Goal: Task Accomplishment & Management: Manage account settings

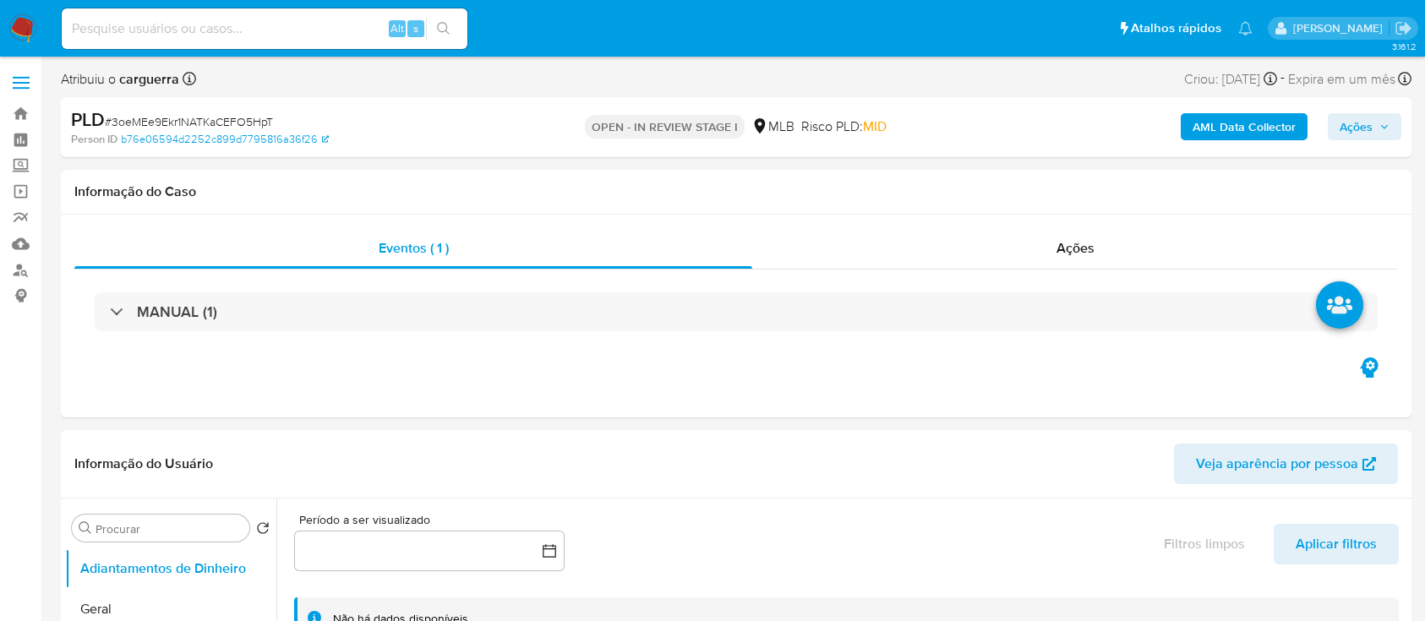
select select "10"
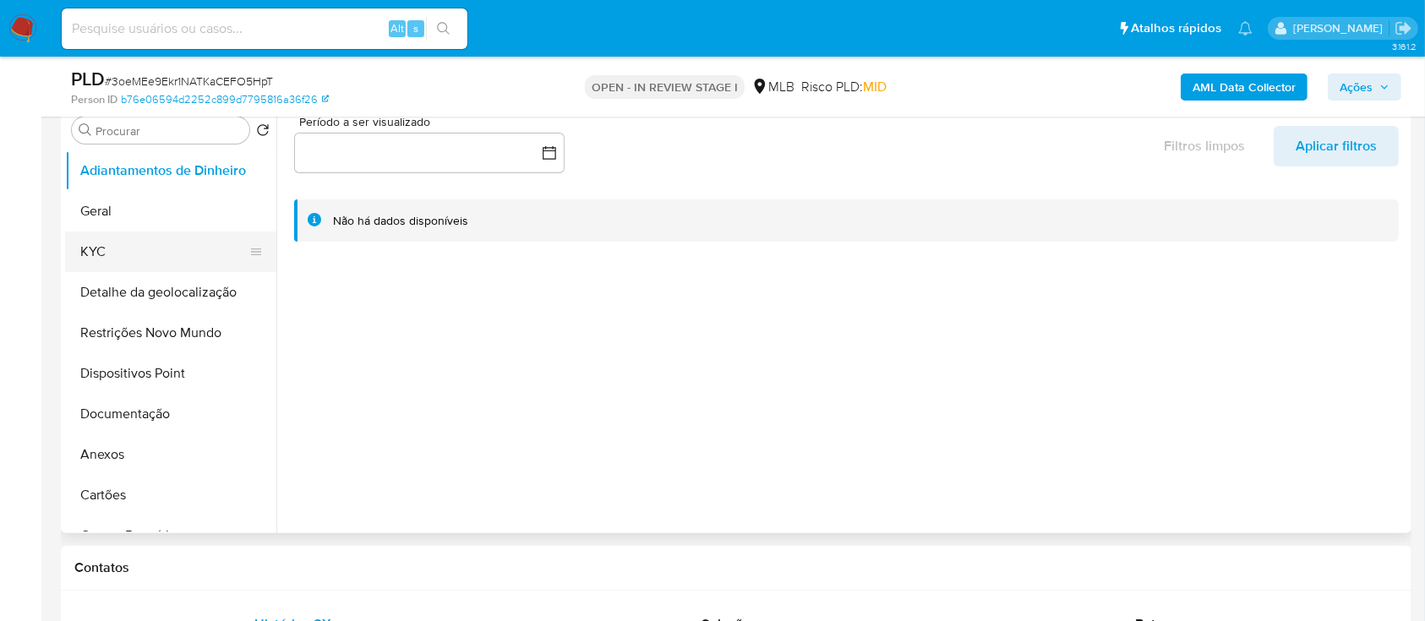
click at [109, 253] on button "KYC" at bounding box center [164, 252] width 198 height 41
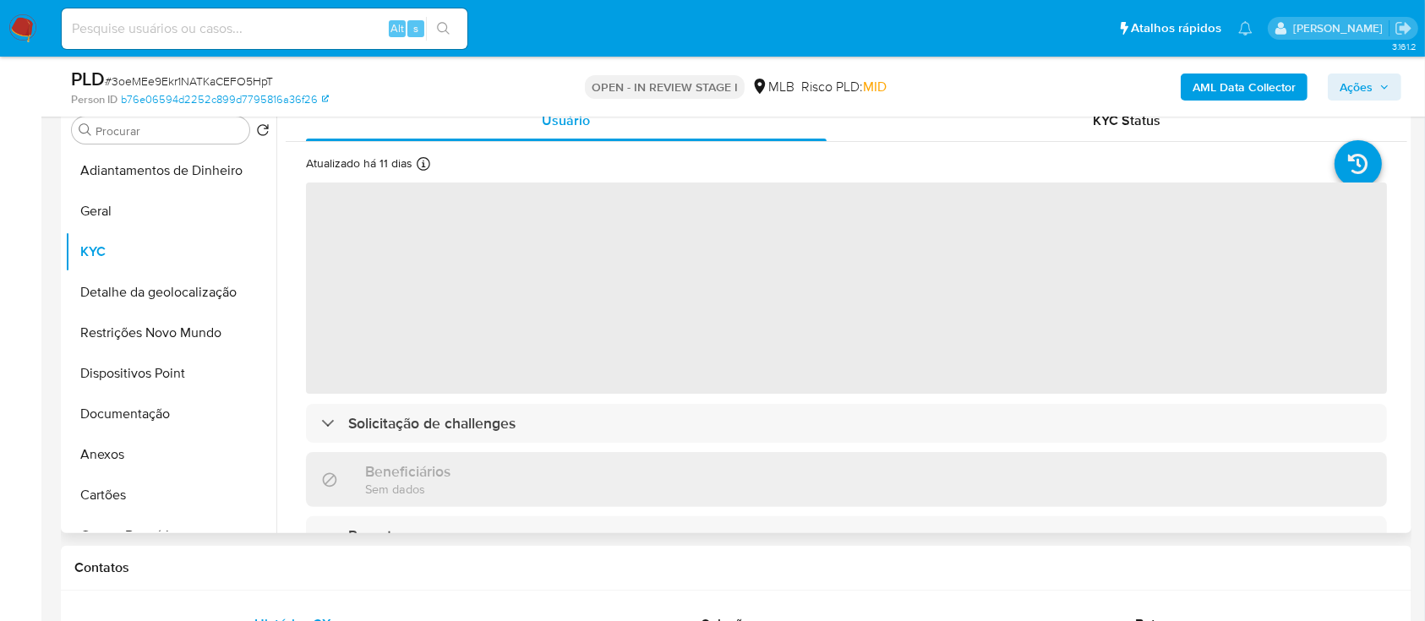
scroll to position [112, 0]
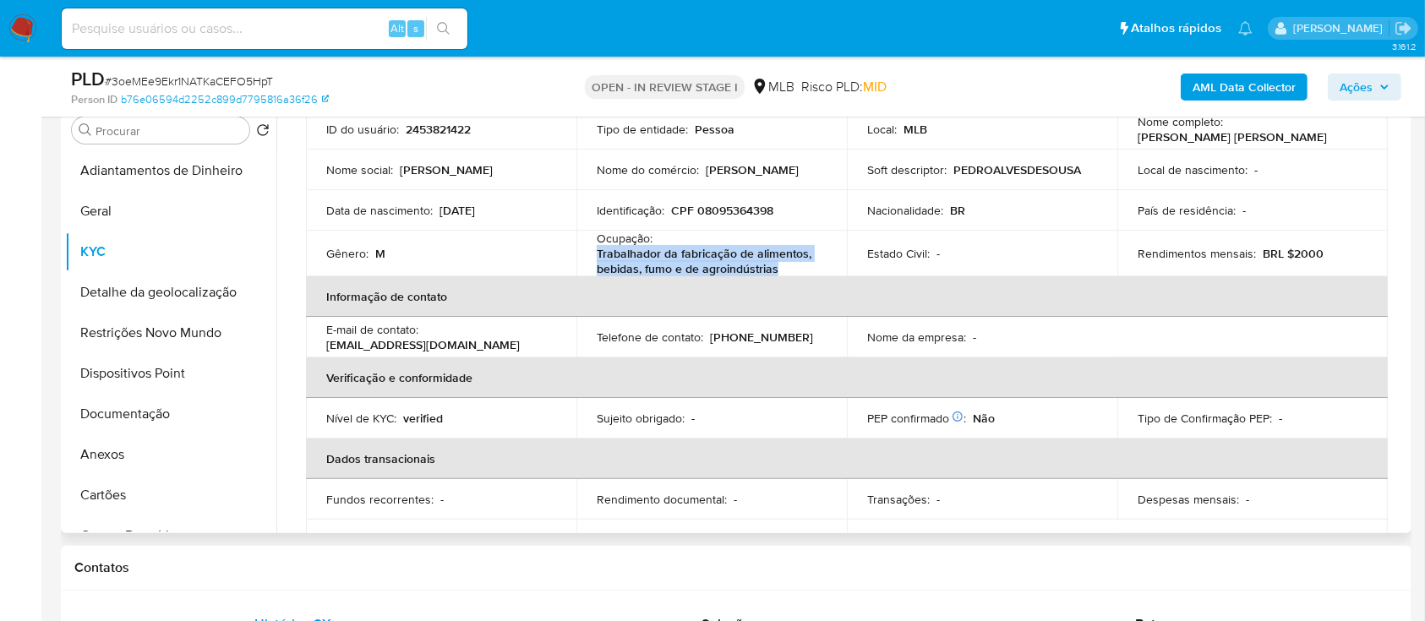
drag, startPoint x: 779, startPoint y: 270, endPoint x: 675, endPoint y: 272, distance: 104.0
click at [591, 249] on td "Ocupação : Trabalhador da fabricação de alimentos, bebidas, fumo e de agroindús…" at bounding box center [711, 254] width 270 height 46
copy p "Trabalhador da fabricação de alimentos, bebidas, fumo e de agroindústrias"
click at [141, 422] on button "Documentação" at bounding box center [164, 414] width 198 height 41
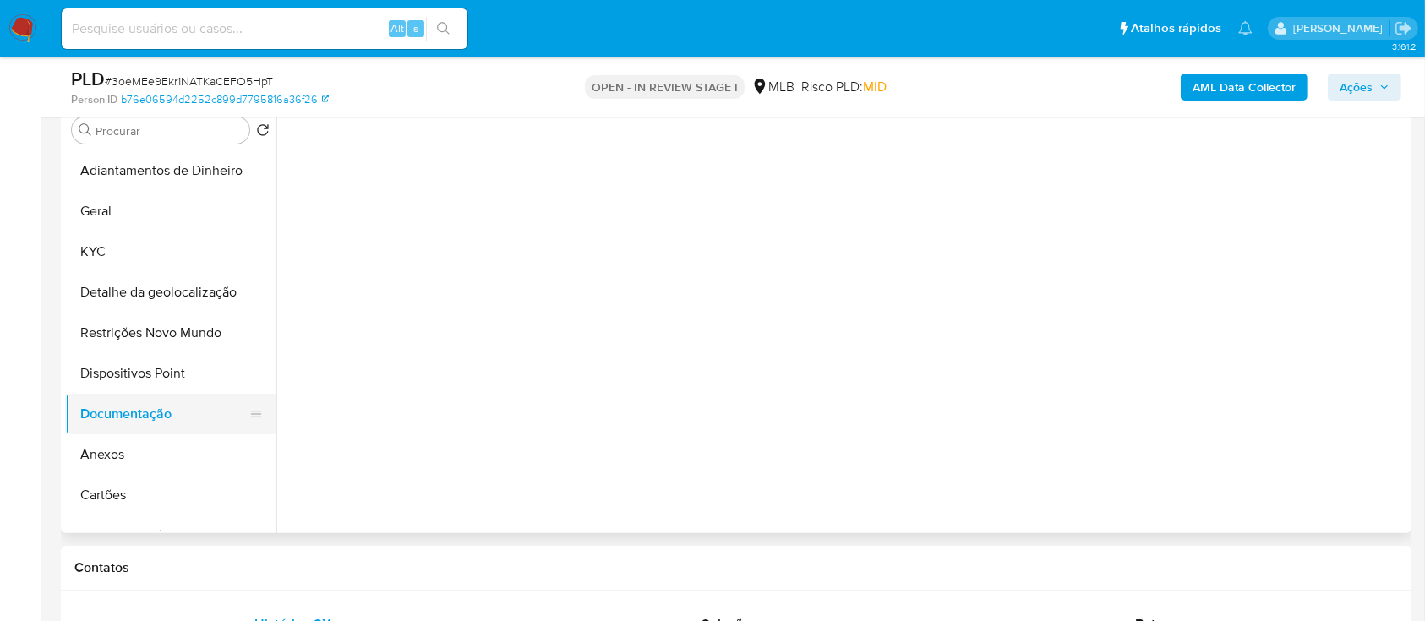
scroll to position [0, 0]
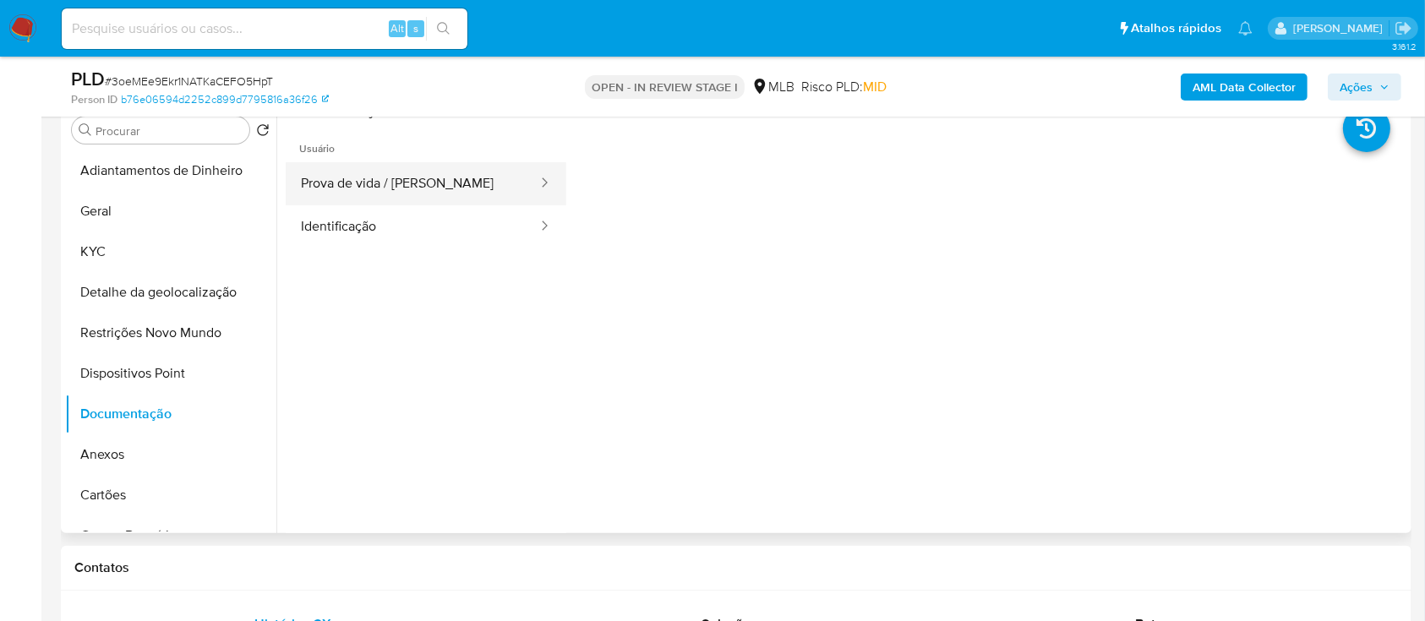
drag, startPoint x: 446, startPoint y: 164, endPoint x: 477, endPoint y: 185, distance: 37.0
click at [446, 166] on button "Prova de vida / [PERSON_NAME]" at bounding box center [412, 183] width 253 height 43
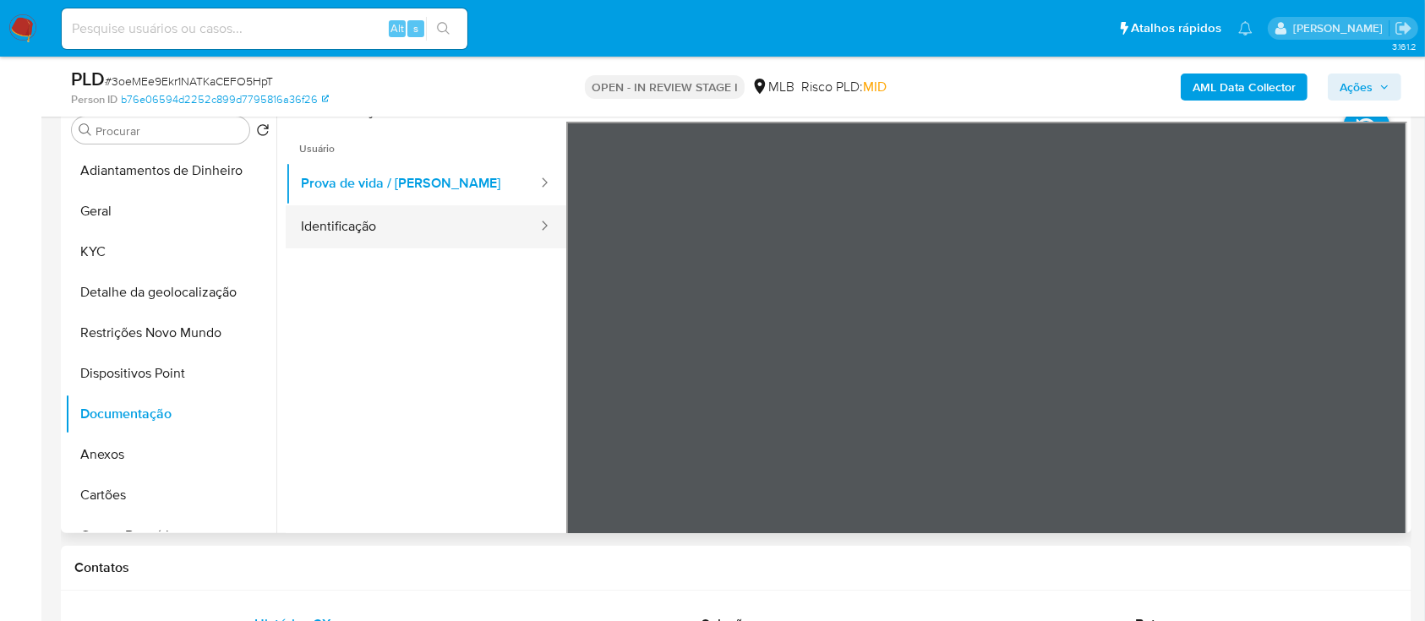
drag, startPoint x: 359, startPoint y: 222, endPoint x: 534, endPoint y: 246, distance: 176.5
click at [359, 223] on button "Identificação" at bounding box center [412, 226] width 253 height 43
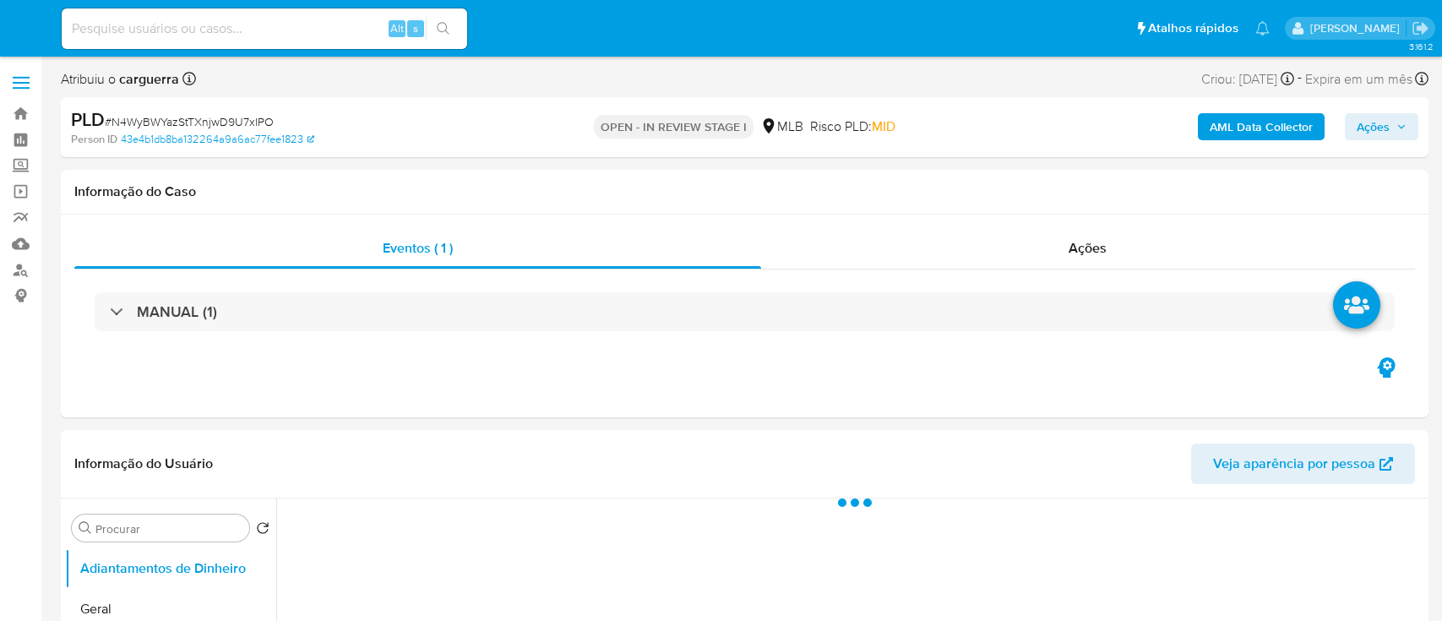
select select "10"
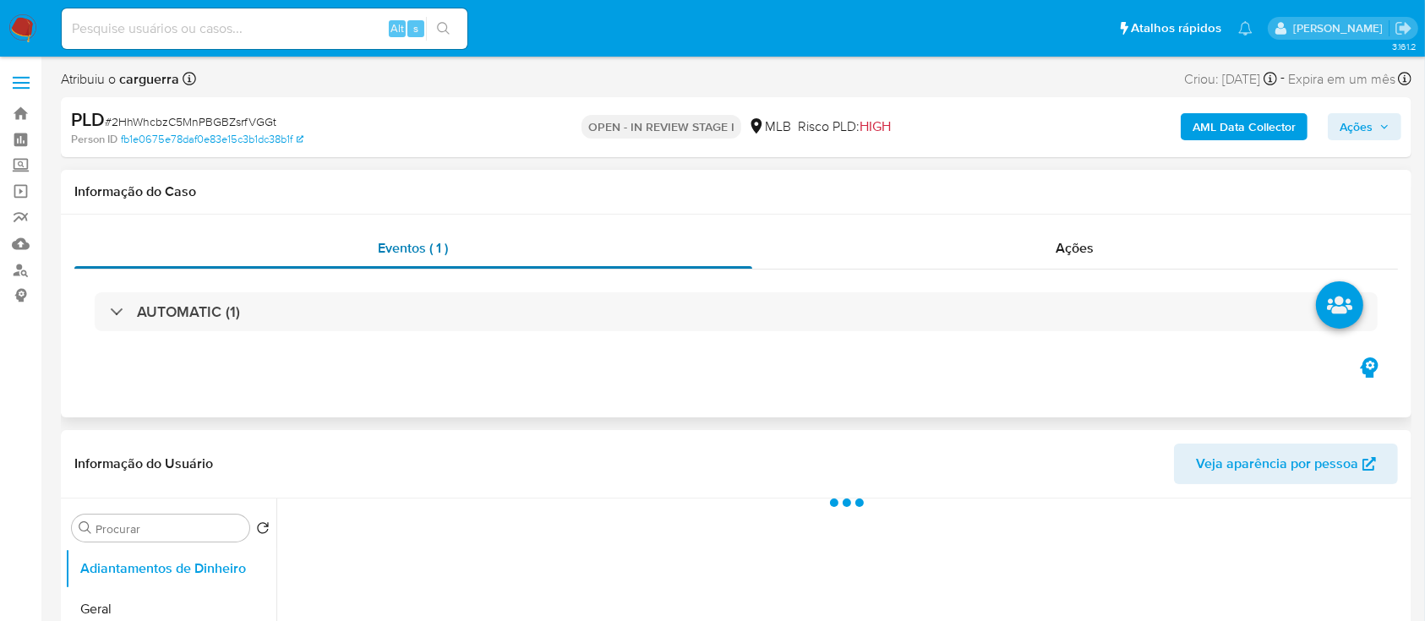
select select "10"
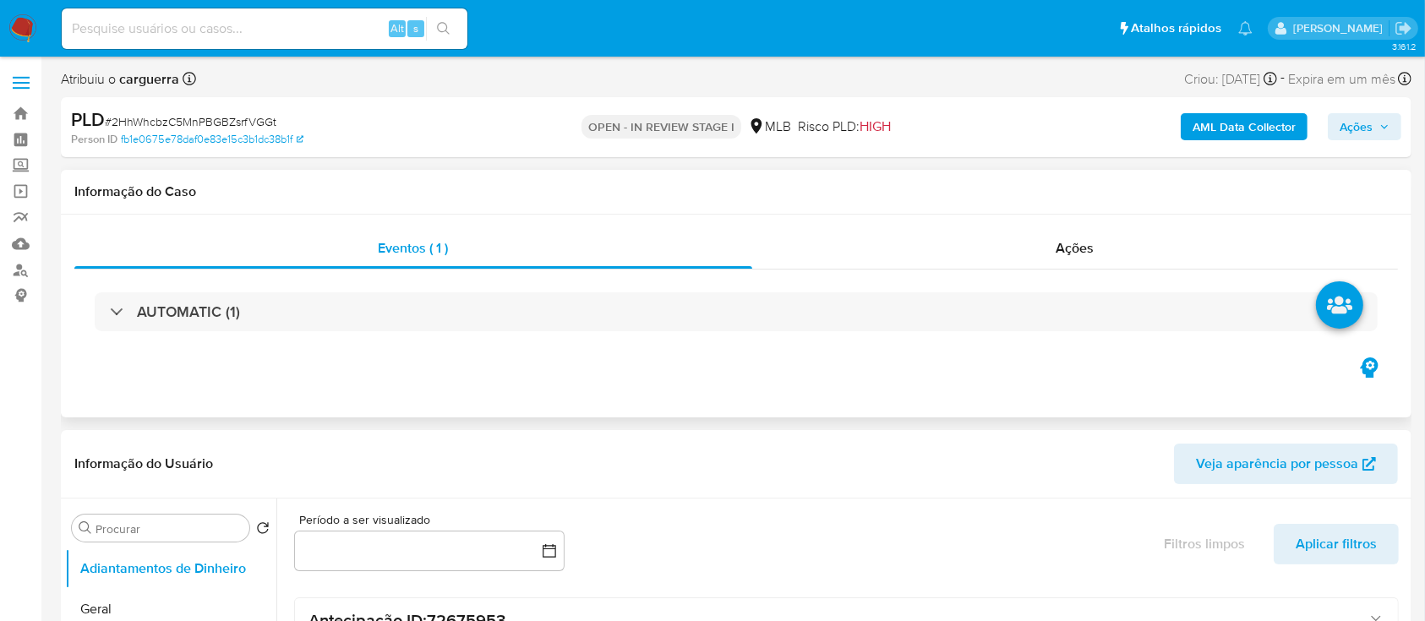
click at [573, 346] on div "AUTOMATIC (1)" at bounding box center [735, 312] width 1323 height 84
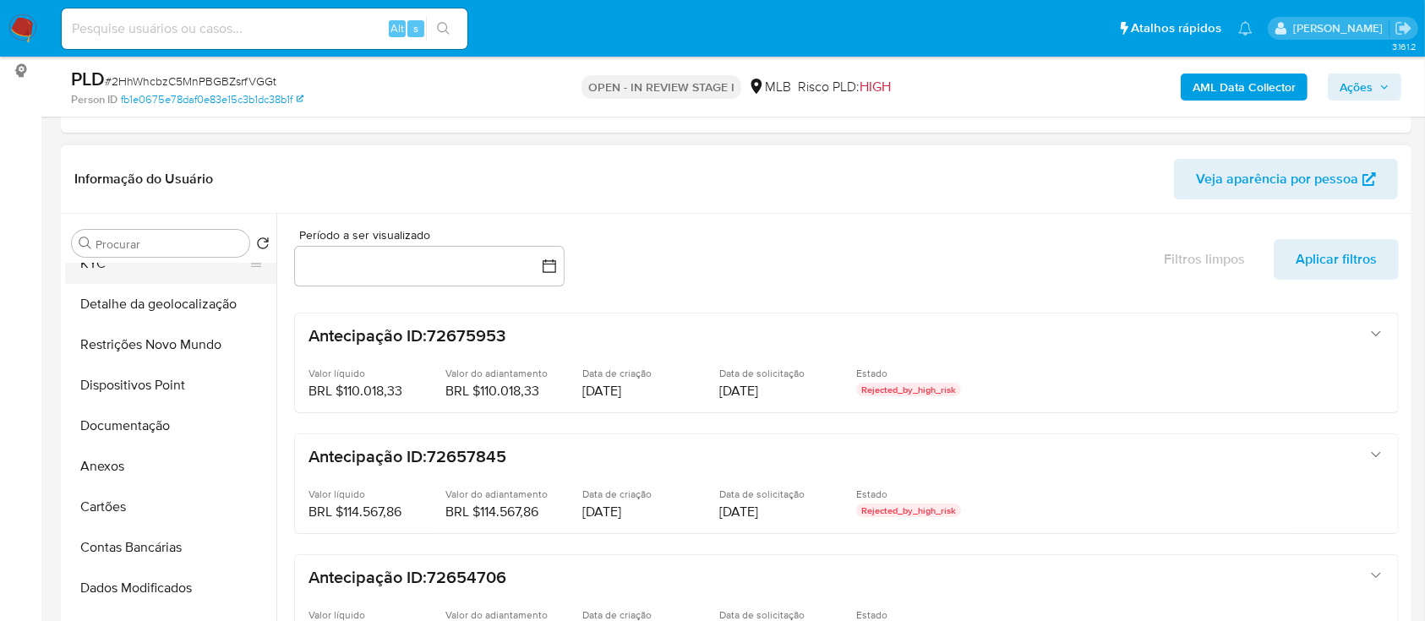
scroll to position [225, 0]
click at [123, 341] on button "Anexos" at bounding box center [164, 343] width 198 height 41
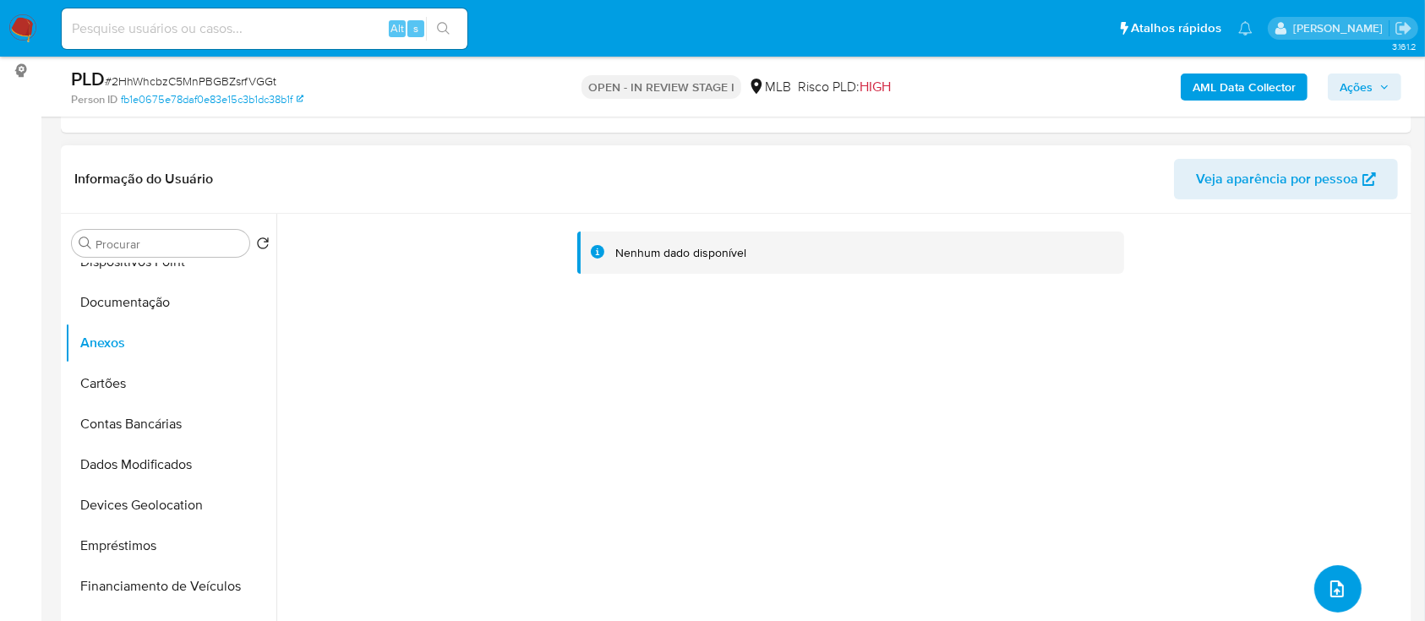
click at [1327, 586] on icon "upload-file" at bounding box center [1337, 589] width 20 height 20
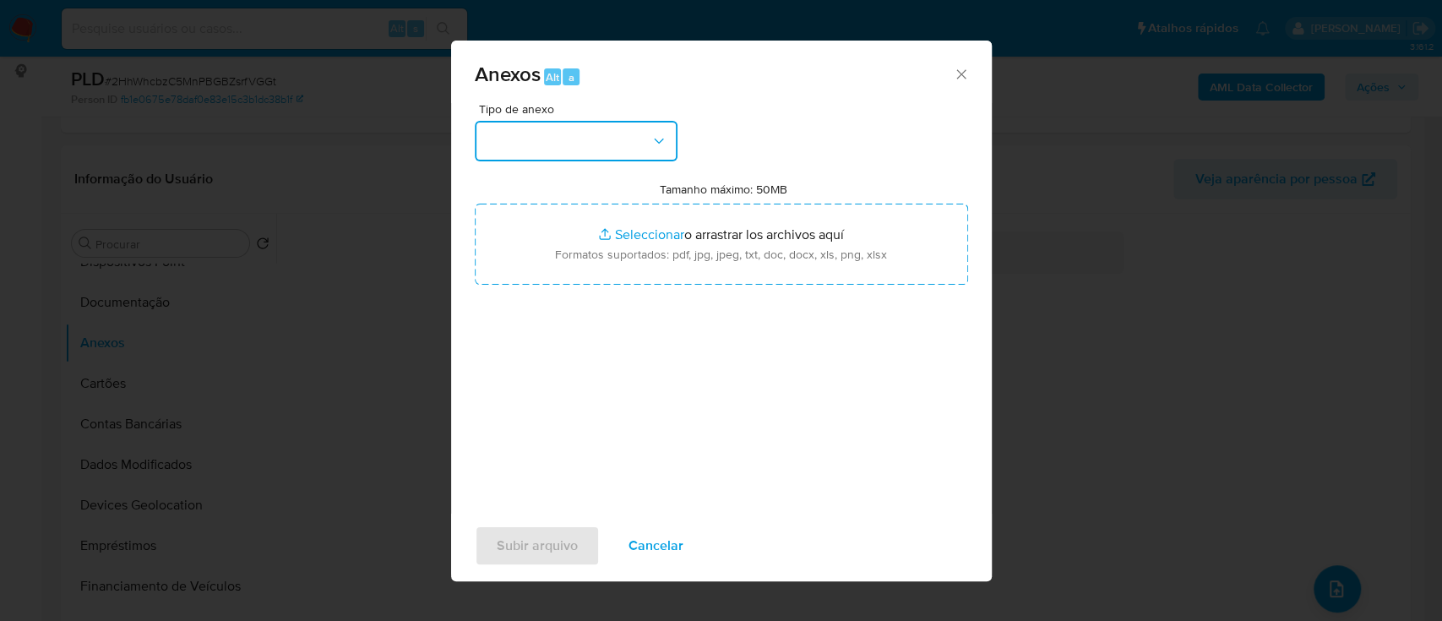
click at [496, 136] on button "button" at bounding box center [576, 141] width 203 height 41
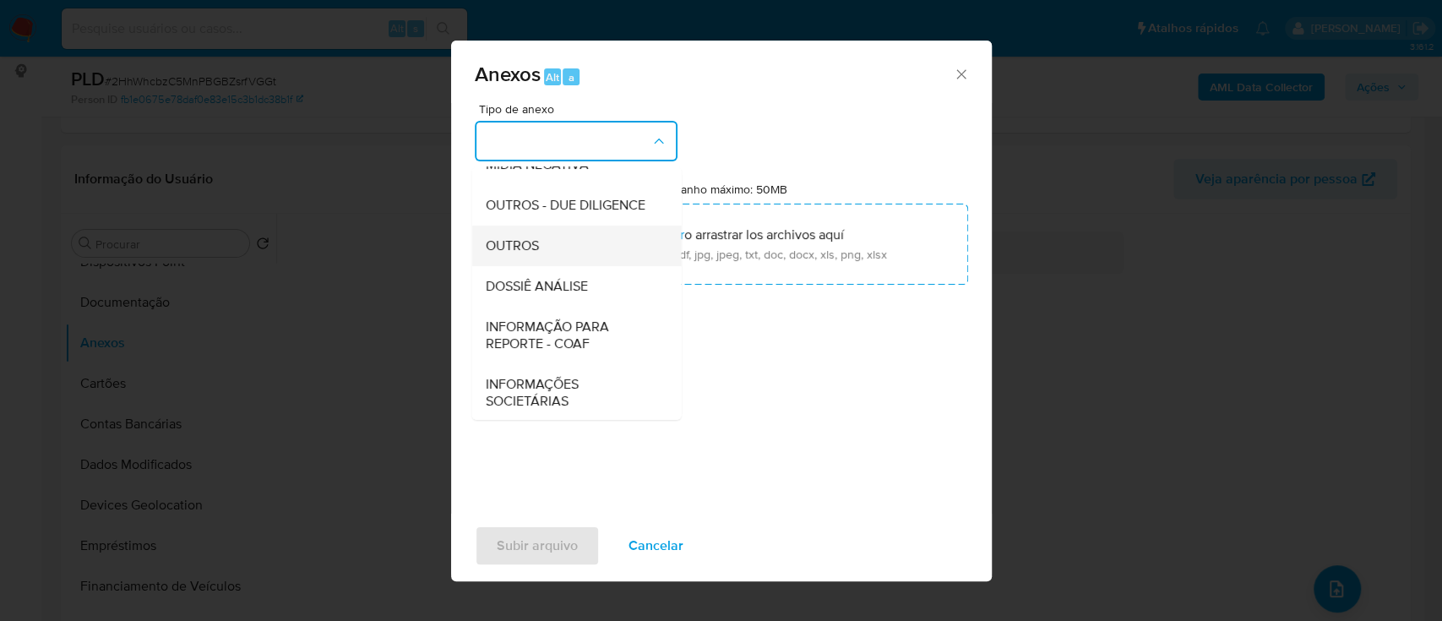
click at [518, 254] on span "OUTROS" at bounding box center [511, 245] width 53 height 17
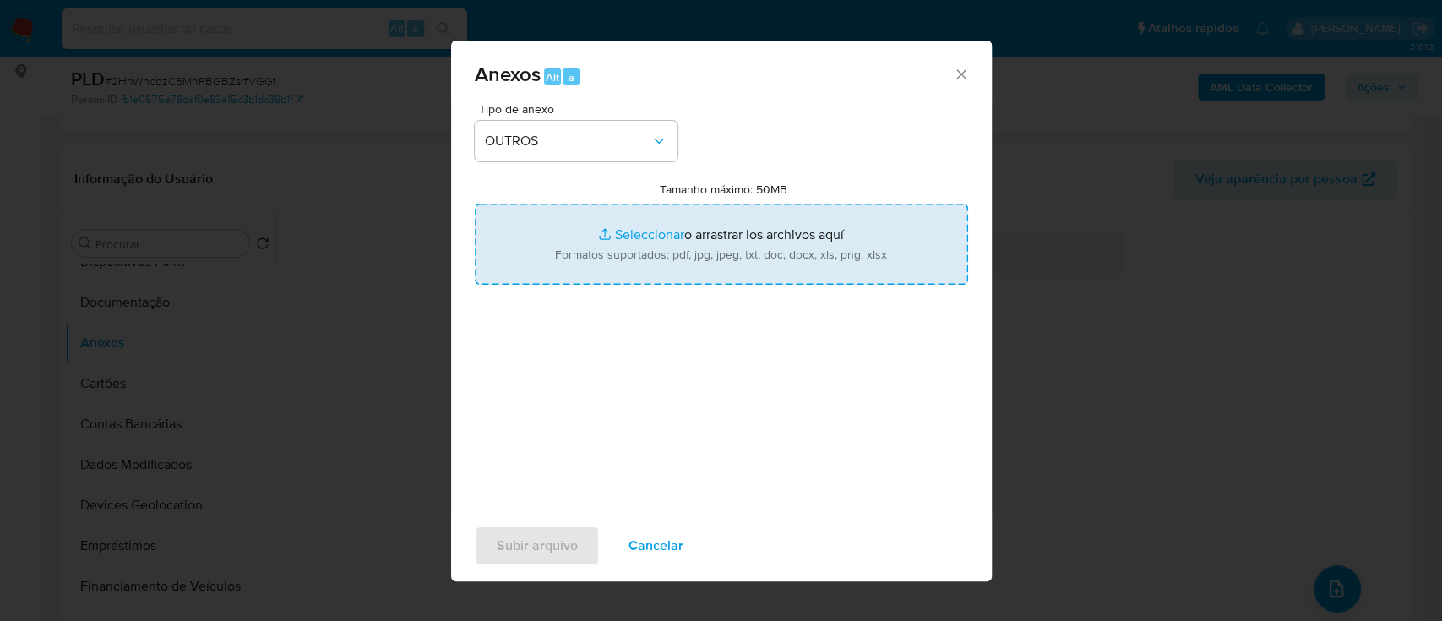
click at [624, 237] on input "Tamanho máximo: 50MB Seleccionar archivos" at bounding box center [721, 244] width 493 height 81
type input "C:\fakepath\Mulan 2048049469_2025_09_26_13_33_18.xlsx"
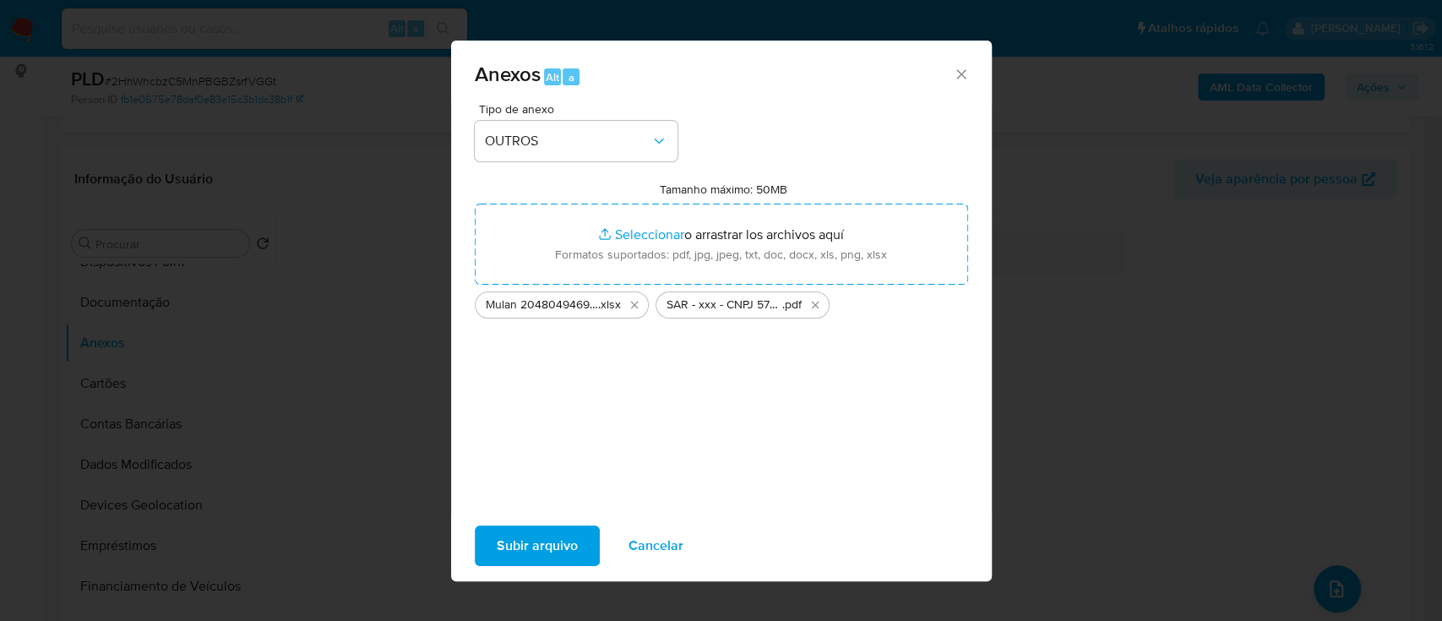
click at [559, 537] on span "Subir arquivo" at bounding box center [537, 545] width 81 height 37
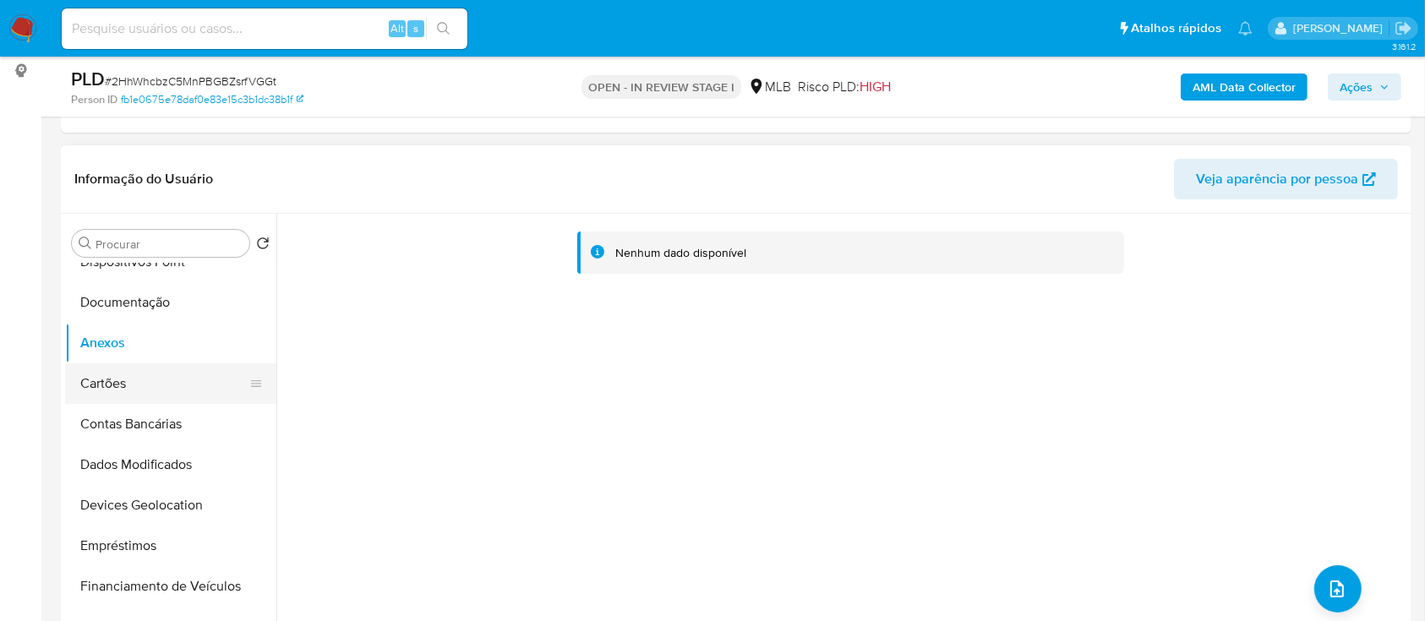
click at [110, 375] on button "Cartões" at bounding box center [164, 383] width 198 height 41
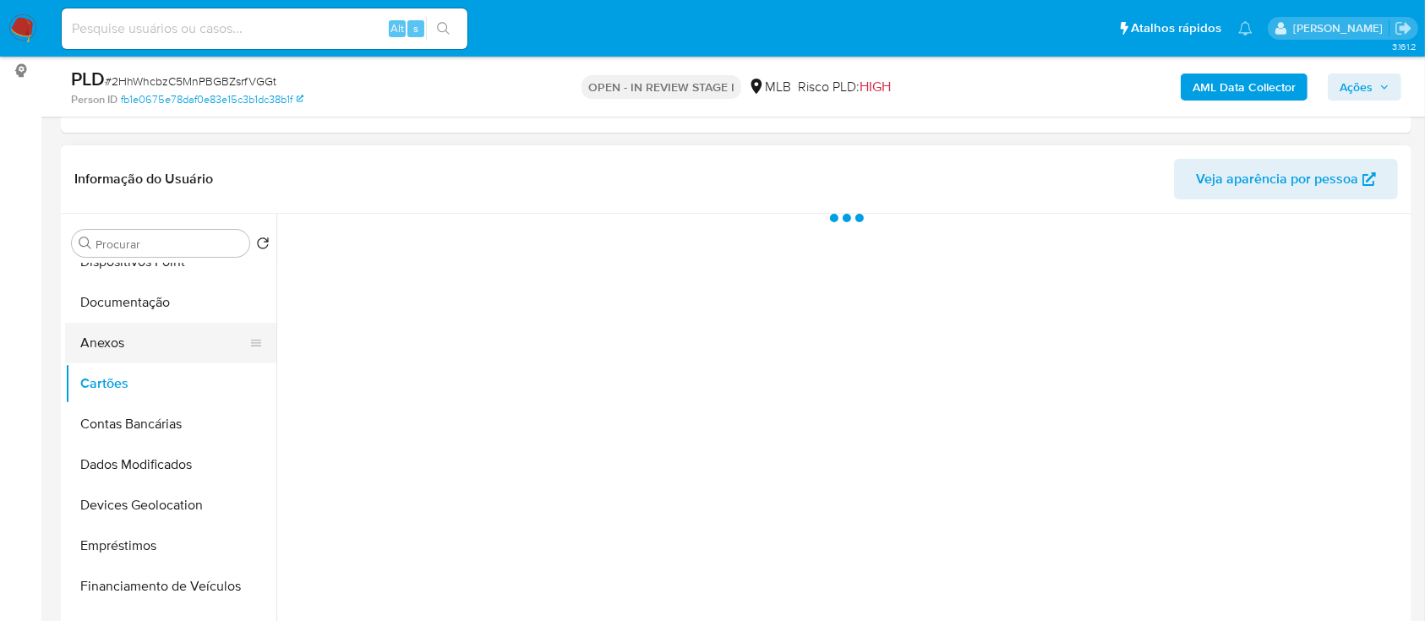
click at [111, 332] on button "Anexos" at bounding box center [164, 343] width 198 height 41
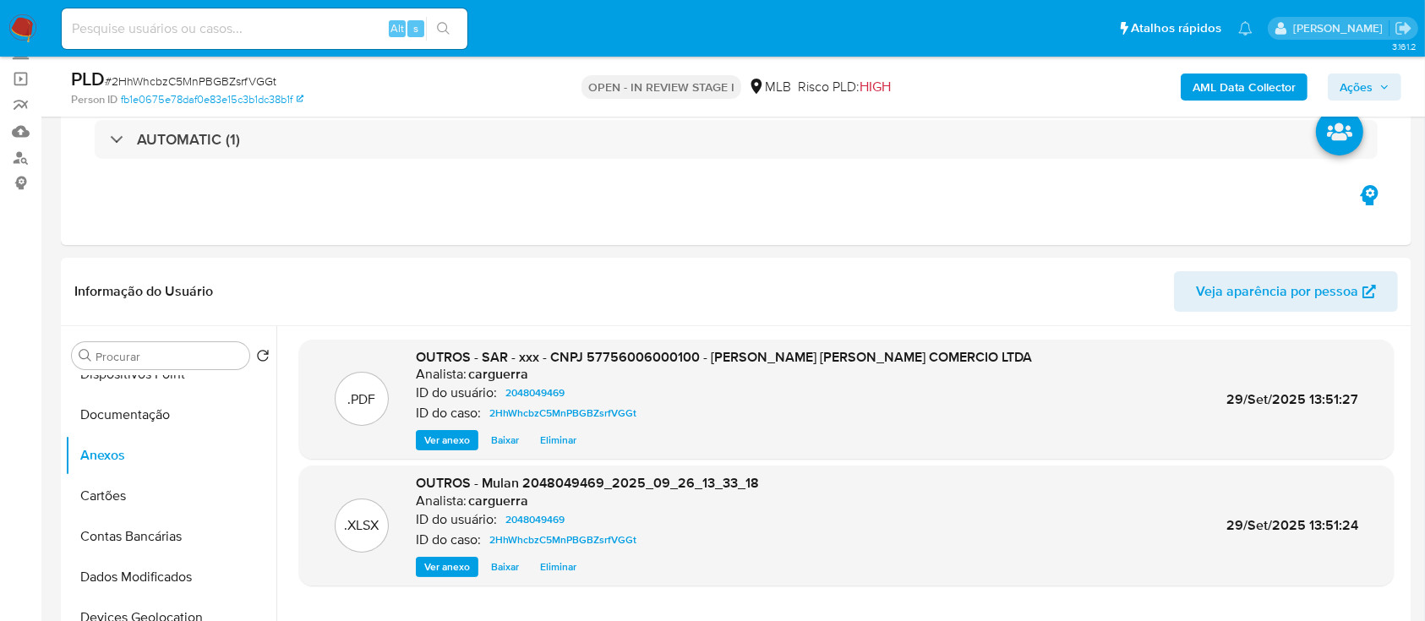
click at [1253, 81] on b "AML Data Collector" at bounding box center [1243, 87] width 103 height 27
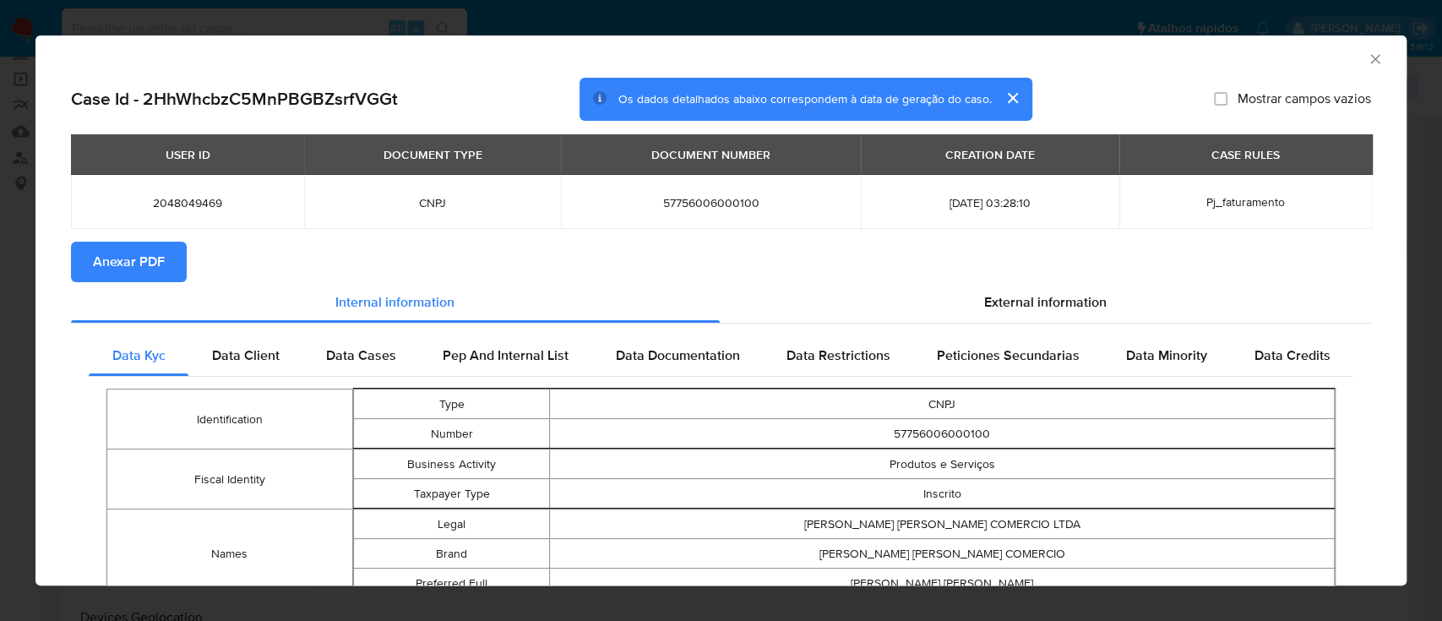
click at [133, 256] on span "Anexar PDF" at bounding box center [129, 261] width 72 height 37
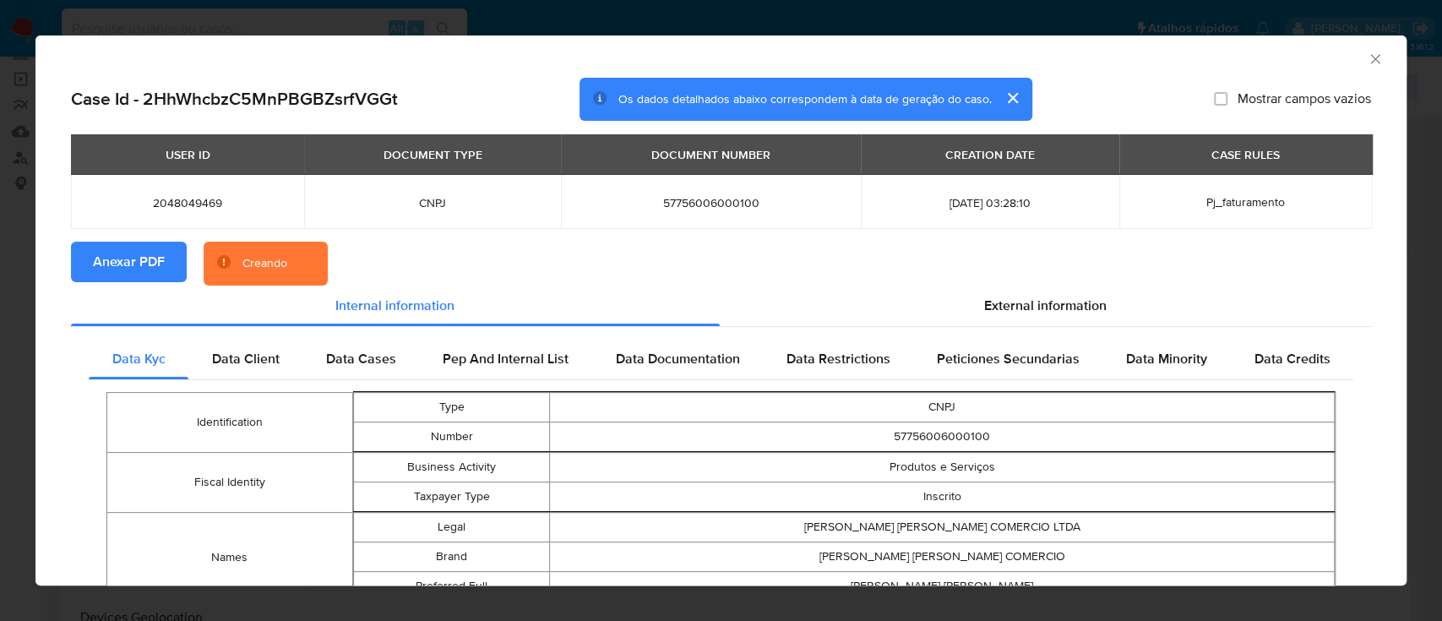
click at [1371, 57] on icon "Fechar a janela" at bounding box center [1375, 58] width 9 height 9
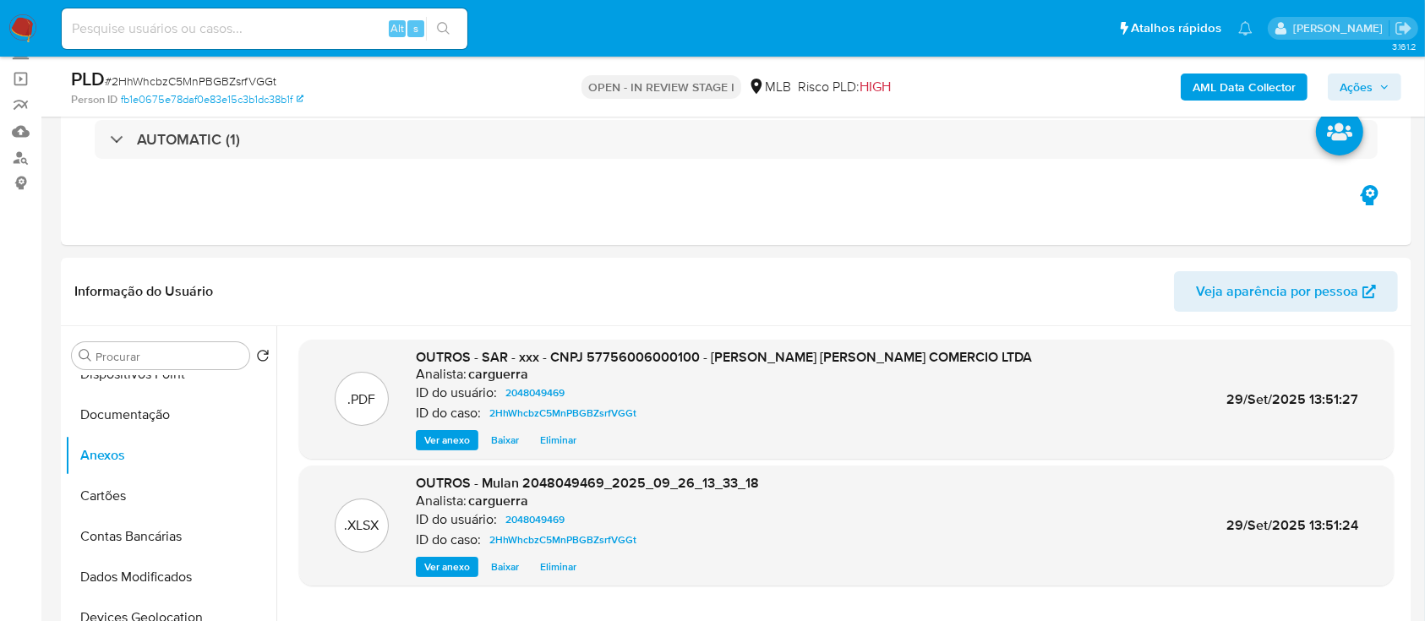
click at [1369, 84] on span "Ações" at bounding box center [1355, 87] width 33 height 27
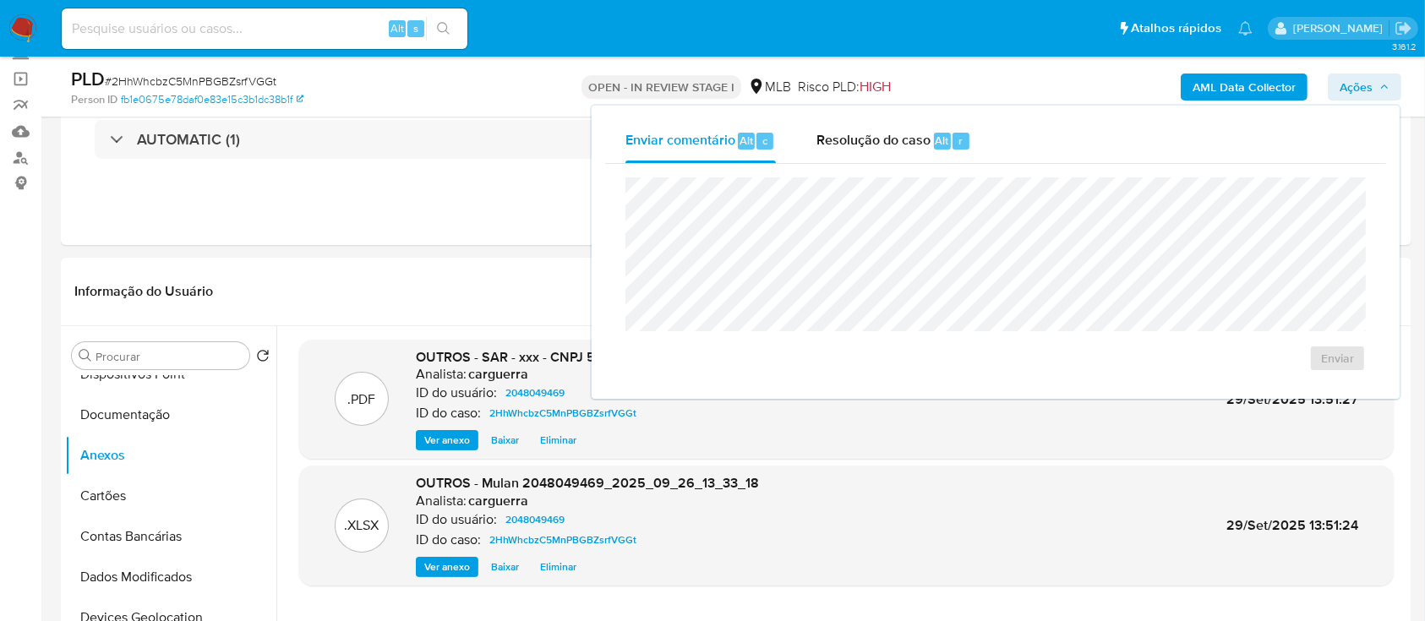
click at [869, 166] on div "Enviar" at bounding box center [995, 274] width 781 height 221
drag, startPoint x: 858, startPoint y: 144, endPoint x: 849, endPoint y: 157, distance: 15.9
click at [856, 149] on span "Resolução do caso" at bounding box center [873, 139] width 114 height 19
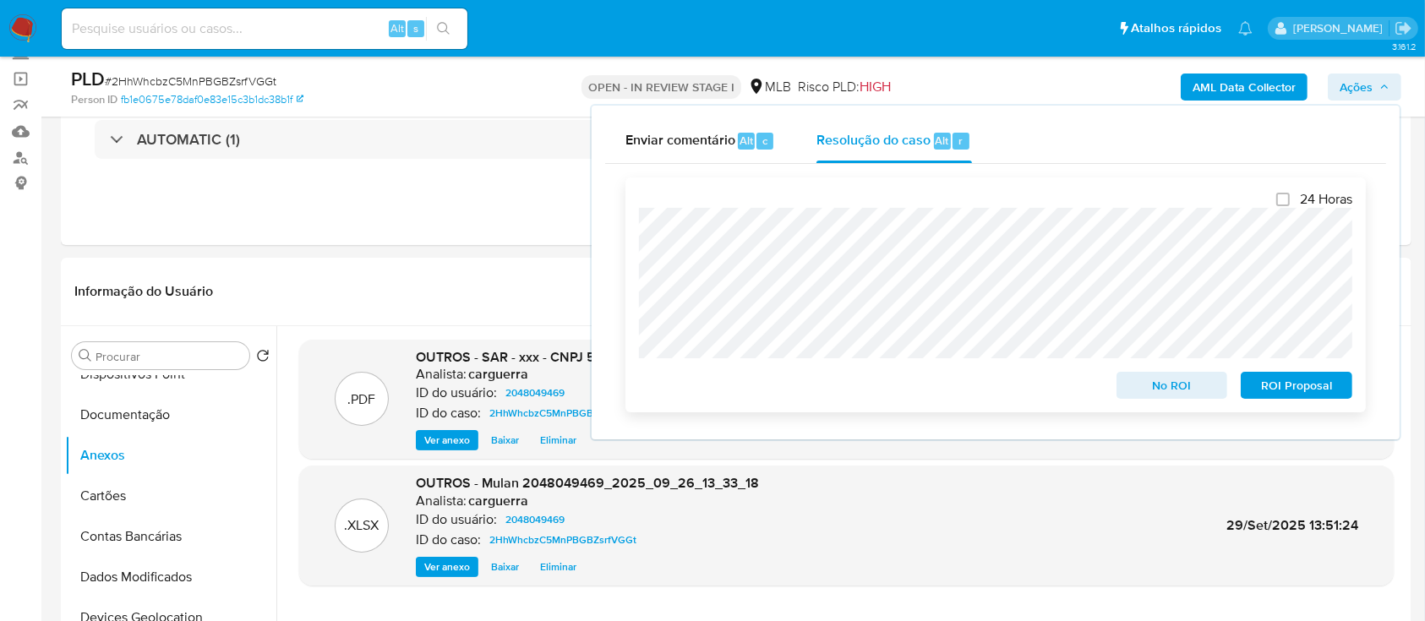
drag, startPoint x: 1289, startPoint y: 394, endPoint x: 1266, endPoint y: 378, distance: 28.6
click at [1288, 393] on span "ROI Proposal" at bounding box center [1296, 385] width 88 height 24
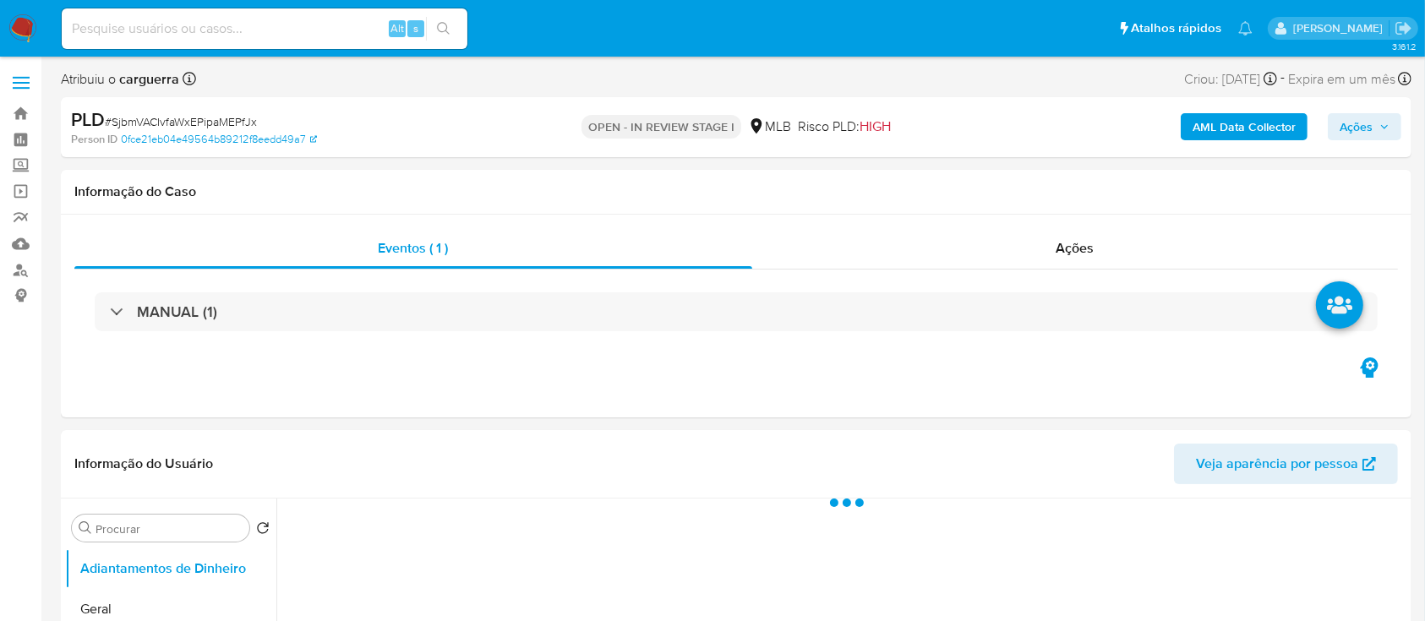
click at [1259, 112] on div "AML Data Collector Ações" at bounding box center [1181, 127] width 439 height 40
select select "10"
click at [1223, 132] on b "AML Data Collector" at bounding box center [1243, 126] width 103 height 27
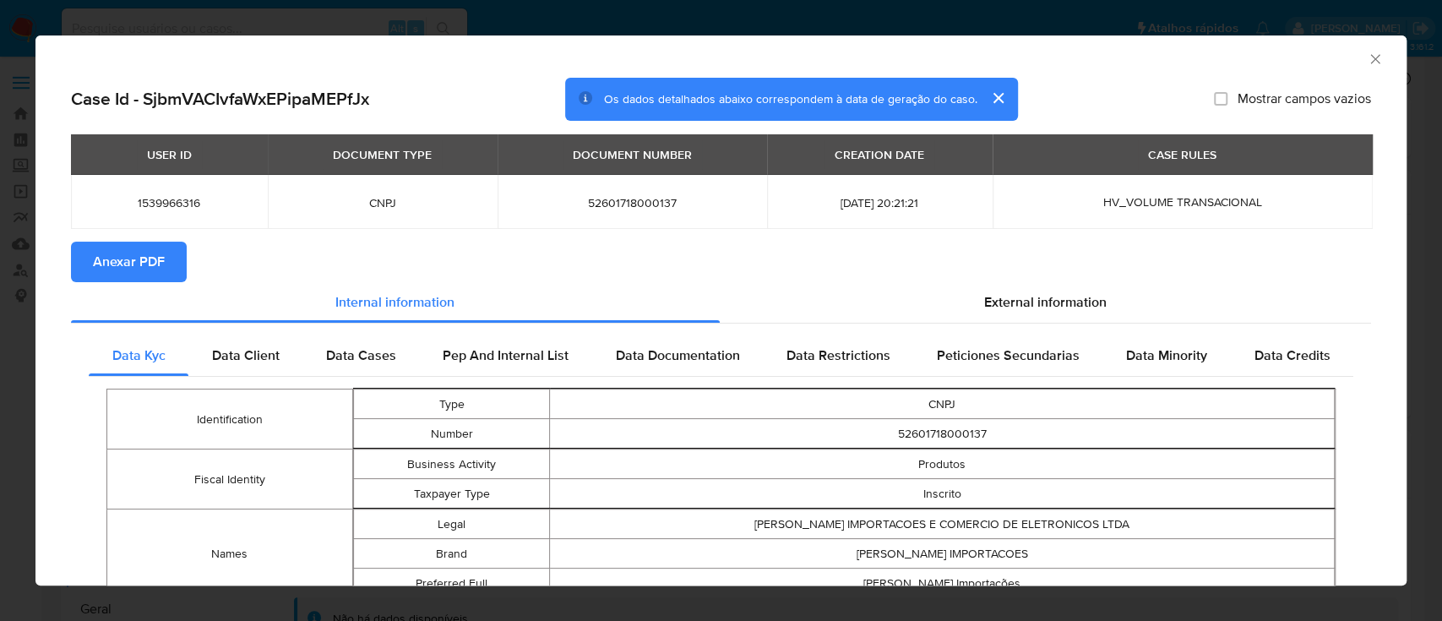
click at [159, 261] on span "Anexar PDF" at bounding box center [129, 261] width 72 height 37
click at [1367, 59] on icon "Fechar a janela" at bounding box center [1375, 59] width 17 height 17
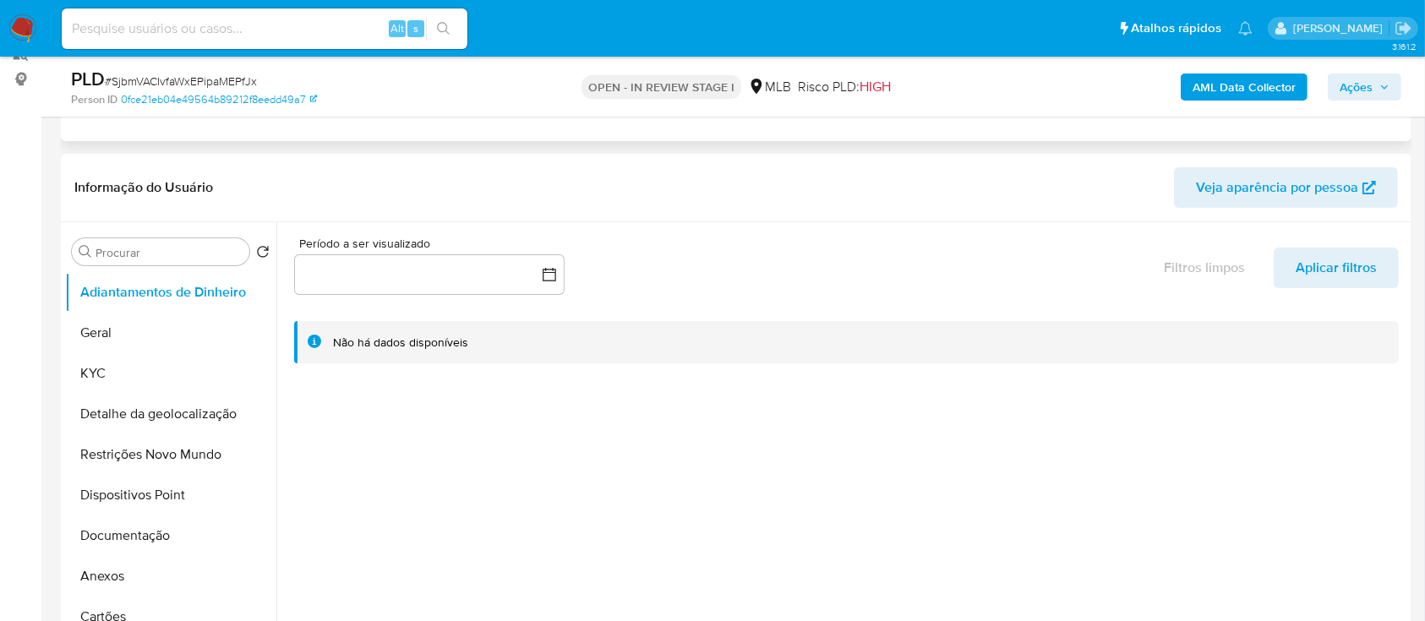
scroll to position [225, 0]
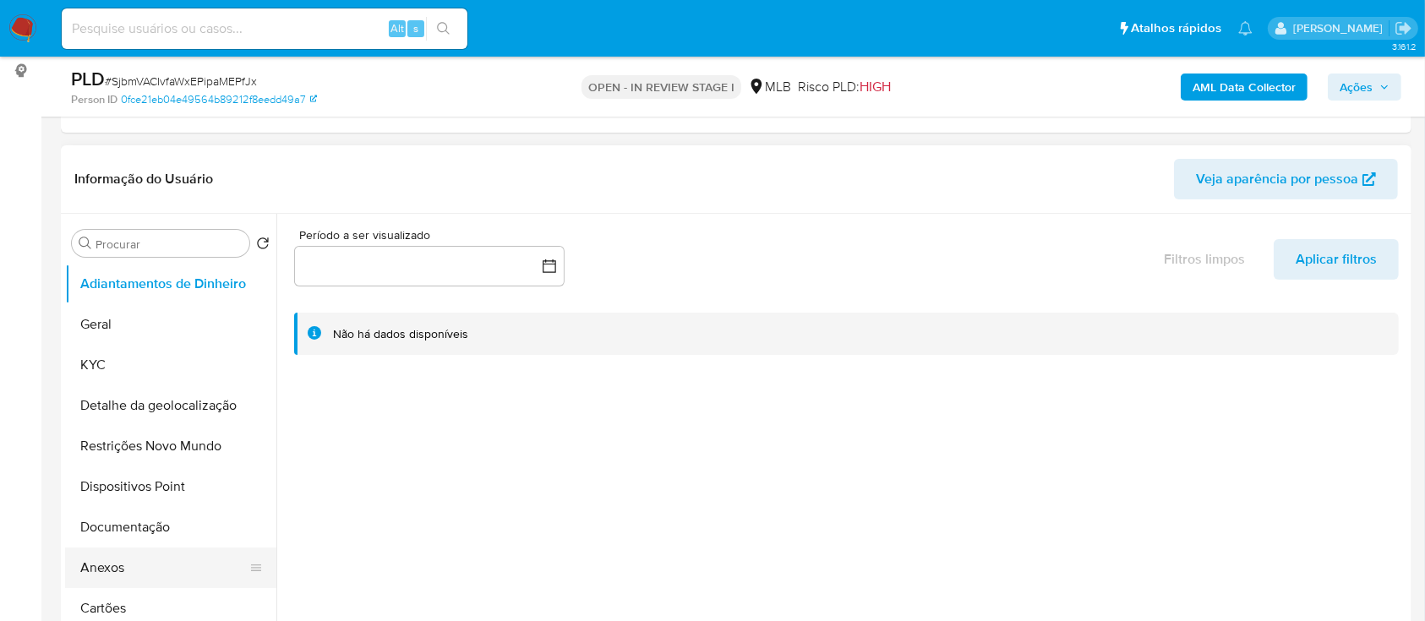
click at [160, 577] on button "Anexos" at bounding box center [164, 568] width 198 height 41
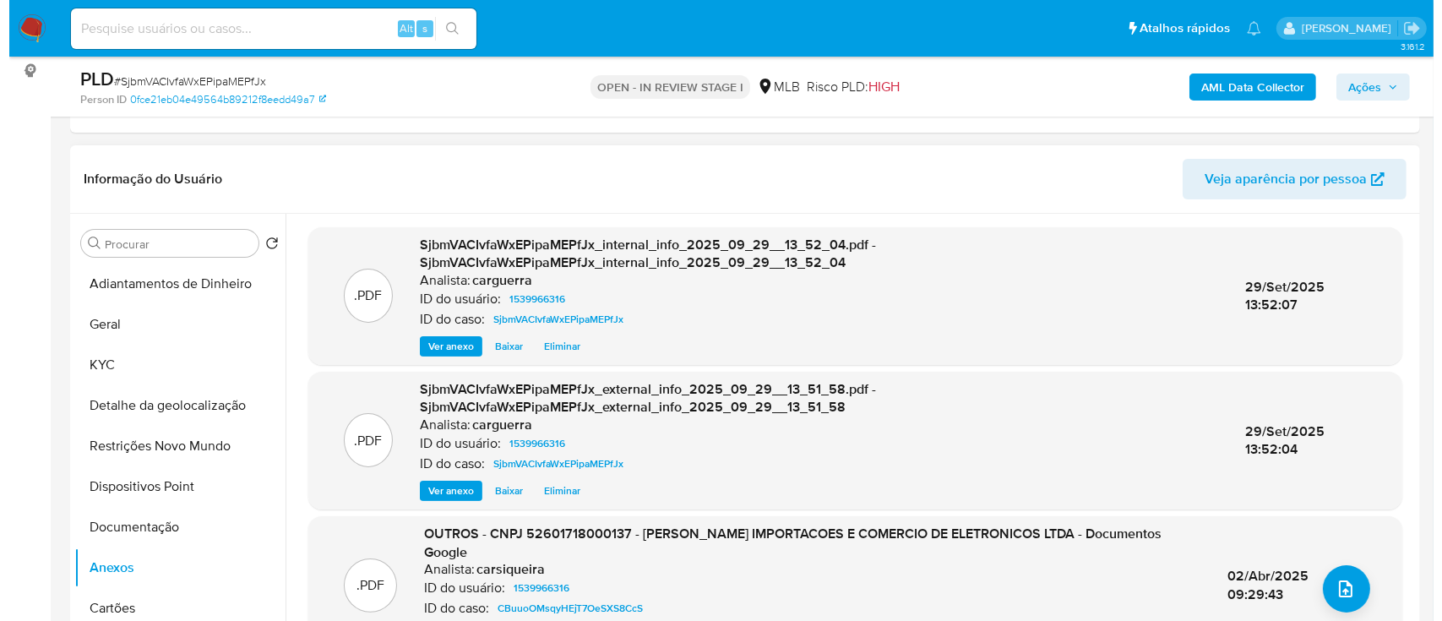
scroll to position [112, 0]
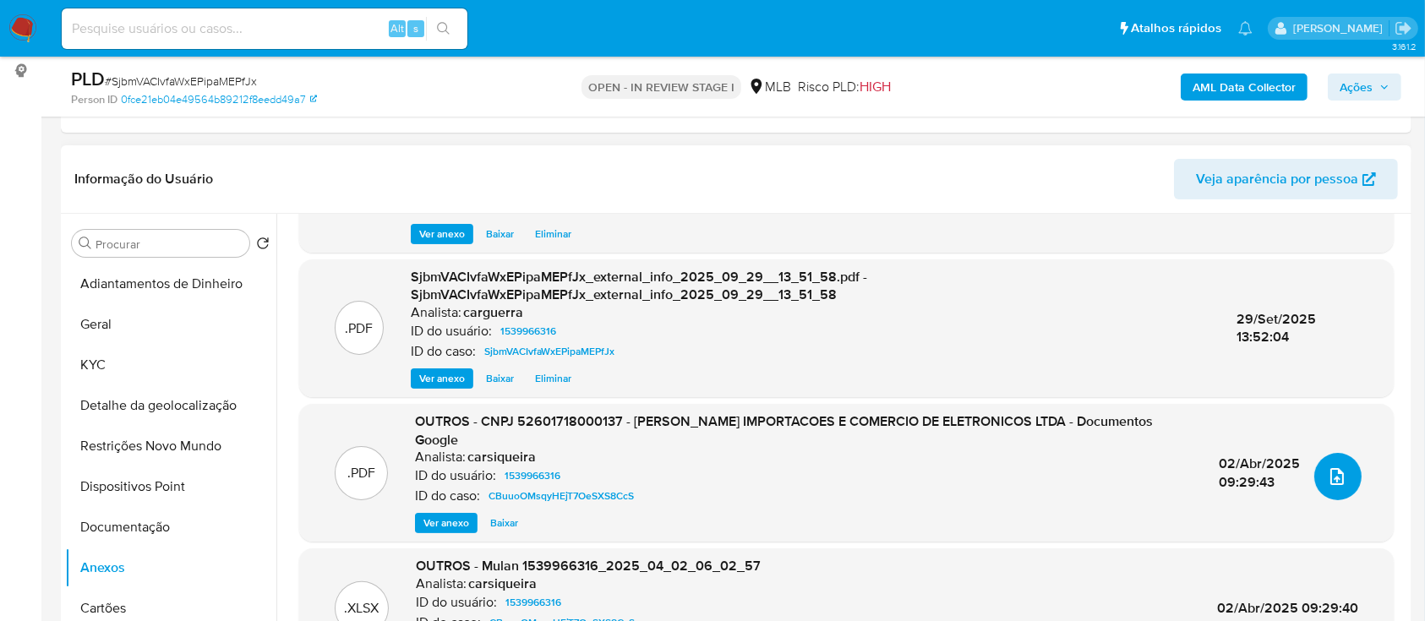
click at [1330, 468] on icon "upload-file" at bounding box center [1337, 476] width 14 height 17
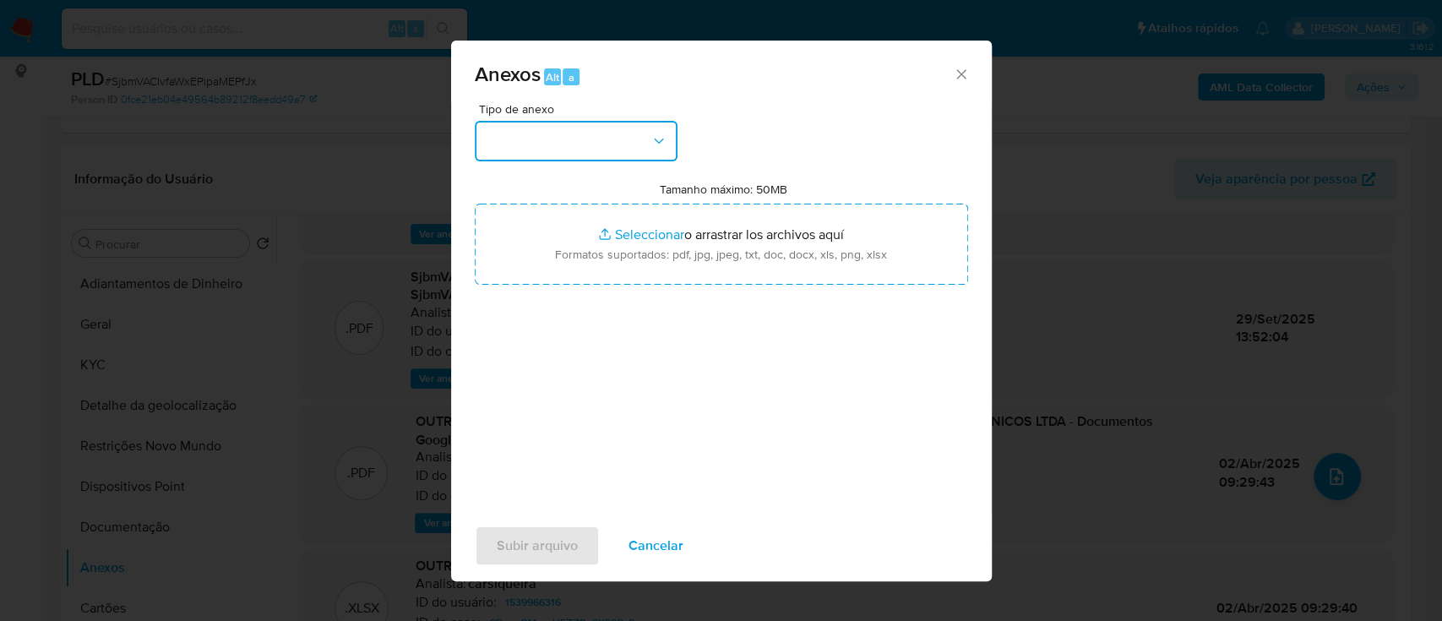
click at [635, 132] on button "button" at bounding box center [576, 141] width 203 height 41
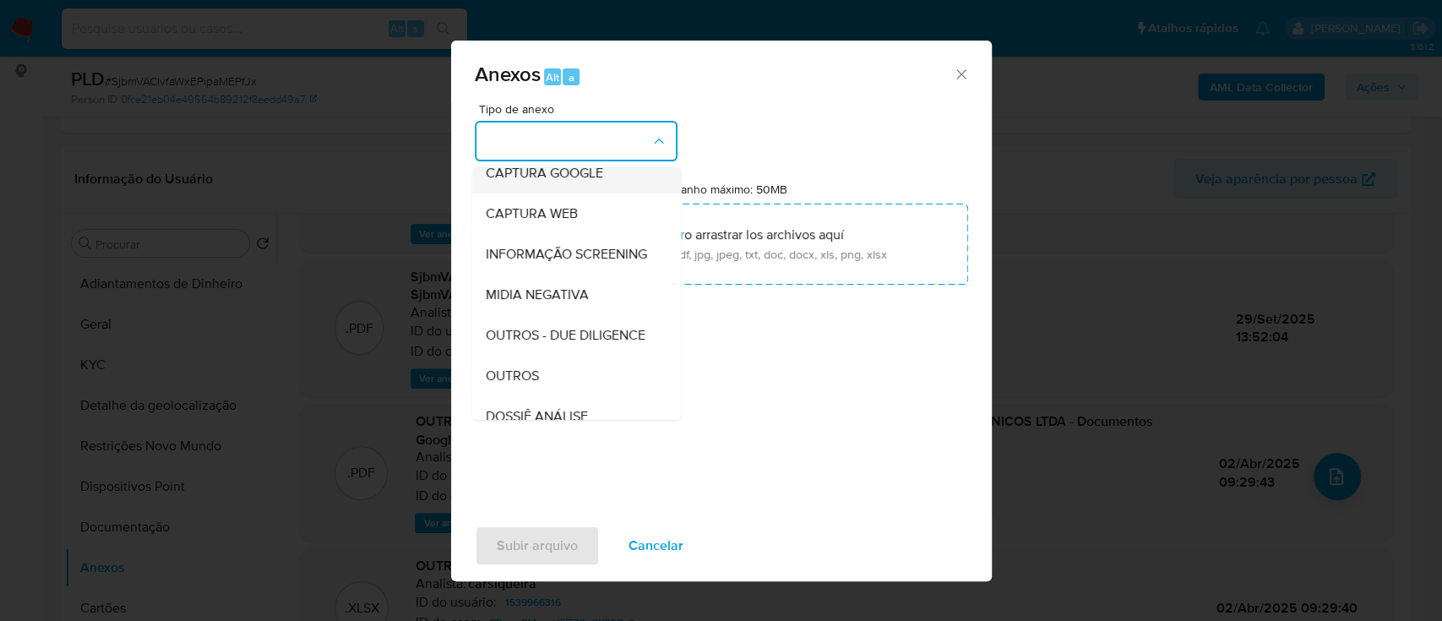
scroll to position [225, 0]
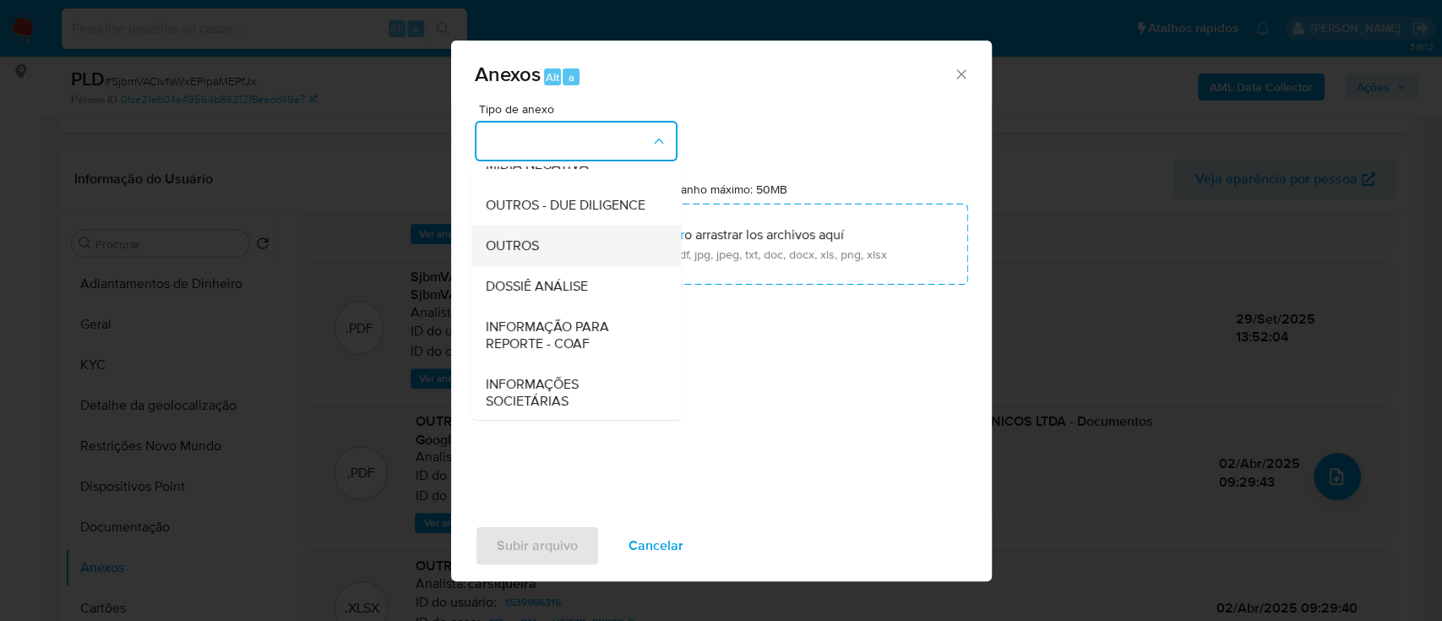
click at [508, 254] on span "OUTROS" at bounding box center [511, 245] width 53 height 17
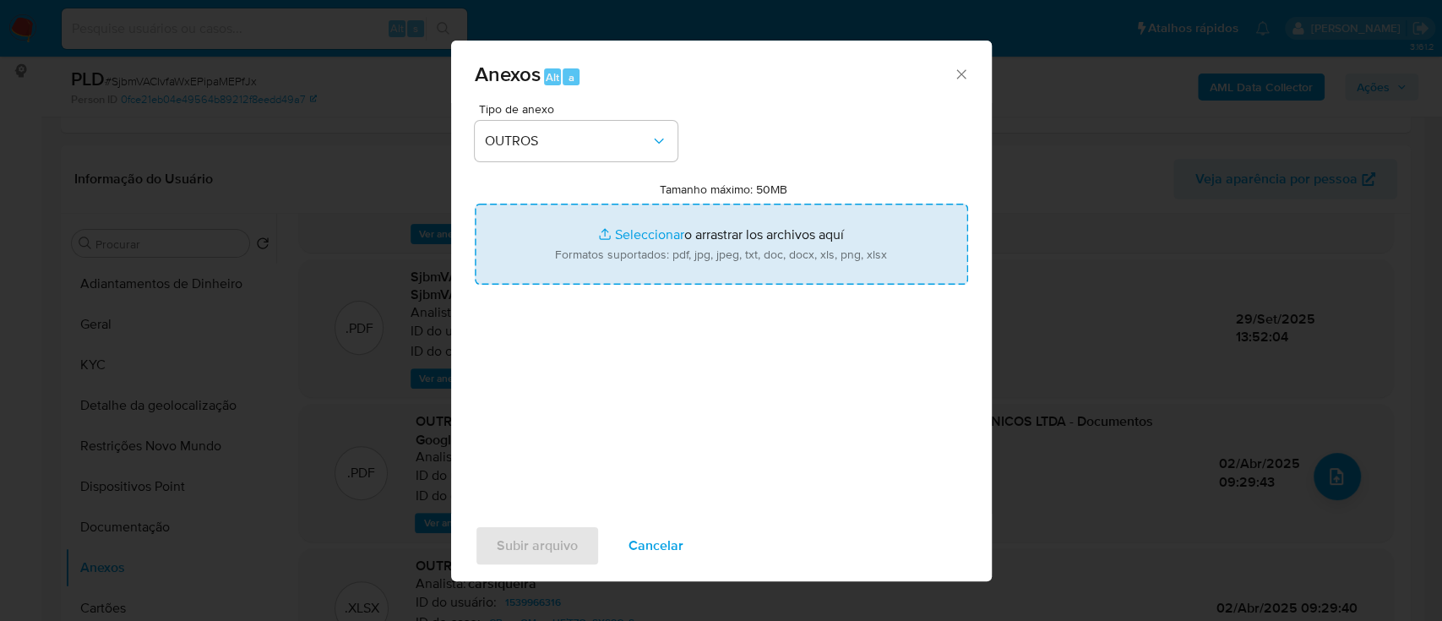
click at [639, 242] on input "Tamanho máximo: 50MB Seleccionar archivos" at bounding box center [721, 244] width 493 height 81
type input "C:\fakepath\Mulan 1539966316_2025_09_26_13_23_01.xlsx"
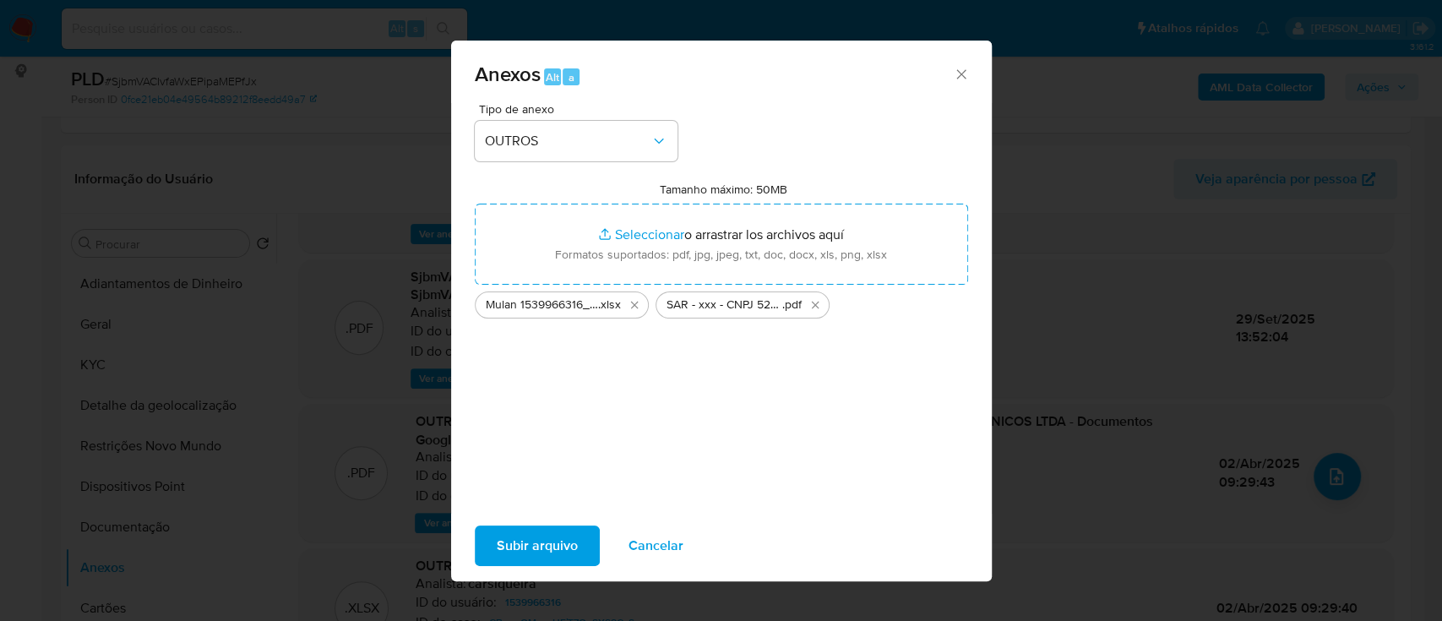
click at [545, 552] on span "Subir arquivo" at bounding box center [537, 545] width 81 height 37
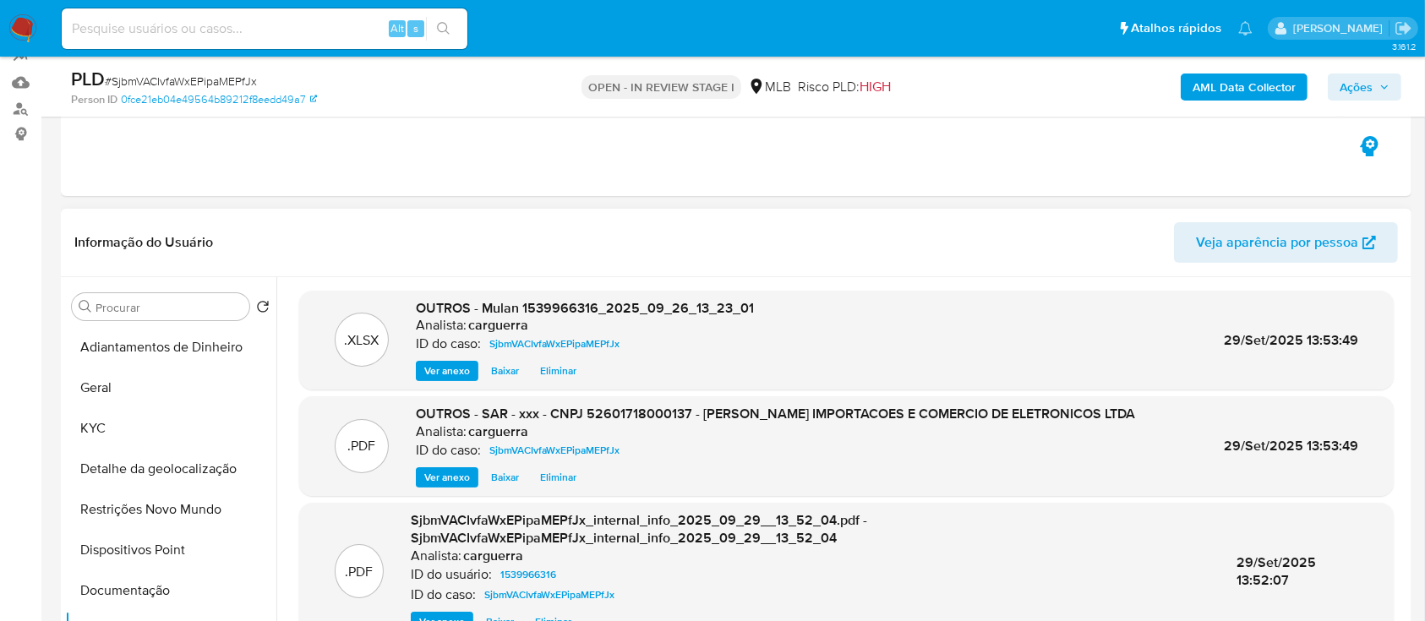
scroll to position [112, 0]
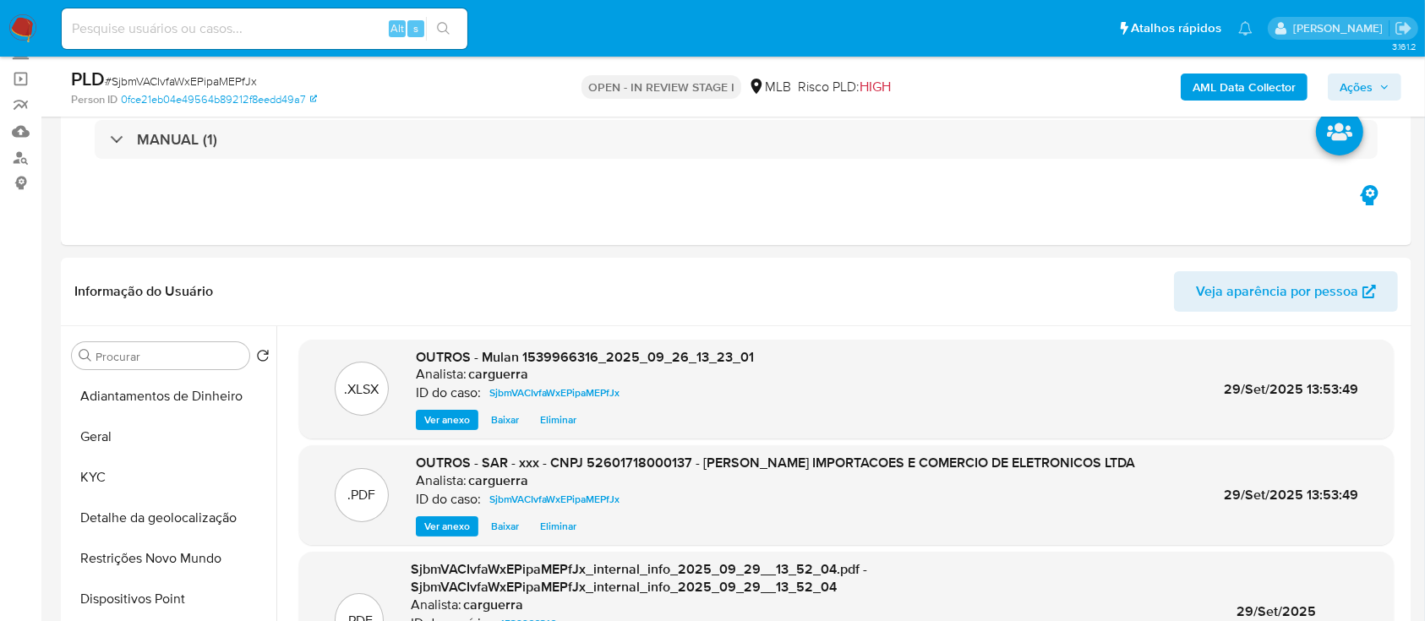
click at [1347, 81] on span "Ações" at bounding box center [1355, 87] width 33 height 27
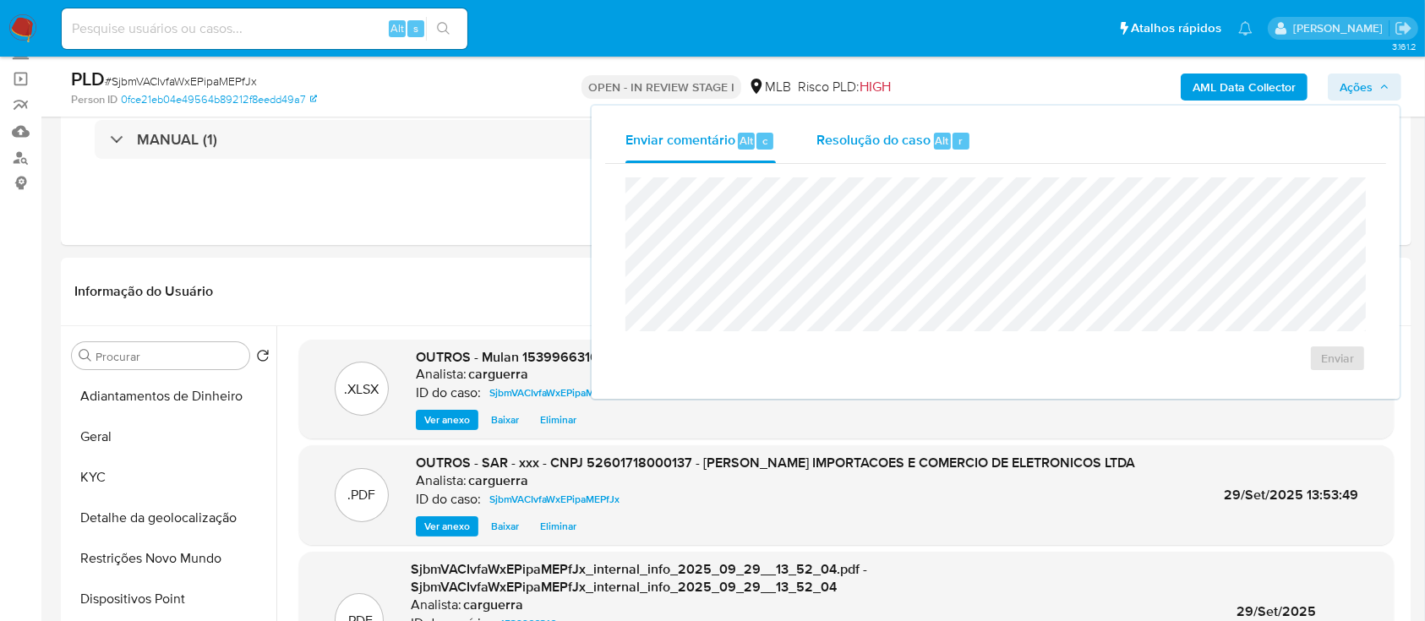
click at [839, 133] on span "Resolução do caso" at bounding box center [873, 139] width 114 height 19
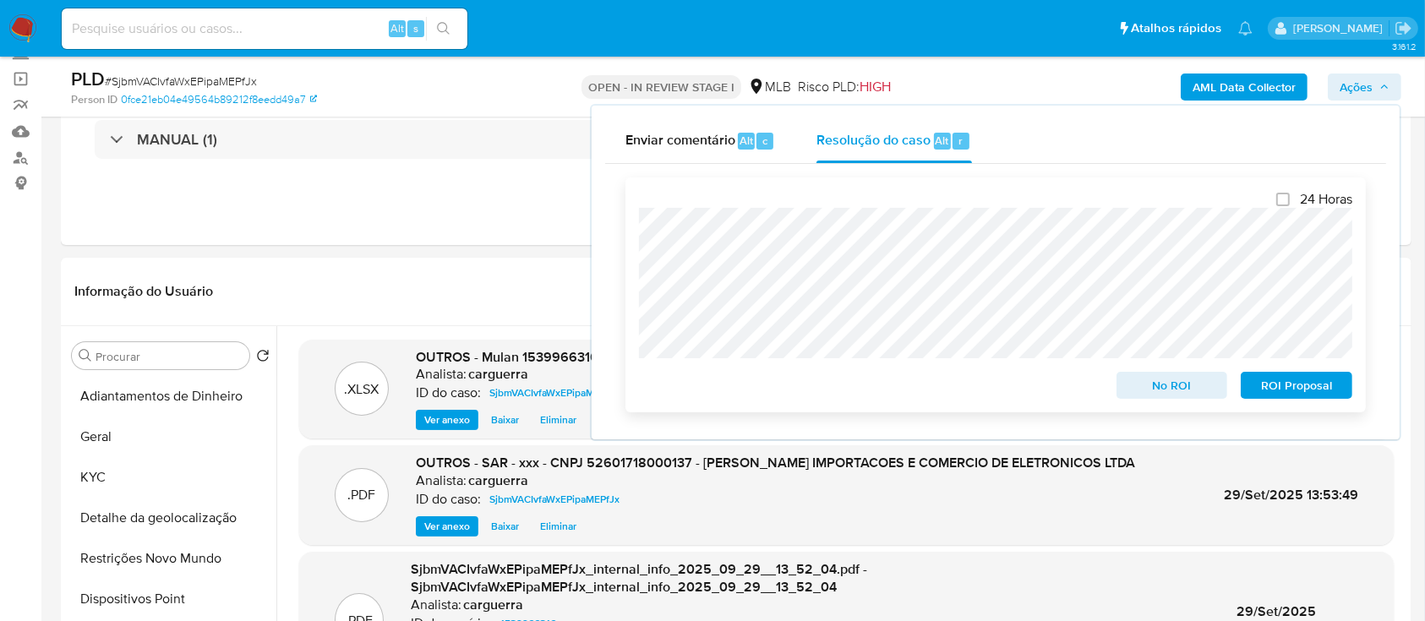
click at [1264, 394] on span "ROI Proposal" at bounding box center [1296, 385] width 88 height 24
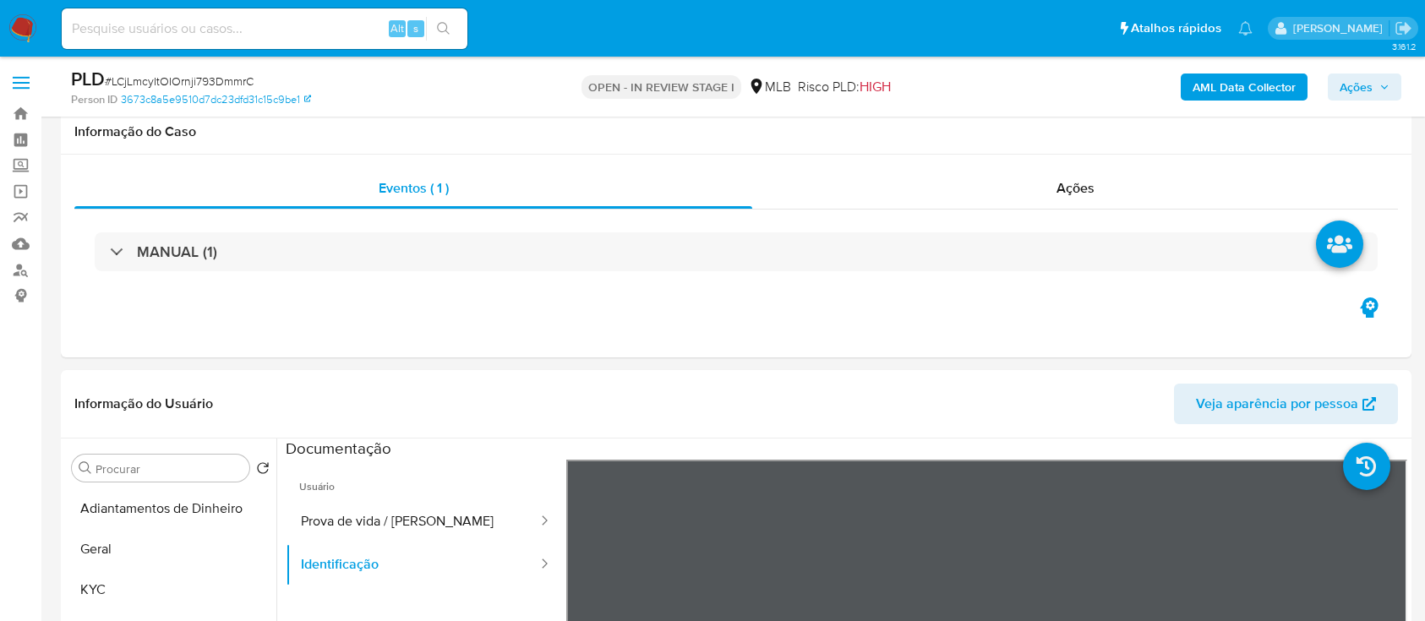
select select "10"
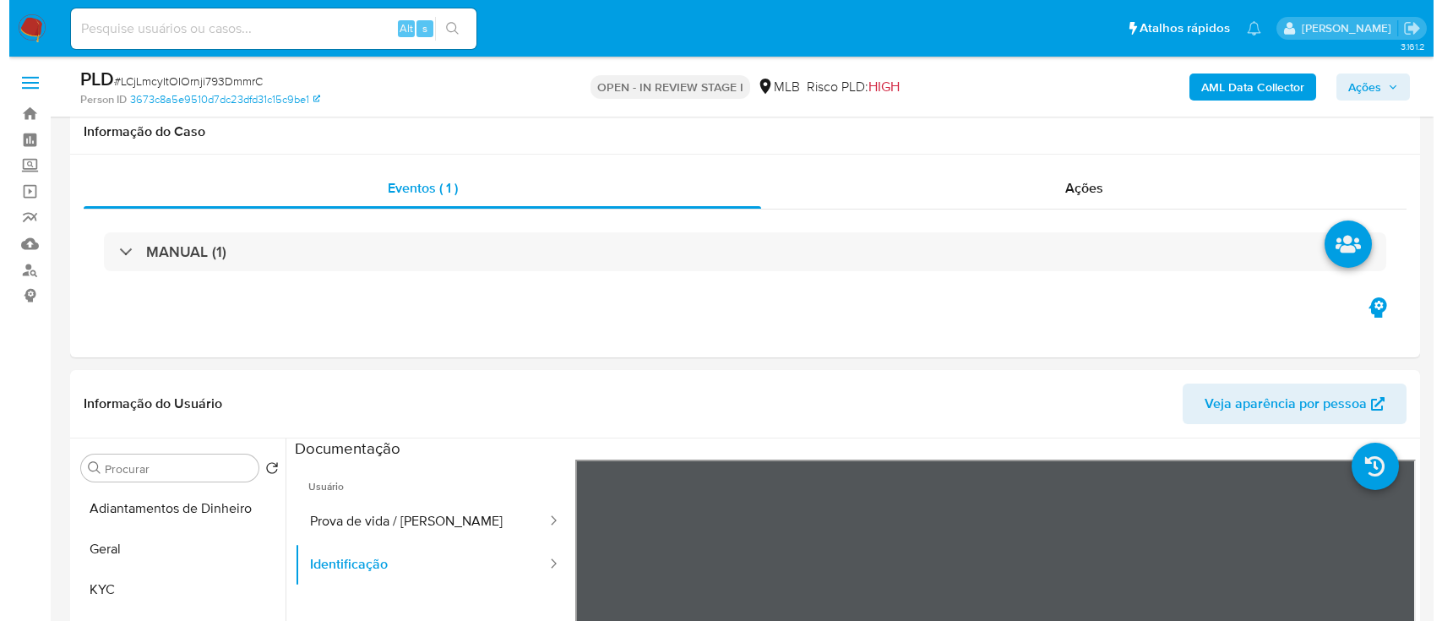
scroll to position [338, 0]
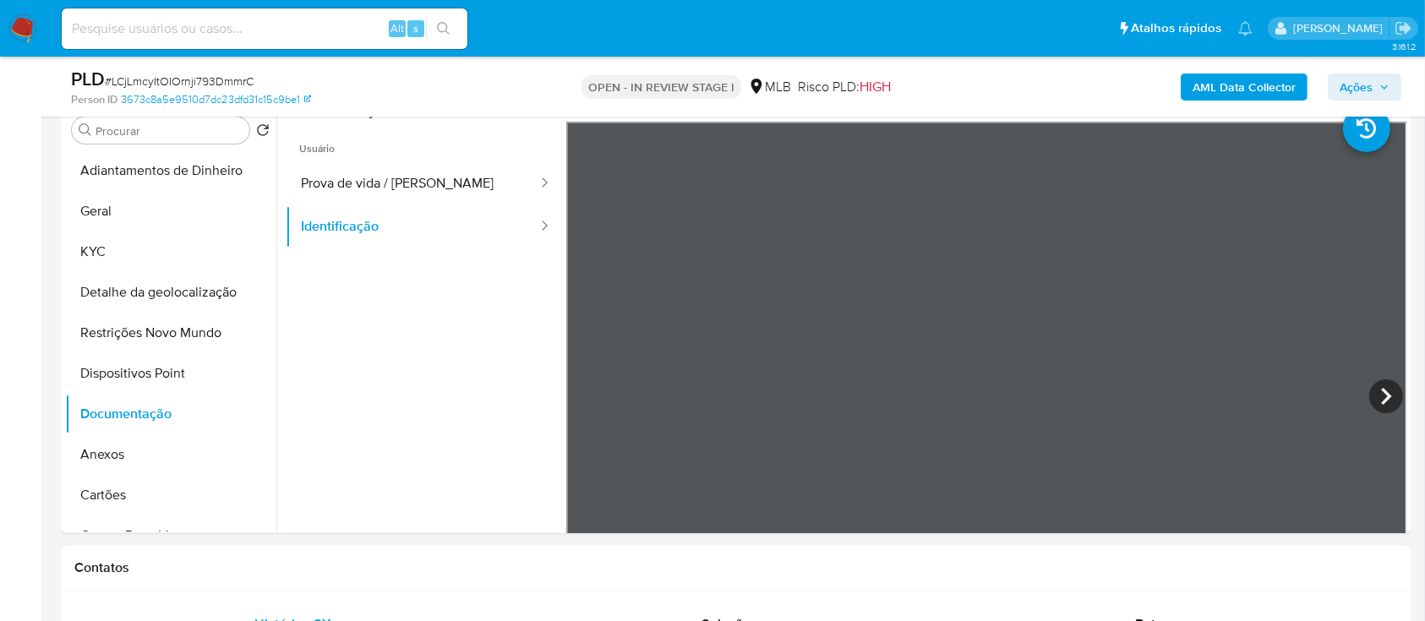
click at [1234, 90] on b "AML Data Collector" at bounding box center [1243, 87] width 103 height 27
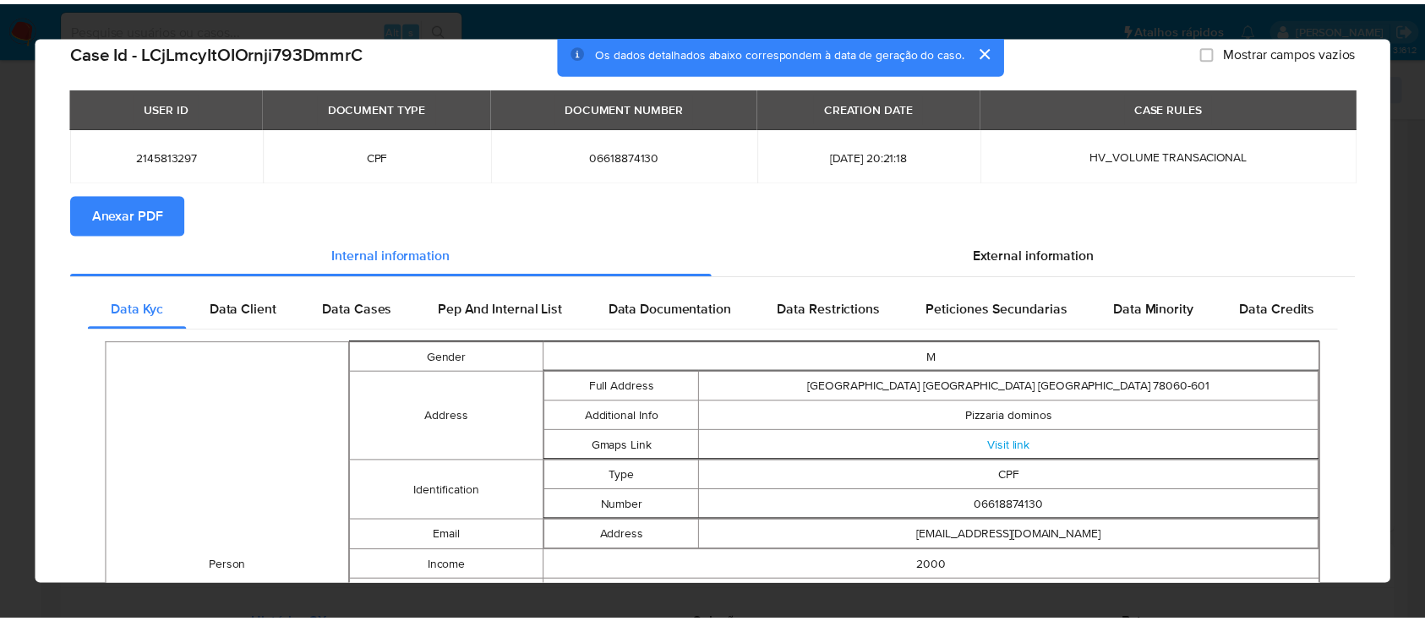
scroll to position [0, 0]
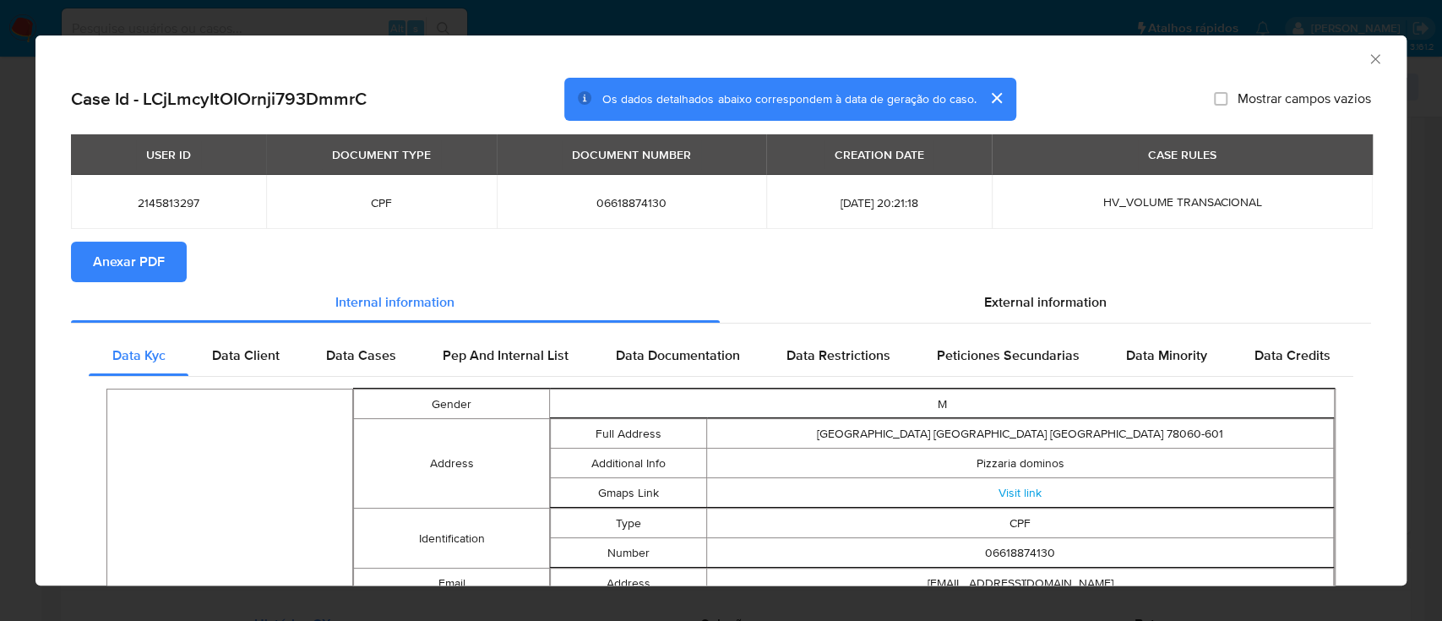
click at [1367, 52] on icon "Fechar a janela" at bounding box center [1375, 59] width 17 height 17
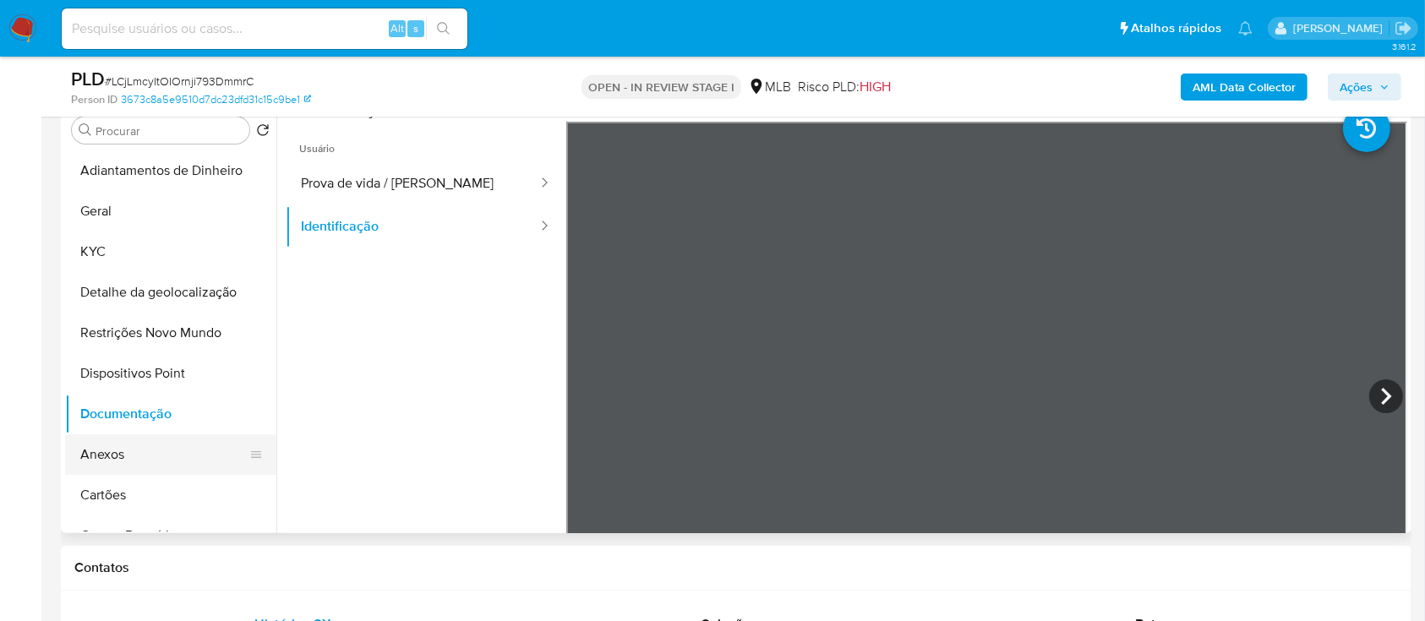
click at [134, 455] on button "Anexos" at bounding box center [164, 454] width 198 height 41
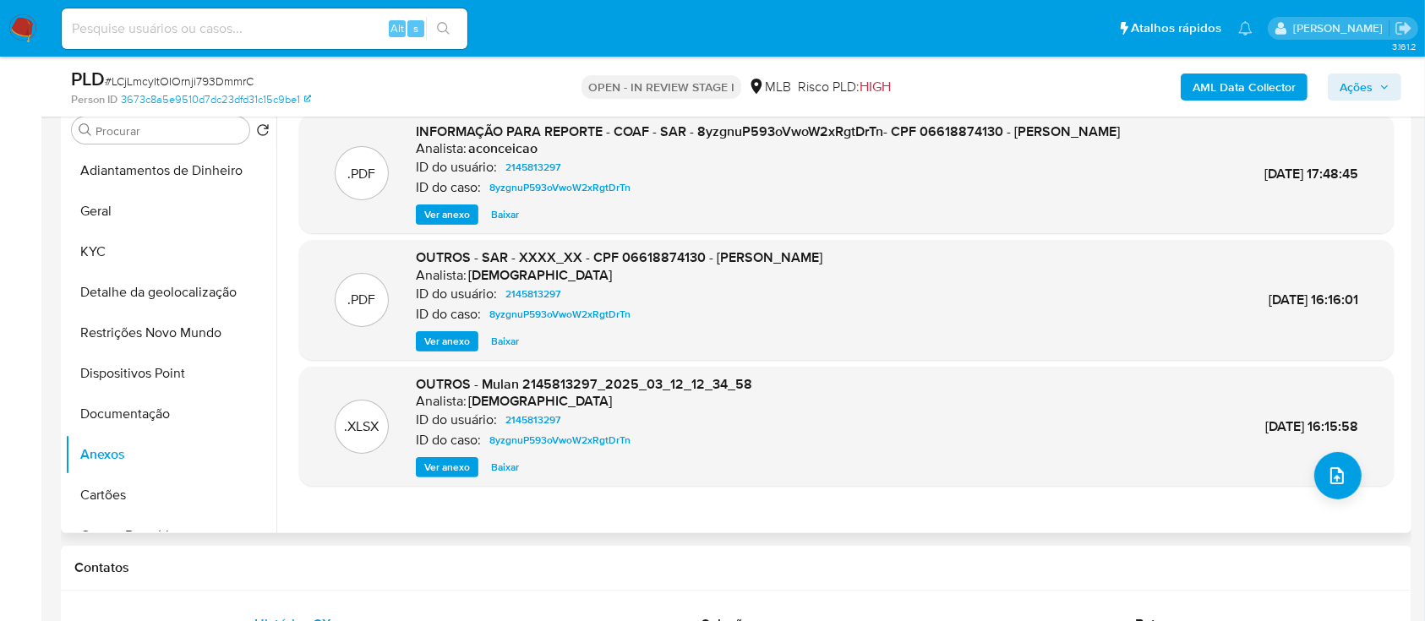
scroll to position [225, 0]
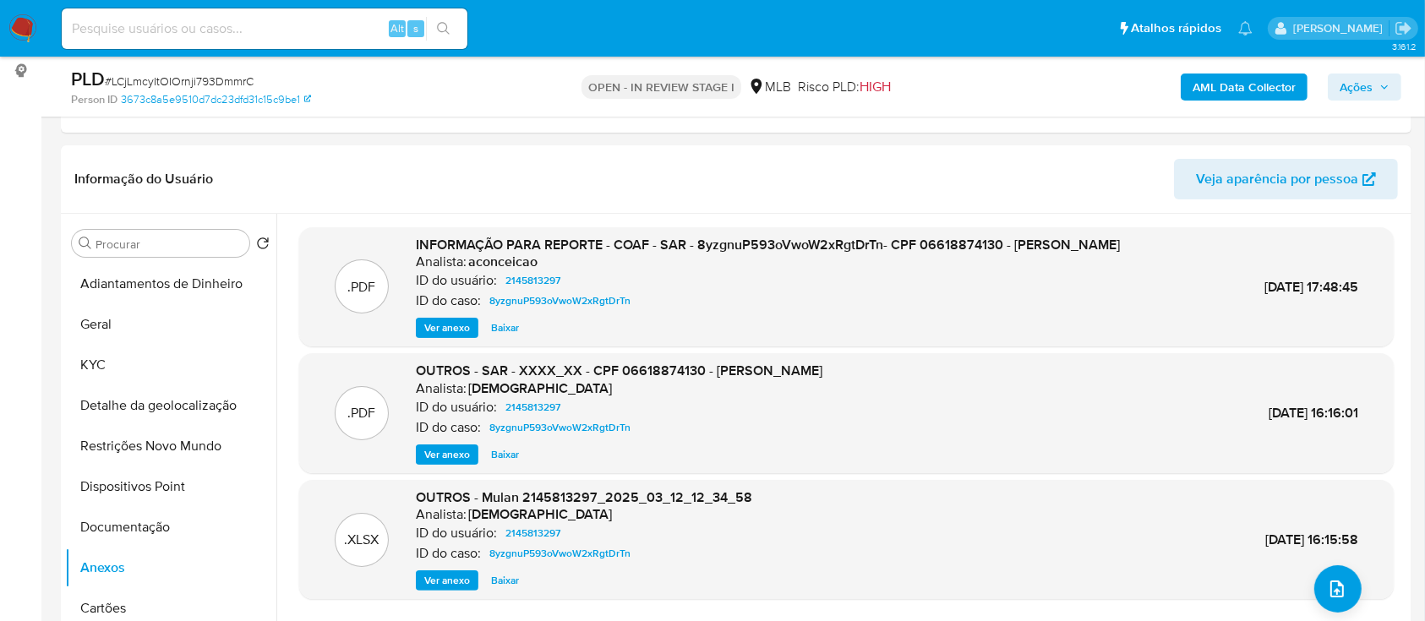
click at [1197, 92] on b "AML Data Collector" at bounding box center [1243, 87] width 103 height 27
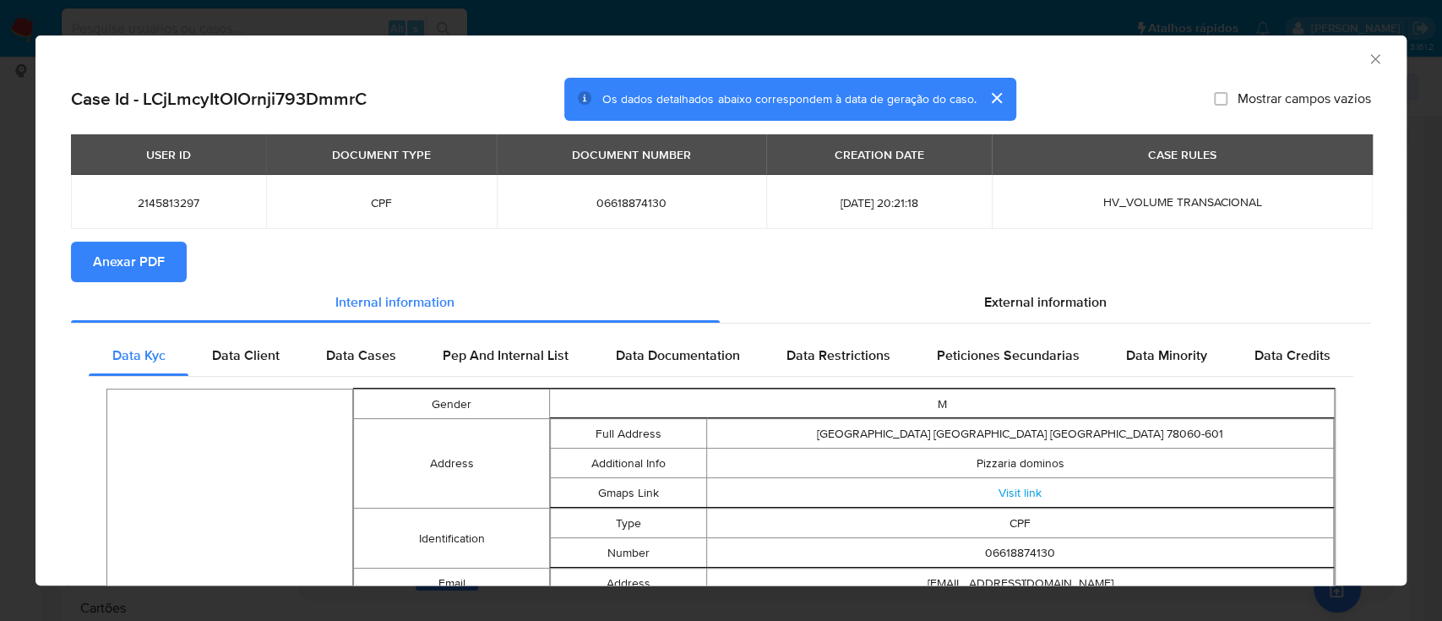
click at [115, 257] on span "Anexar PDF" at bounding box center [129, 261] width 72 height 37
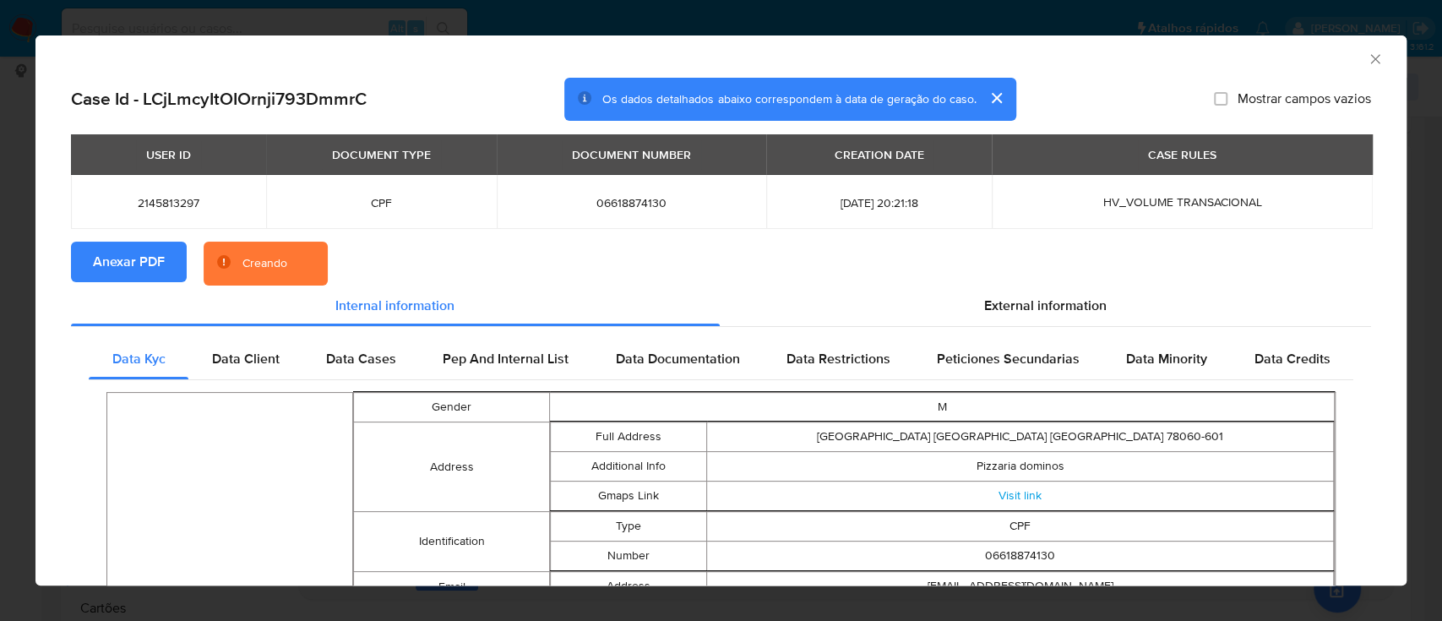
click at [1367, 62] on icon "Fechar a janela" at bounding box center [1375, 59] width 17 height 17
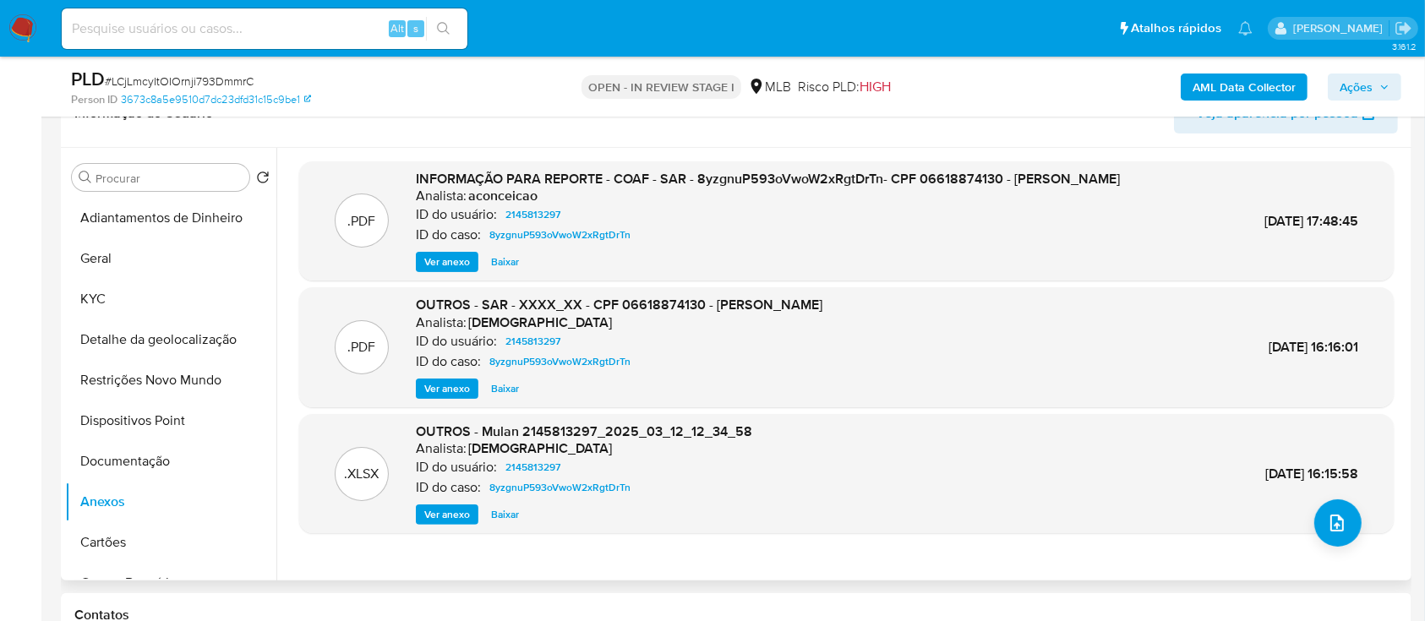
scroll to position [338, 0]
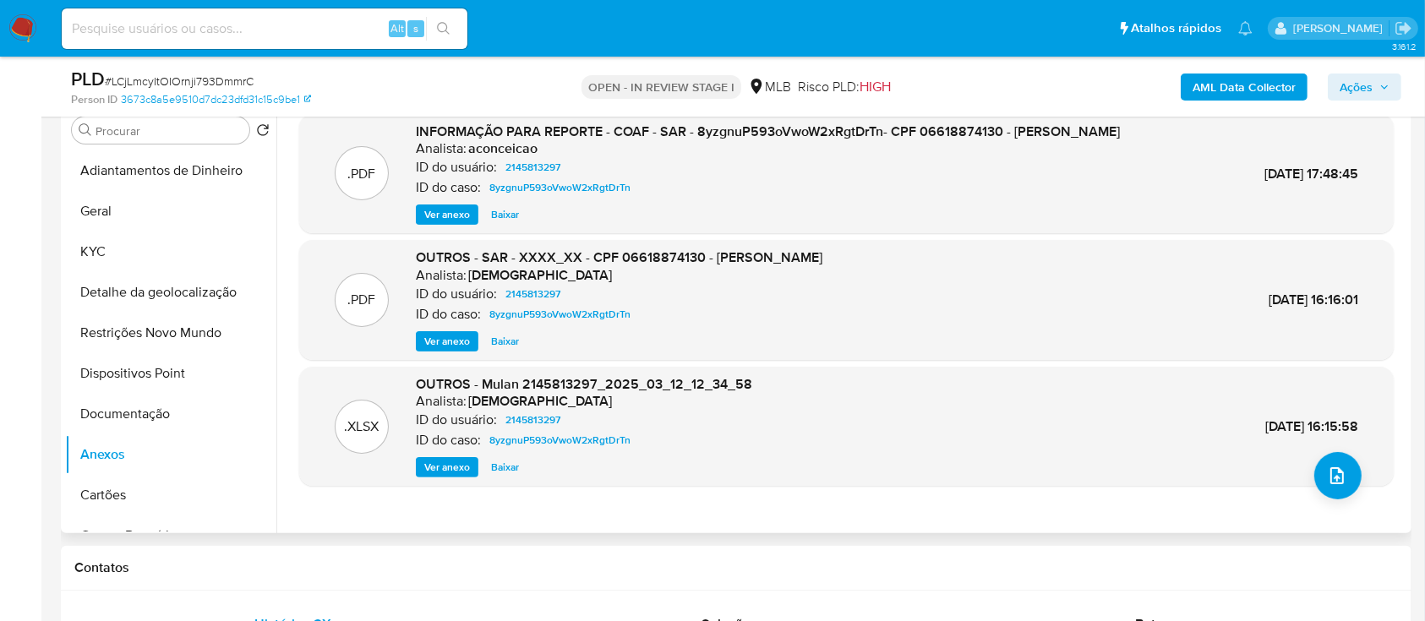
click at [458, 350] on span "Ver anexo" at bounding box center [447, 341] width 46 height 17
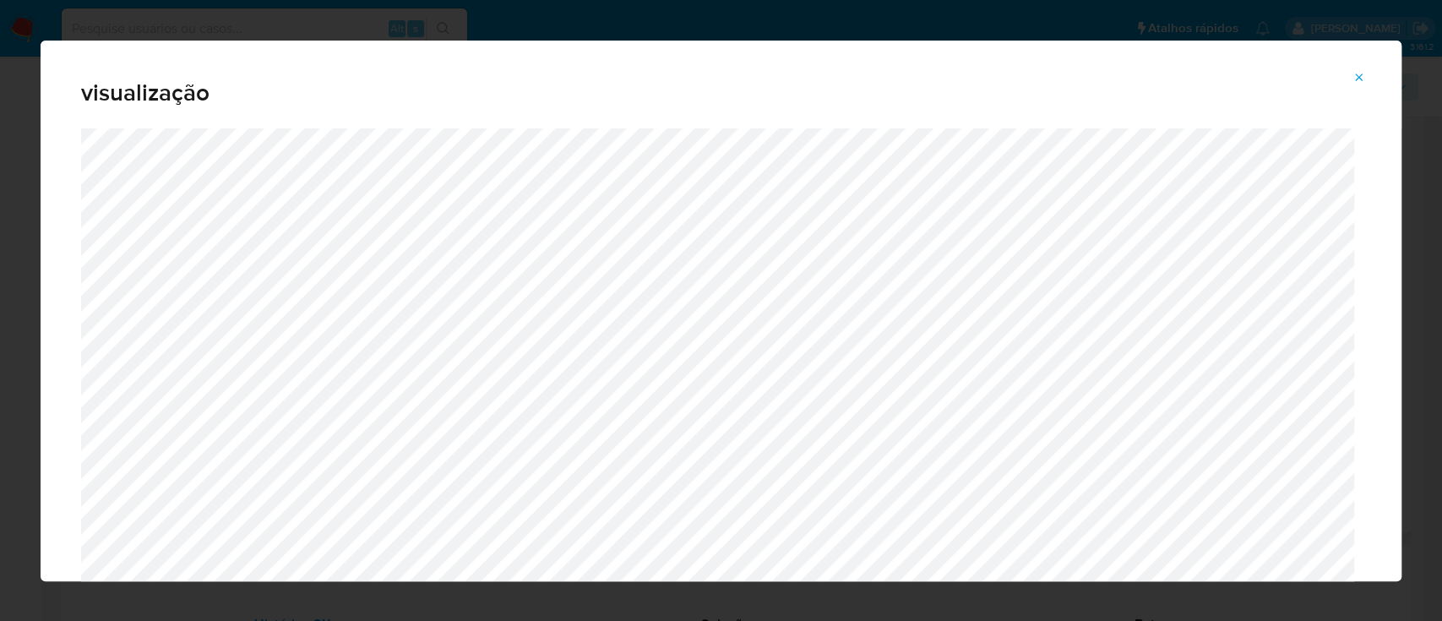
click at [1360, 77] on icon "Attachment preview" at bounding box center [1360, 78] width 14 height 14
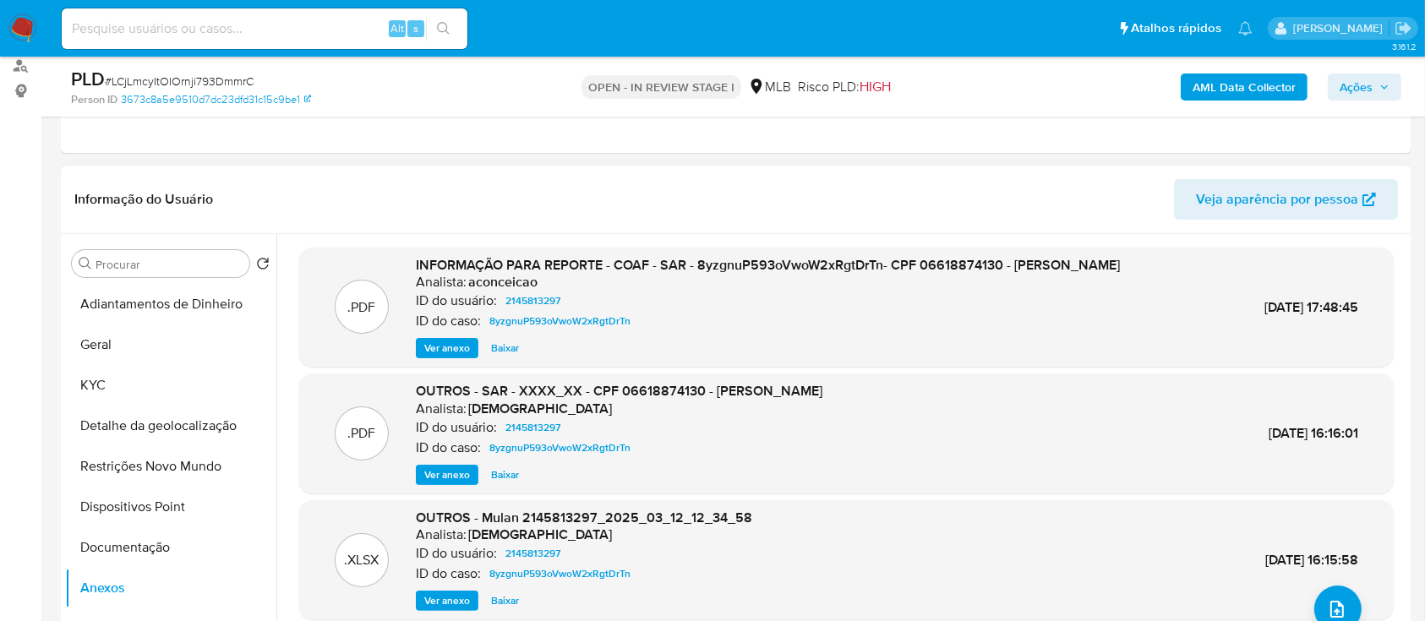
scroll to position [225, 0]
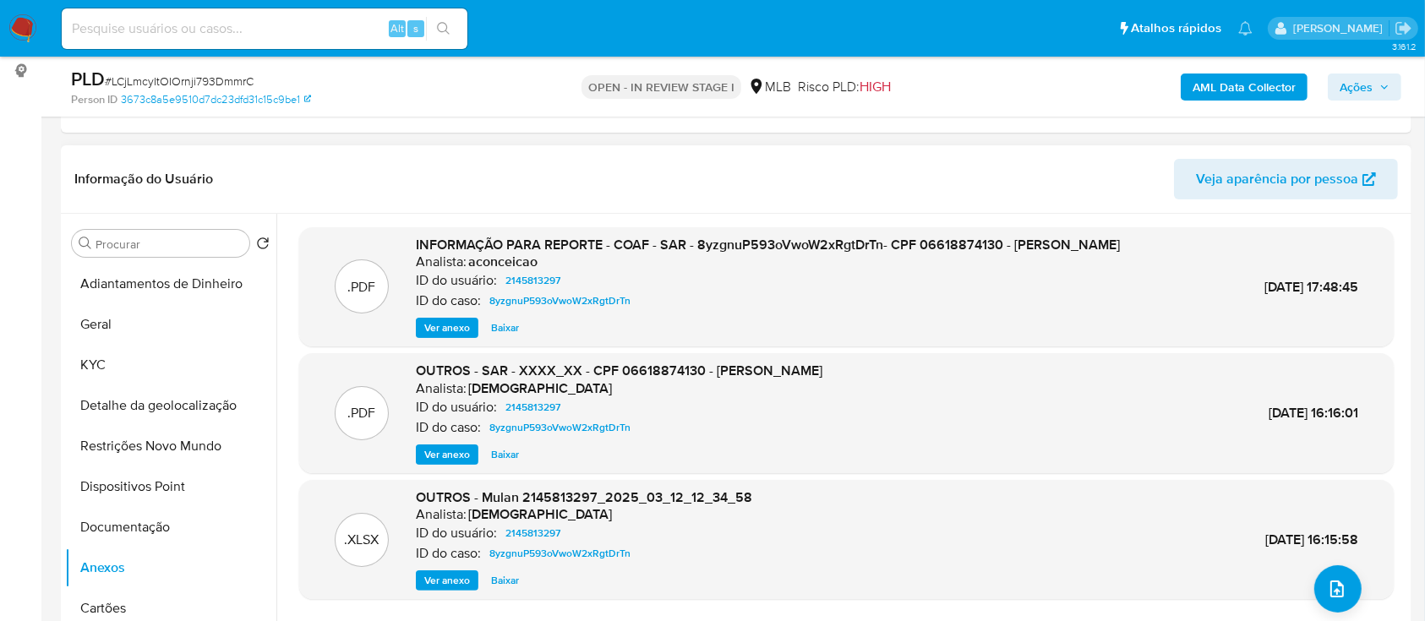
click at [437, 336] on span "Ver anexo" at bounding box center [447, 327] width 46 height 17
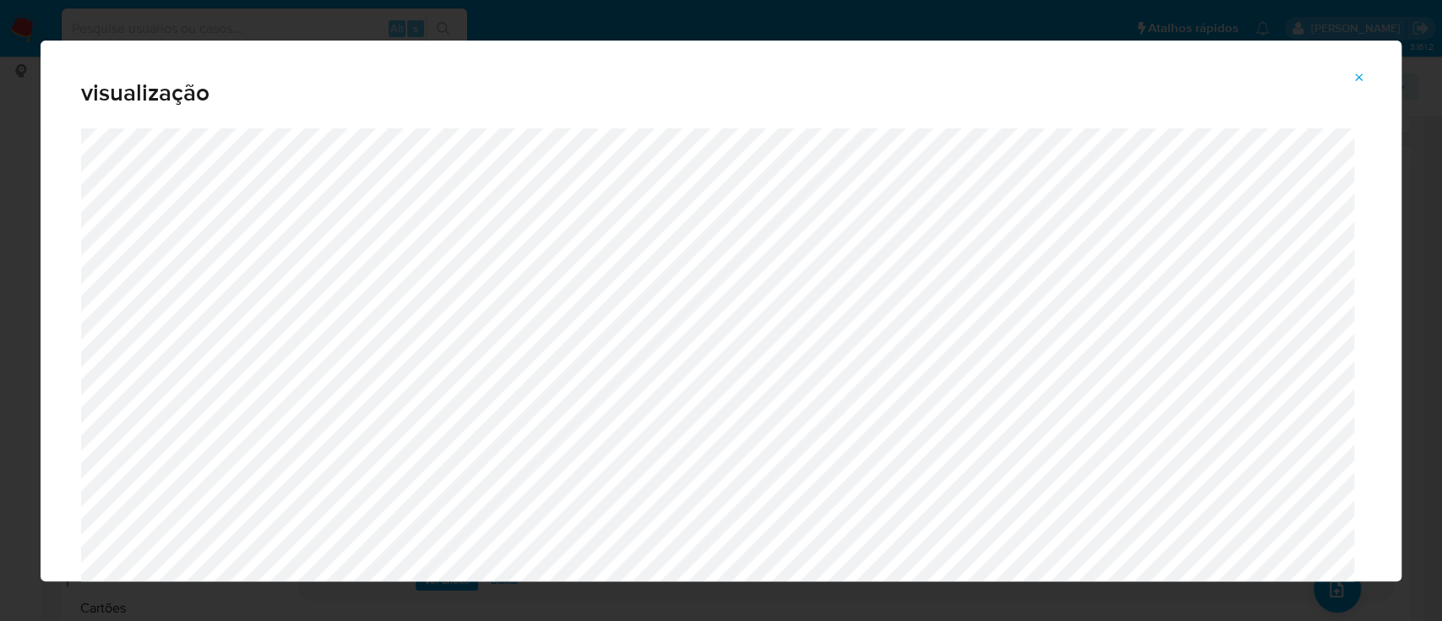
drag, startPoint x: 1368, startPoint y: 70, endPoint x: 1360, endPoint y: 77, distance: 10.2
click at [1367, 71] on button "Attachment preview" at bounding box center [1359, 77] width 37 height 27
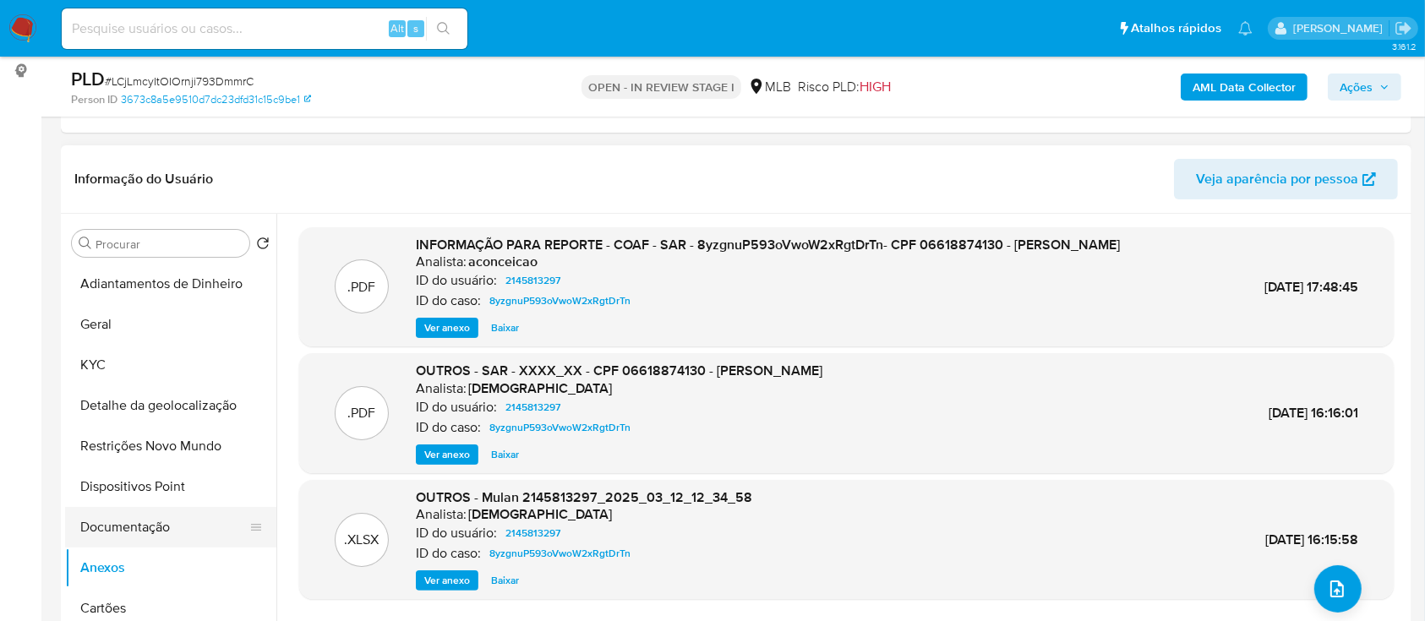
drag, startPoint x: 125, startPoint y: 521, endPoint x: 117, endPoint y: 536, distance: 16.3
click at [125, 523] on button "Documentação" at bounding box center [164, 527] width 198 height 41
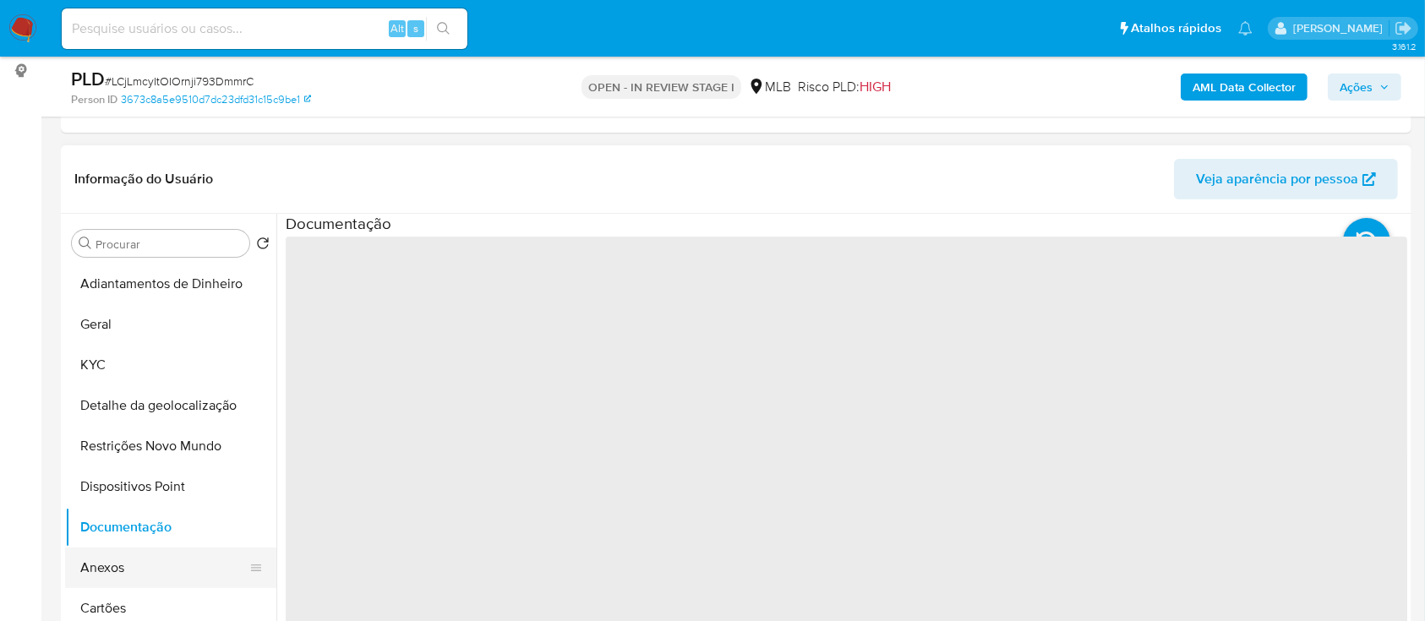
click at [120, 569] on button "Anexos" at bounding box center [164, 568] width 198 height 41
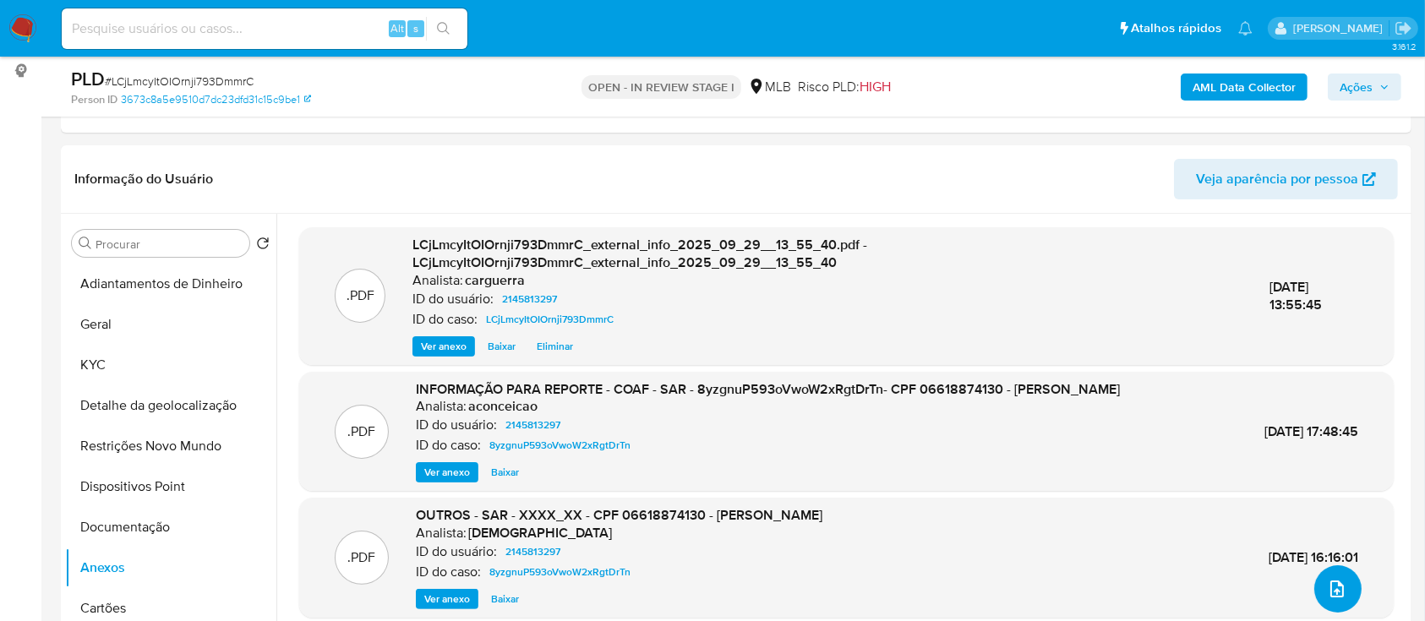
click at [1340, 588] on button "upload-file" at bounding box center [1337, 588] width 47 height 47
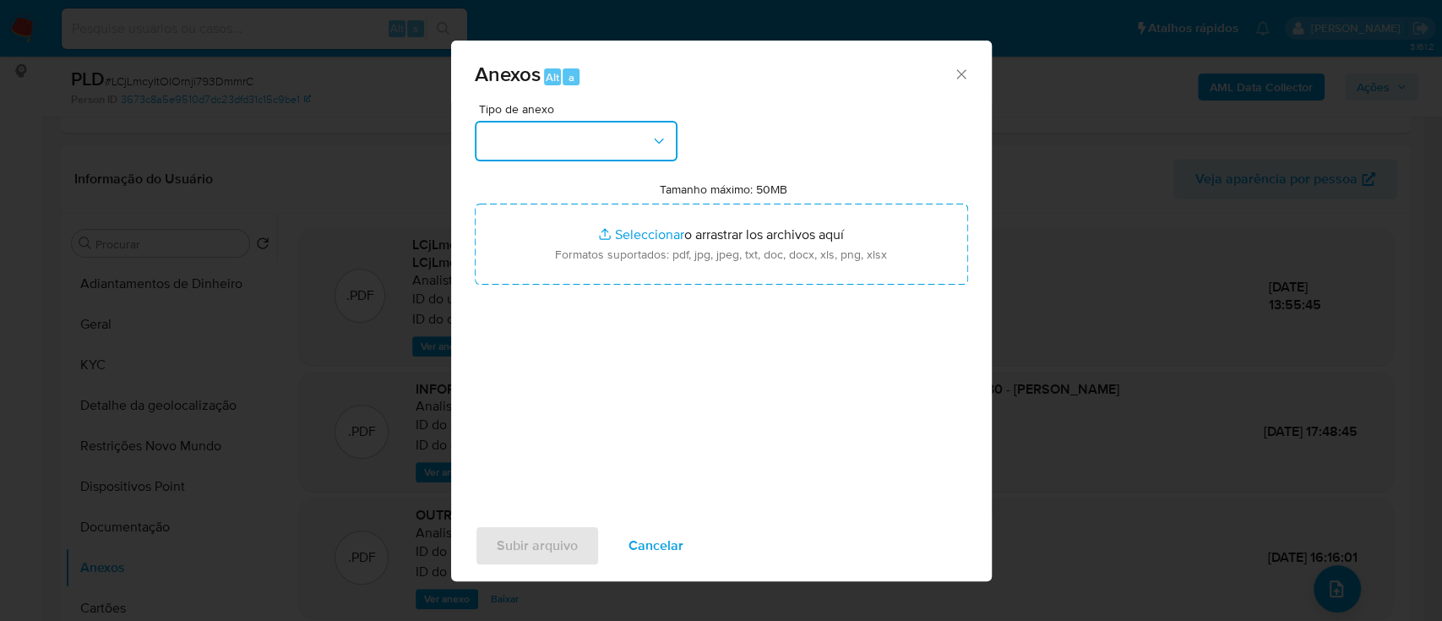
click at [593, 158] on button "button" at bounding box center [576, 141] width 203 height 41
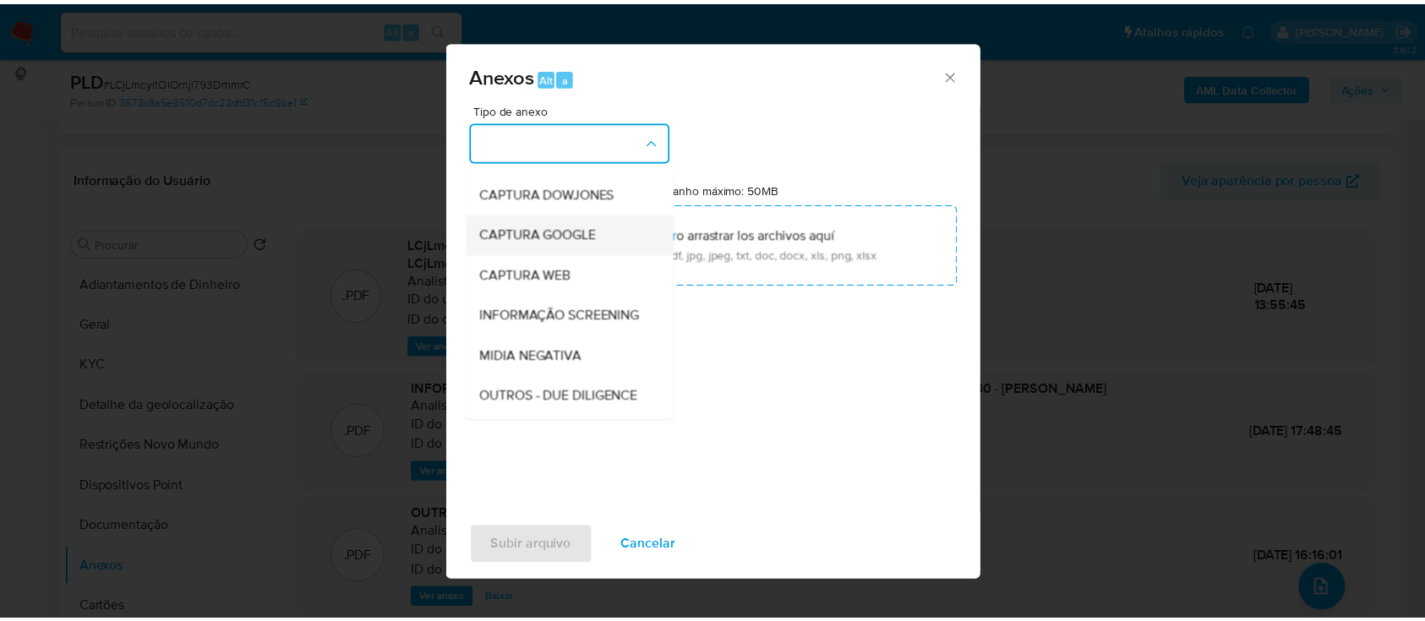
scroll to position [147, 0]
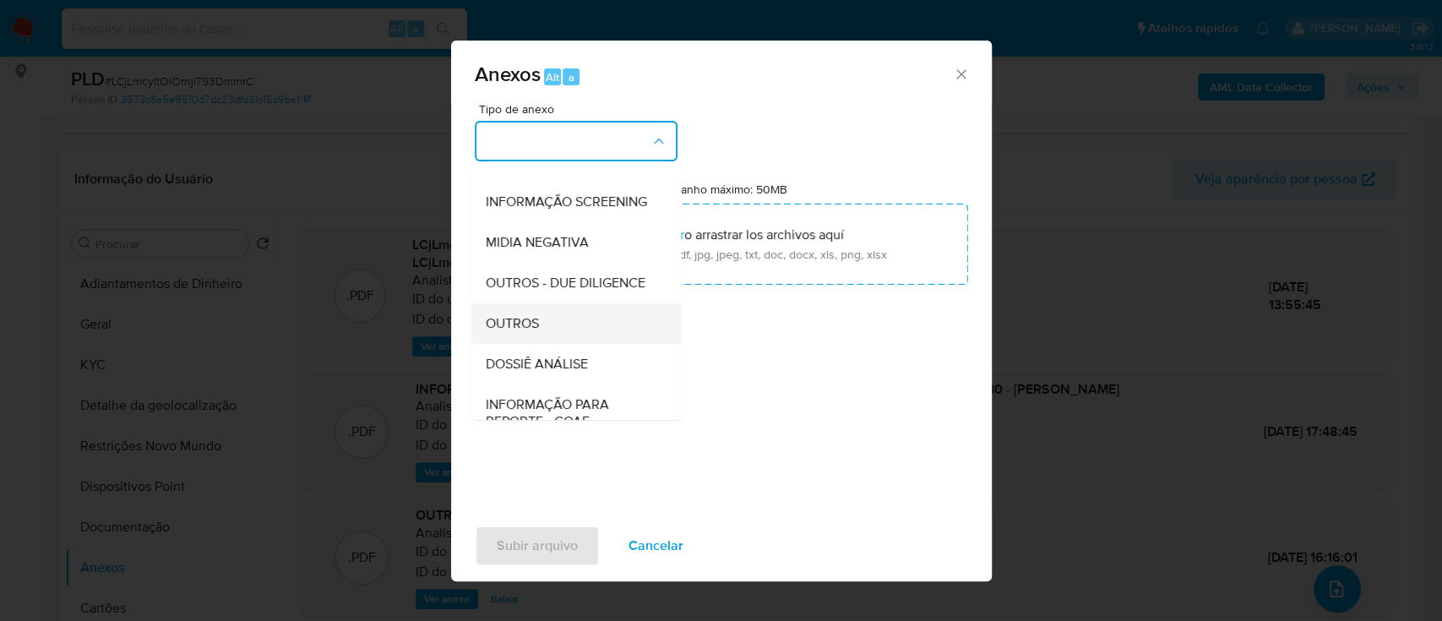
click at [529, 332] on span "OUTROS" at bounding box center [511, 323] width 53 height 17
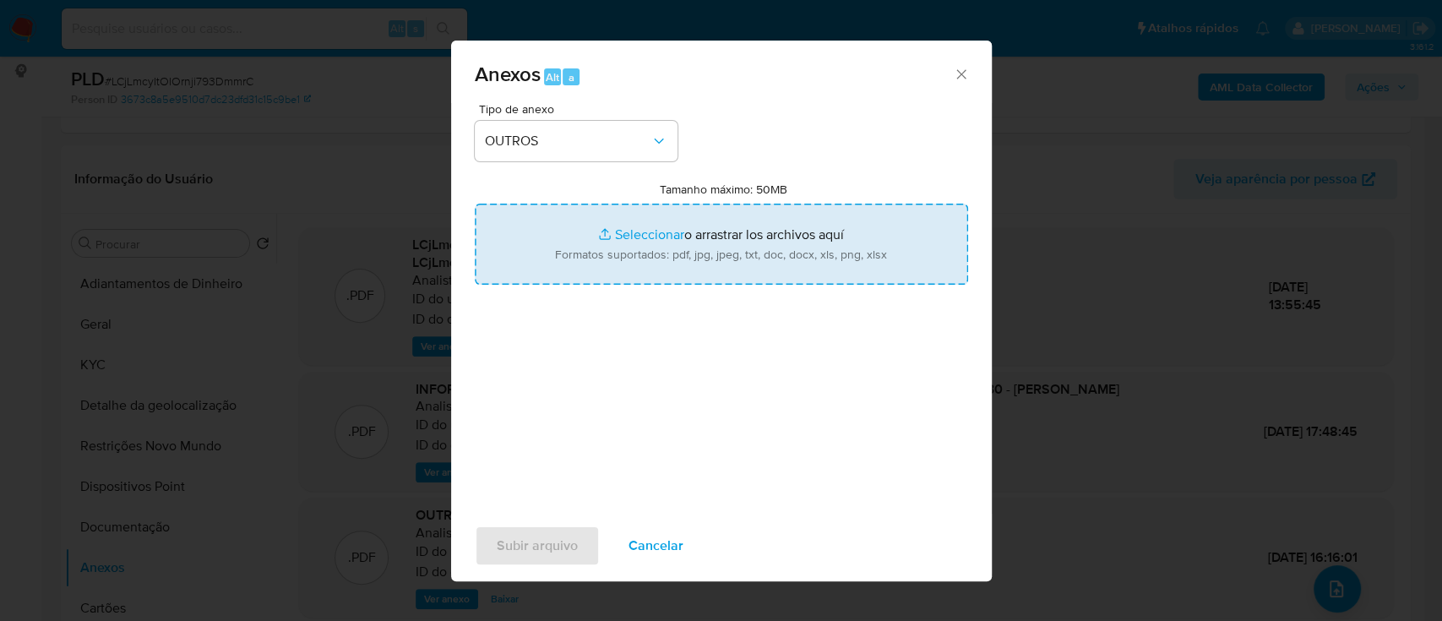
click at [643, 242] on input "Tamanho máximo: 50MB Seleccionar archivos" at bounding box center [721, 244] width 493 height 81
type input "C:\fakepath\Mulan 2145813297_2025_09_26_13_35_07.xlsx"
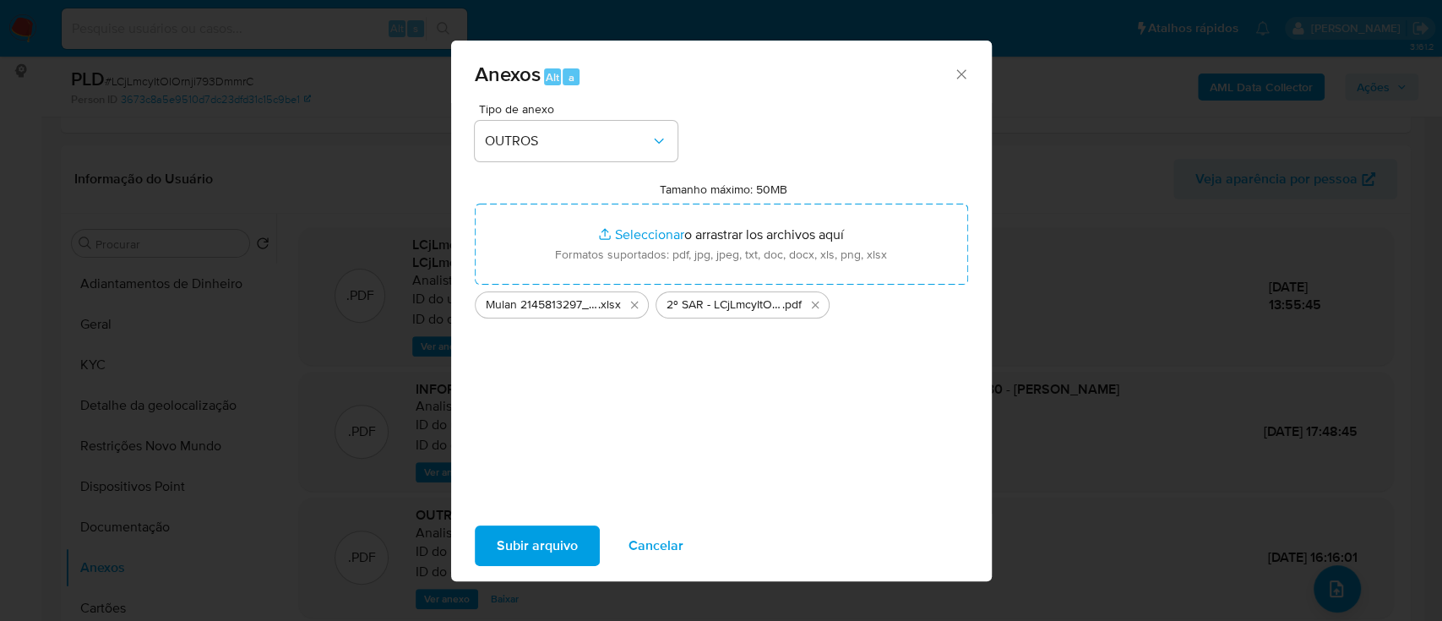
click at [548, 550] on span "Subir arquivo" at bounding box center [537, 545] width 81 height 37
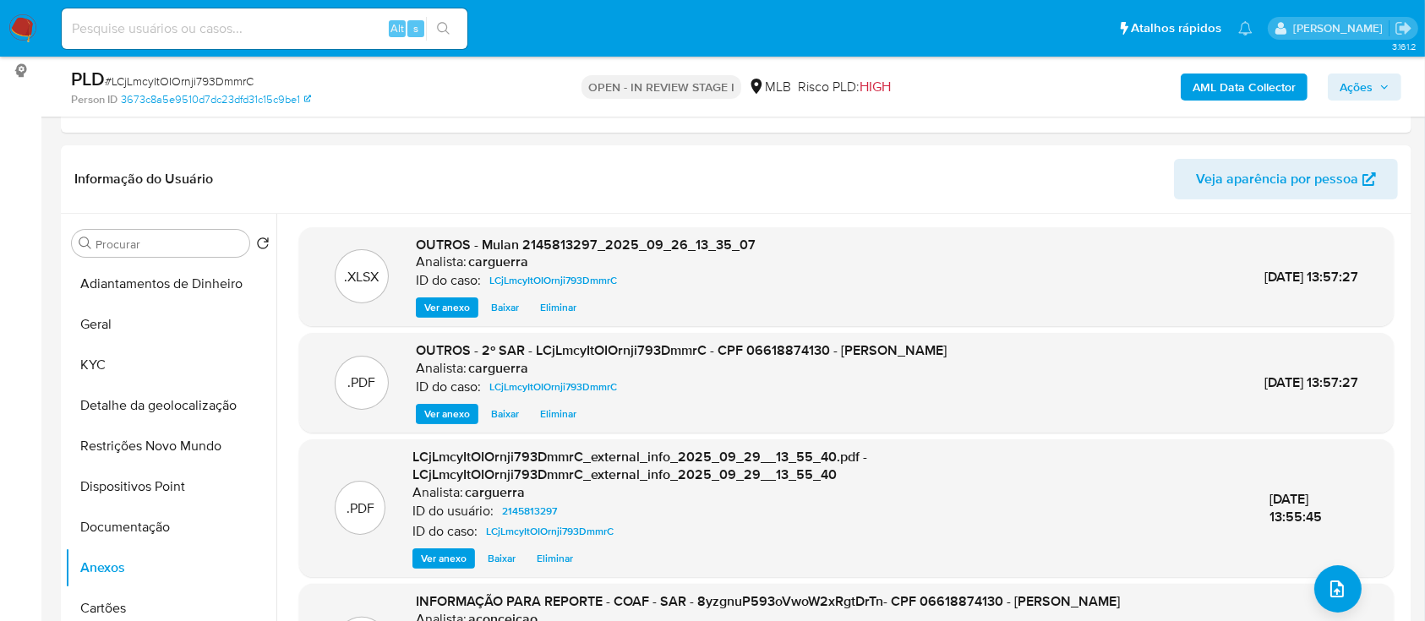
click at [1376, 79] on span "Ações" at bounding box center [1364, 87] width 50 height 24
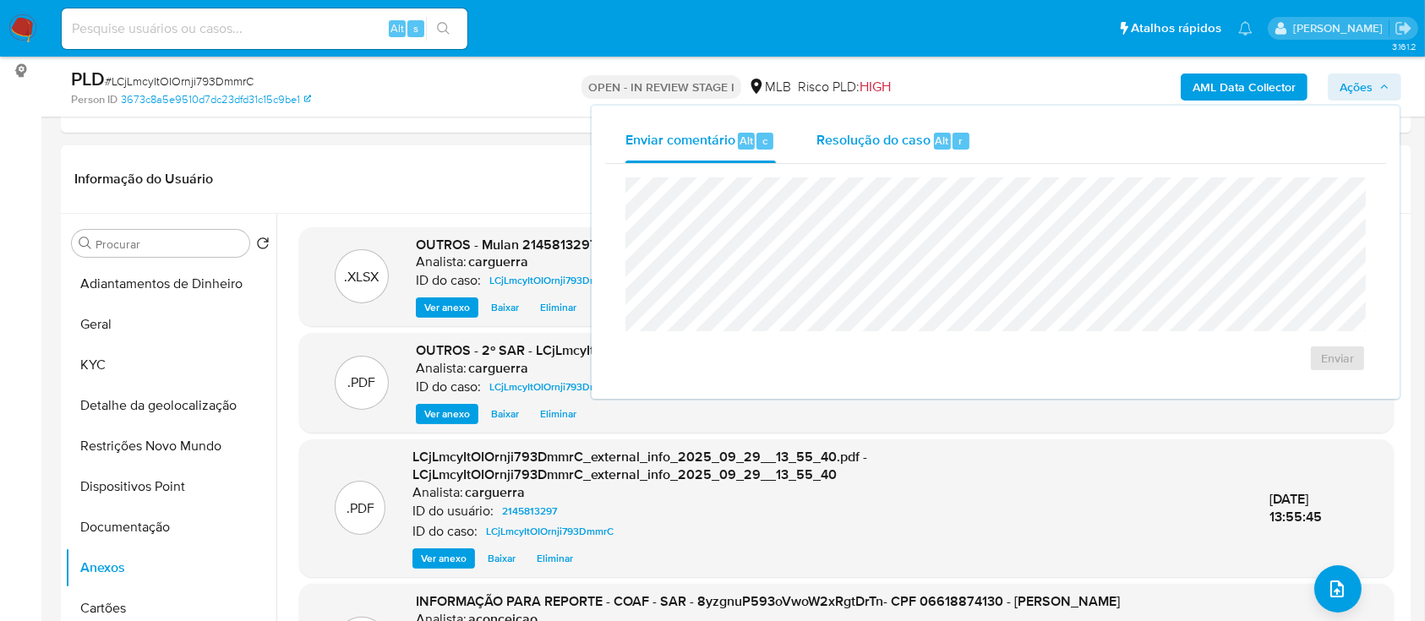
click at [838, 134] on span "Resolução do caso" at bounding box center [873, 139] width 114 height 19
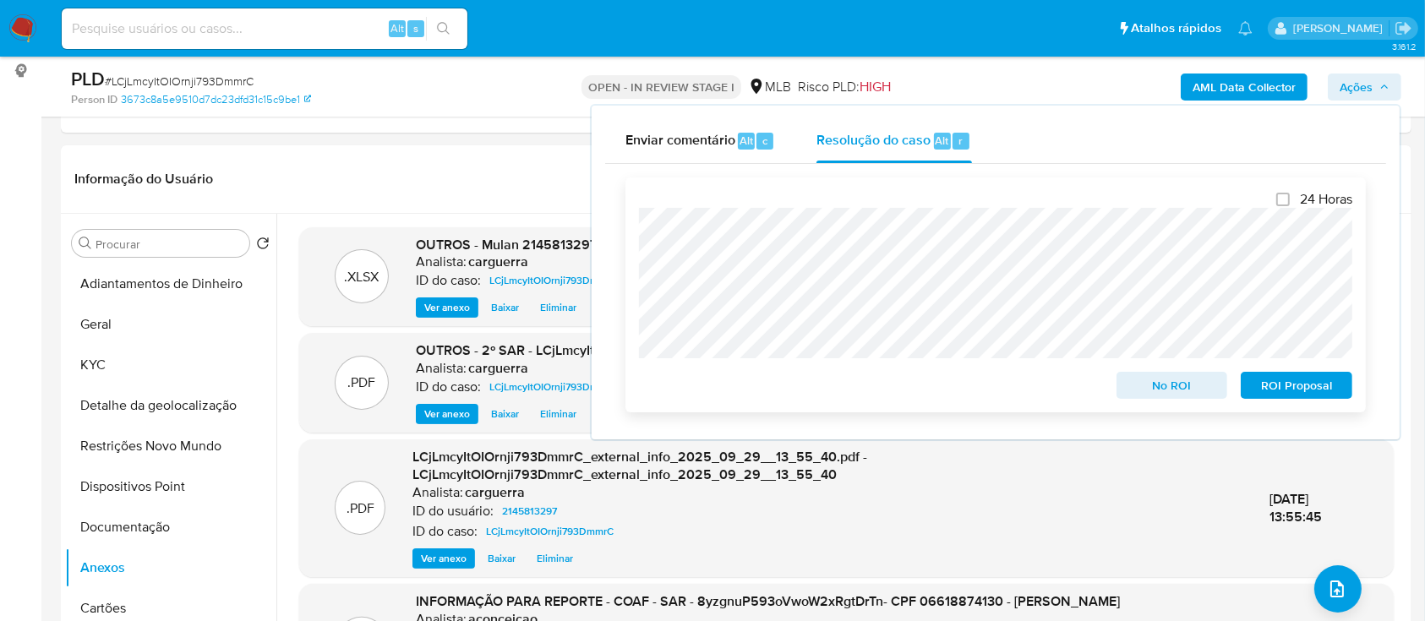
click at [1269, 382] on span "ROI Proposal" at bounding box center [1296, 385] width 88 height 24
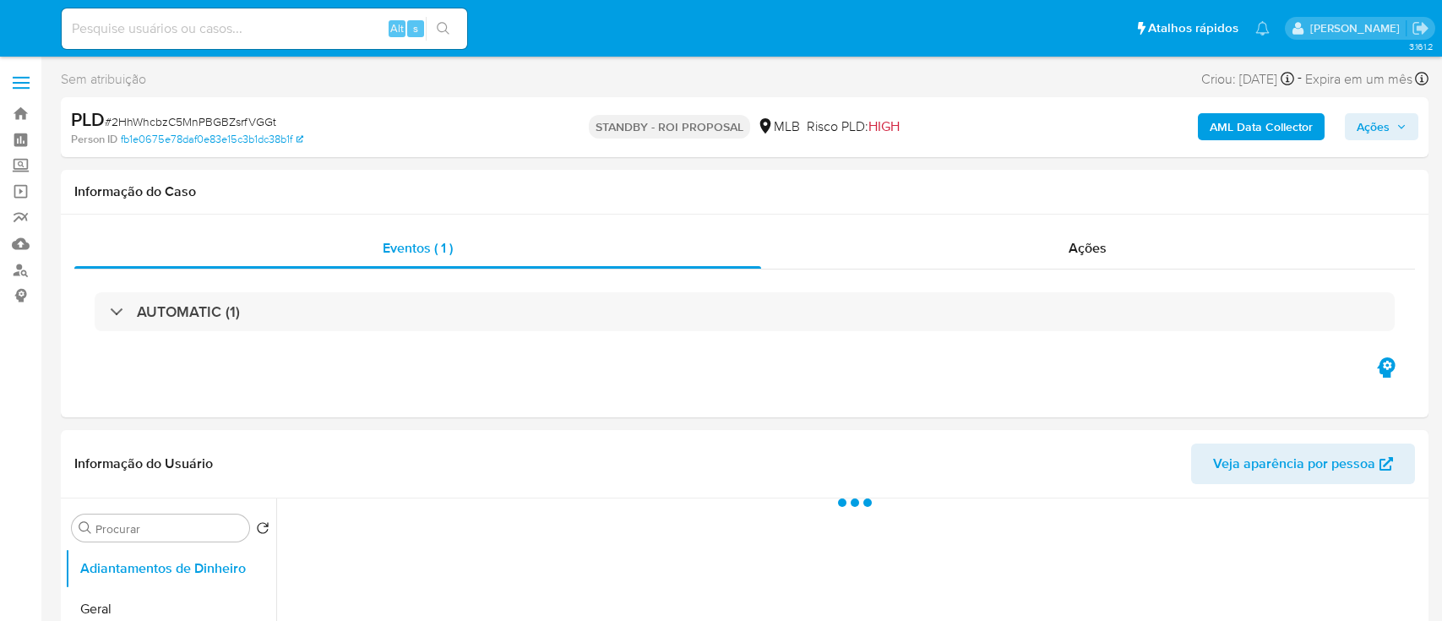
select select "10"
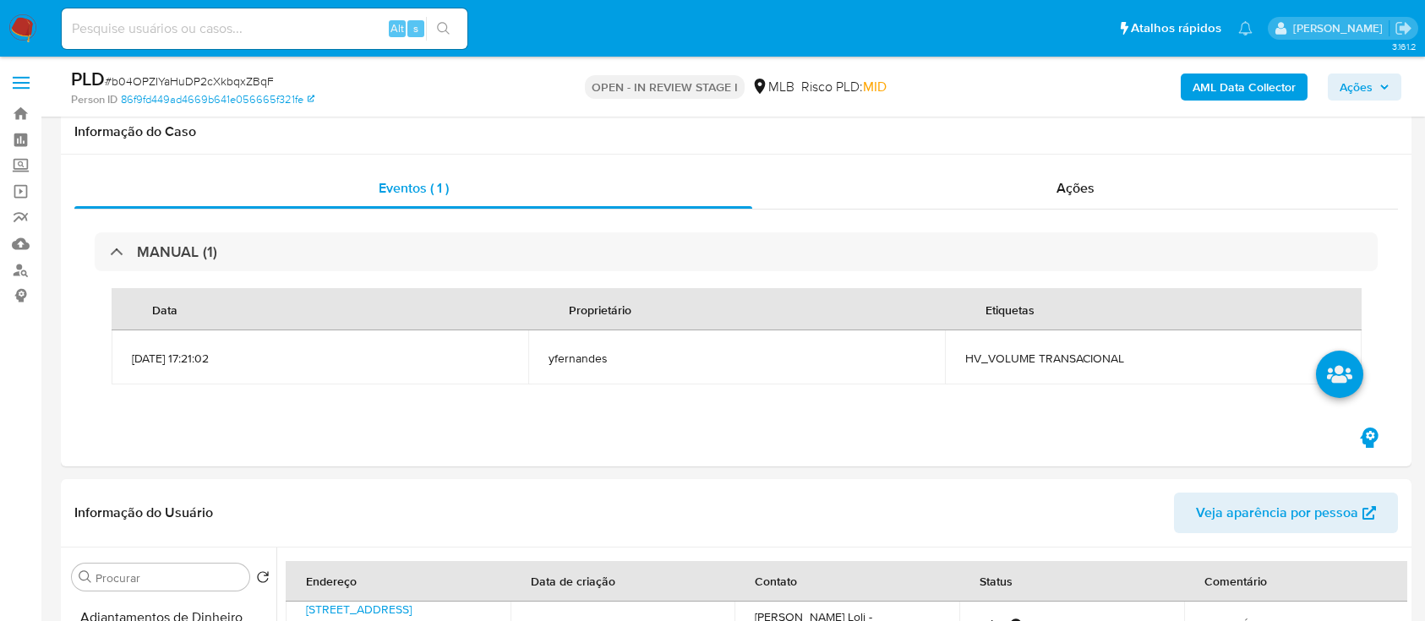
select select "10"
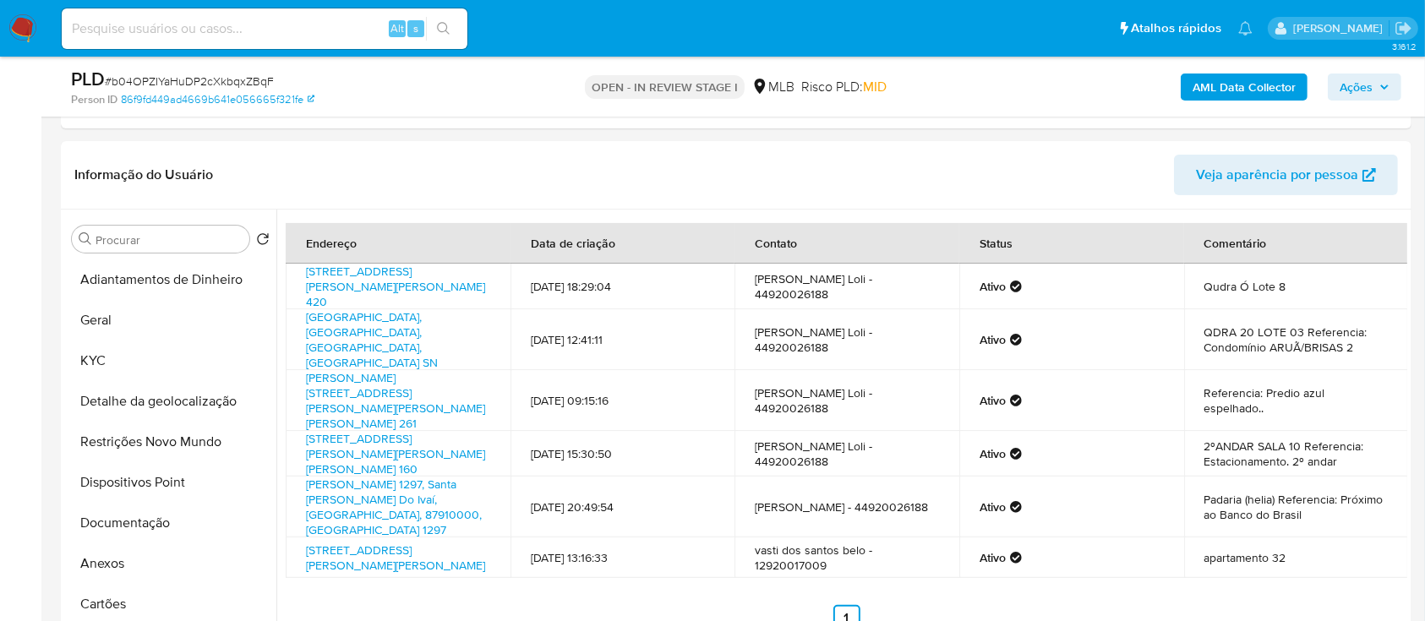
scroll to position [338, 0]
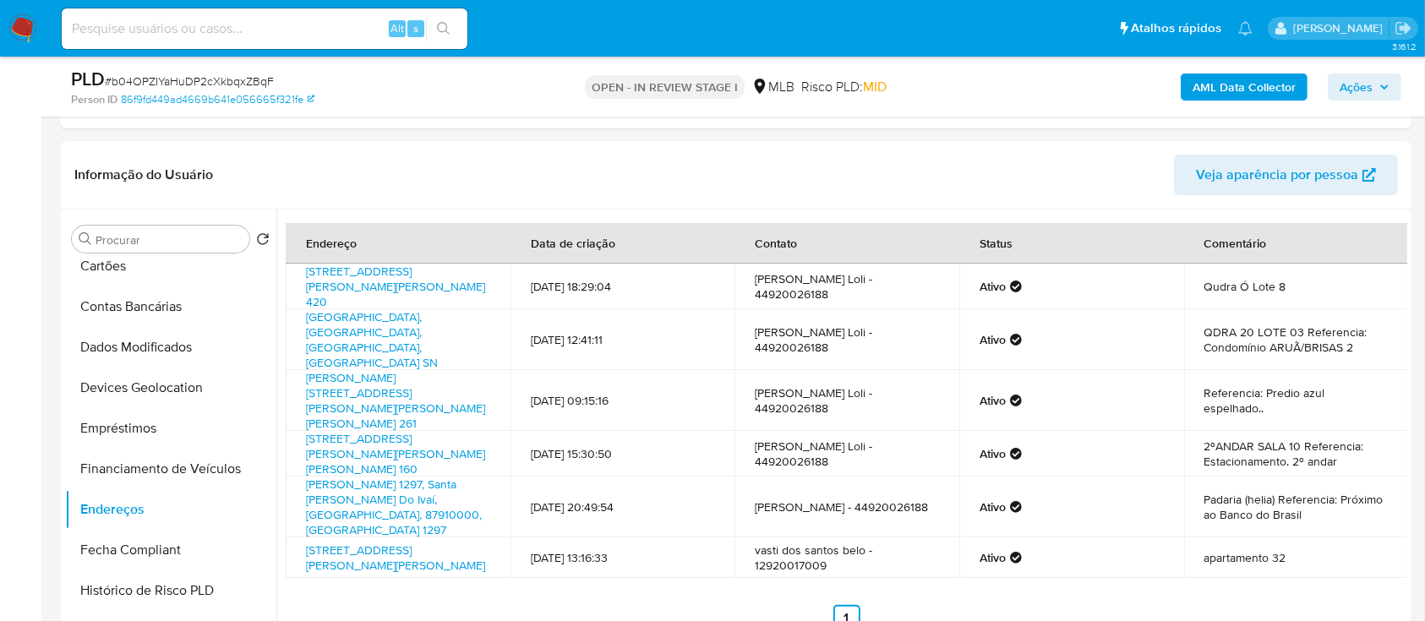
click at [1223, 89] on b "AML Data Collector" at bounding box center [1243, 87] width 103 height 27
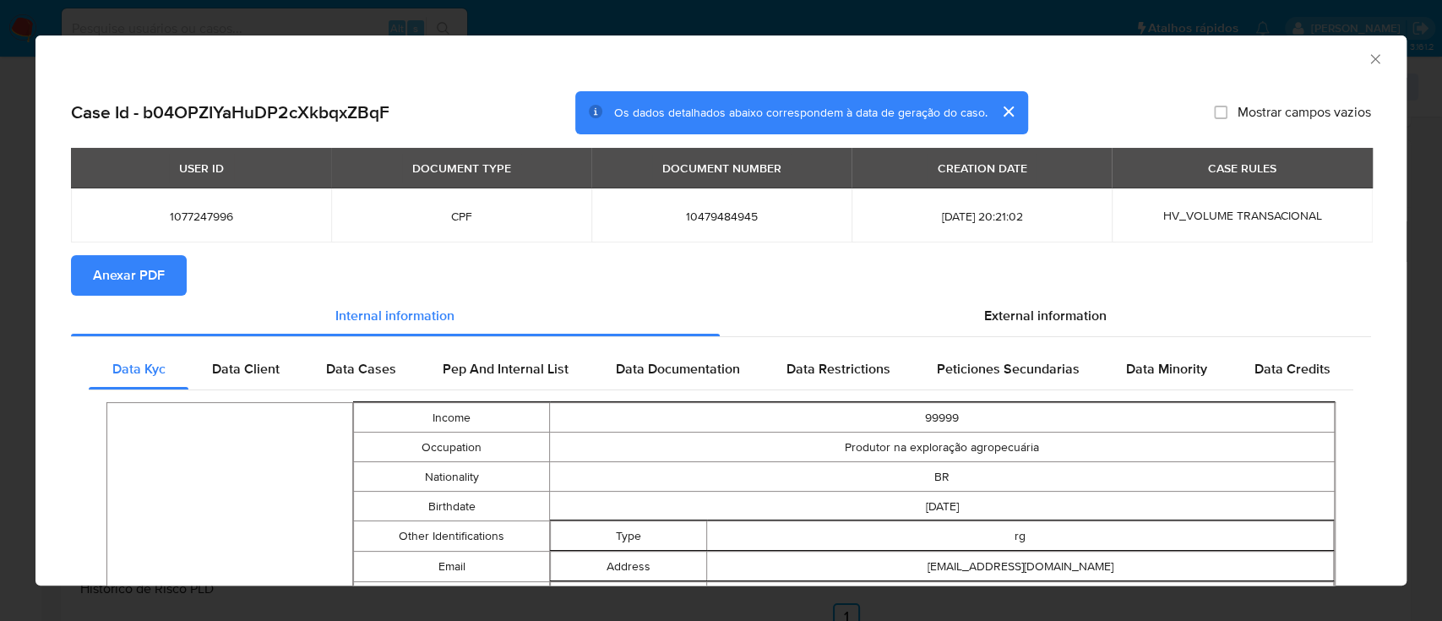
click at [1361, 49] on div "AML Data Collector" at bounding box center [720, 56] width 1371 height 42
click at [1367, 55] on icon "Fechar a janela" at bounding box center [1375, 59] width 17 height 17
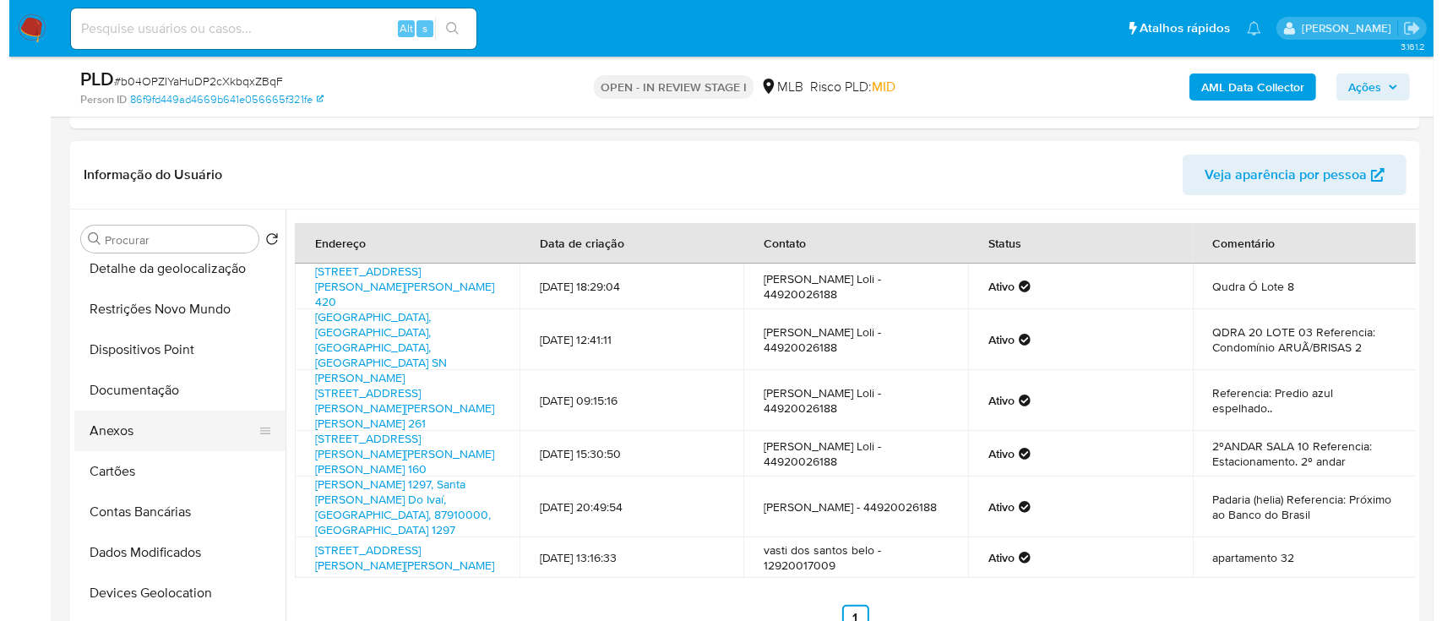
scroll to position [112, 0]
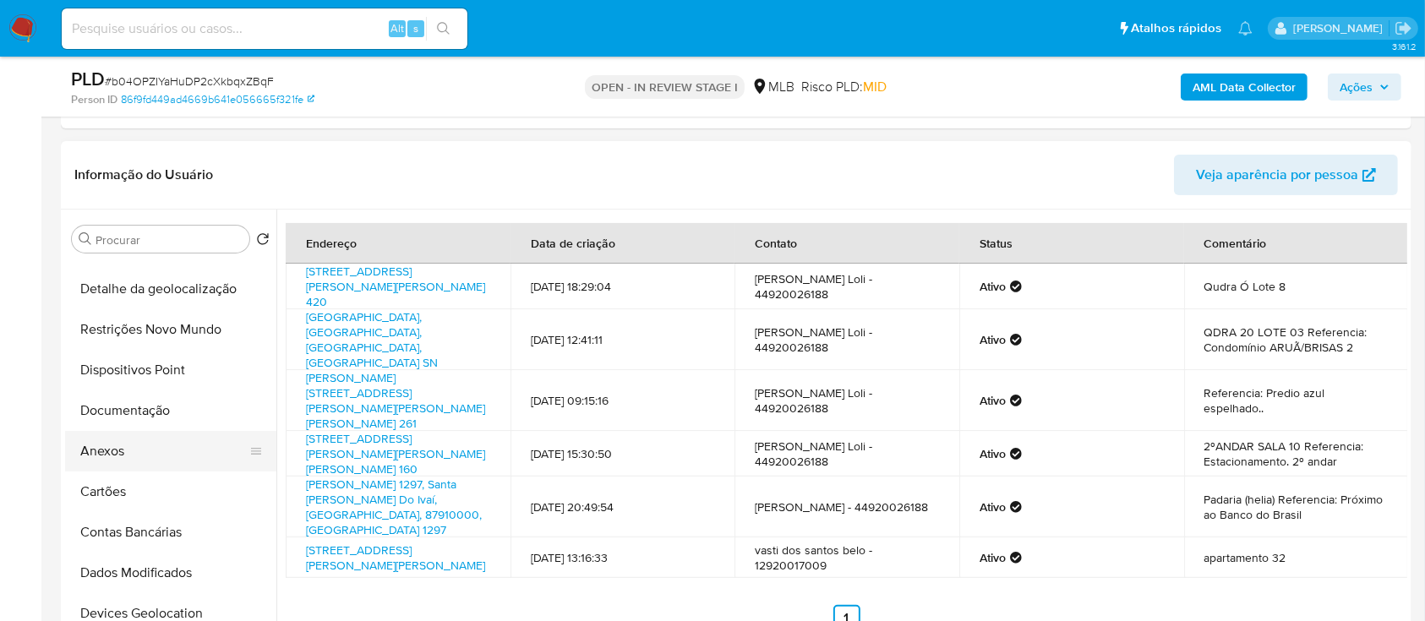
drag, startPoint x: 128, startPoint y: 451, endPoint x: 169, endPoint y: 452, distance: 40.6
click at [128, 452] on button "Anexos" at bounding box center [170, 451] width 211 height 41
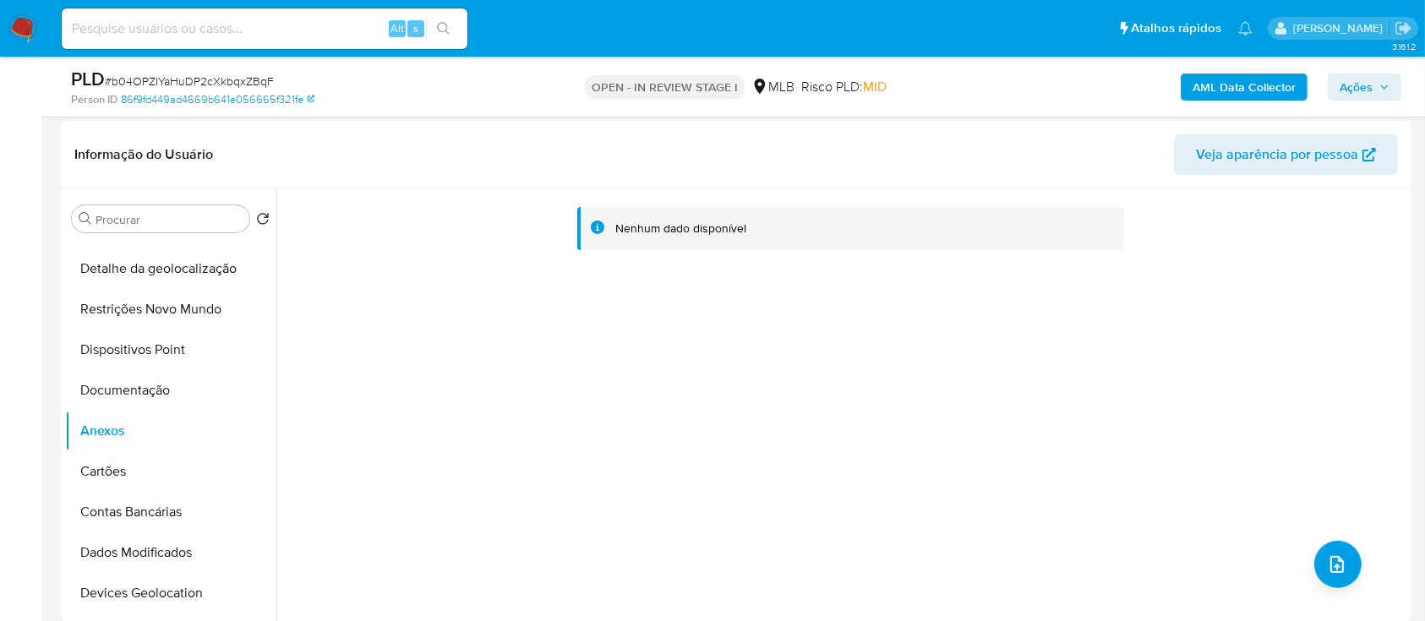
click at [1220, 84] on b "AML Data Collector" at bounding box center [1243, 87] width 103 height 27
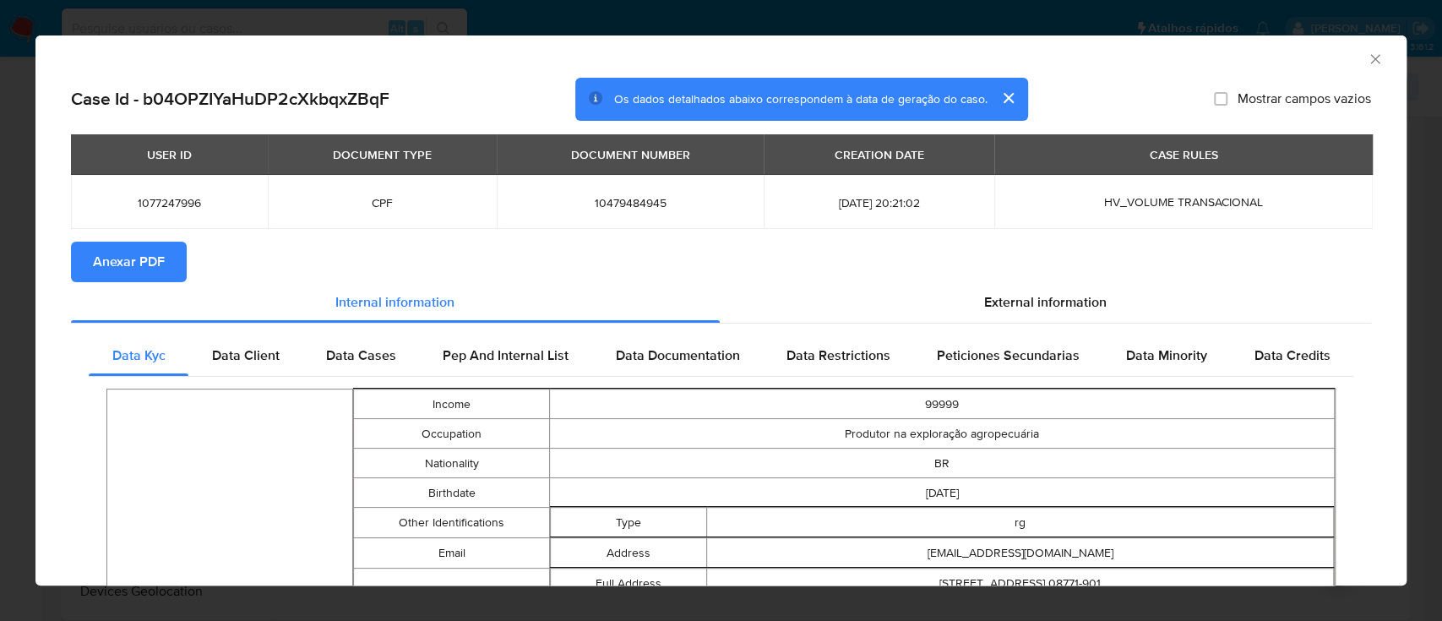
click at [1354, 50] on div "AML Data Collector" at bounding box center [720, 56] width 1371 height 42
click at [1367, 57] on icon "Fechar a janela" at bounding box center [1375, 59] width 17 height 17
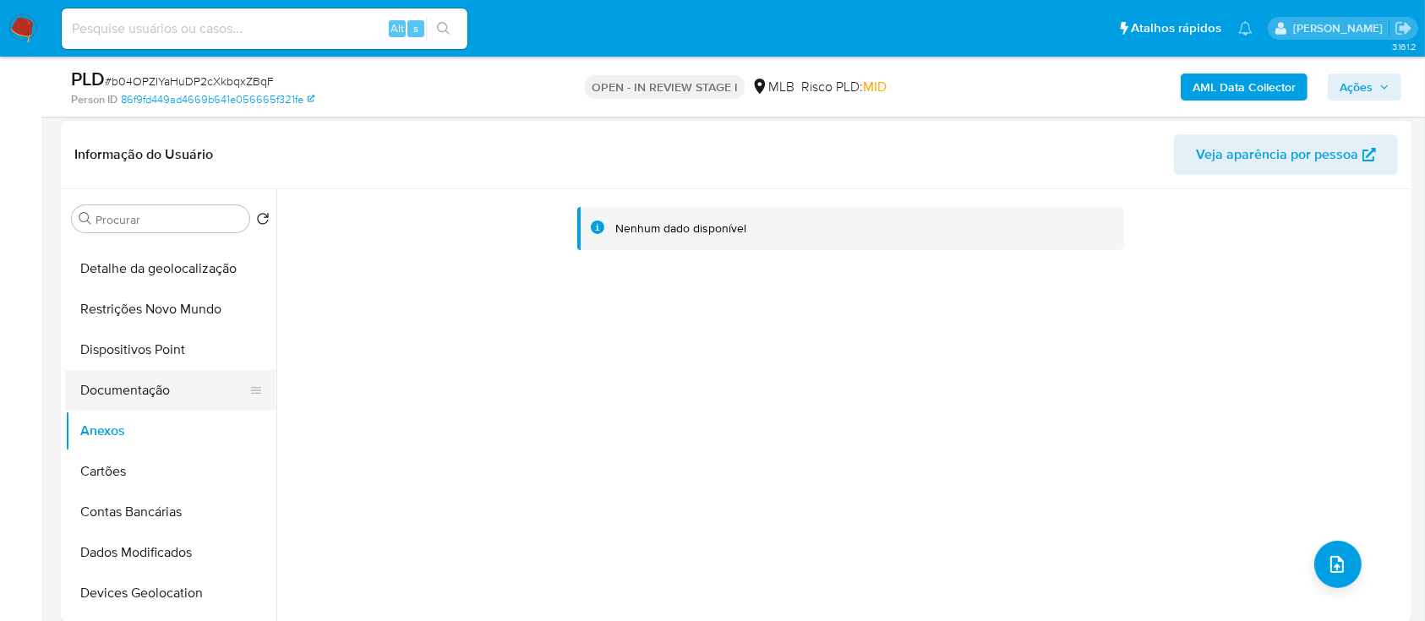
drag, startPoint x: 111, startPoint y: 387, endPoint x: 95, endPoint y: 419, distance: 35.9
click at [109, 385] on button "Documentação" at bounding box center [170, 390] width 211 height 41
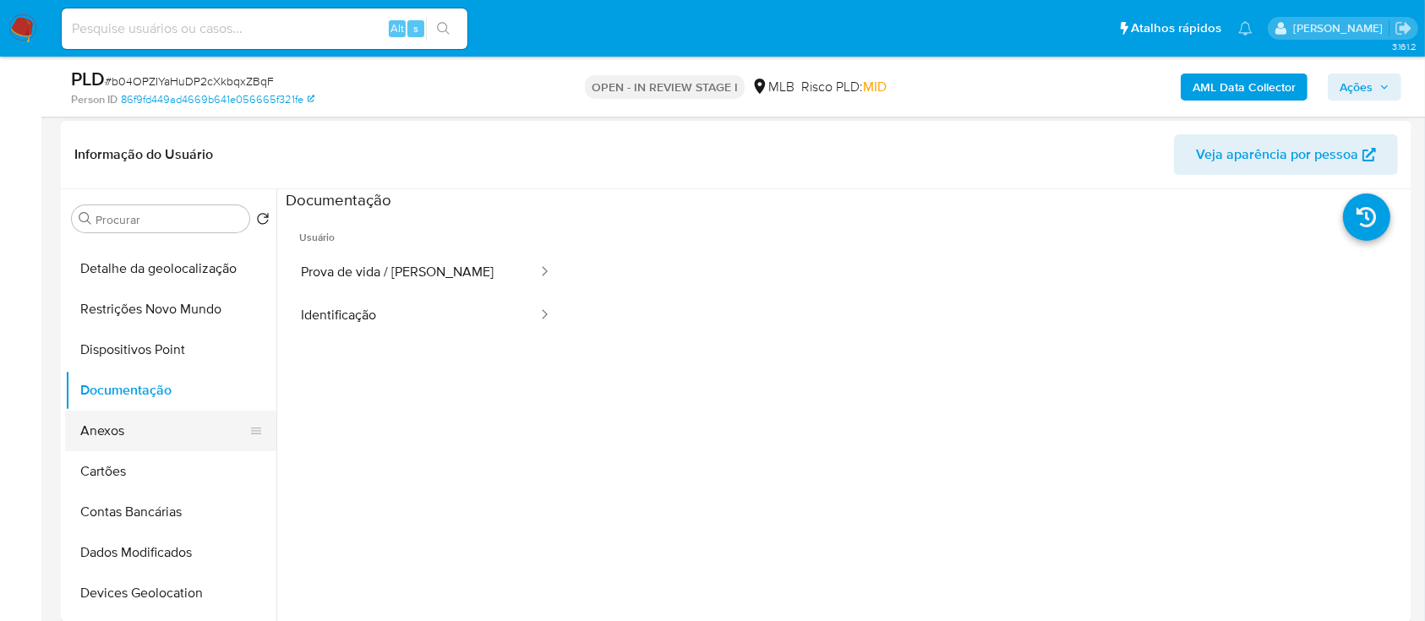
click at [95, 425] on button "Anexos" at bounding box center [164, 431] width 198 height 41
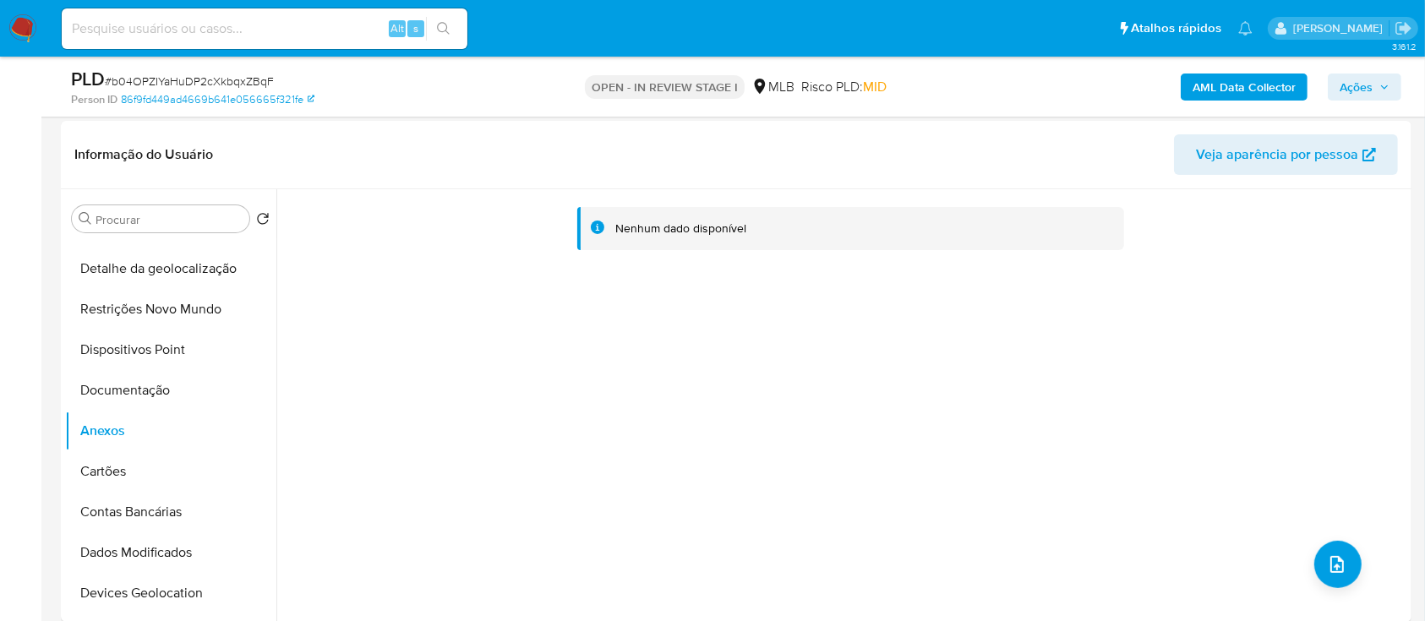
click at [1288, 87] on b "AML Data Collector" at bounding box center [1243, 87] width 103 height 27
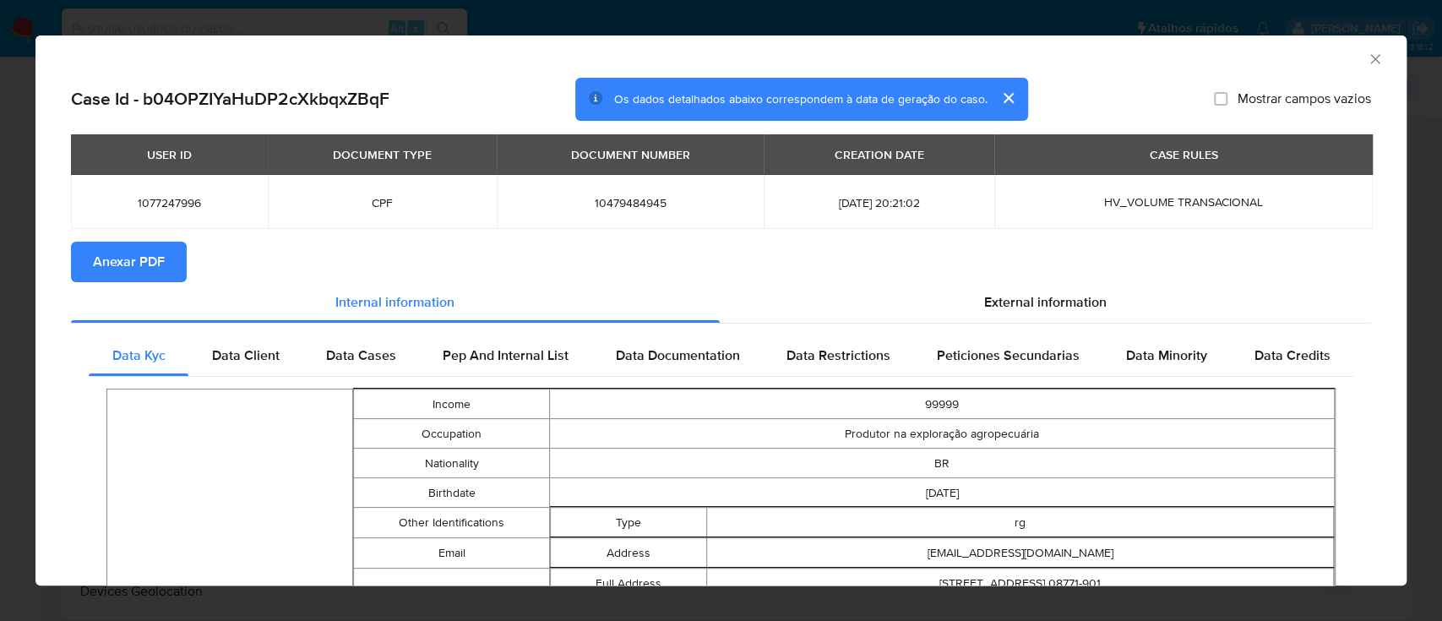
click at [1367, 51] on icon "Fechar a janela" at bounding box center [1375, 59] width 17 height 17
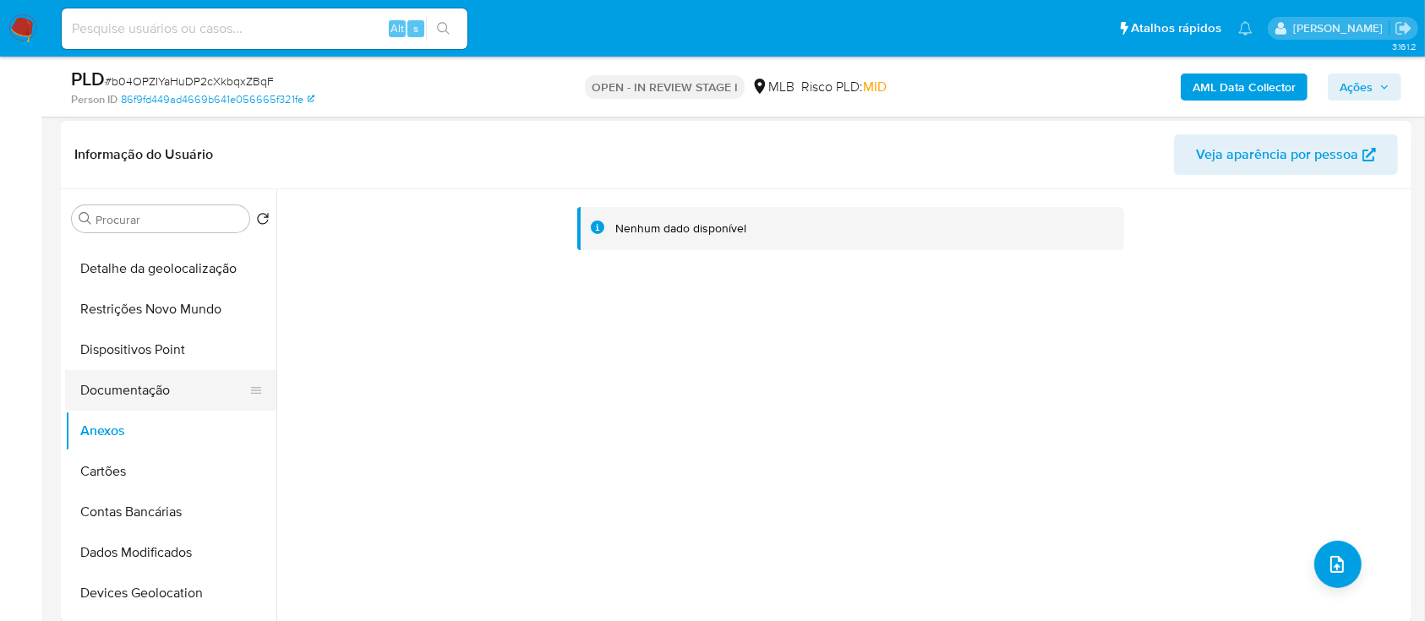
drag, startPoint x: 152, startPoint y: 384, endPoint x: 128, endPoint y: 403, distance: 30.1
click at [148, 385] on button "Documentação" at bounding box center [164, 390] width 198 height 41
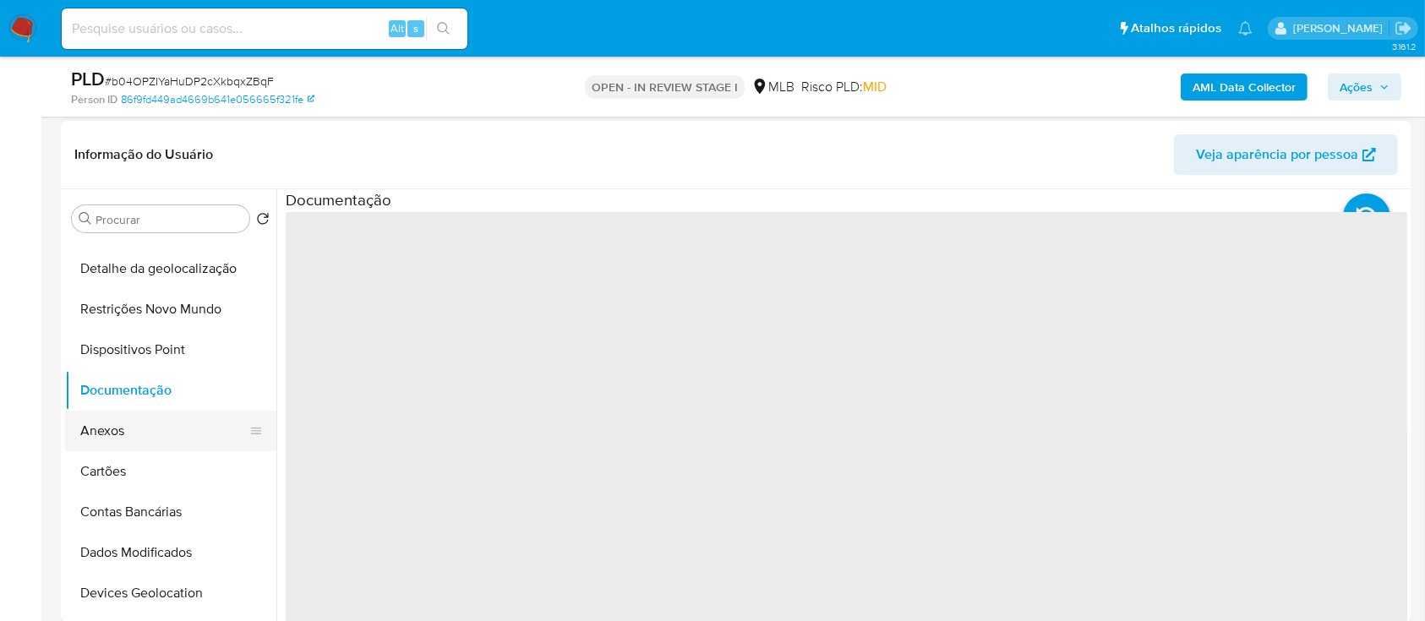
click at [115, 416] on button "Anexos" at bounding box center [164, 431] width 198 height 41
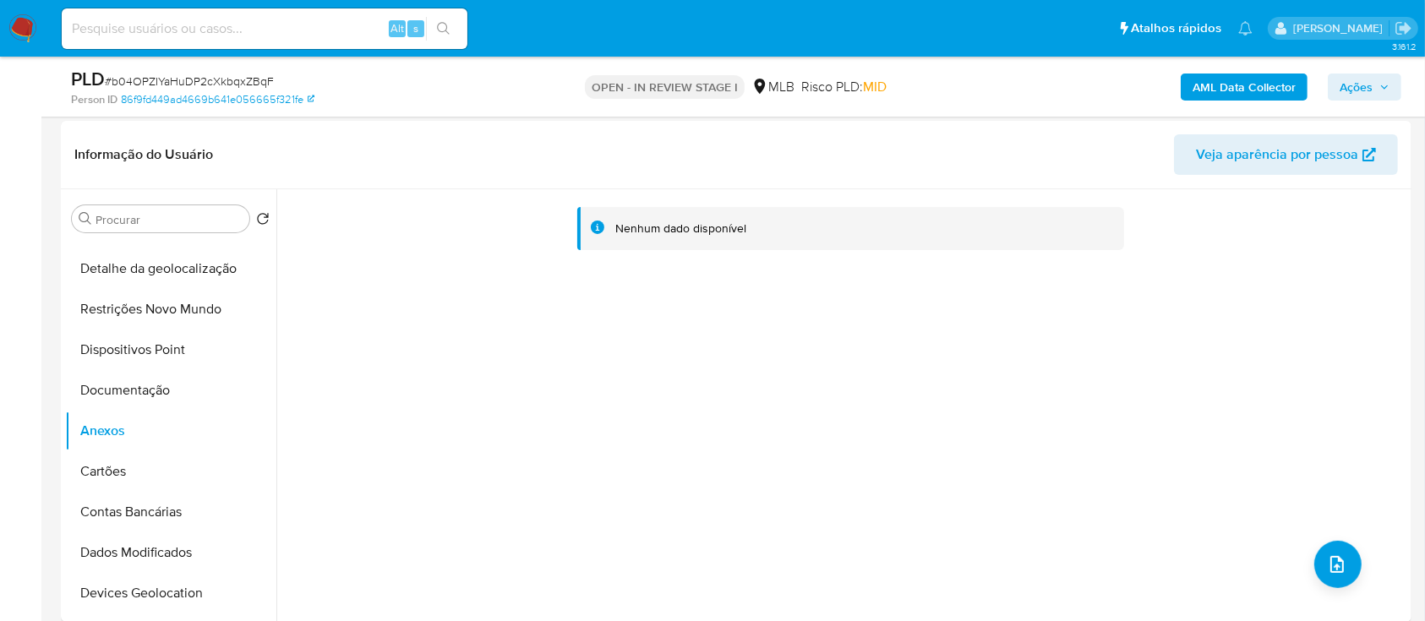
click at [1215, 84] on b "AML Data Collector" at bounding box center [1243, 87] width 103 height 27
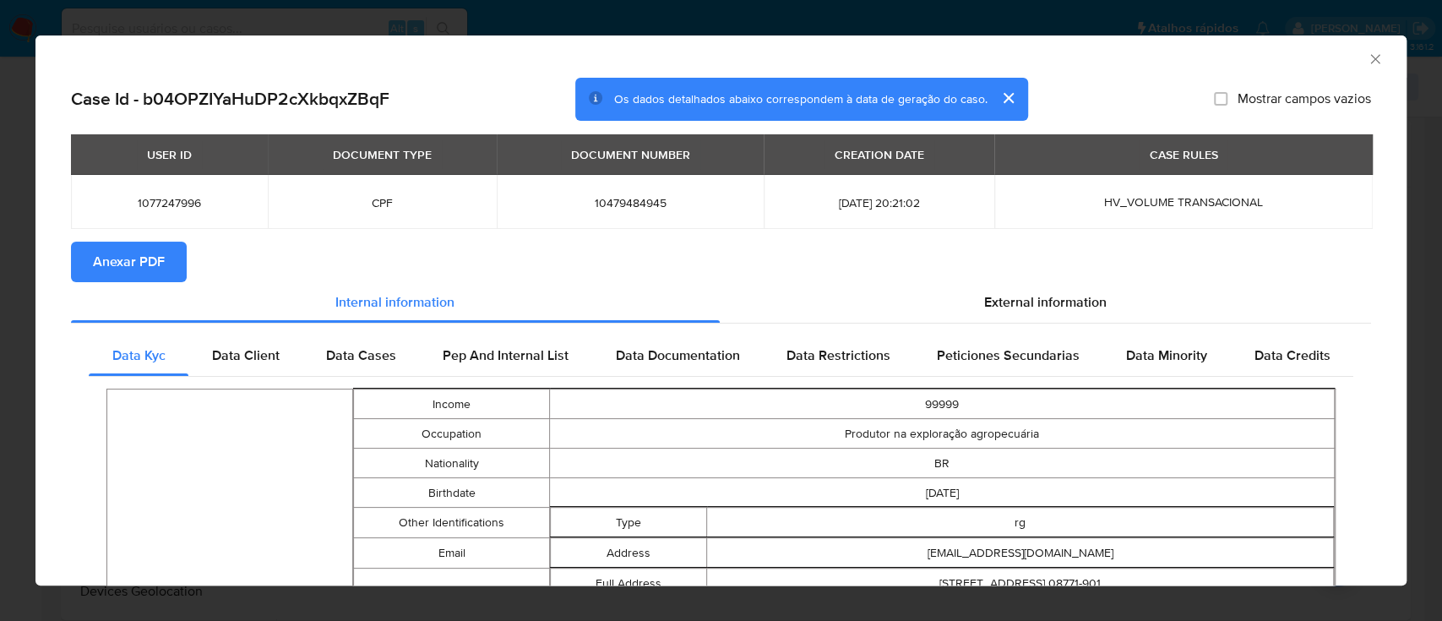
click at [169, 268] on button "Anexar PDF" at bounding box center [129, 262] width 116 height 41
click at [1367, 54] on icon "Fechar a janela" at bounding box center [1375, 59] width 17 height 17
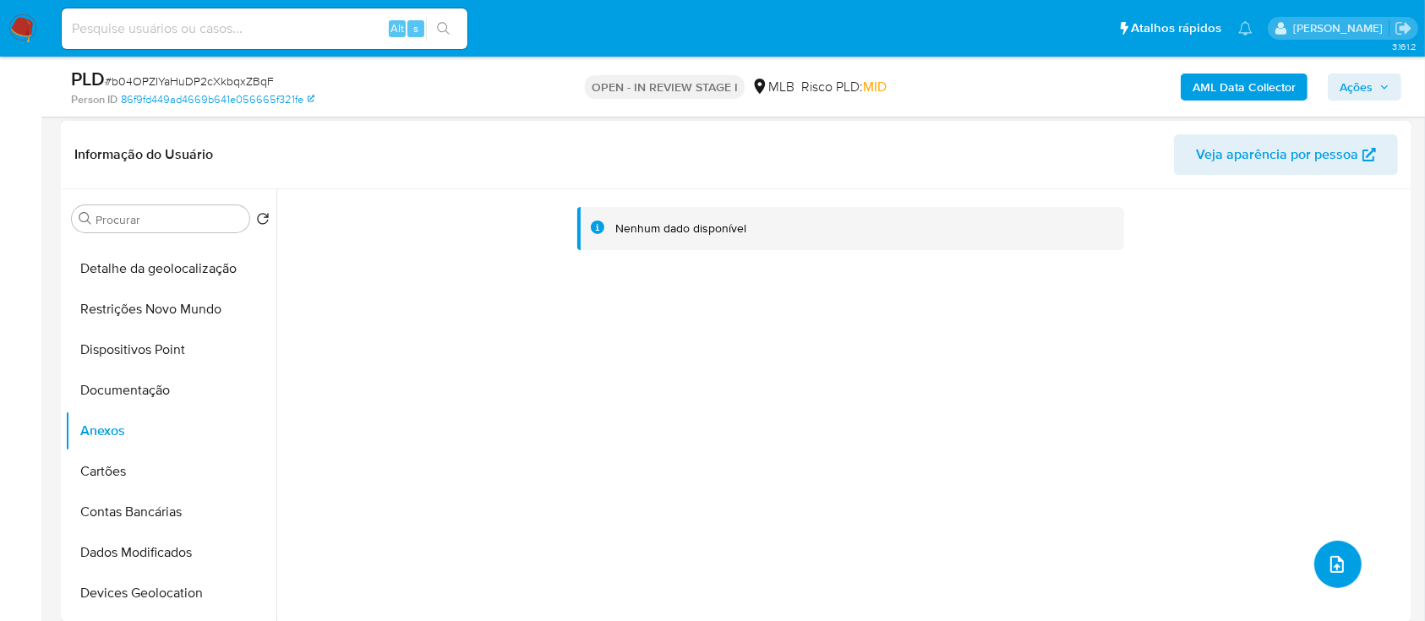
click at [1334, 571] on icon "upload-file" at bounding box center [1337, 564] width 20 height 20
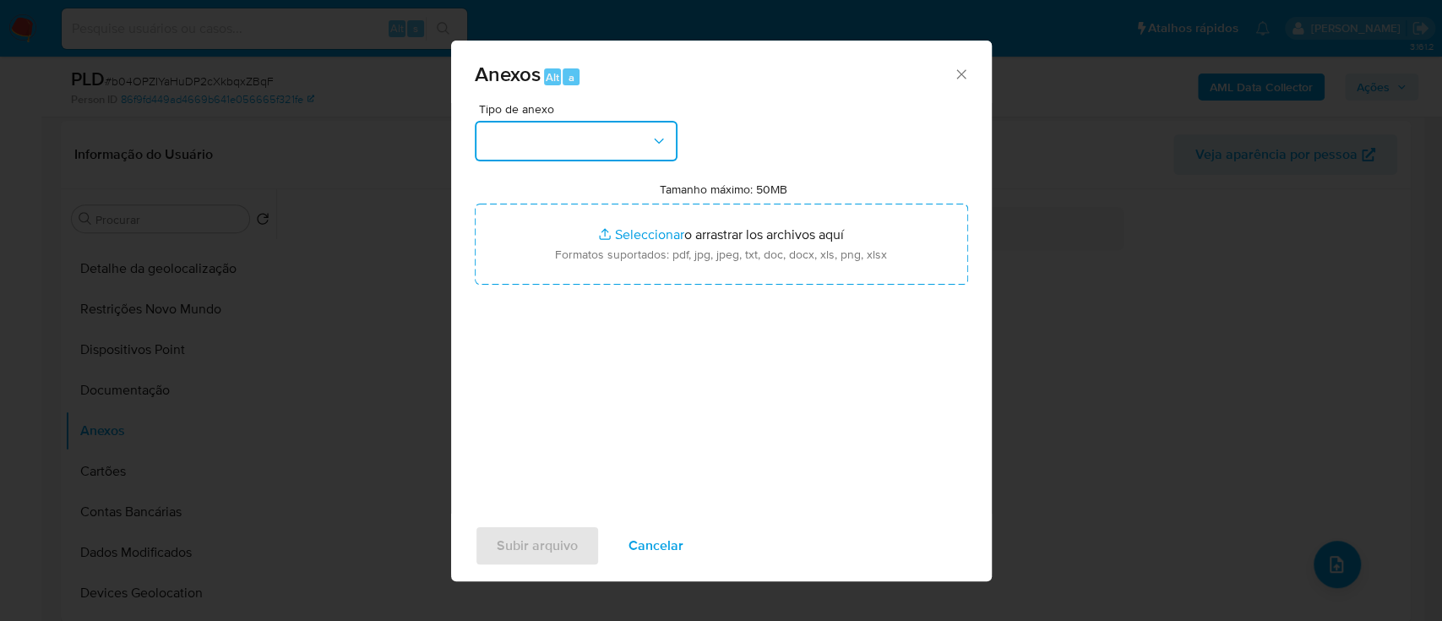
click at [547, 139] on button "button" at bounding box center [576, 141] width 203 height 41
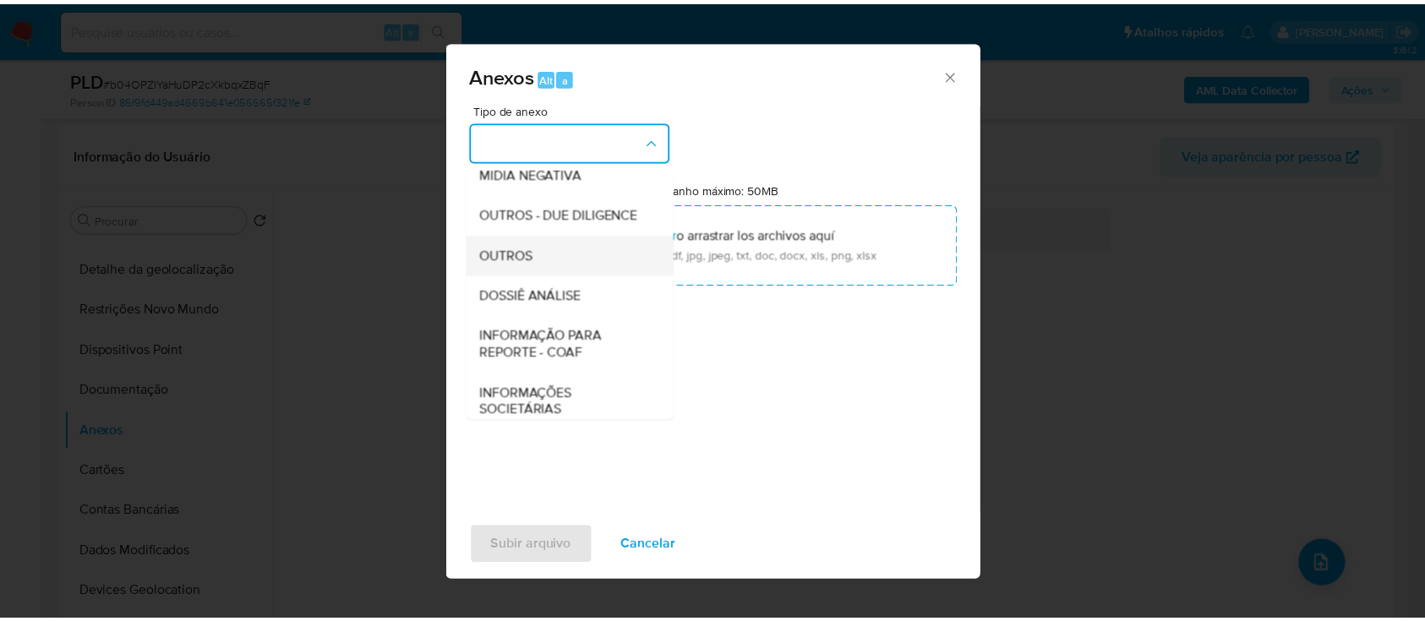
scroll to position [225, 0]
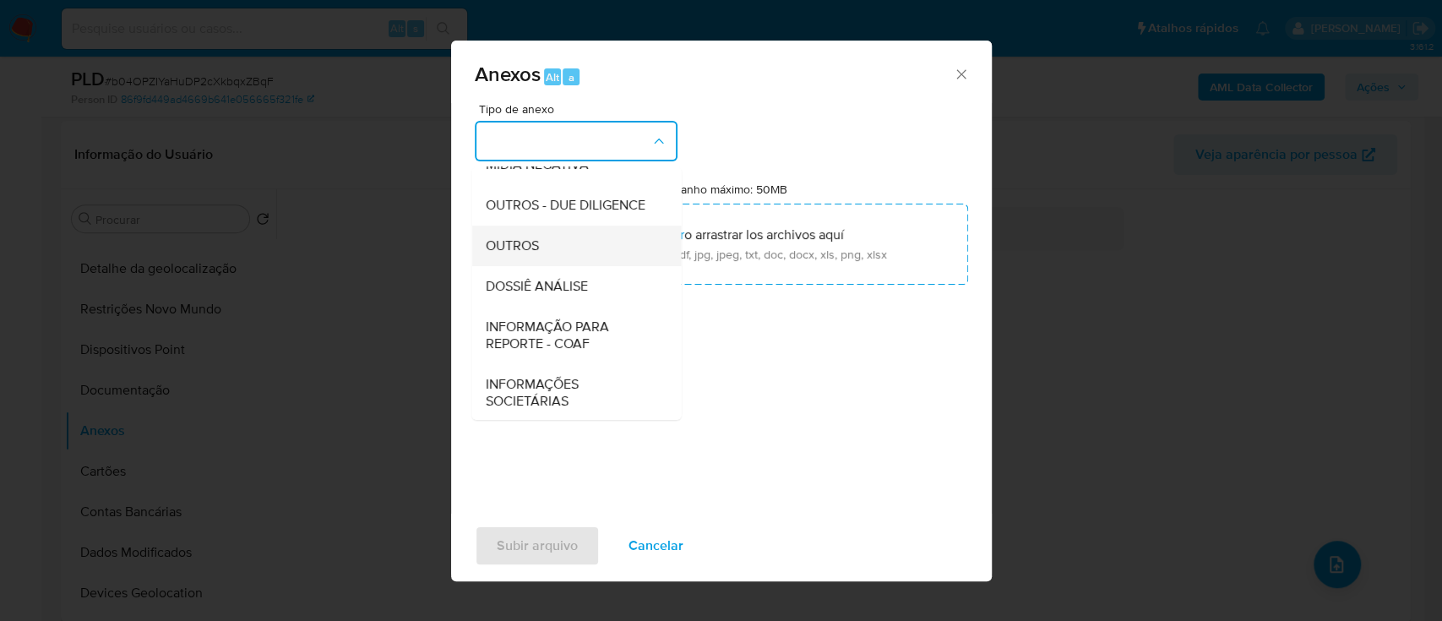
click at [541, 266] on div "OUTROS" at bounding box center [571, 246] width 172 height 41
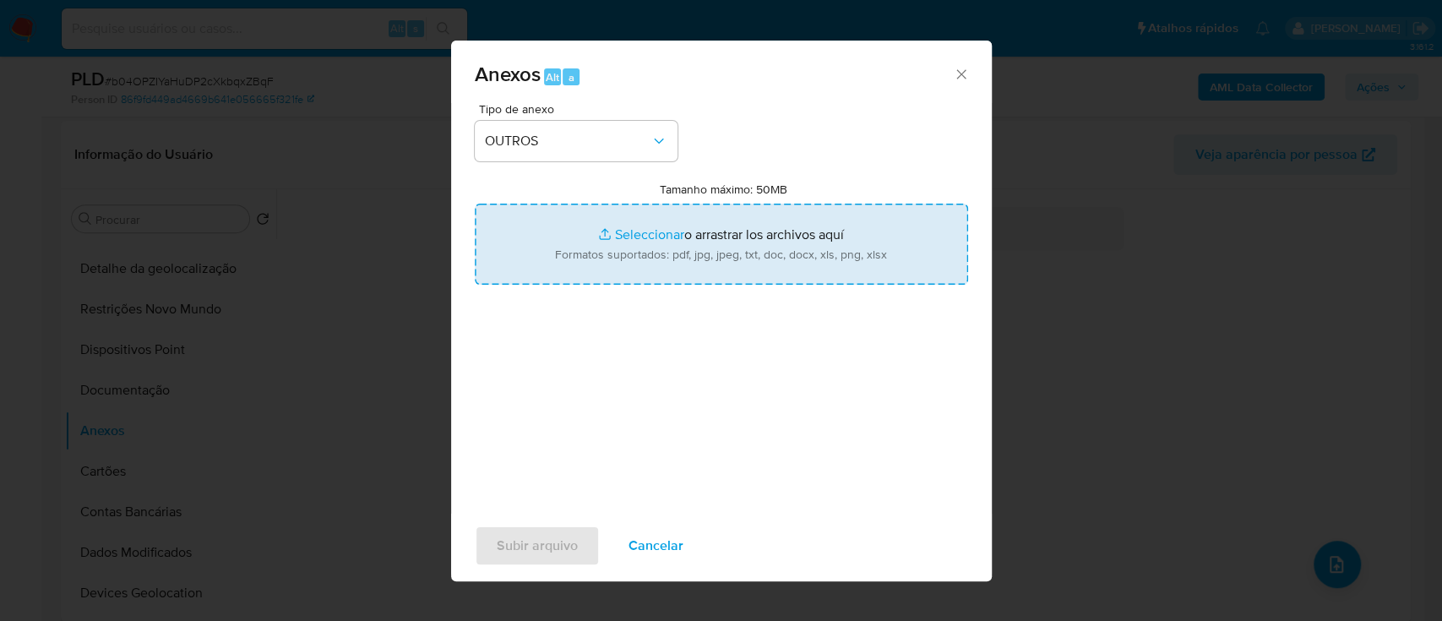
click at [648, 231] on input "Tamanho máximo: 50MB Seleccionar archivos" at bounding box center [721, 244] width 493 height 81
type input "C:\fakepath\Mulan 1077247996_2025_09_26_13_22_11 (1).xlsx"
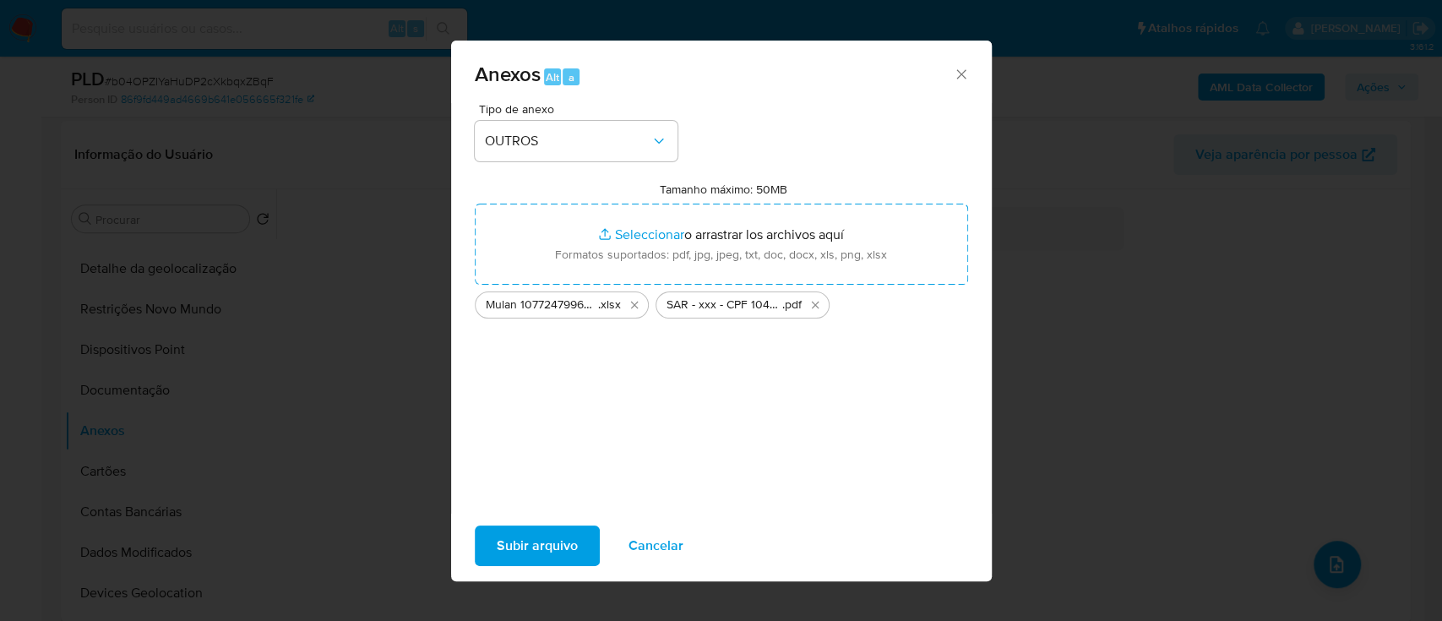
click at [530, 538] on span "Subir arquivo" at bounding box center [537, 545] width 81 height 37
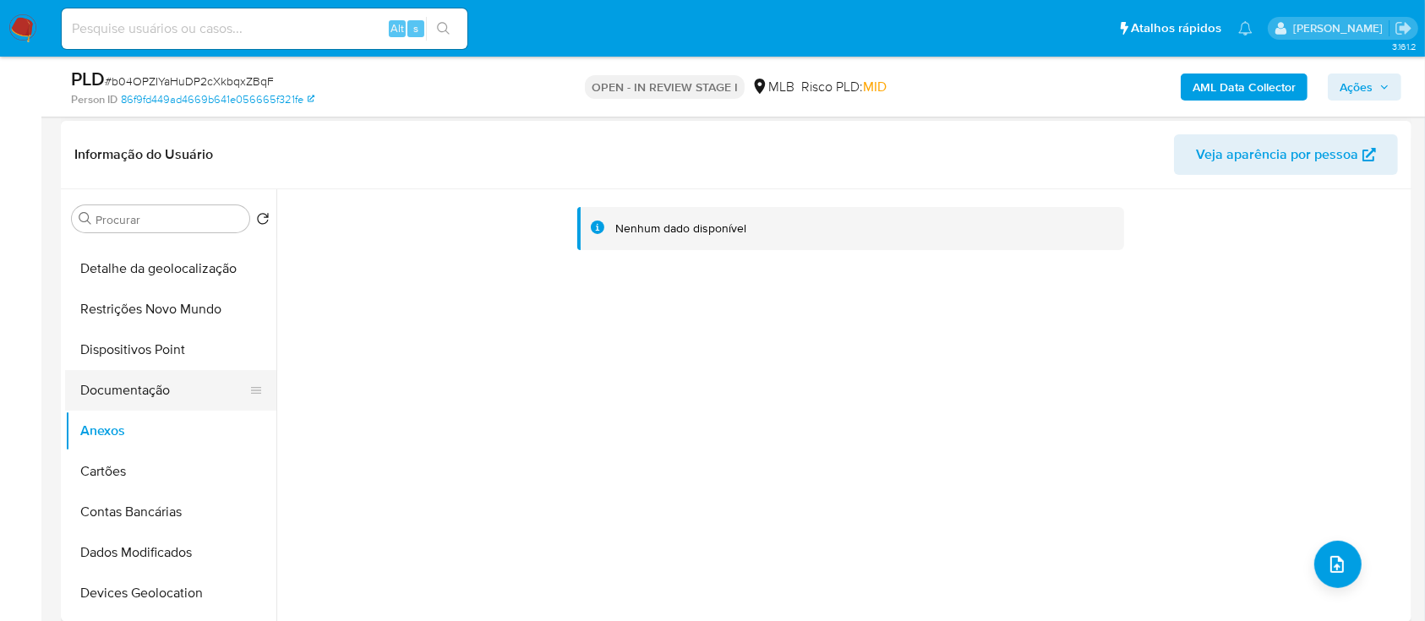
drag, startPoint x: 128, startPoint y: 379, endPoint x: 125, endPoint y: 391, distance: 12.3
click at [128, 378] on button "Documentação" at bounding box center [164, 390] width 198 height 41
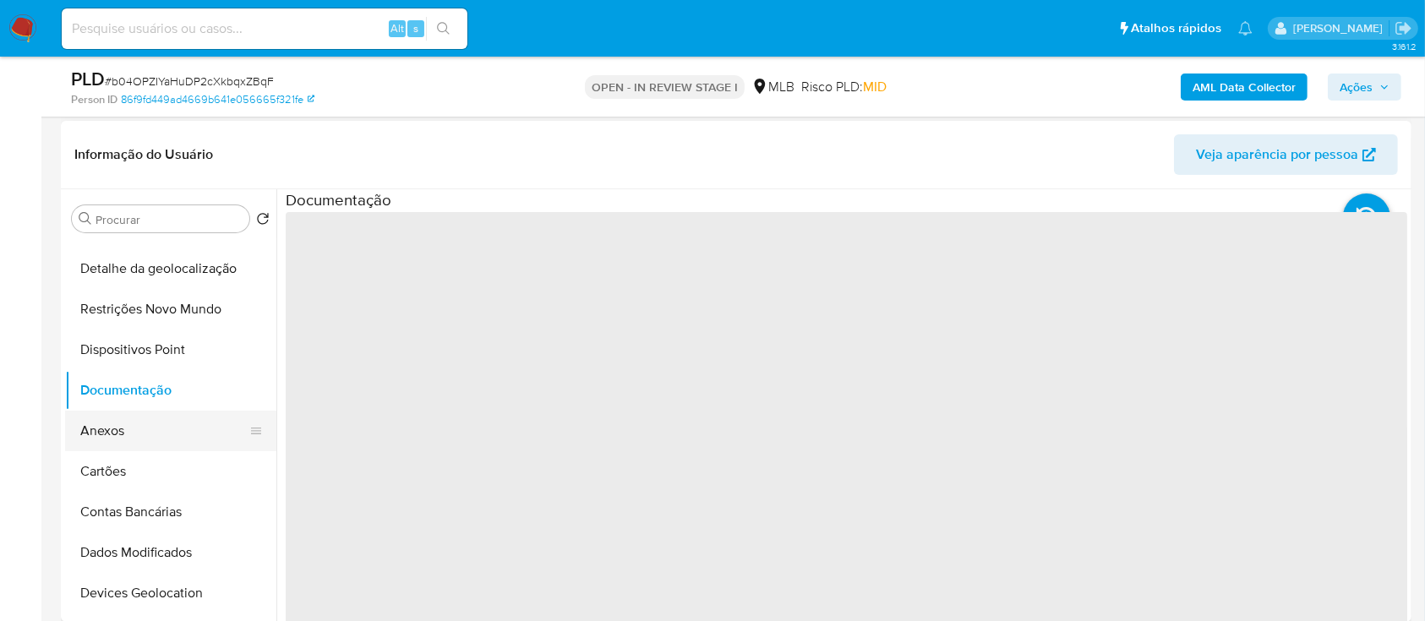
click at [119, 426] on button "Anexos" at bounding box center [164, 431] width 198 height 41
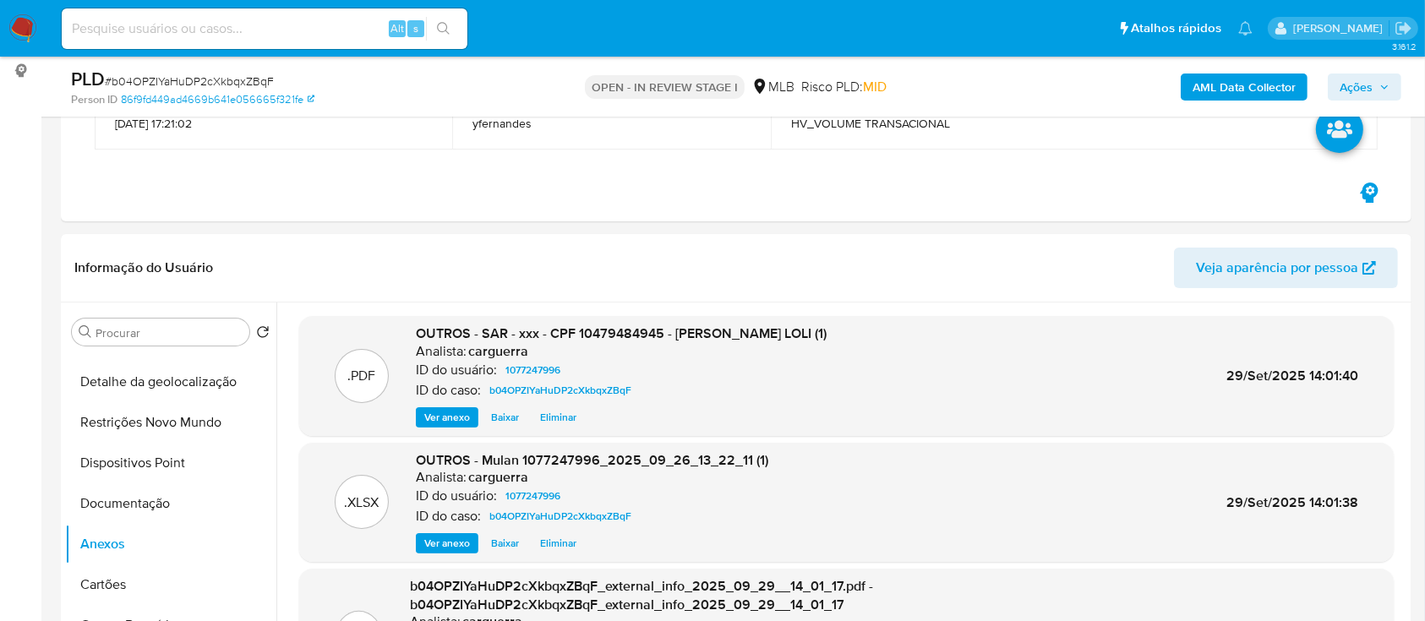
click at [1354, 79] on span "Ações" at bounding box center [1355, 87] width 33 height 27
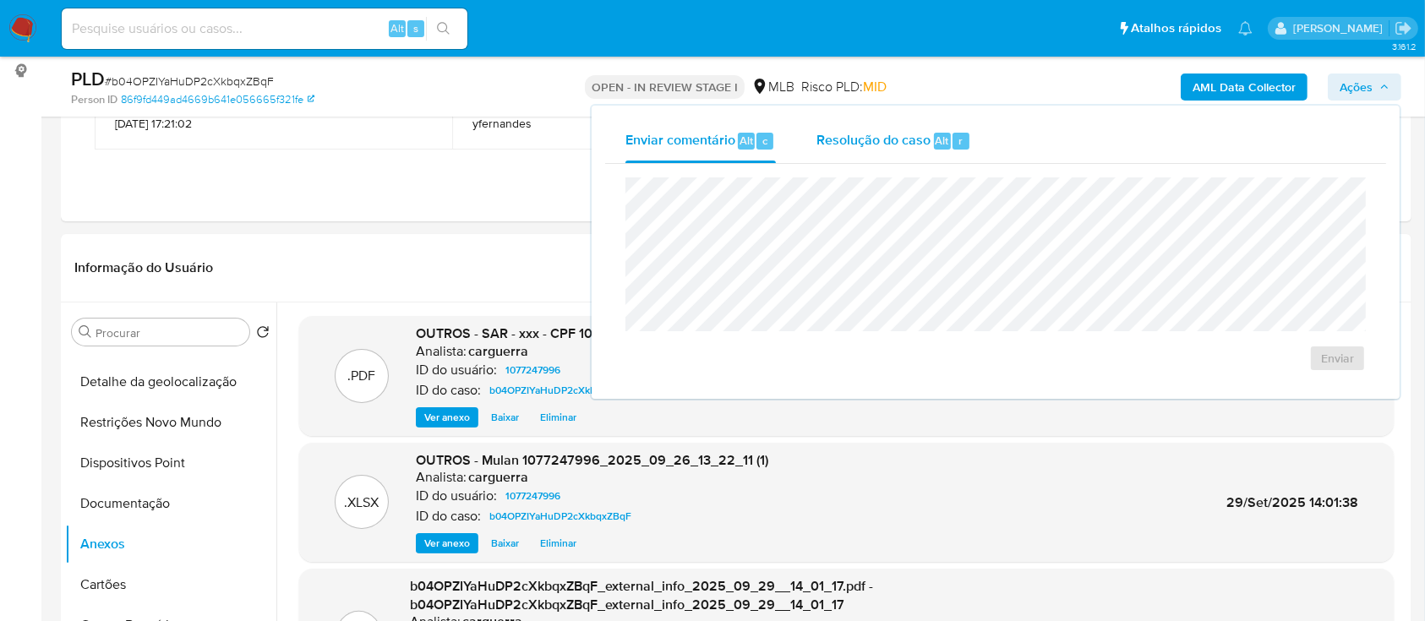
click at [886, 143] on span "Resolução do caso" at bounding box center [873, 139] width 114 height 19
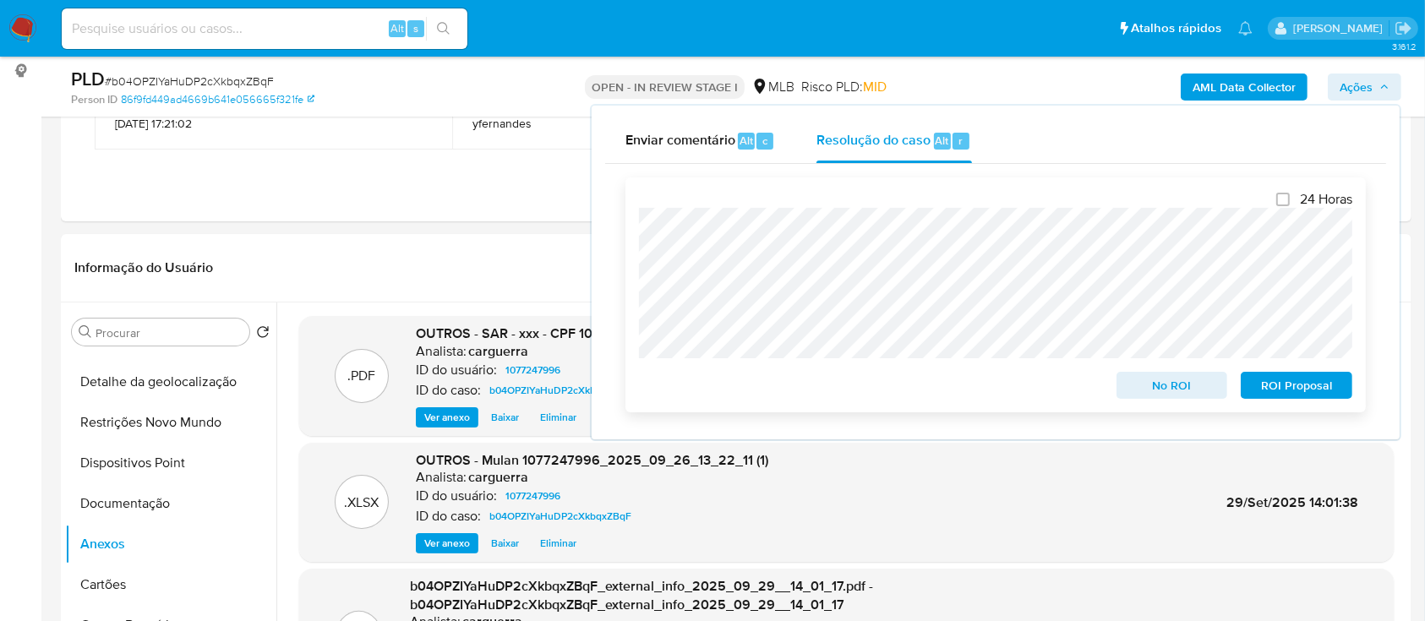
click at [1297, 389] on span "ROI Proposal" at bounding box center [1296, 385] width 88 height 24
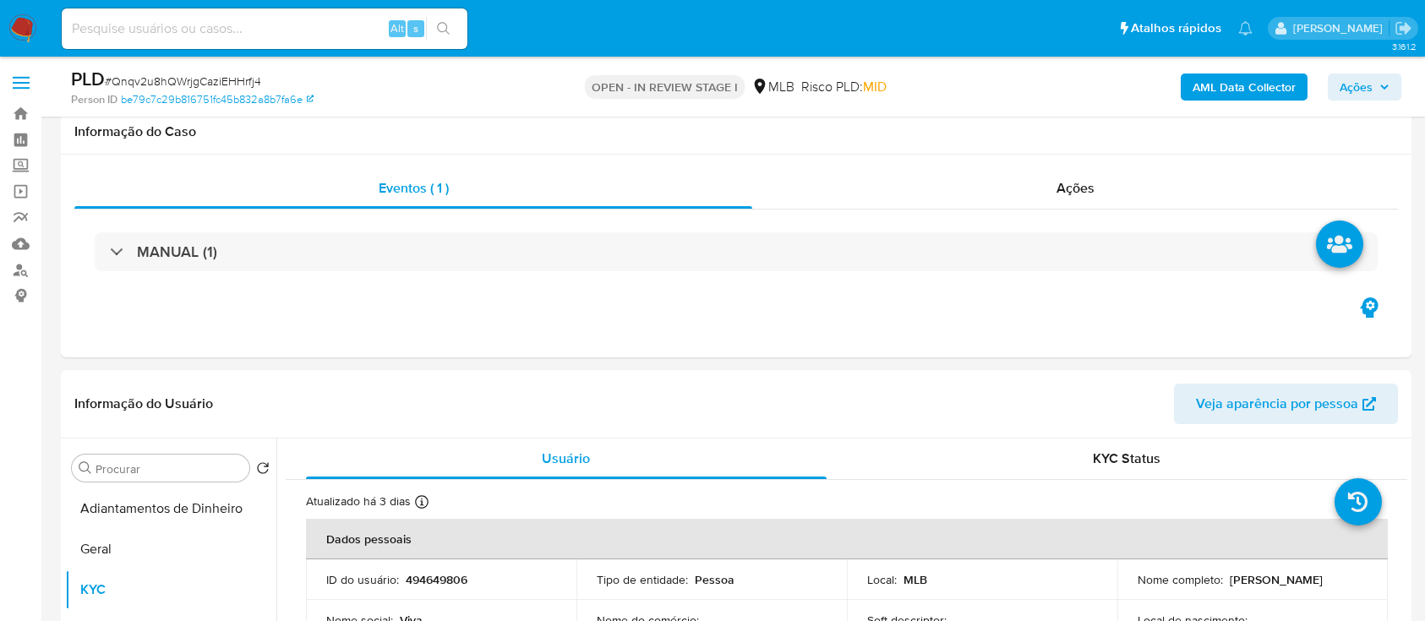
select select "10"
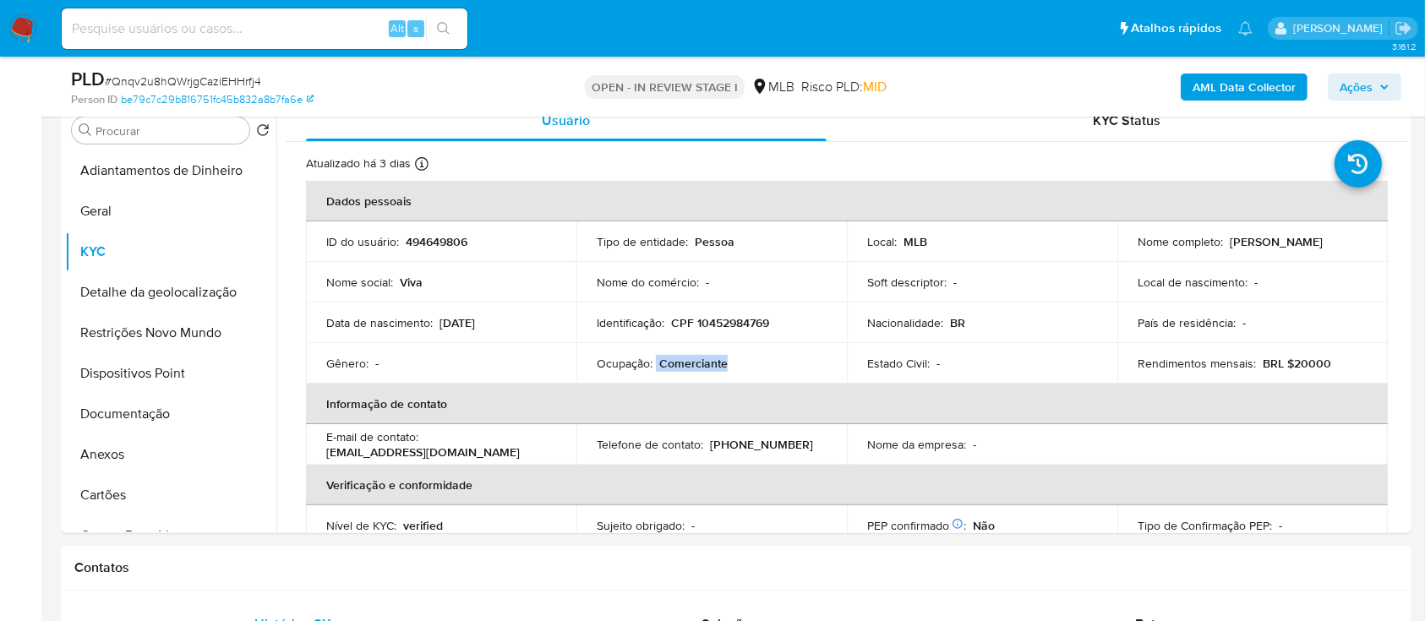
click at [1267, 84] on b "AML Data Collector" at bounding box center [1243, 87] width 103 height 27
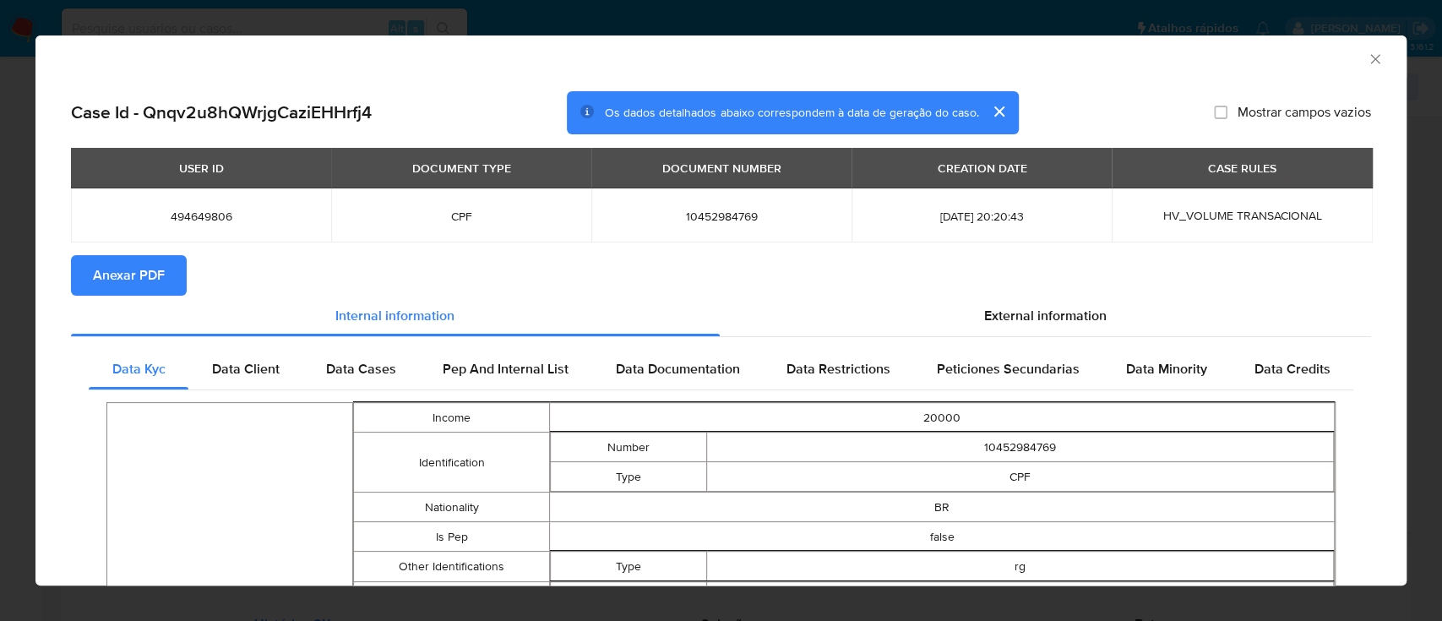
click at [138, 276] on span "Anexar PDF" at bounding box center [129, 275] width 72 height 37
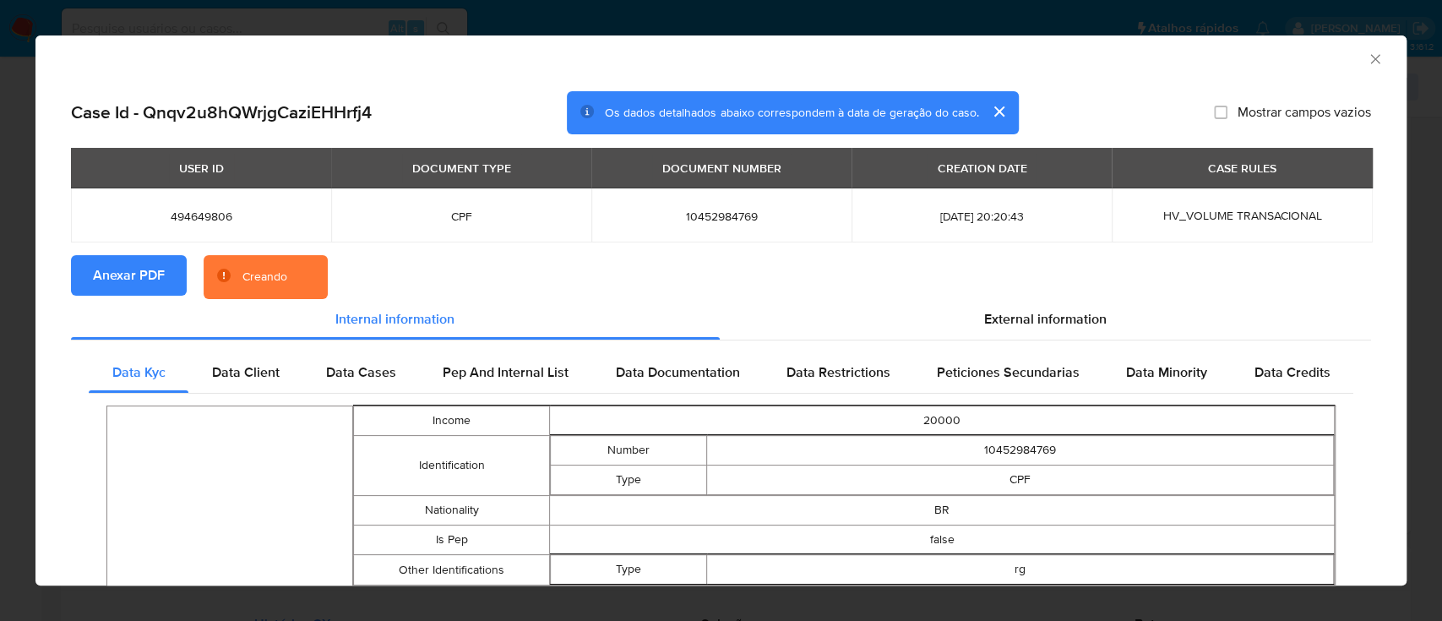
click at [144, 274] on span "Anexar PDF" at bounding box center [129, 275] width 72 height 37
click at [1367, 52] on icon "Fechar a janela" at bounding box center [1375, 59] width 17 height 17
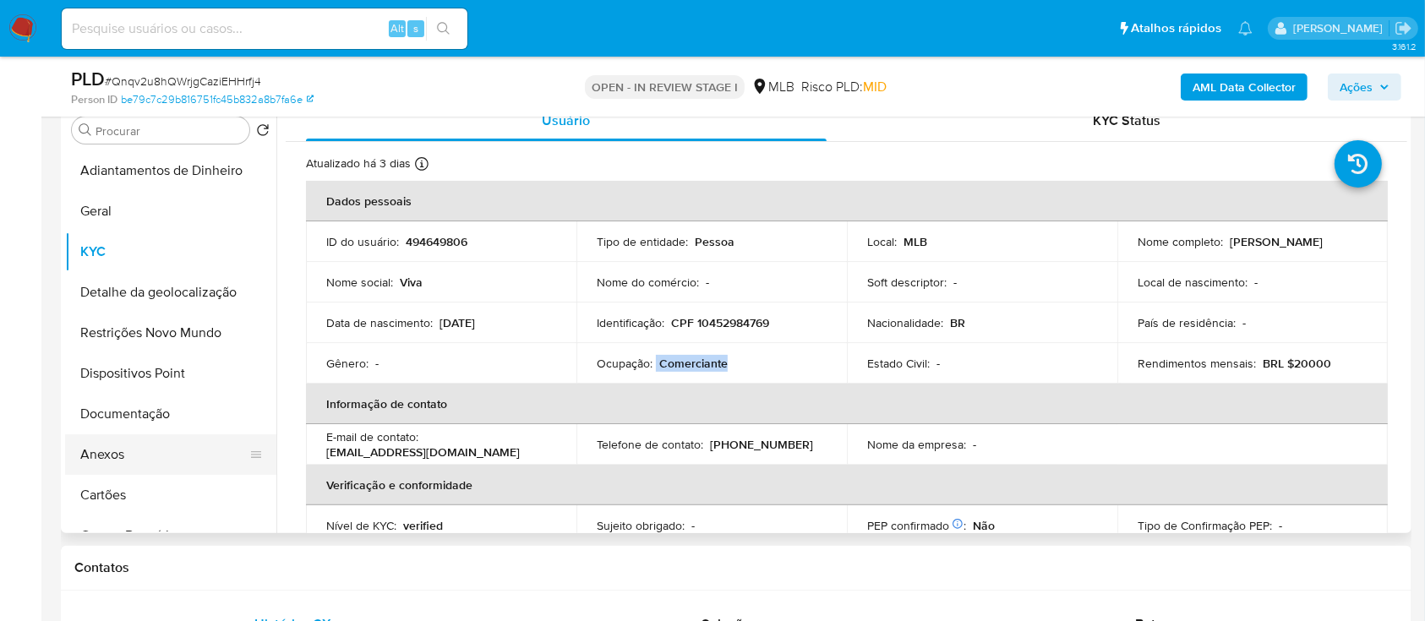
click at [112, 445] on button "Anexos" at bounding box center [164, 454] width 198 height 41
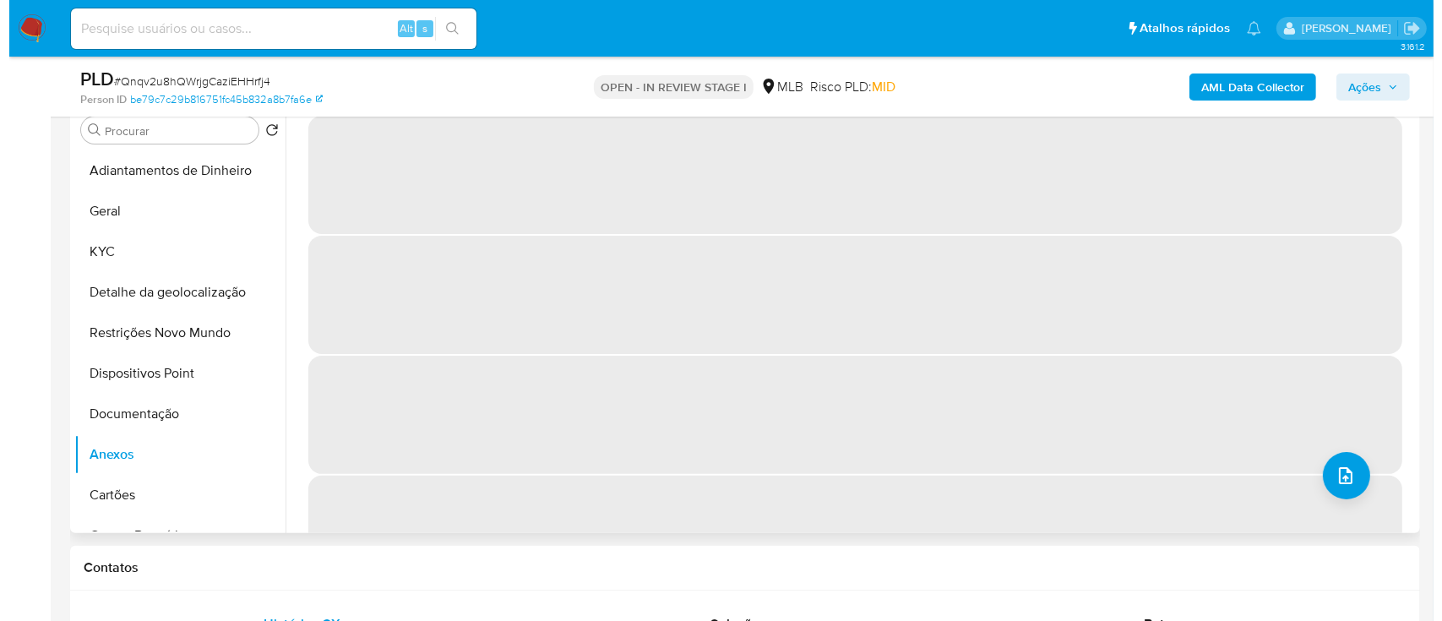
scroll to position [225, 0]
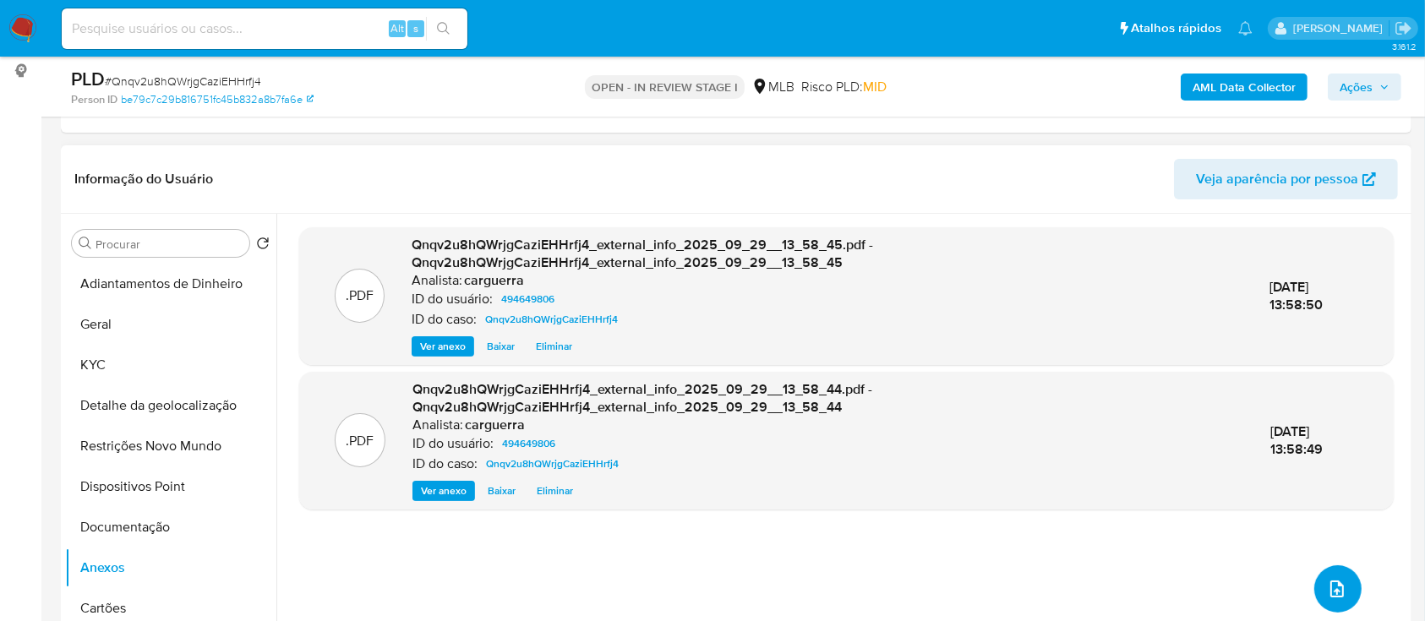
click at [1335, 581] on icon "upload-file" at bounding box center [1337, 588] width 14 height 17
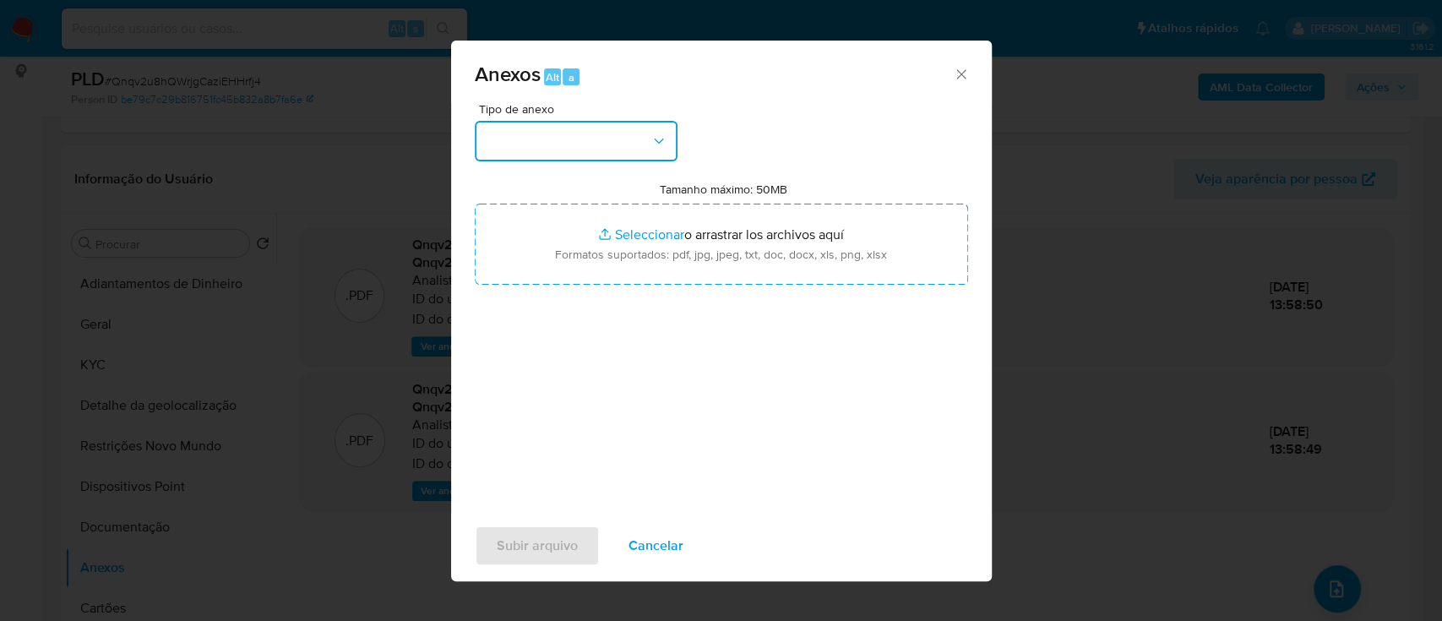
click at [598, 139] on button "button" at bounding box center [576, 141] width 203 height 41
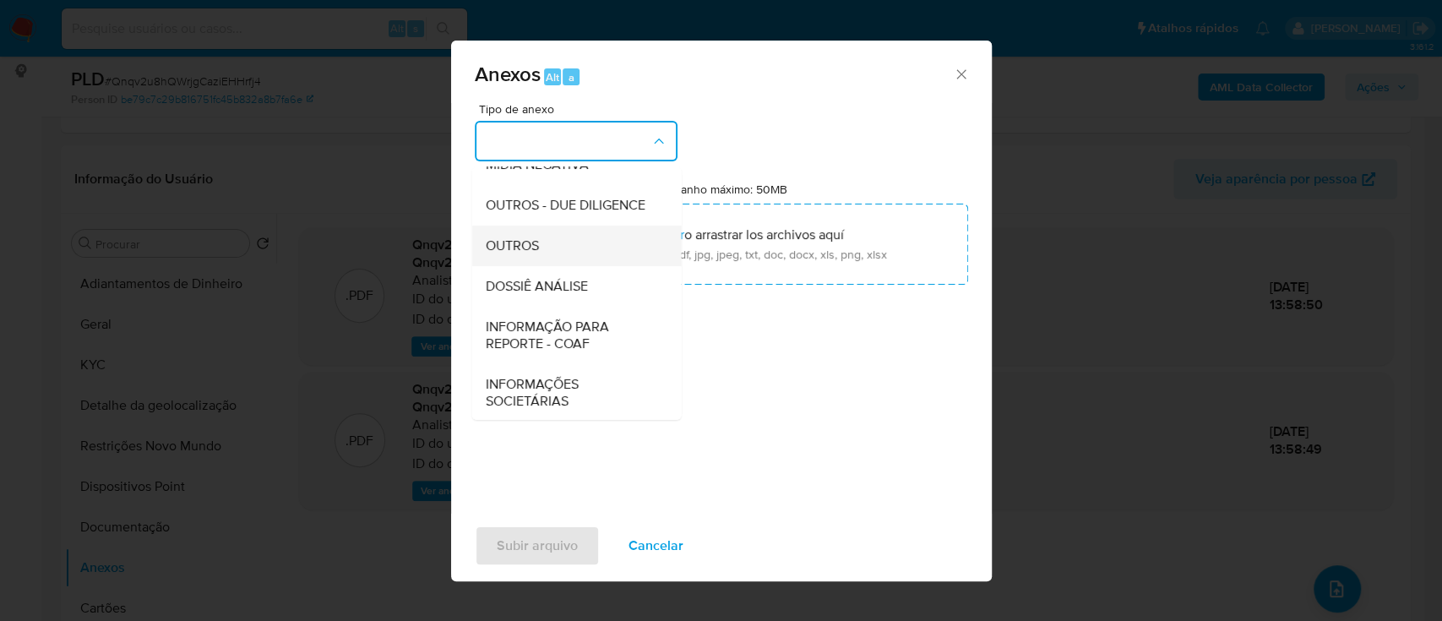
click at [550, 266] on div "OUTROS" at bounding box center [571, 246] width 172 height 41
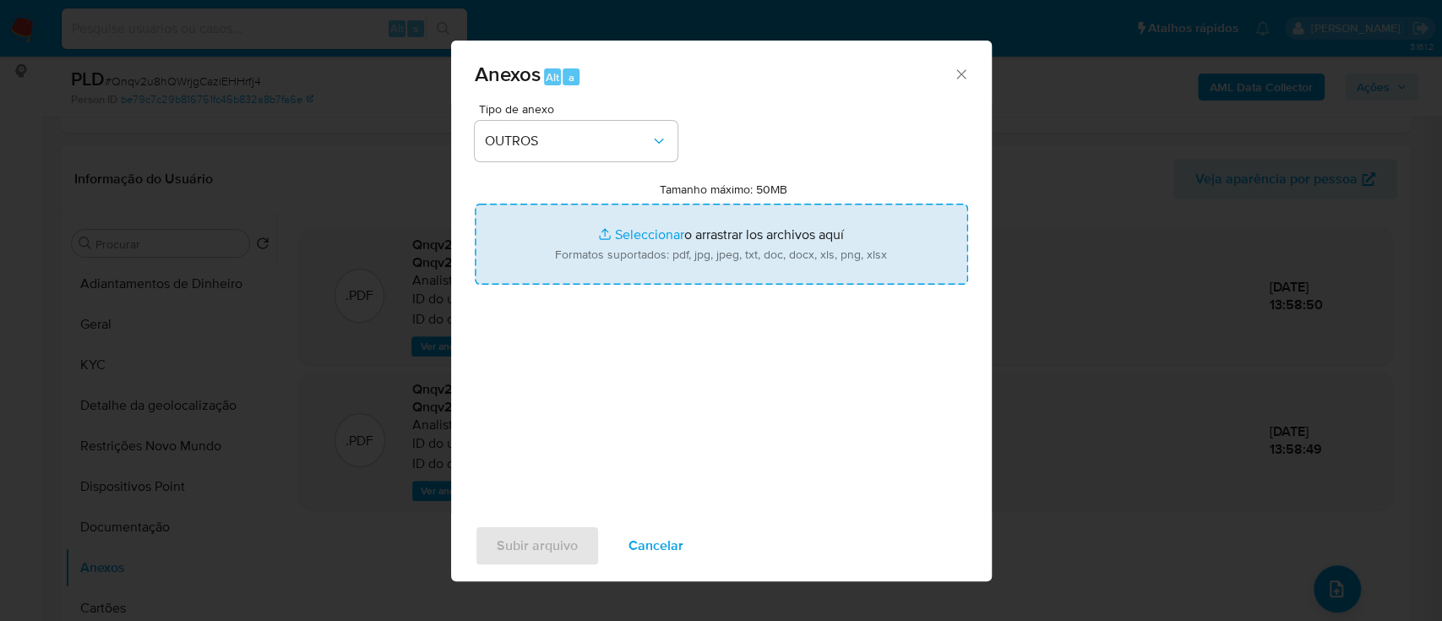
click at [611, 235] on input "Tamanho máximo: 50MB Seleccionar archivos" at bounding box center [721, 244] width 493 height 81
type input "C:\fakepath\Mulan 494649806_2025_09_26_13_33_57.xlsx"
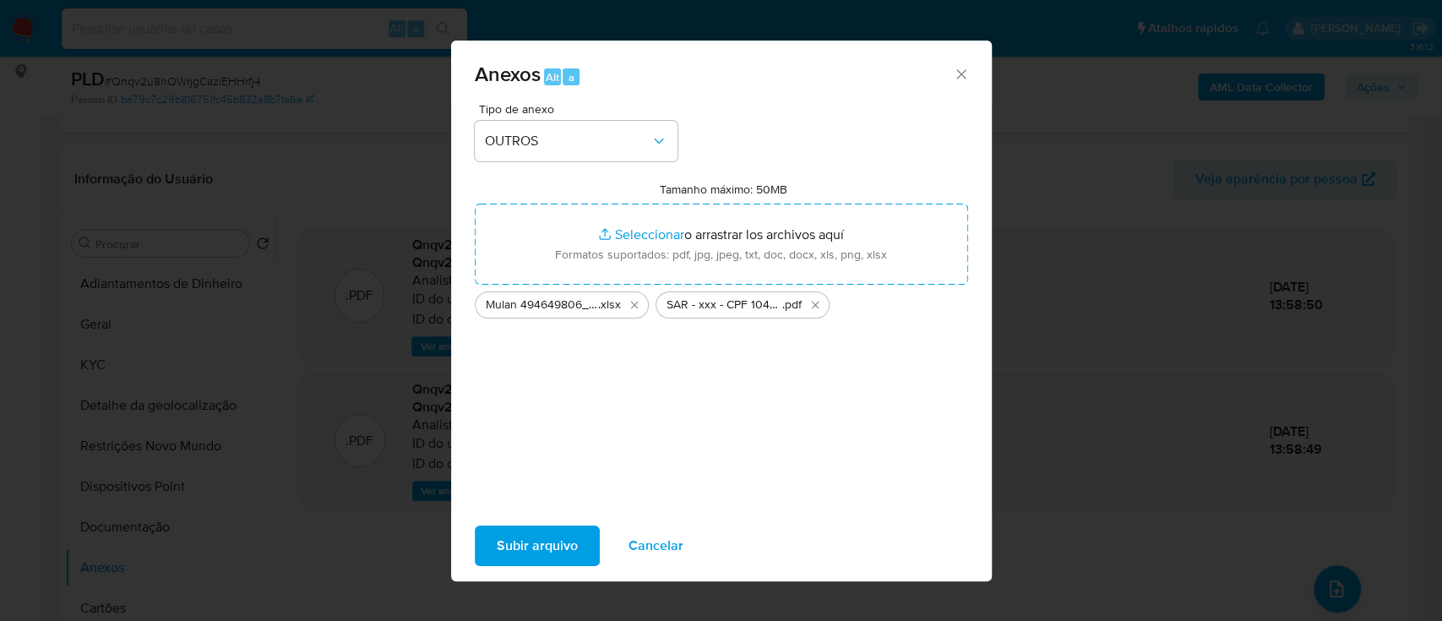
click at [545, 545] on span "Subir arquivo" at bounding box center [537, 545] width 81 height 37
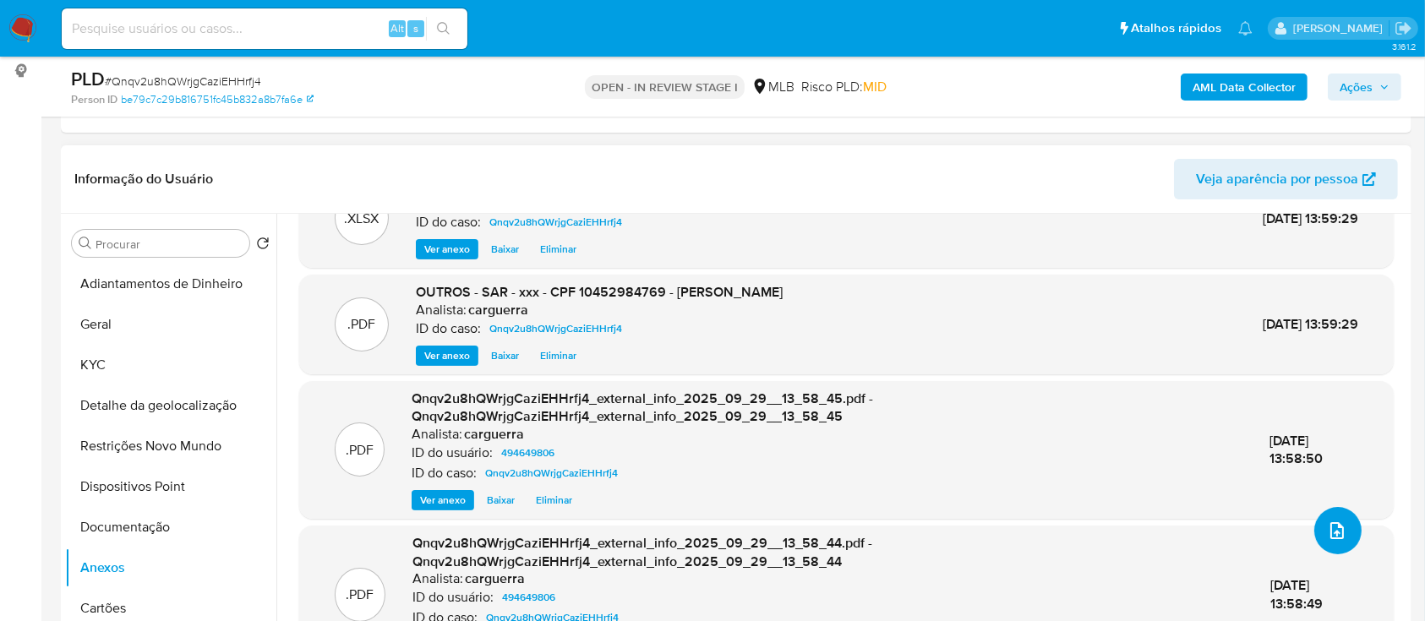
scroll to position [90, 0]
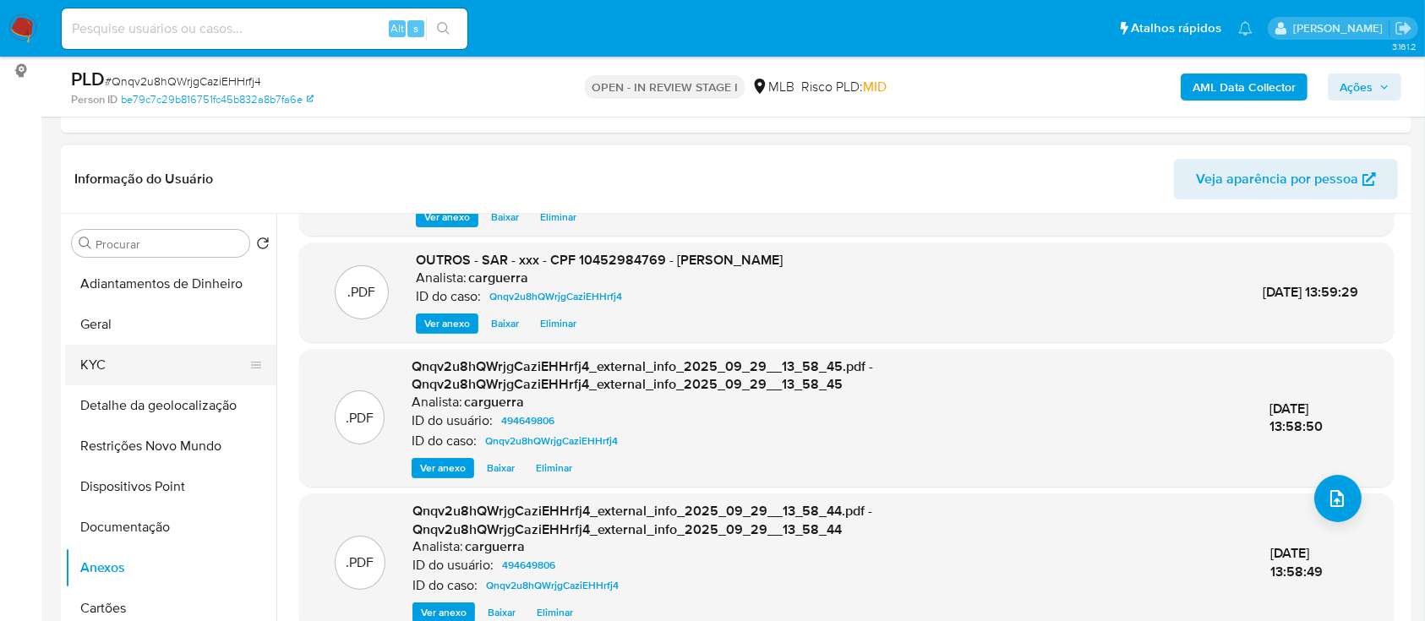
click at [122, 362] on button "KYC" at bounding box center [164, 365] width 198 height 41
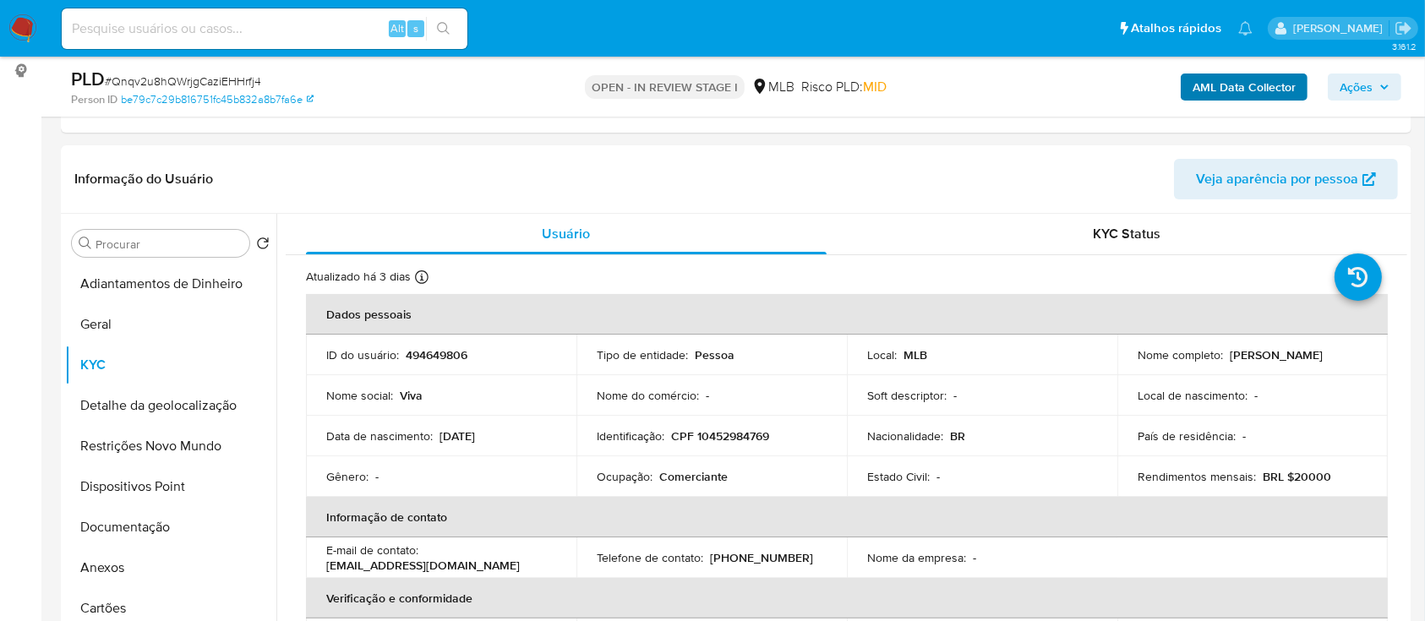
drag, startPoint x: 1381, startPoint y: 79, endPoint x: 1303, endPoint y: 98, distance: 79.9
click at [1375, 79] on span "Ações" at bounding box center [1364, 87] width 50 height 24
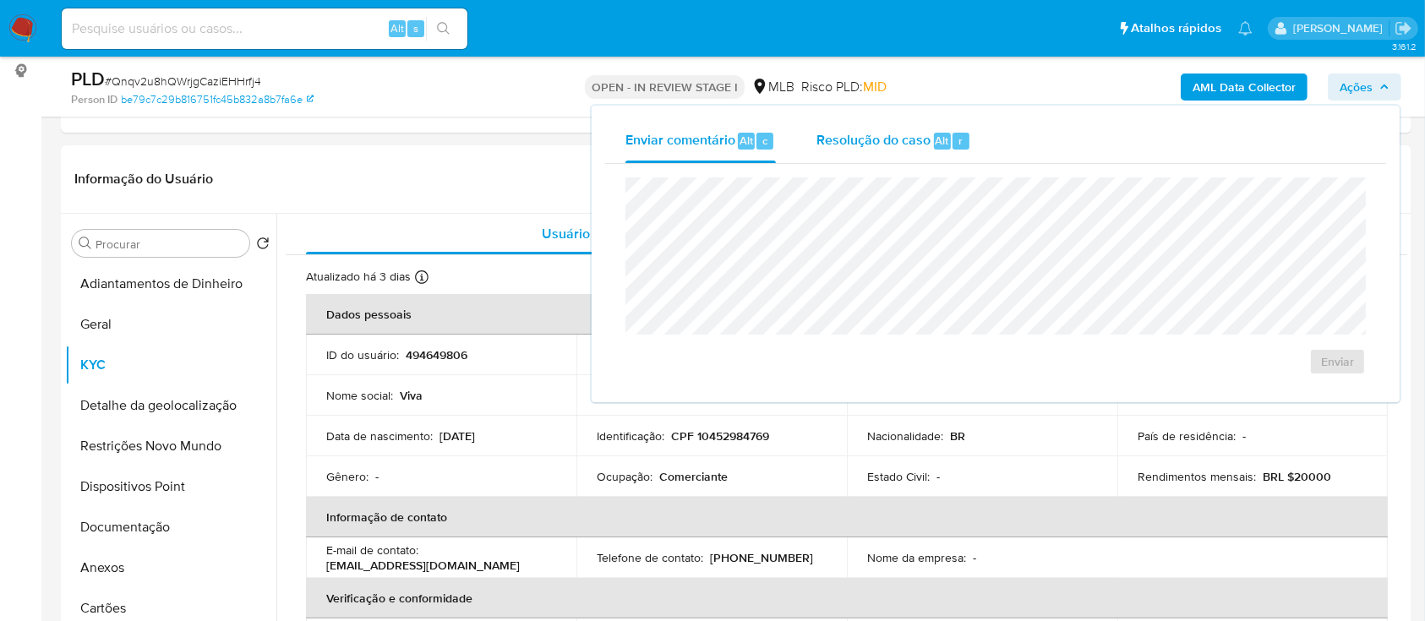
click at [919, 138] on span "Resolução do caso" at bounding box center [873, 139] width 114 height 19
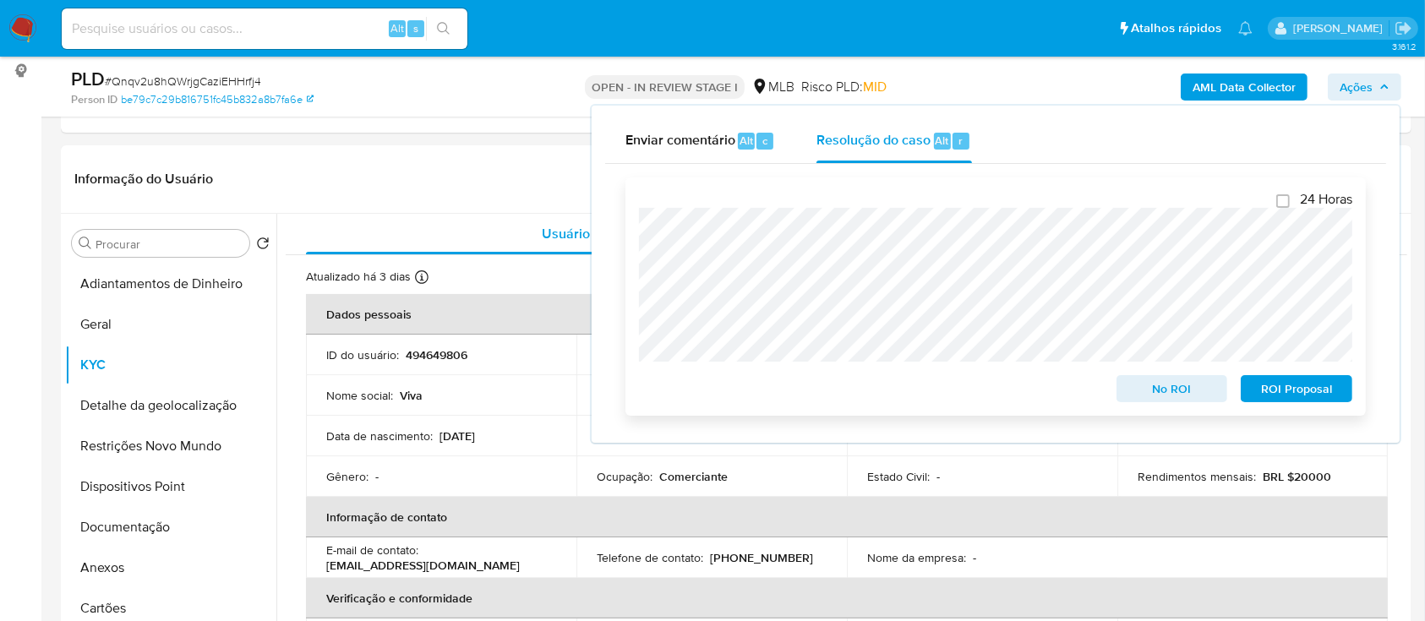
click at [1286, 389] on span "ROI Proposal" at bounding box center [1296, 389] width 88 height 24
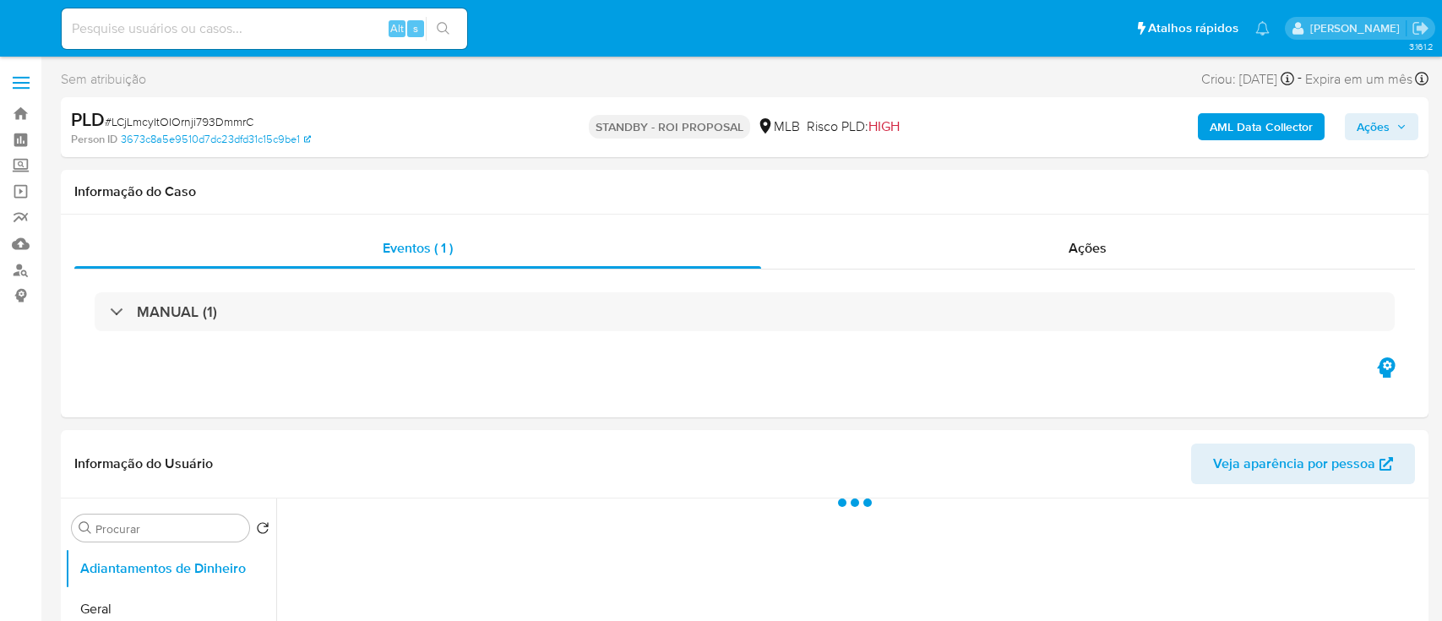
select select "10"
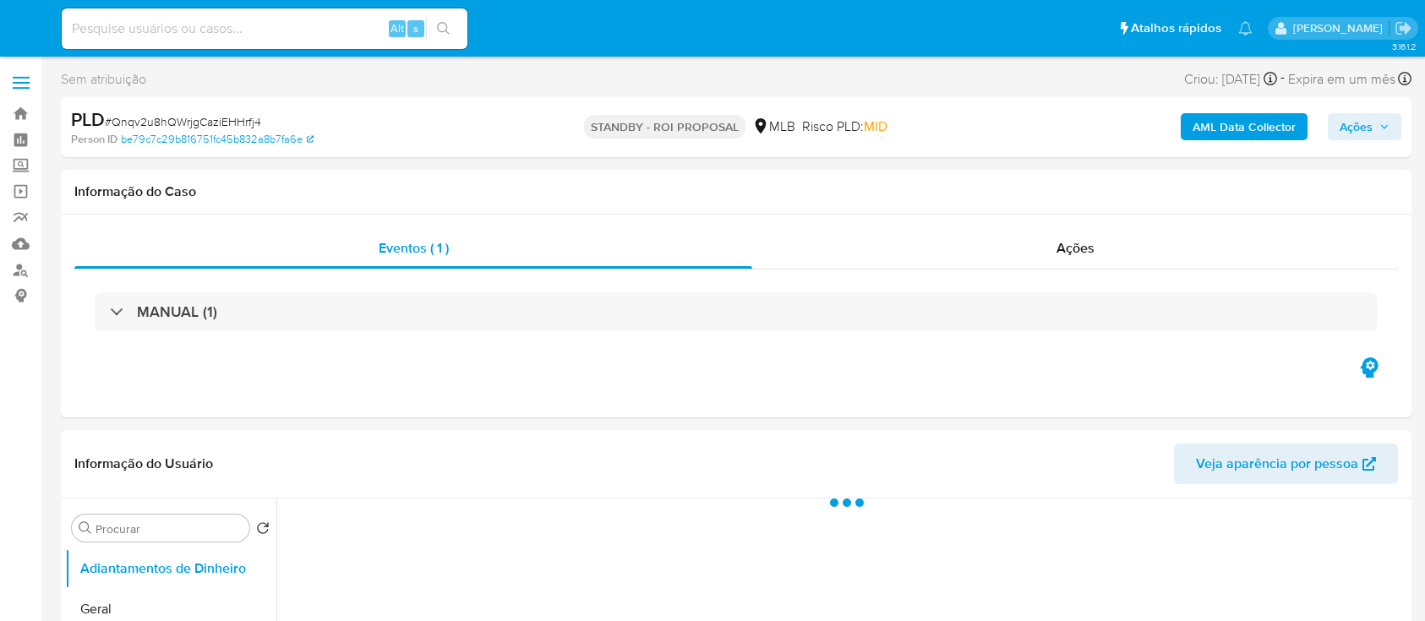
select select "10"
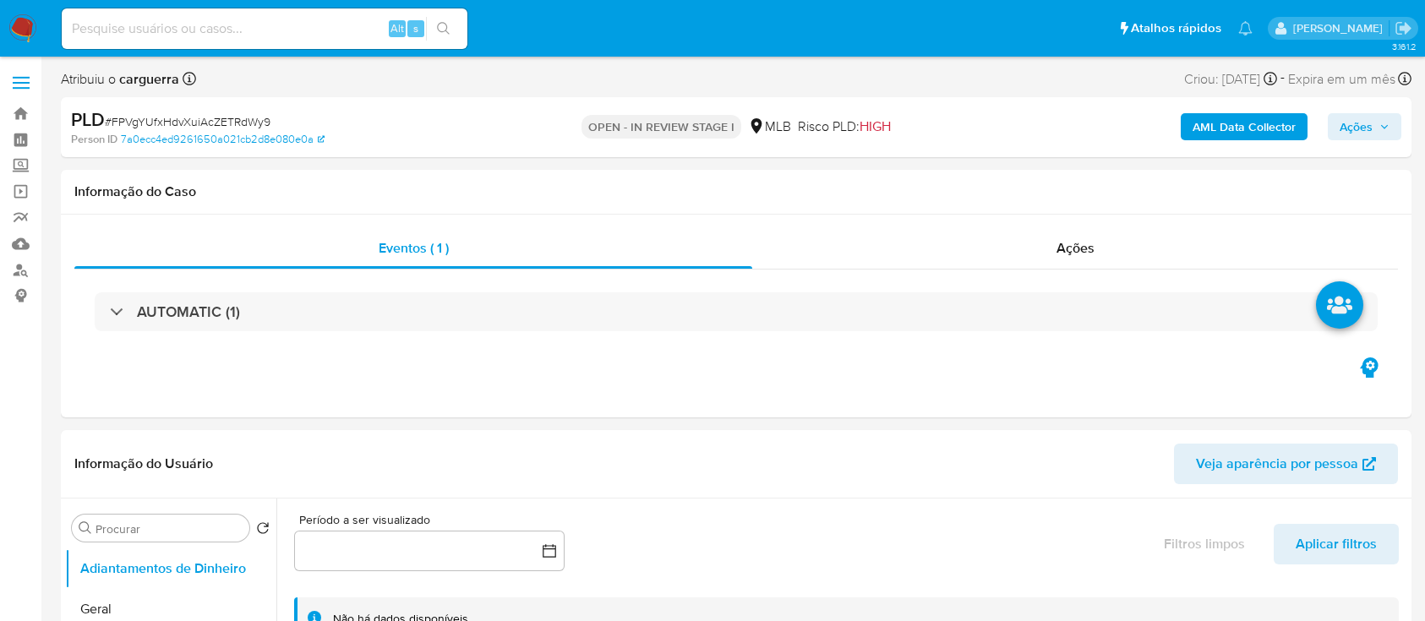
select select "10"
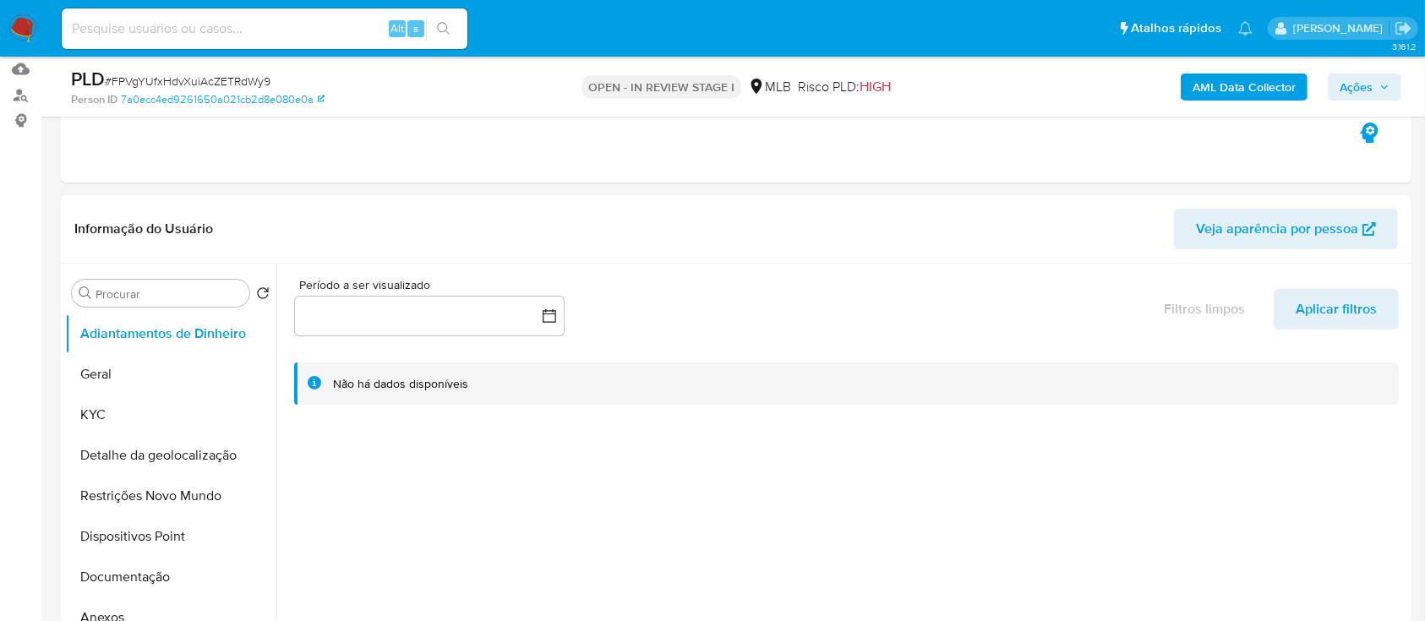
scroll to position [225, 0]
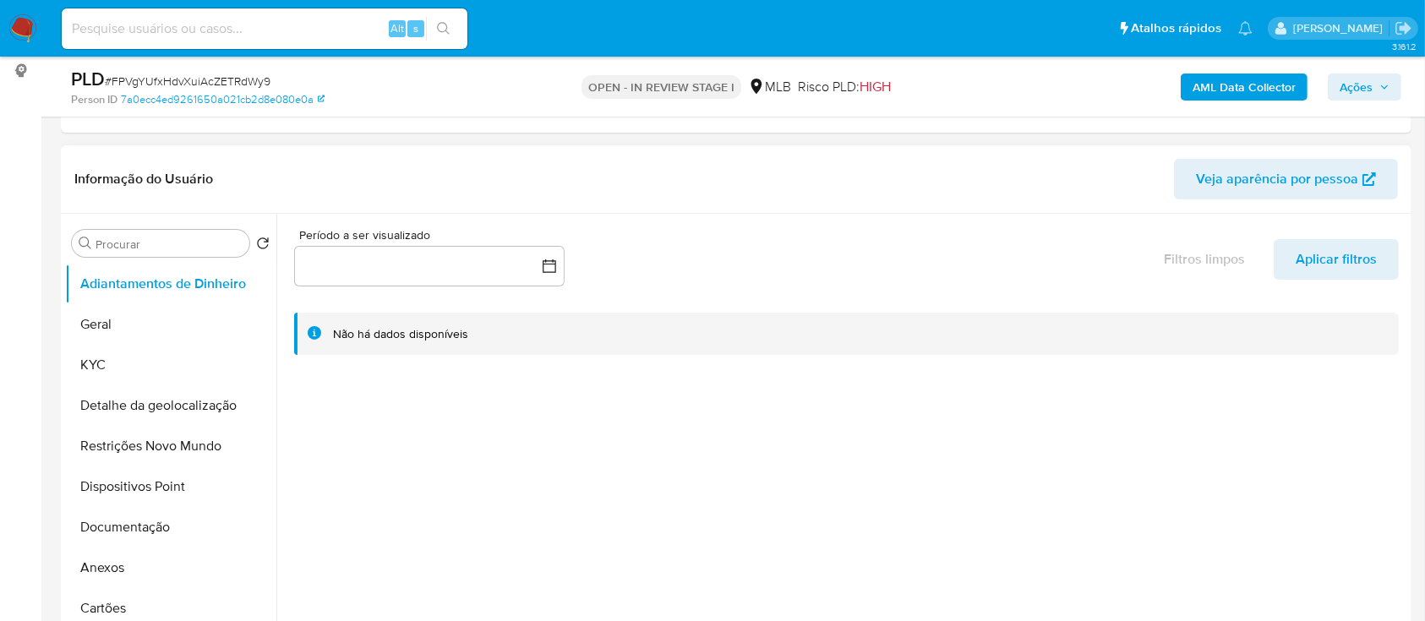
click at [946, 415] on div at bounding box center [841, 430] width 1131 height 433
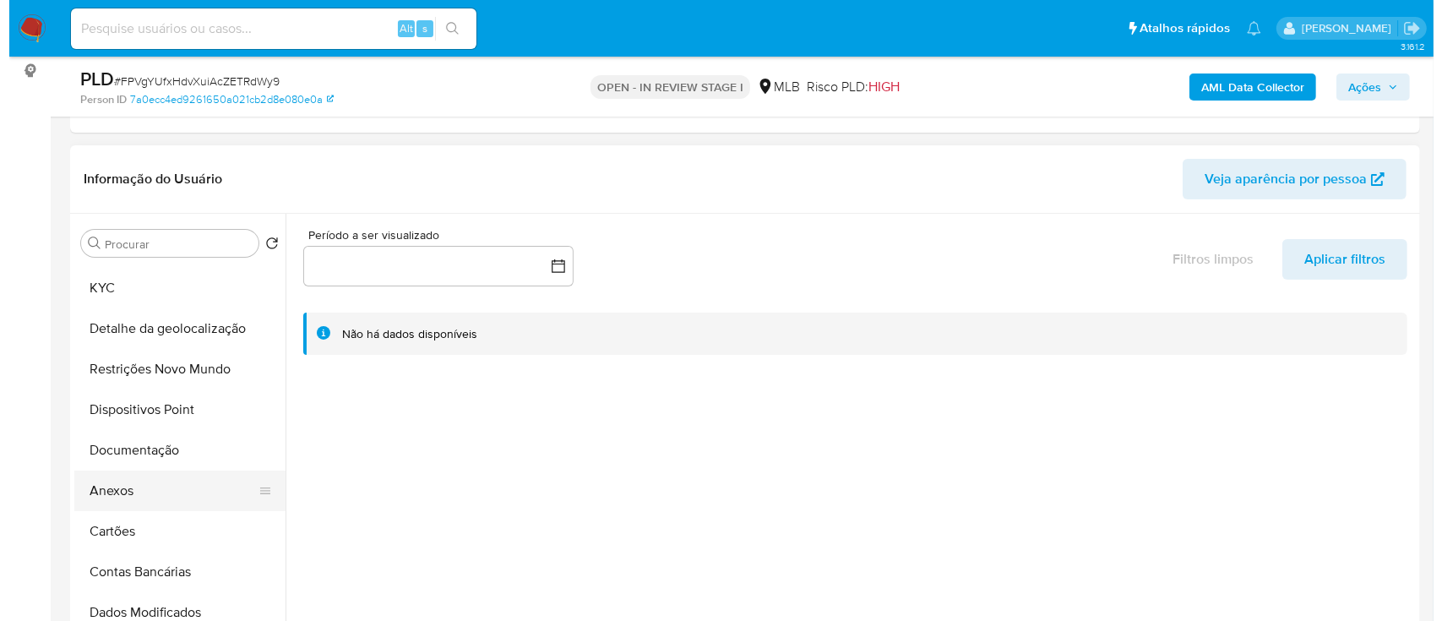
scroll to position [112, 0]
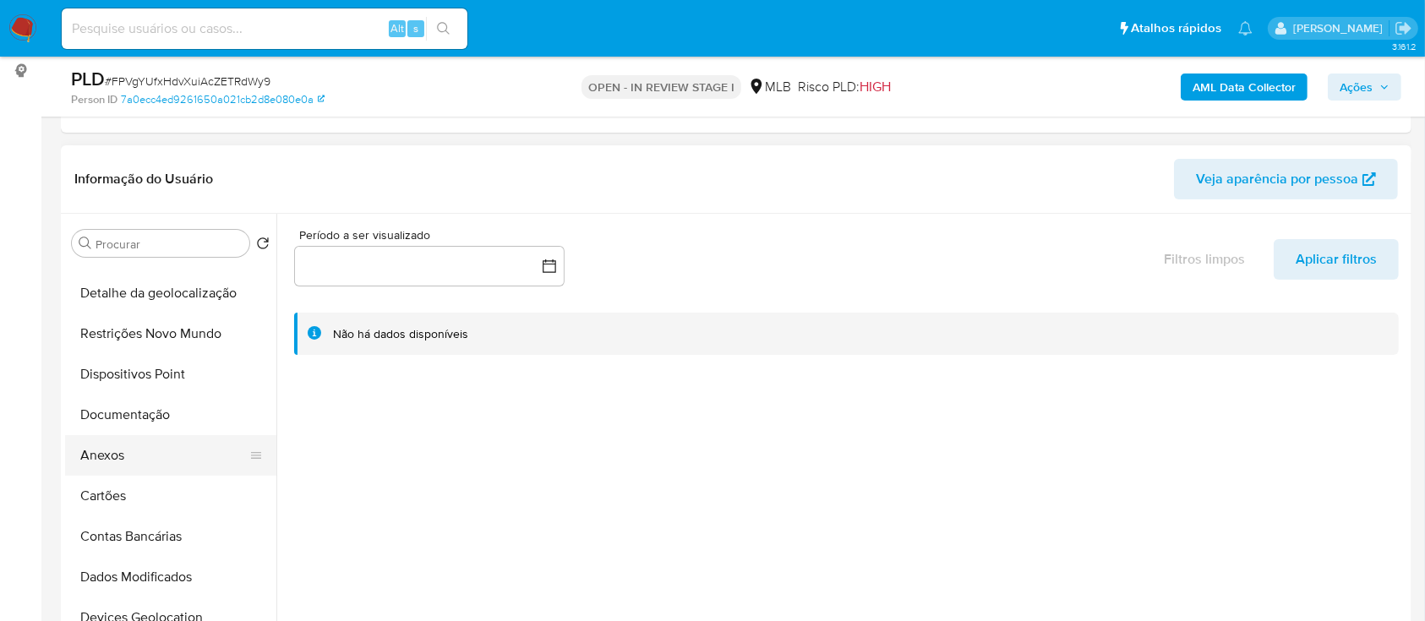
click at [125, 450] on button "Anexos" at bounding box center [164, 455] width 198 height 41
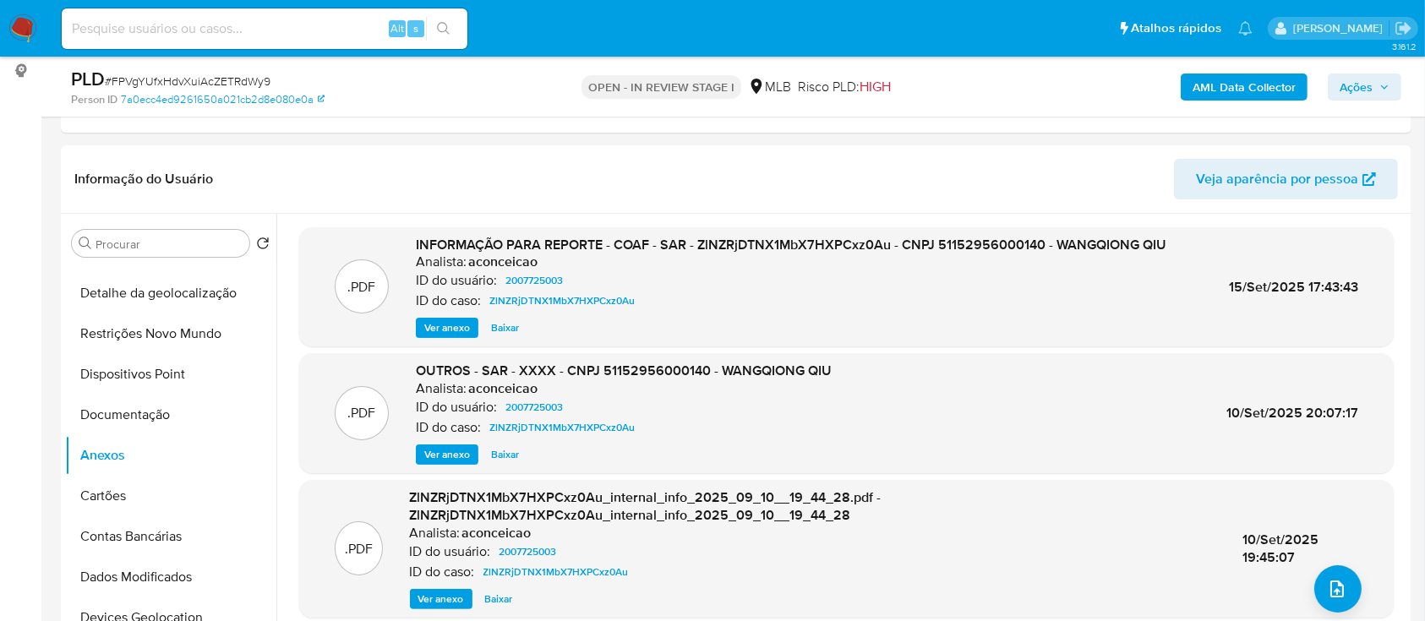
click at [1211, 88] on b "AML Data Collector" at bounding box center [1243, 87] width 103 height 27
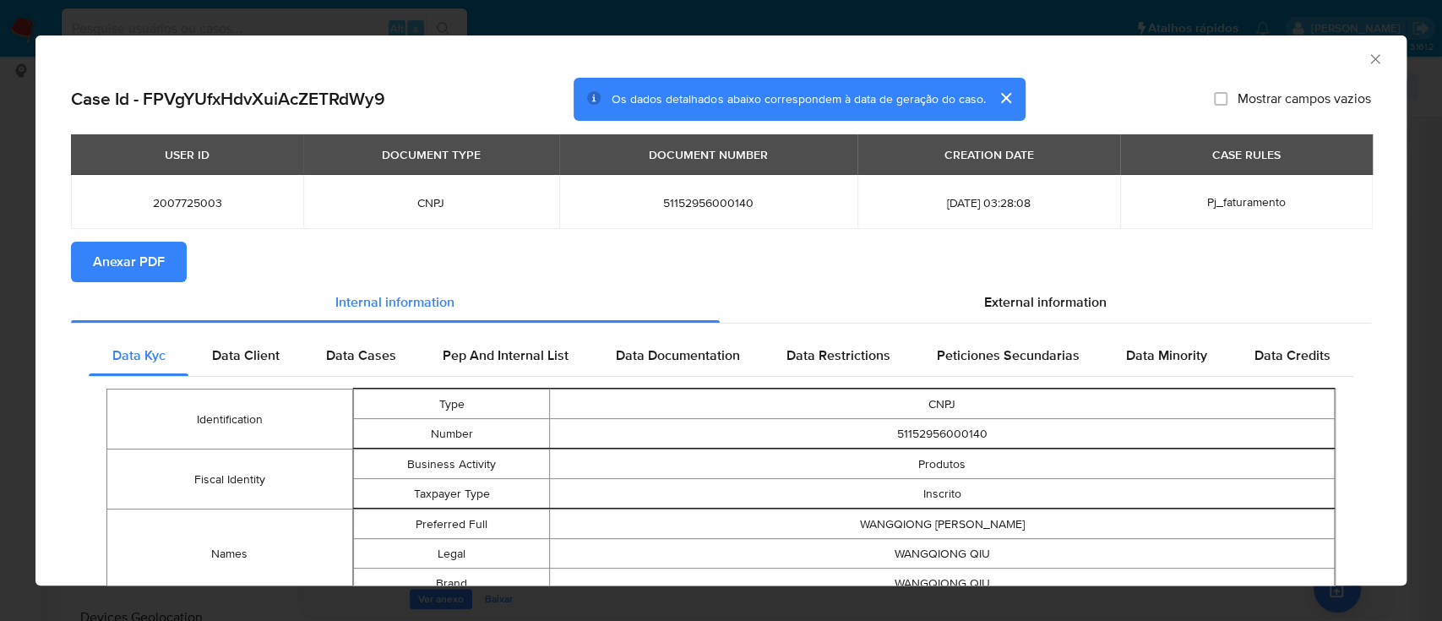
click at [127, 265] on span "Anexar PDF" at bounding box center [129, 261] width 72 height 37
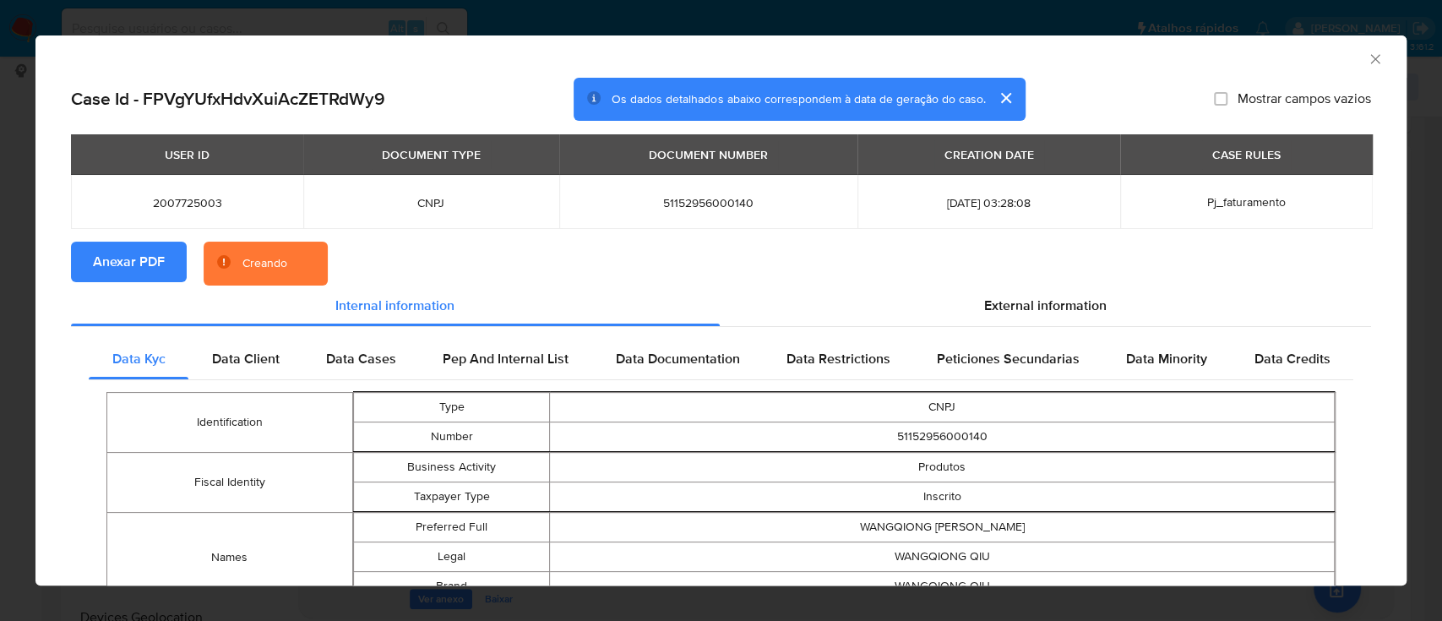
click at [1367, 56] on icon "Fechar a janela" at bounding box center [1375, 59] width 17 height 17
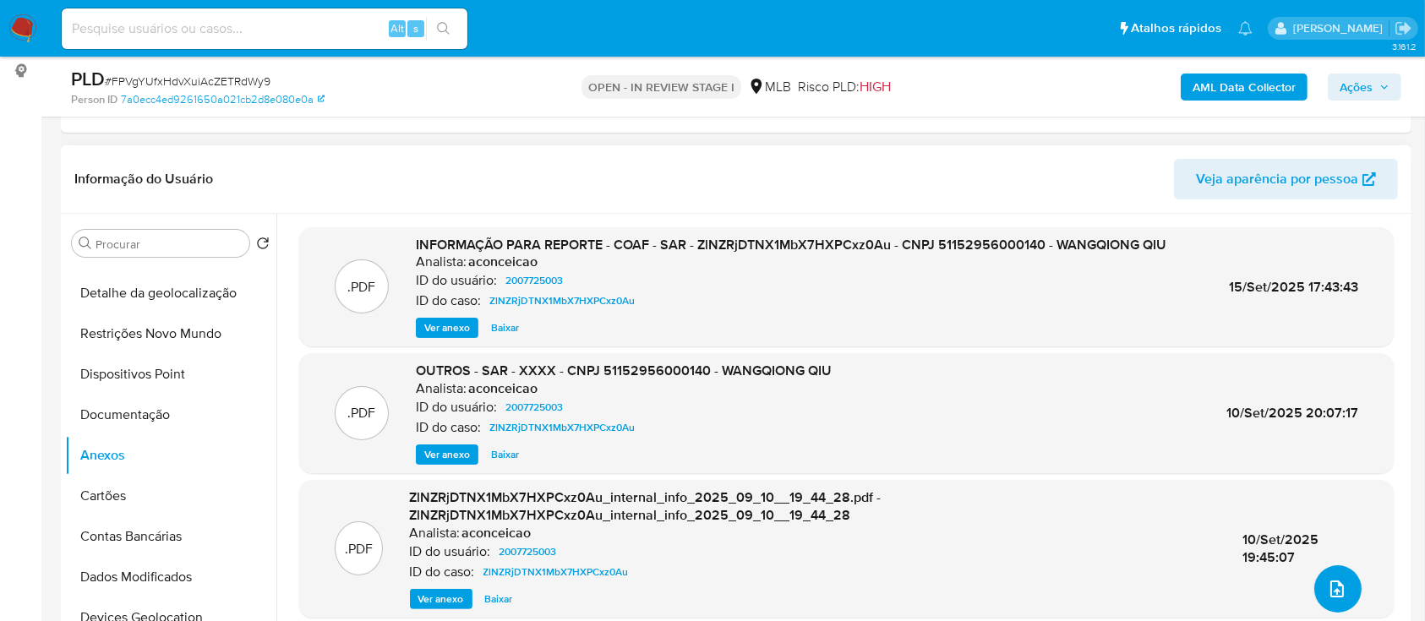
click at [1318, 591] on button "upload-file" at bounding box center [1337, 588] width 47 height 47
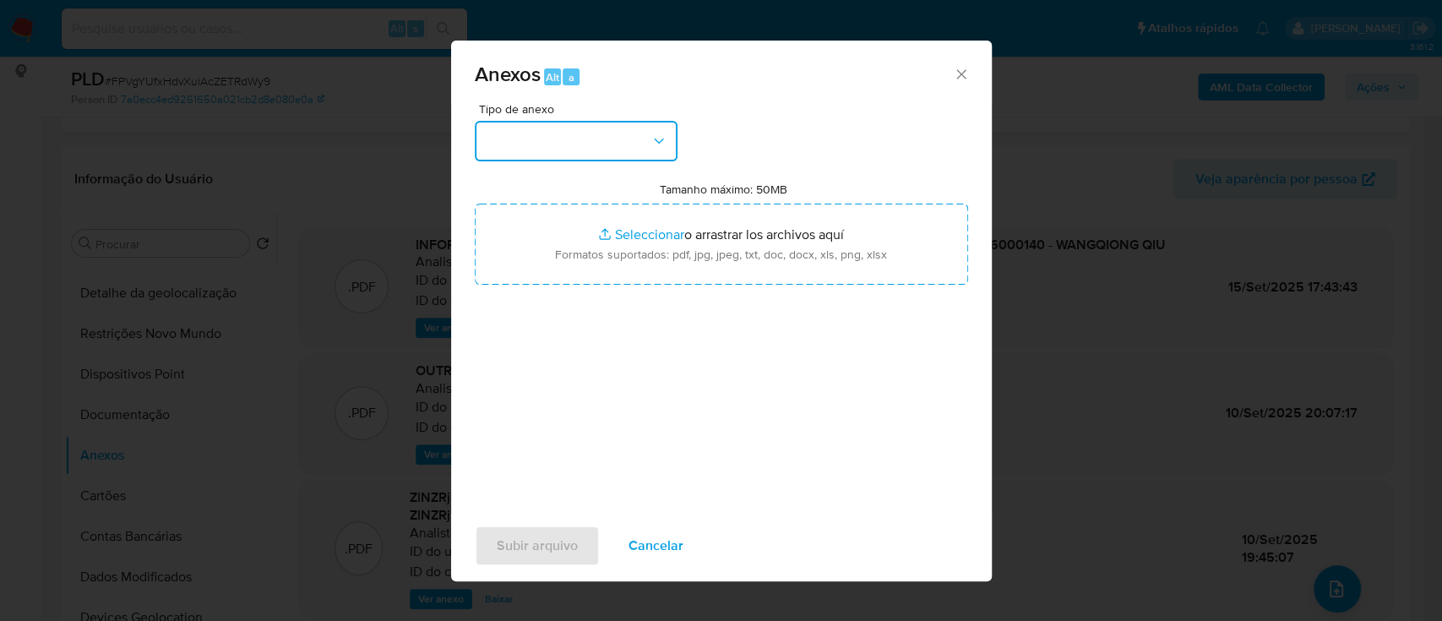
click at [533, 124] on button "button" at bounding box center [576, 141] width 203 height 41
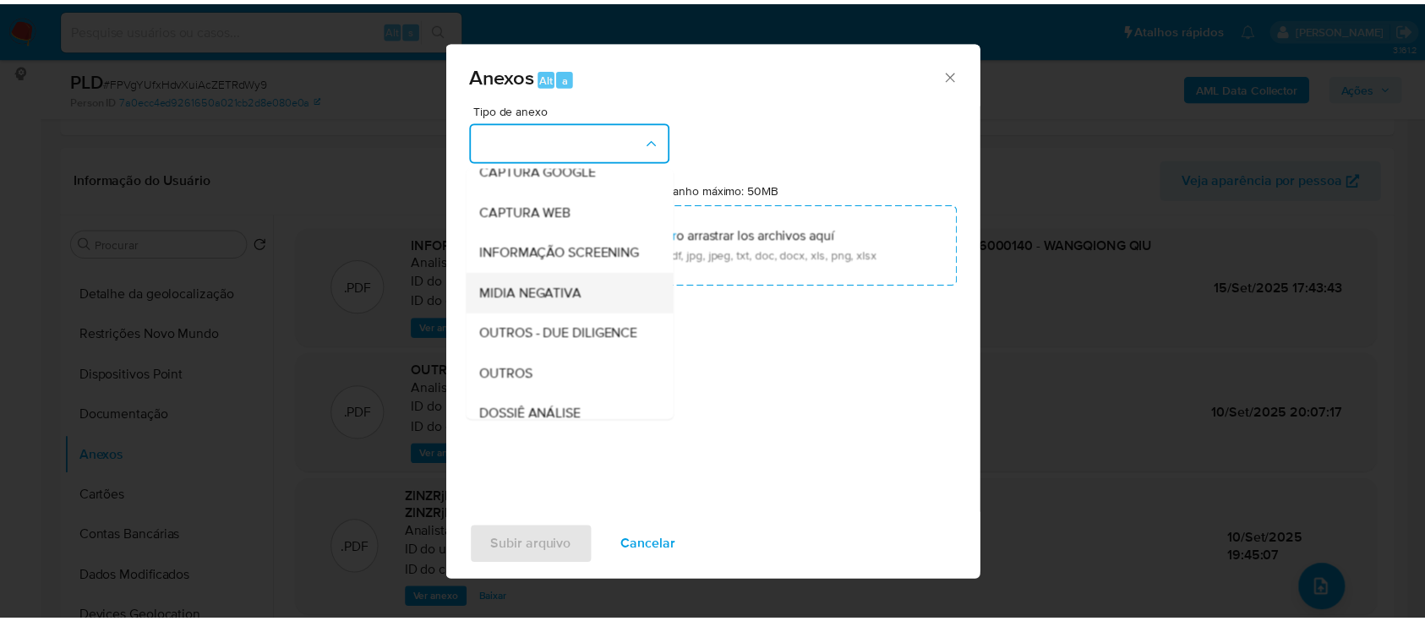
scroll to position [225, 0]
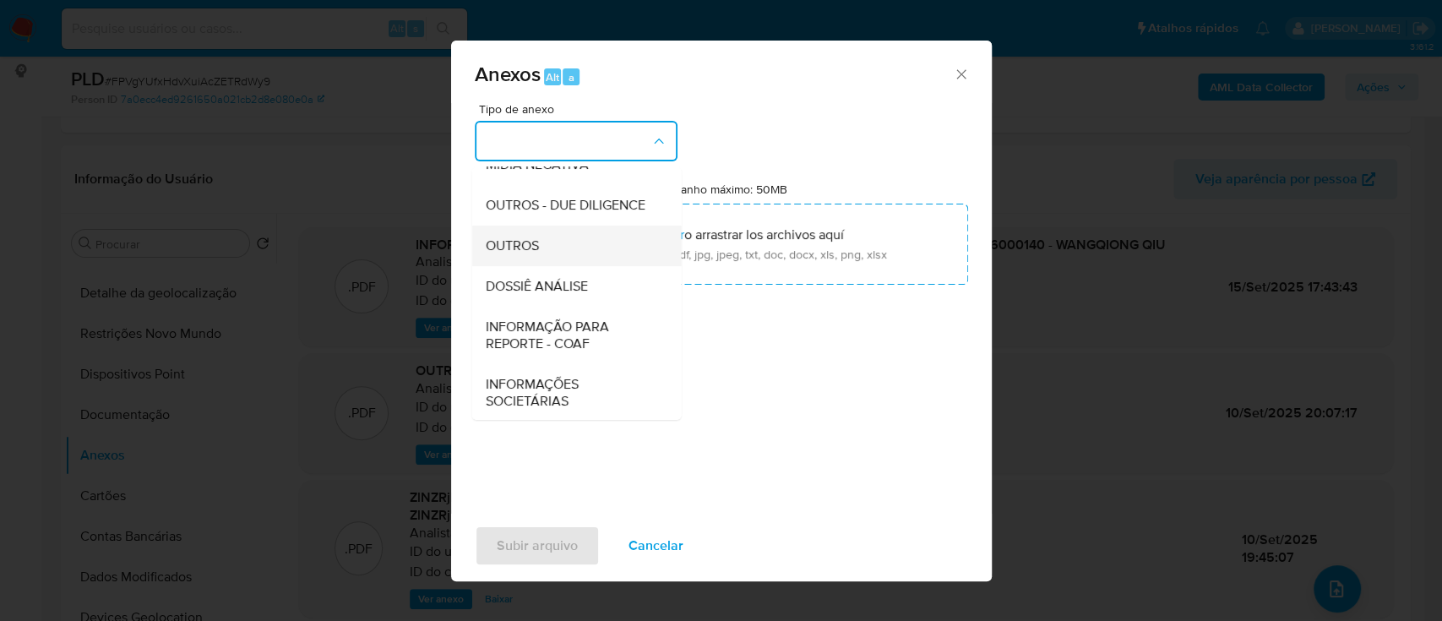
click at [542, 264] on div "OUTROS" at bounding box center [571, 246] width 172 height 41
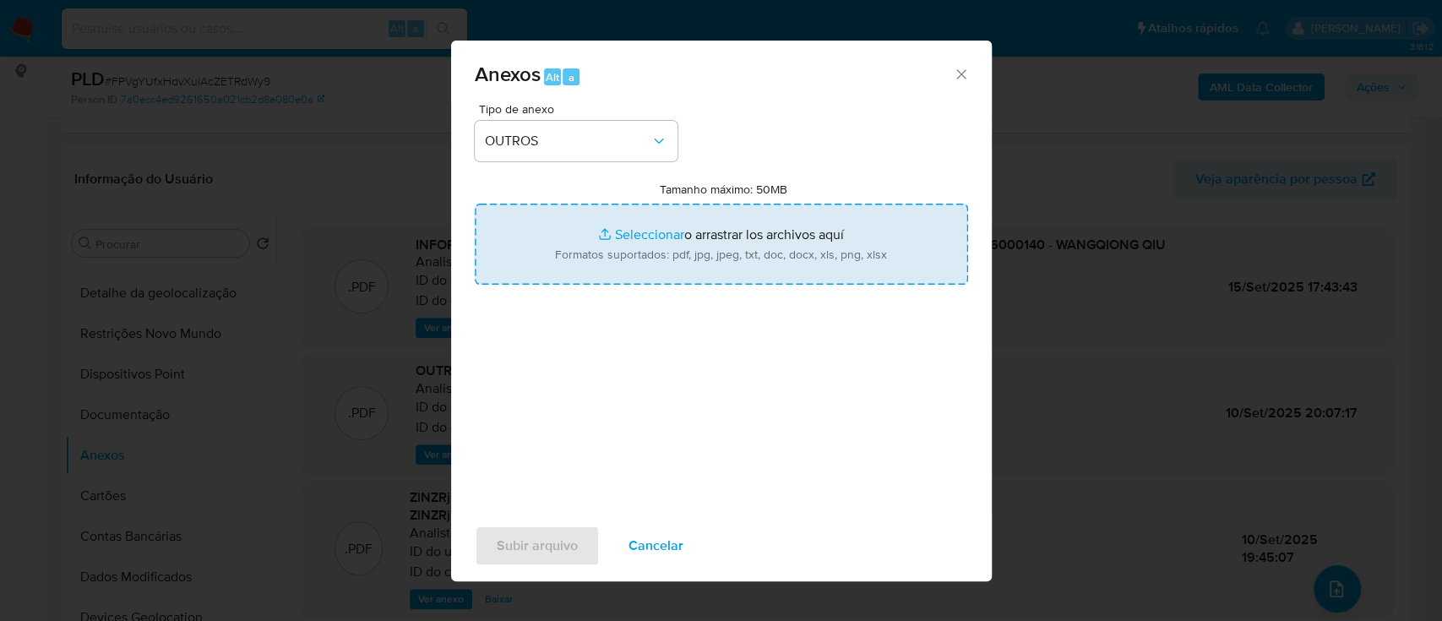
click at [622, 228] on input "Tamanho máximo: 50MB Seleccionar archivos" at bounding box center [721, 244] width 493 height 81
type input "C:\fakepath\Mulan 2007725003_2025_09_26_13_32_20.xlsx"
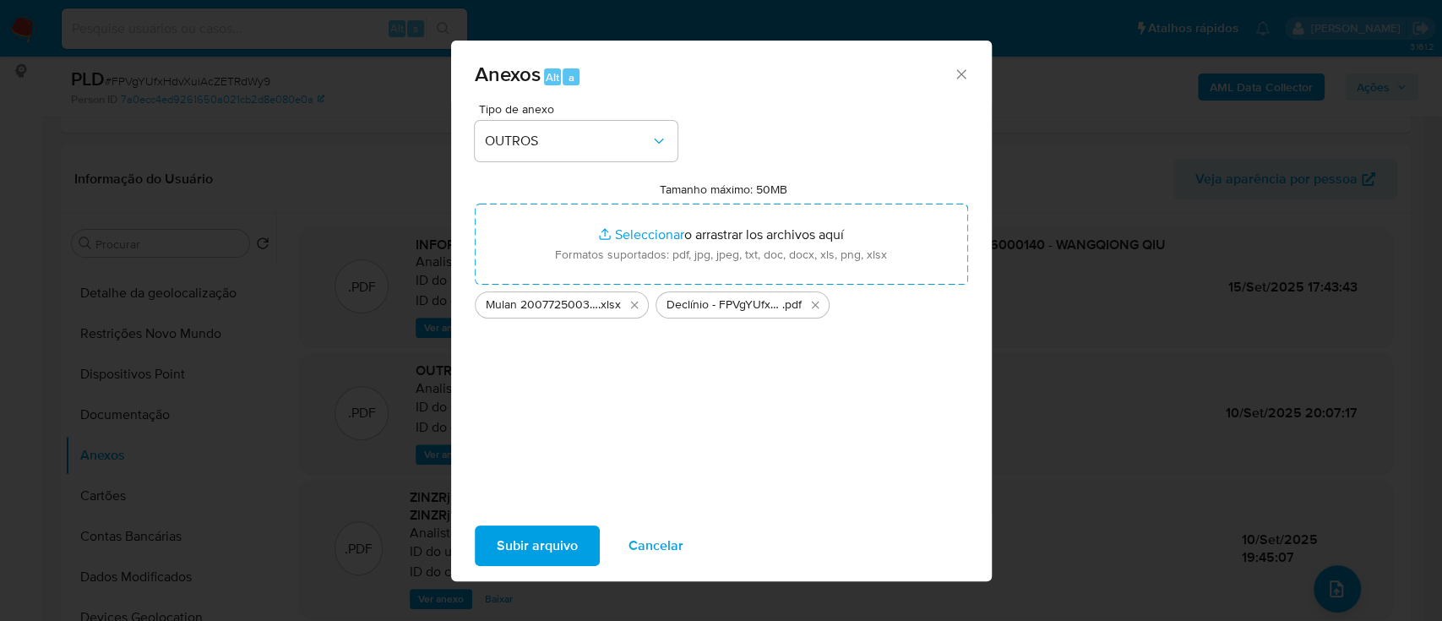
click at [541, 551] on span "Subir arquivo" at bounding box center [537, 545] width 81 height 37
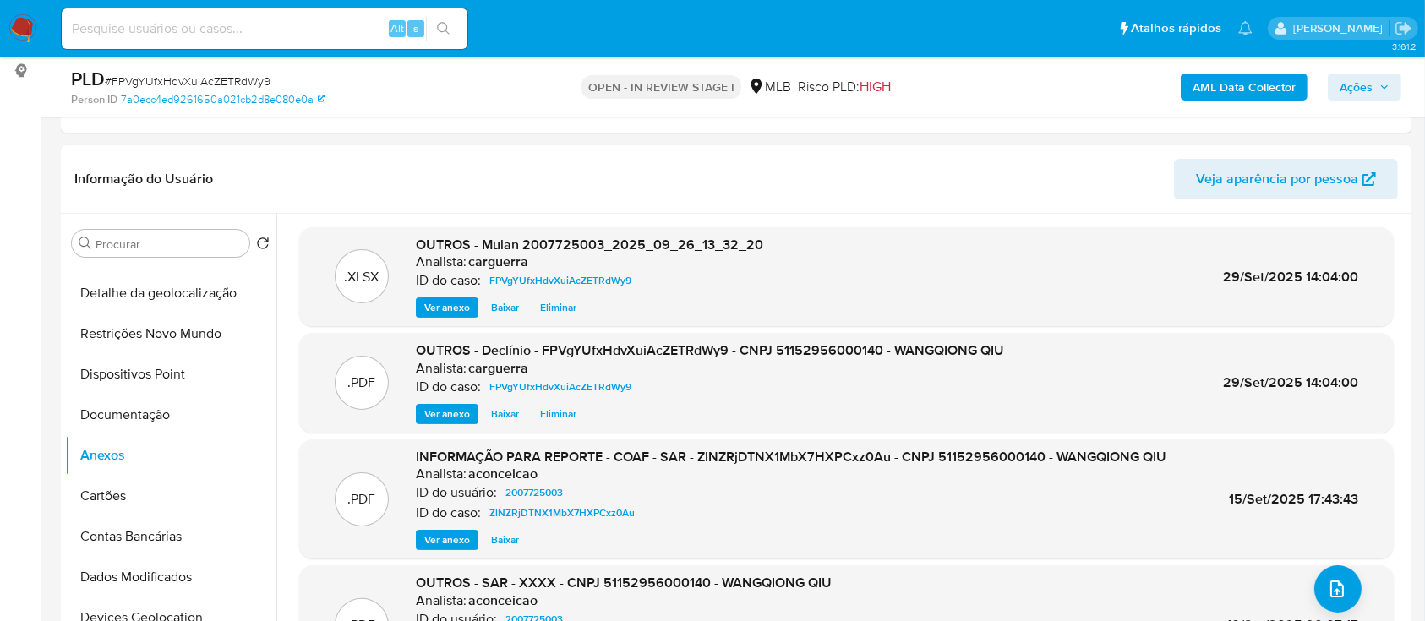
click at [1356, 89] on span "Ações" at bounding box center [1355, 87] width 33 height 27
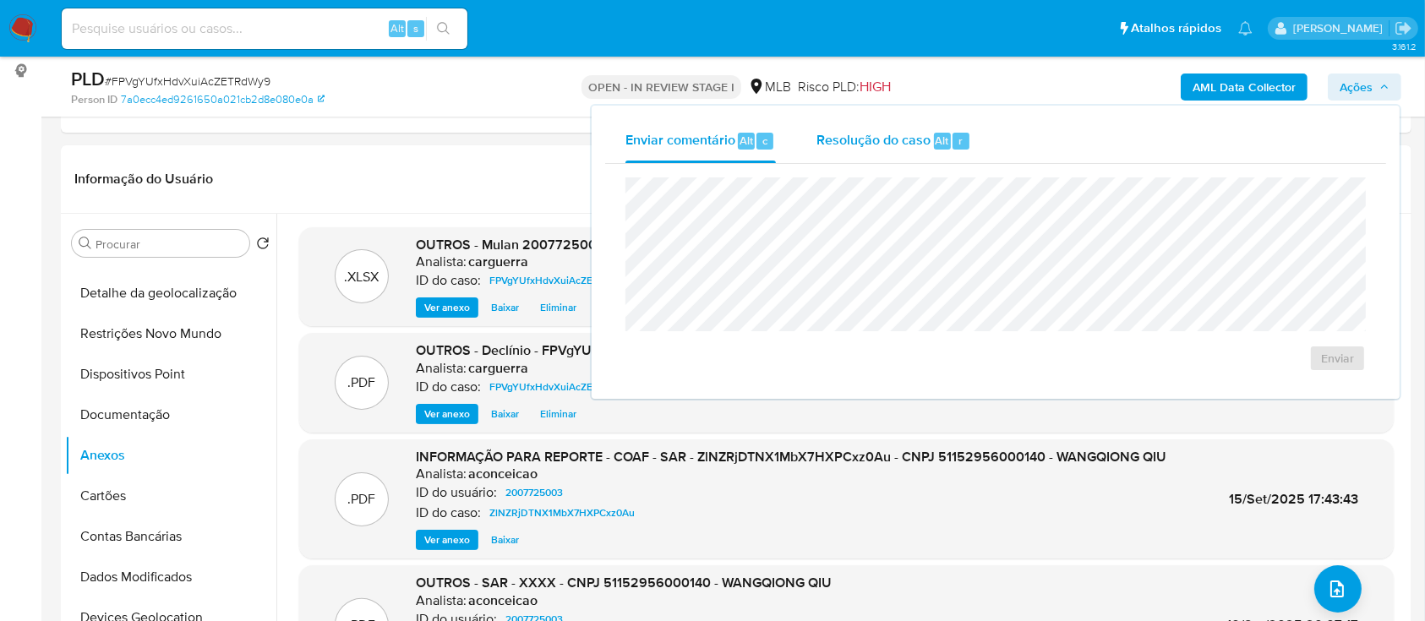
click at [874, 132] on span "Resolução do caso" at bounding box center [873, 139] width 114 height 19
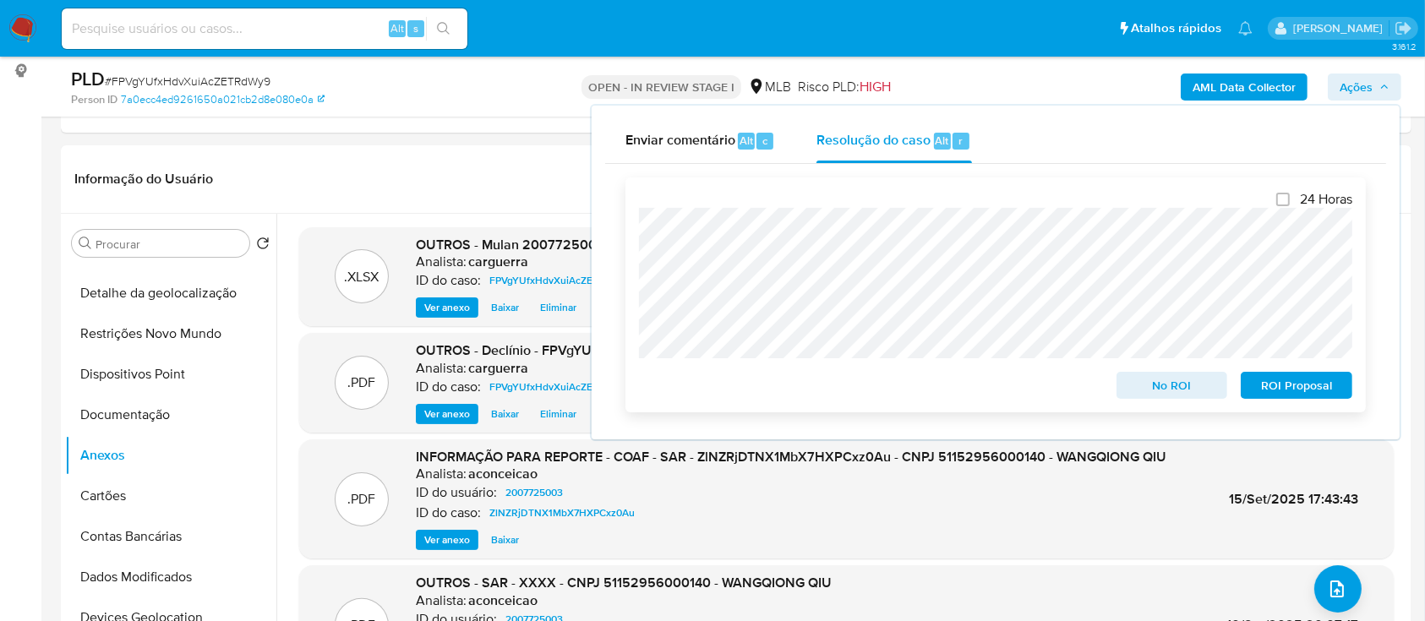
click at [1156, 383] on span "No ROI" at bounding box center [1172, 385] width 88 height 24
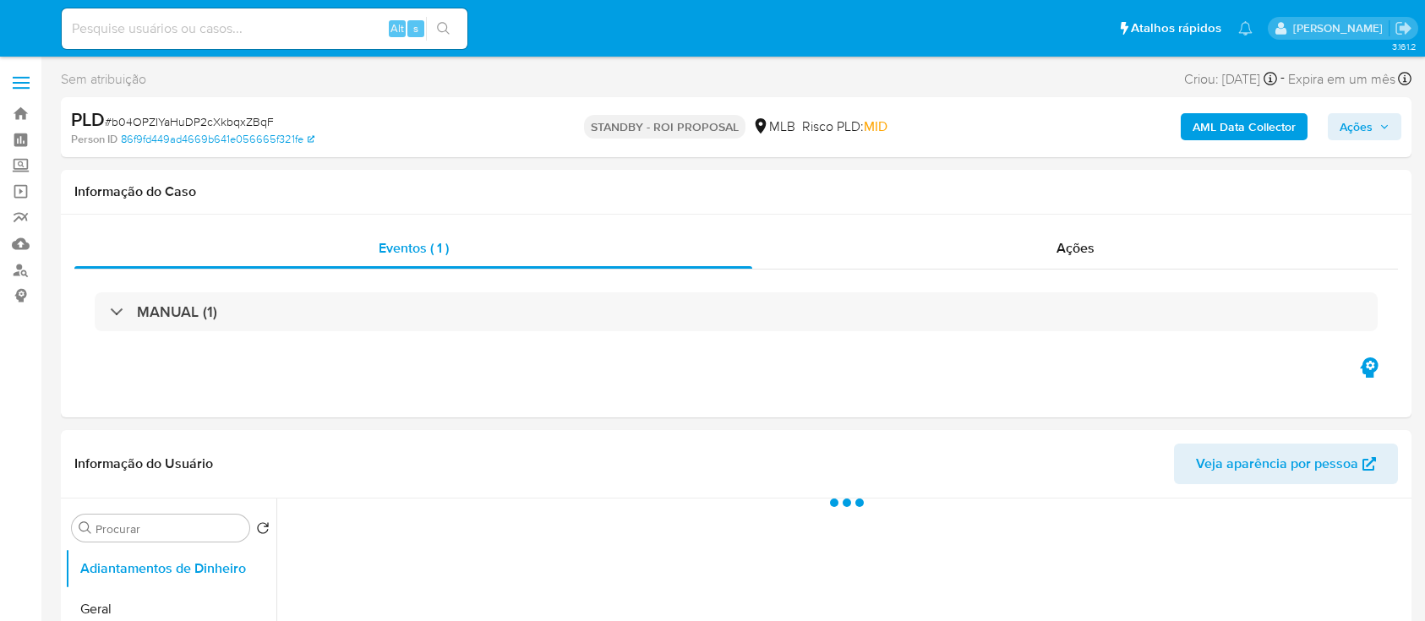
select select "10"
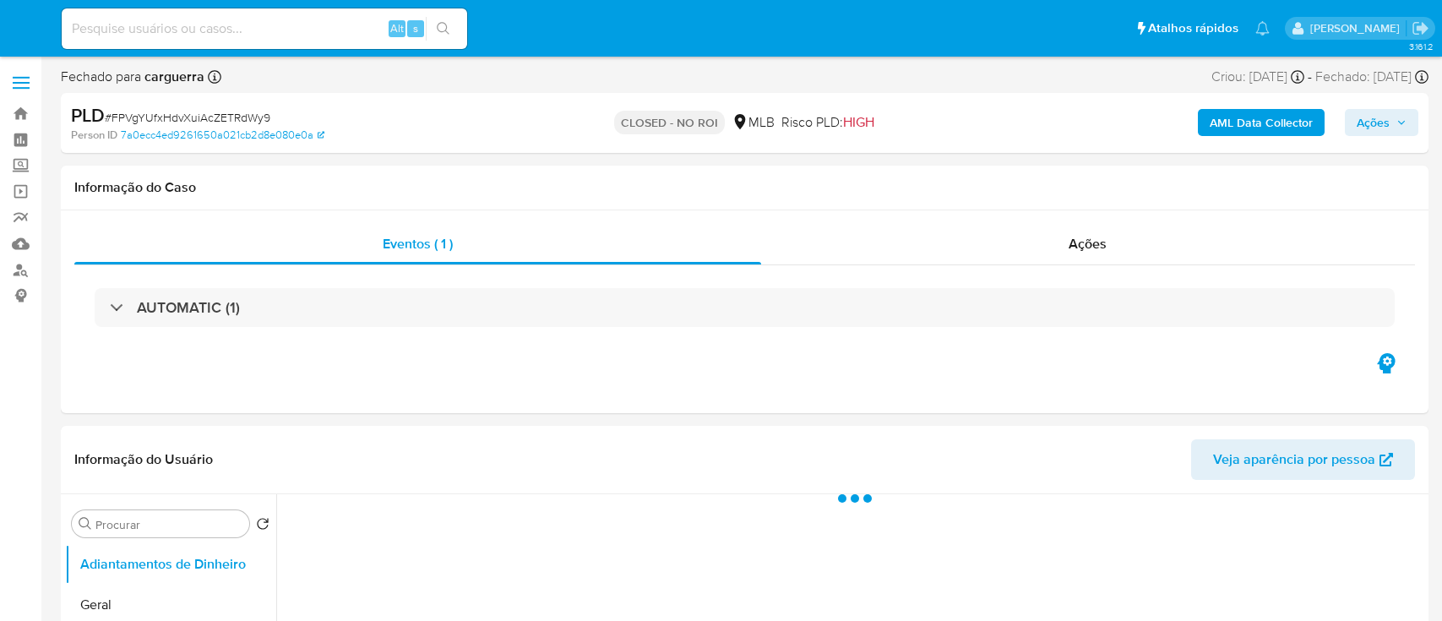
select select "10"
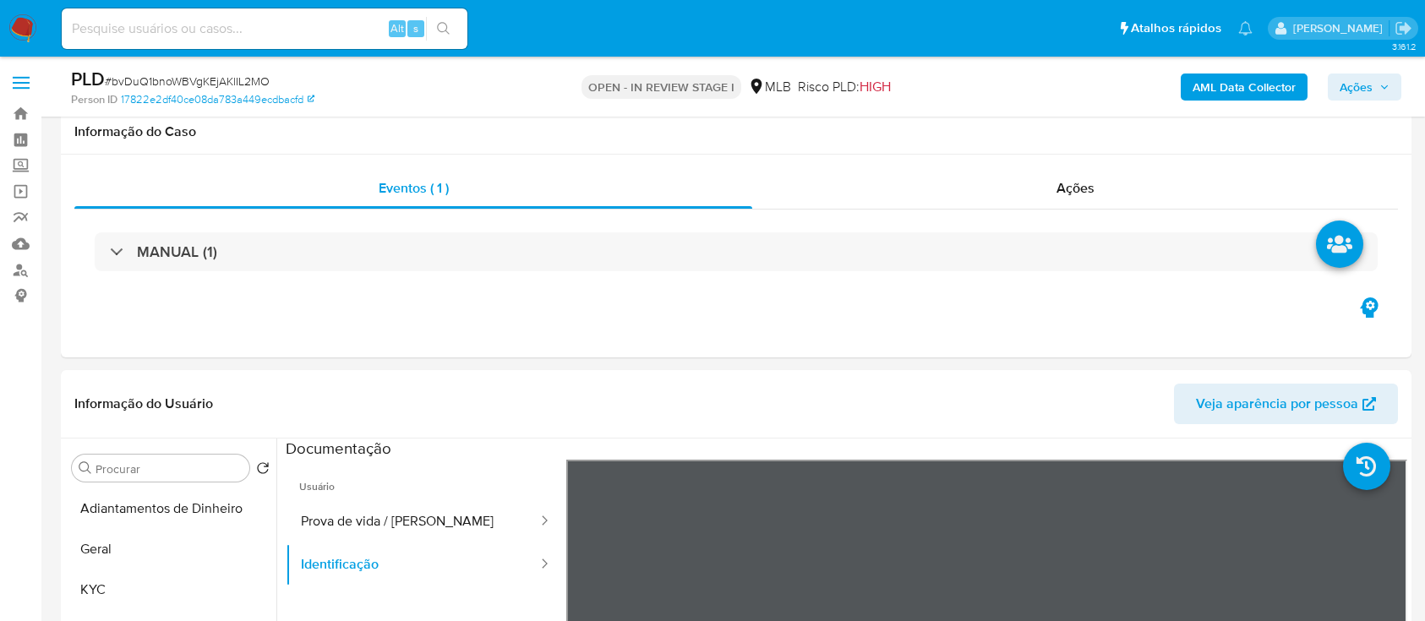
select select "10"
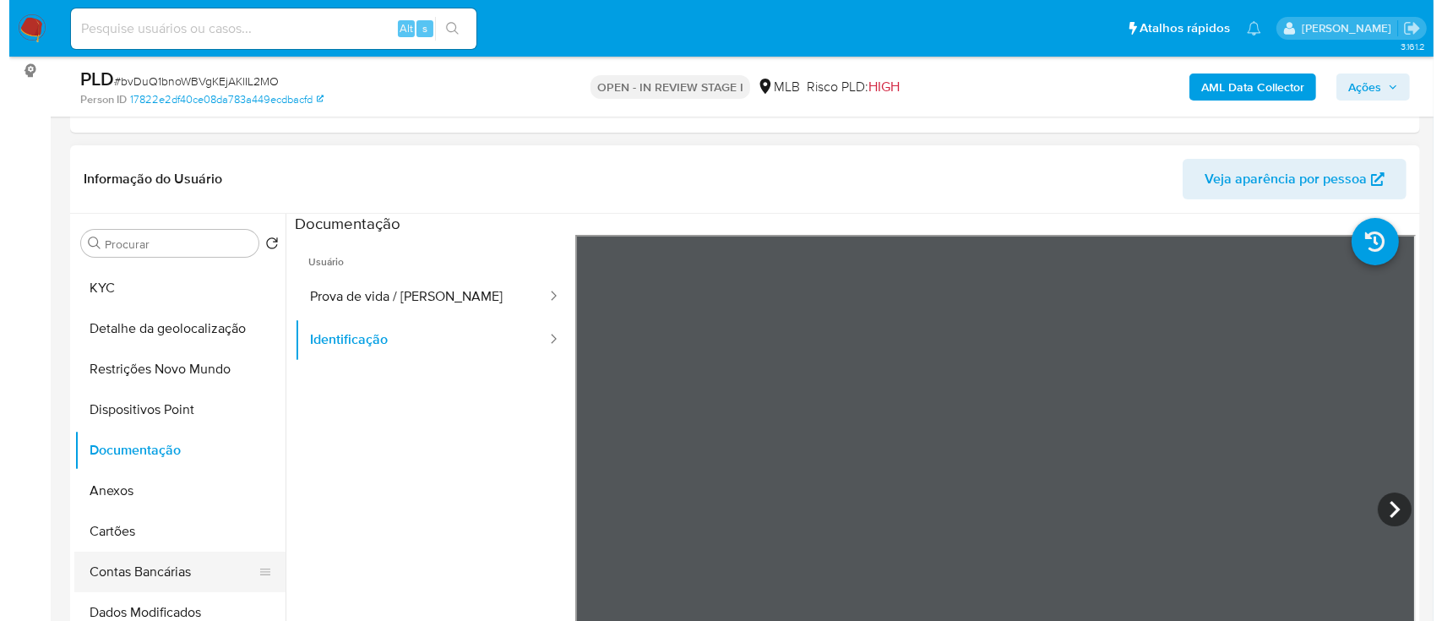
scroll to position [112, 0]
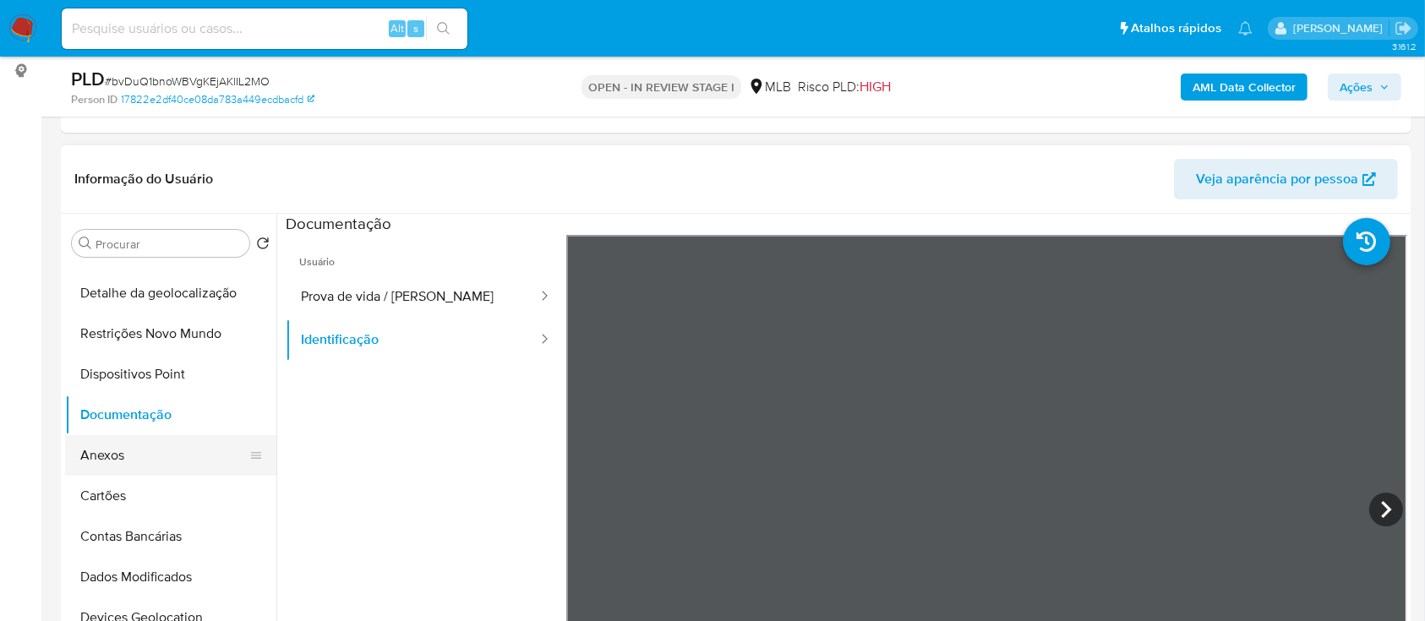
click at [111, 447] on button "Anexos" at bounding box center [164, 455] width 198 height 41
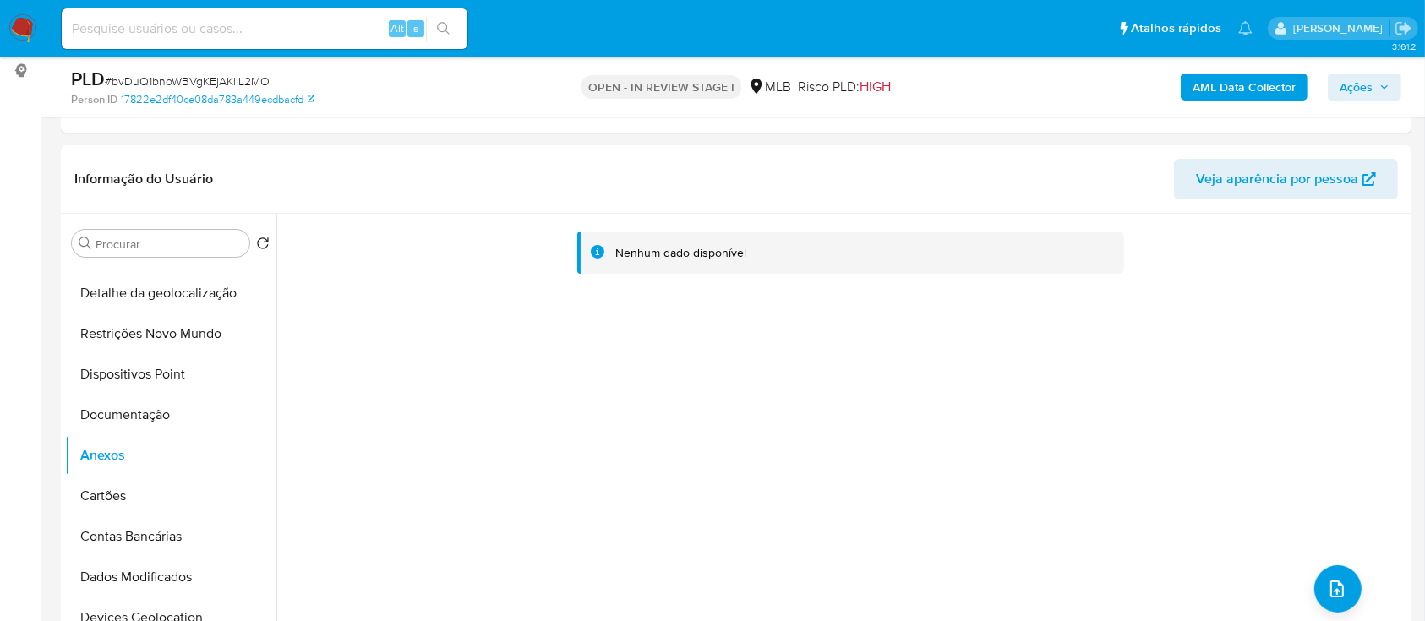
click at [1258, 87] on b "AML Data Collector" at bounding box center [1243, 87] width 103 height 27
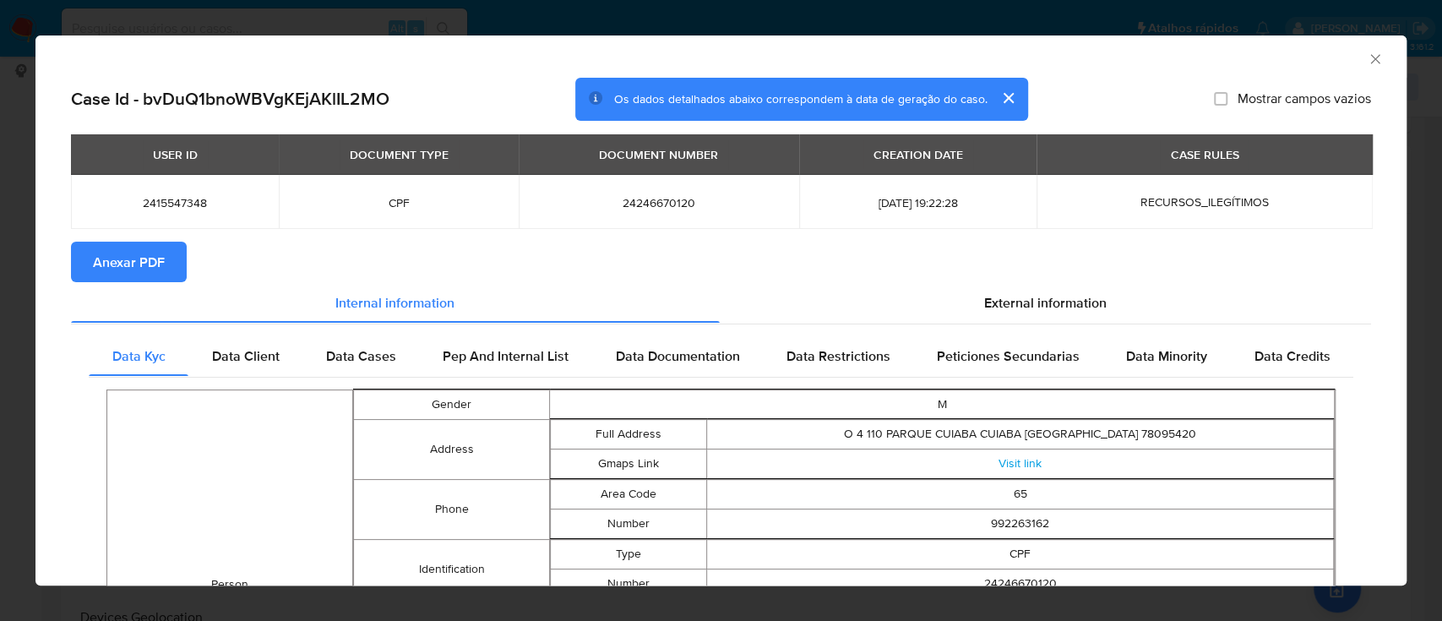
click at [140, 260] on span "Anexar PDF" at bounding box center [129, 261] width 72 height 37
click at [130, 272] on span "Anexar PDF" at bounding box center [129, 261] width 72 height 37
click at [1371, 58] on icon "Fechar a janela" at bounding box center [1375, 58] width 9 height 9
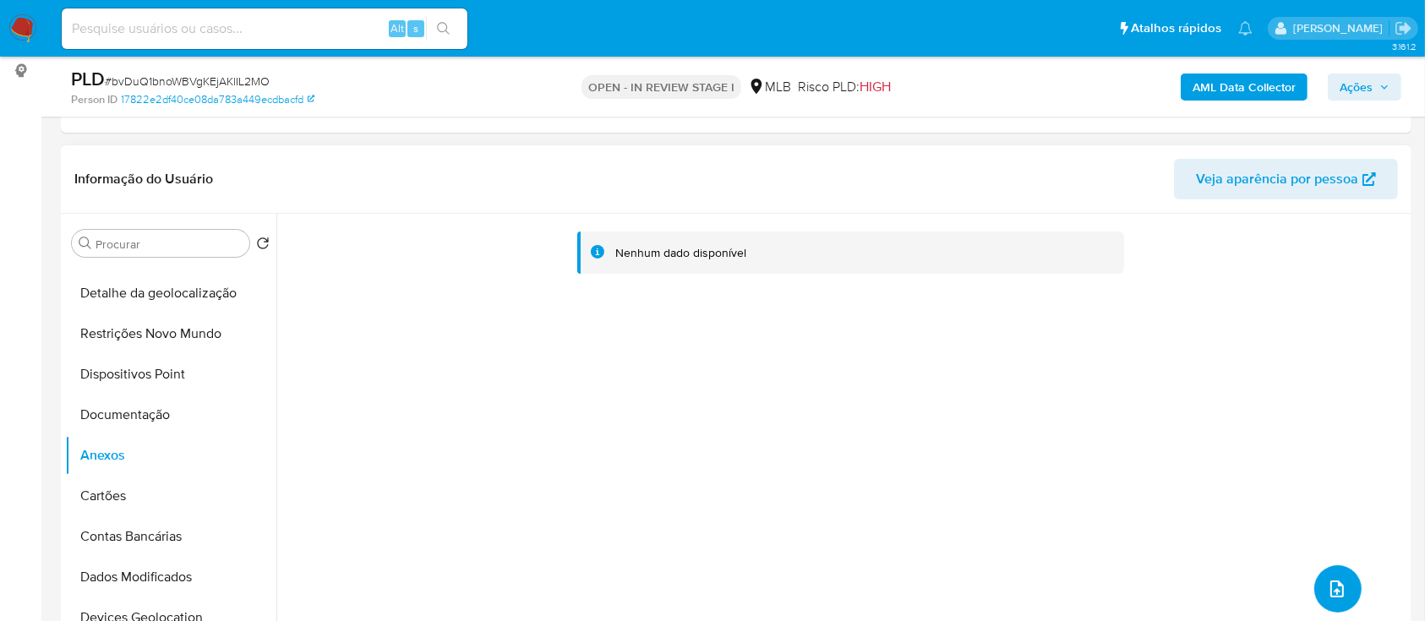
click at [1319, 576] on button "upload-file" at bounding box center [1337, 588] width 47 height 47
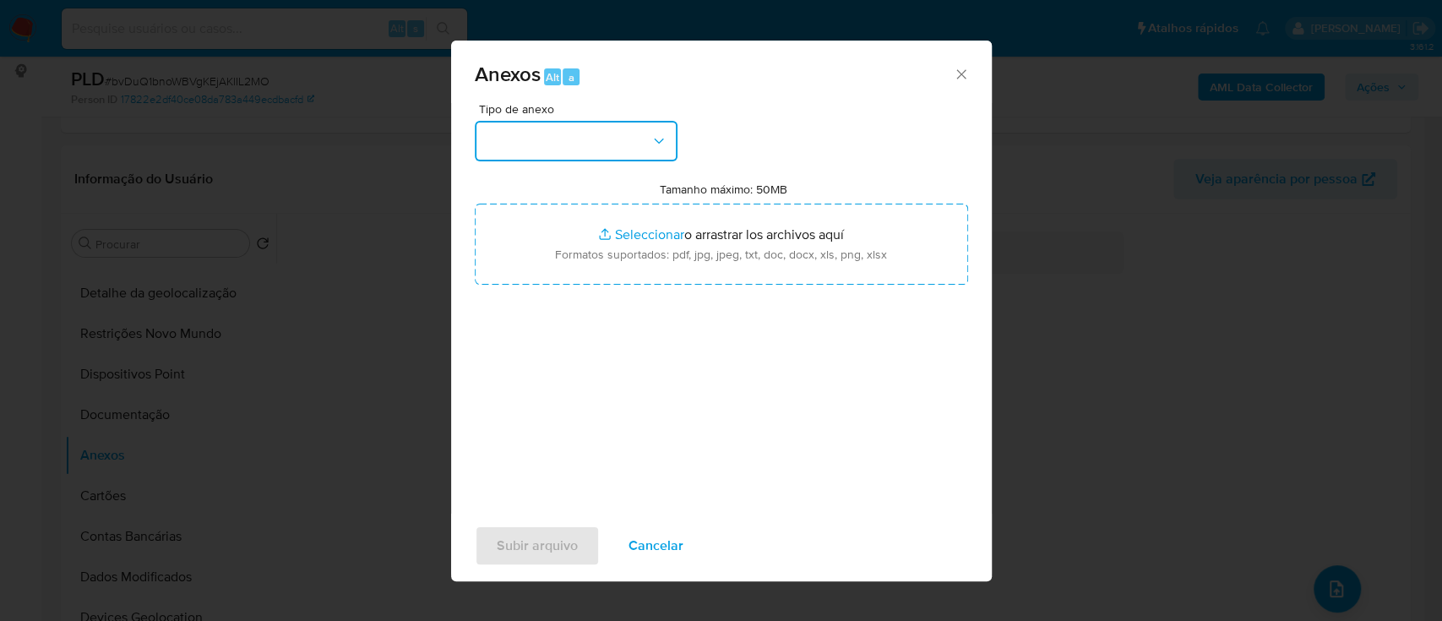
click at [603, 134] on button "button" at bounding box center [576, 141] width 203 height 41
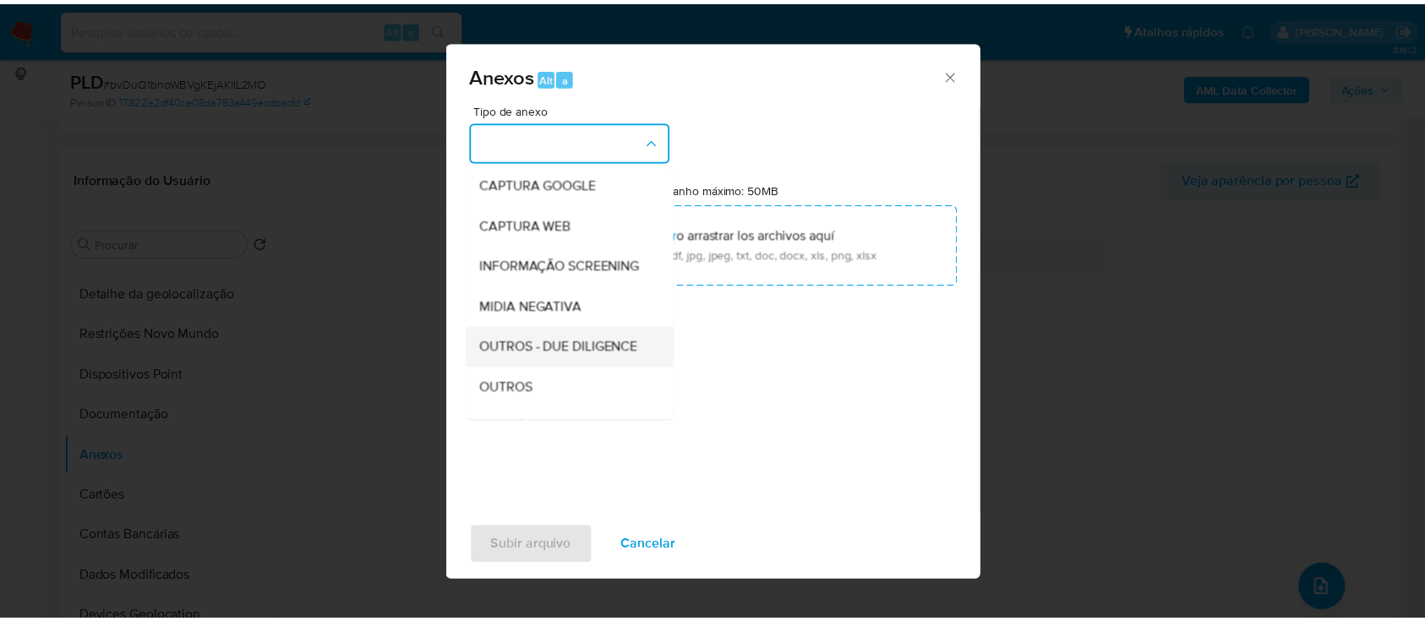
scroll to position [225, 0]
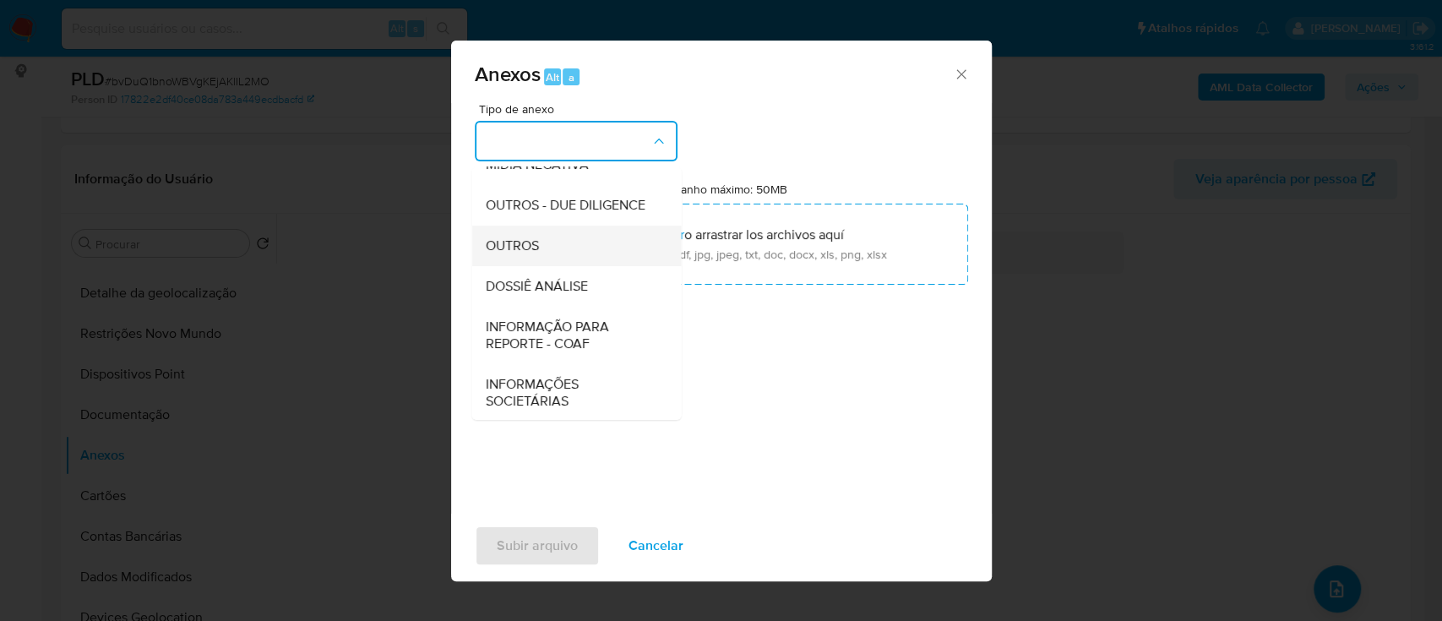
click at [521, 254] on span "OUTROS" at bounding box center [511, 245] width 53 height 17
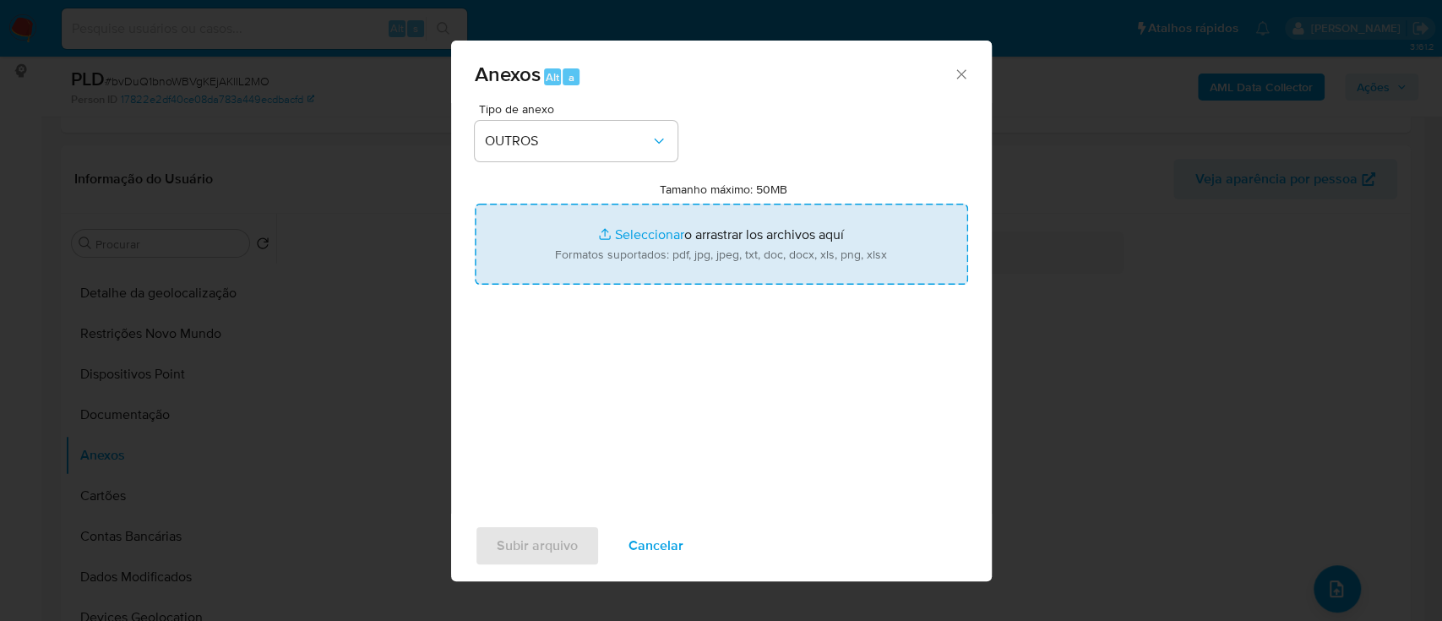
click at [633, 233] on input "Tamanho máximo: 50MB Seleccionar archivos" at bounding box center [721, 244] width 493 height 81
type input "C:\fakepath\Mulan 2415547348_2025_09_26_13_31_36 (1).xlsx"
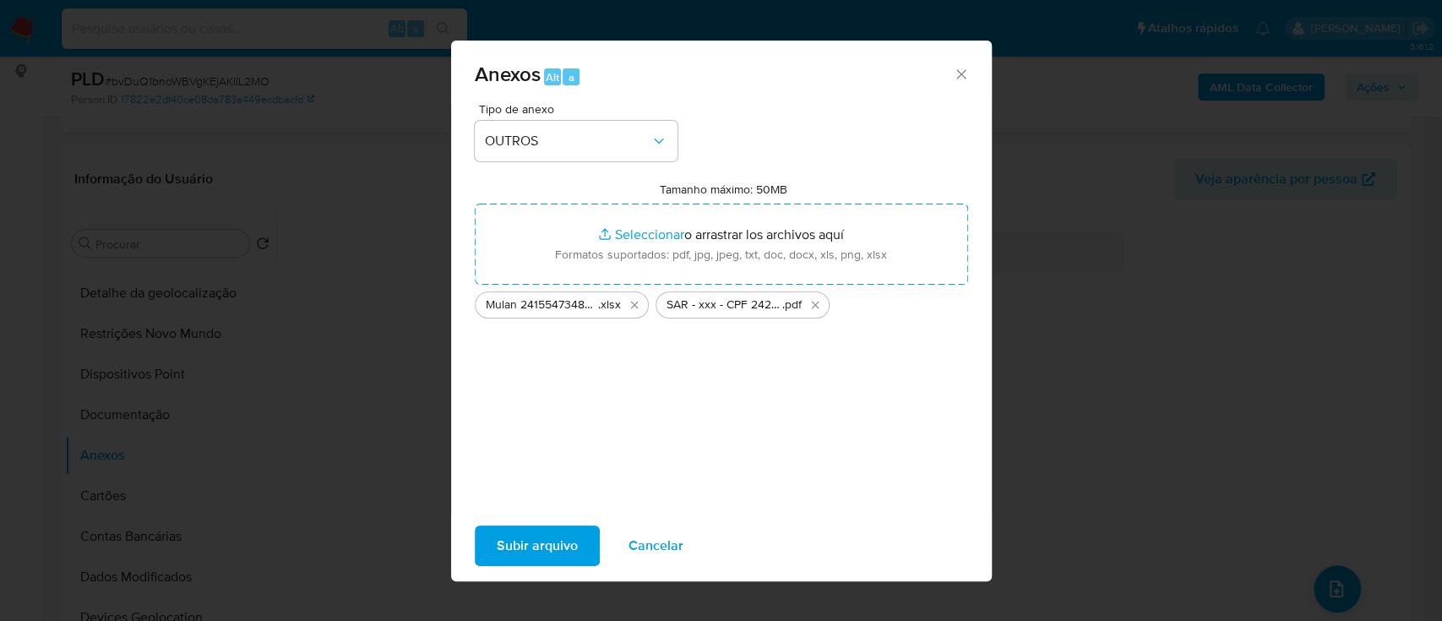
click at [532, 541] on span "Subir arquivo" at bounding box center [537, 545] width 81 height 37
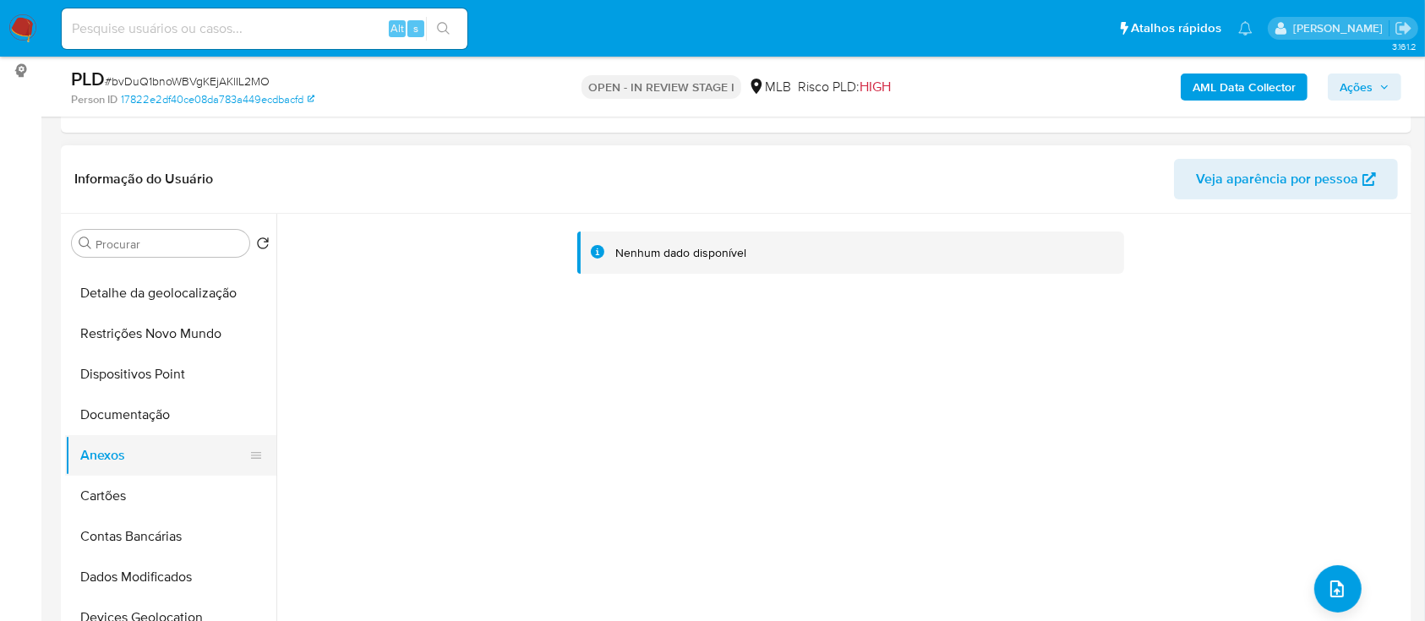
drag, startPoint x: 119, startPoint y: 478, endPoint x: 115, endPoint y: 470, distance: 9.4
click at [119, 481] on button "Cartões" at bounding box center [170, 496] width 211 height 41
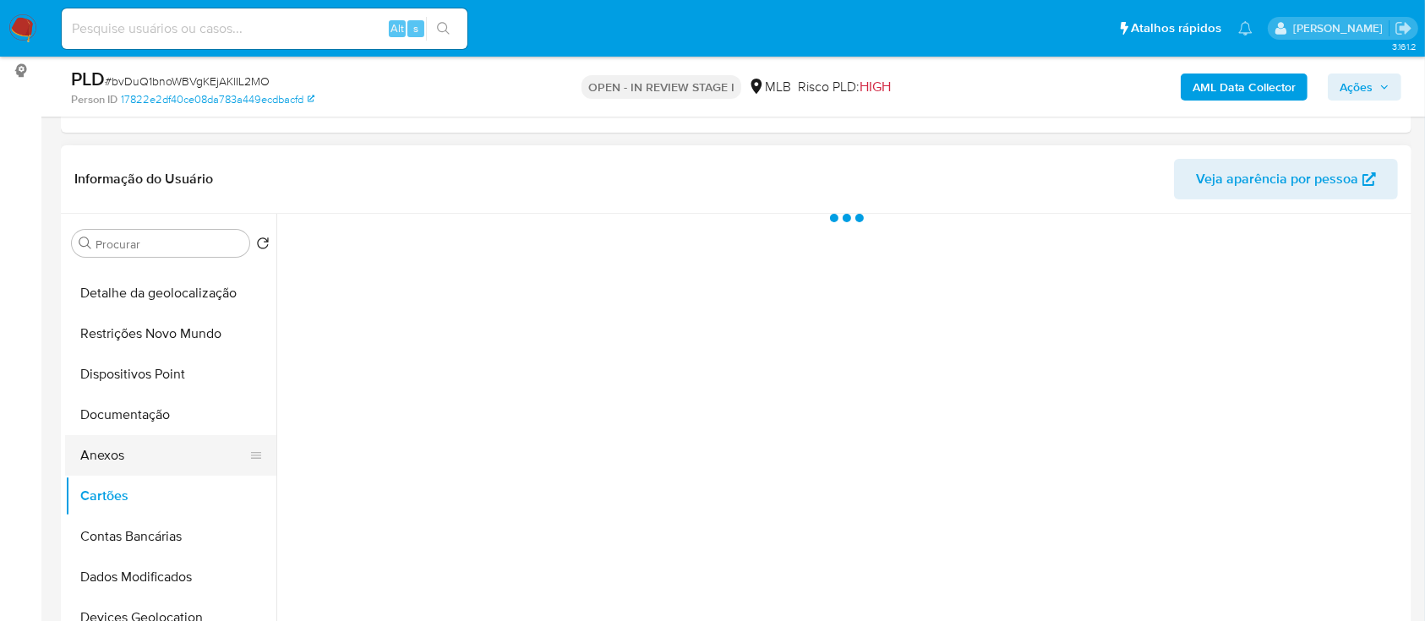
click at [114, 444] on button "Anexos" at bounding box center [164, 455] width 198 height 41
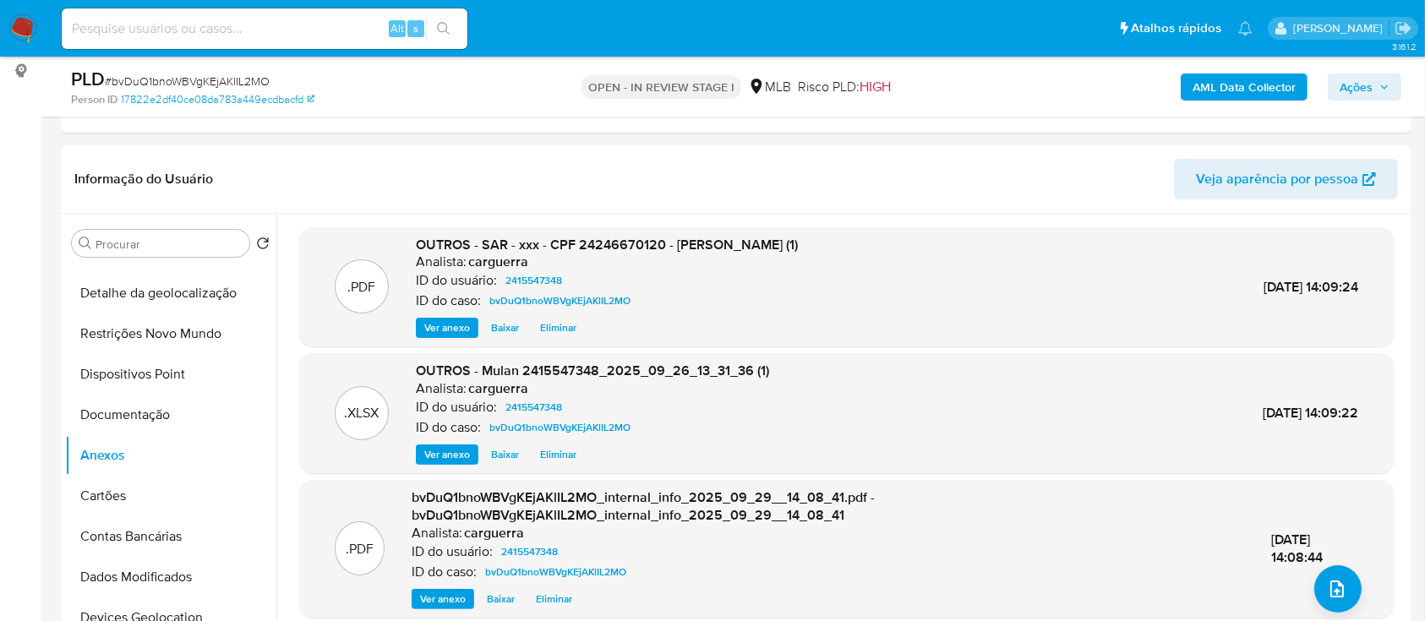
click at [1365, 78] on span "Ações" at bounding box center [1355, 87] width 33 height 27
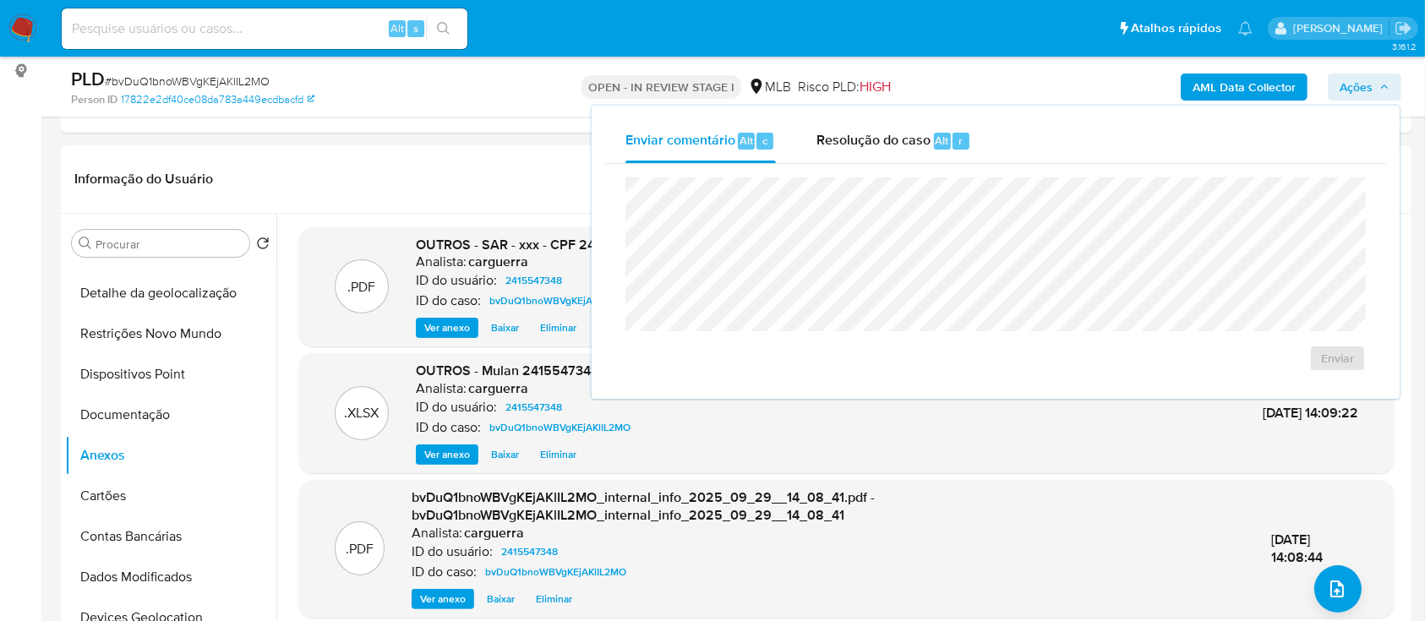
drag, startPoint x: 840, startPoint y: 137, endPoint x: 829, endPoint y: 171, distance: 35.5
click at [838, 139] on span "Resolução do caso" at bounding box center [873, 139] width 114 height 19
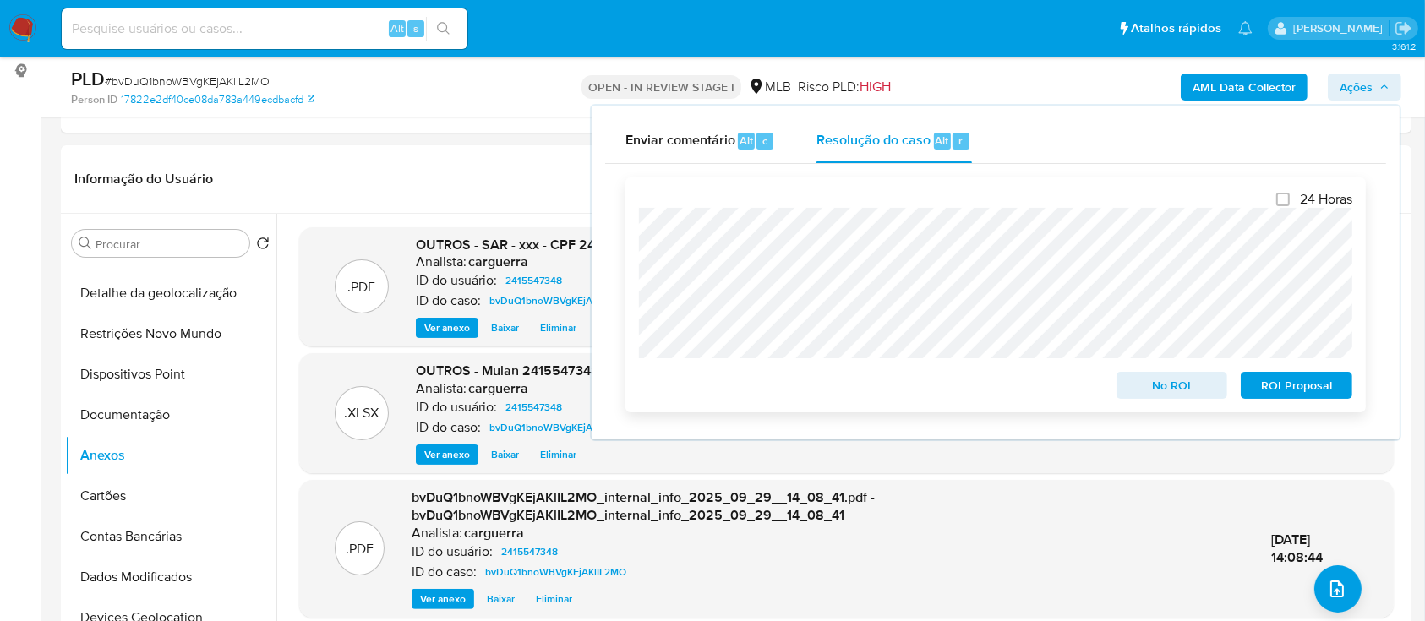
click at [1305, 382] on span "ROI Proposal" at bounding box center [1296, 385] width 88 height 24
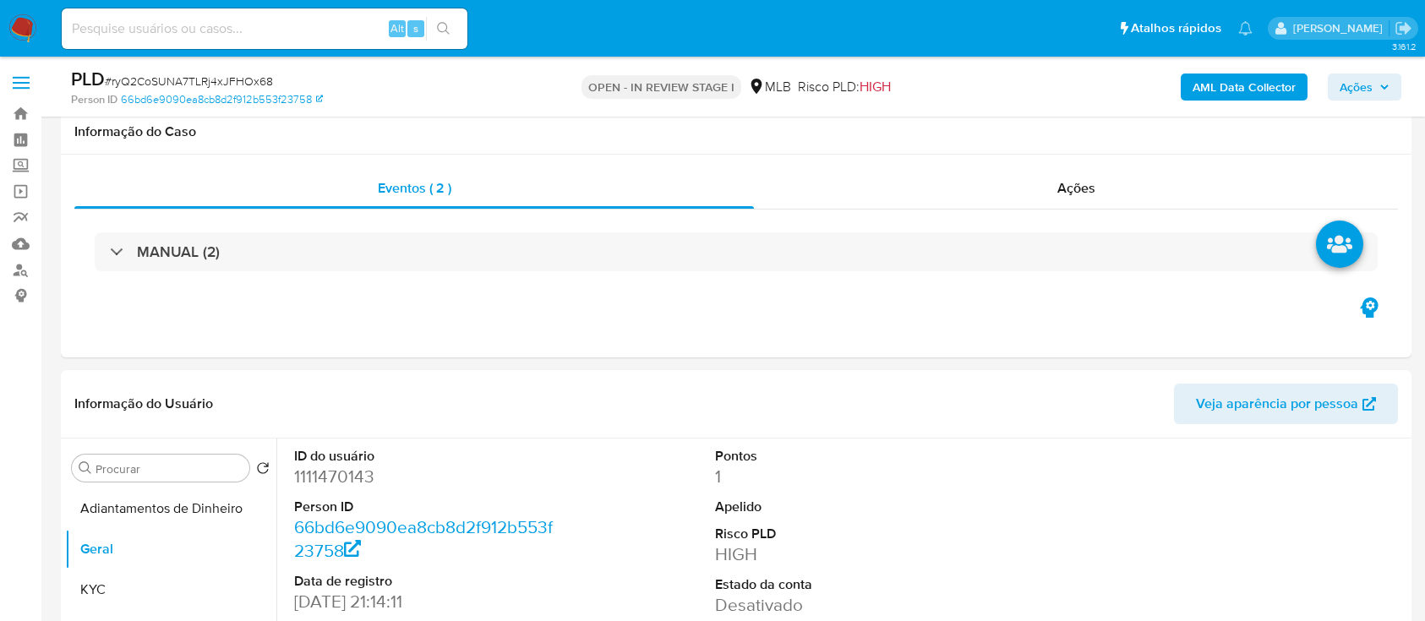
select select "10"
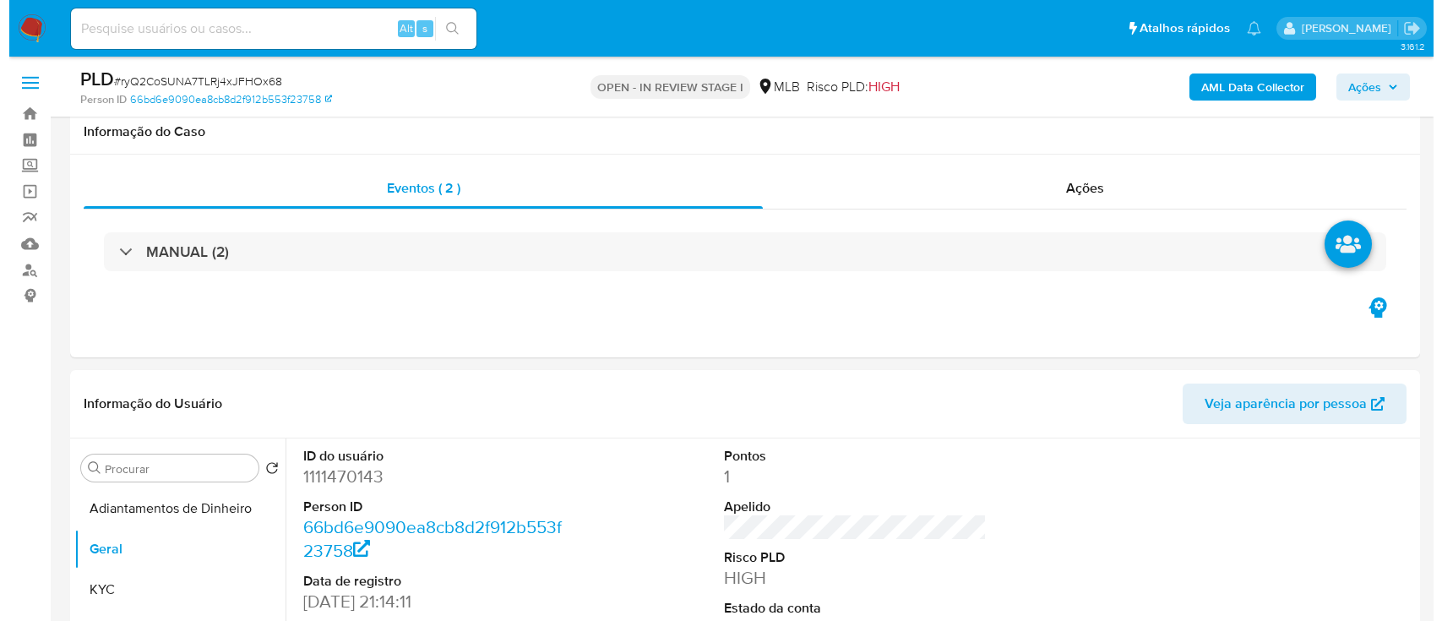
scroll to position [225, 0]
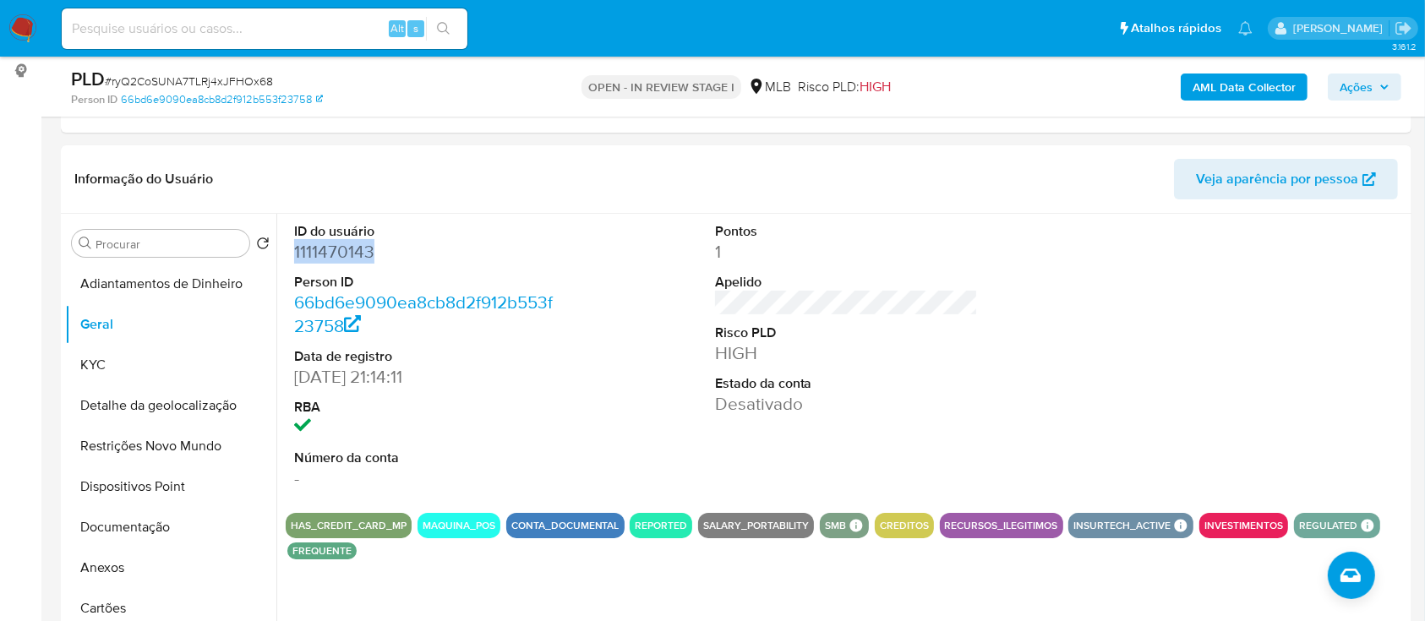
click at [1267, 74] on b "AML Data Collector" at bounding box center [1243, 87] width 103 height 27
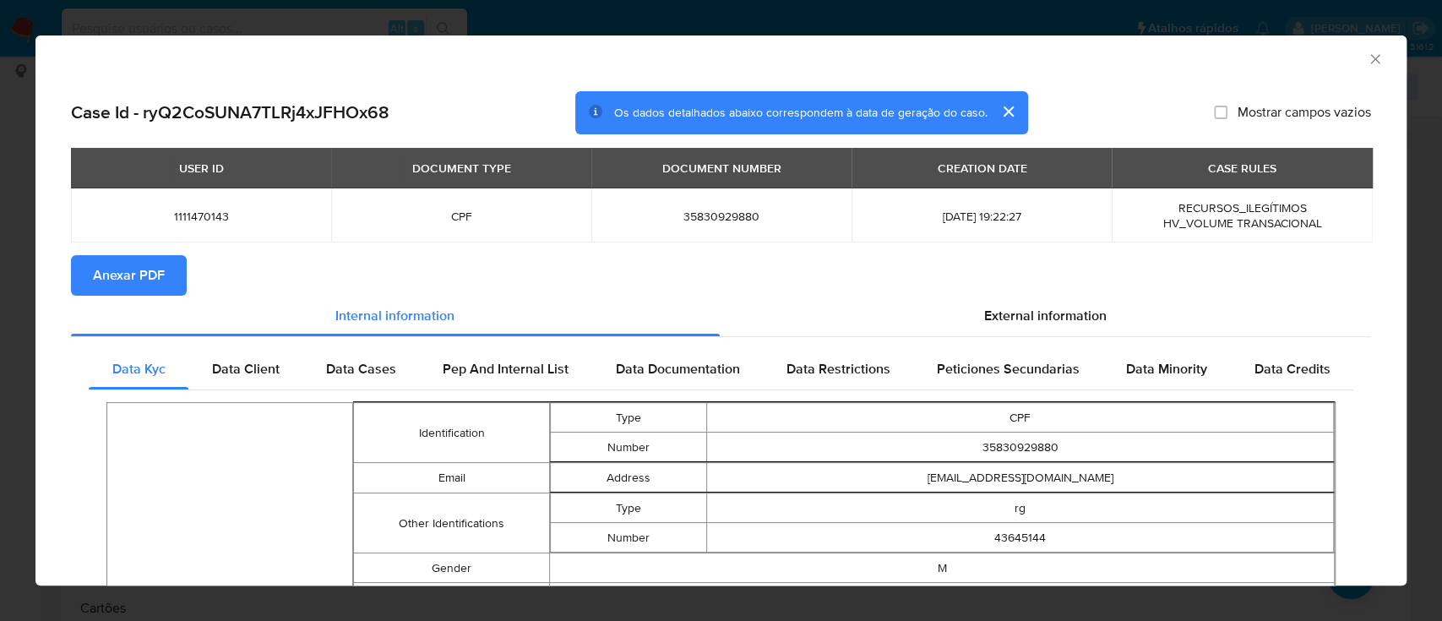
click at [118, 278] on span "Anexar PDF" at bounding box center [129, 275] width 72 height 37
click at [135, 285] on span "Anexar PDF" at bounding box center [129, 275] width 72 height 37
click at [1367, 57] on icon "Fechar a janela" at bounding box center [1375, 59] width 17 height 17
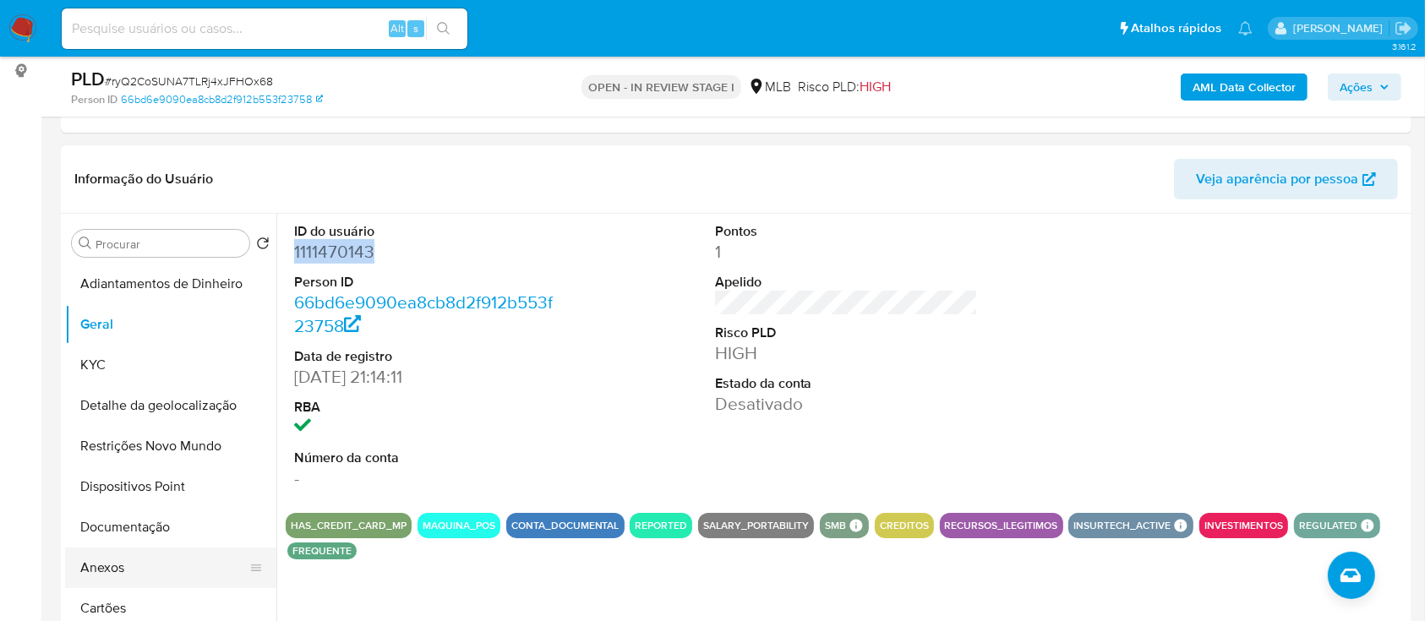
click at [120, 565] on button "Anexos" at bounding box center [164, 568] width 198 height 41
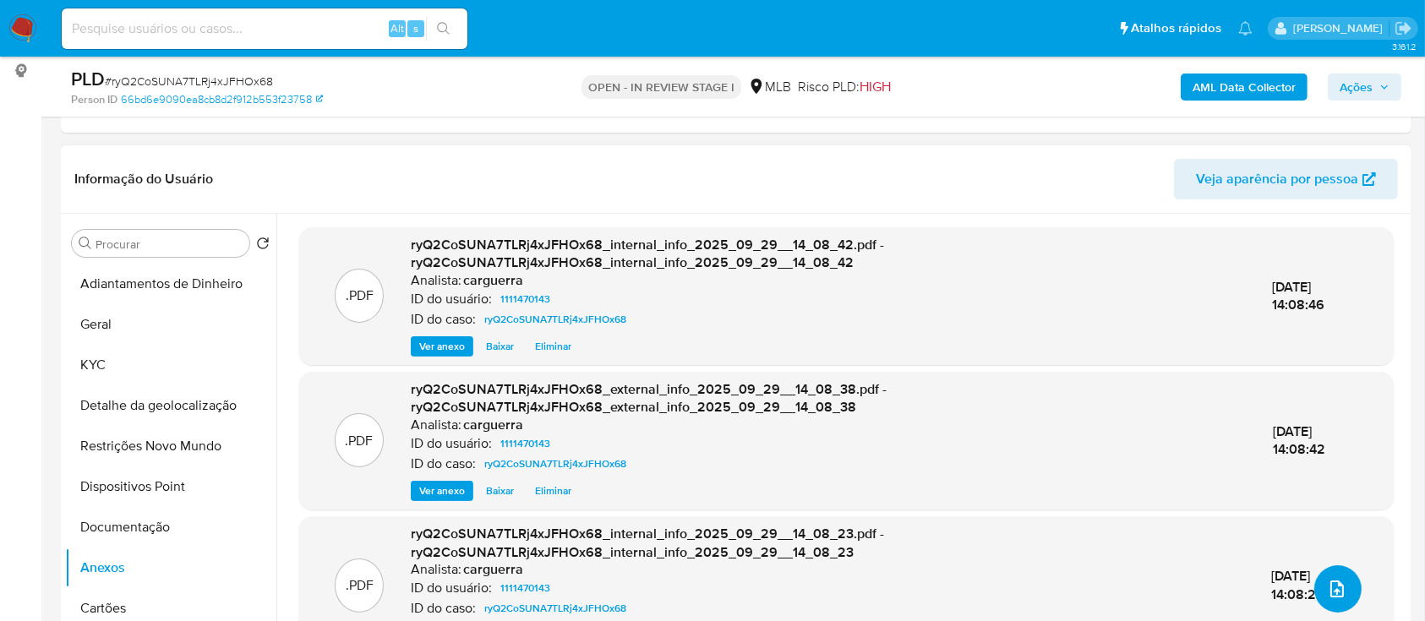
click at [1327, 591] on icon "upload-file" at bounding box center [1337, 589] width 20 height 20
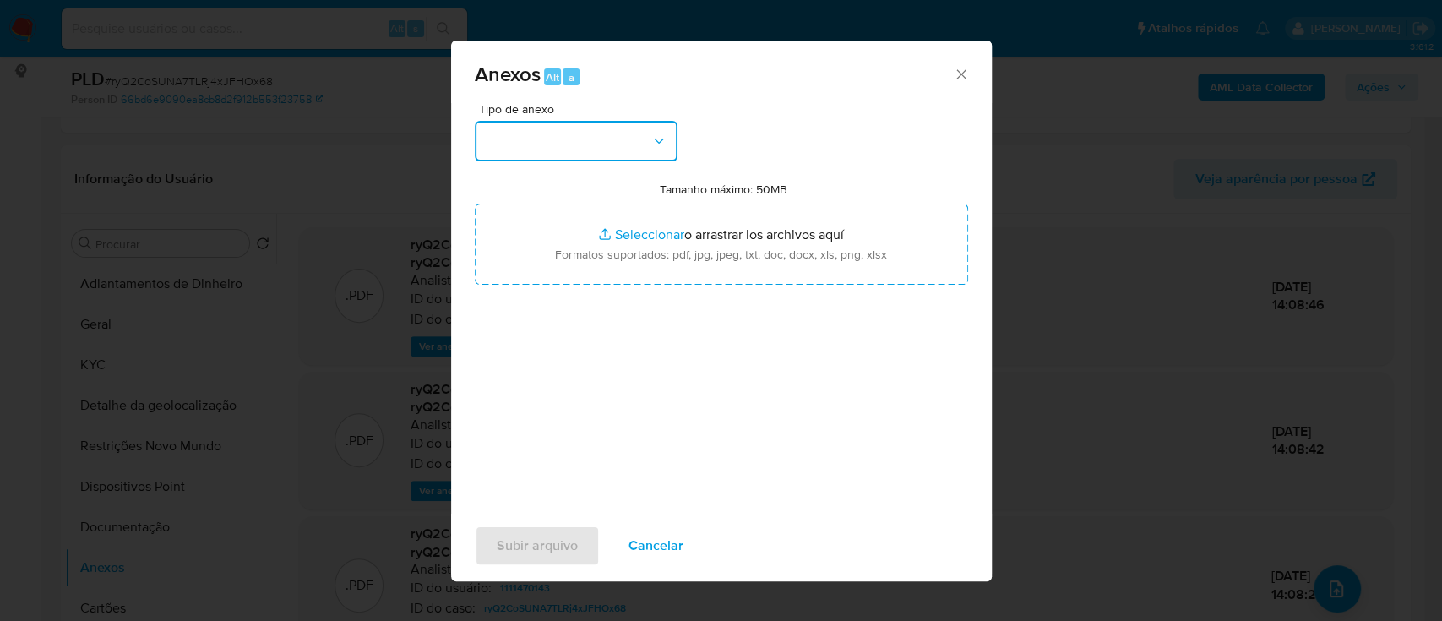
click at [545, 151] on button "button" at bounding box center [576, 141] width 203 height 41
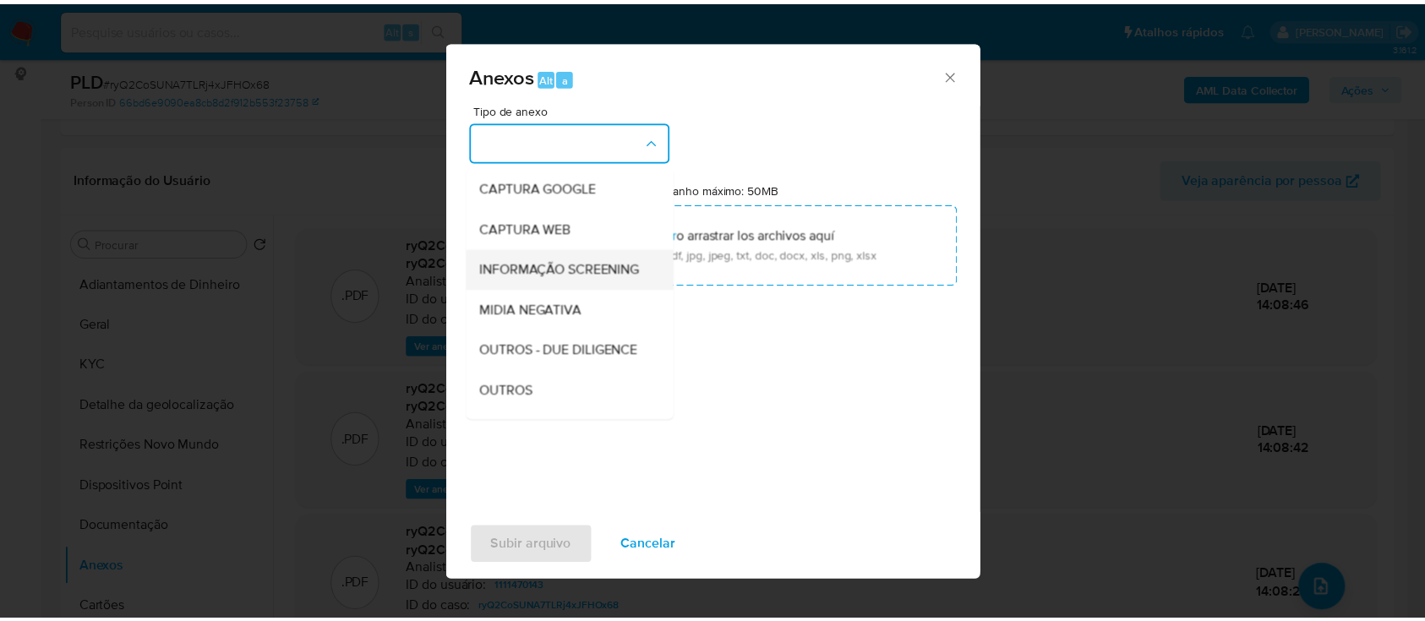
scroll to position [112, 0]
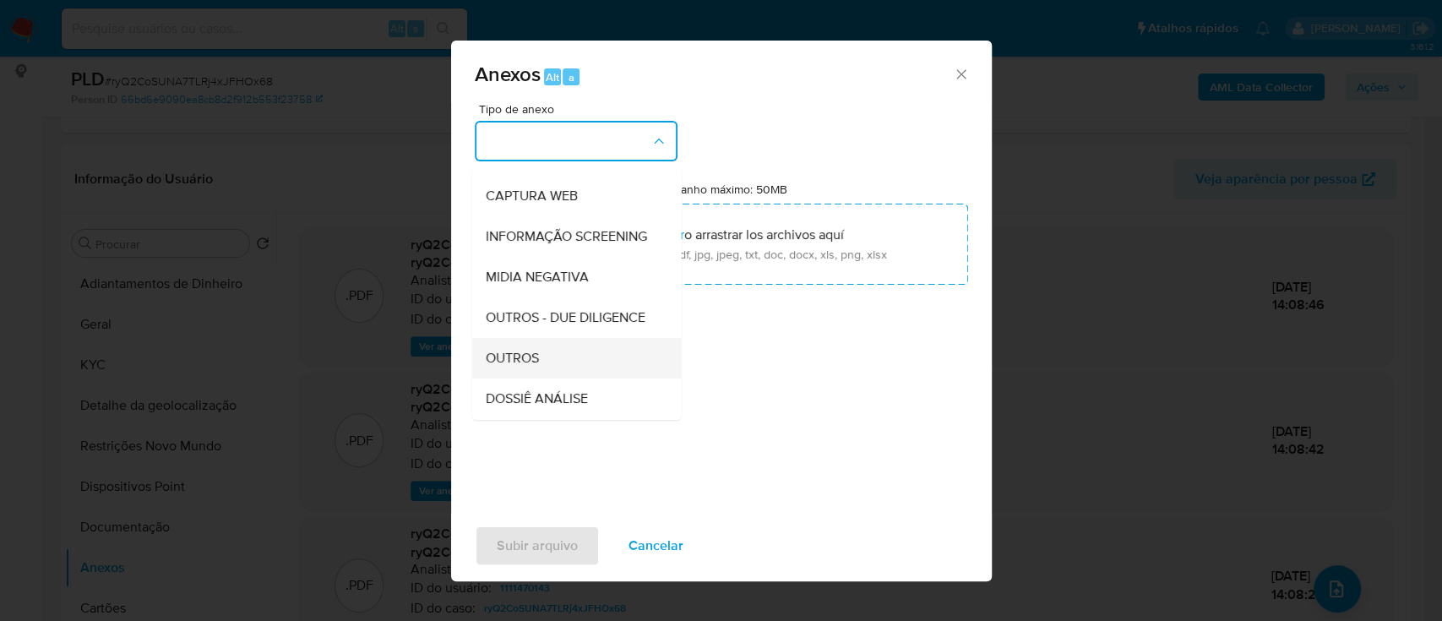
click at [532, 367] on span "OUTROS" at bounding box center [511, 358] width 53 height 17
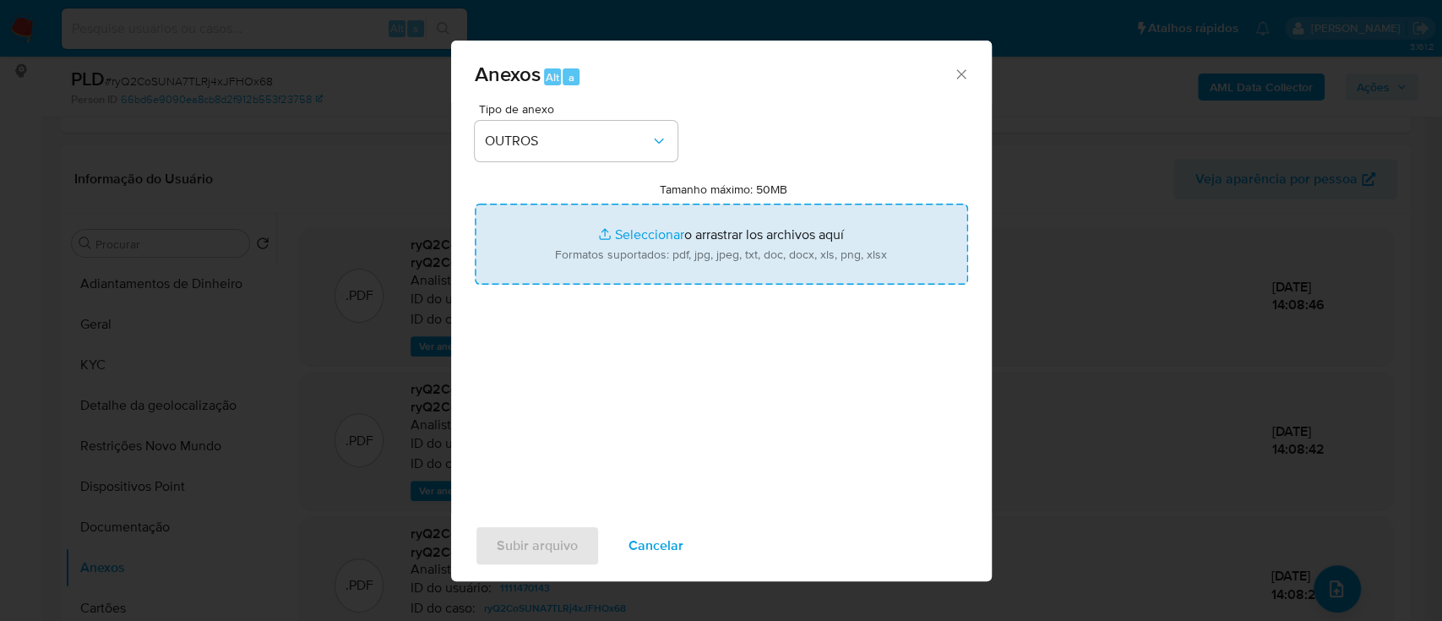
click at [642, 229] on input "Tamanho máximo: 50MB Seleccionar archivos" at bounding box center [721, 244] width 493 height 81
click at [640, 230] on input "Tamanho máximo: 50MB Seleccionar archivos" at bounding box center [721, 244] width 493 height 81
type input "C:\fakepath\Mulan 1111470143_2025_09_26_13_30_16.xlsx"
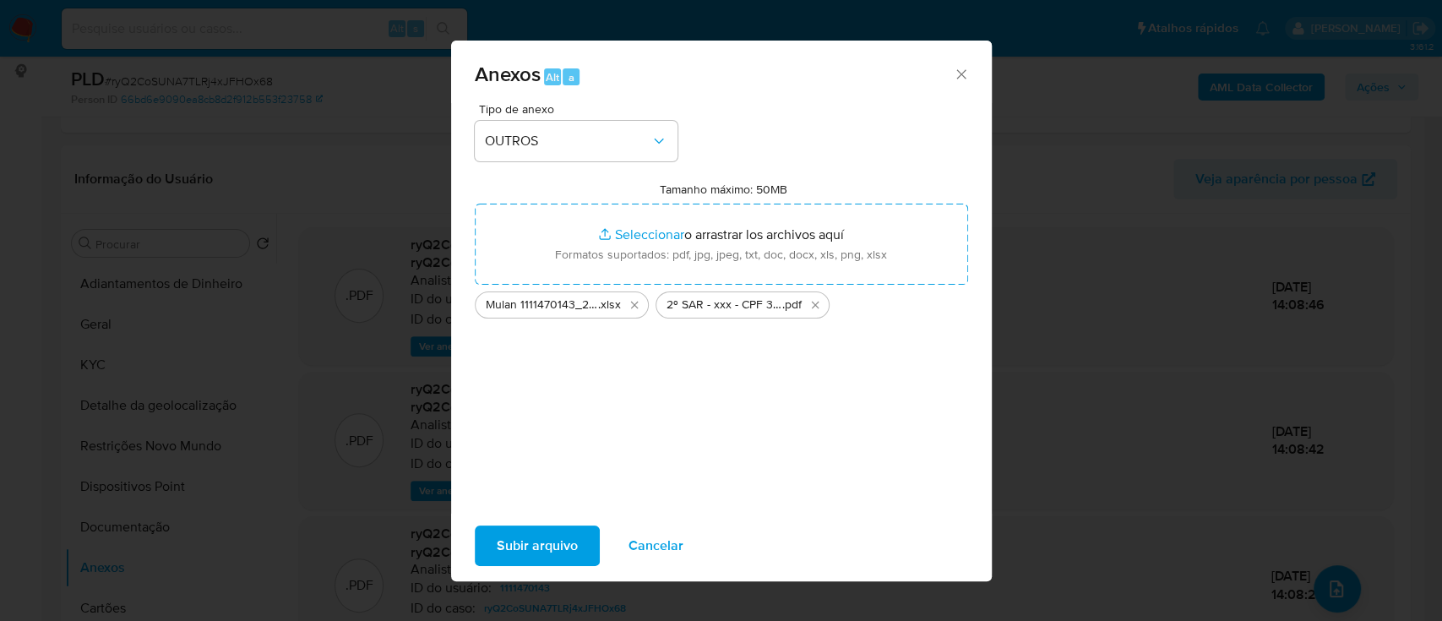
click at [527, 540] on span "Subir arquivo" at bounding box center [537, 545] width 81 height 37
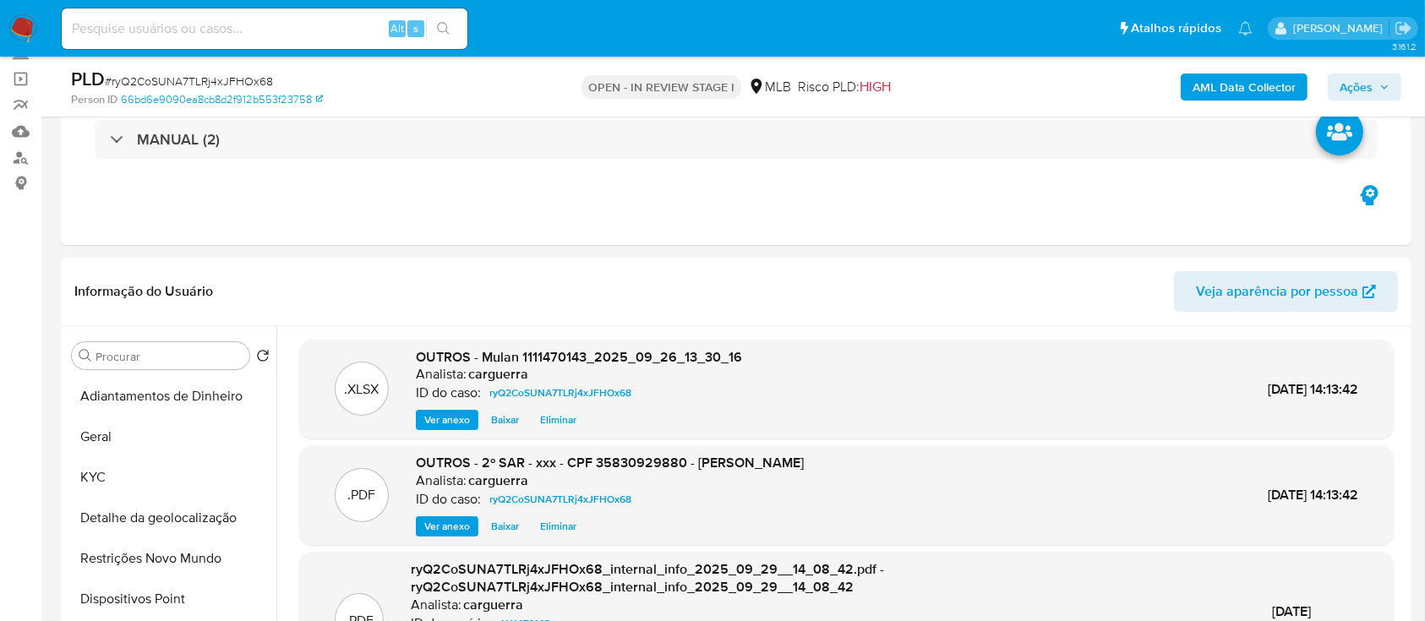
click at [1363, 79] on span "Ações" at bounding box center [1355, 87] width 33 height 27
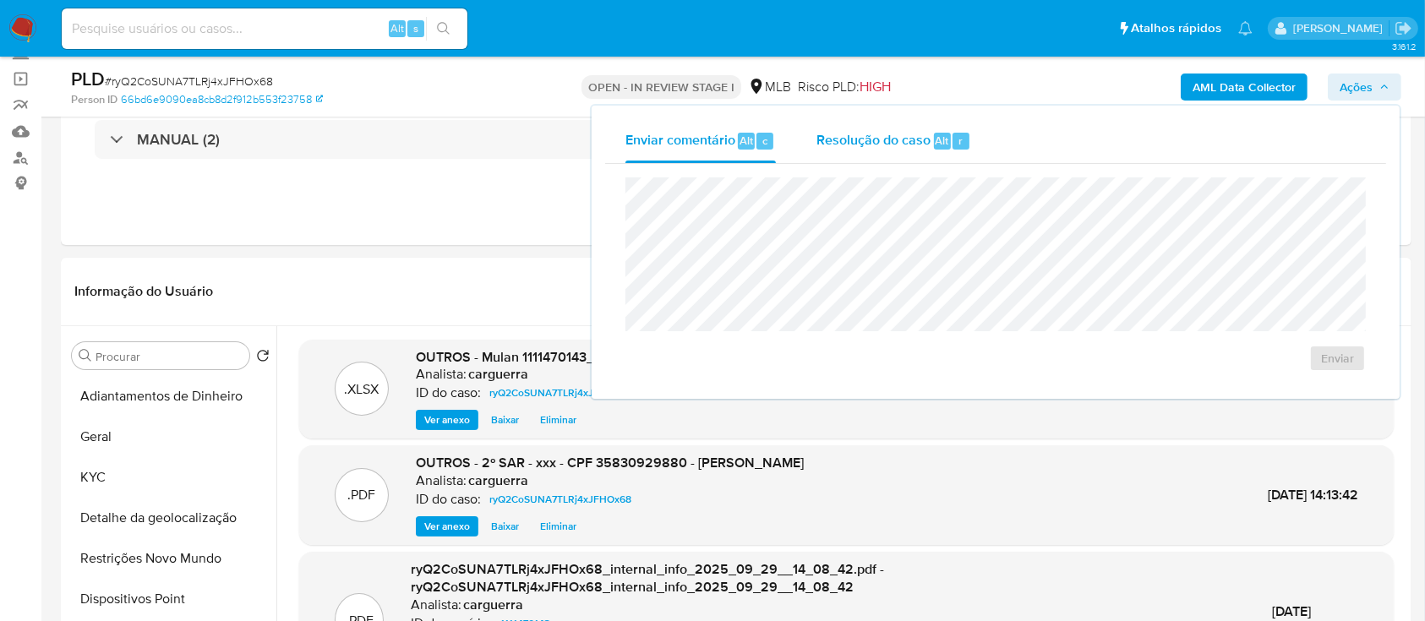
click at [905, 146] on span "Resolução do caso" at bounding box center [873, 139] width 114 height 19
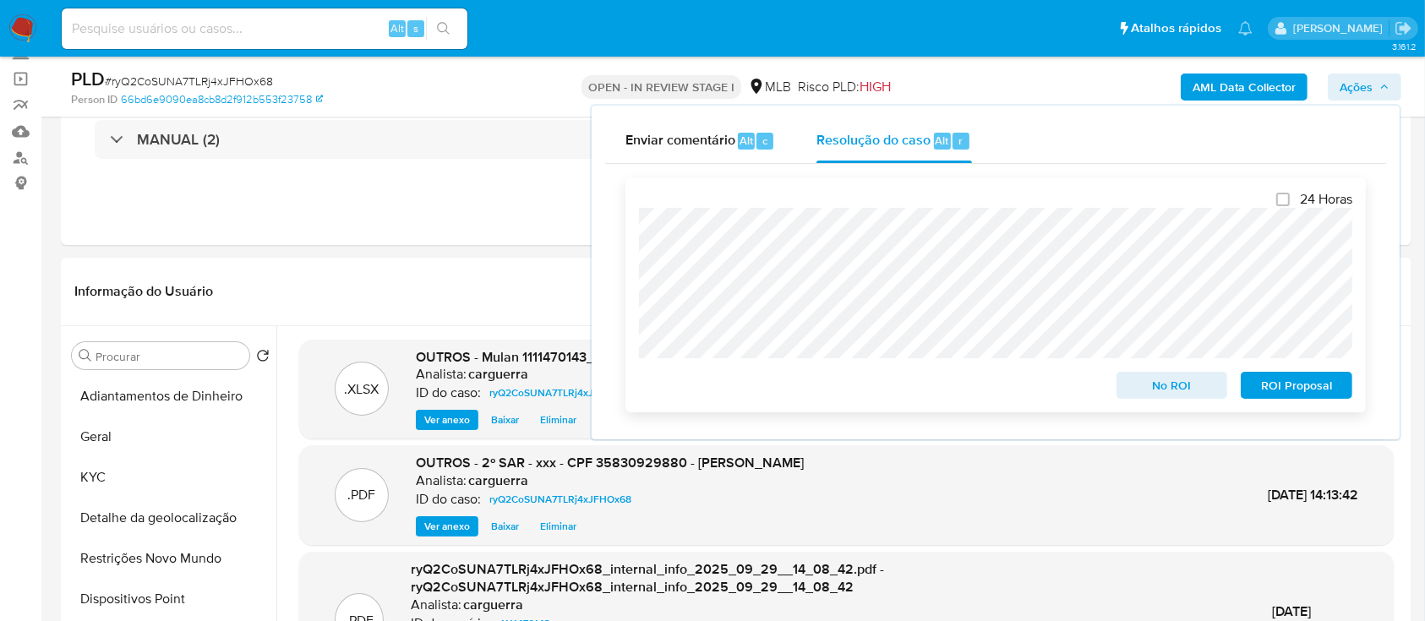
click at [1266, 384] on span "ROI Proposal" at bounding box center [1296, 385] width 88 height 24
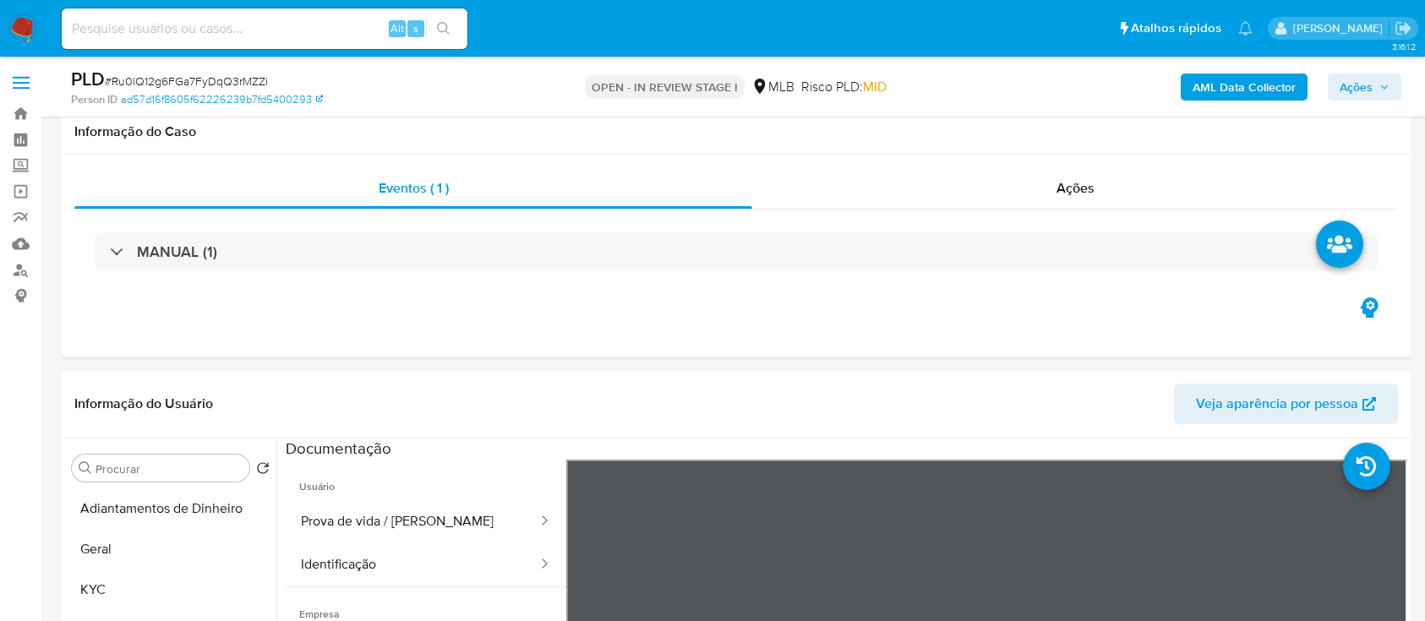
select select "10"
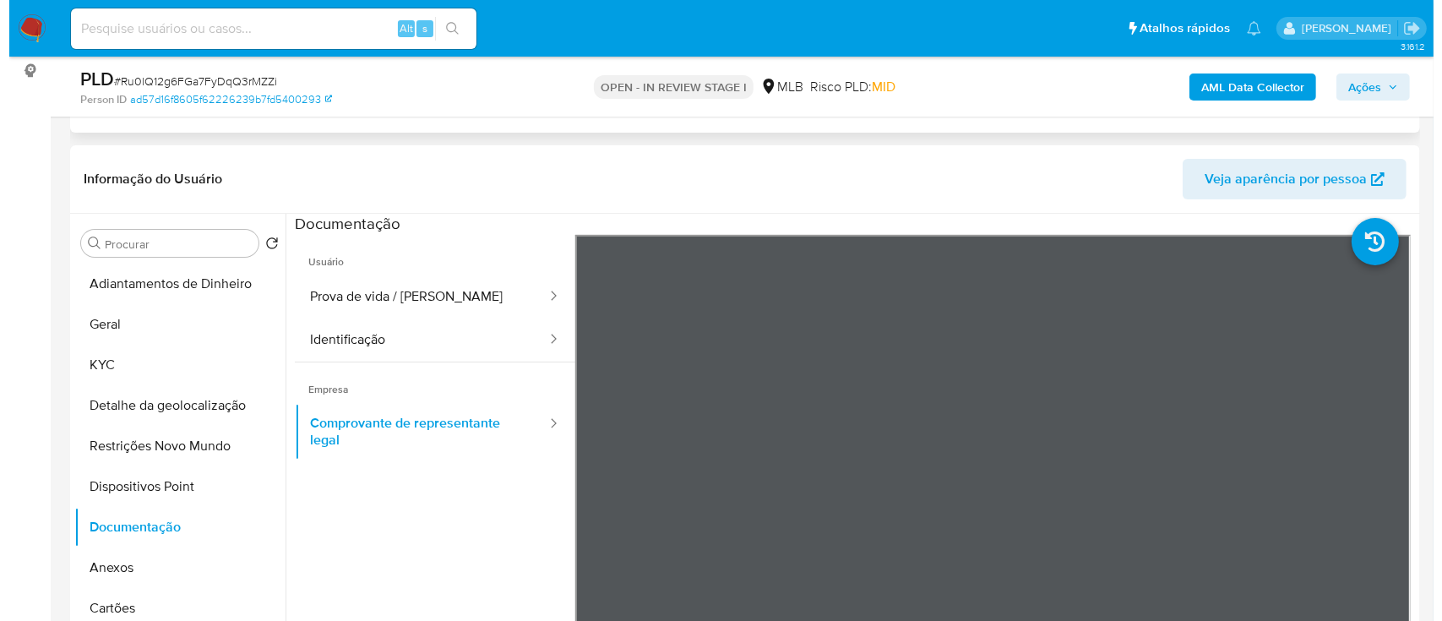
scroll to position [147, 0]
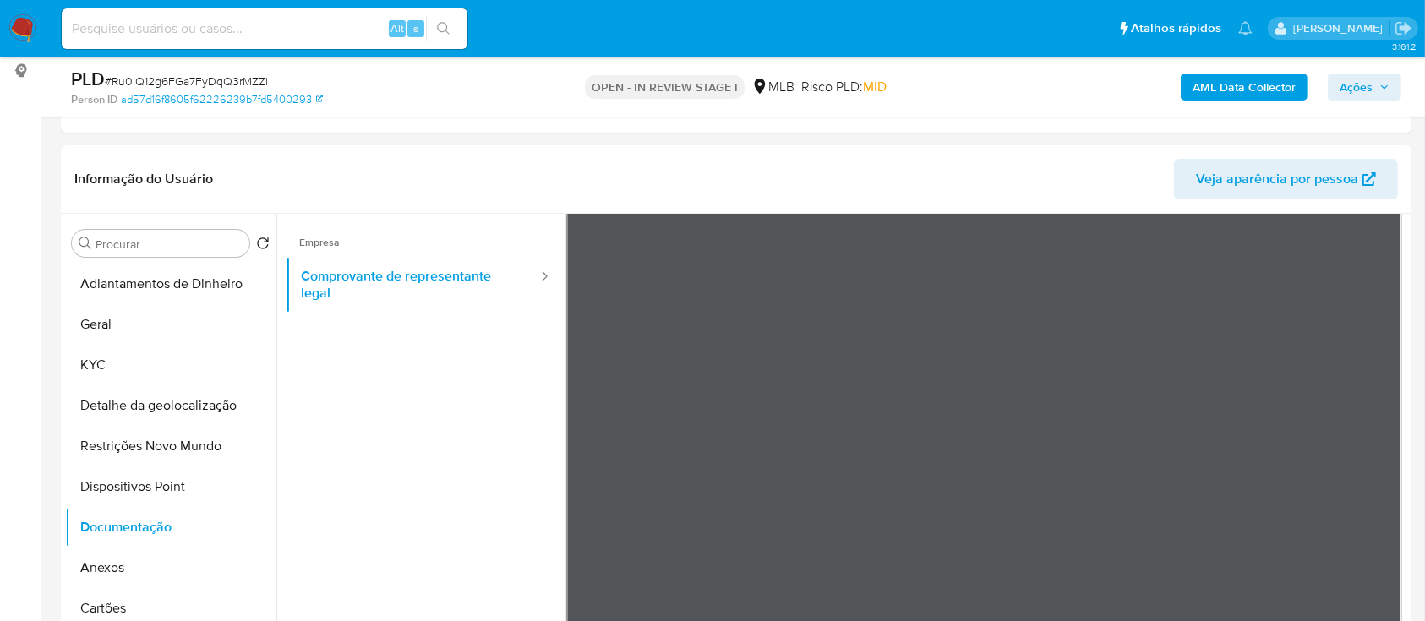
click at [1258, 77] on b "AML Data Collector" at bounding box center [1243, 87] width 103 height 27
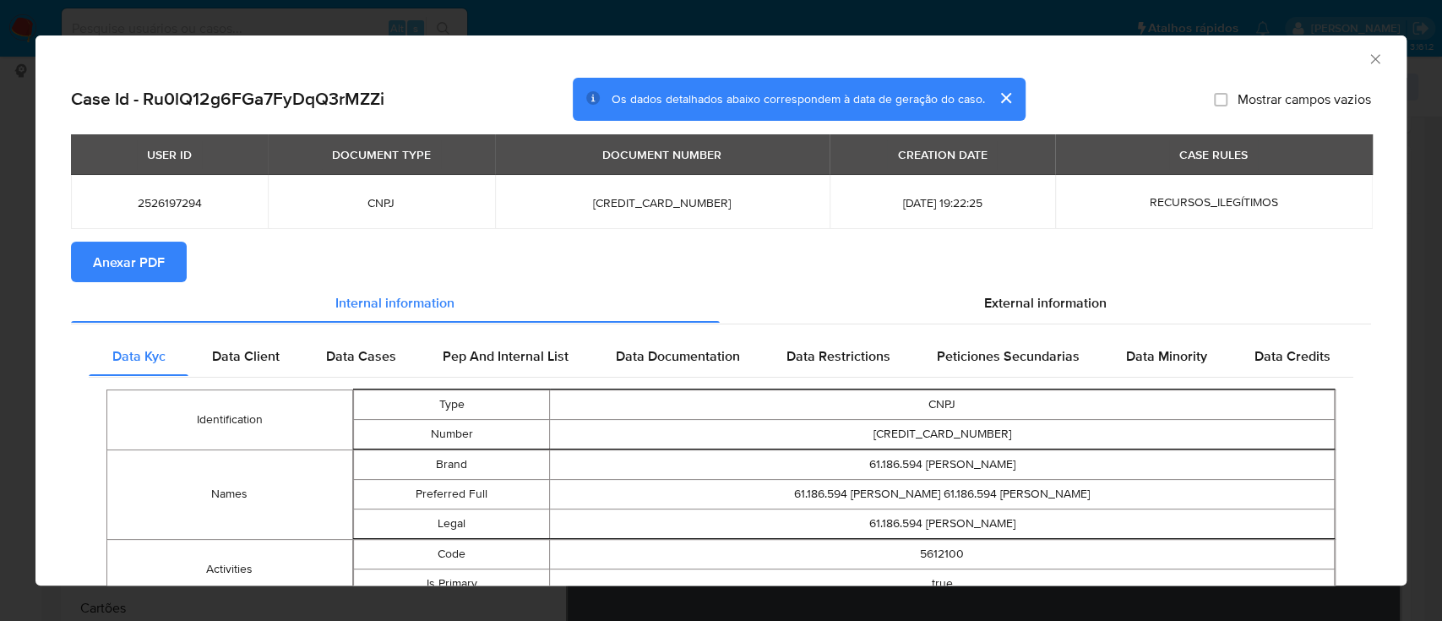
click at [113, 253] on span "Anexar PDF" at bounding box center [129, 261] width 72 height 37
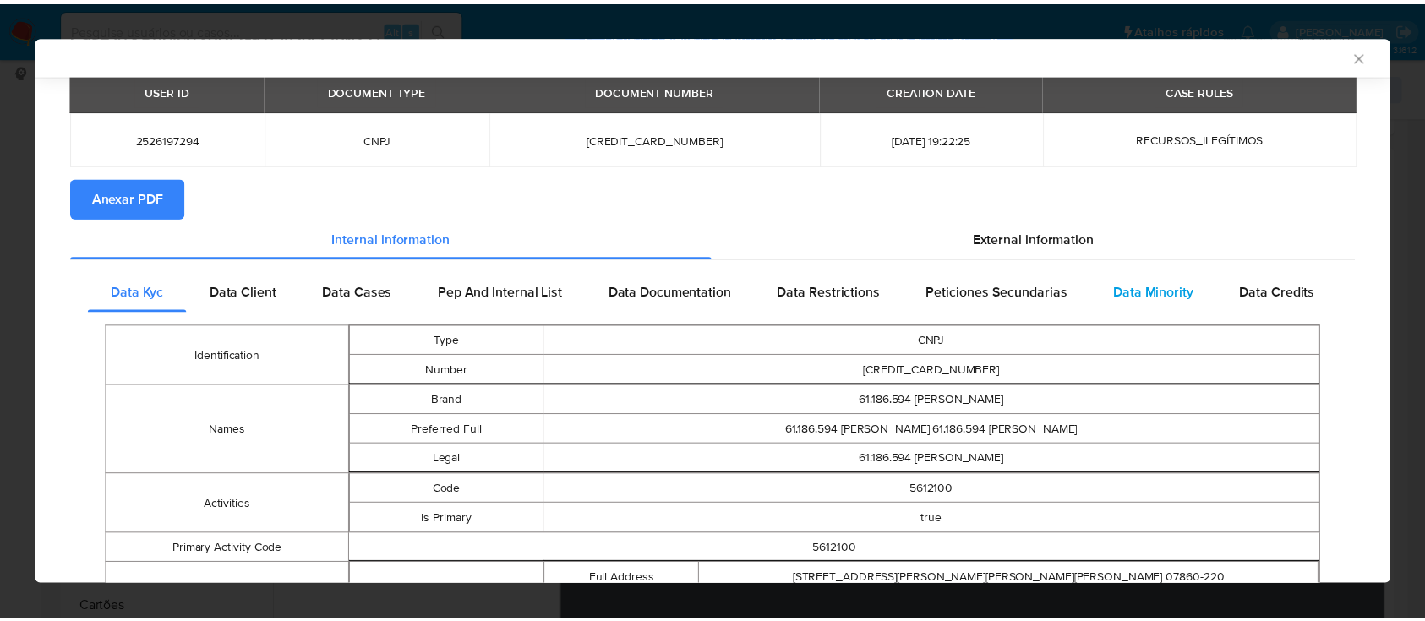
scroll to position [108, 0]
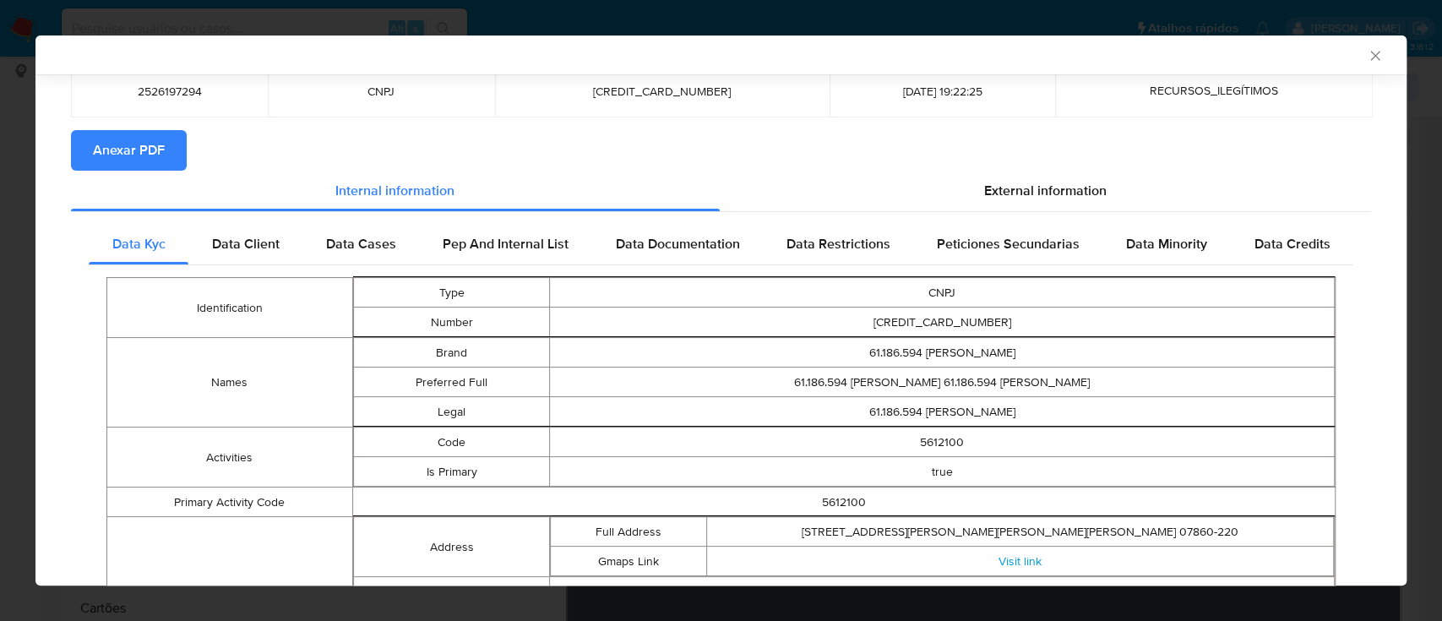
click at [1367, 57] on icon "Fechar a janela" at bounding box center [1375, 55] width 17 height 17
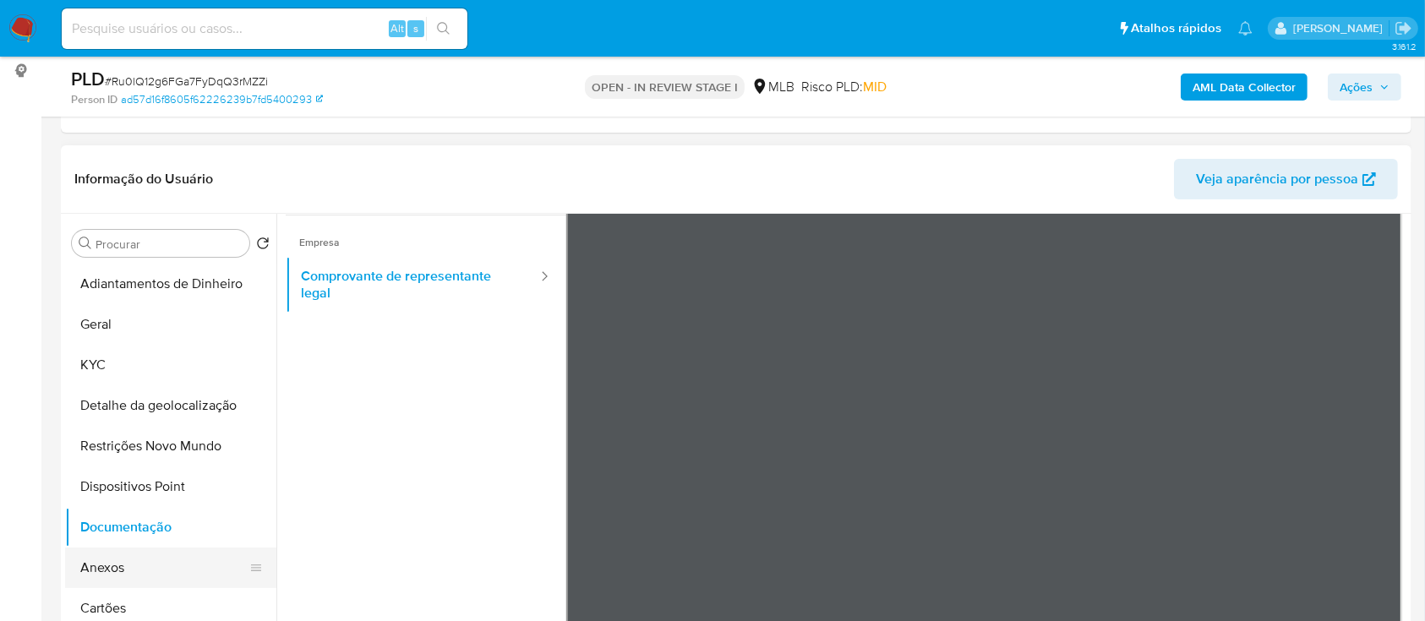
click at [161, 567] on button "Anexos" at bounding box center [164, 568] width 198 height 41
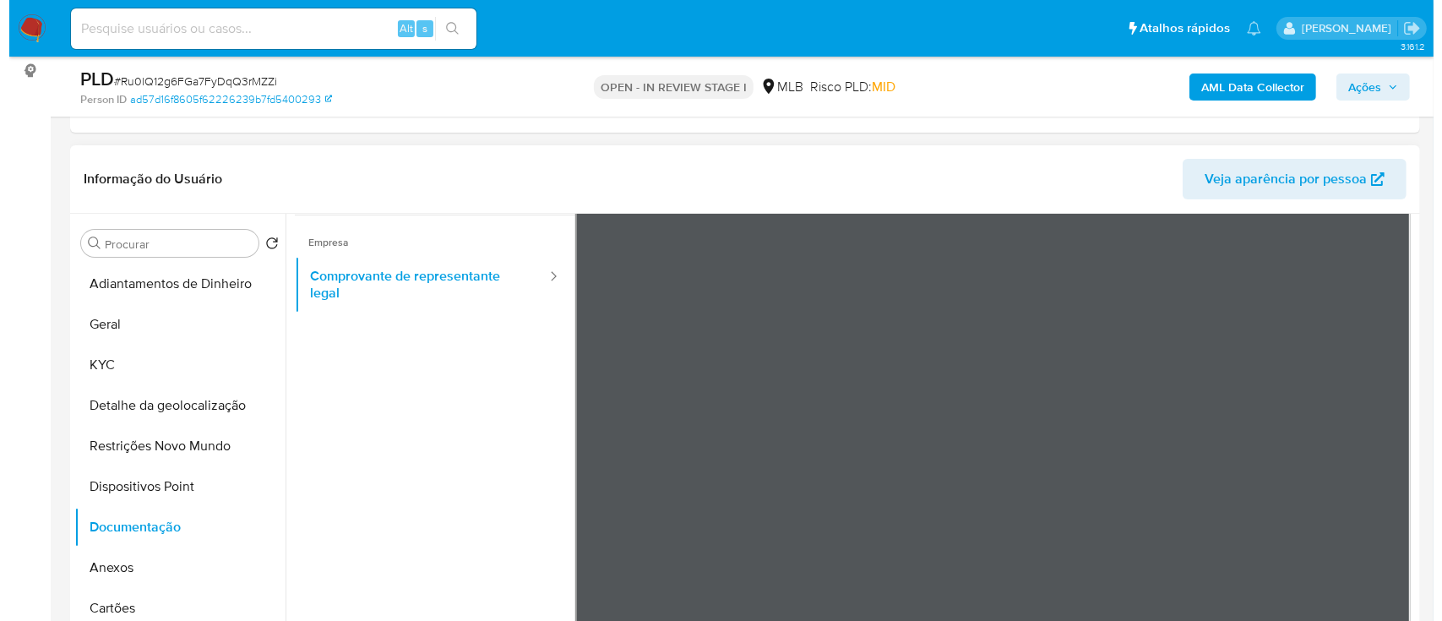
scroll to position [0, 0]
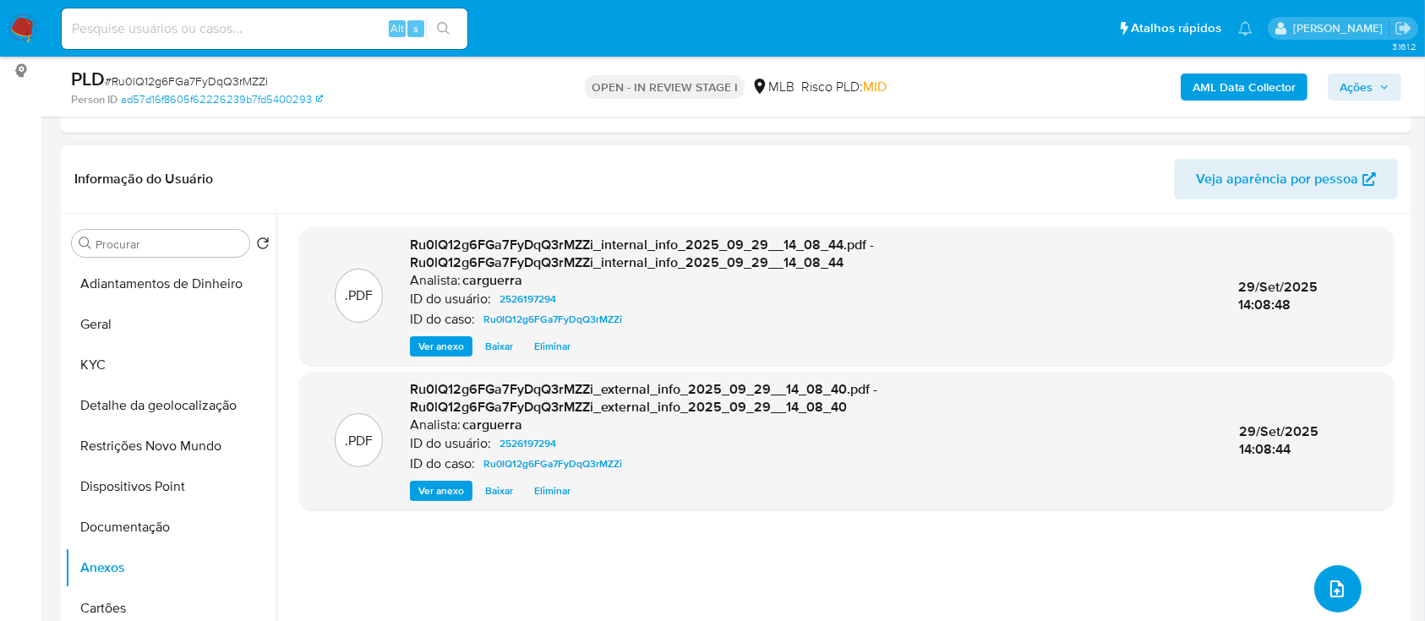
click at [1327, 593] on icon "upload-file" at bounding box center [1337, 589] width 20 height 20
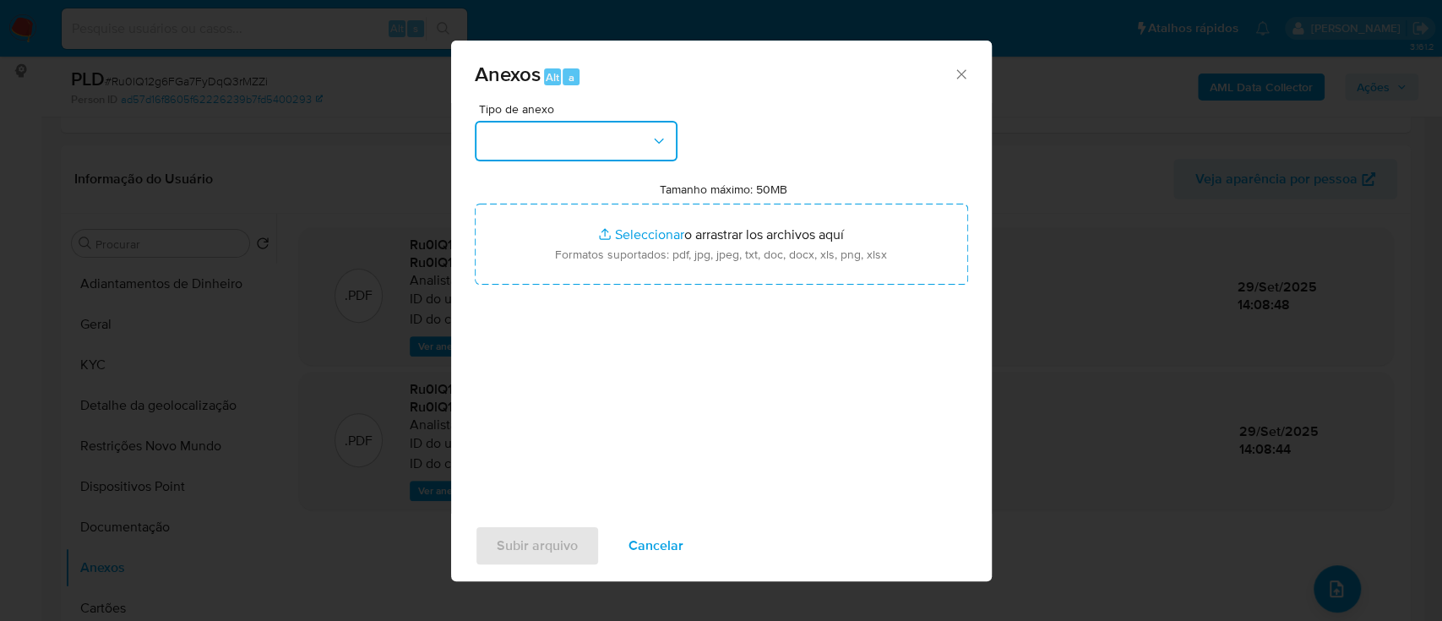
click at [532, 130] on button "button" at bounding box center [576, 141] width 203 height 41
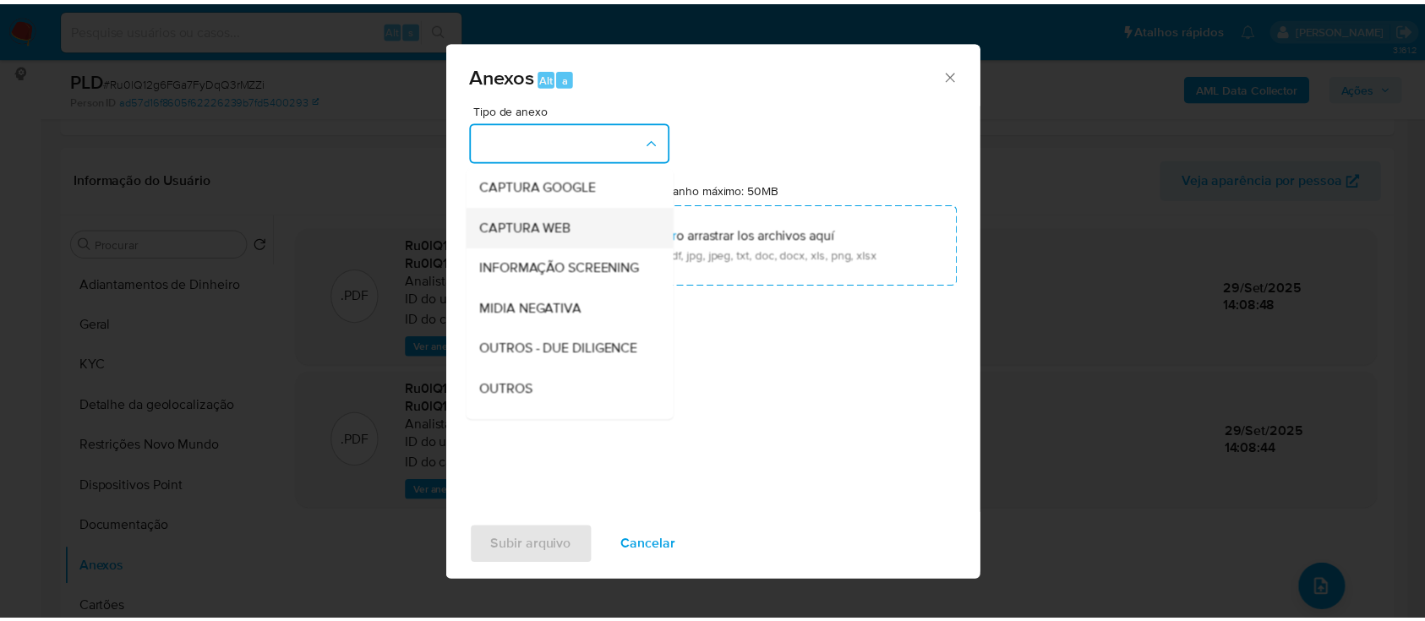
scroll to position [112, 0]
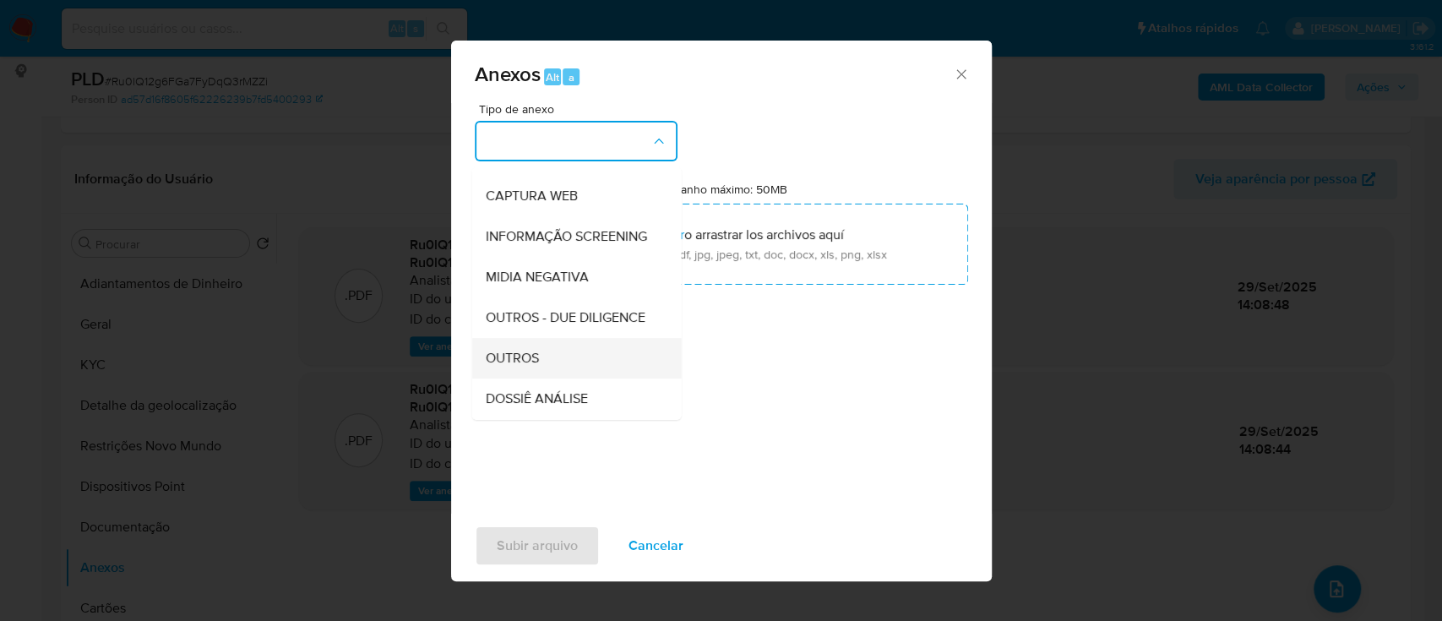
click at [520, 367] on span "OUTROS" at bounding box center [511, 358] width 53 height 17
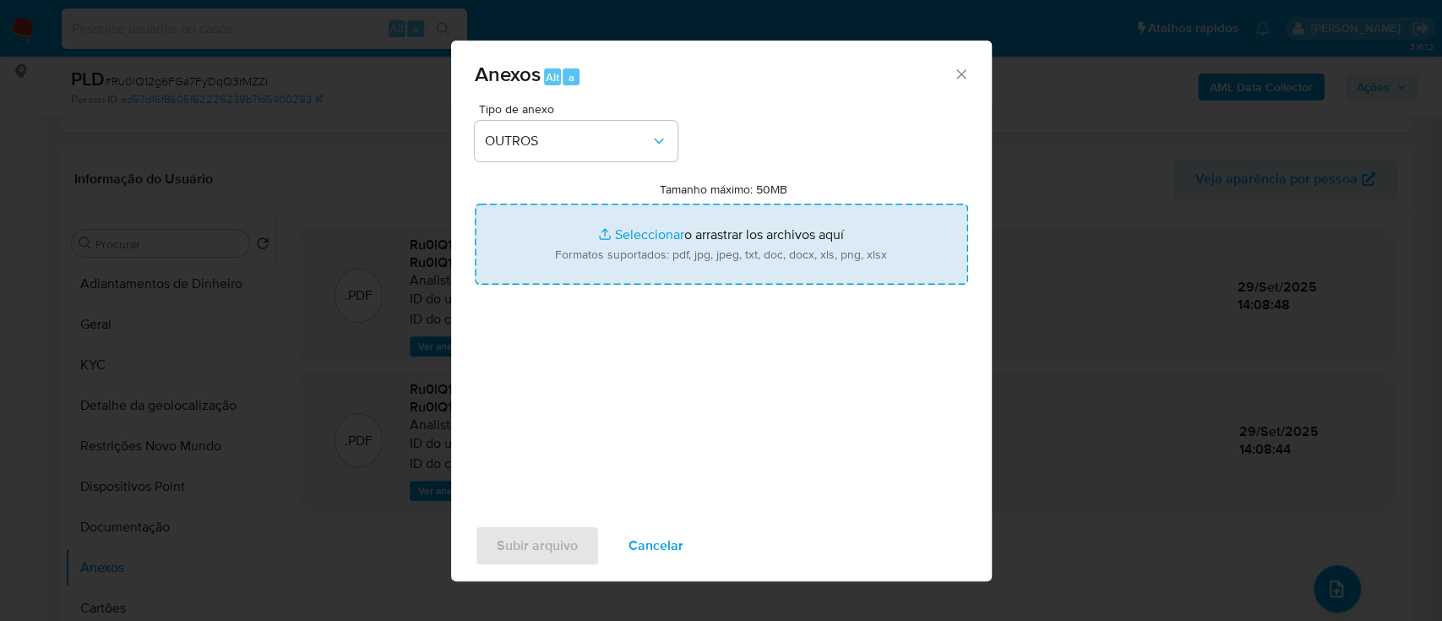
click at [626, 233] on input "Tamanho máximo: 50MB Seleccionar archivos" at bounding box center [721, 244] width 493 height 81
type input "C:\fakepath\Mulan 2526197294_2025_09_26_13_20_36.xlsx"
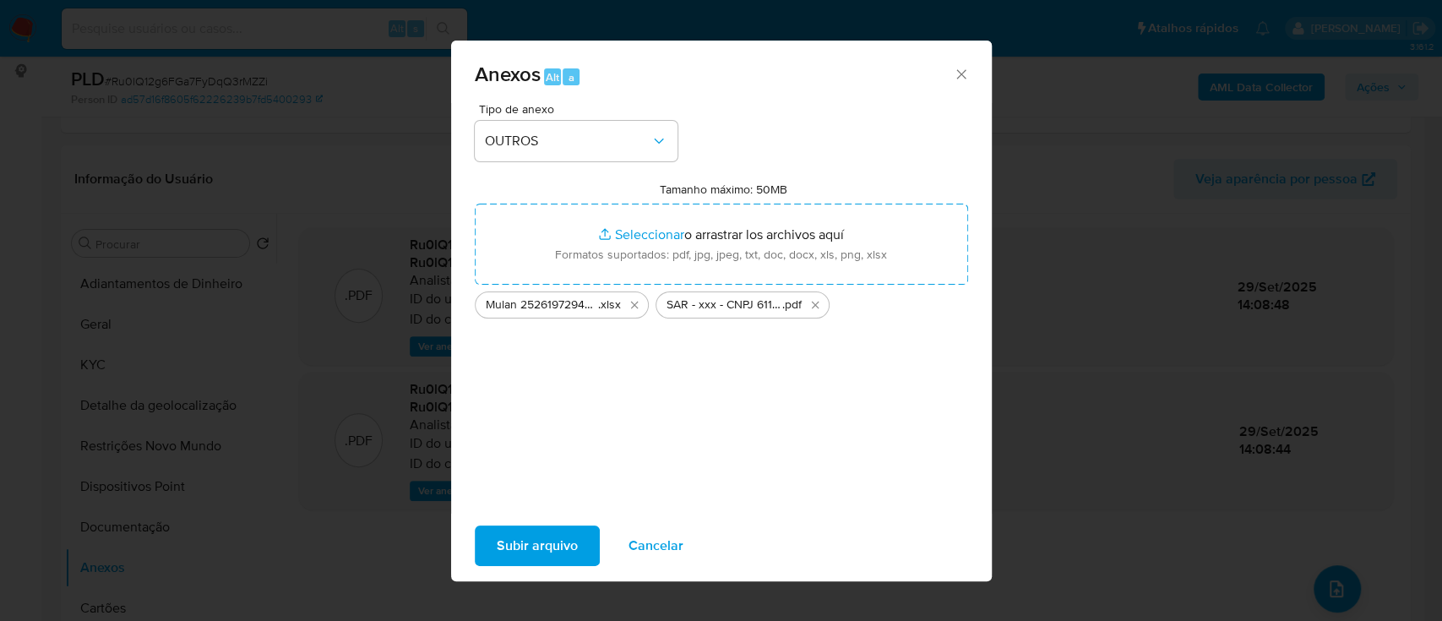
click at [550, 540] on span "Subir arquivo" at bounding box center [537, 545] width 81 height 37
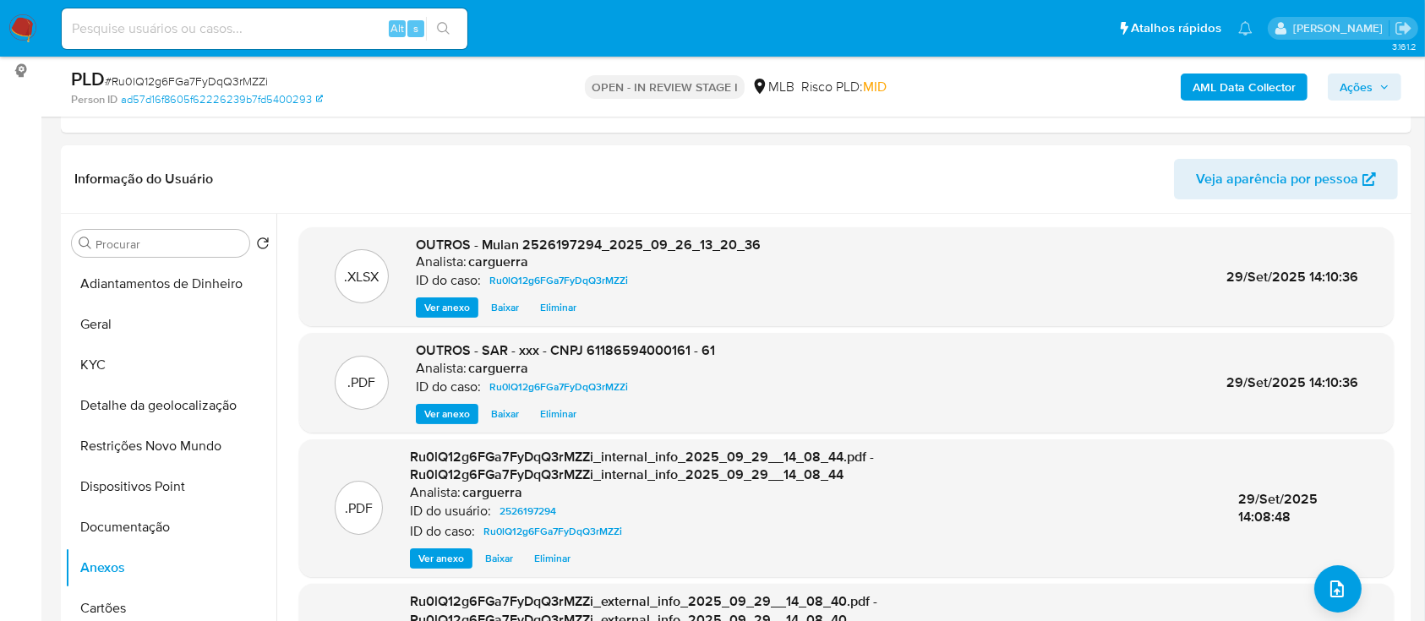
click at [1386, 87] on icon "button" at bounding box center [1384, 86] width 7 height 4
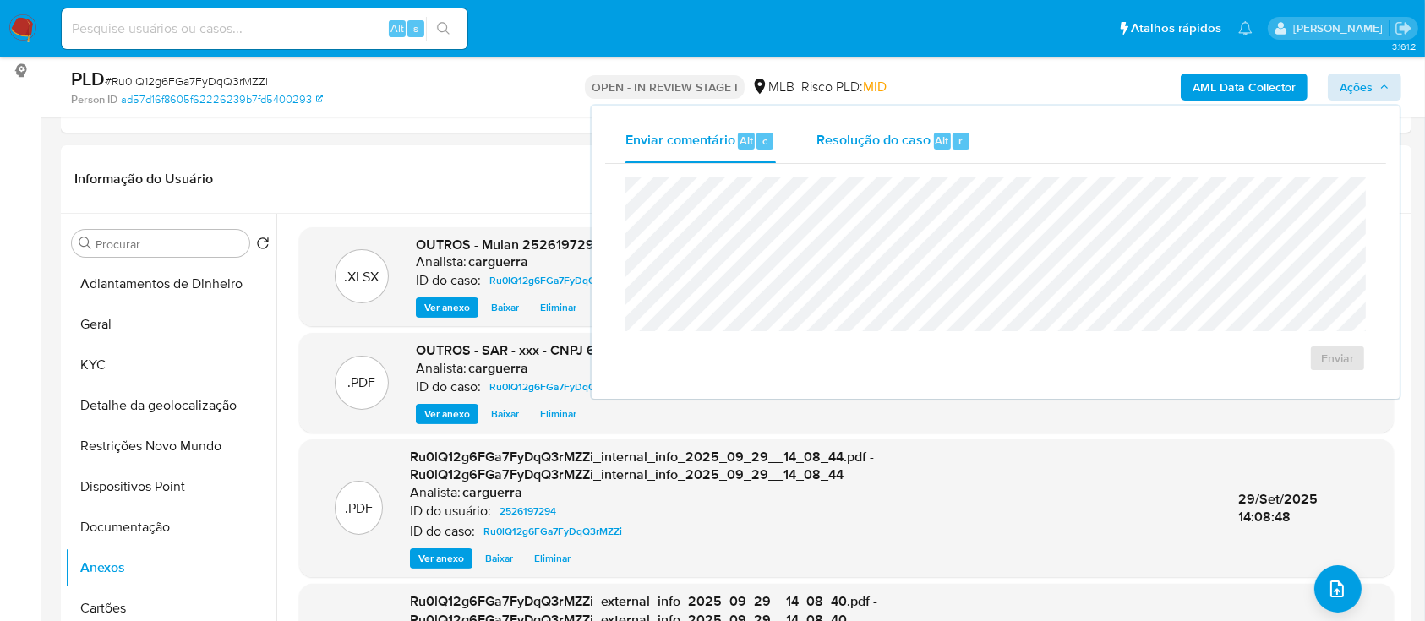
drag, startPoint x: 864, startPoint y: 139, endPoint x: 859, endPoint y: 160, distance: 20.9
click at [862, 144] on span "Resolução do caso" at bounding box center [873, 139] width 114 height 19
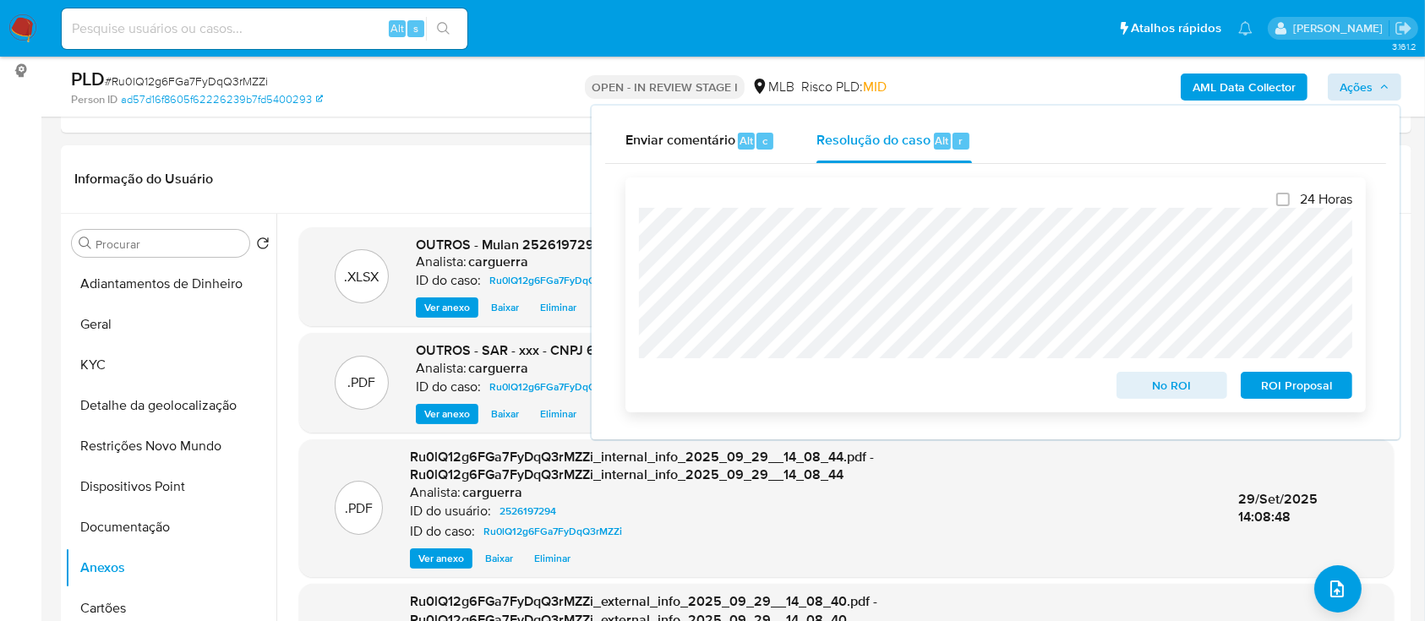
click at [1278, 389] on span "ROI Proposal" at bounding box center [1296, 385] width 88 height 24
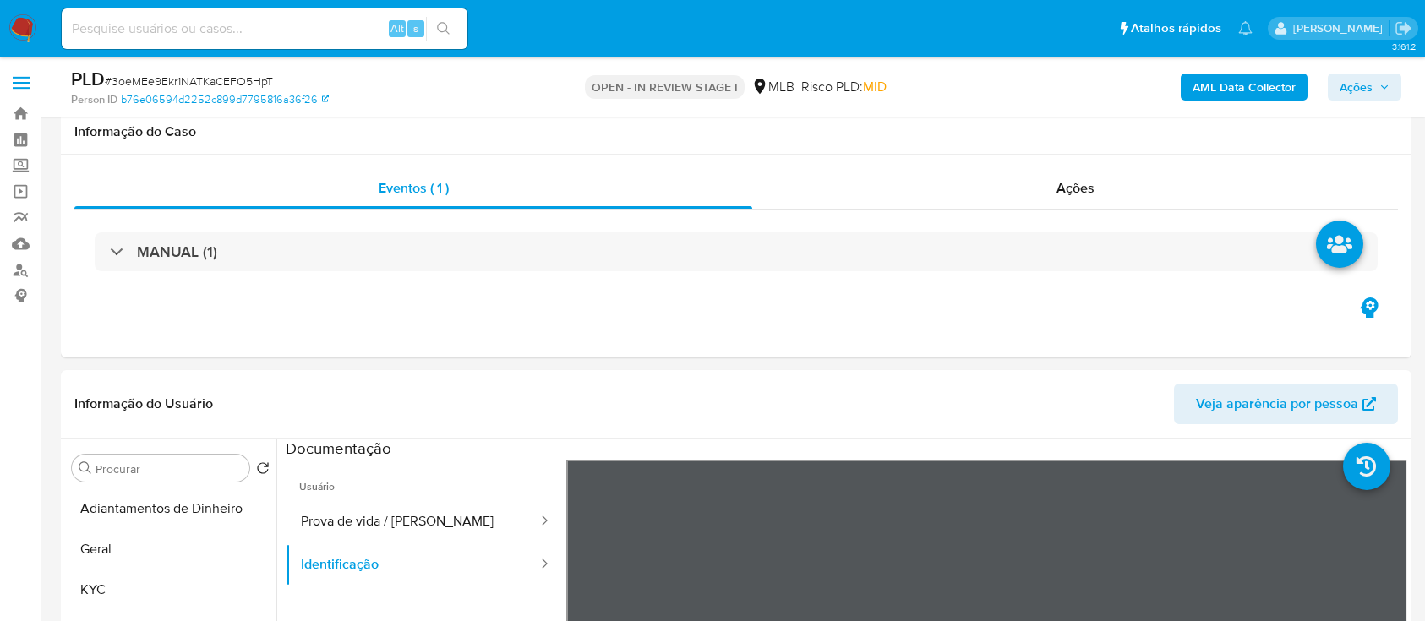
select select "10"
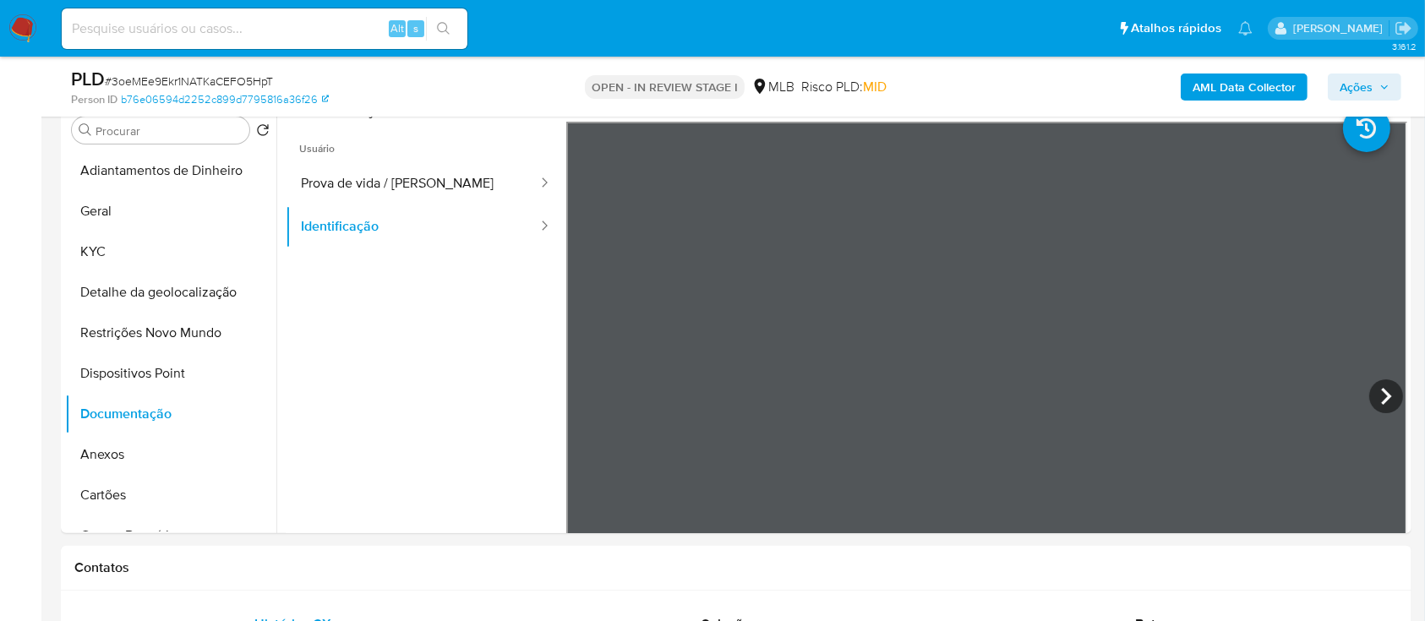
click at [1225, 82] on b "AML Data Collector" at bounding box center [1243, 87] width 103 height 27
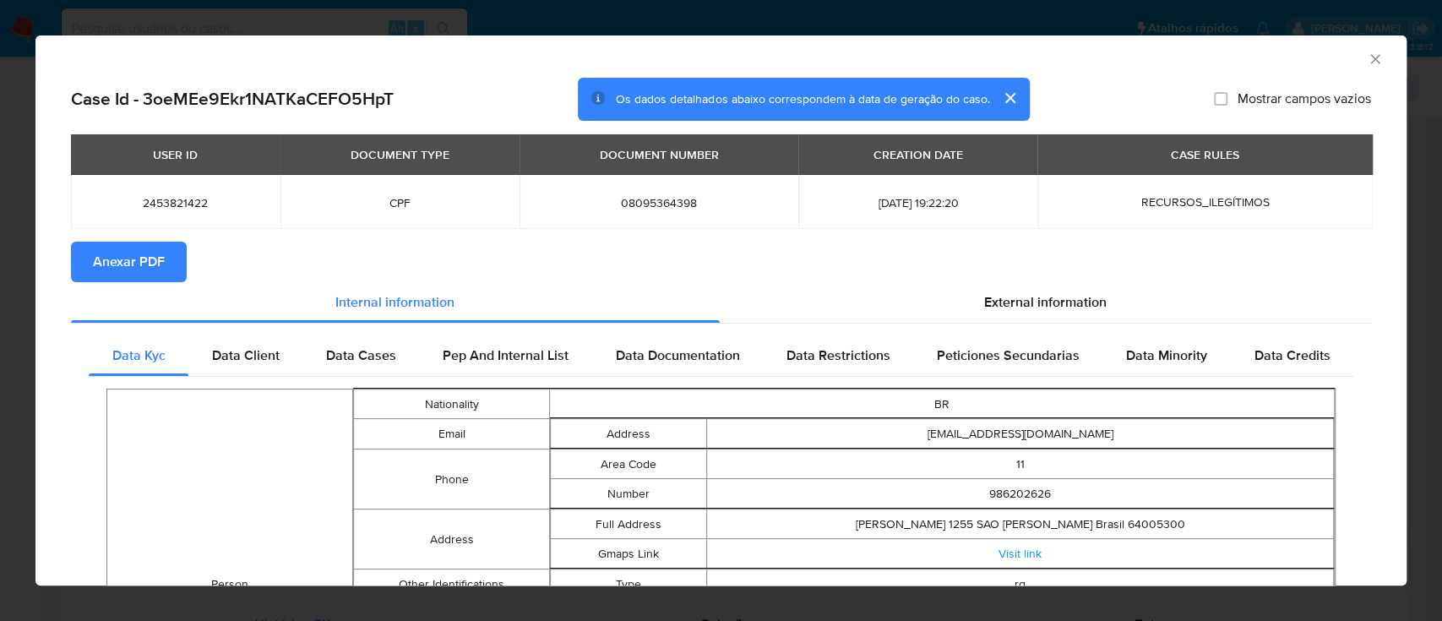
click at [131, 260] on span "Anexar PDF" at bounding box center [129, 261] width 72 height 37
click at [1371, 55] on icon "Fechar a janela" at bounding box center [1375, 58] width 9 height 9
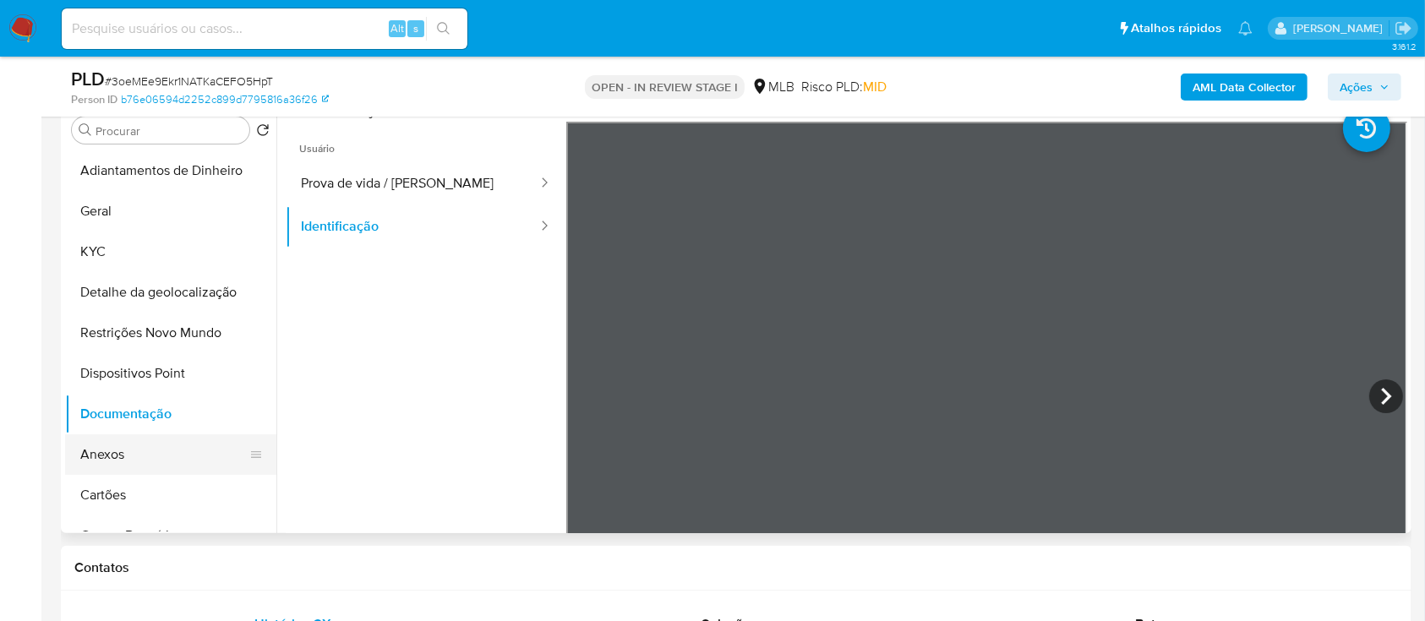
click at [117, 445] on button "Anexos" at bounding box center [164, 454] width 198 height 41
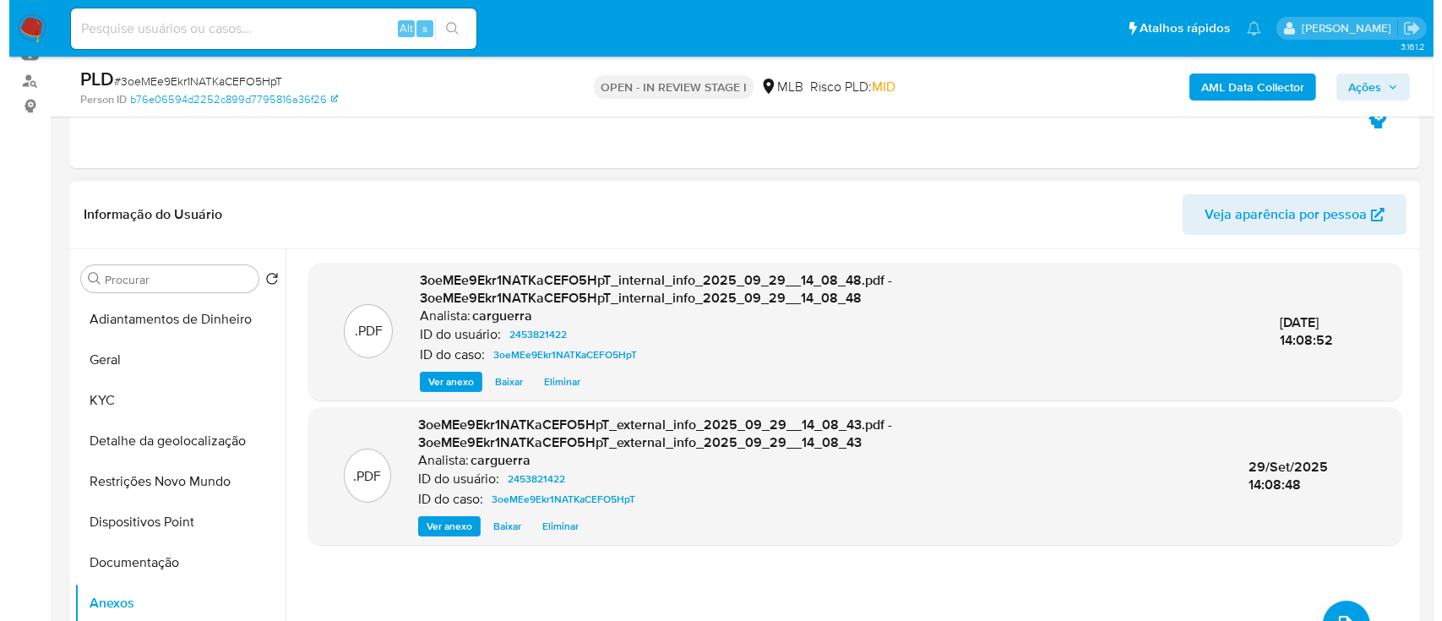
scroll to position [225, 0]
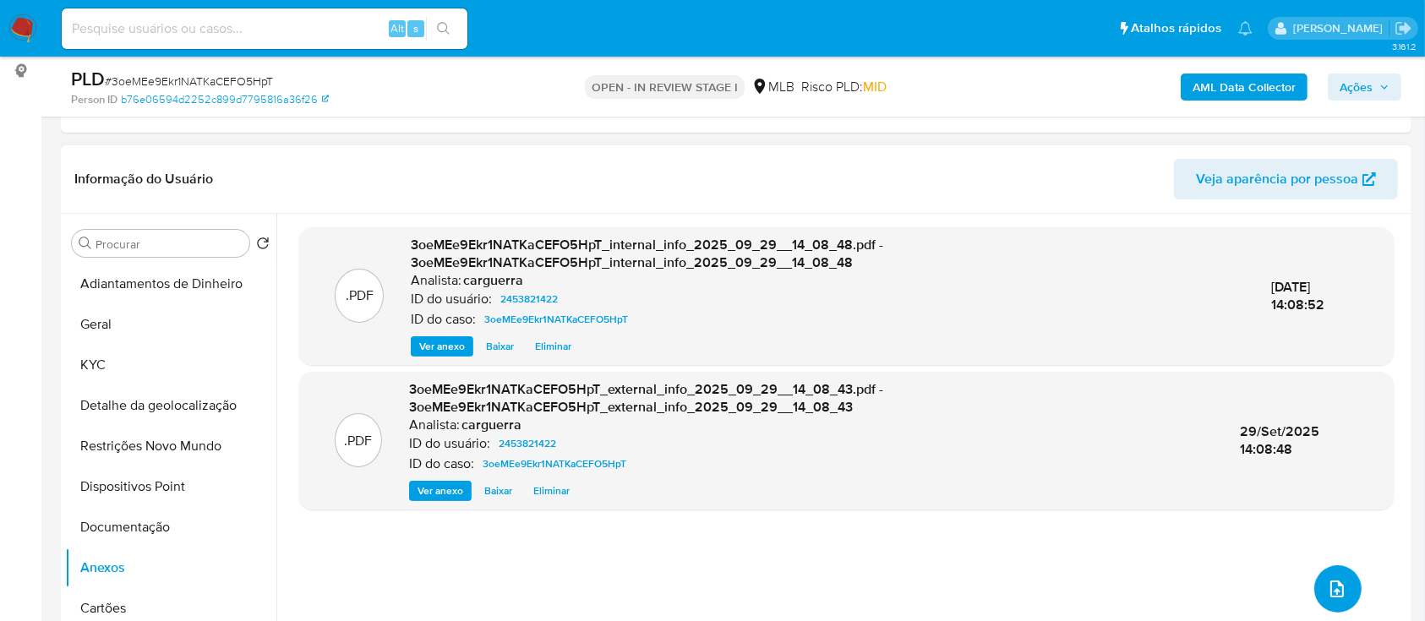
click at [1330, 580] on icon "upload-file" at bounding box center [1337, 588] width 14 height 17
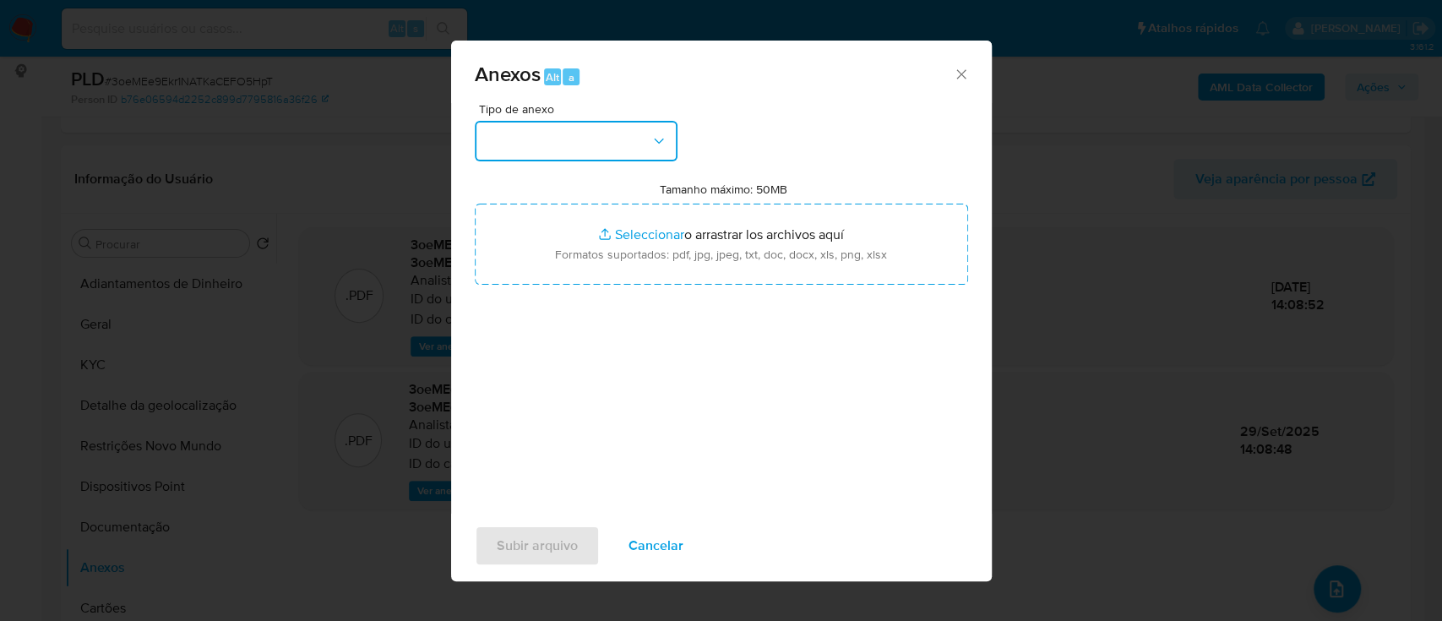
click at [578, 145] on button "button" at bounding box center [576, 141] width 203 height 41
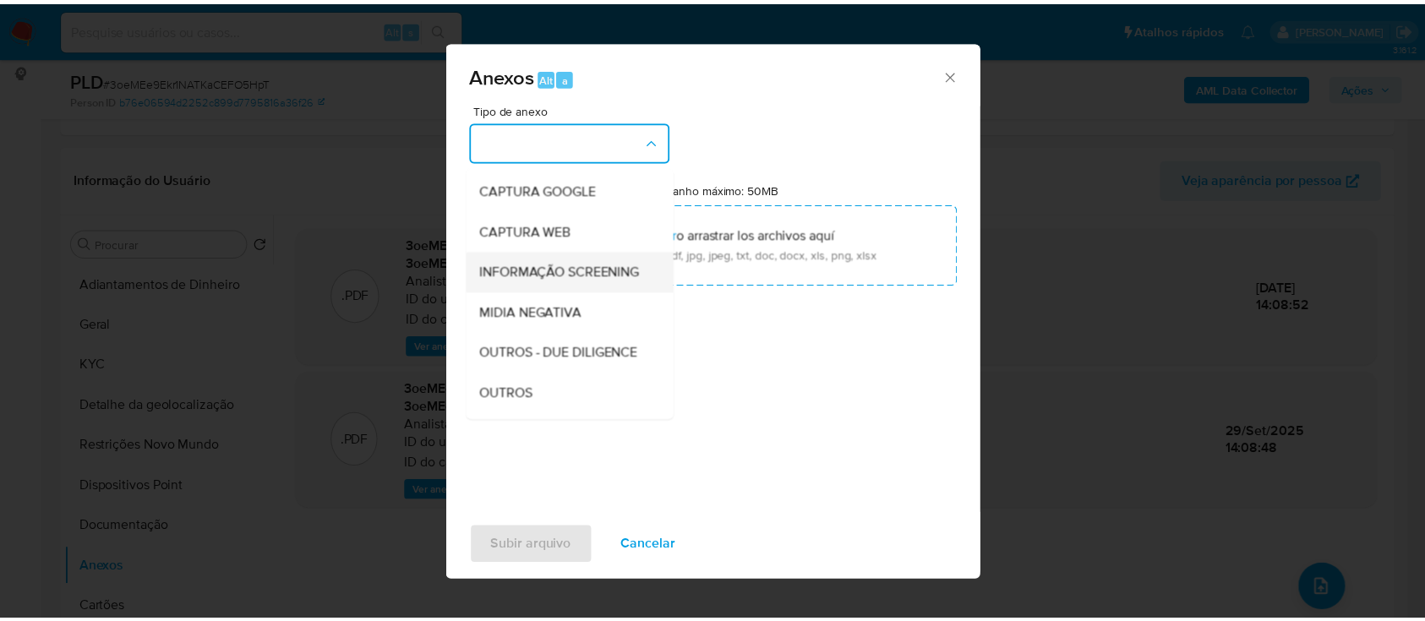
scroll to position [112, 0]
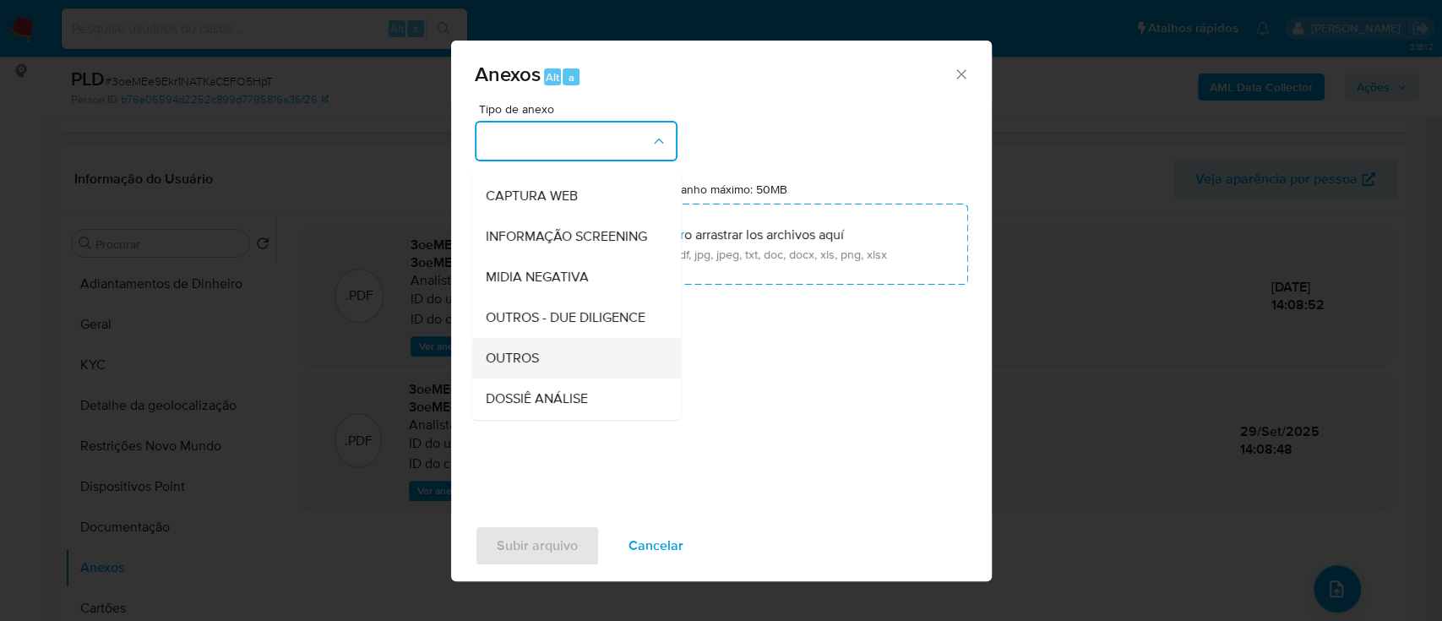
click at [513, 379] on div "OUTROS" at bounding box center [571, 358] width 172 height 41
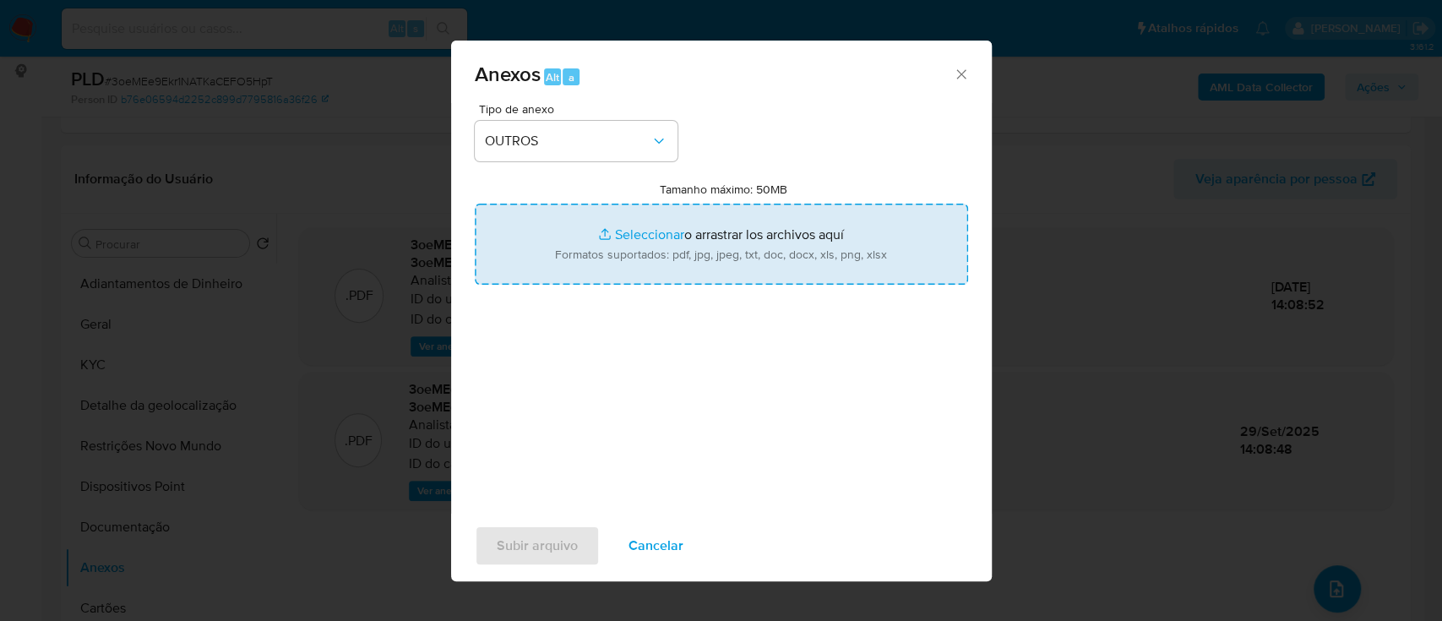
click at [649, 237] on input "Tamanho máximo: 50MB Seleccionar archivos" at bounding box center [721, 244] width 493 height 81
type input "C:\fakepath\Mulan 2453821422_2025_09_26_13_24_54.xlsx"
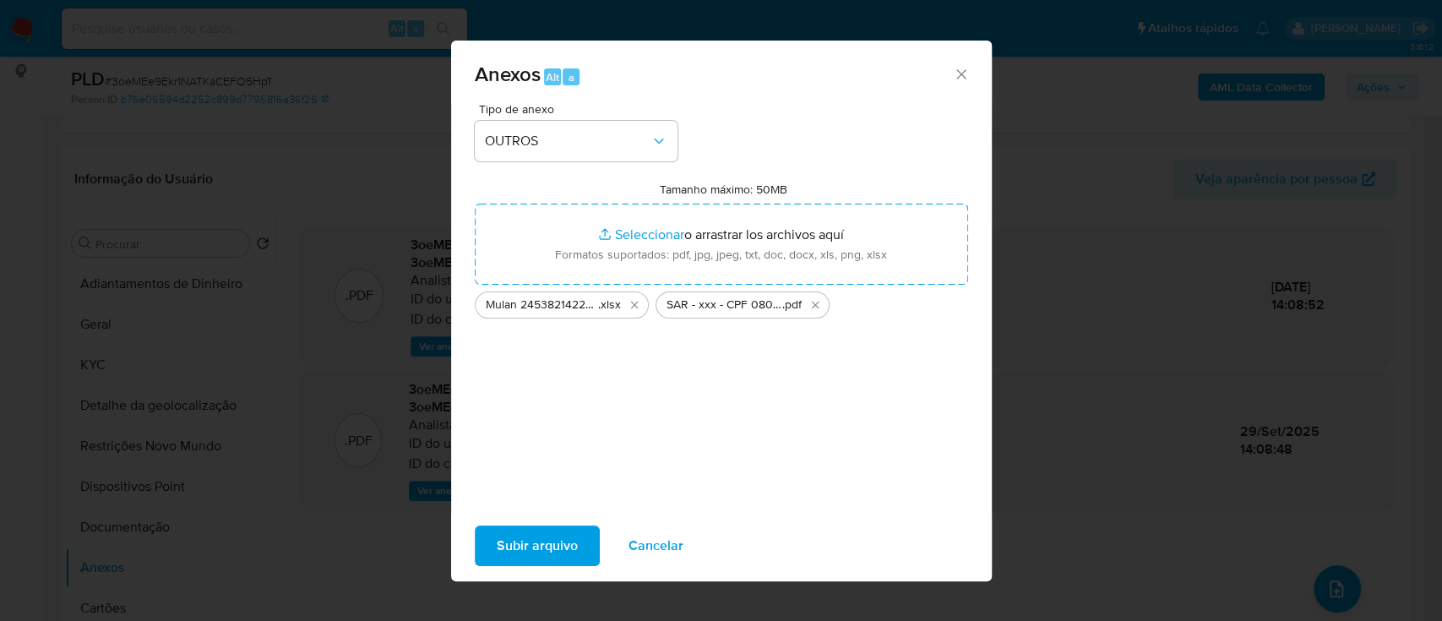
click at [530, 544] on span "Subir arquivo" at bounding box center [537, 545] width 81 height 37
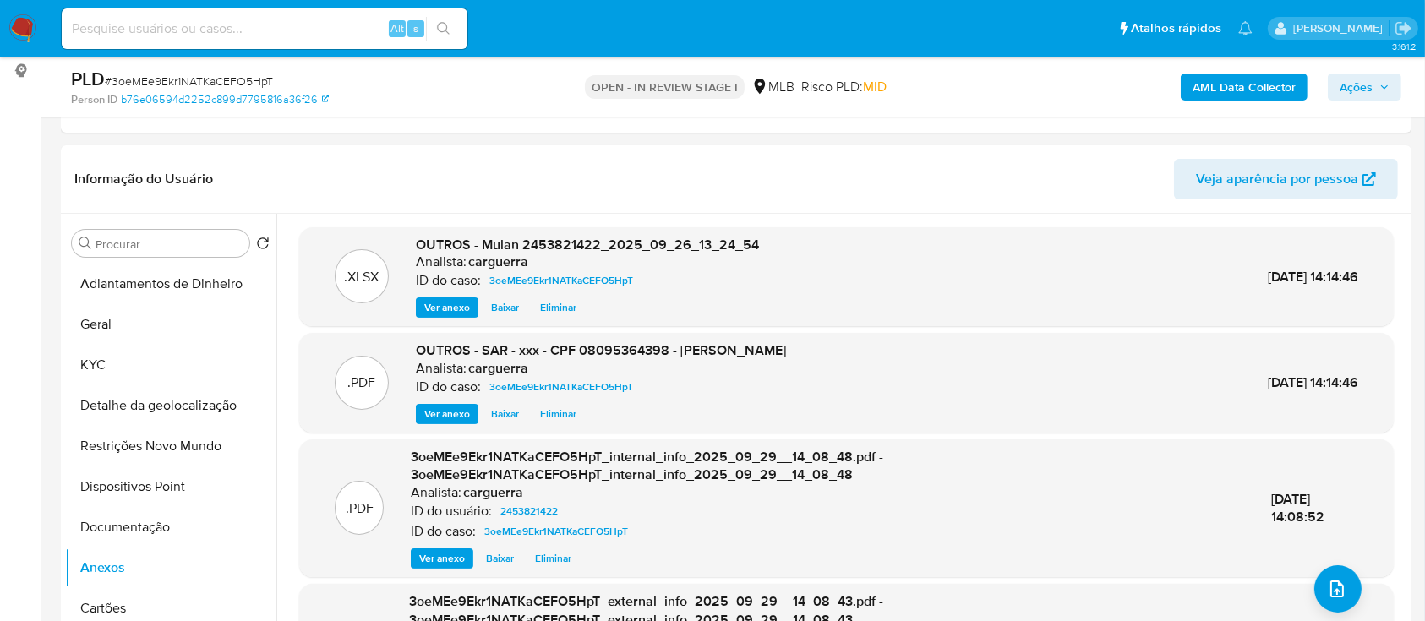
click at [1363, 86] on span "Ações" at bounding box center [1355, 87] width 33 height 27
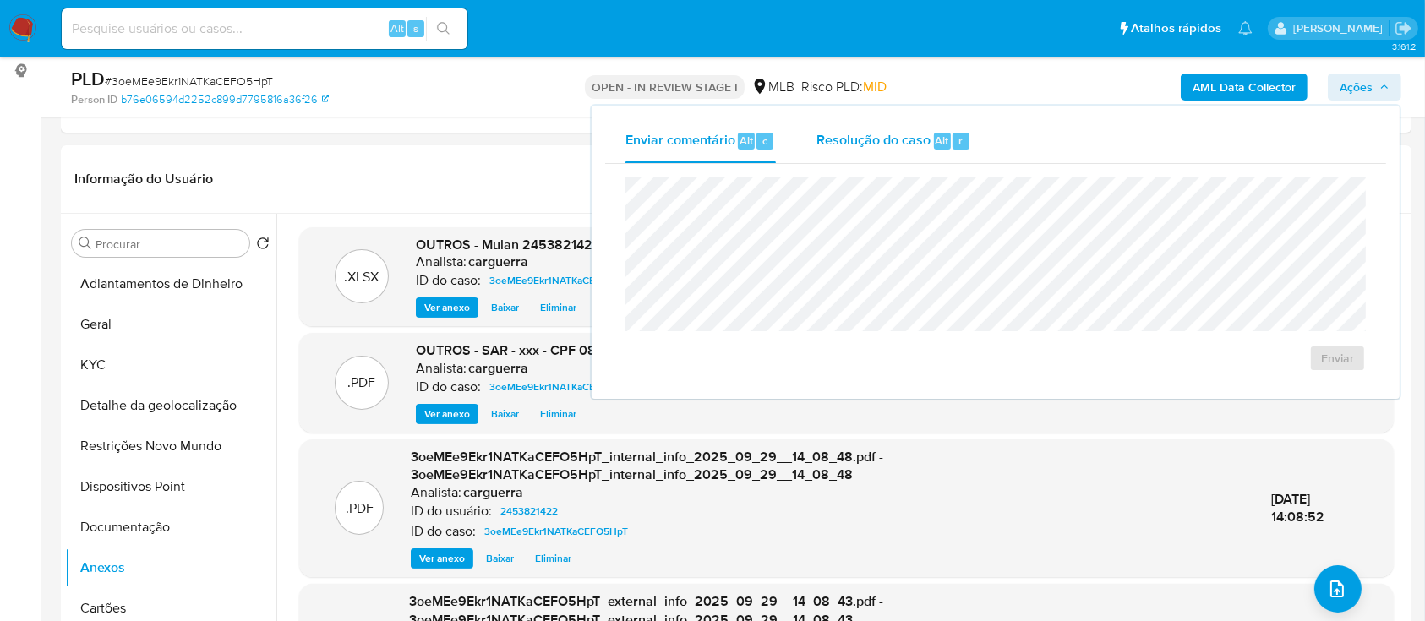
click at [842, 147] on span "Resolução do caso" at bounding box center [873, 139] width 114 height 19
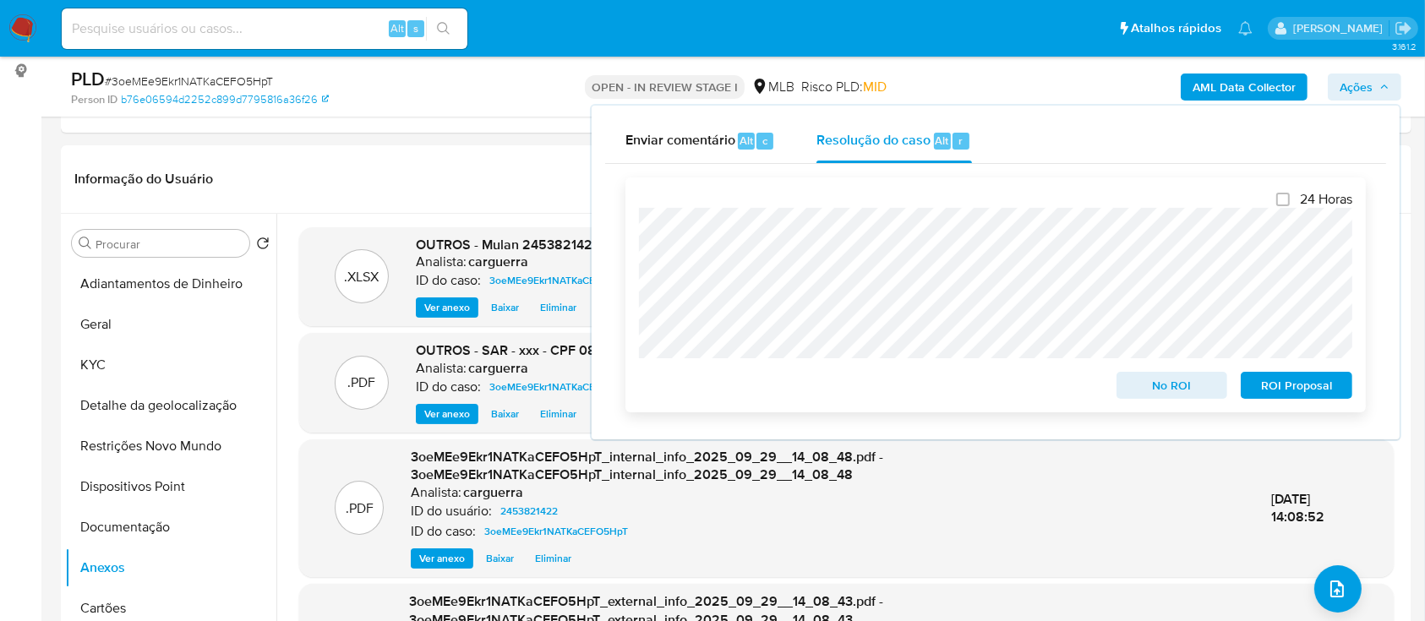
click at [1297, 384] on span "ROI Proposal" at bounding box center [1296, 385] width 88 height 24
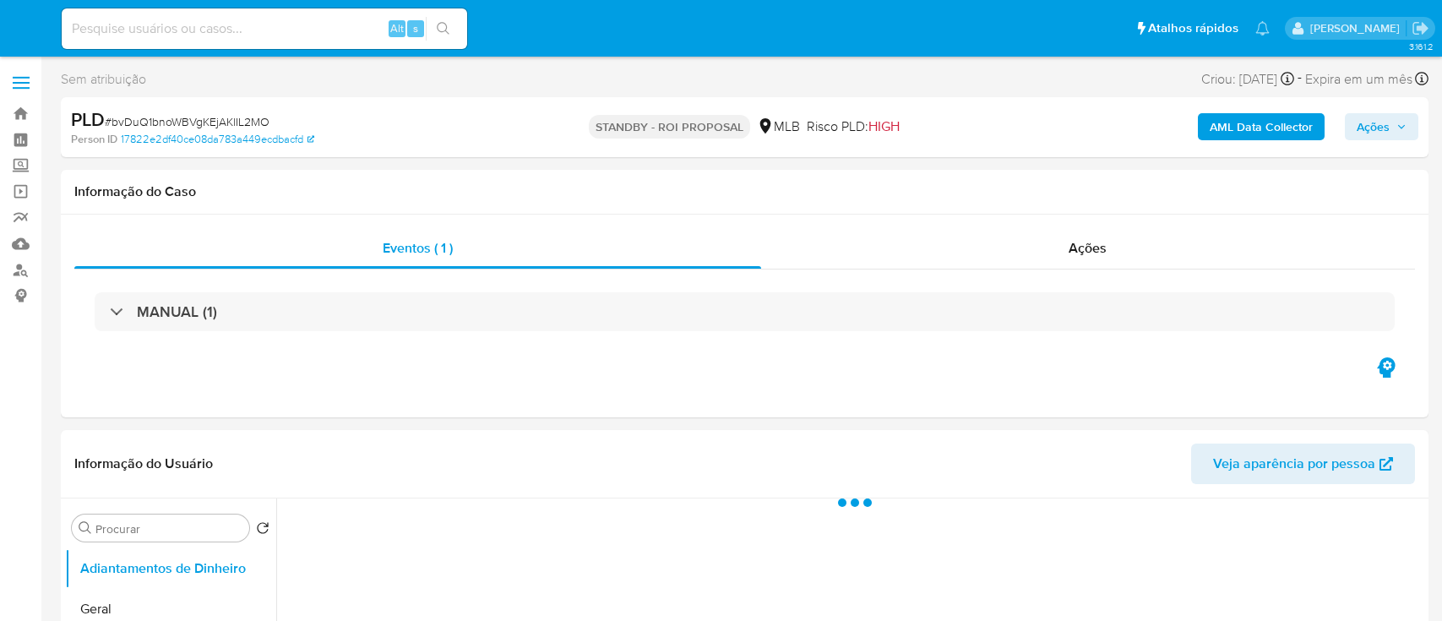
select select "10"
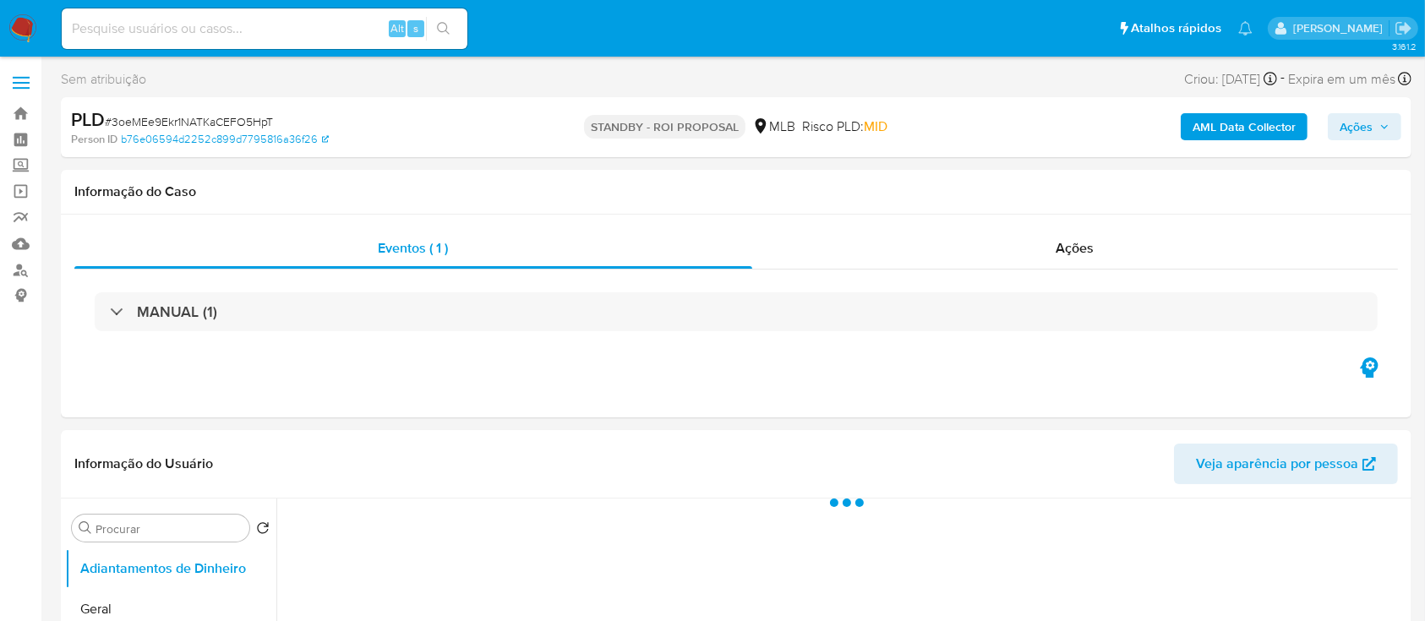
select select "10"
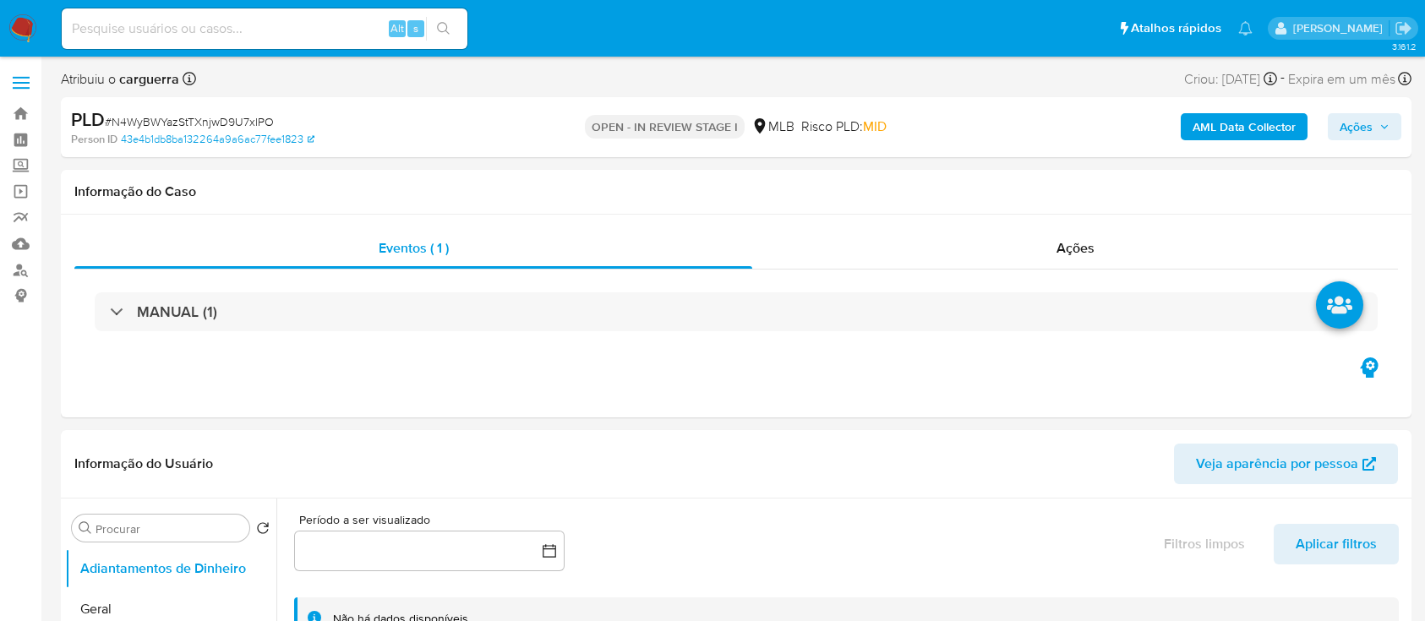
select select "10"
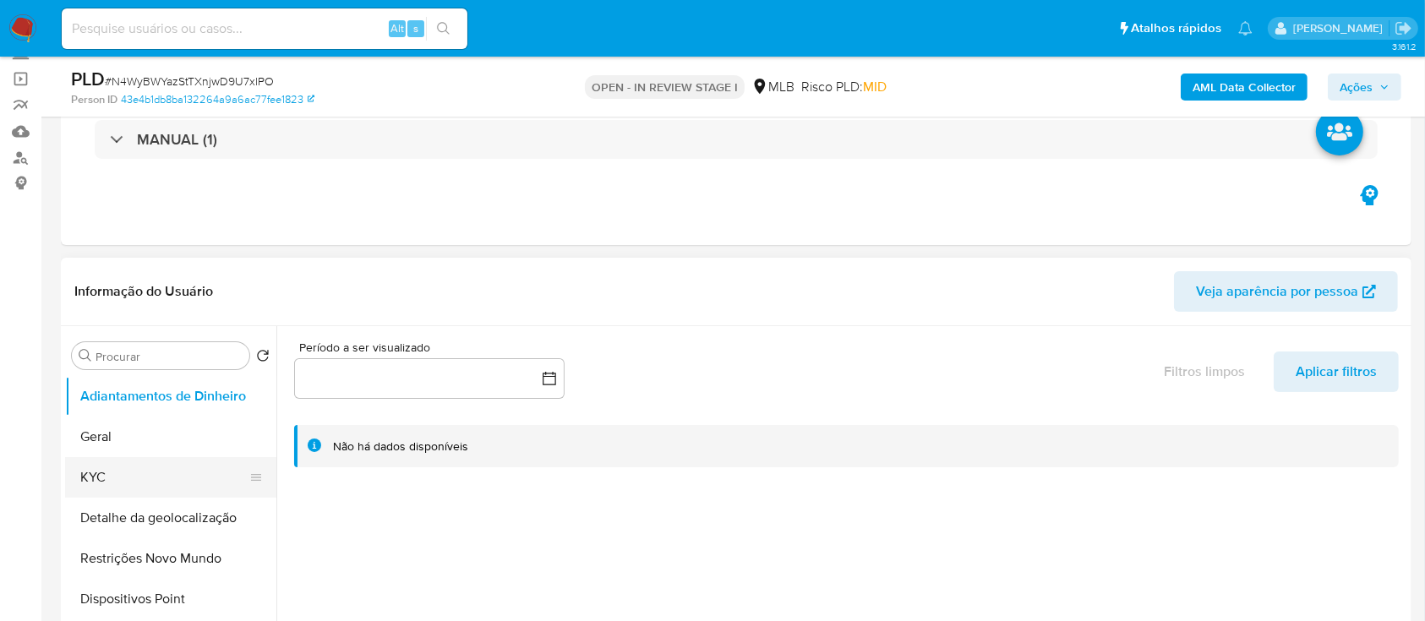
click at [107, 477] on button "KYC" at bounding box center [164, 477] width 198 height 41
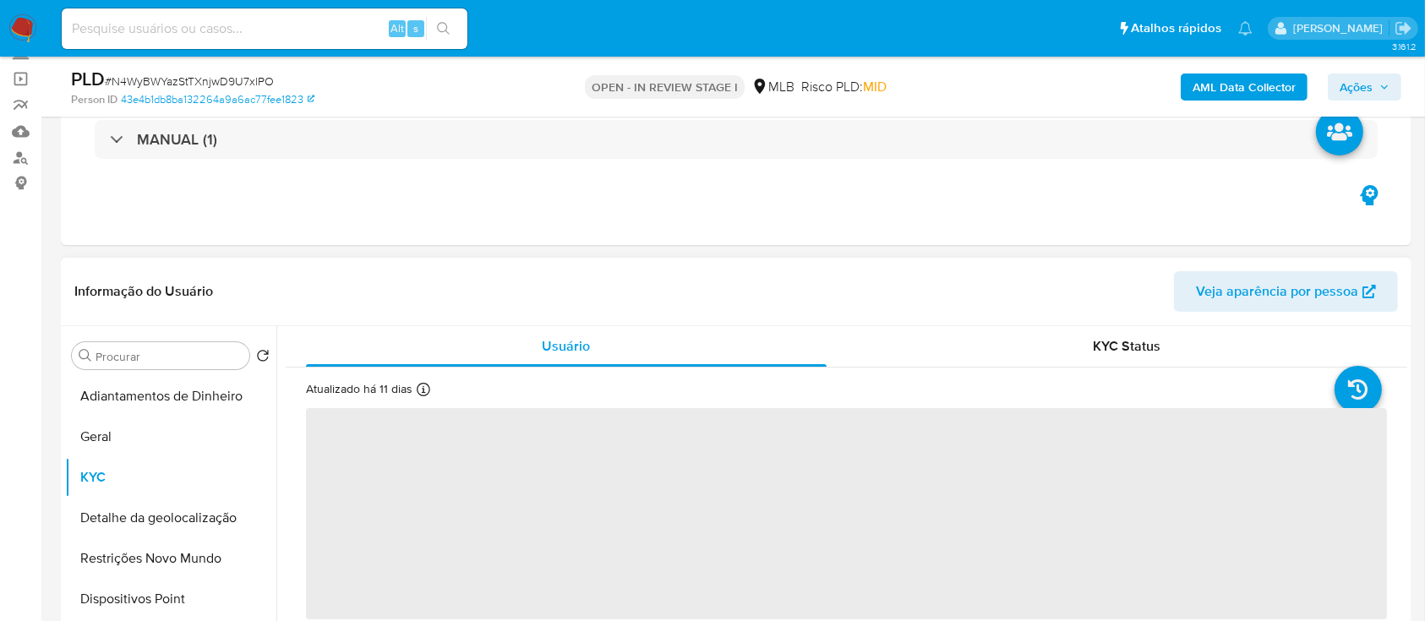
scroll to position [225, 0]
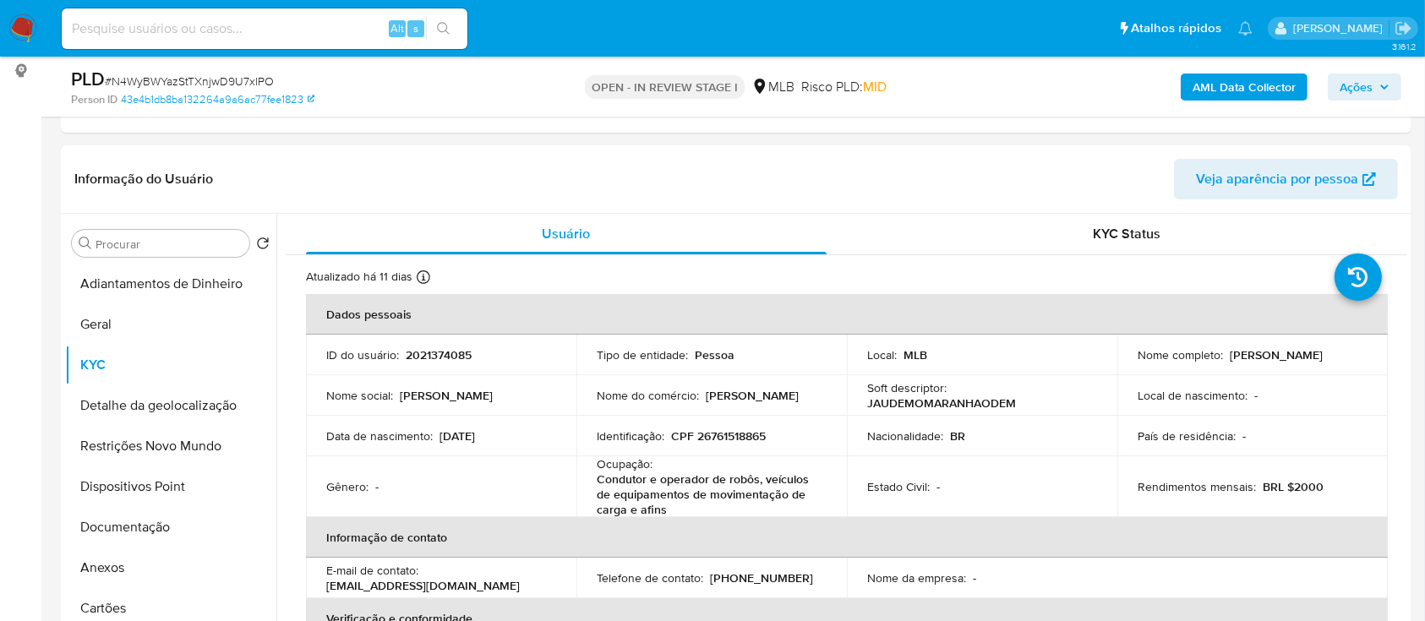
click at [1379, 84] on icon "button" at bounding box center [1384, 87] width 10 height 10
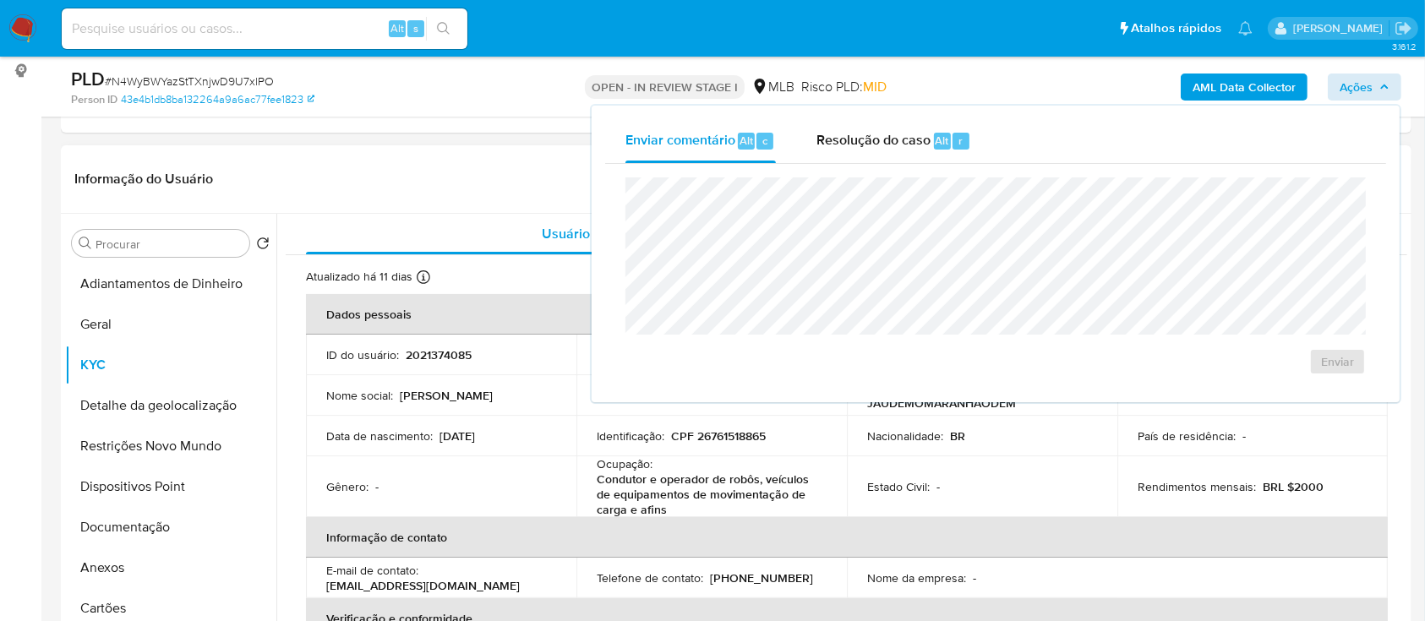
click at [476, 174] on header "Informação do Usuário Veja aparência por pessoa" at bounding box center [735, 179] width 1323 height 41
click at [128, 524] on button "Documentação" at bounding box center [164, 527] width 198 height 41
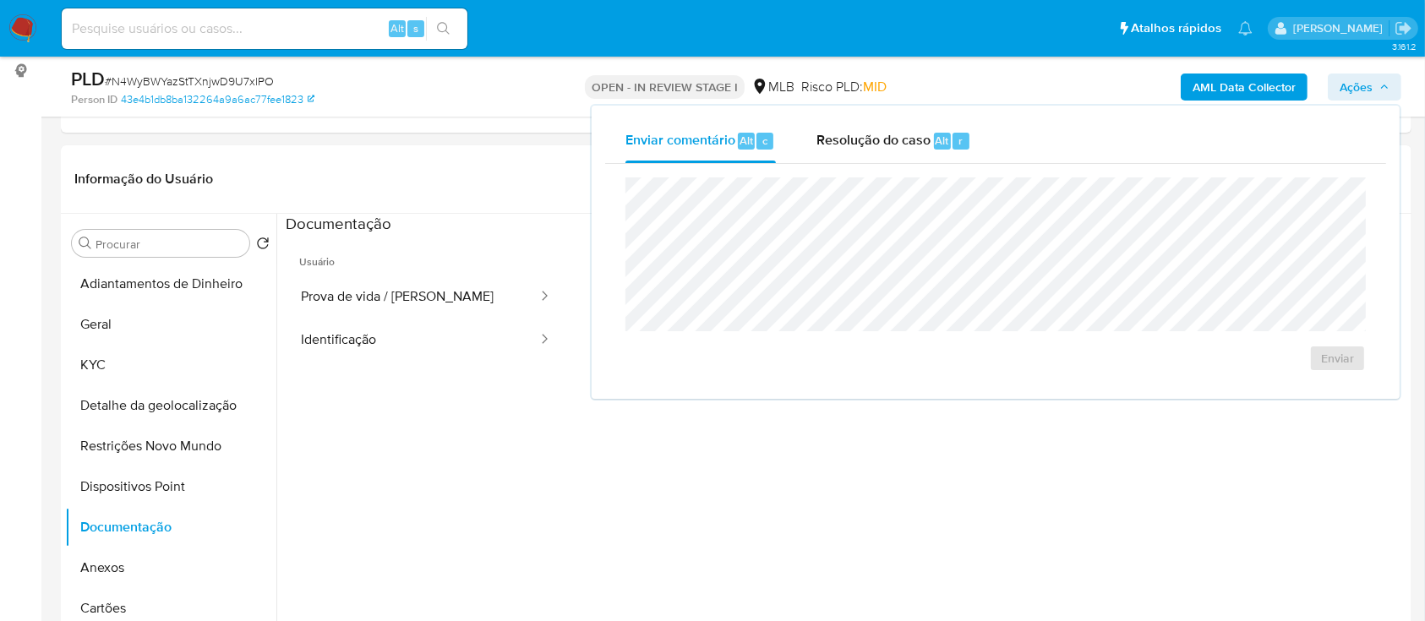
click at [1360, 76] on span "Ações" at bounding box center [1355, 87] width 33 height 27
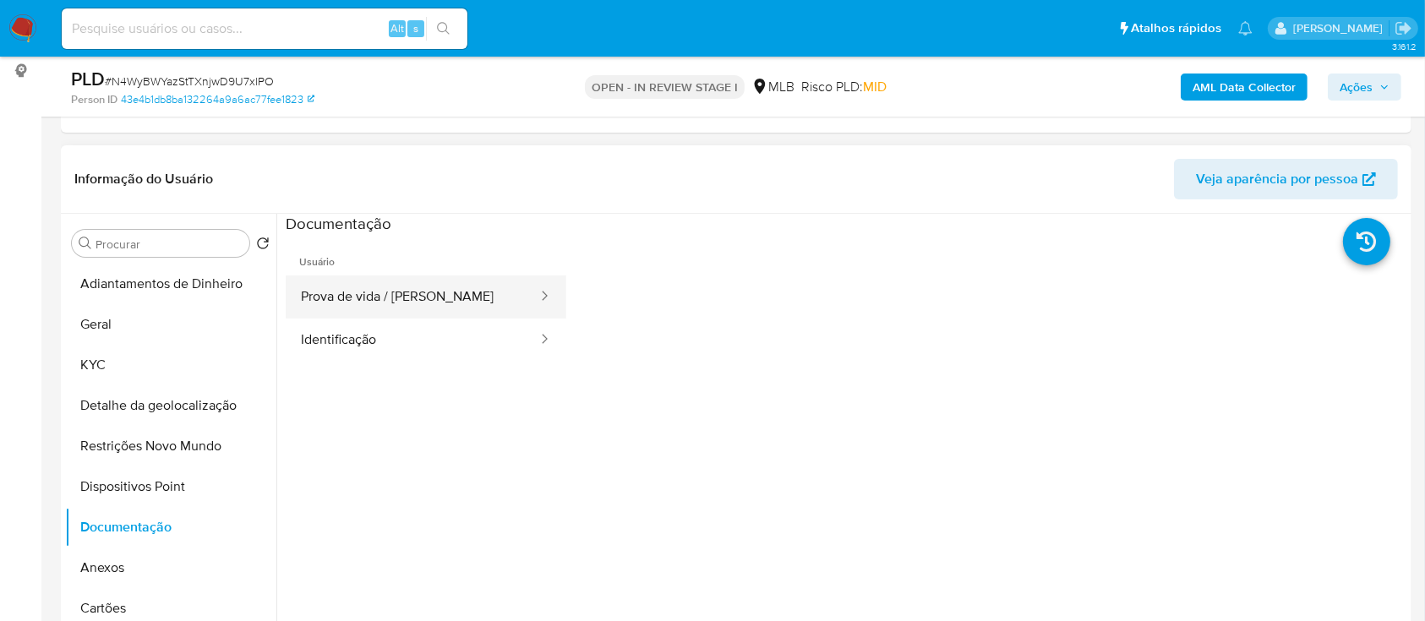
click at [431, 298] on button "Prova de vida / Selfie" at bounding box center [412, 296] width 253 height 43
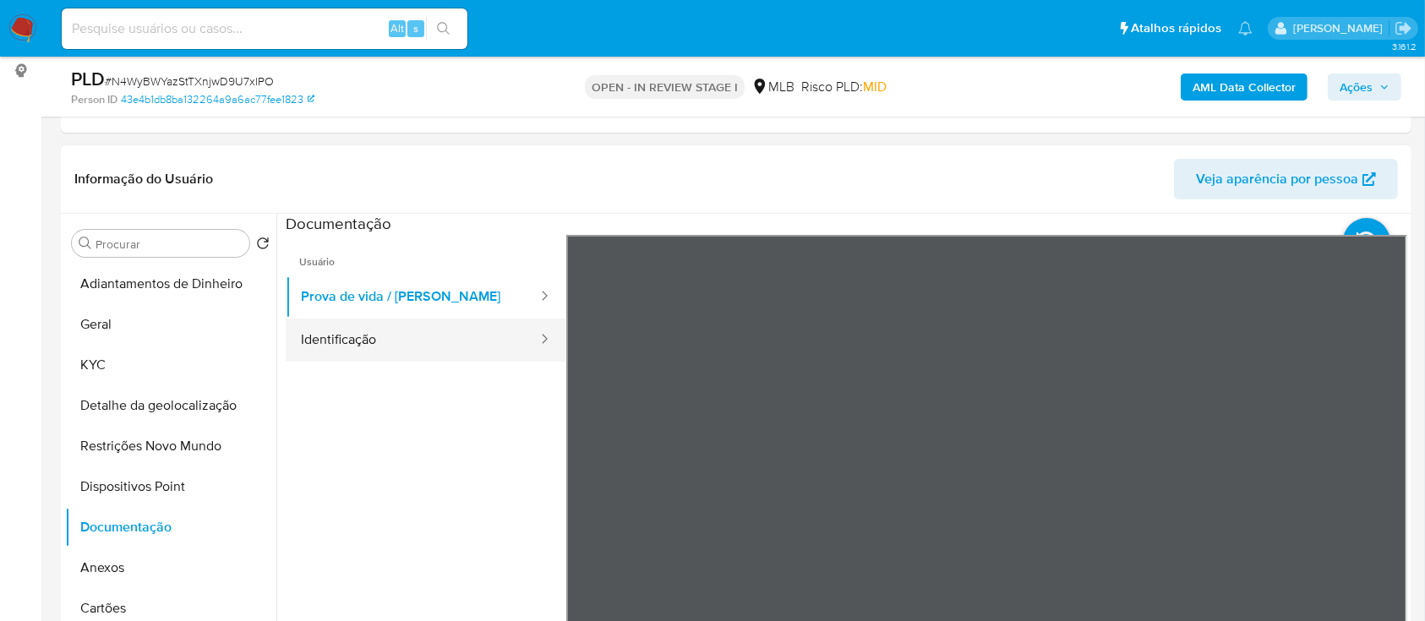
click at [395, 336] on button "Identificação" at bounding box center [412, 340] width 253 height 43
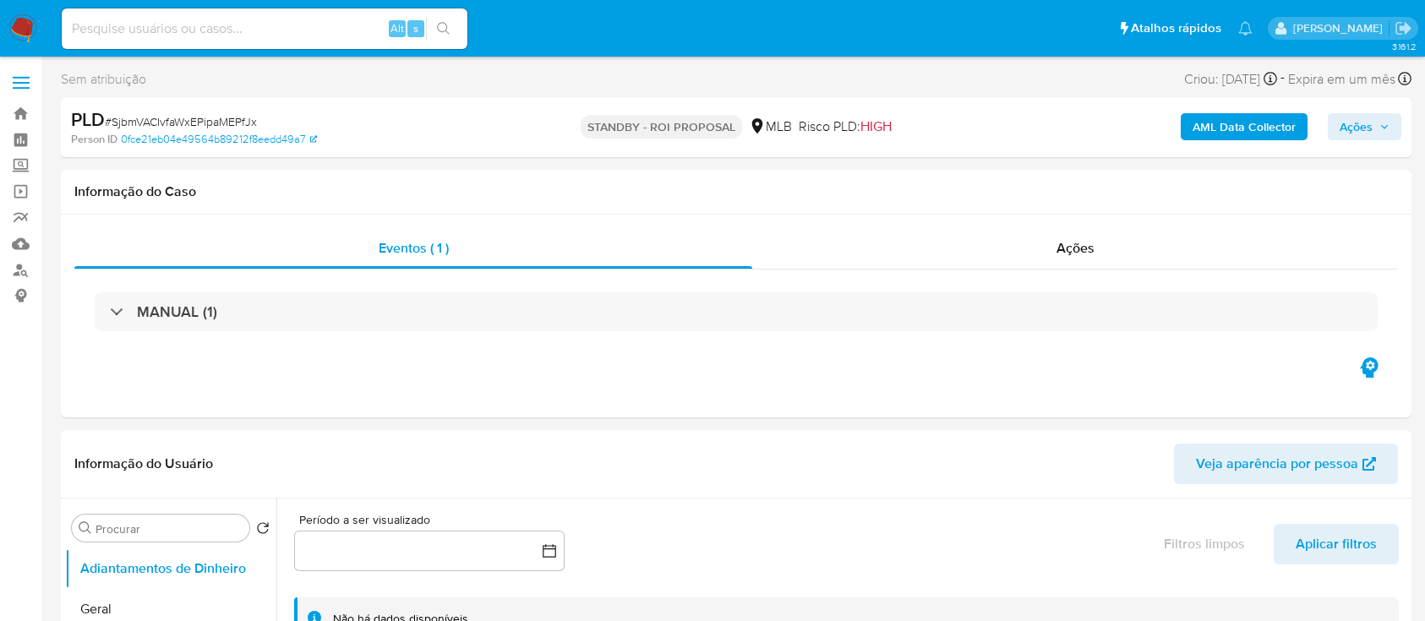
select select "10"
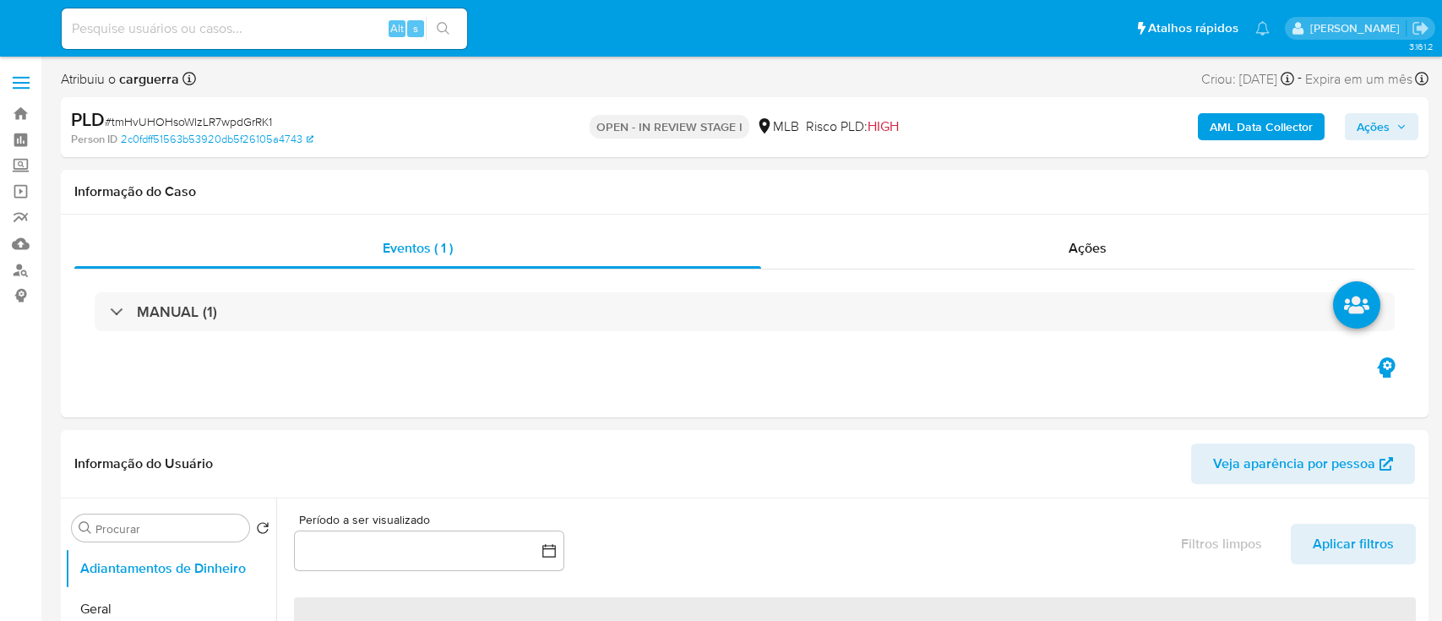
select select "10"
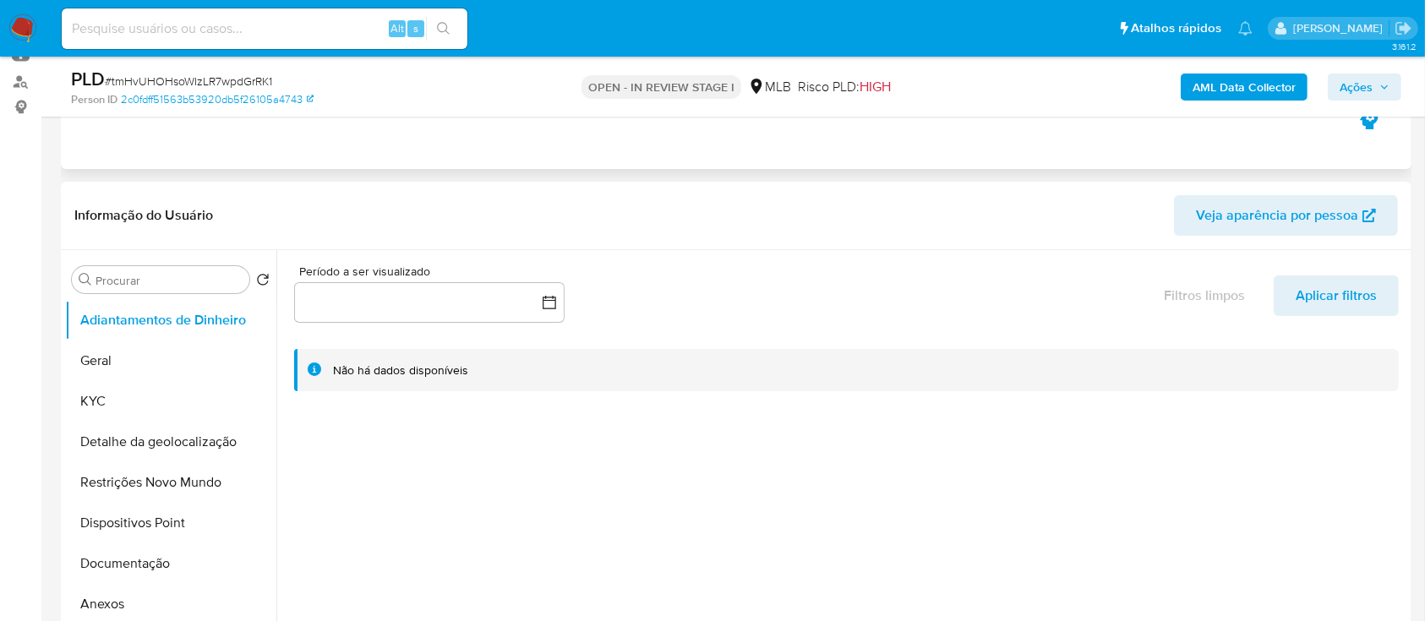
scroll to position [225, 0]
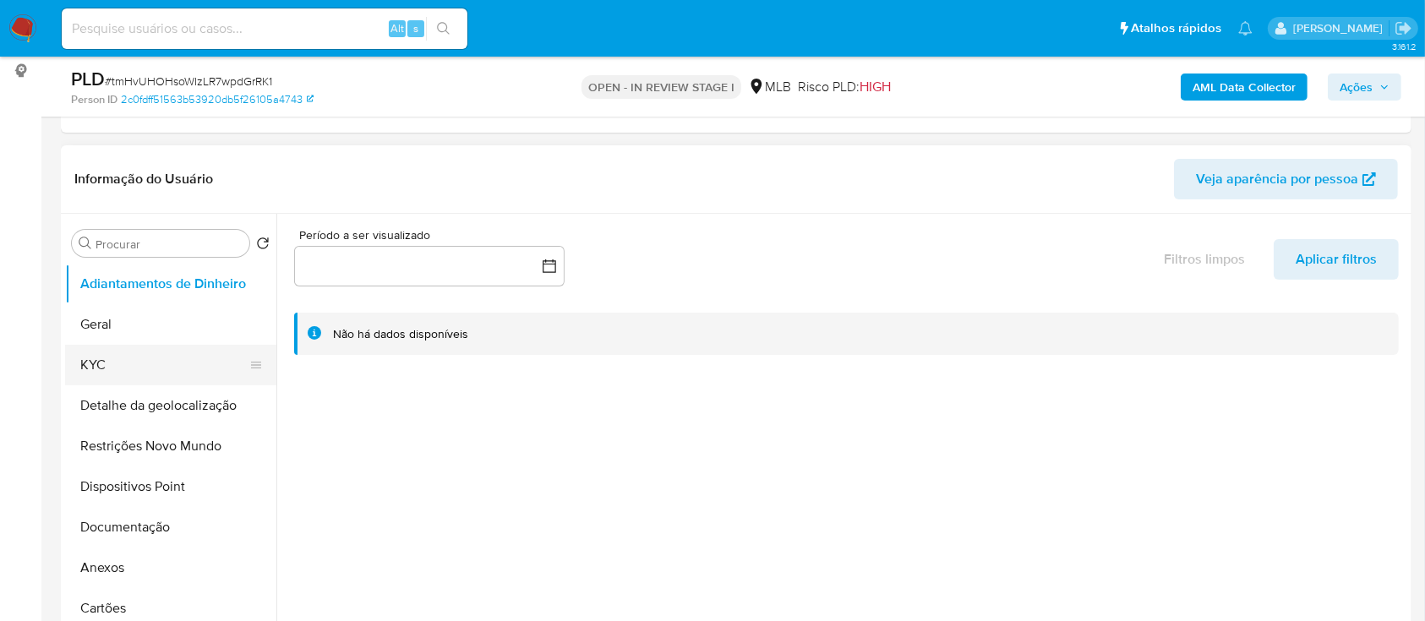
click at [143, 365] on button "KYC" at bounding box center [164, 365] width 198 height 41
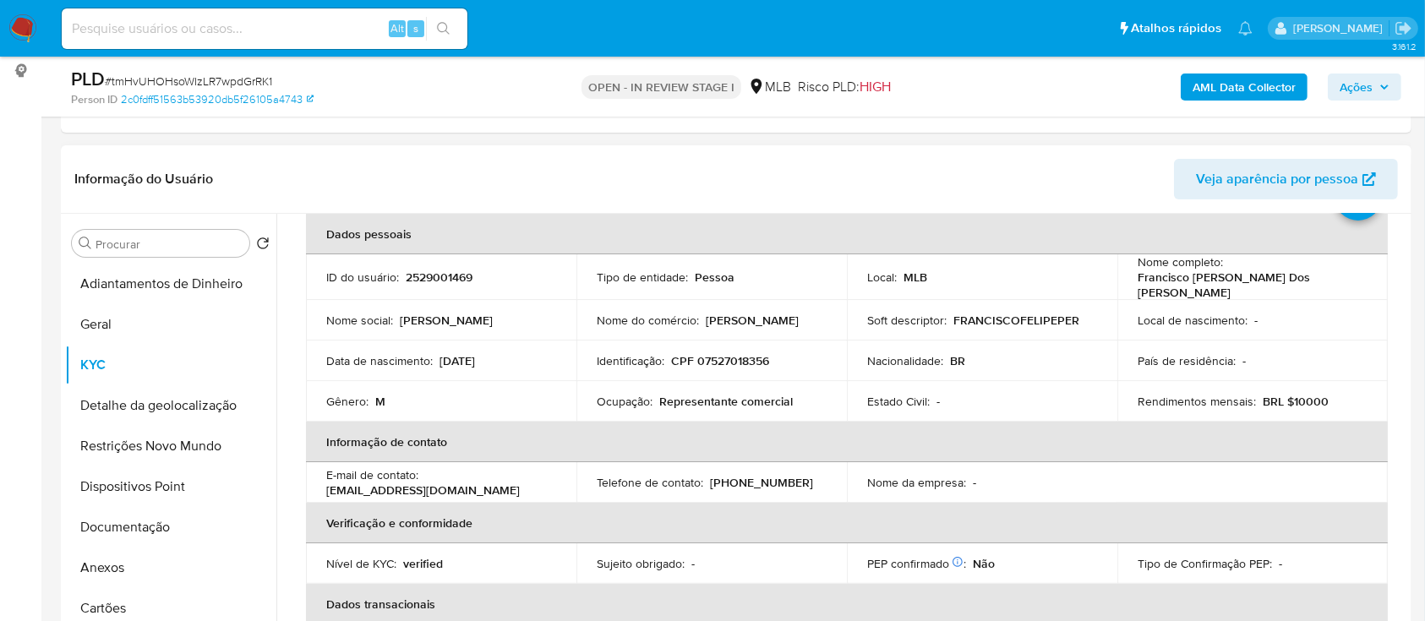
scroll to position [112, 0]
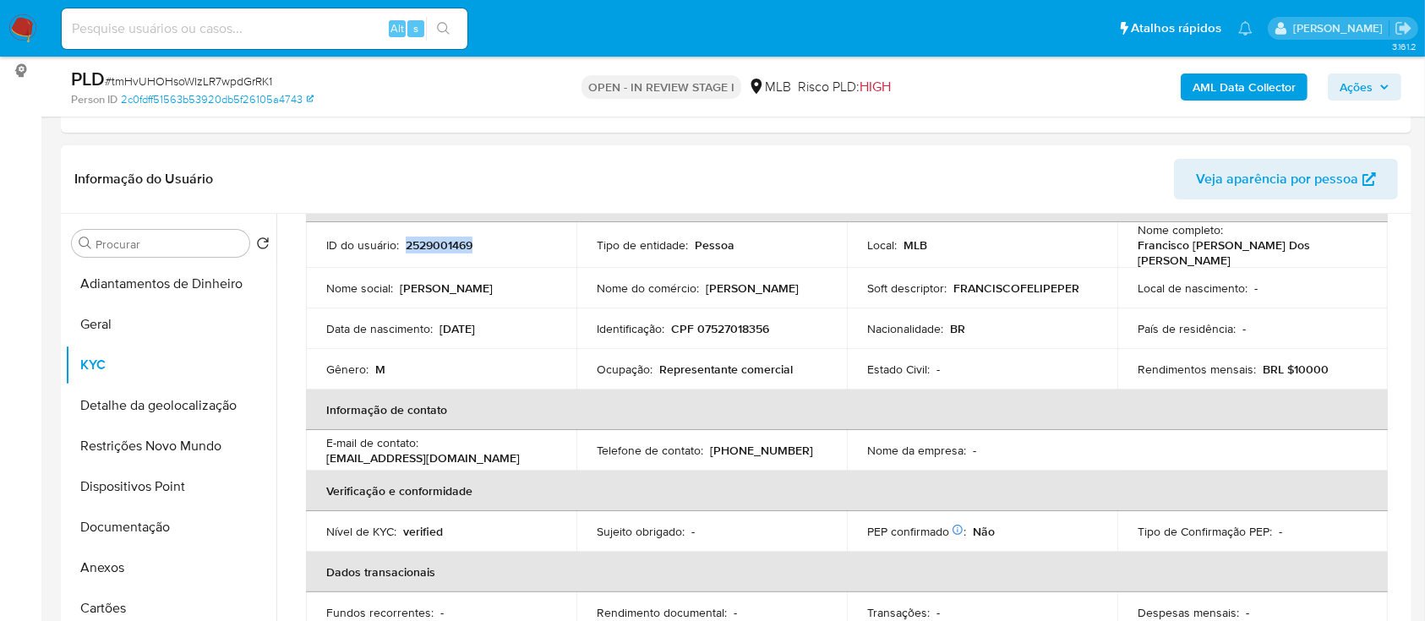
drag, startPoint x: 486, startPoint y: 244, endPoint x: 439, endPoint y: 245, distance: 46.5
click at [404, 244] on div "ID do usuário : 2529001469" at bounding box center [441, 244] width 230 height 15
copy p "2529001469"
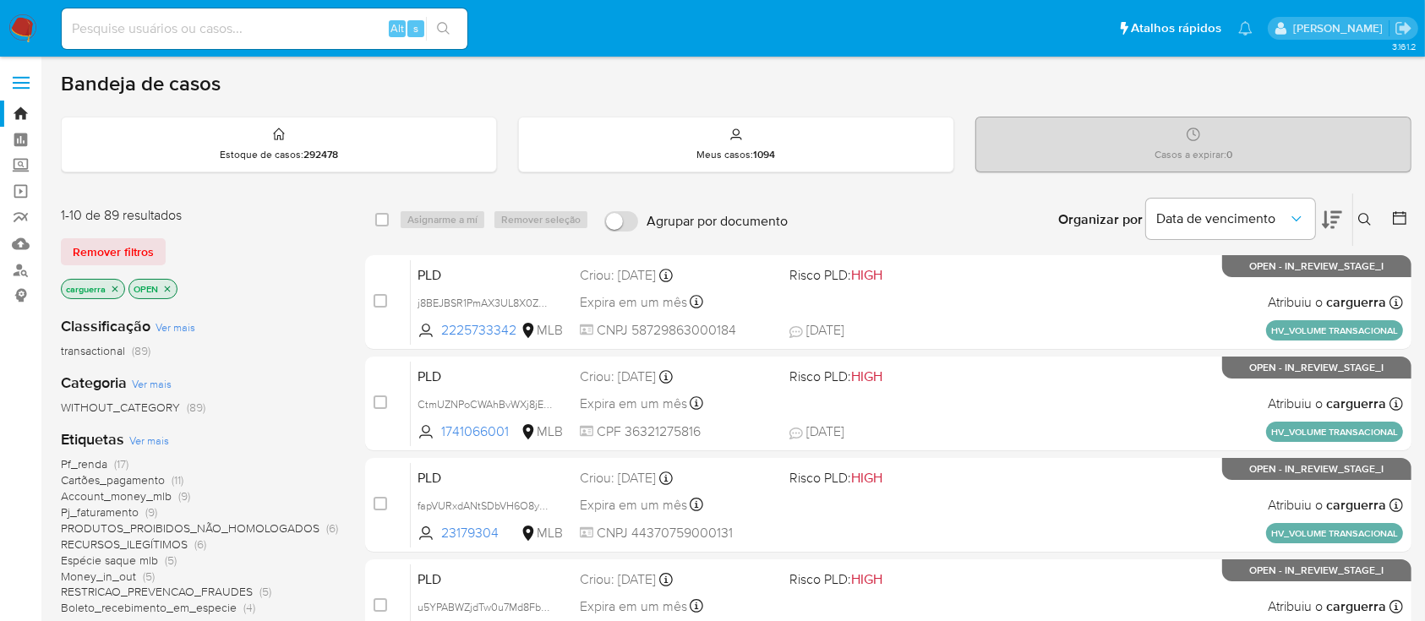
click at [1360, 213] on icon at bounding box center [1365, 220] width 14 height 14
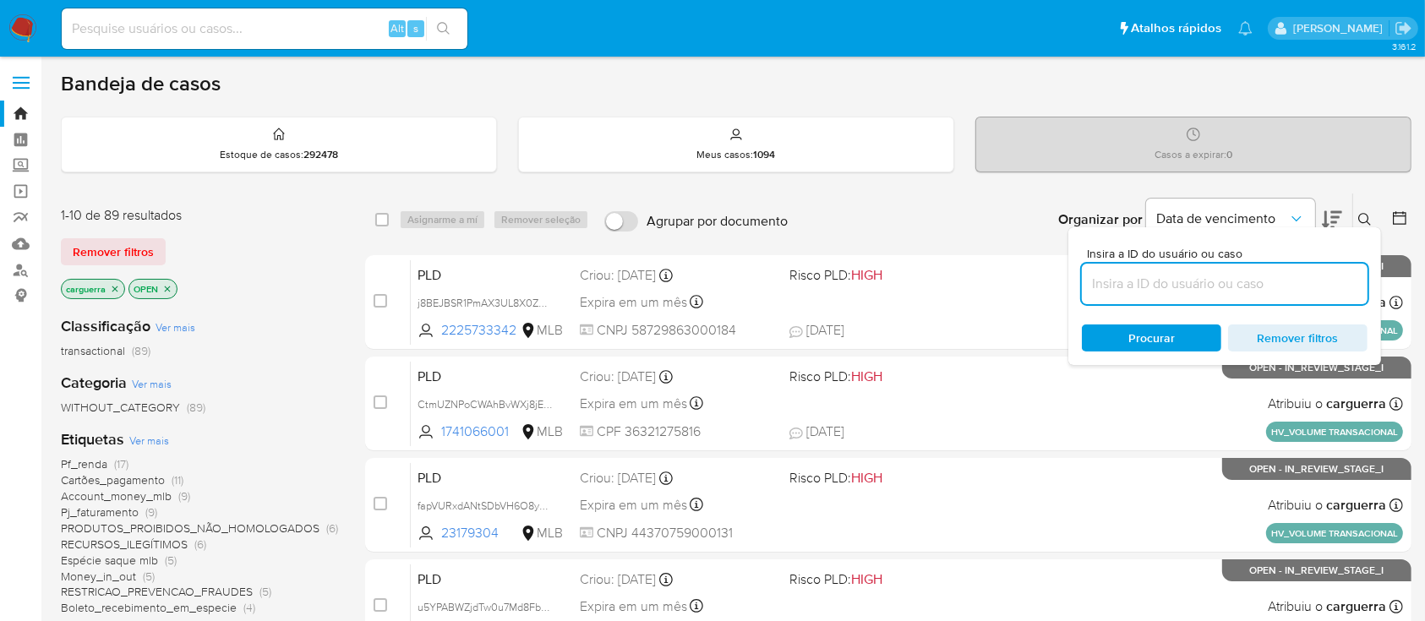
click at [1178, 283] on input at bounding box center [1225, 284] width 286 height 22
type input "2059286810"
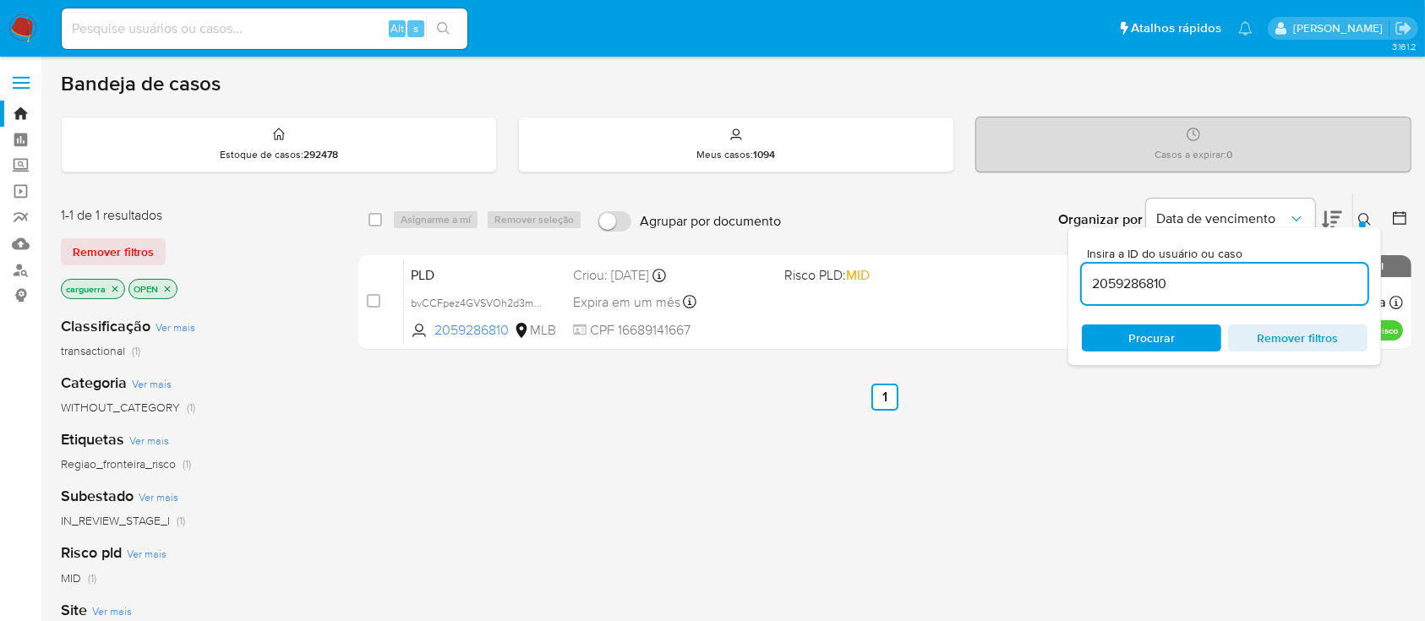
click at [797, 477] on div "select-all-cases-checkbox Asignarme a mí Remover seleção Agrupar por documento …" at bounding box center [884, 576] width 1053 height 766
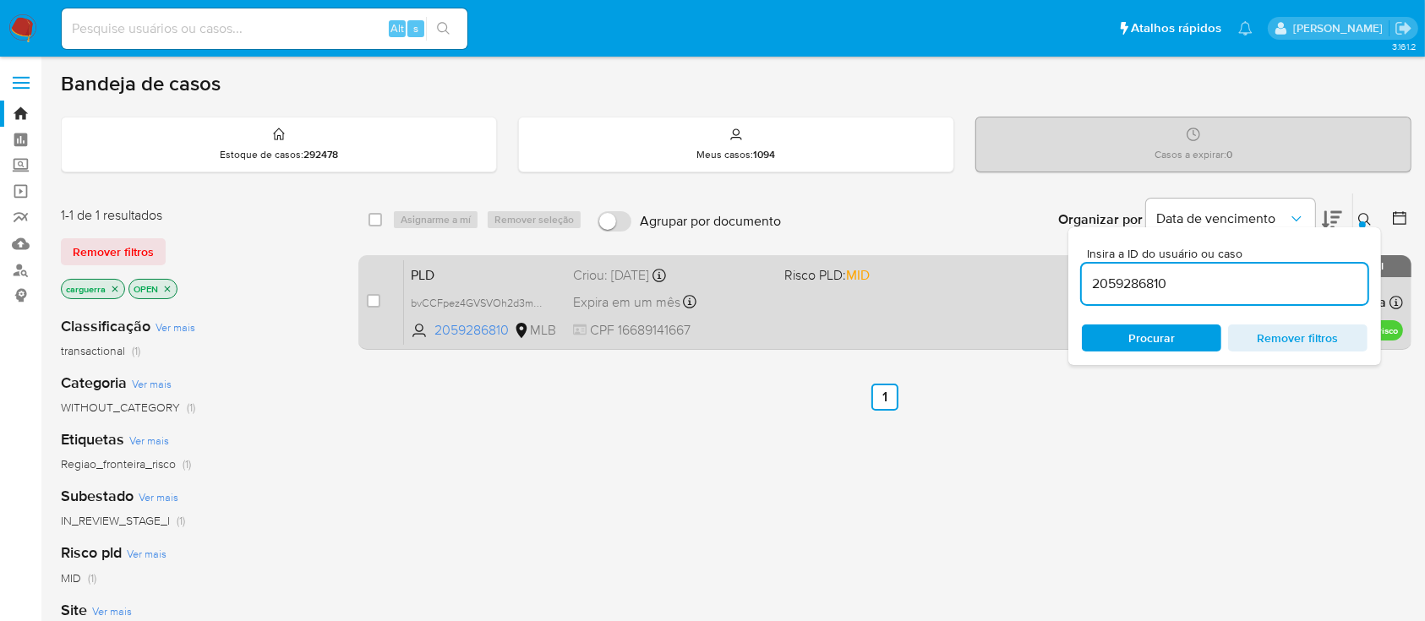
click at [835, 305] on div "PLD bvCCFpez4GVSVOh2d3mJejPJ 2059286810 MLB Risco PLD: MID Criou: 12/09/2025 Cr…" at bounding box center [903, 301] width 999 height 85
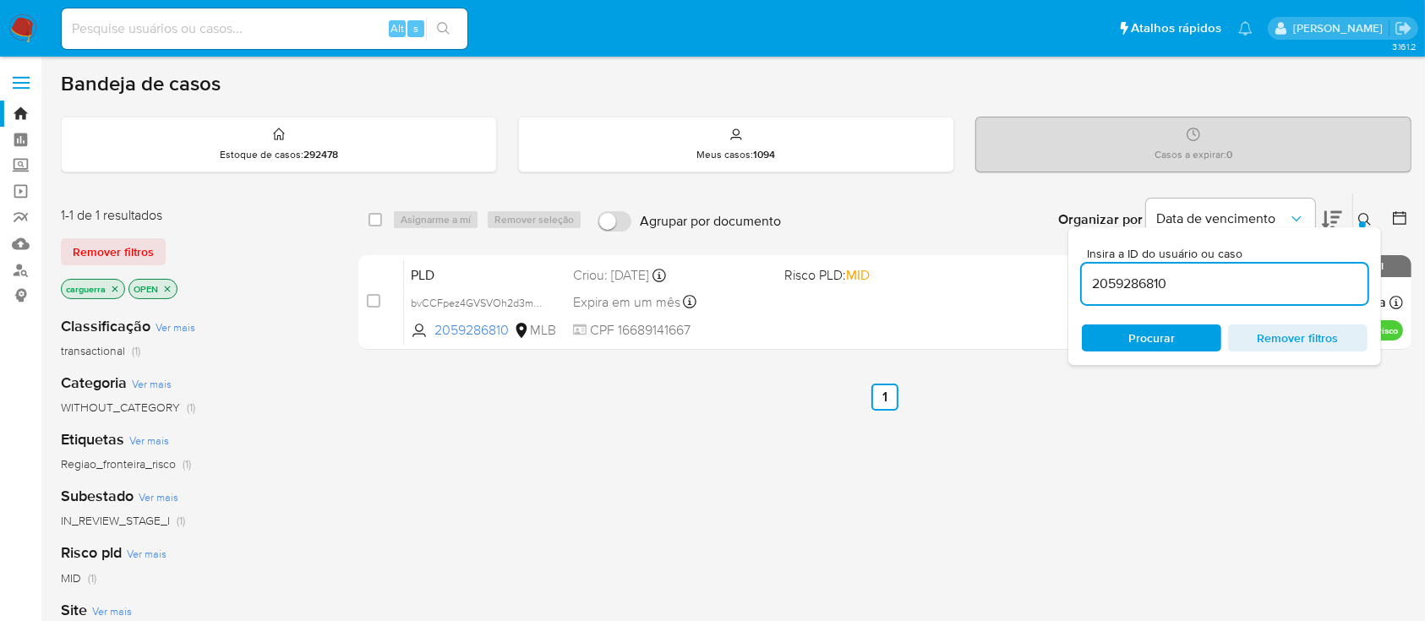
click at [1297, 338] on span "Remover filtros" at bounding box center [1298, 338] width 116 height 24
click at [1141, 482] on div "select-all-cases-checkbox Asignarme a mí Remover seleção Agrupar por documento …" at bounding box center [884, 576] width 1053 height 766
click at [1319, 335] on span "Remover filtros" at bounding box center [1298, 338] width 116 height 24
click at [1034, 447] on div "select-all-cases-checkbox Asignarme a mí Remover seleção Agrupar por documento …" at bounding box center [884, 576] width 1053 height 766
click at [1358, 217] on icon at bounding box center [1365, 220] width 14 height 14
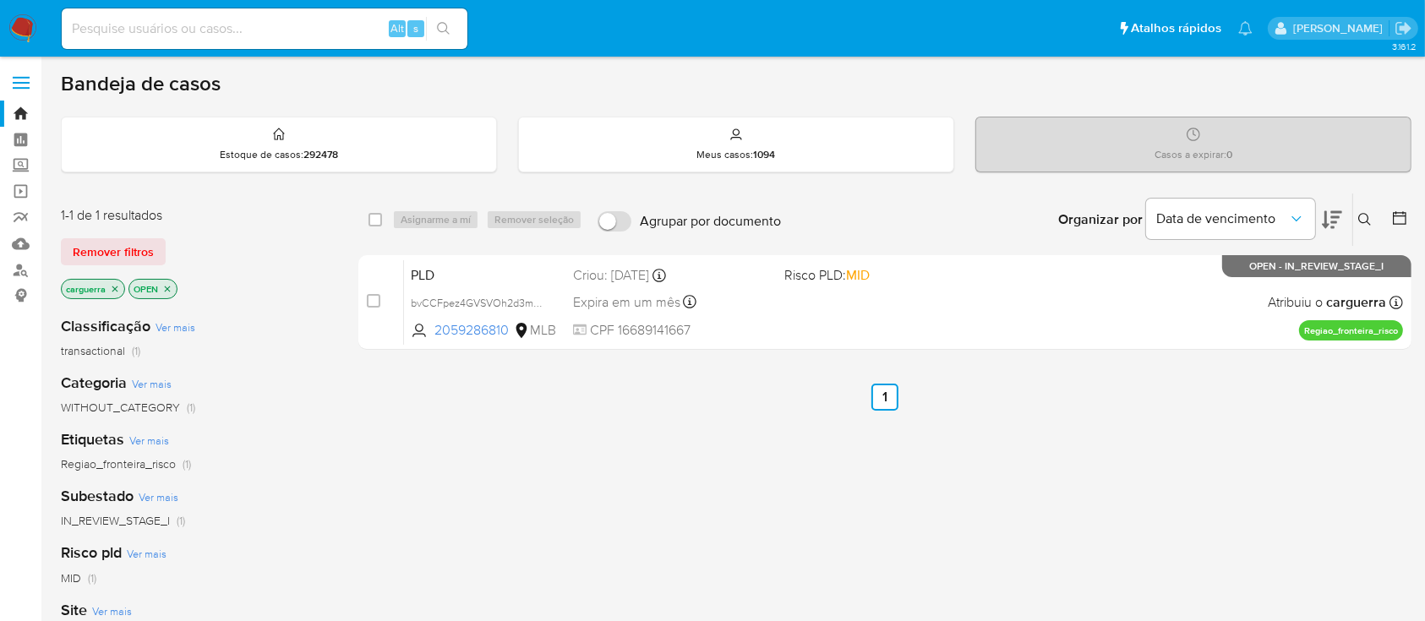
click at [1076, 451] on div "select-all-cases-checkbox Asignarme a mí Remover seleção Agrupar por documento …" at bounding box center [884, 576] width 1053 height 766
click at [29, 134] on link "Painel" at bounding box center [100, 140] width 201 height 26
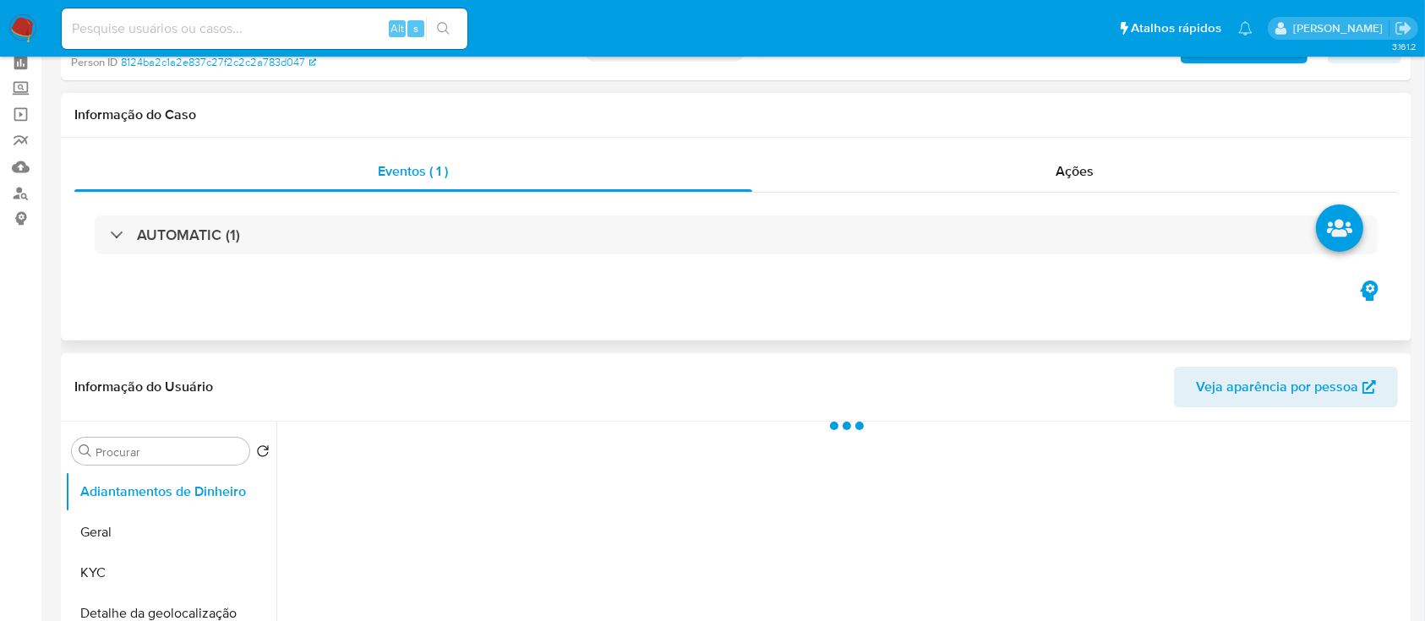
scroll to position [112, 0]
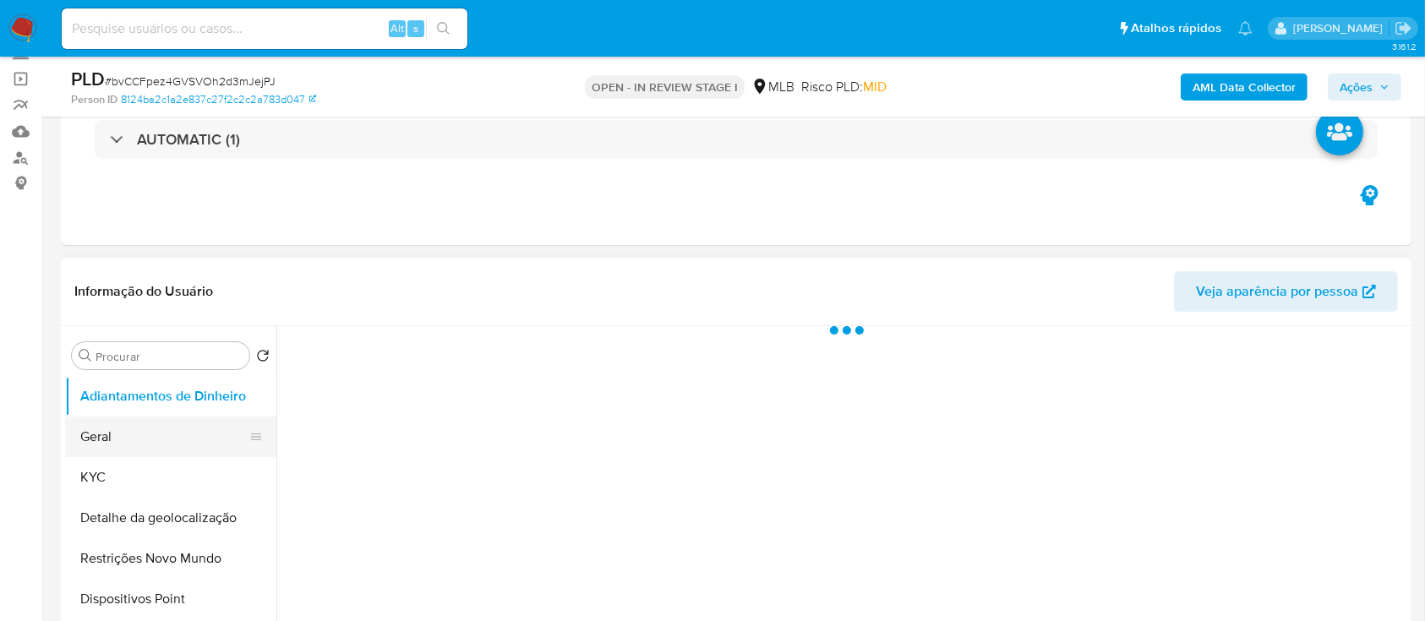
select select "10"
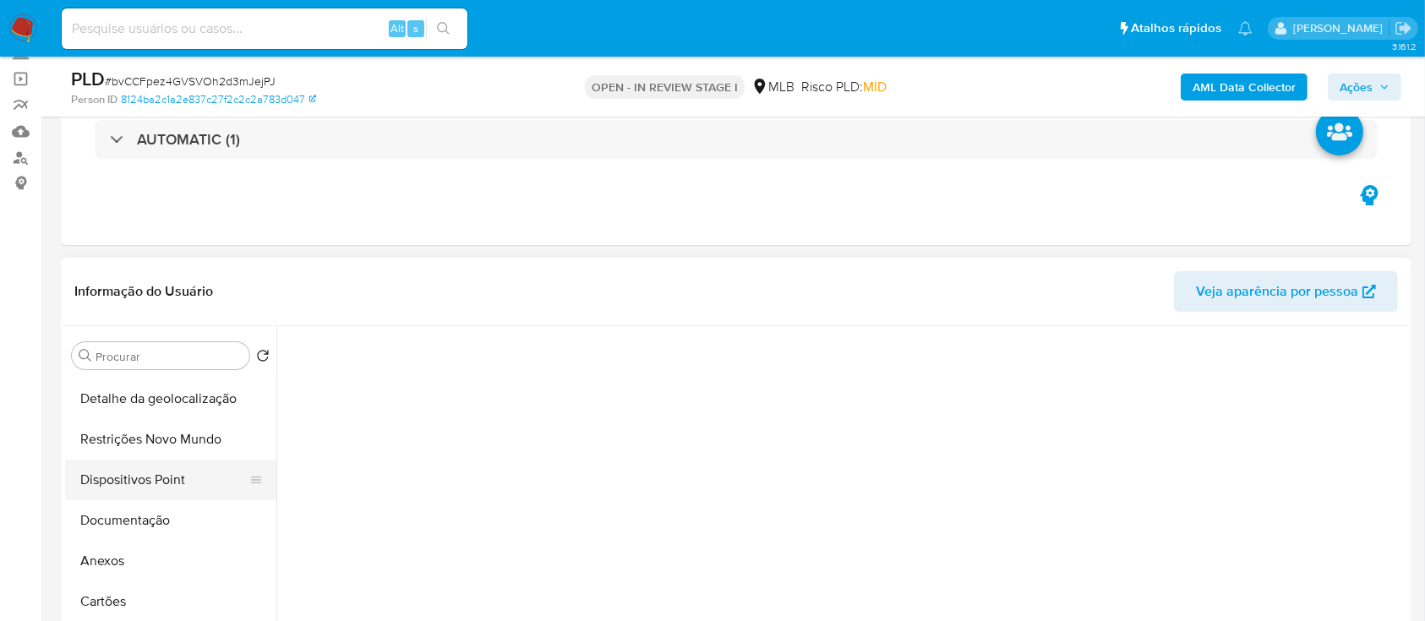
scroll to position [225, 0]
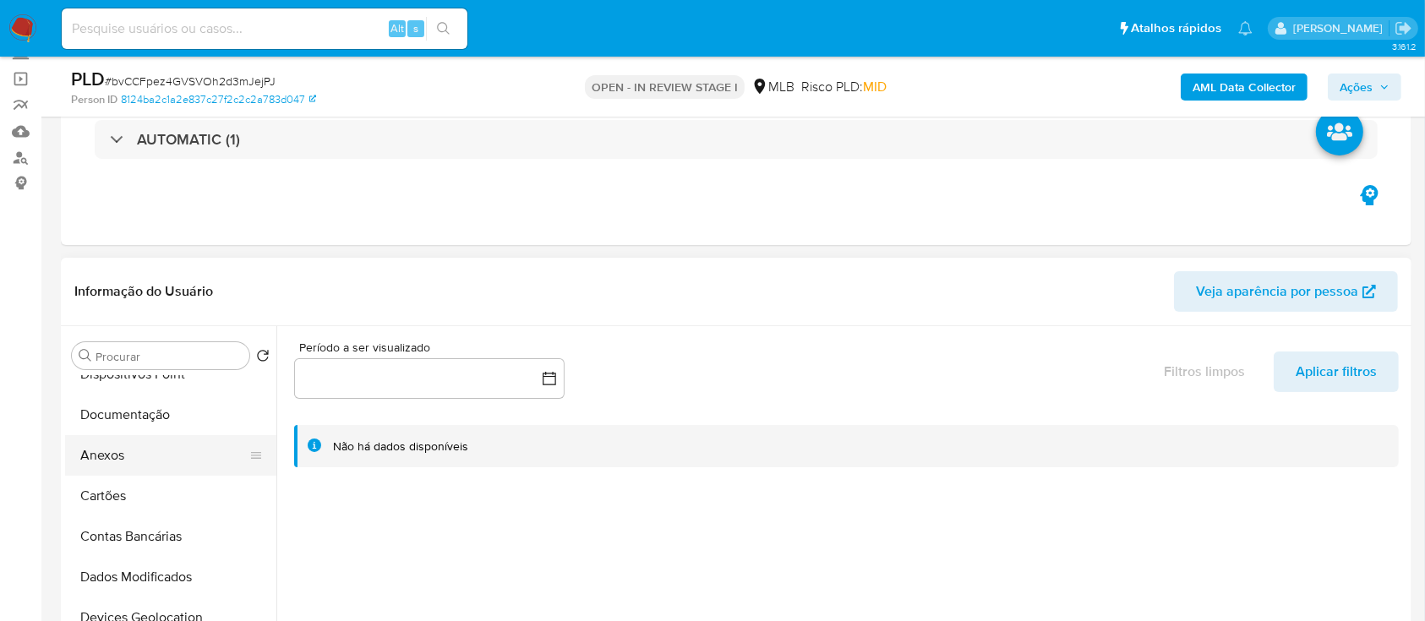
click at [129, 450] on button "Anexos" at bounding box center [164, 455] width 198 height 41
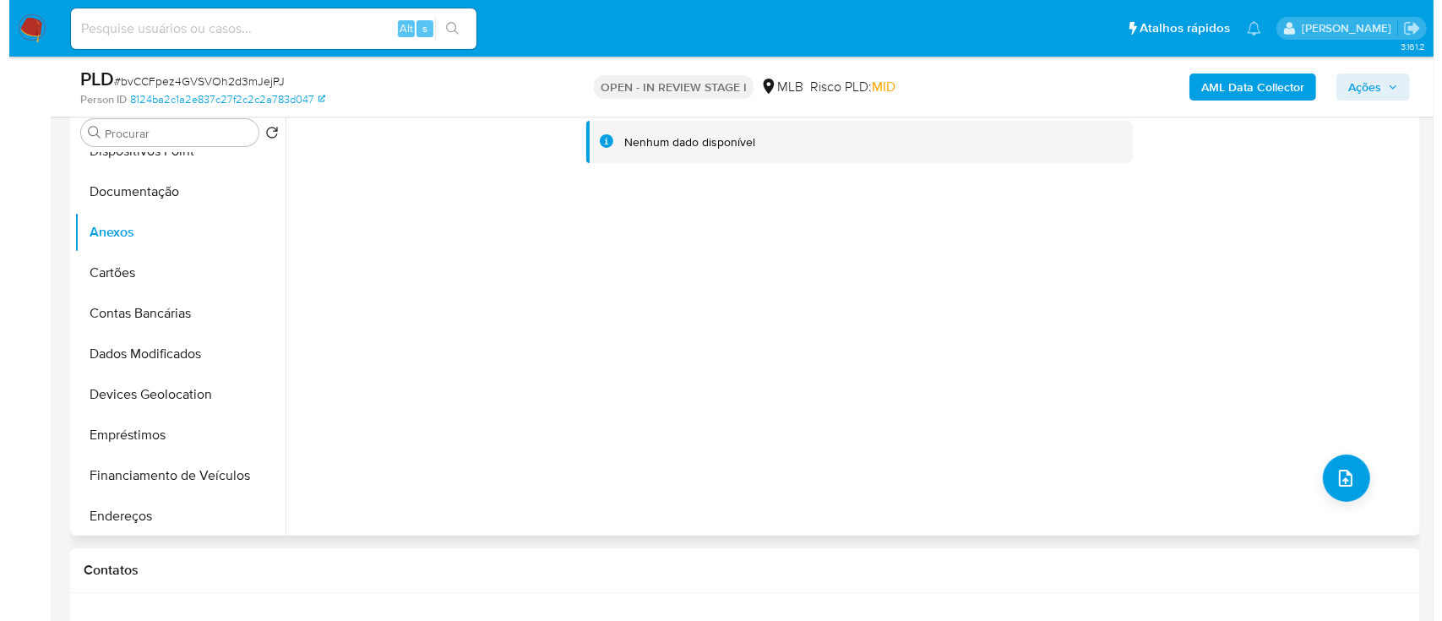
scroll to position [338, 0]
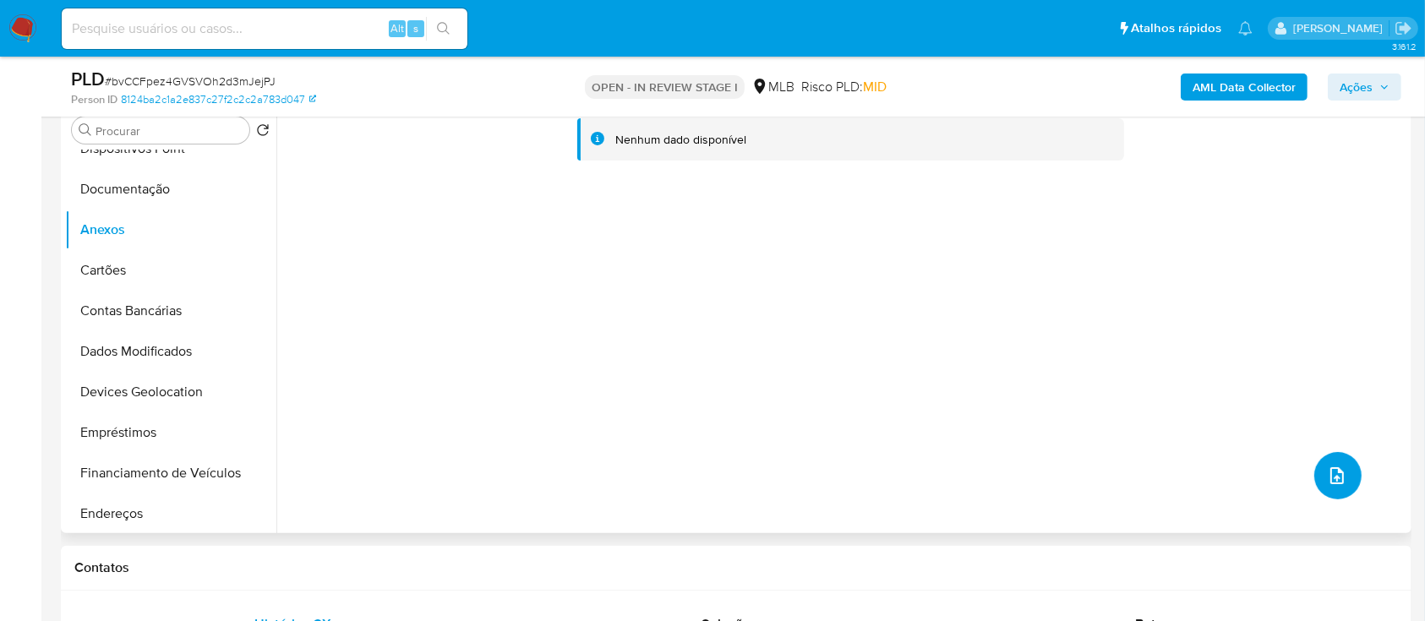
click at [1337, 483] on span "upload-file" at bounding box center [1337, 476] width 20 height 20
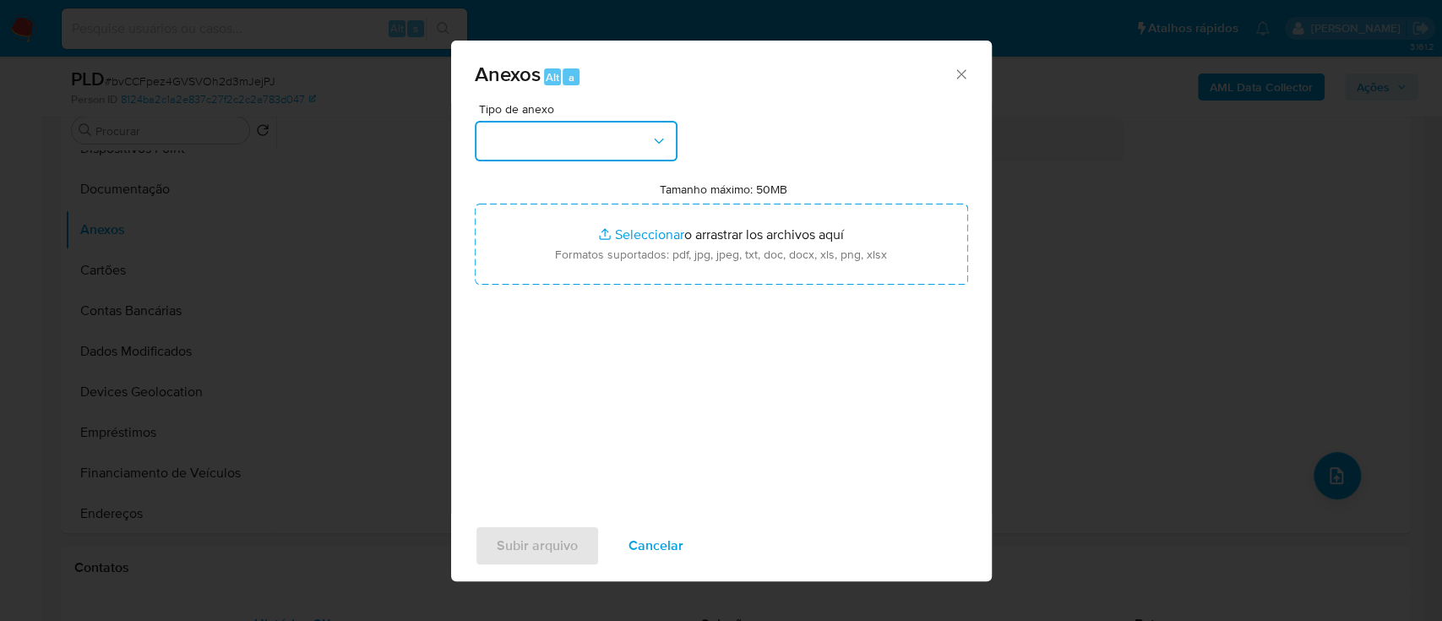
click at [544, 158] on button "button" at bounding box center [576, 141] width 203 height 41
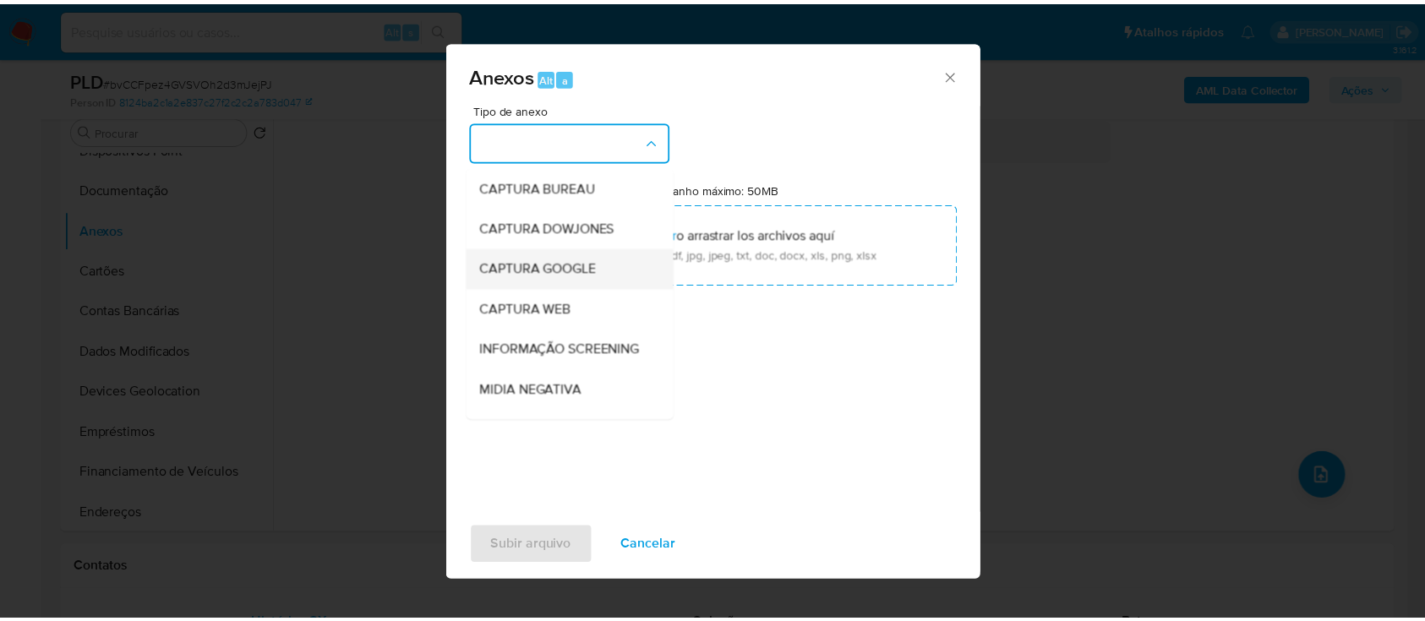
scroll to position [112, 0]
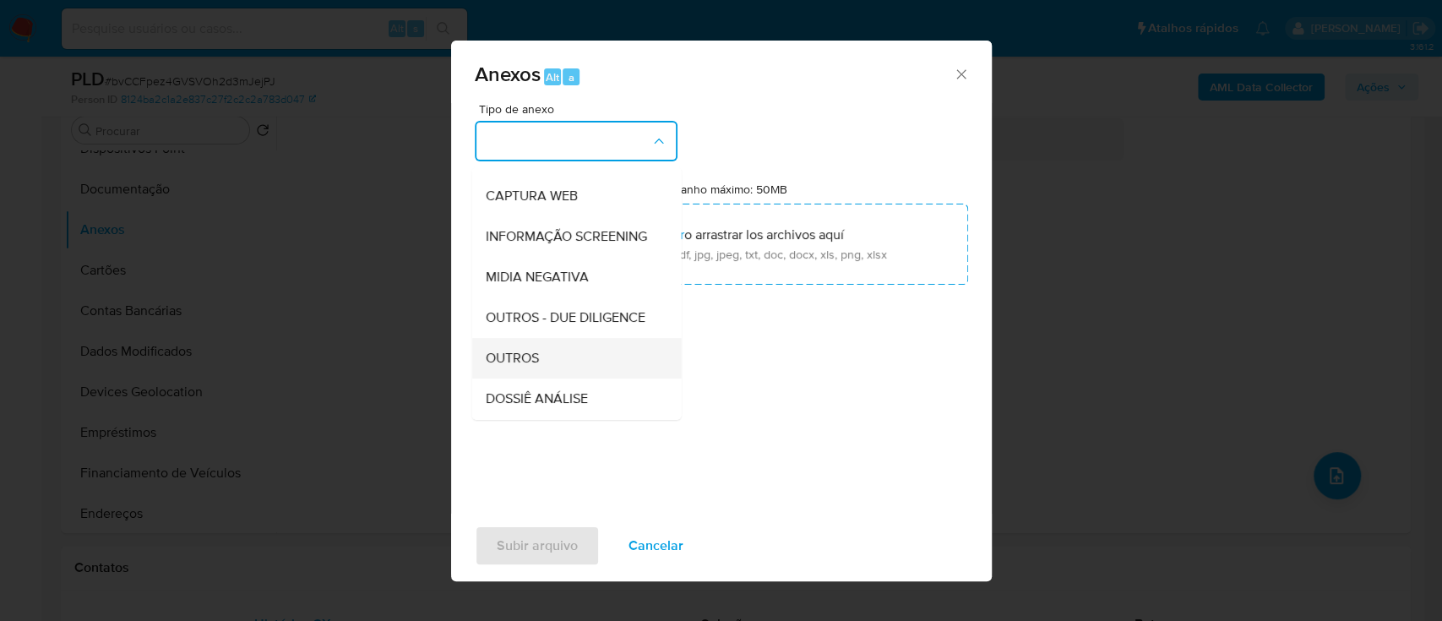
click at [537, 367] on span "OUTROS" at bounding box center [511, 358] width 53 height 17
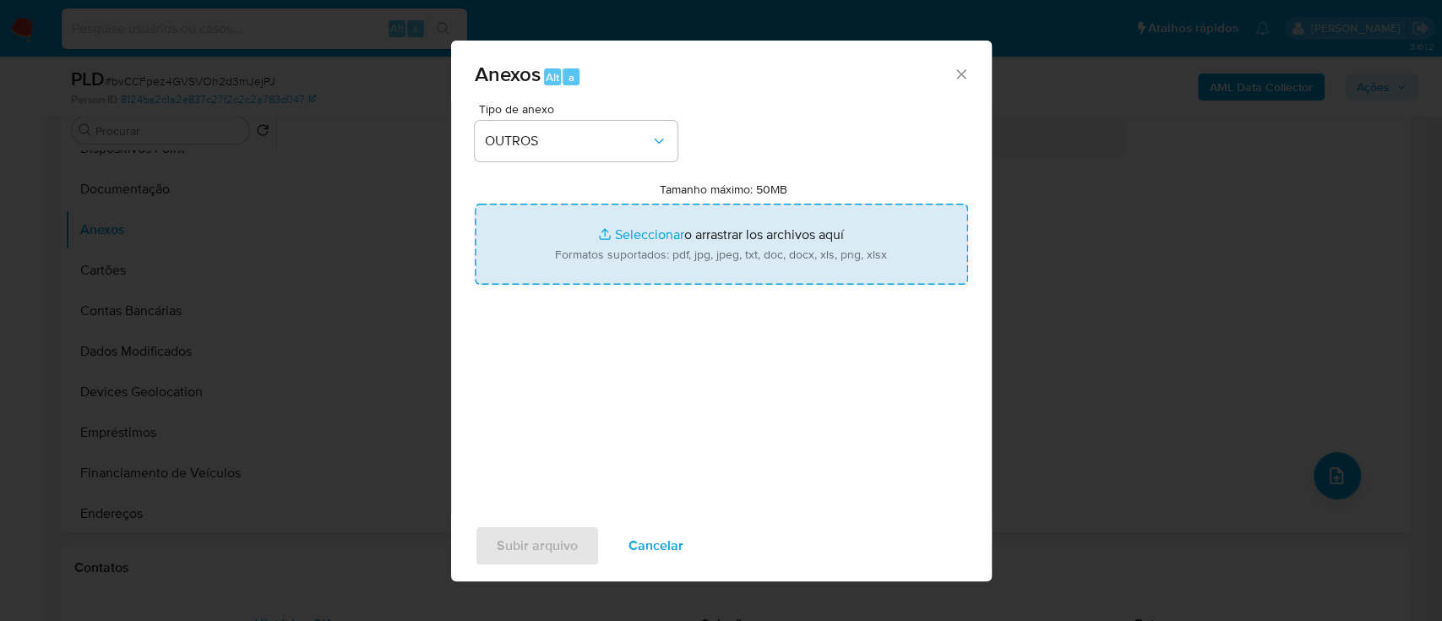
click at [660, 220] on input "Tamanho máximo: 50MB Seleccionar archivos" at bounding box center [721, 244] width 493 height 81
type input "C:\fakepath\Mulan 2059286810_2025_09_25_14_09_50.xlsx"
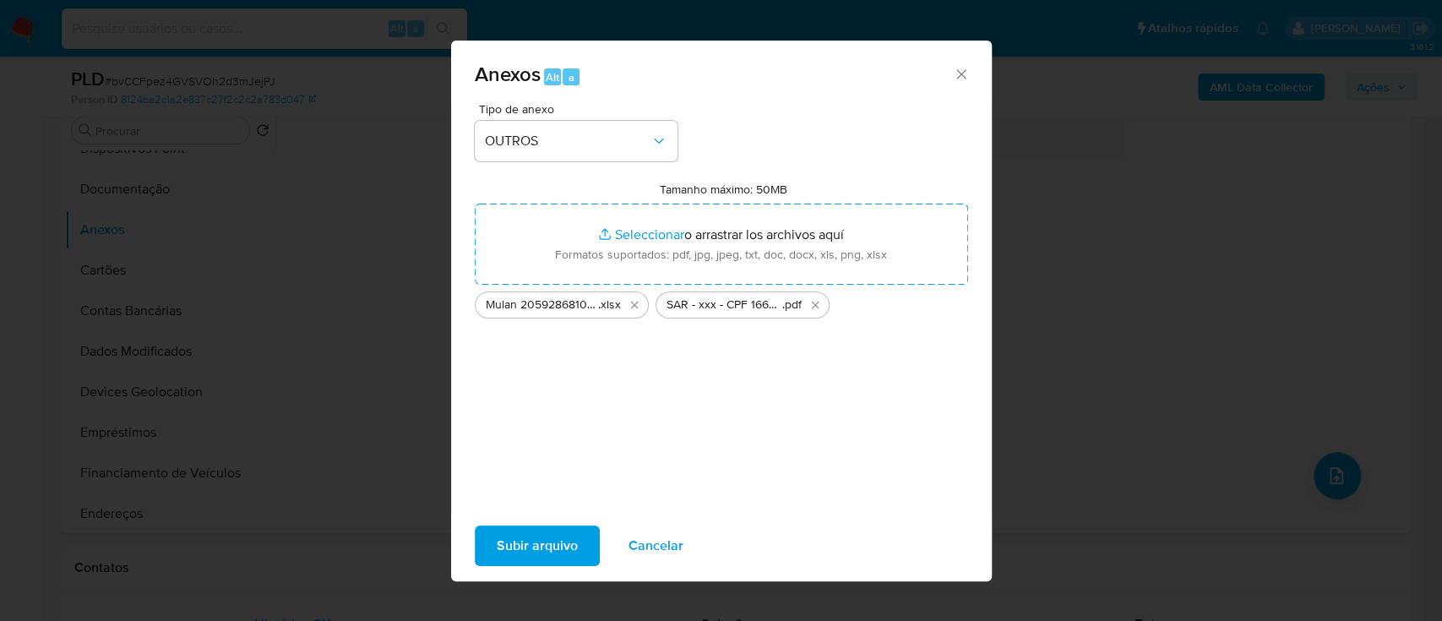
click at [535, 545] on span "Subir arquivo" at bounding box center [537, 545] width 81 height 37
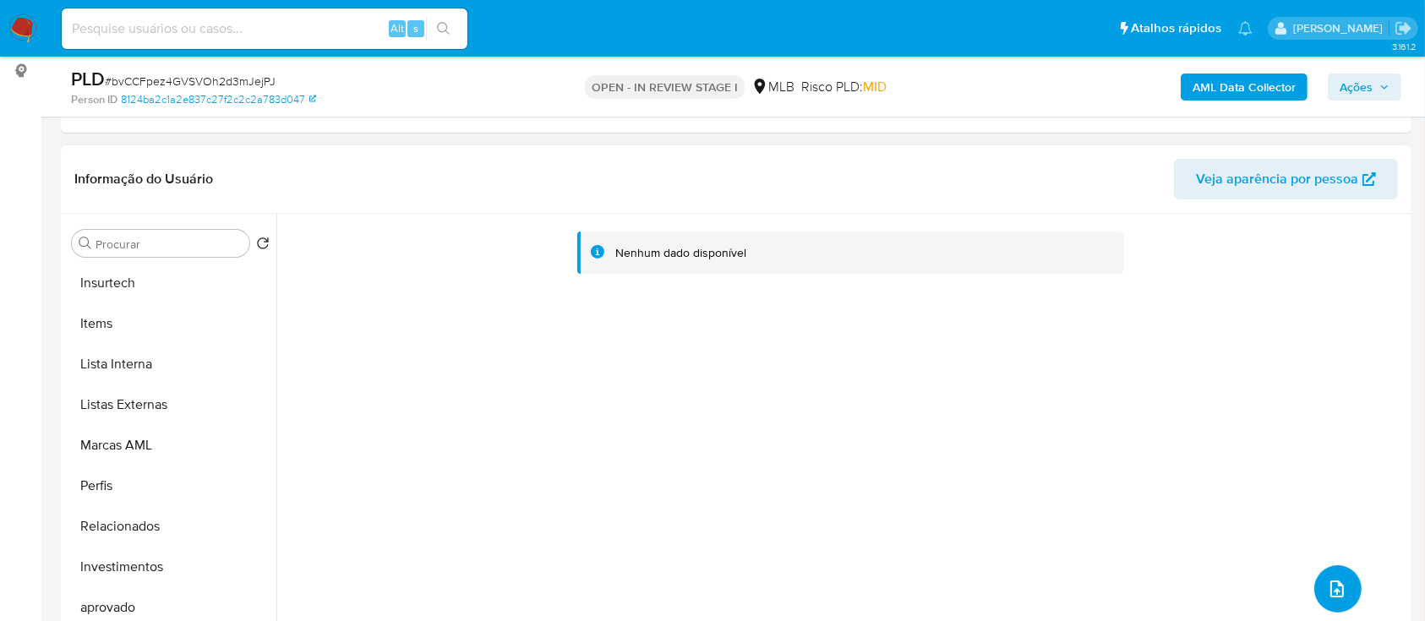
scroll to position [876, 0]
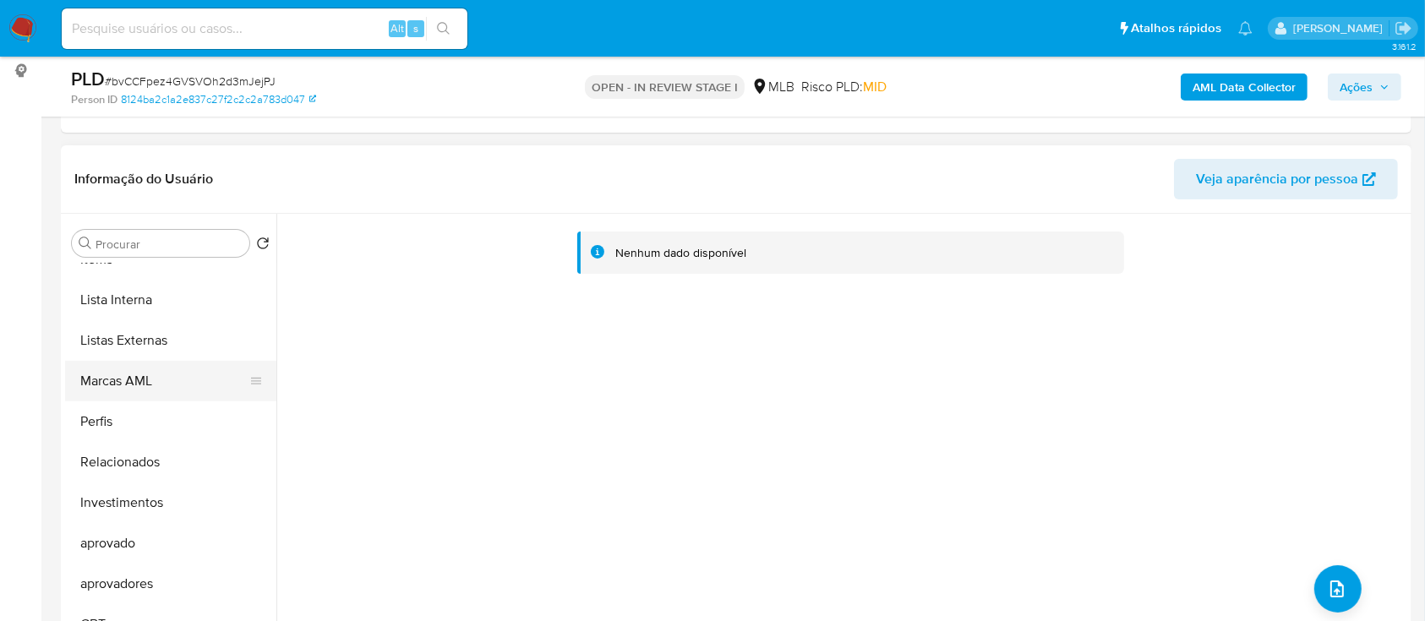
click at [153, 389] on button "Marcas AML" at bounding box center [164, 381] width 198 height 41
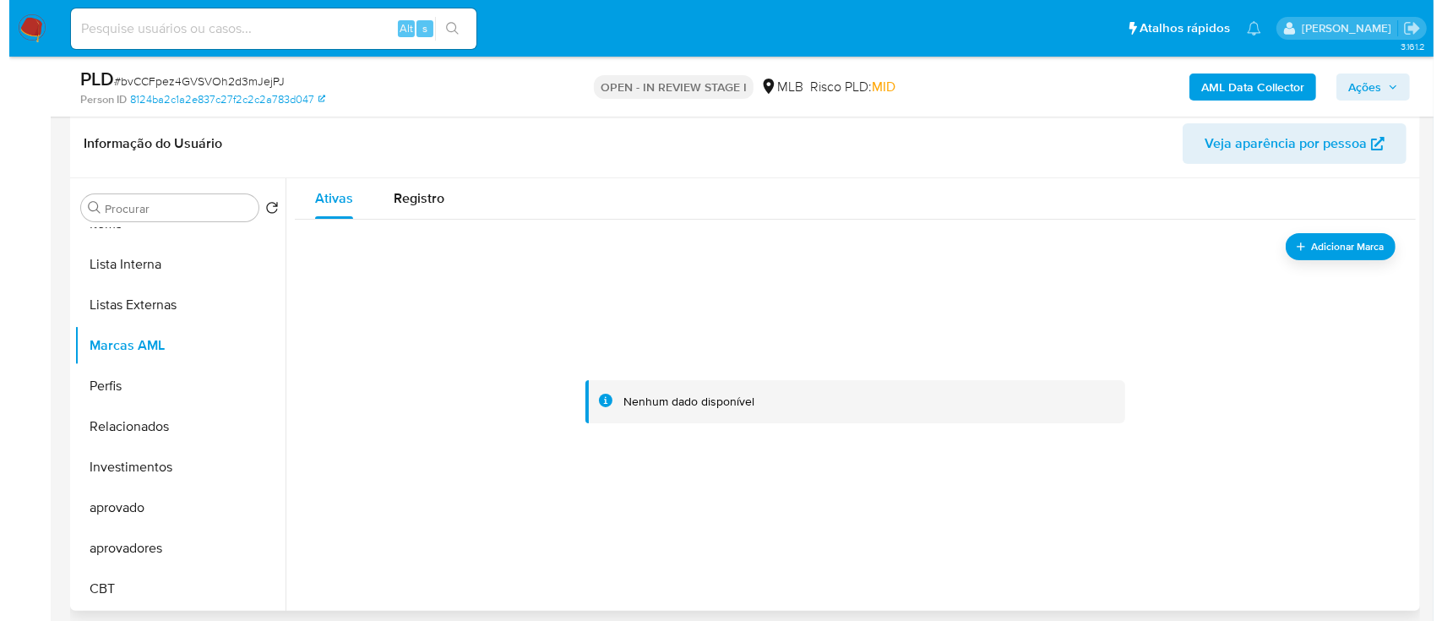
scroll to position [225, 0]
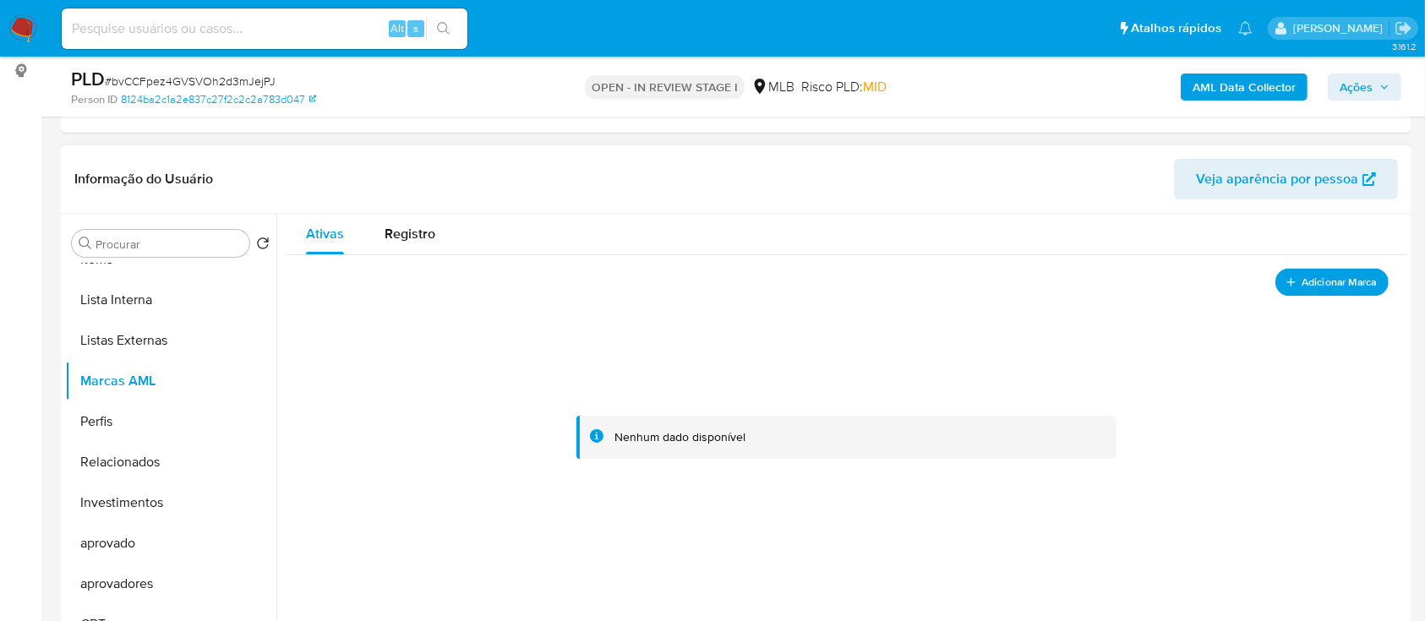
click at [1301, 280] on span "Adicionar Marca" at bounding box center [1338, 281] width 75 height 21
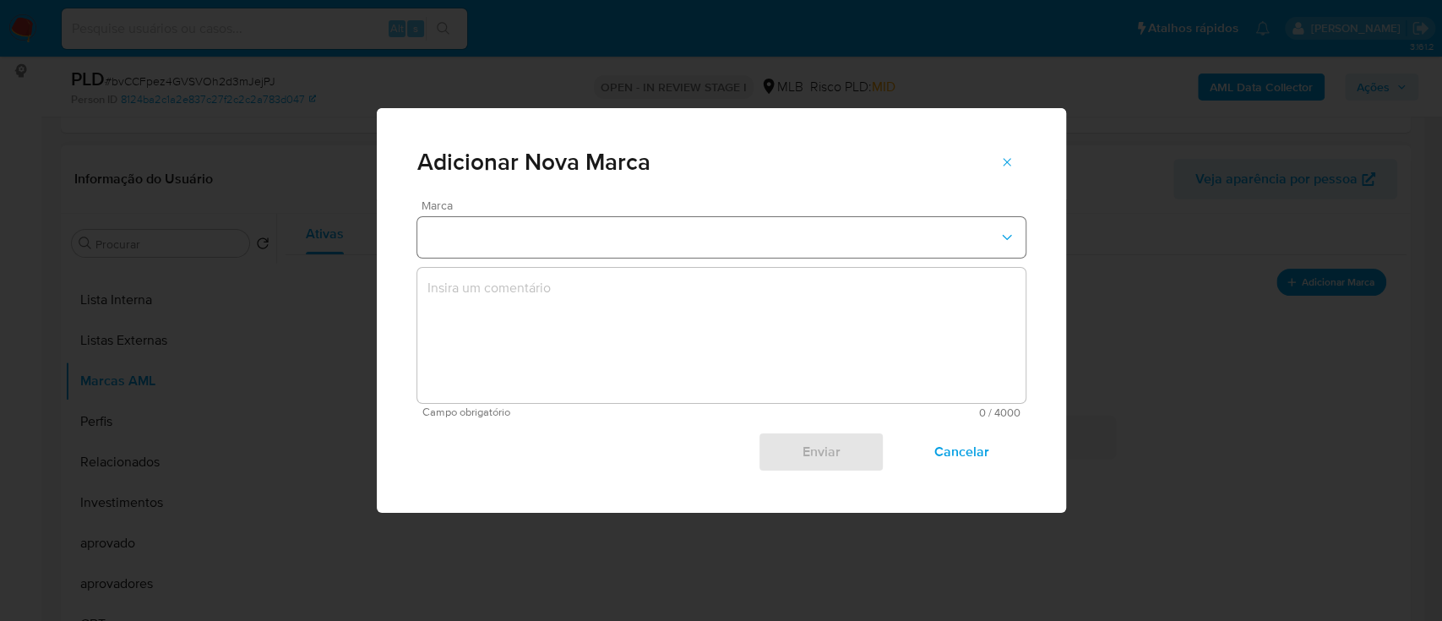
click at [634, 247] on button "marks-modal" at bounding box center [721, 237] width 608 height 41
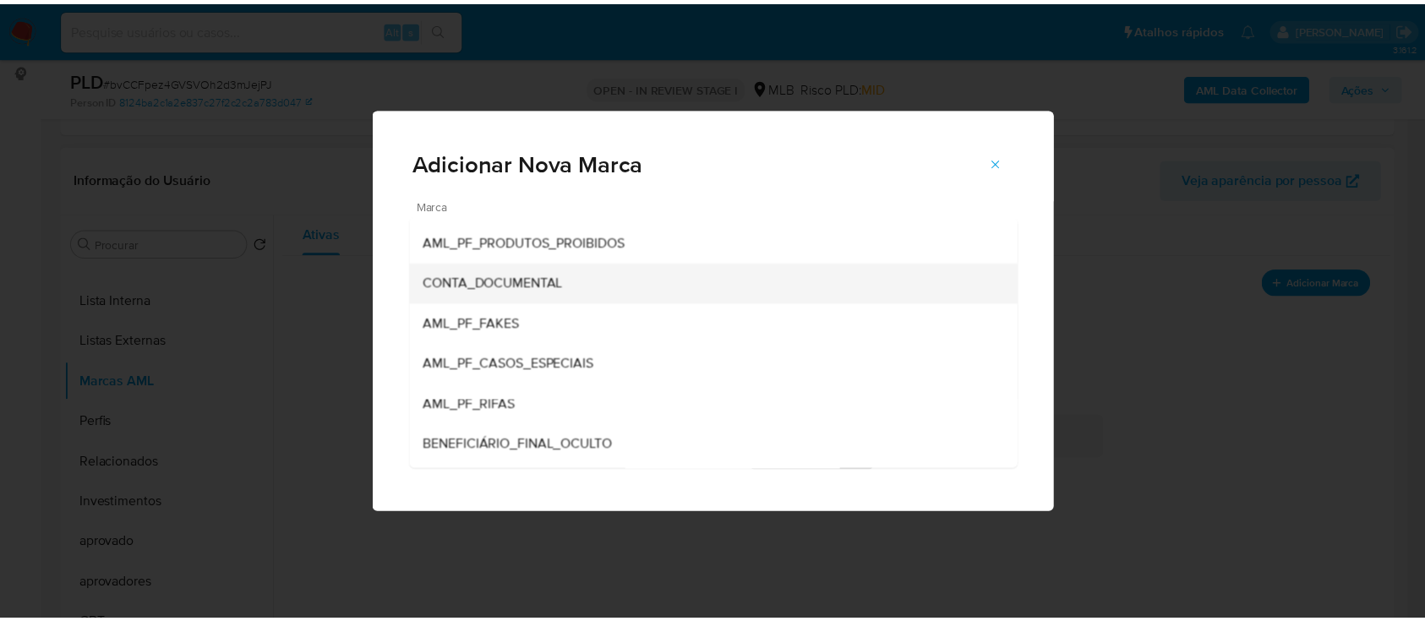
scroll to position [0, 0]
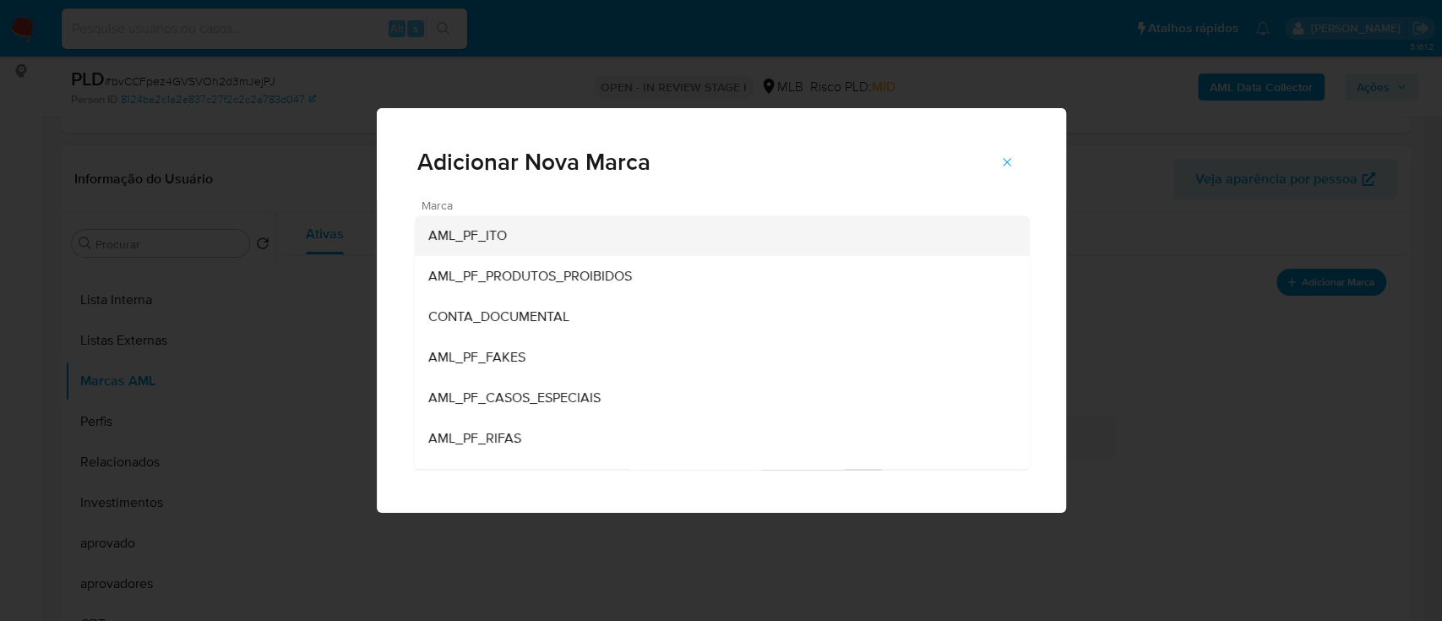
click at [642, 240] on div "AML_PF_ITO" at bounding box center [717, 235] width 578 height 41
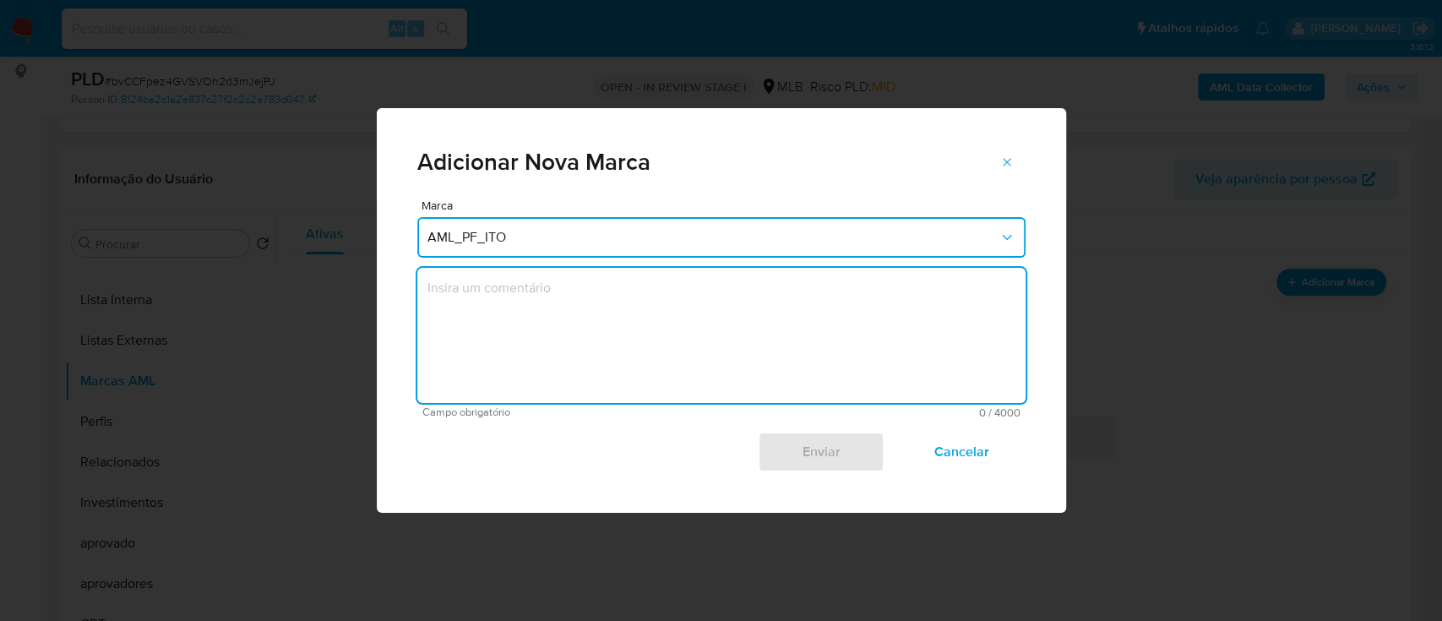
click at [633, 309] on textarea "marks-modal" at bounding box center [721, 335] width 608 height 135
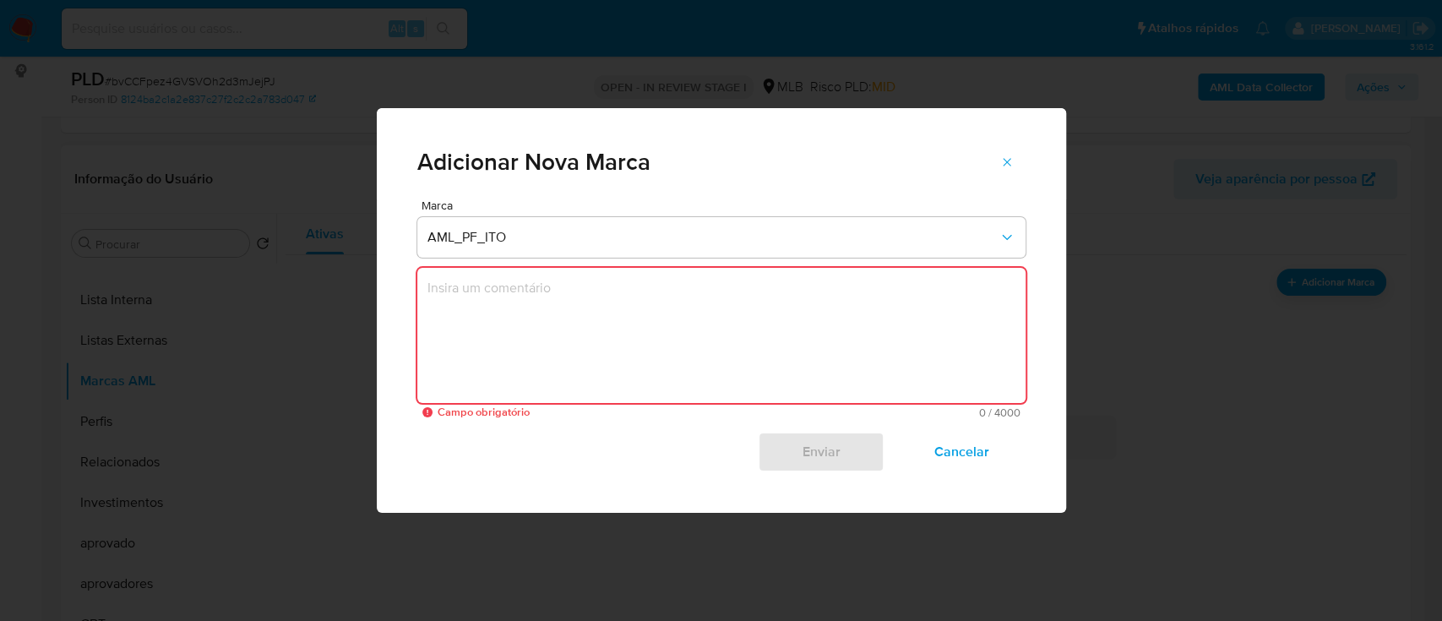
click at [500, 315] on textarea "marks-modal" at bounding box center [721, 335] width 608 height 135
paste textarea "CUST ID: 2059286810 Casuística: Regiao_fronteira_risco Volume Operado Análise: …"
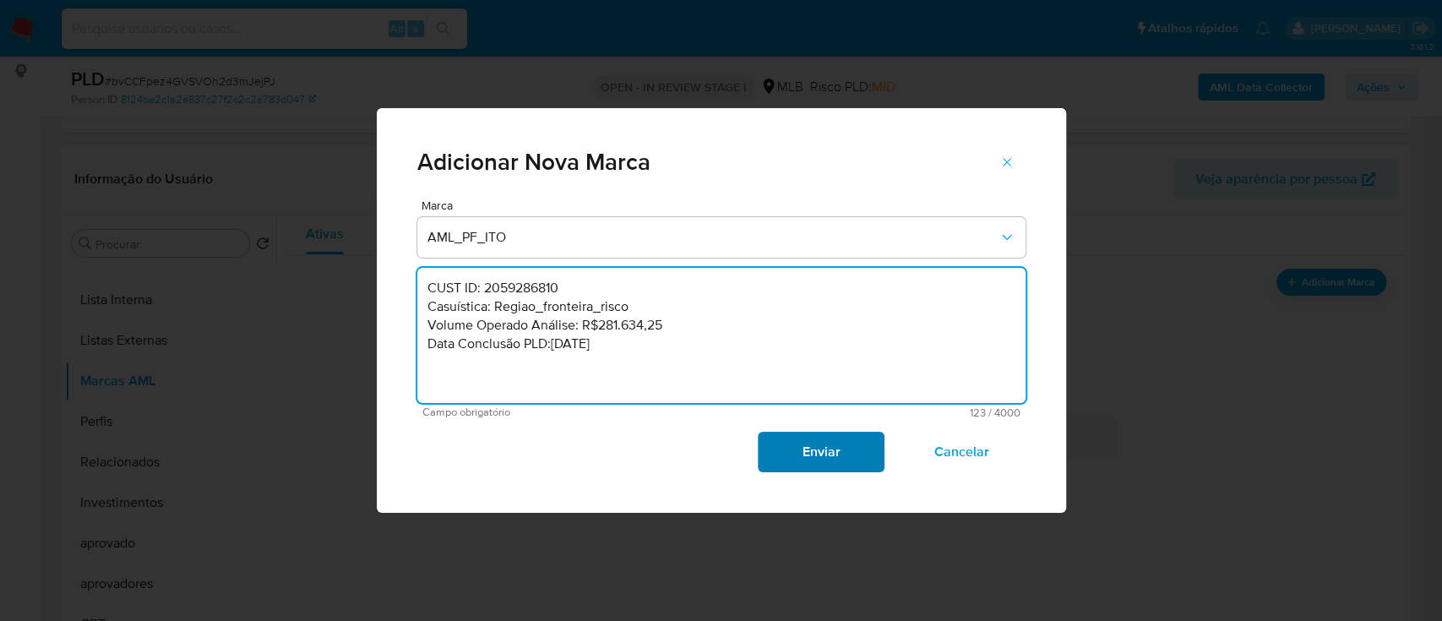
type textarea "CUST ID: 2059286810 Casuística: Regiao_fronteira_risco Volume Operado Análise: …"
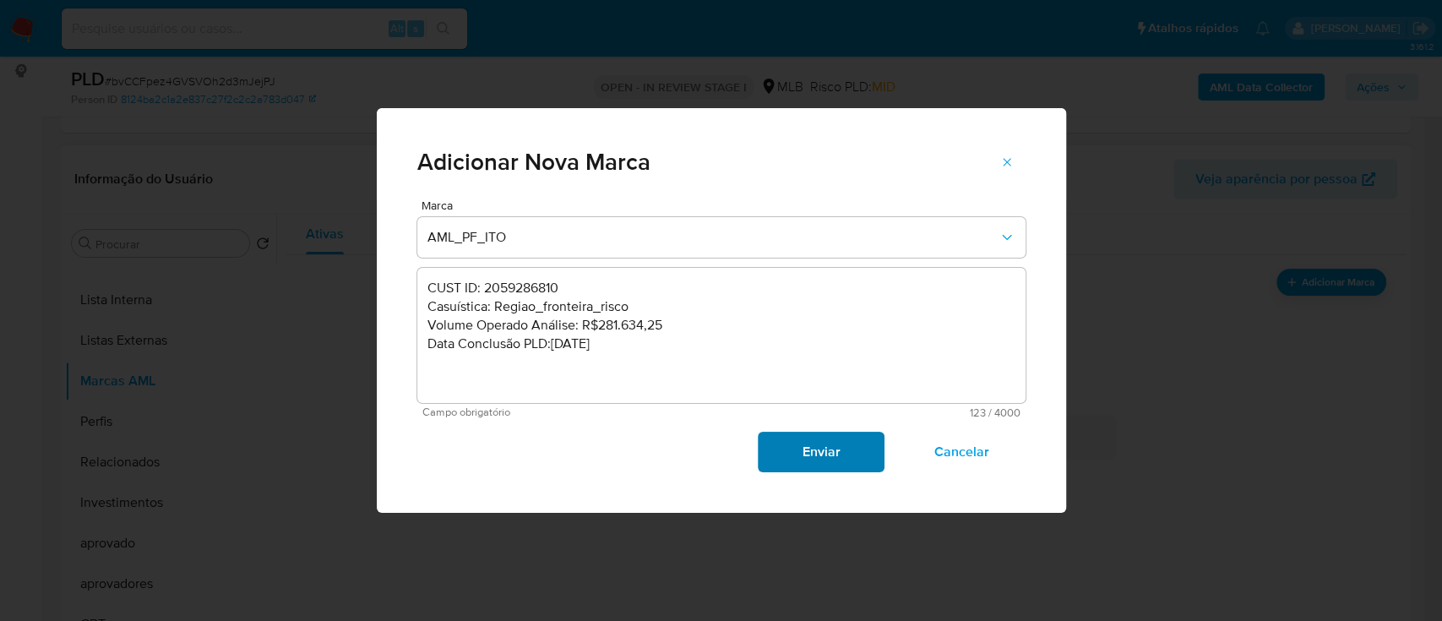
click at [785, 442] on span "Enviar" at bounding box center [821, 451] width 83 height 37
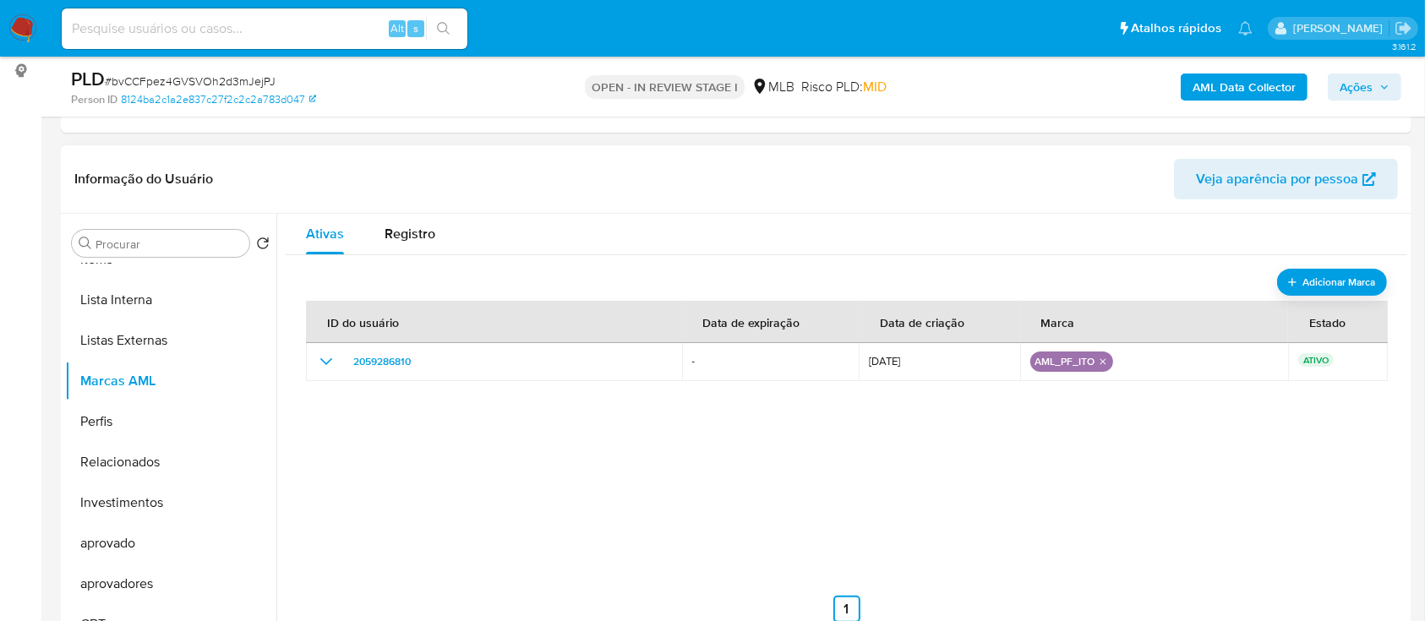
drag, startPoint x: 1351, startPoint y: 83, endPoint x: 1305, endPoint y: 95, distance: 47.4
click at [1348, 82] on span "Ações" at bounding box center [1355, 87] width 33 height 27
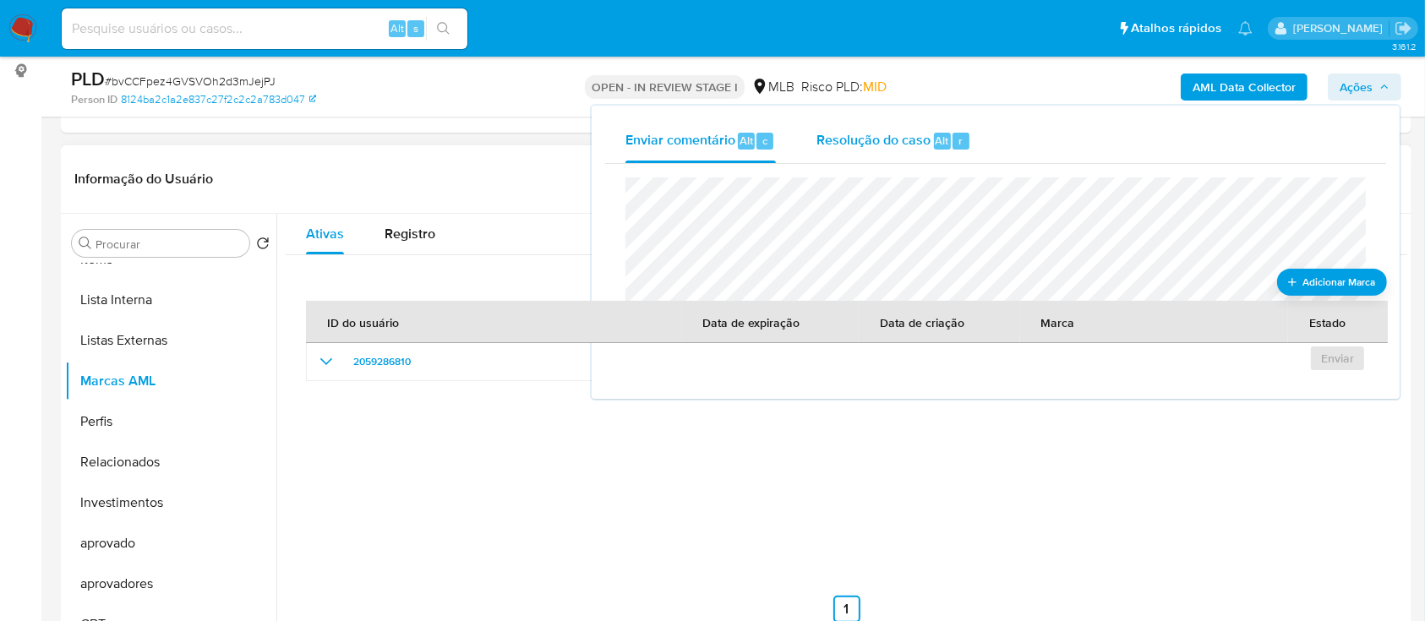
click at [838, 128] on div "Resolução do caso Alt r" at bounding box center [893, 141] width 155 height 44
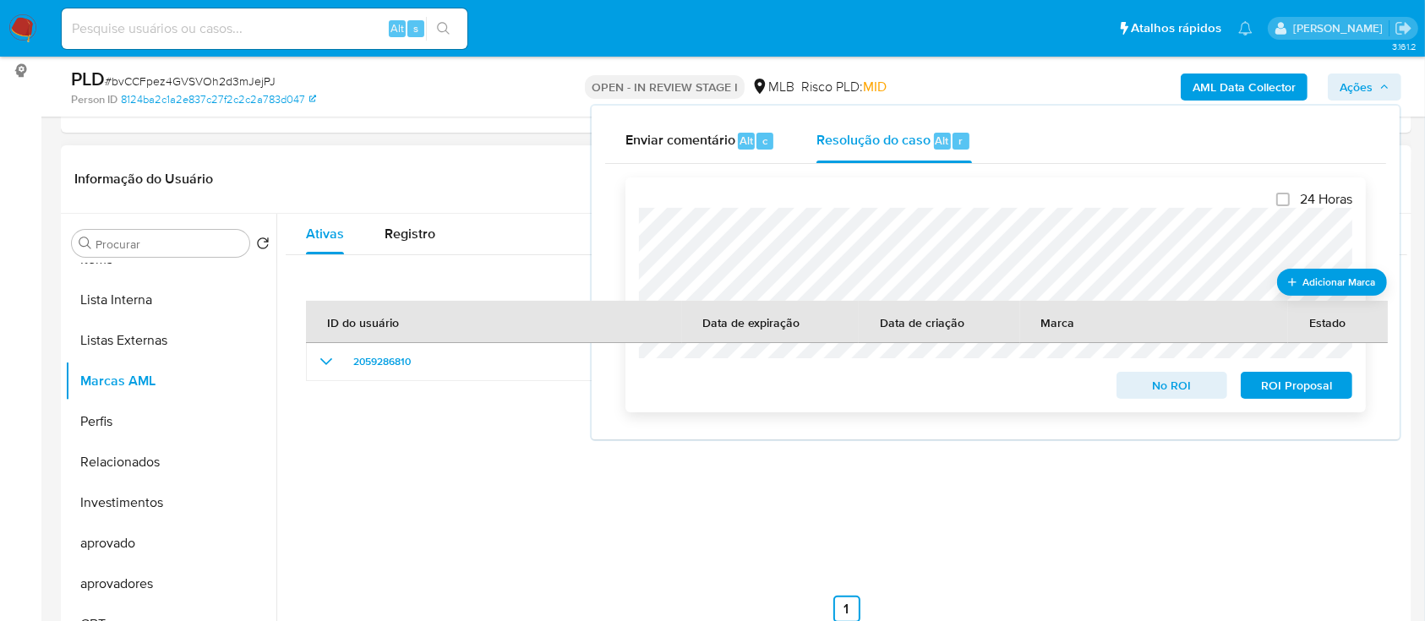
click at [1186, 386] on span "No ROI" at bounding box center [1172, 385] width 88 height 24
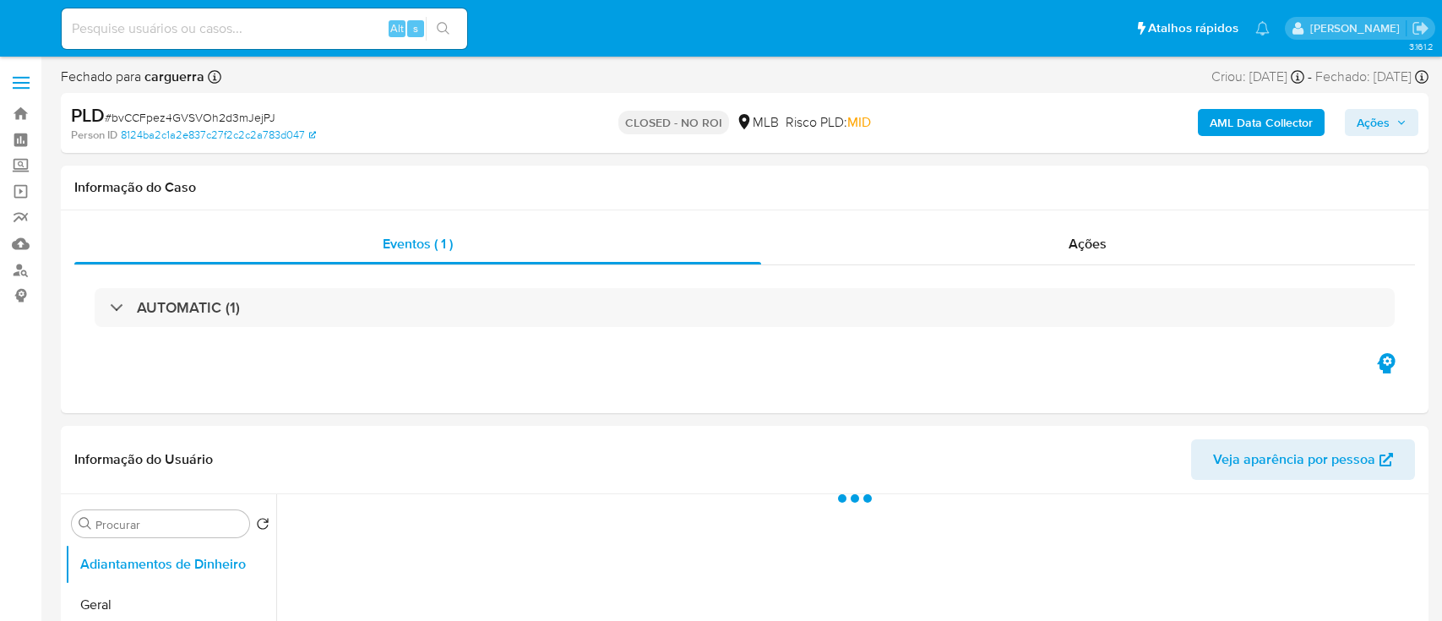
select select "10"
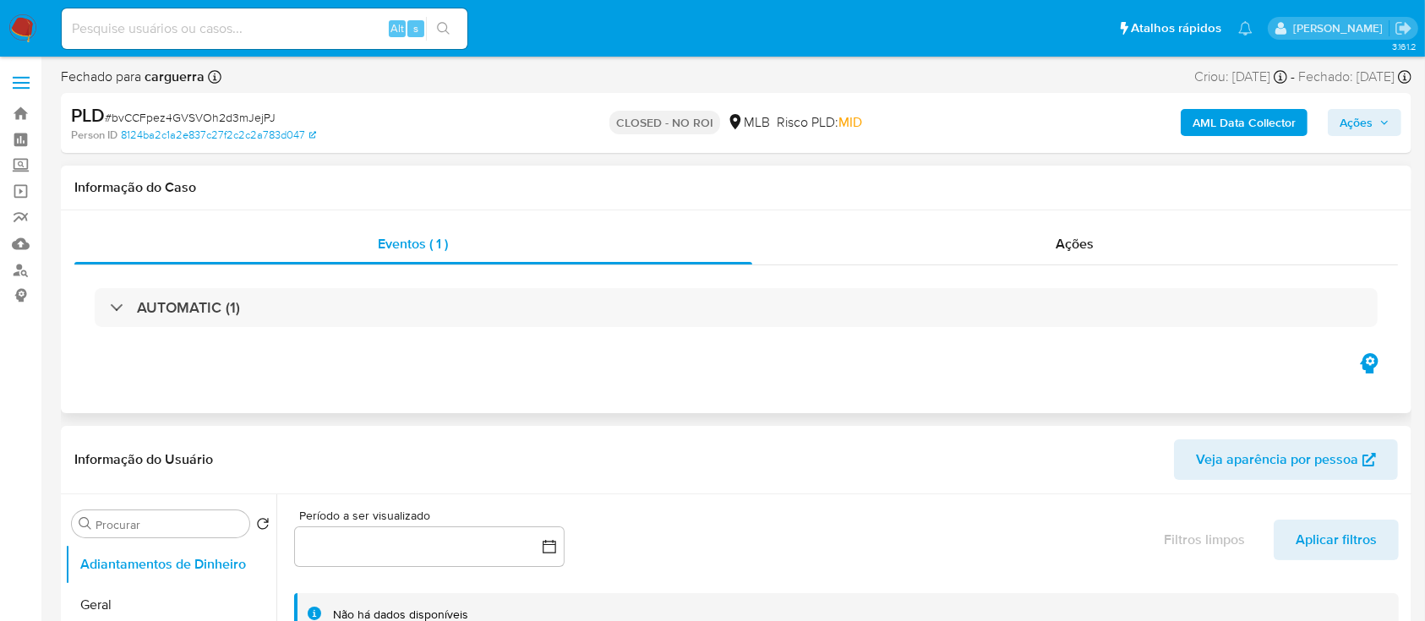
click at [969, 282] on div "AUTOMATIC (1)" at bounding box center [735, 307] width 1323 height 84
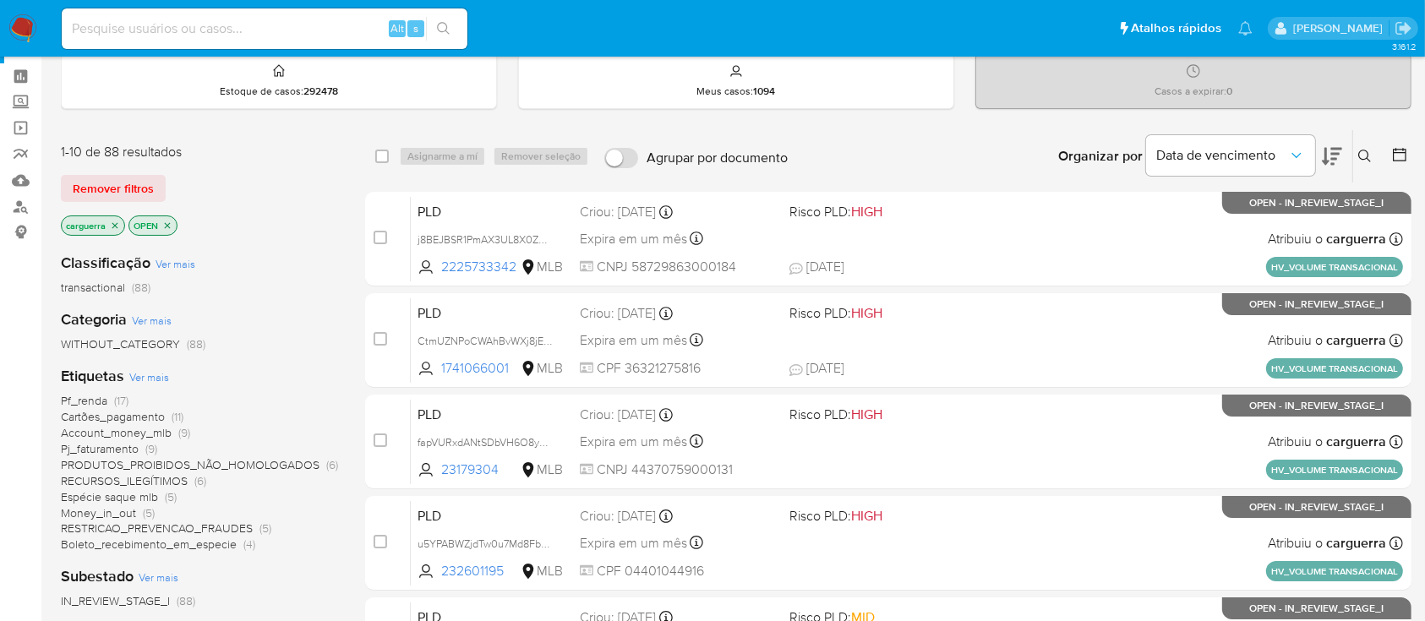
scroll to position [112, 0]
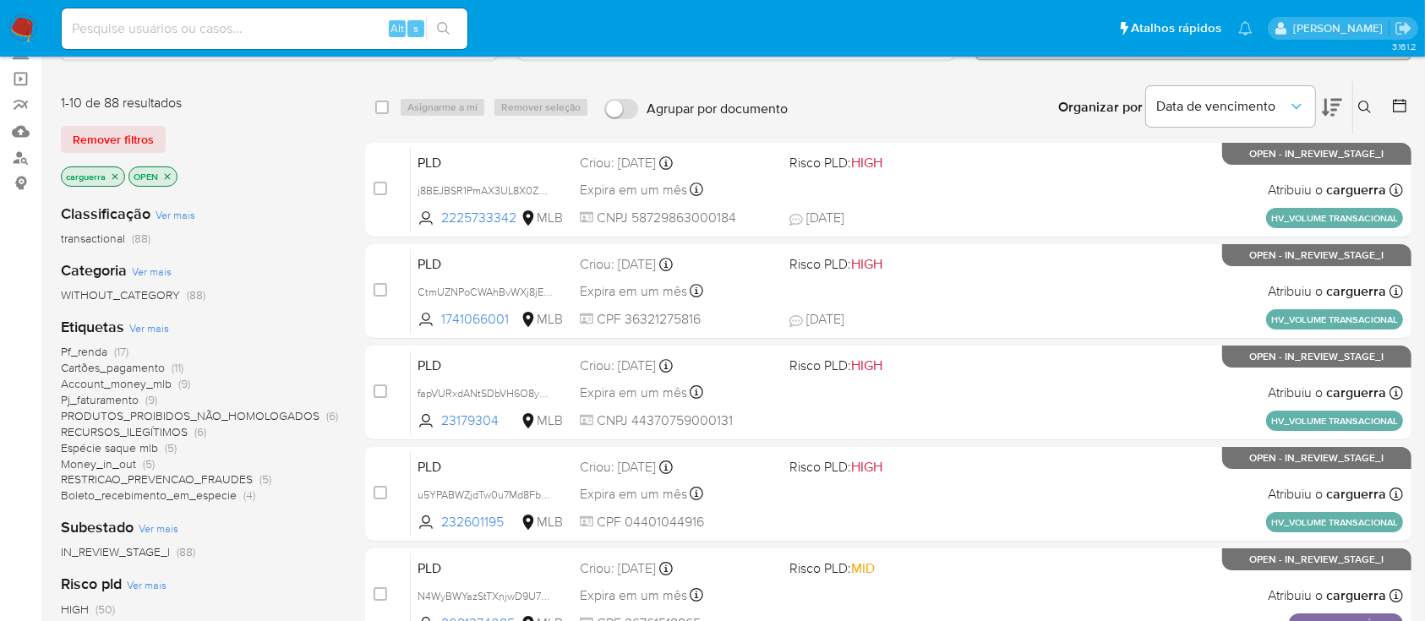
click at [78, 345] on span "Pf_renda" at bounding box center [84, 351] width 46 height 17
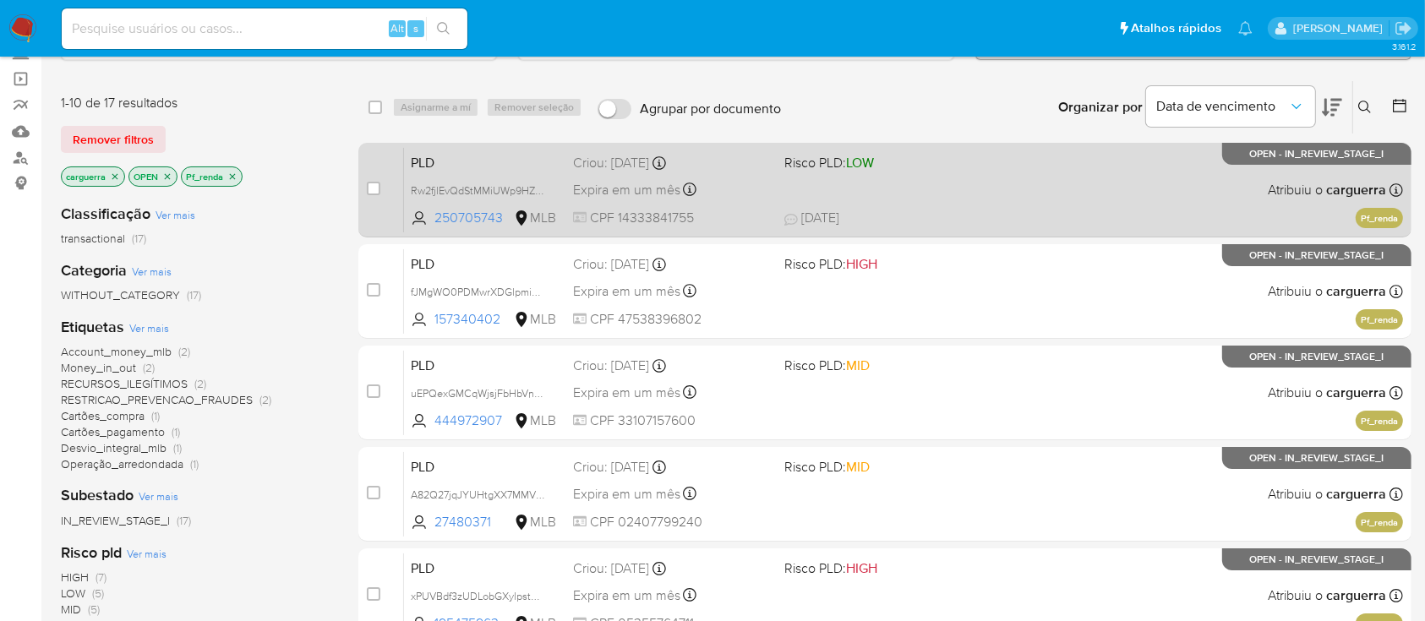
click at [934, 211] on span "24/09/2025 24/09/2025 21:37" at bounding box center [988, 218] width 408 height 19
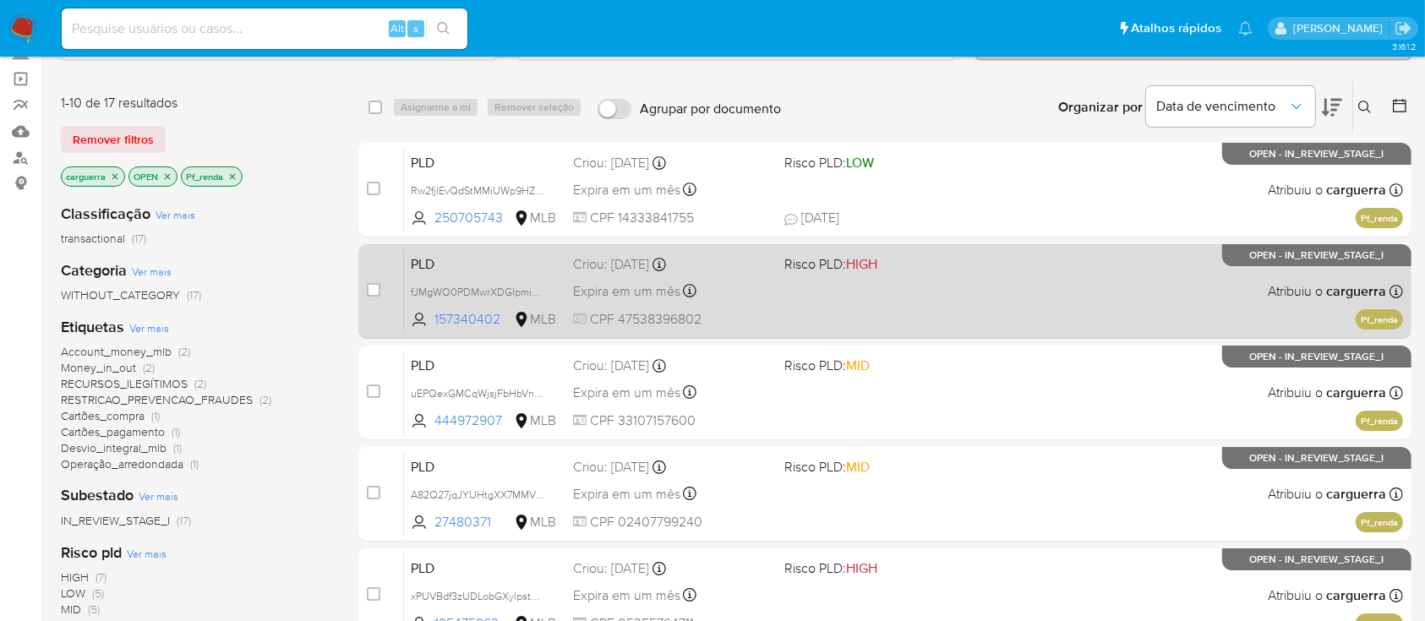
click at [1101, 319] on div "PLD fJMgWO0PDMwrXDGlpmiASxcS 157340402 MLB Risco PLD: HIGH Criou: 12/09/2025 Cr…" at bounding box center [903, 290] width 999 height 85
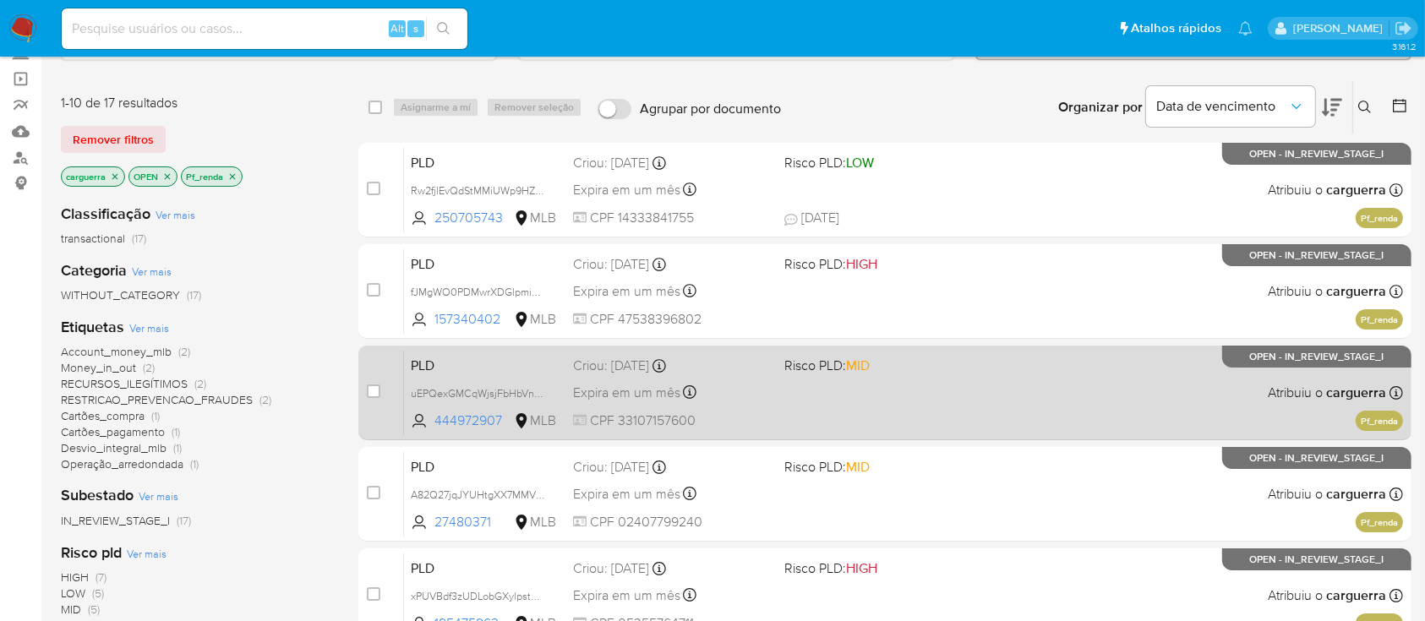
click at [1074, 401] on div "PLD uEPQexGMCqWjsjFbHbVnDIsR 444972907 MLB Risco PLD: MID Criou: 12/09/2025 Cri…" at bounding box center [903, 392] width 999 height 85
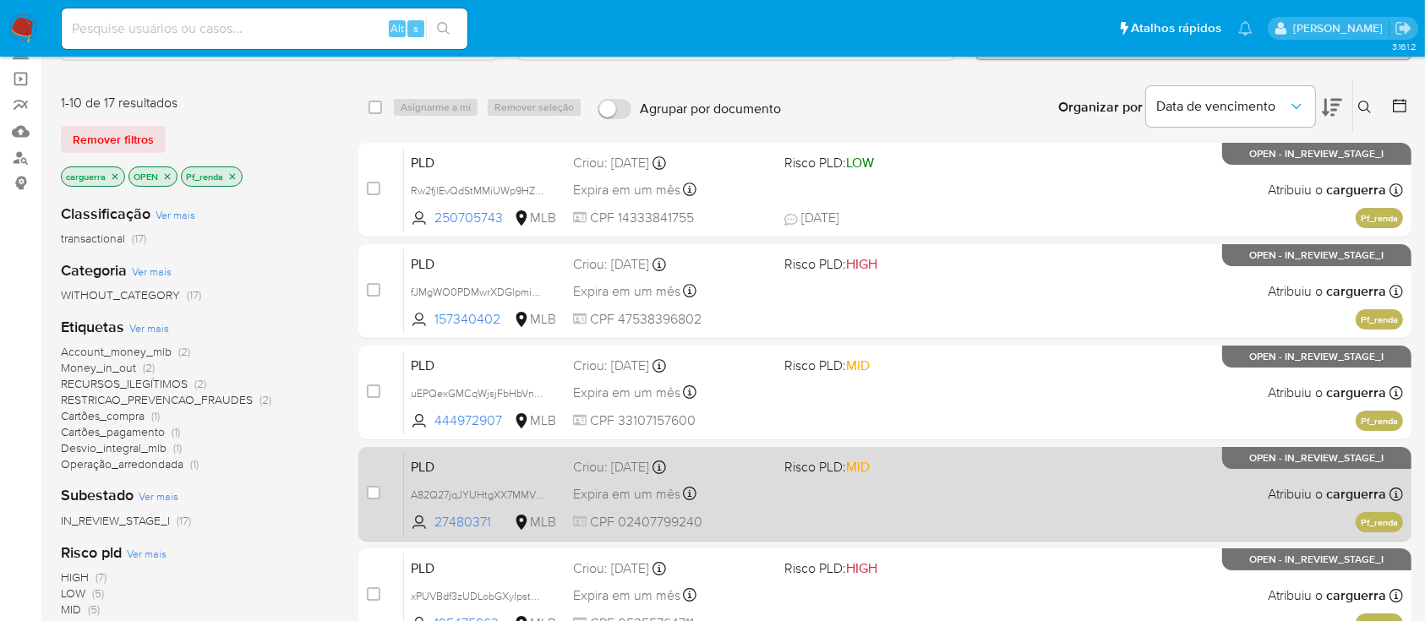
click at [1011, 463] on div "PLD A82Q27jqJYUHtgXX7MMV3xW0 27480371 MLB Risco PLD: MID Criou: 12/09/2025 Crio…" at bounding box center [903, 493] width 999 height 85
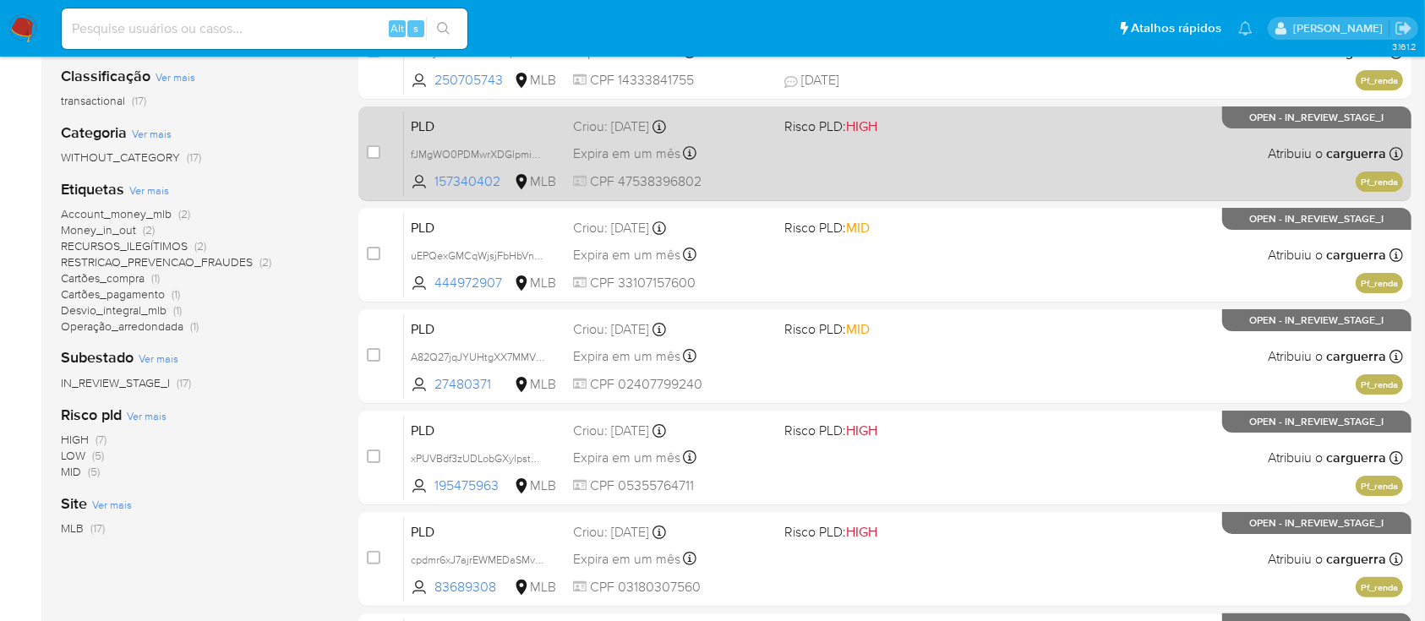
scroll to position [338, 0]
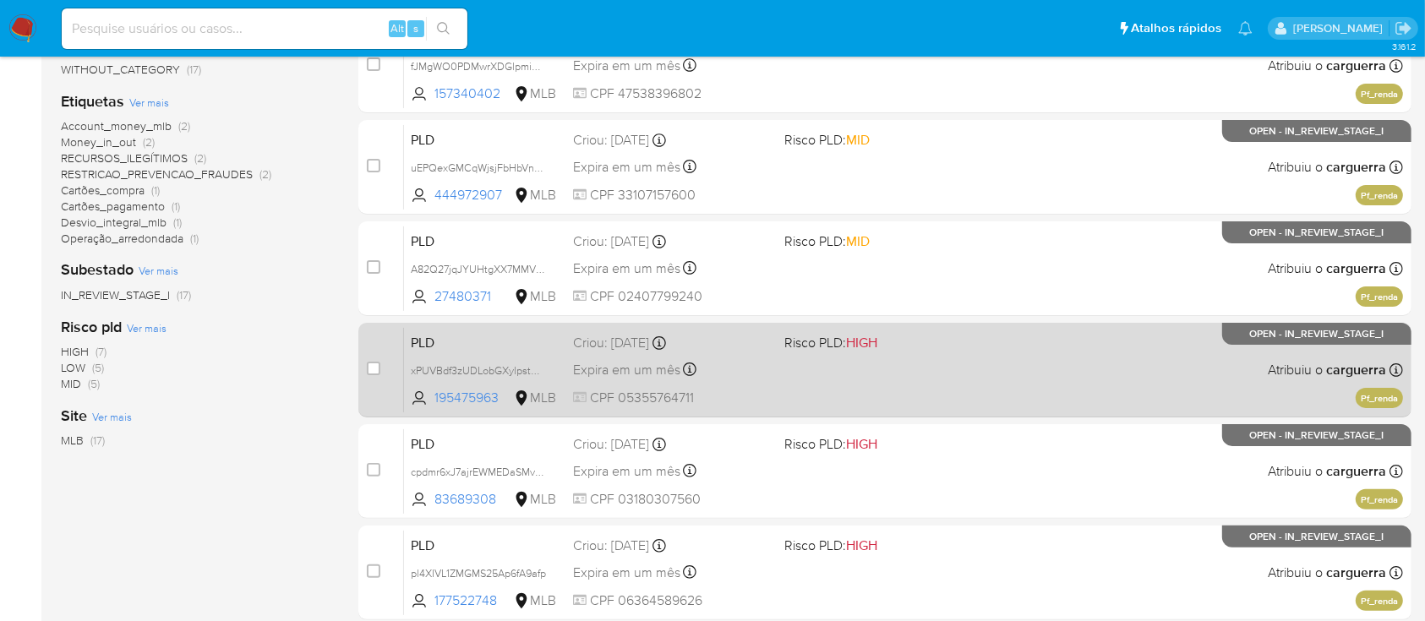
click at [1047, 374] on div "PLD xPUVBdf3zUDLobGXylpstABt 195475963 MLB Risco PLD: HIGH Criou: 12/09/2025 Cr…" at bounding box center [903, 369] width 999 height 85
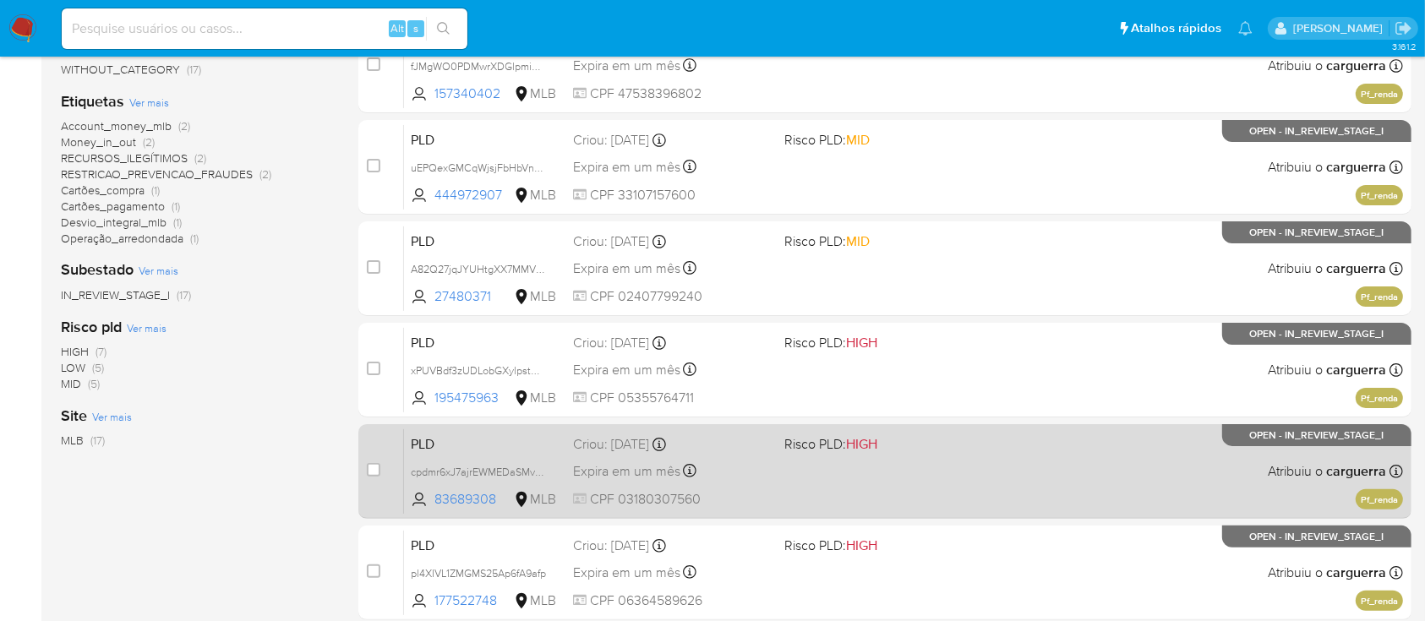
click at [1065, 457] on div "PLD cpdmr6xJ7ajrEWMEDaSMvneS 83689308 MLB Risco PLD: HIGH Criou: 12/09/2025 Cri…" at bounding box center [903, 470] width 999 height 85
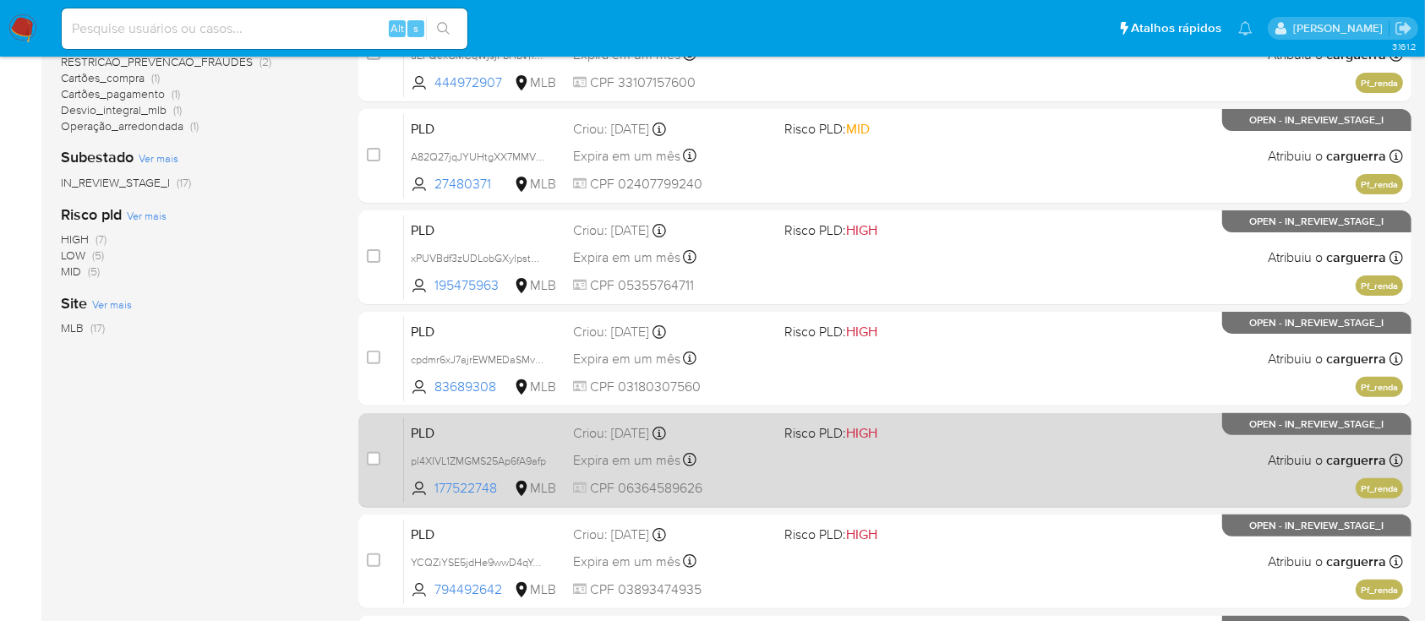
scroll to position [563, 0]
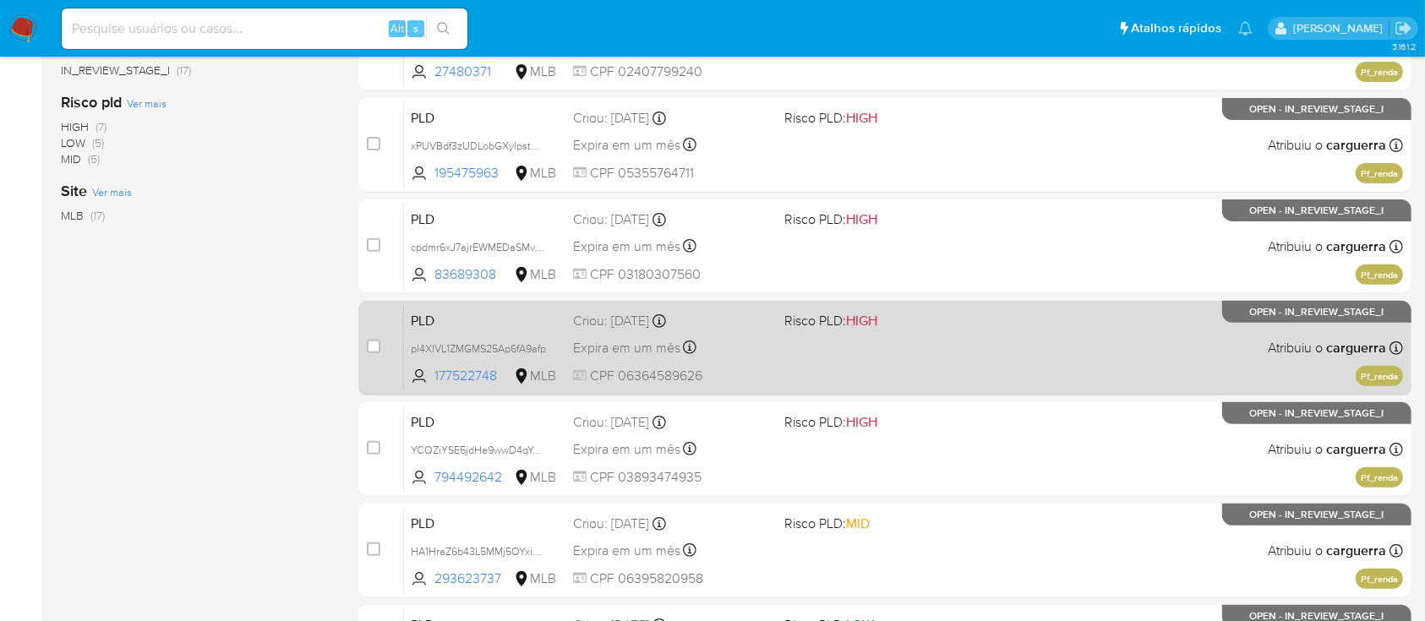
click at [1094, 359] on div "PLD pl4XIVL1ZMGMS25Ap6fA9afp 177522748 MLB Risco PLD: HIGH Criou: 12/09/2025 Cr…" at bounding box center [903, 347] width 999 height 85
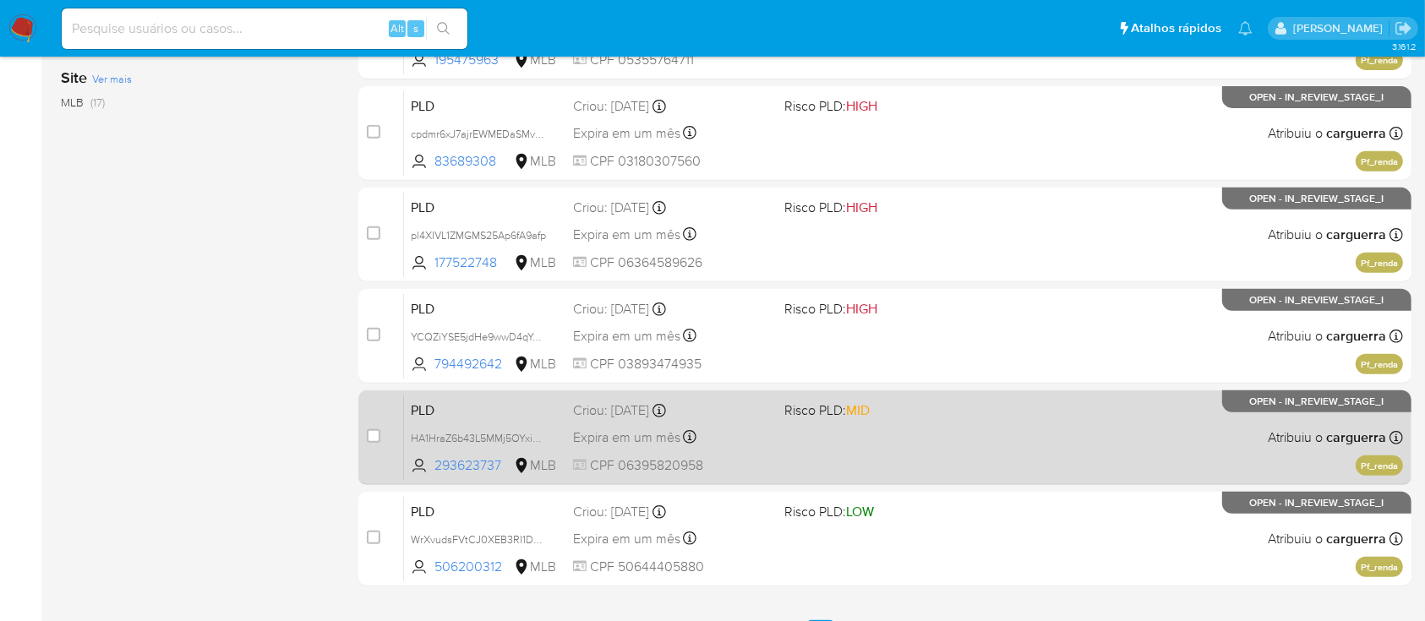
click at [956, 415] on span "Risco PLD: MID" at bounding box center [882, 409] width 197 height 22
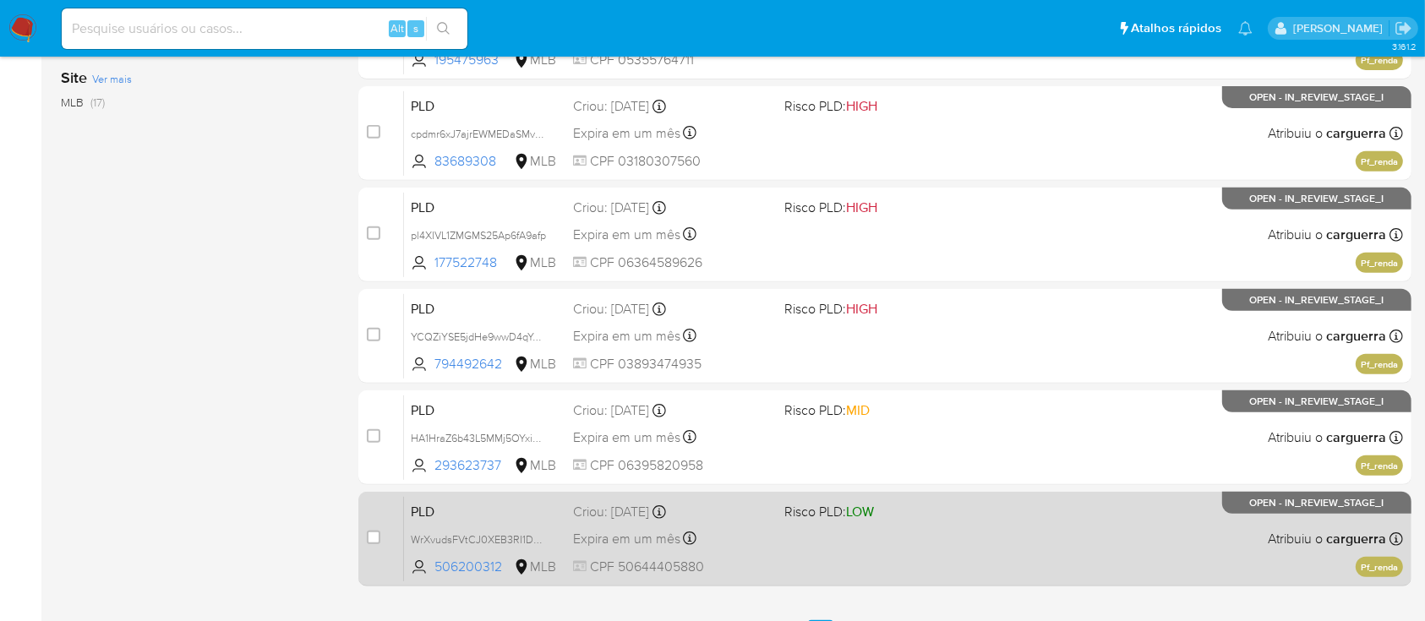
click at [1048, 527] on div "PLD WrXvudsFVtCJ0XEB3RI1DXUb 506200312 MLB Risco PLD: LOW Criou: 12/09/2025 Cri…" at bounding box center [903, 538] width 999 height 85
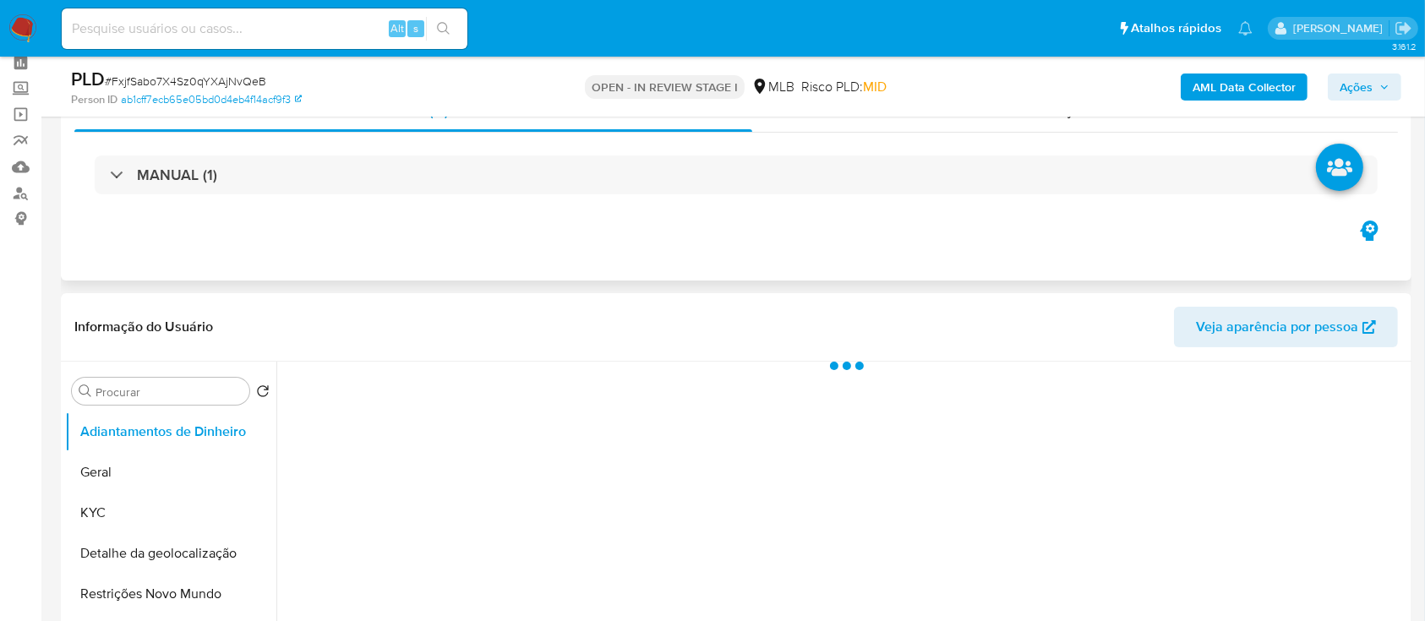
scroll to position [112, 0]
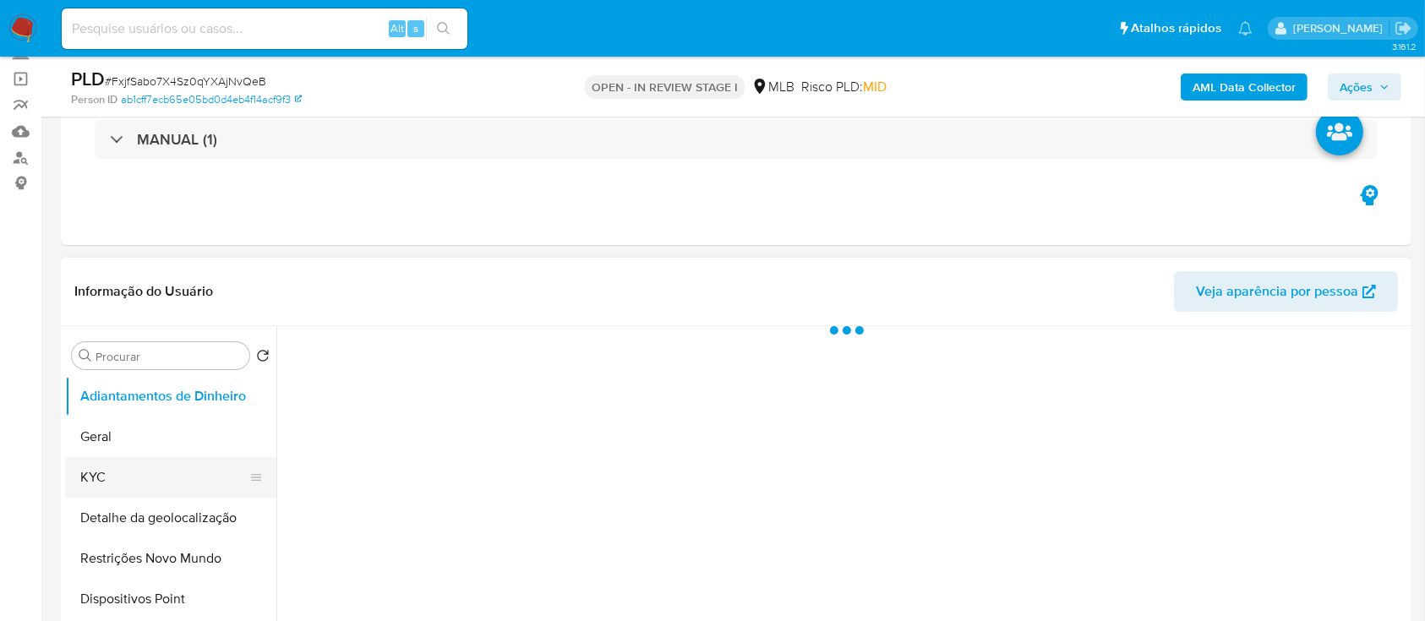
select select "10"
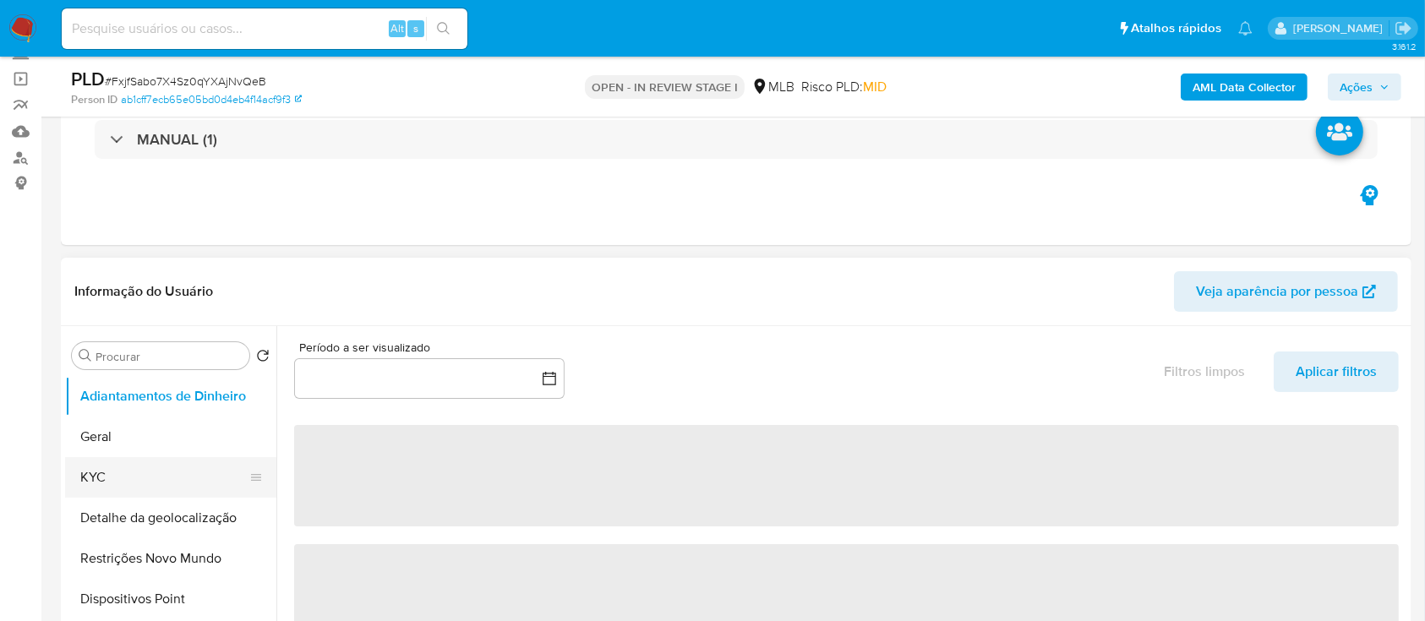
click at [85, 482] on button "KYC" at bounding box center [164, 477] width 198 height 41
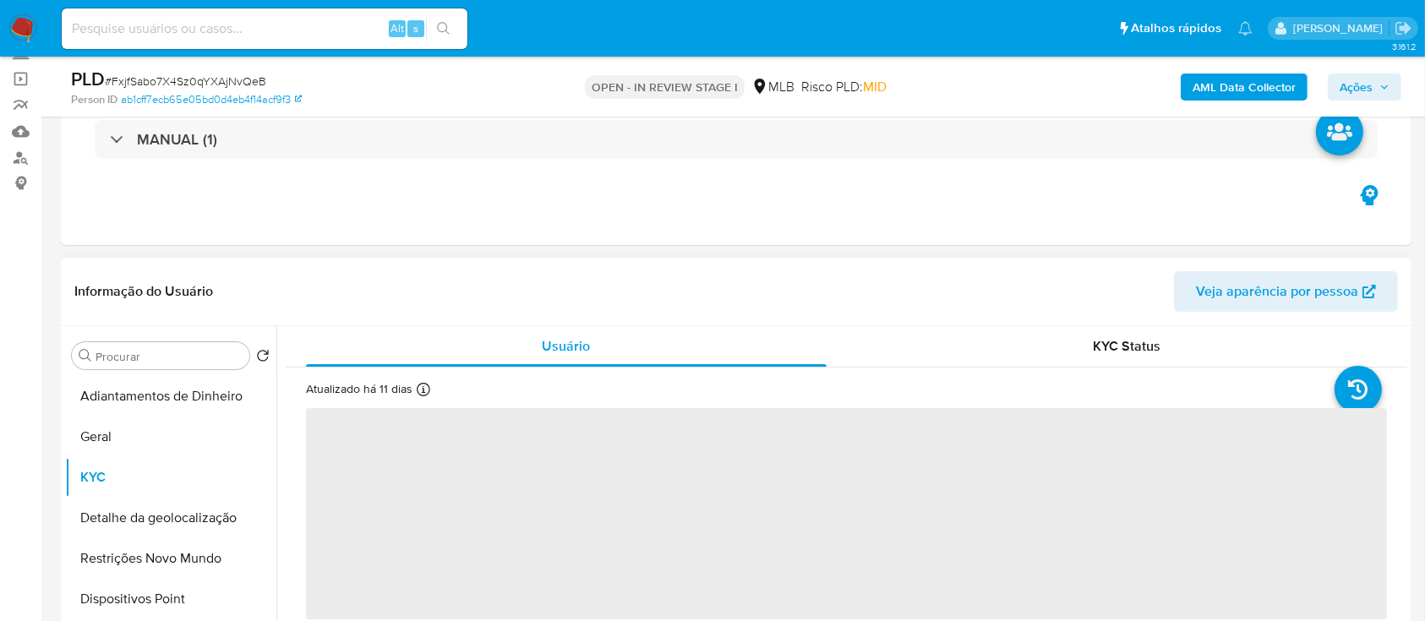
scroll to position [225, 0]
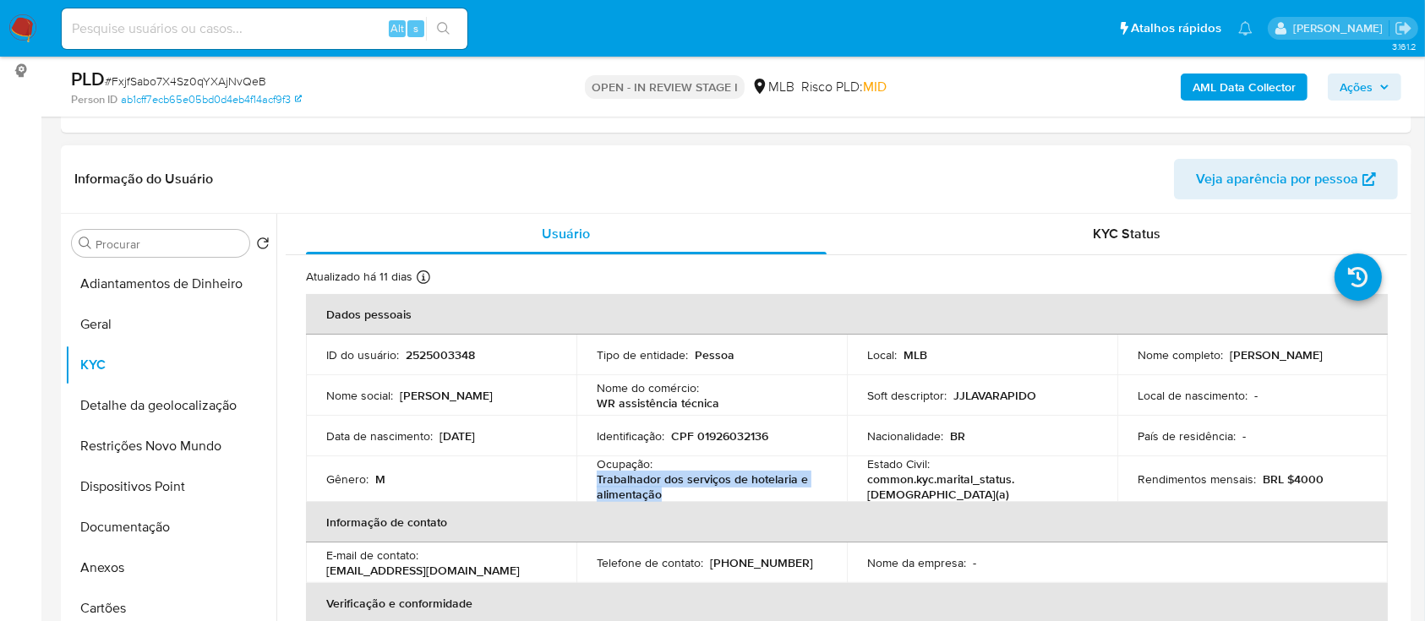
drag, startPoint x: 665, startPoint y: 497, endPoint x: 595, endPoint y: 477, distance: 73.0
click at [597, 477] on p "Trabalhador dos serviços de hotelaria e alimentação" at bounding box center [708, 486] width 223 height 30
copy p "Trabalhador dos serviços de hotelaria e alimentação"
click at [128, 530] on button "Documentação" at bounding box center [164, 527] width 198 height 41
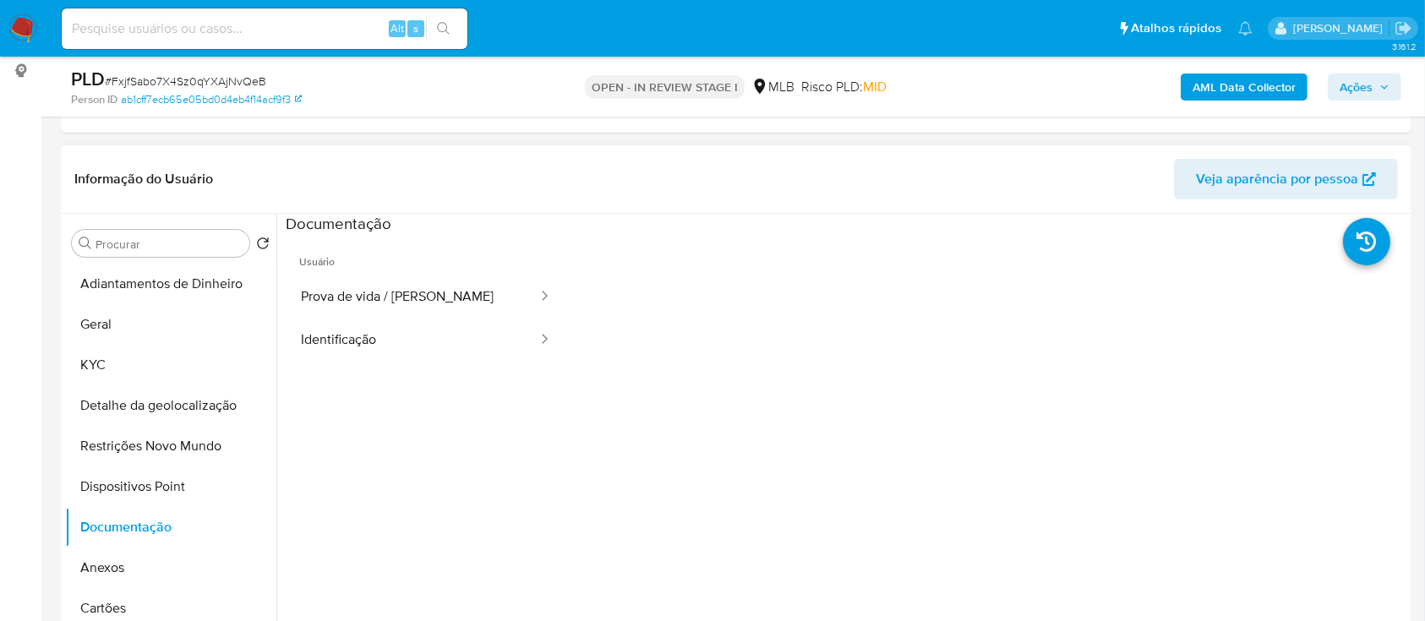
click at [405, 269] on span "Usuário" at bounding box center [426, 255] width 281 height 41
click at [414, 287] on button "Prova de vida / Selfie" at bounding box center [412, 296] width 253 height 43
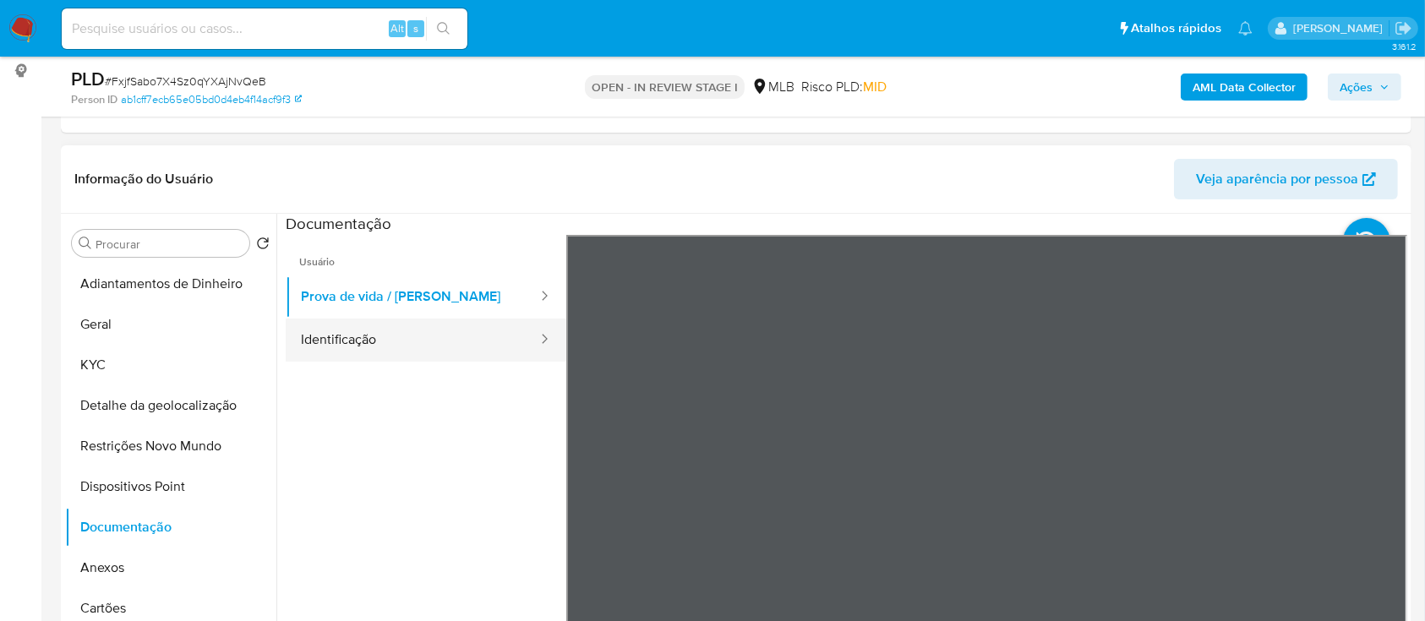
click at [397, 326] on button "Identificação" at bounding box center [412, 340] width 253 height 43
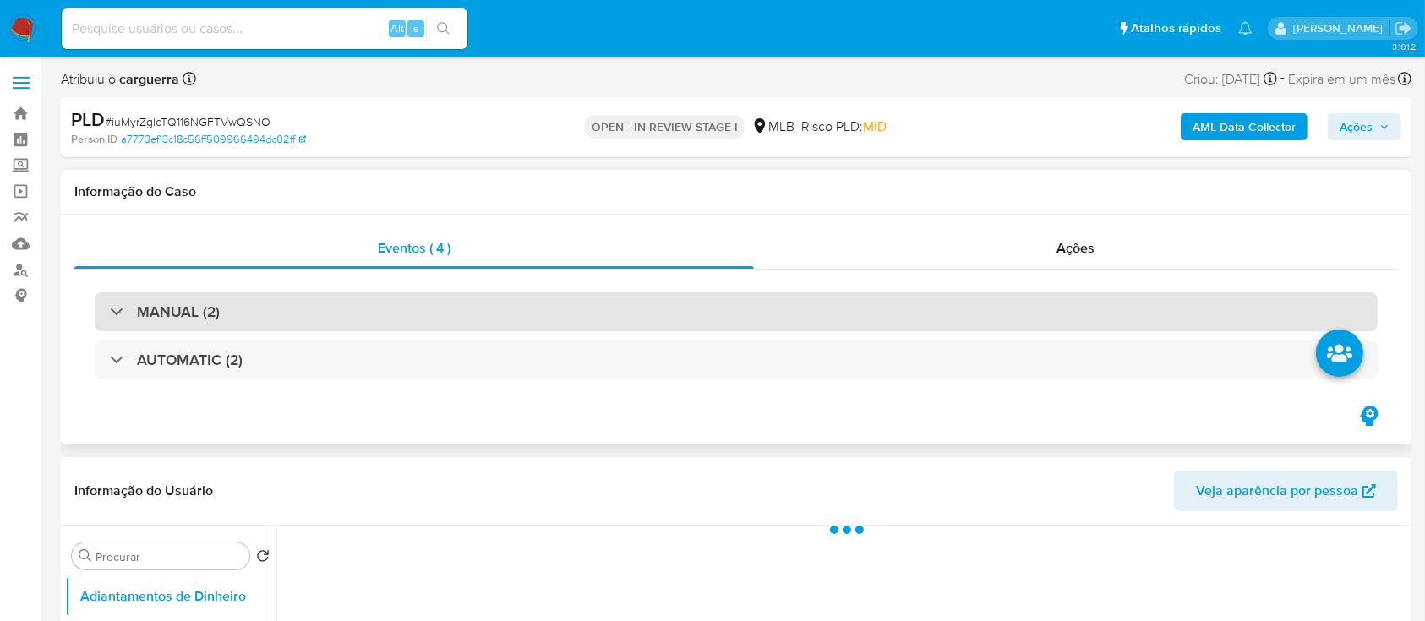
select select "10"
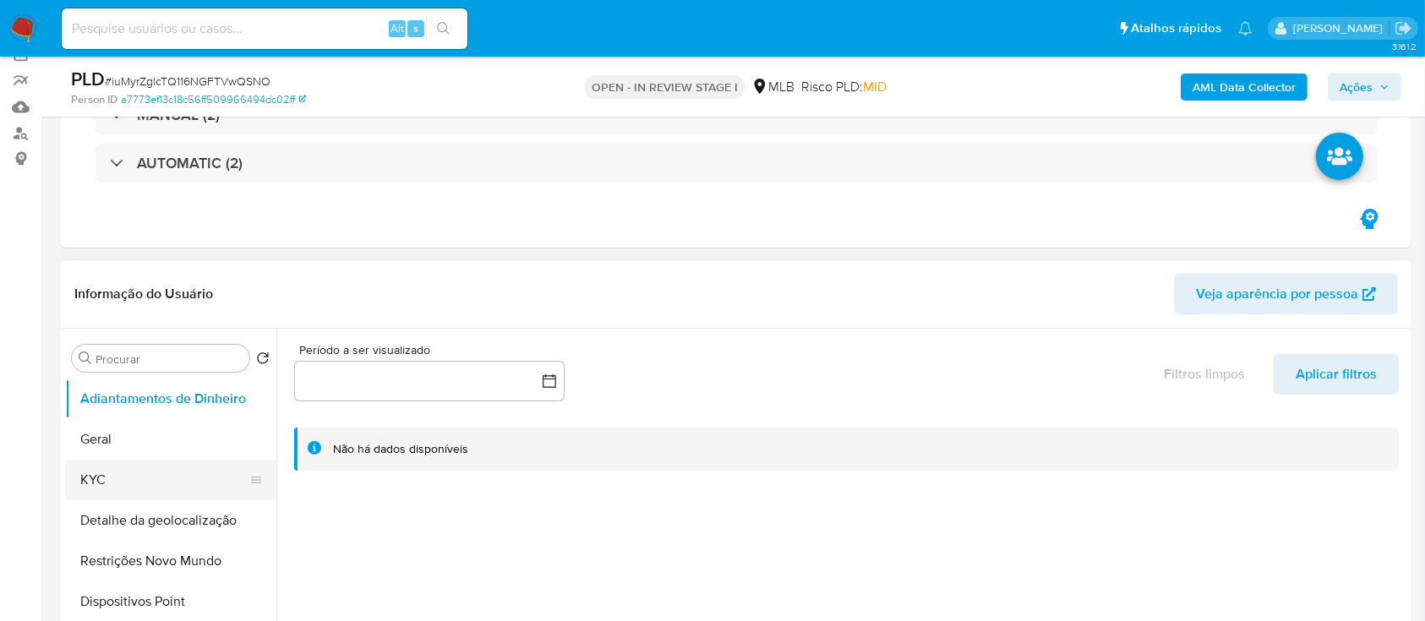
scroll to position [225, 0]
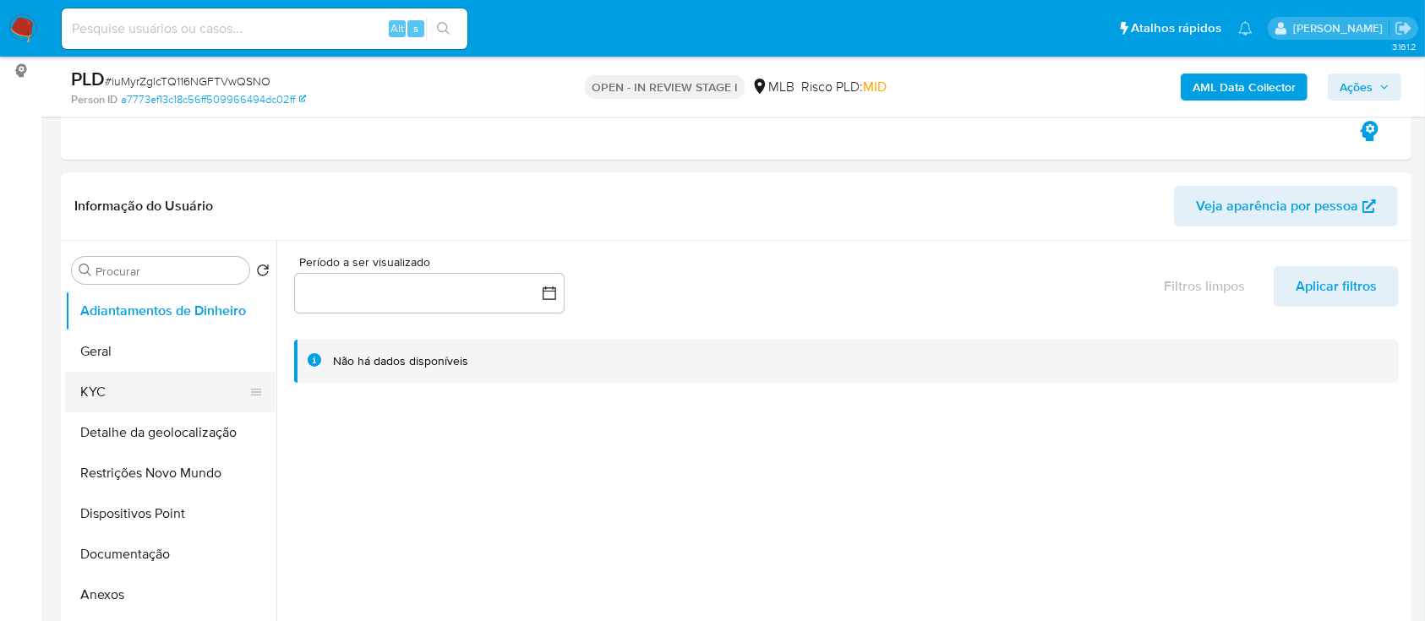
click at [95, 395] on button "KYC" at bounding box center [164, 392] width 198 height 41
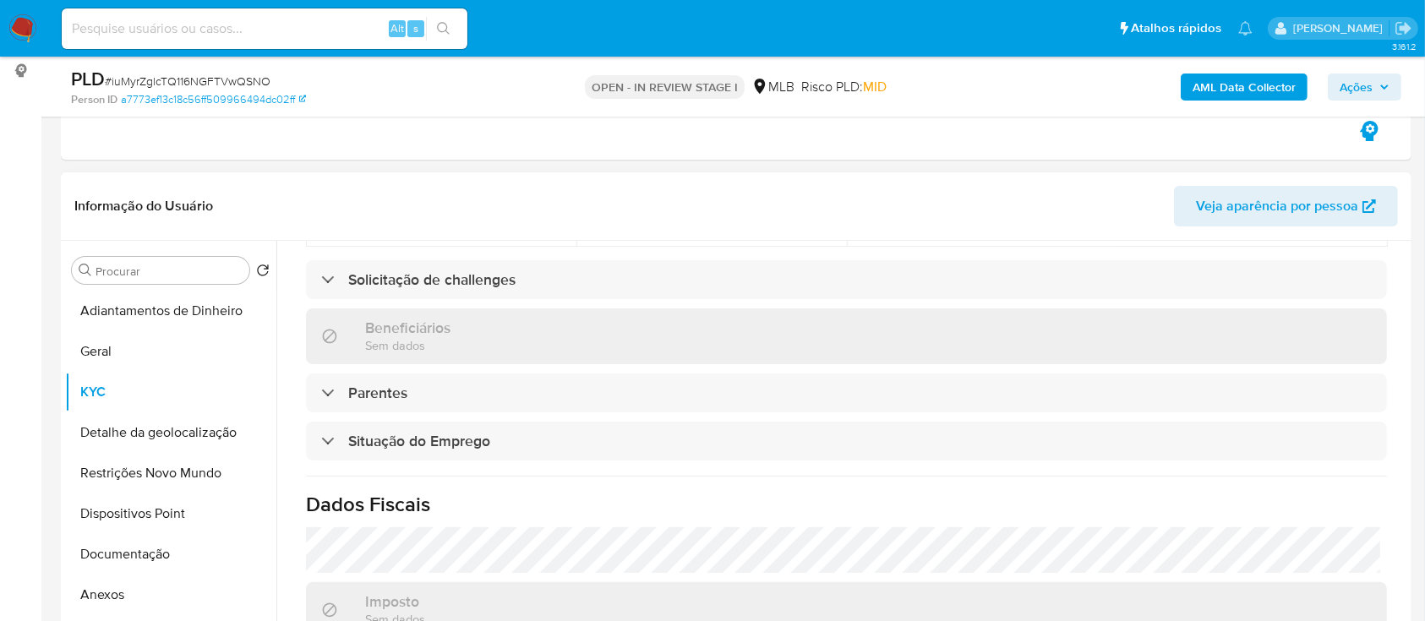
scroll to position [718, 0]
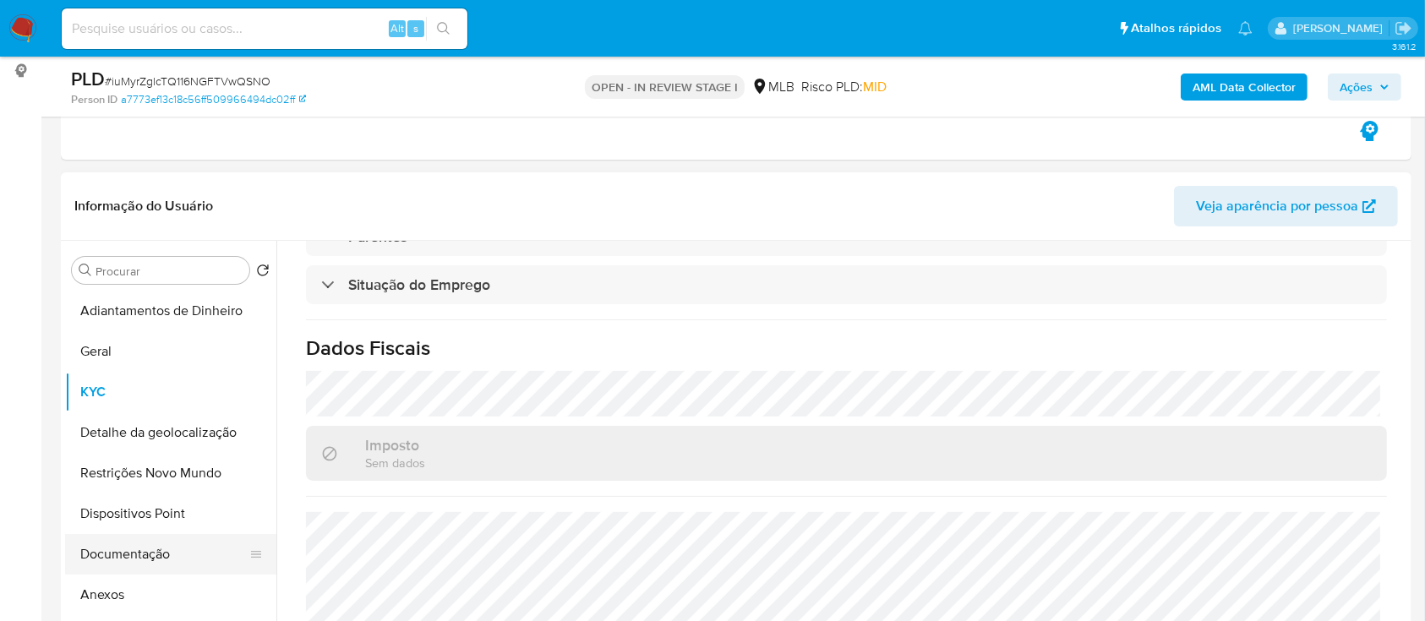
drag, startPoint x: 152, startPoint y: 544, endPoint x: 174, endPoint y: 542, distance: 22.1
click at [151, 545] on button "Documentação" at bounding box center [164, 554] width 198 height 41
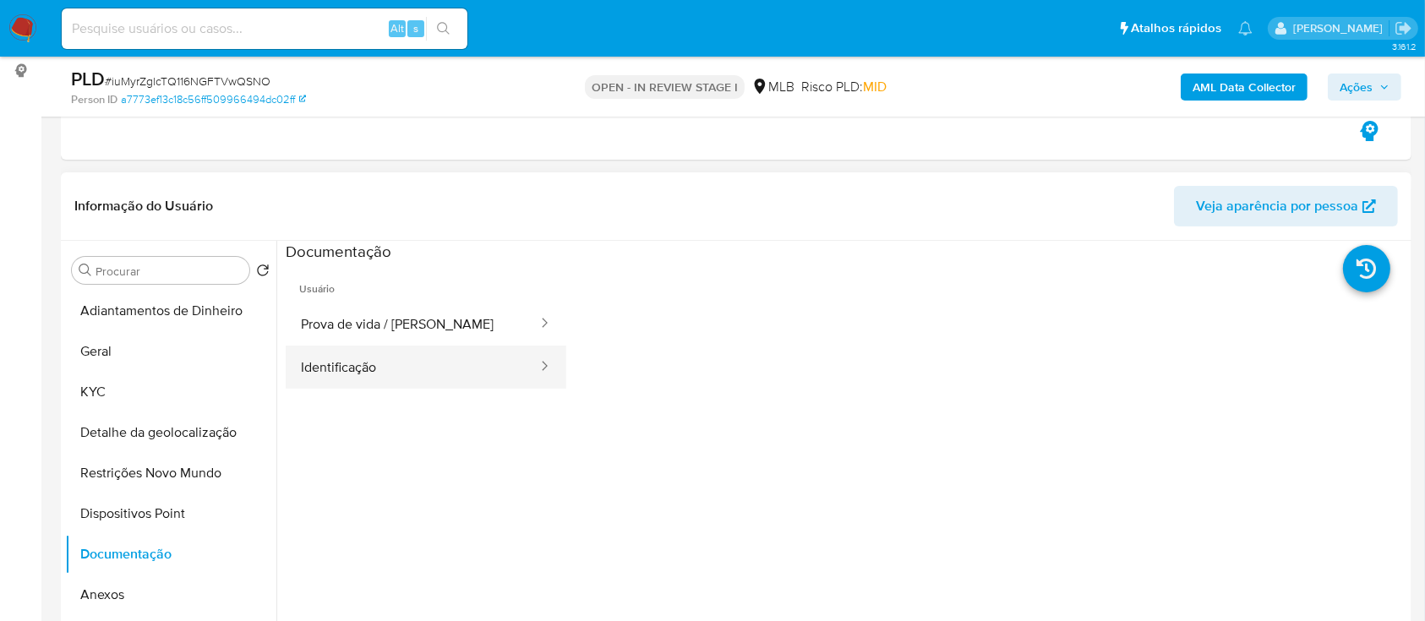
drag, startPoint x: 396, startPoint y: 321, endPoint x: 406, endPoint y: 353, distance: 33.7
click at [396, 320] on button "Prova de vida / [PERSON_NAME]" at bounding box center [412, 323] width 253 height 43
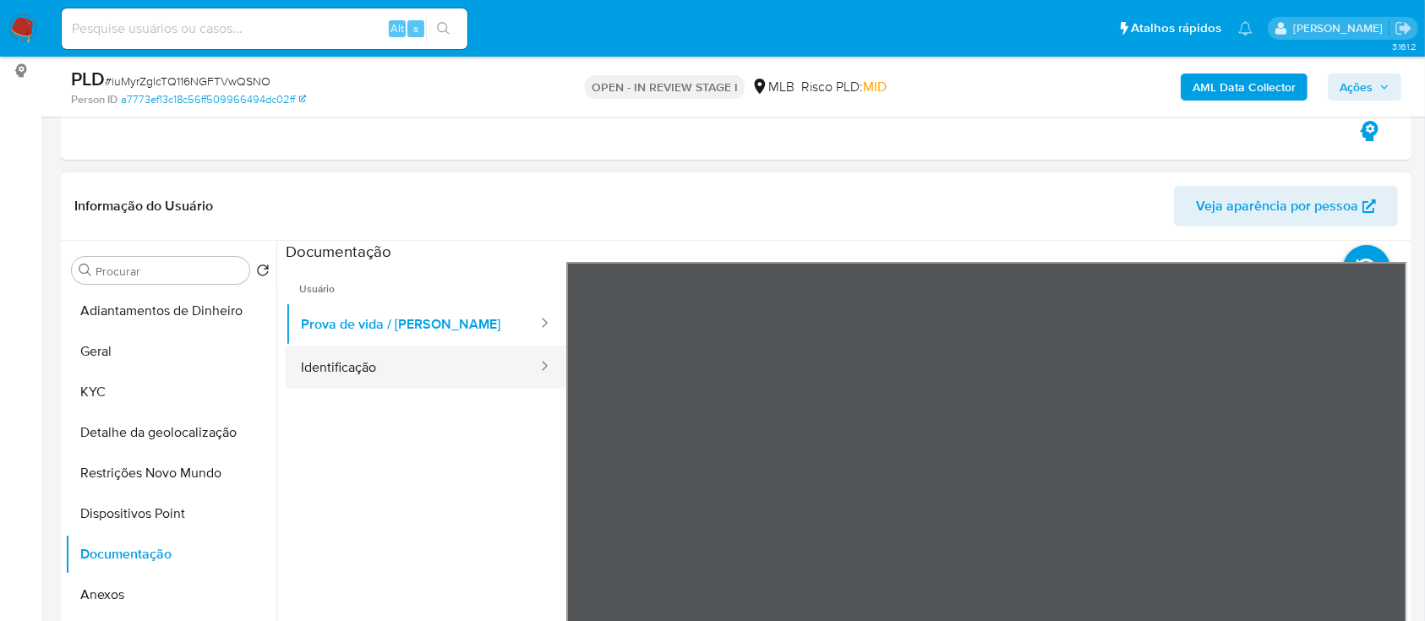
click at [488, 366] on button "Identificação" at bounding box center [412, 367] width 253 height 43
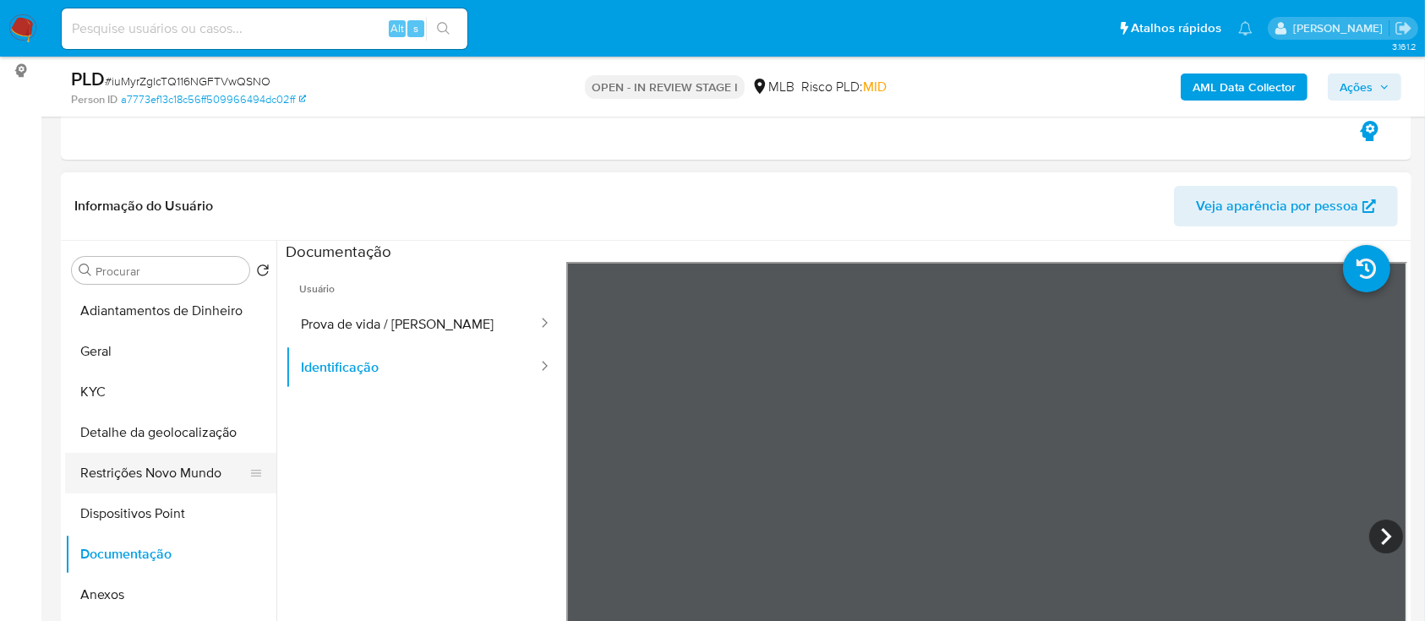
click at [169, 472] on button "Restrições Novo Mundo" at bounding box center [164, 473] width 198 height 41
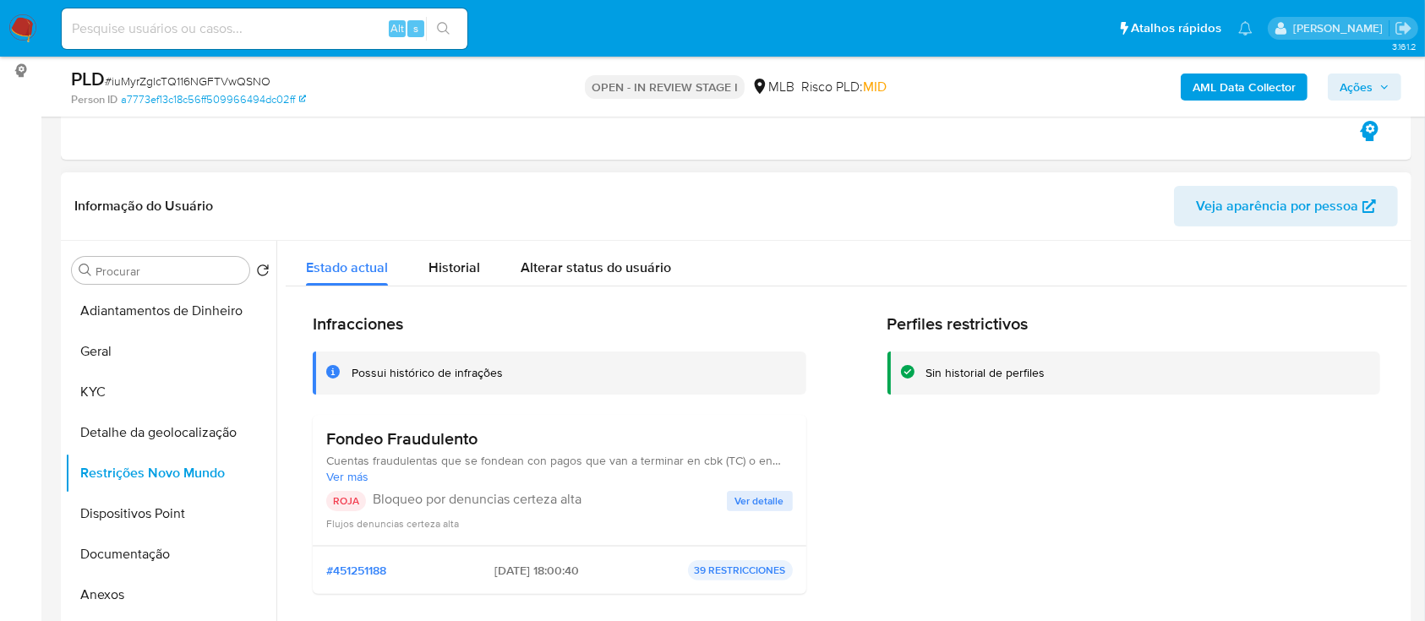
click at [748, 504] on span "Ver detalle" at bounding box center [759, 501] width 49 height 17
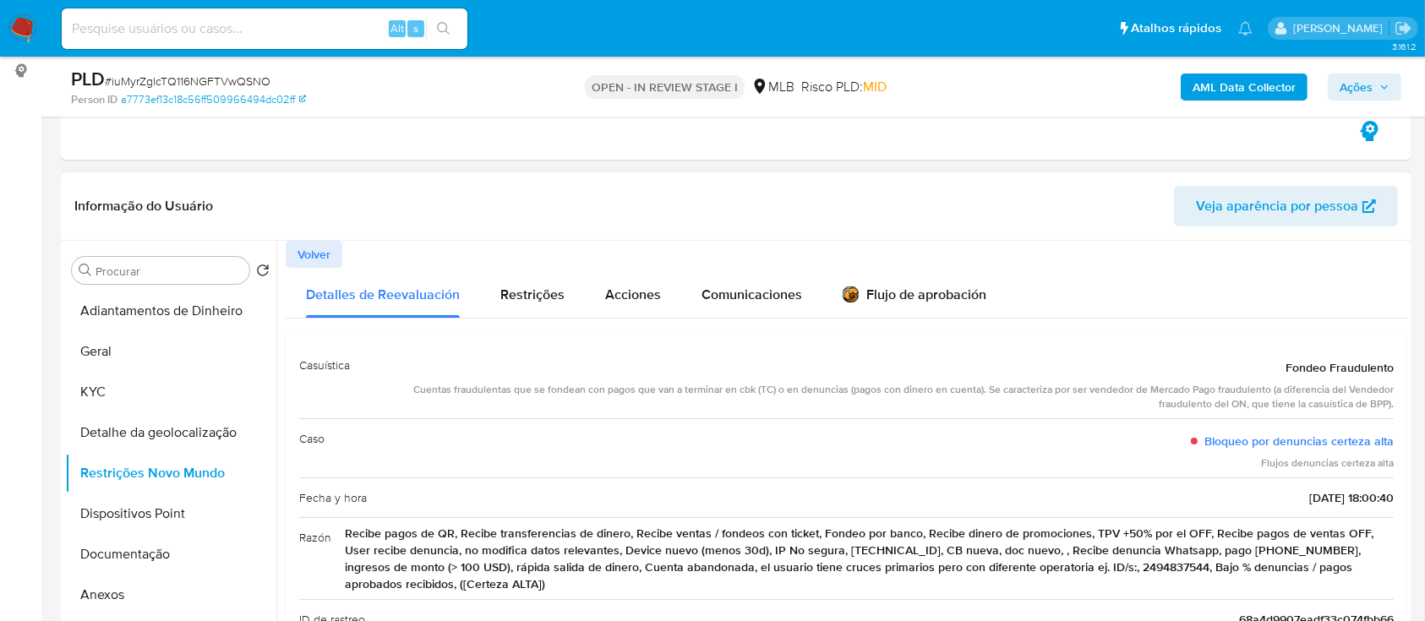
scroll to position [112, 0]
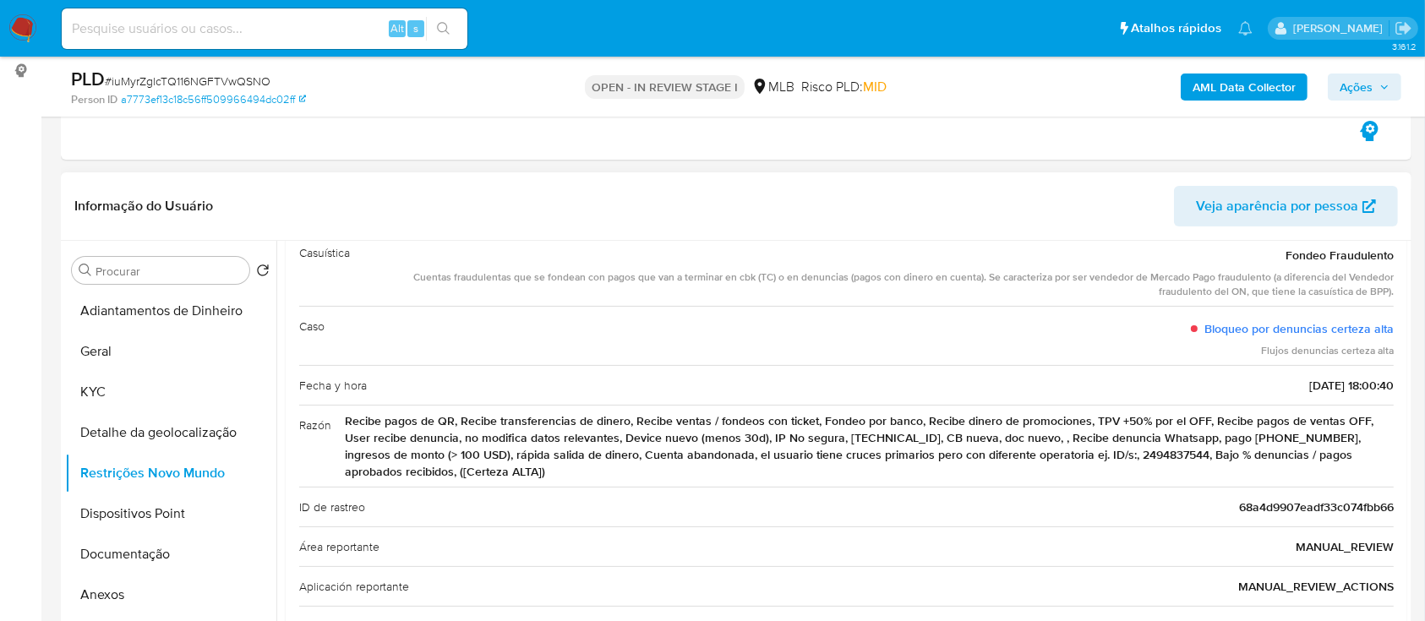
drag, startPoint x: 1261, startPoint y: 256, endPoint x: 1409, endPoint y: 463, distance: 254.9
click at [1410, 463] on div "Procurar Retornar ao pedido padrão Adiantamentos de Dinheiro Geral KYC Detalhe …" at bounding box center [736, 457] width 1350 height 433
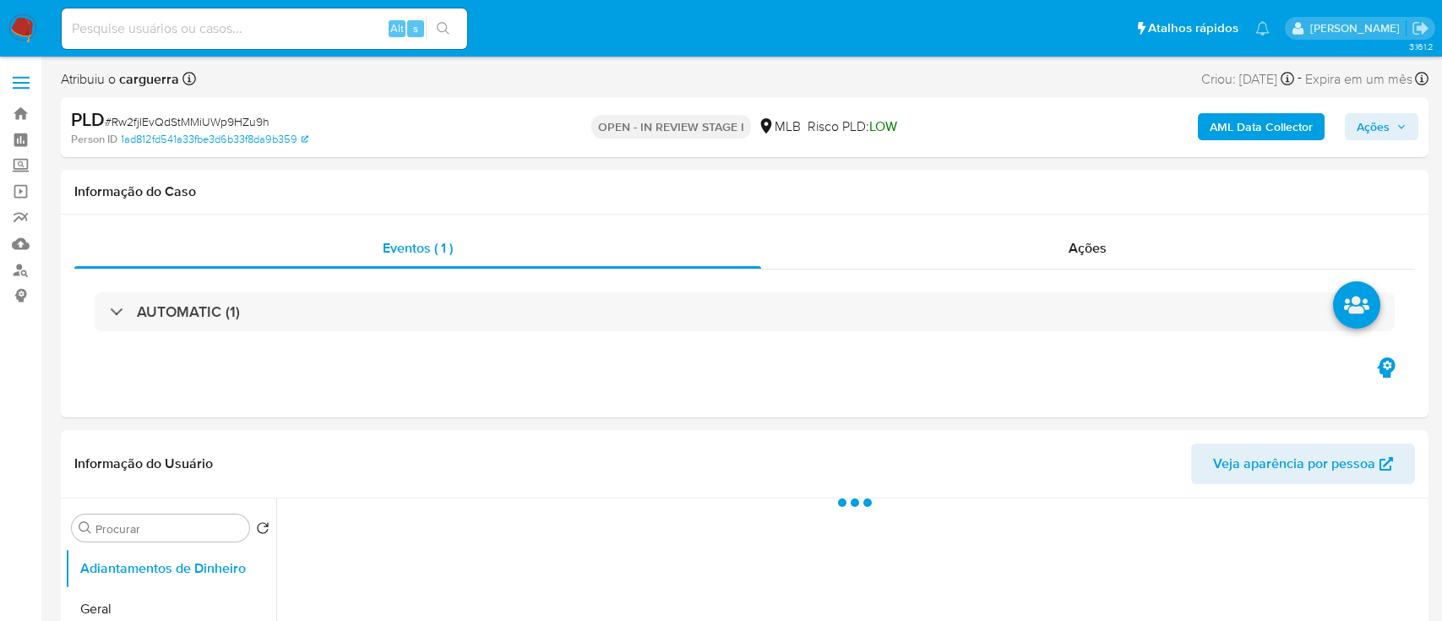
select select "10"
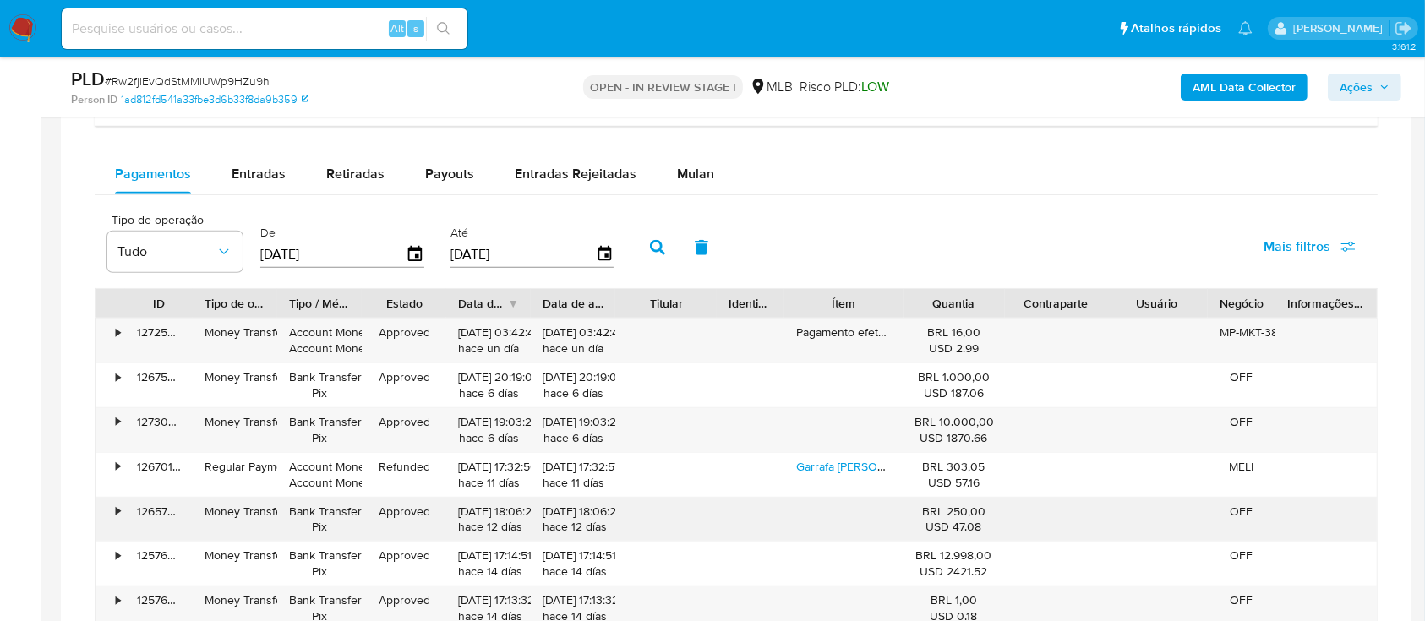
scroll to position [1239, 0]
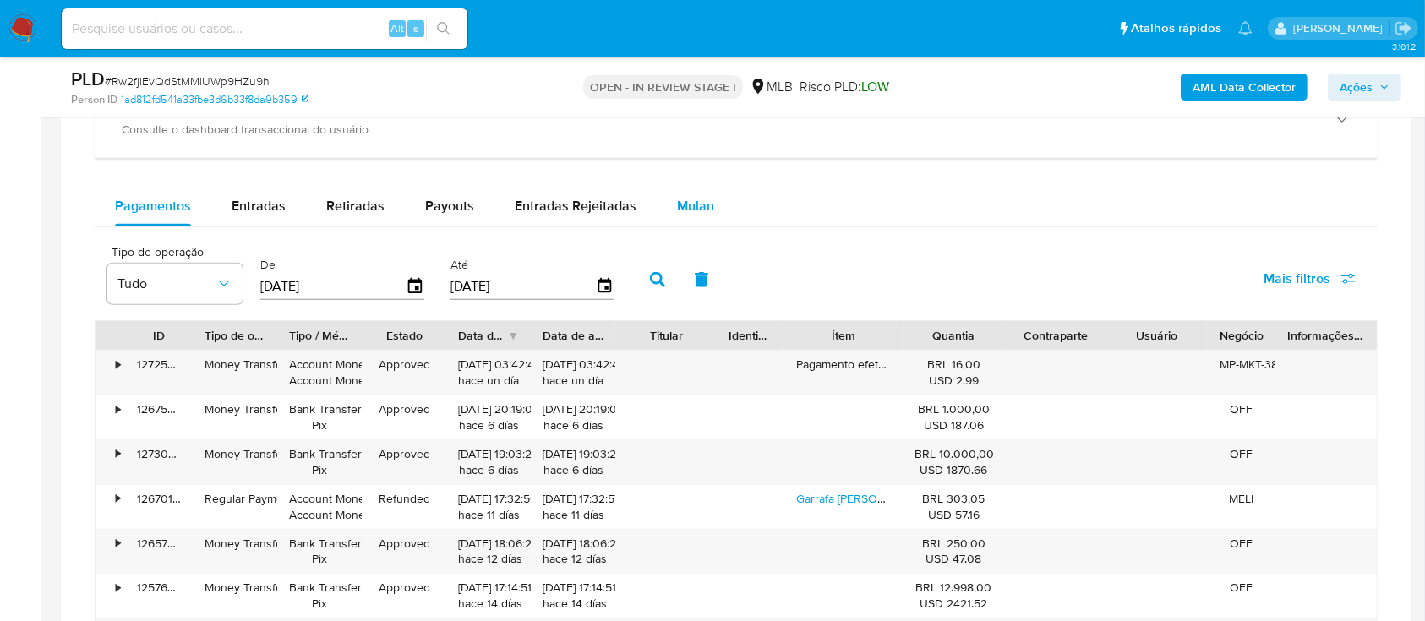
click at [696, 210] on span "Mulan" at bounding box center [695, 205] width 37 height 19
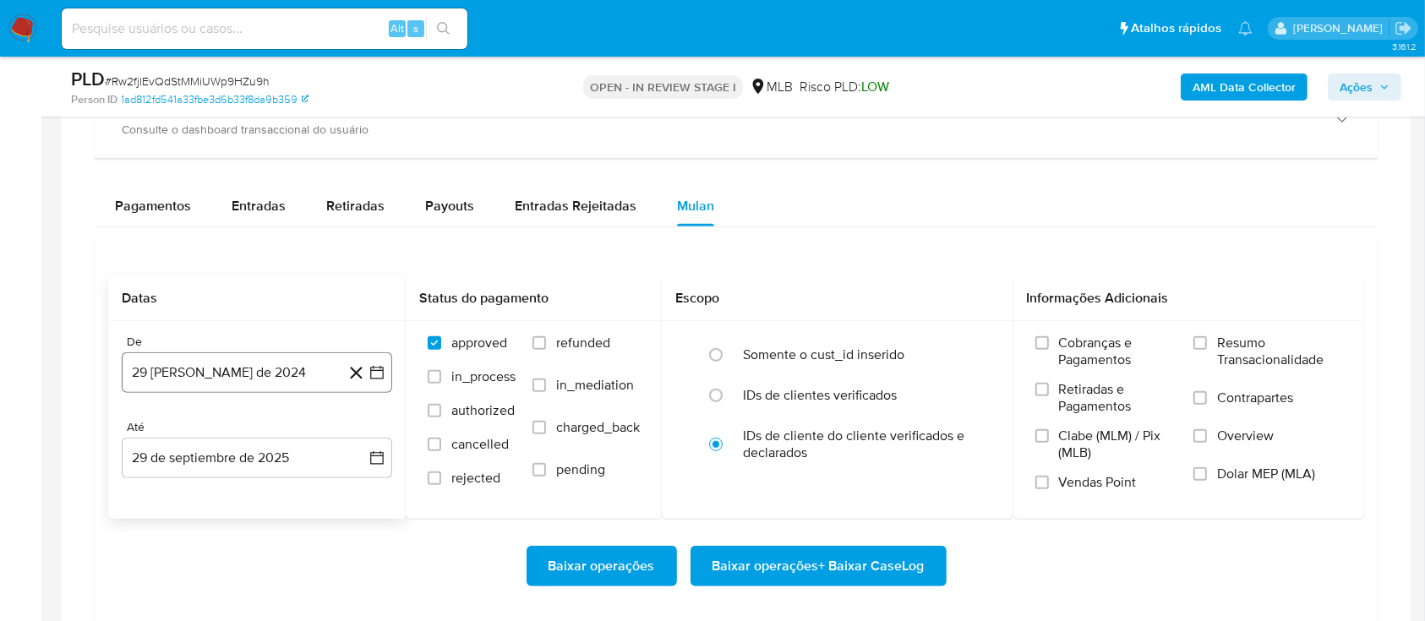
click at [382, 375] on icon "button" at bounding box center [376, 372] width 17 height 17
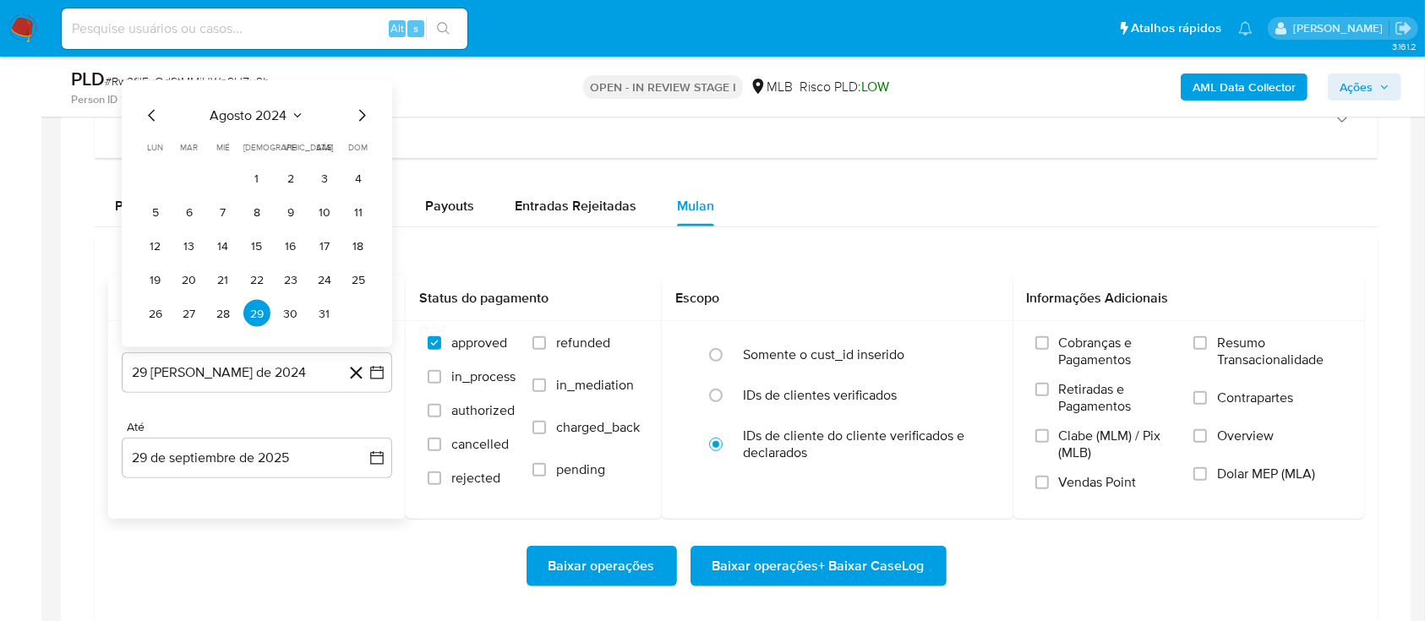
click at [301, 112] on icon "Seleccionar mes y año" at bounding box center [298, 116] width 14 height 14
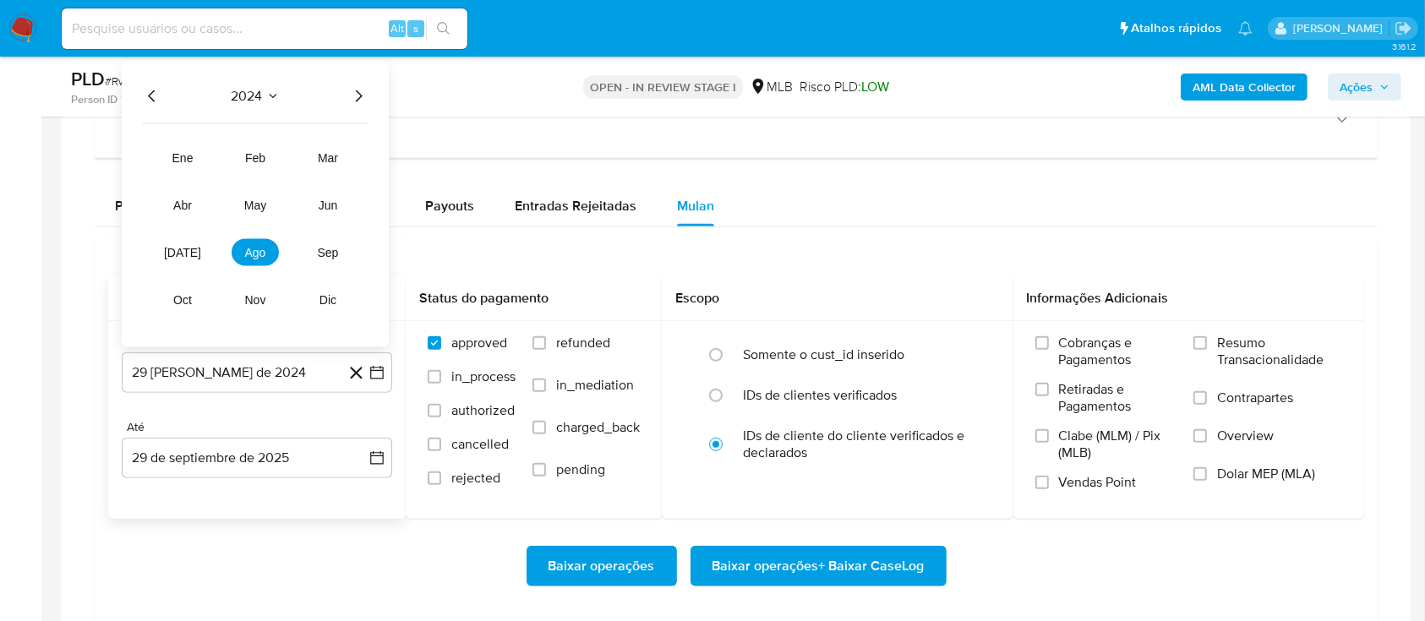
click at [365, 96] on icon "Año siguiente" at bounding box center [358, 96] width 20 height 20
click at [261, 249] on span "ago" at bounding box center [255, 253] width 21 height 14
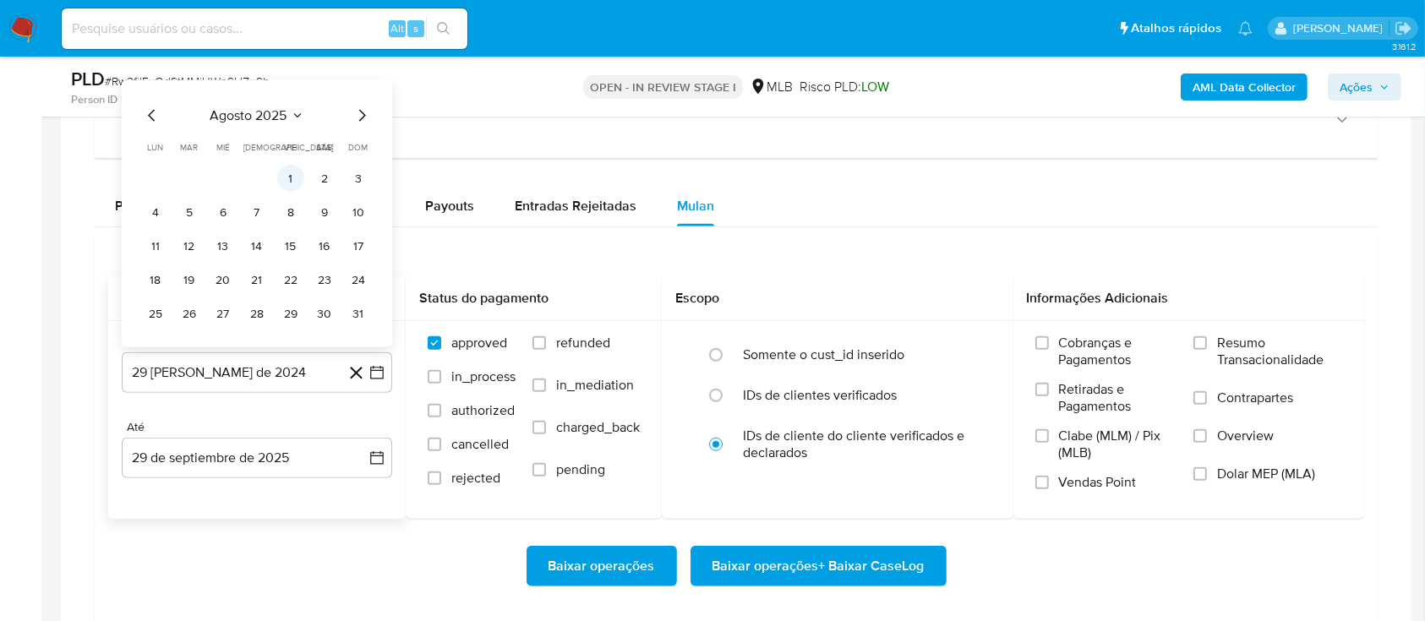
click at [291, 188] on button "1" at bounding box center [290, 178] width 27 height 27
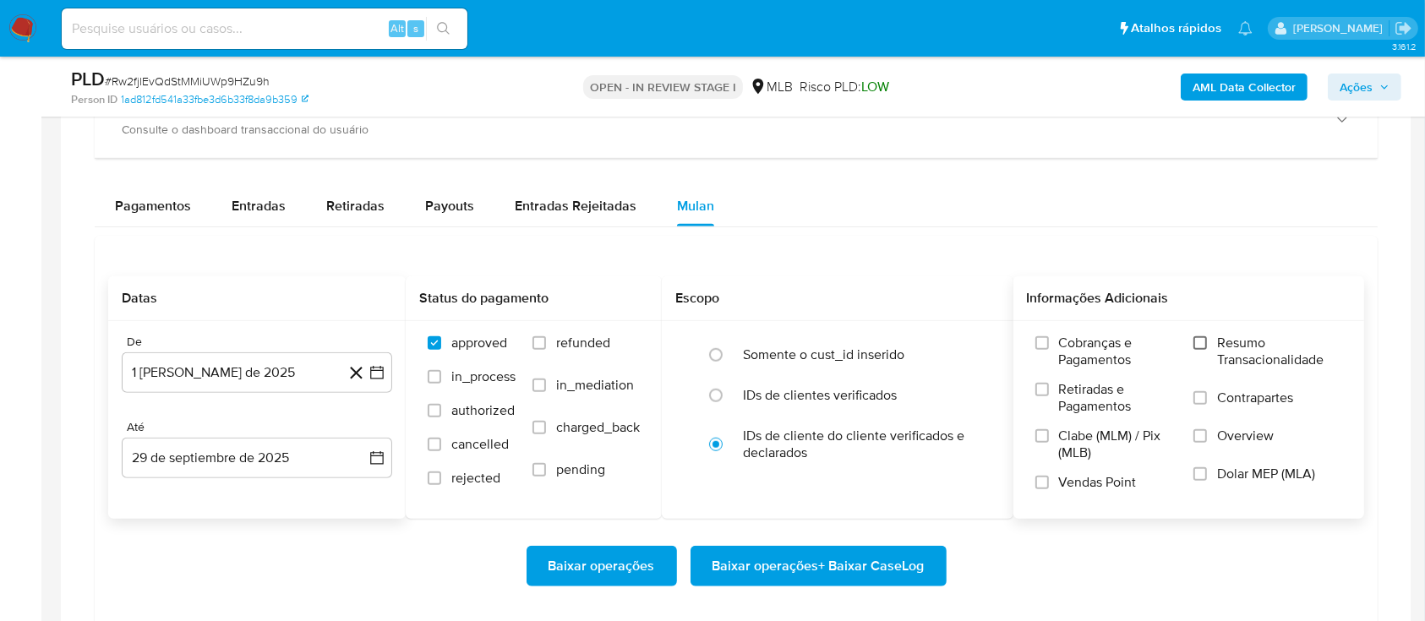
click at [1193, 341] on div "Cobranças e Pagamentos Retiradas e Pagamentos Clabe (MLM) / Pix (MLB) Vendas Po…" at bounding box center [1189, 419] width 324 height 169
click at [1196, 336] on label "Resumo Transacionalidade" at bounding box center [1267, 362] width 149 height 55
click at [1196, 336] on input "Resumo Transacionalidade" at bounding box center [1200, 343] width 14 height 14
click at [784, 561] on span "Baixar operações + Baixar CaseLog" at bounding box center [818, 566] width 212 height 37
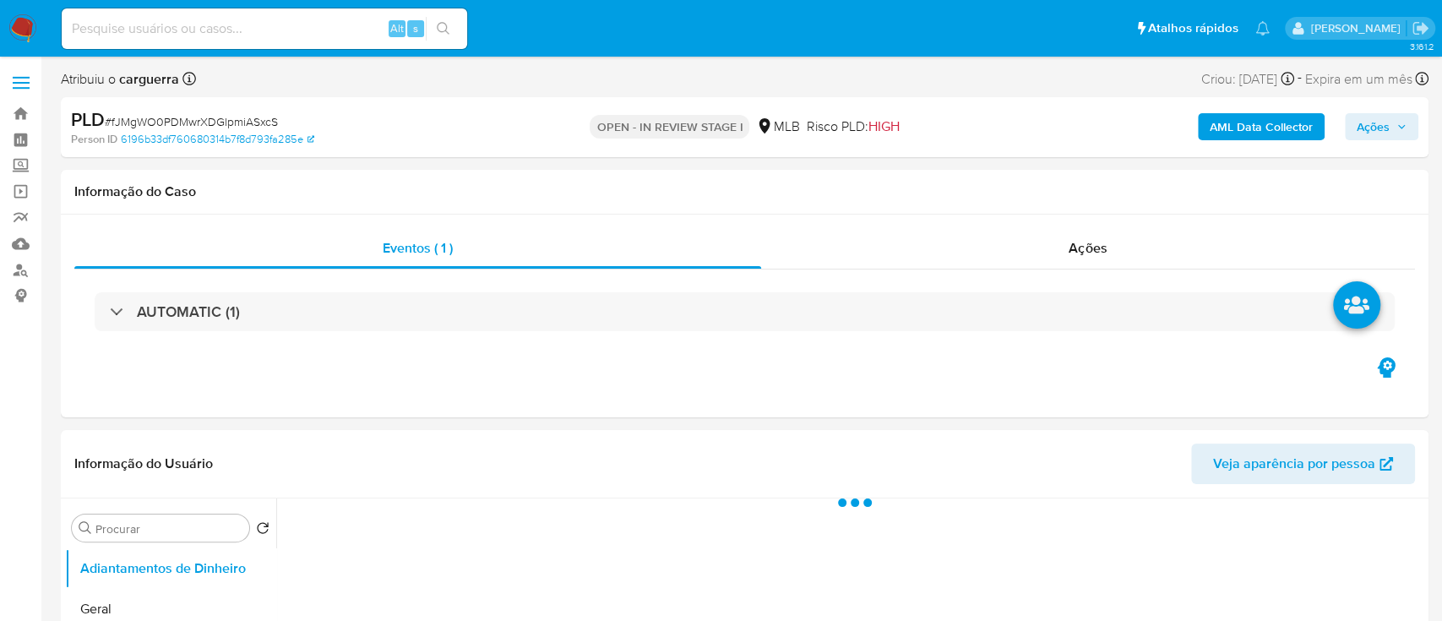
select select "10"
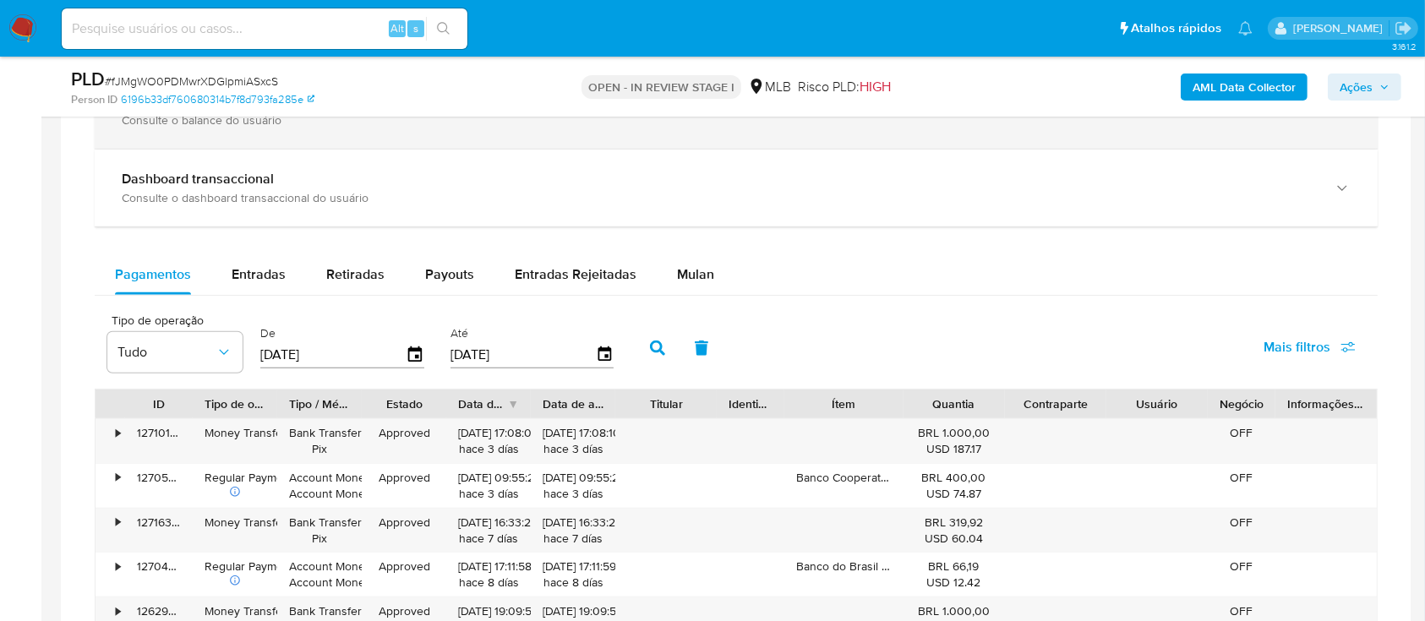
scroll to position [1352, 0]
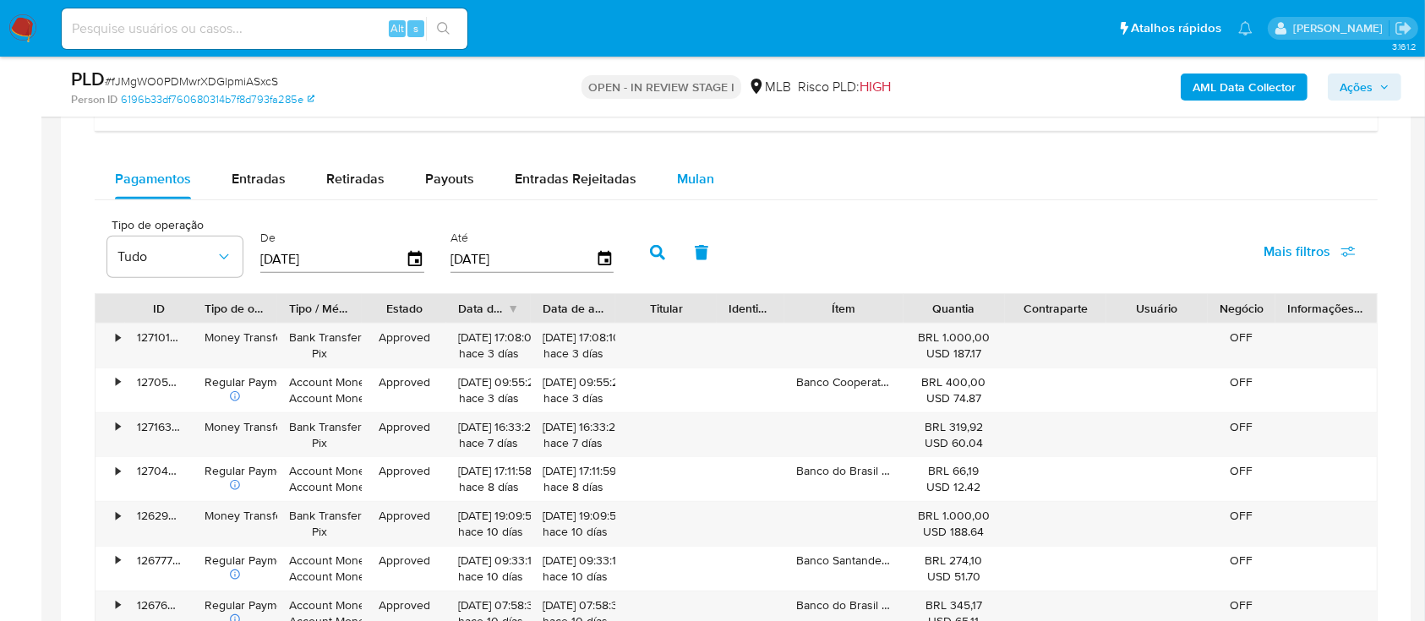
click at [688, 180] on span "Mulan" at bounding box center [695, 178] width 37 height 19
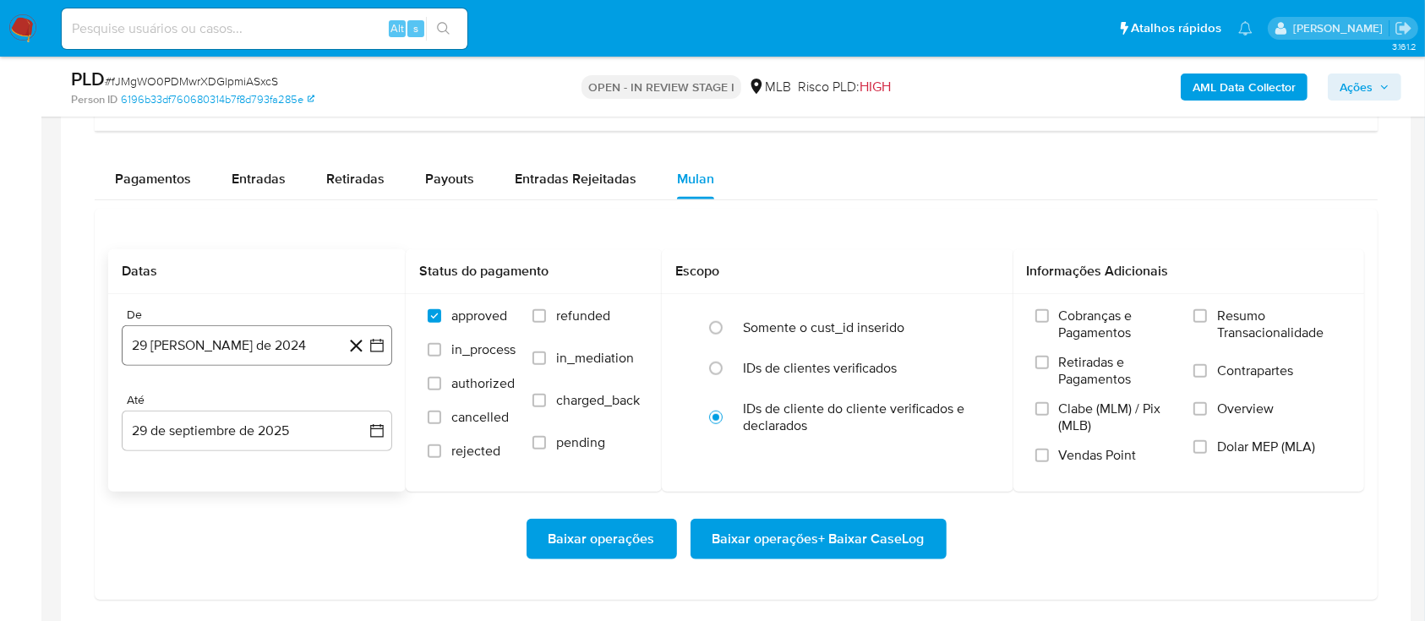
click at [367, 335] on div "De 29 [PERSON_NAME] de 2024 [DATE] Até 29 de septiembre de 2025 [DATE]" at bounding box center [256, 393] width 297 height 198
click at [376, 346] on icon "button" at bounding box center [376, 345] width 17 height 17
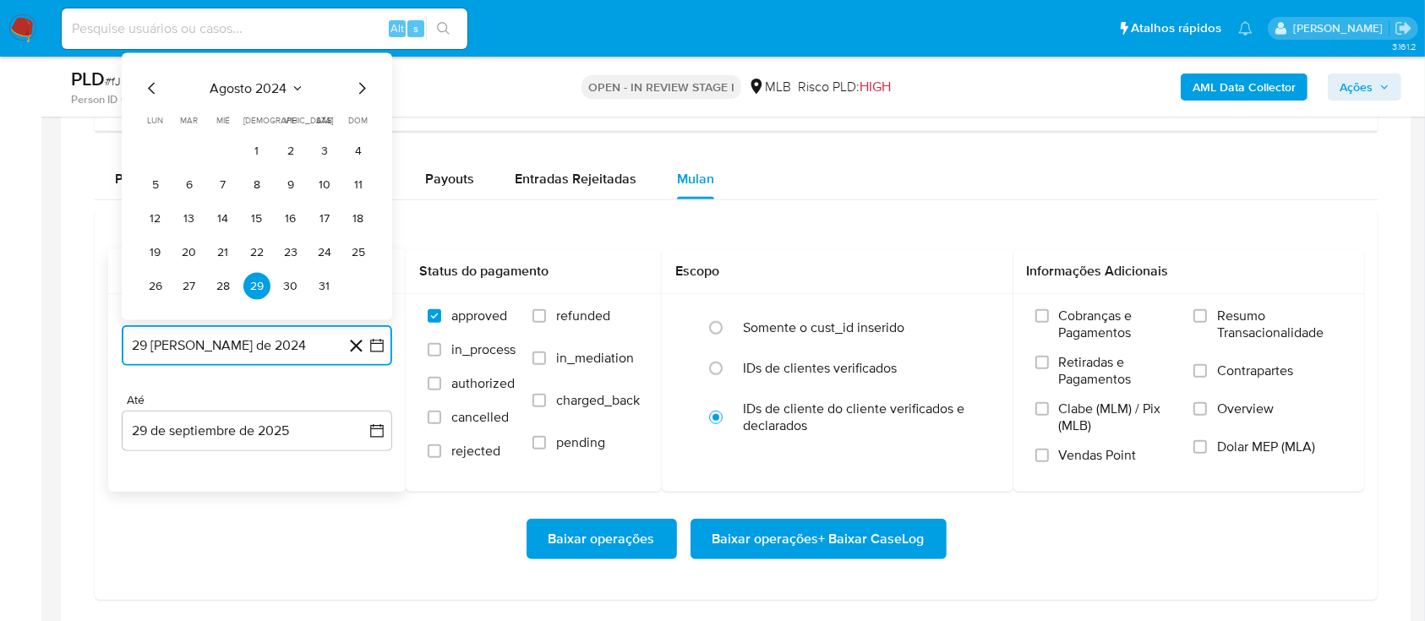
click at [292, 87] on icon "Seleccionar mes y año" at bounding box center [298, 89] width 14 height 14
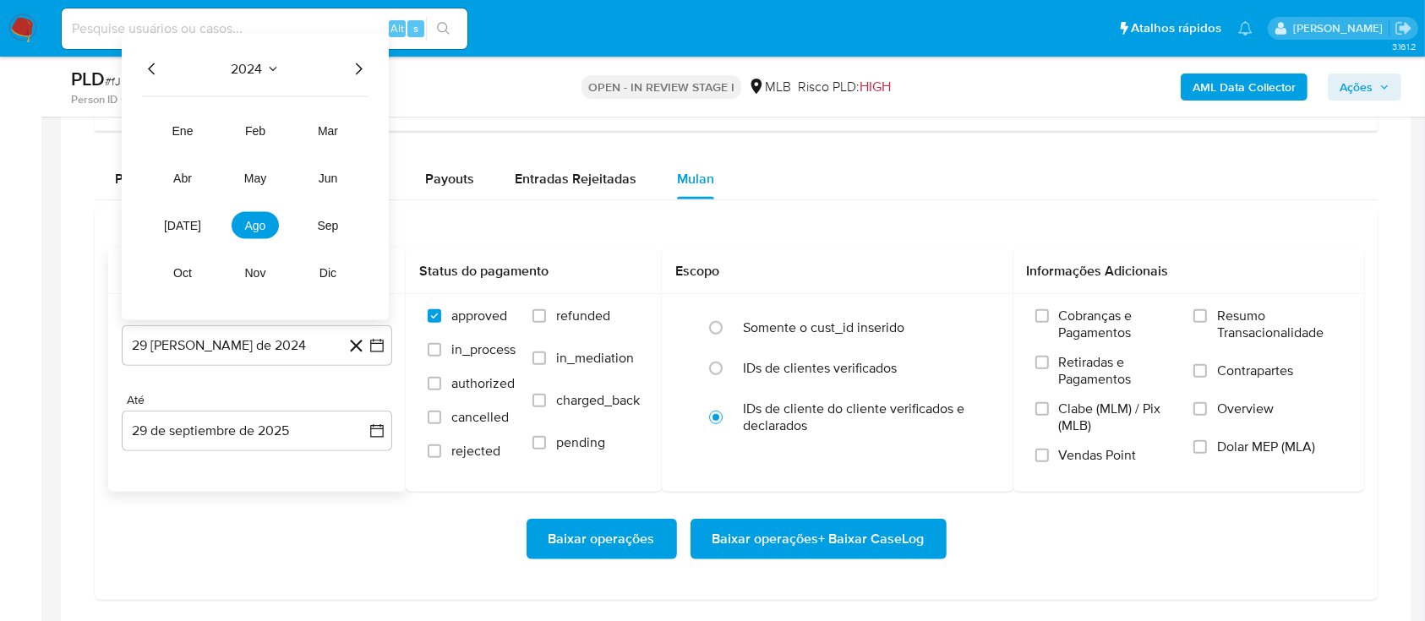
click at [356, 74] on icon "Año siguiente" at bounding box center [358, 69] width 20 height 20
click at [248, 216] on button "ago" at bounding box center [255, 225] width 47 height 27
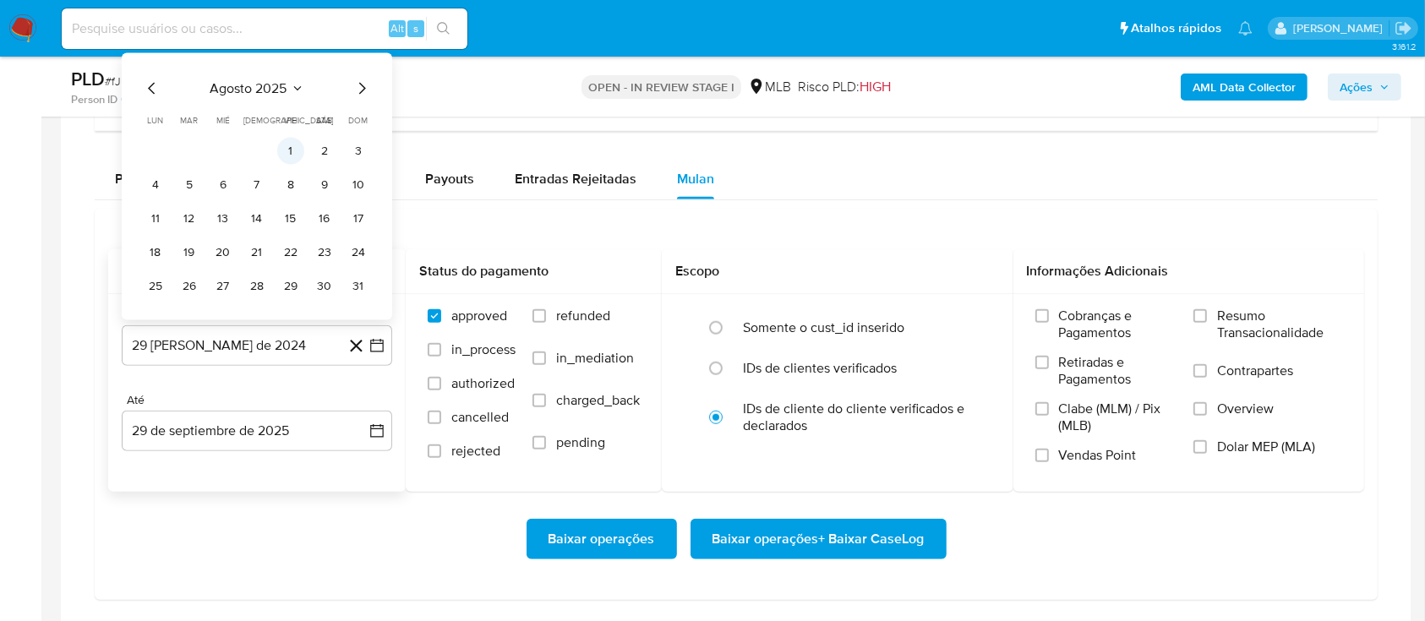
click at [297, 145] on button "1" at bounding box center [290, 151] width 27 height 27
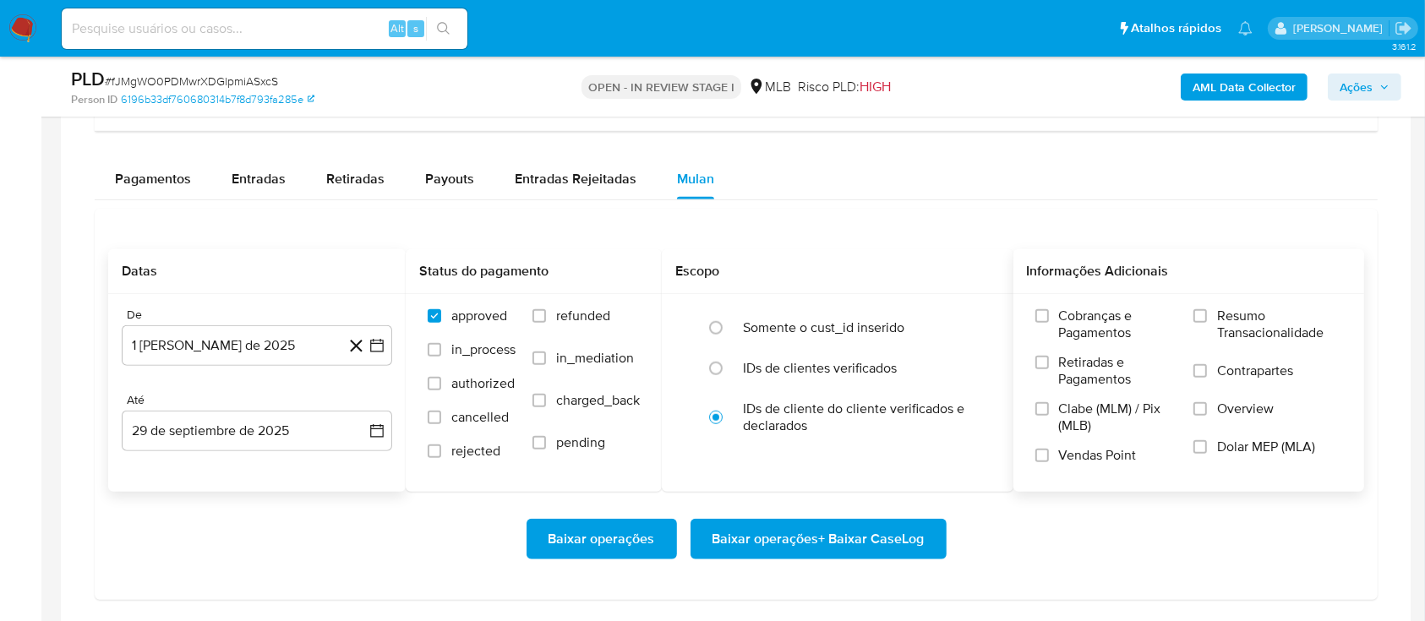
click at [1238, 321] on span "Resumo Transacionalidade" at bounding box center [1279, 325] width 125 height 34
click at [1207, 321] on input "Resumo Transacionalidade" at bounding box center [1200, 316] width 14 height 14
click at [829, 532] on span "Baixar operações + Baixar CaseLog" at bounding box center [818, 538] width 212 height 37
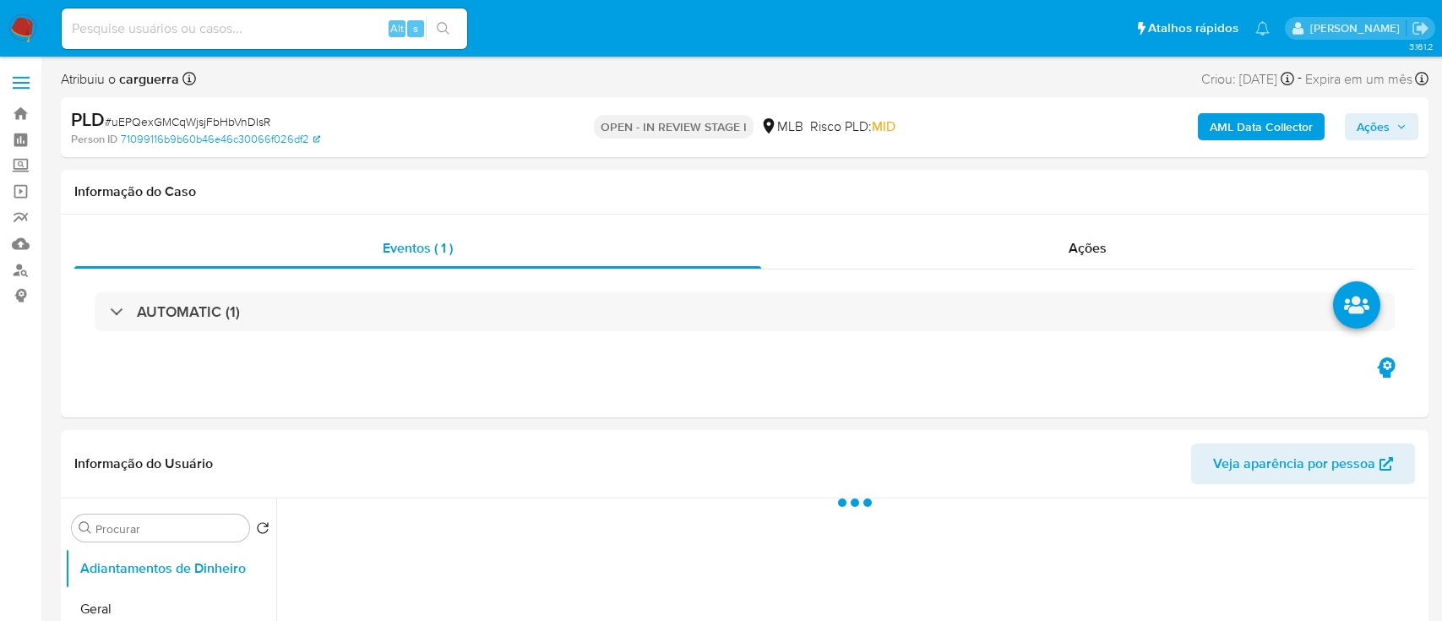
select select "10"
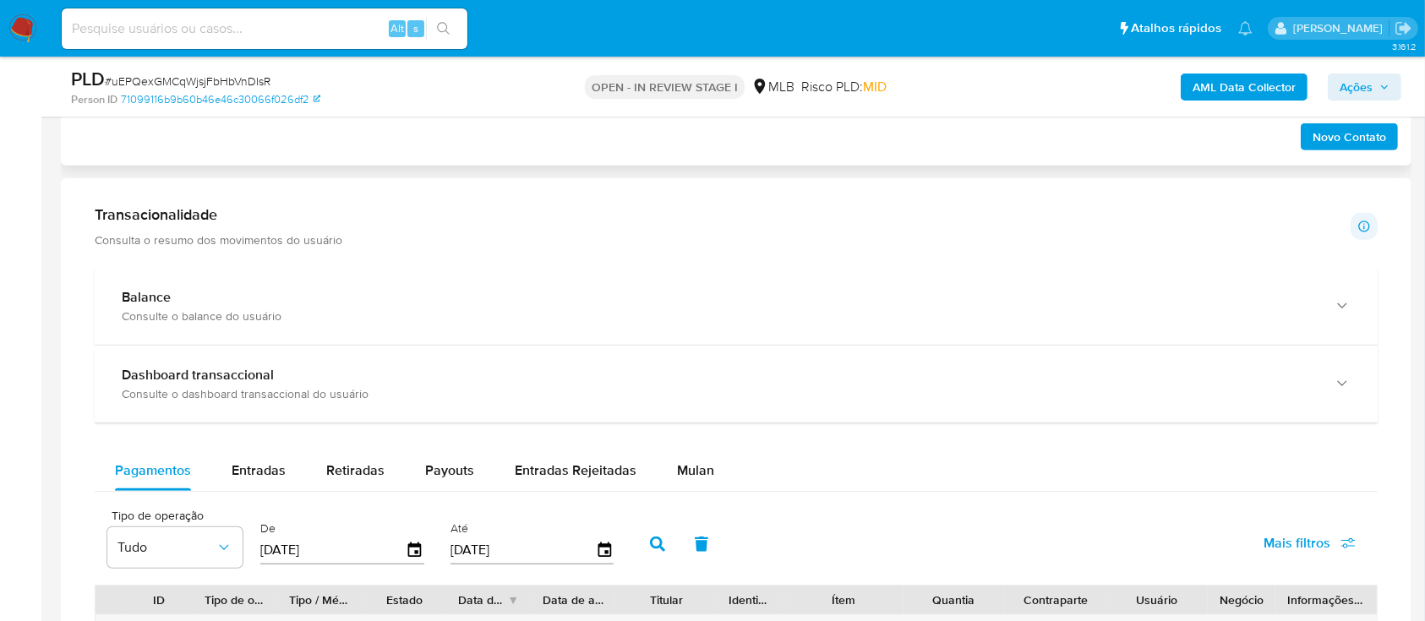
scroll to position [1126, 0]
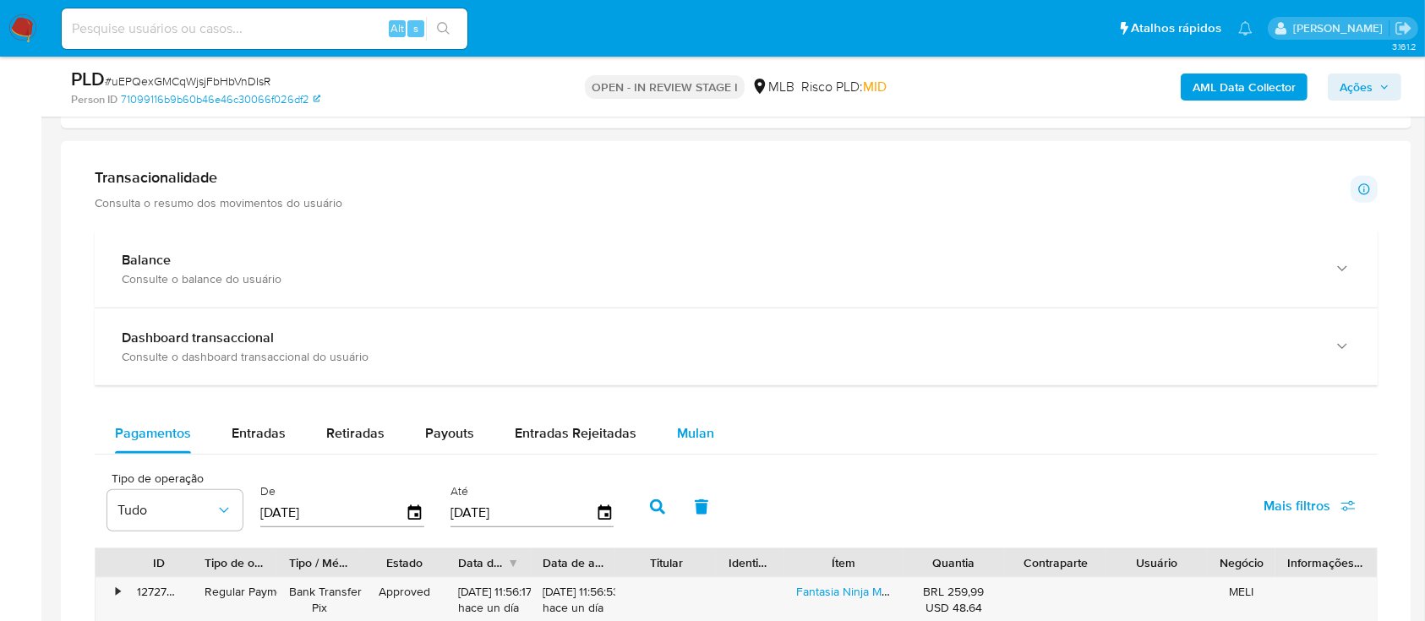
click at [683, 434] on span "Mulan" at bounding box center [695, 432] width 37 height 19
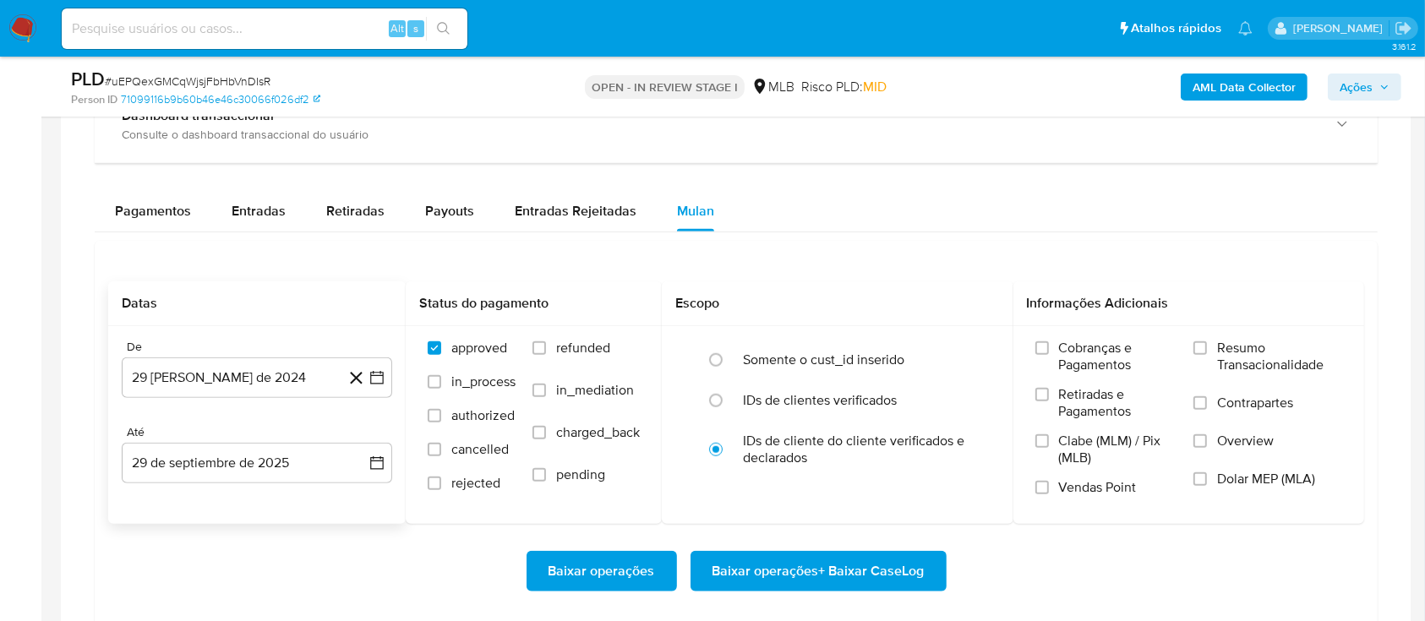
scroll to position [1352, 0]
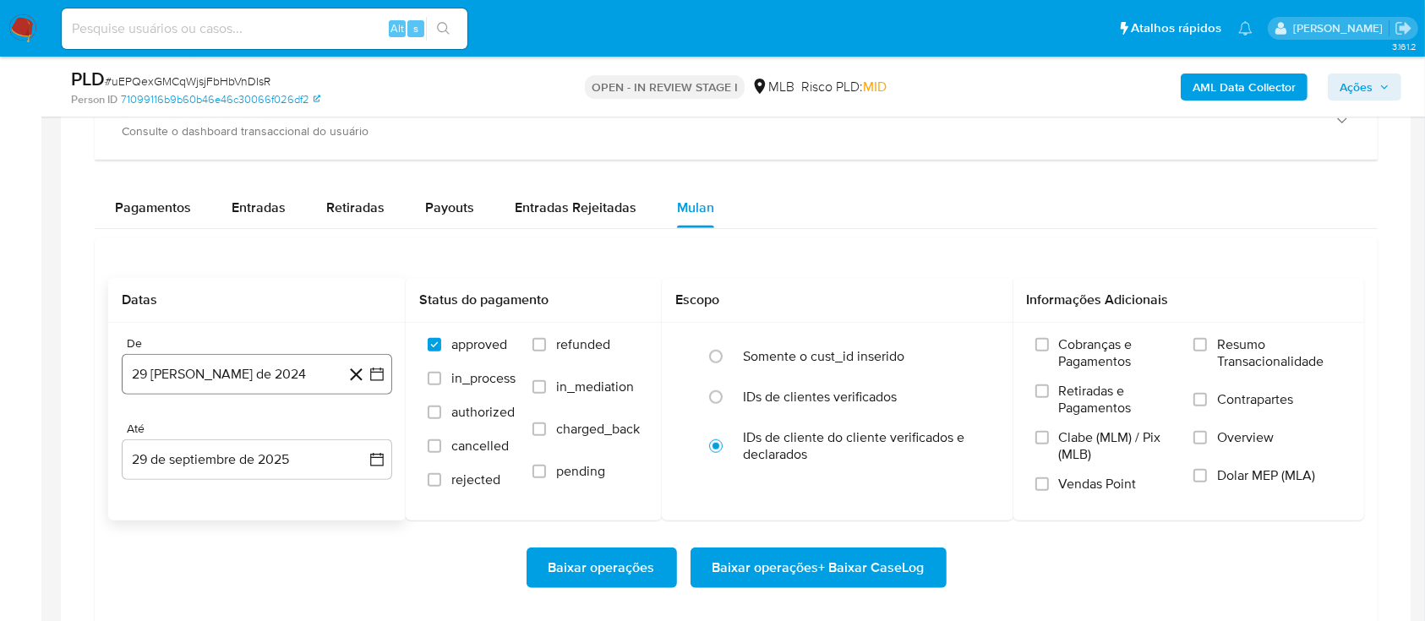
click at [375, 362] on button "29 [PERSON_NAME] de 2024" at bounding box center [257, 374] width 270 height 41
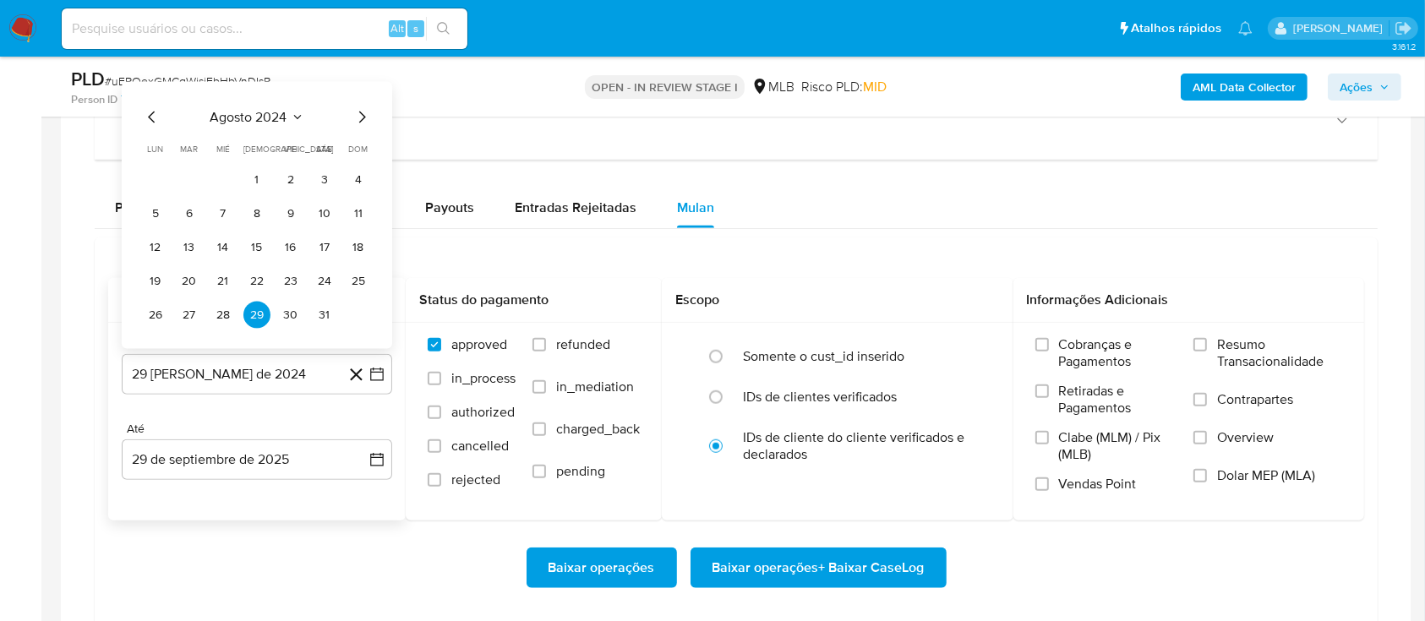
click at [286, 112] on span "agosto 2024" at bounding box center [248, 117] width 77 height 17
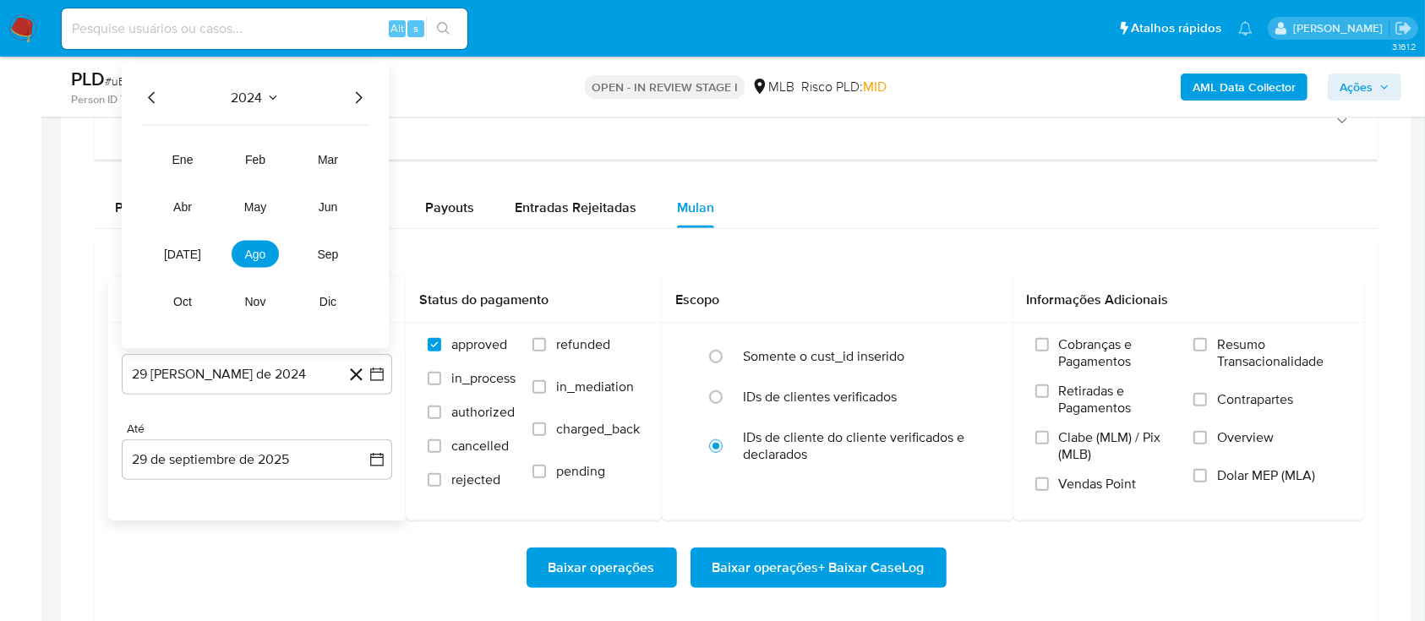
click at [352, 90] on icon "Año siguiente" at bounding box center [358, 98] width 20 height 20
click at [250, 253] on span "ago" at bounding box center [255, 255] width 21 height 14
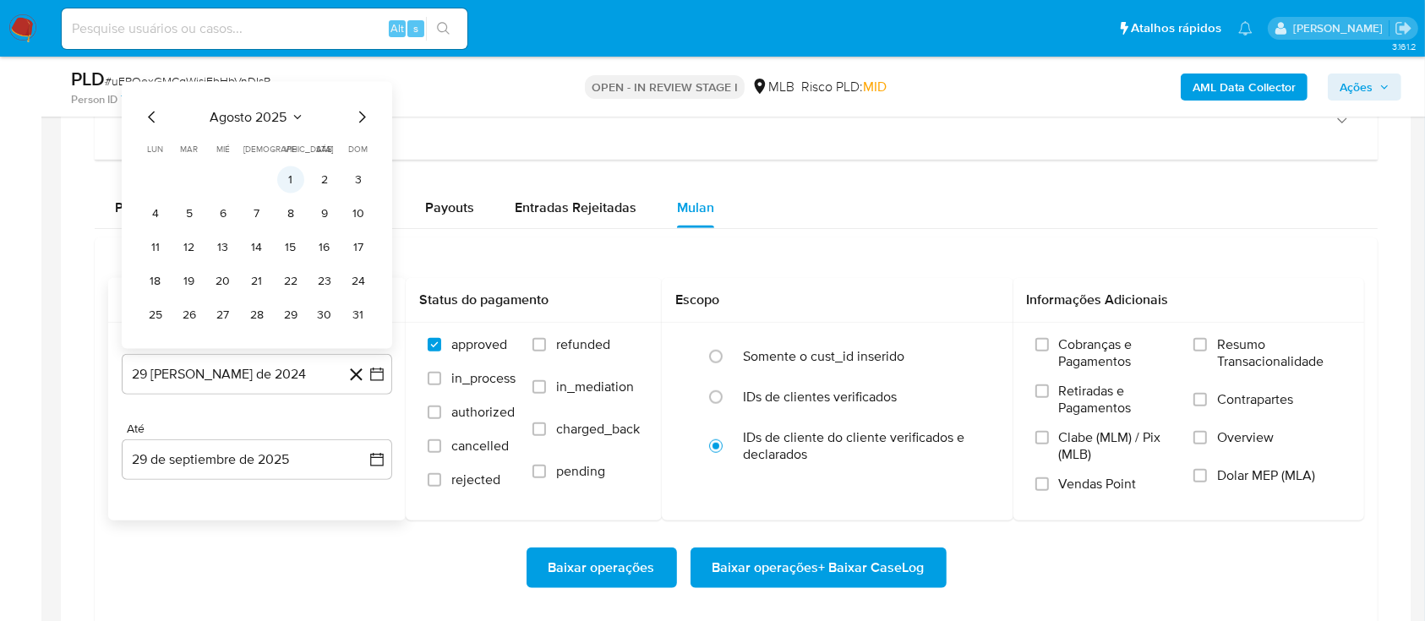
click at [298, 173] on button "1" at bounding box center [290, 179] width 27 height 27
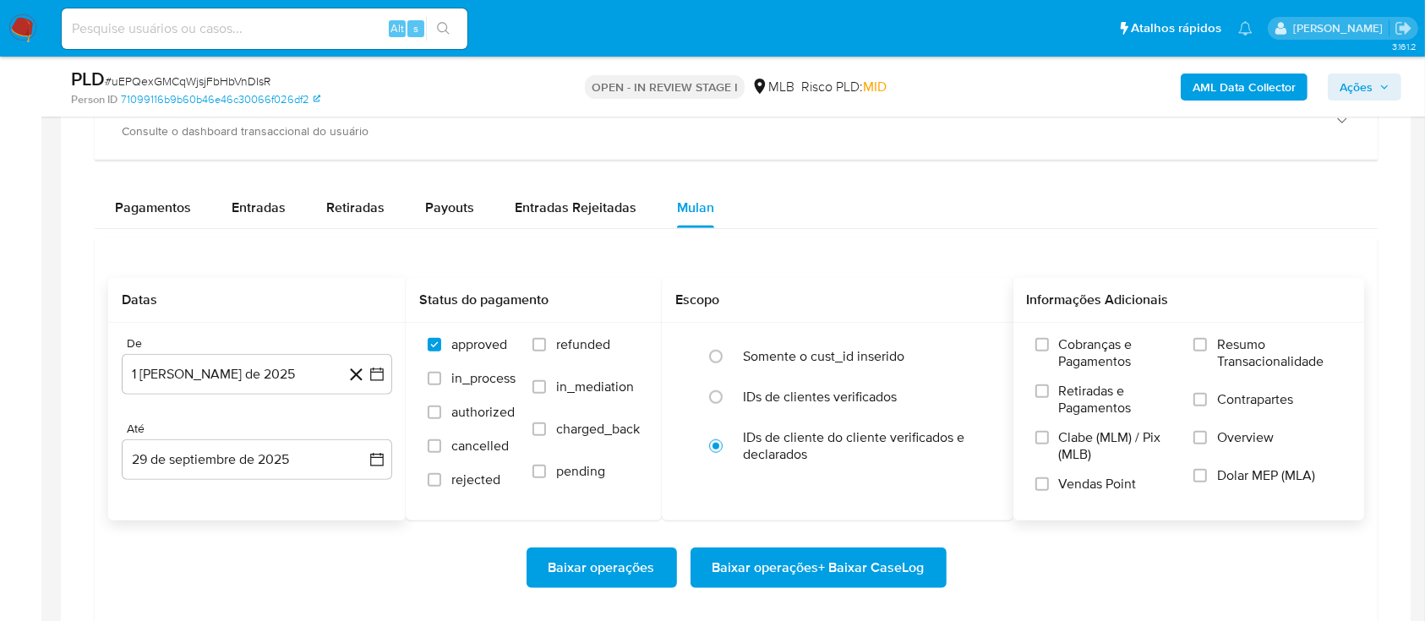
click at [1213, 344] on label "Resumo Transacionalidade" at bounding box center [1267, 363] width 149 height 55
click at [1207, 344] on input "Resumo Transacionalidade" at bounding box center [1200, 345] width 14 height 14
click at [879, 562] on span "Baixar operações + Baixar CaseLog" at bounding box center [818, 567] width 212 height 37
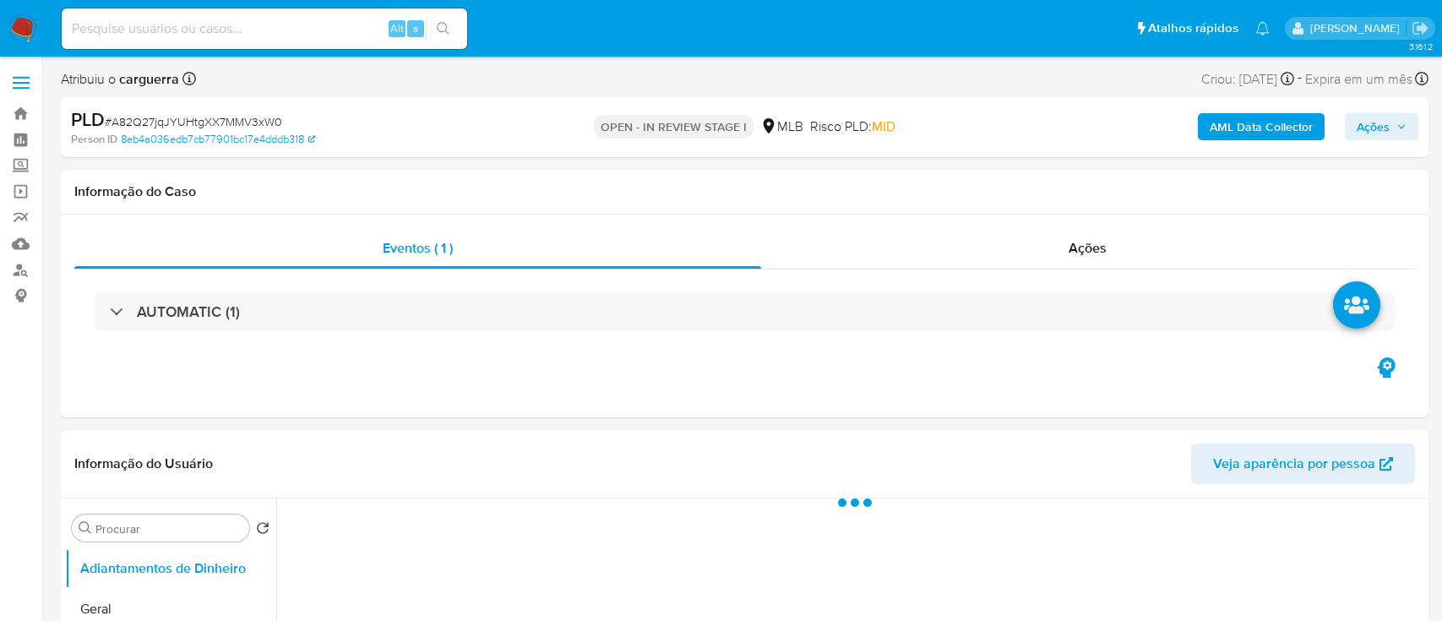
select select "10"
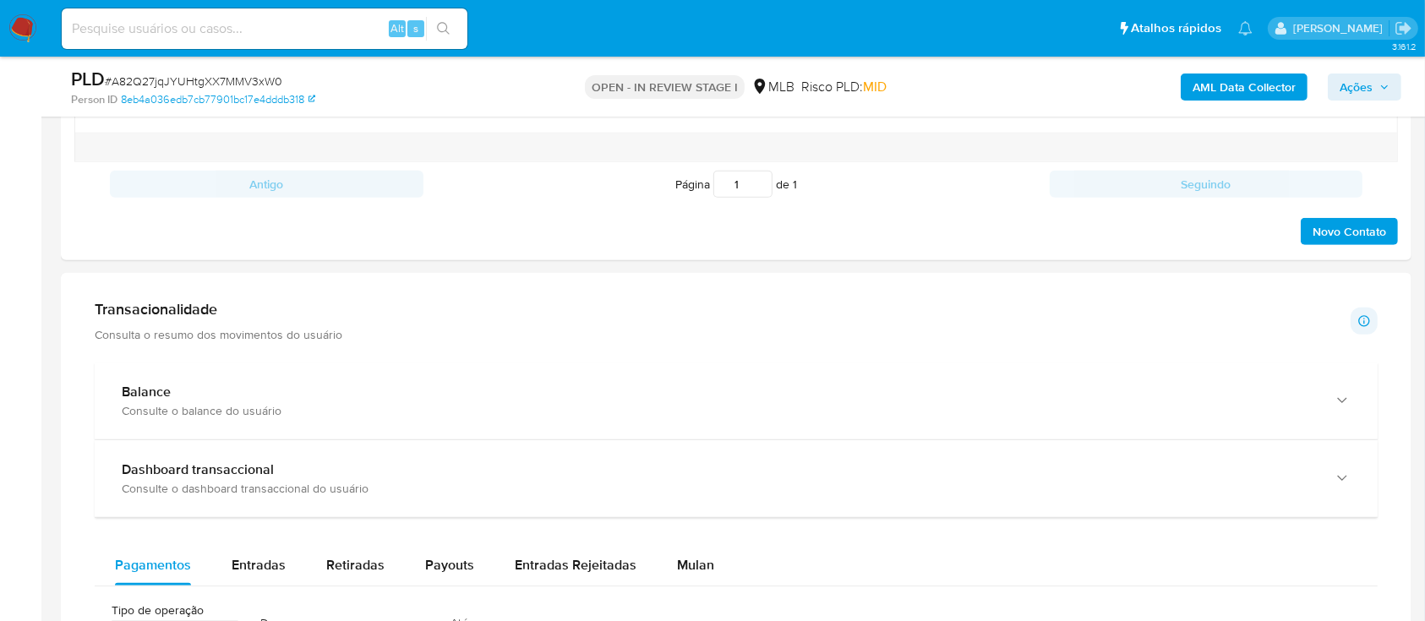
scroll to position [1239, 0]
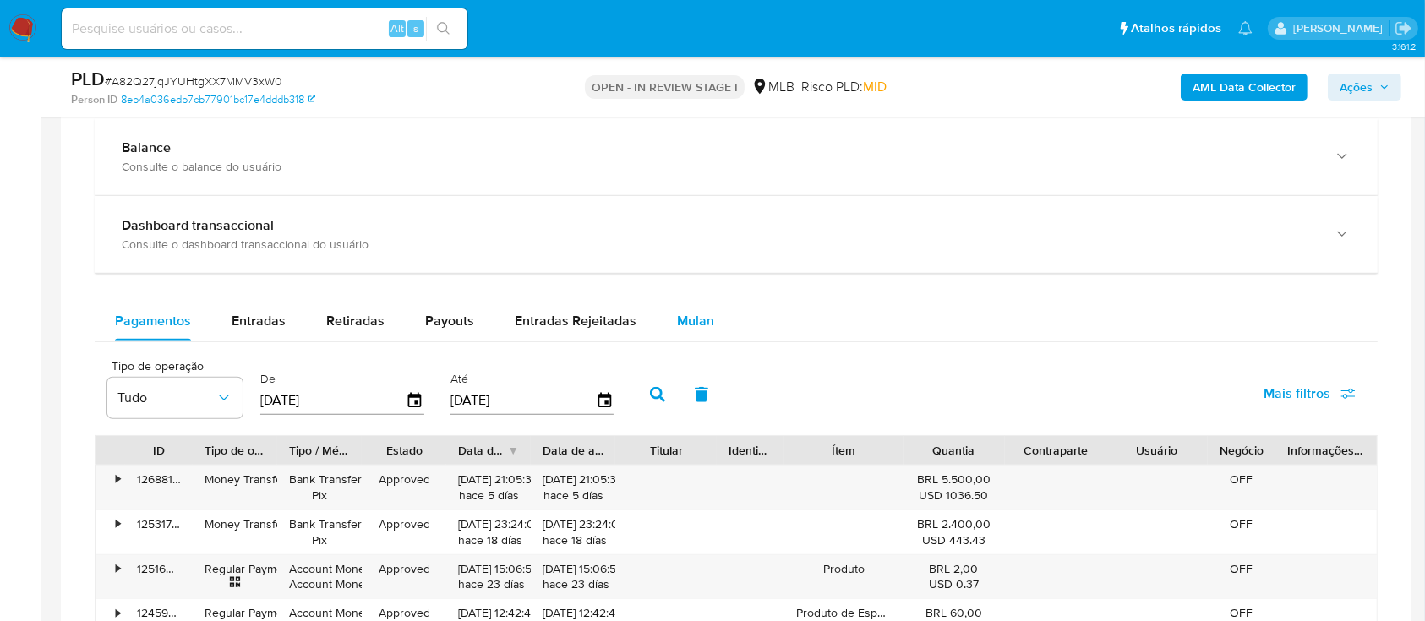
click at [706, 322] on span "Mulan" at bounding box center [695, 320] width 37 height 19
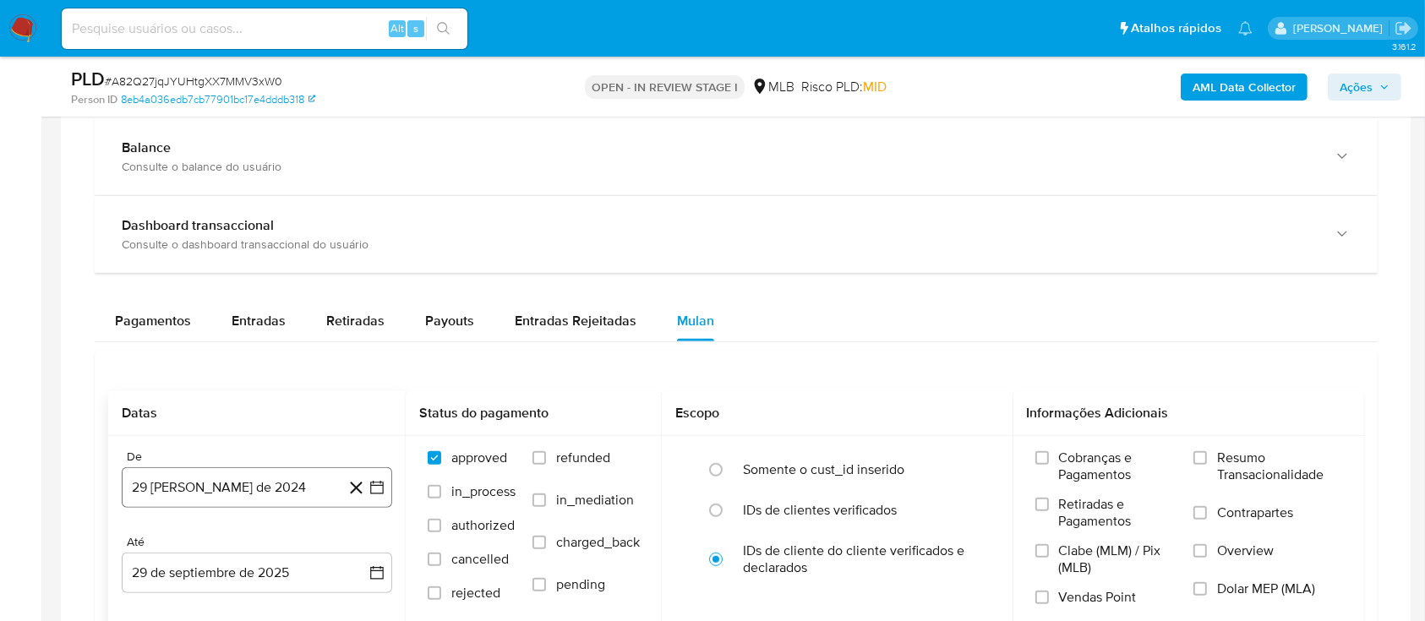
click at [374, 477] on button "29 [PERSON_NAME] de 2024" at bounding box center [257, 487] width 270 height 41
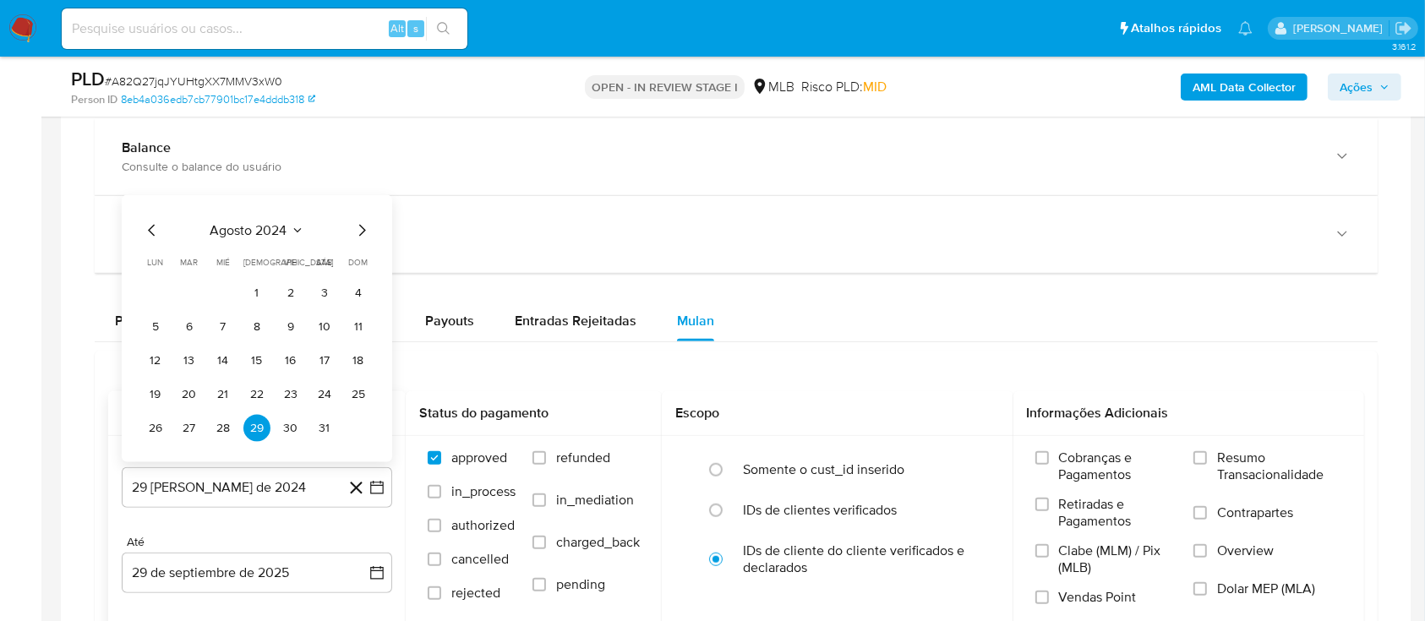
drag, startPoint x: 307, startPoint y: 223, endPoint x: 291, endPoint y: 229, distance: 17.1
click at [297, 228] on div "agosto 2024" at bounding box center [257, 231] width 230 height 20
click at [291, 228] on icon "Seleccionar mes y año" at bounding box center [298, 231] width 14 height 14
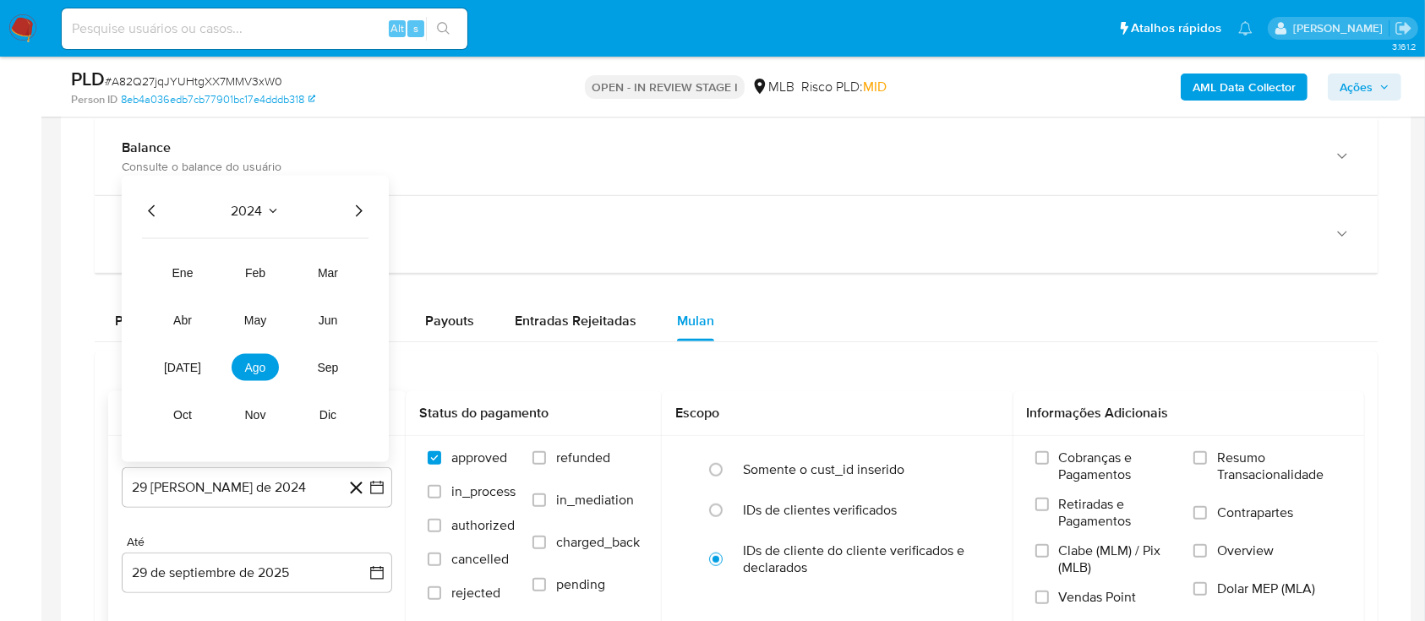
click at [352, 209] on icon "Año siguiente" at bounding box center [358, 211] width 20 height 20
click at [254, 371] on span "ago" at bounding box center [255, 368] width 21 height 14
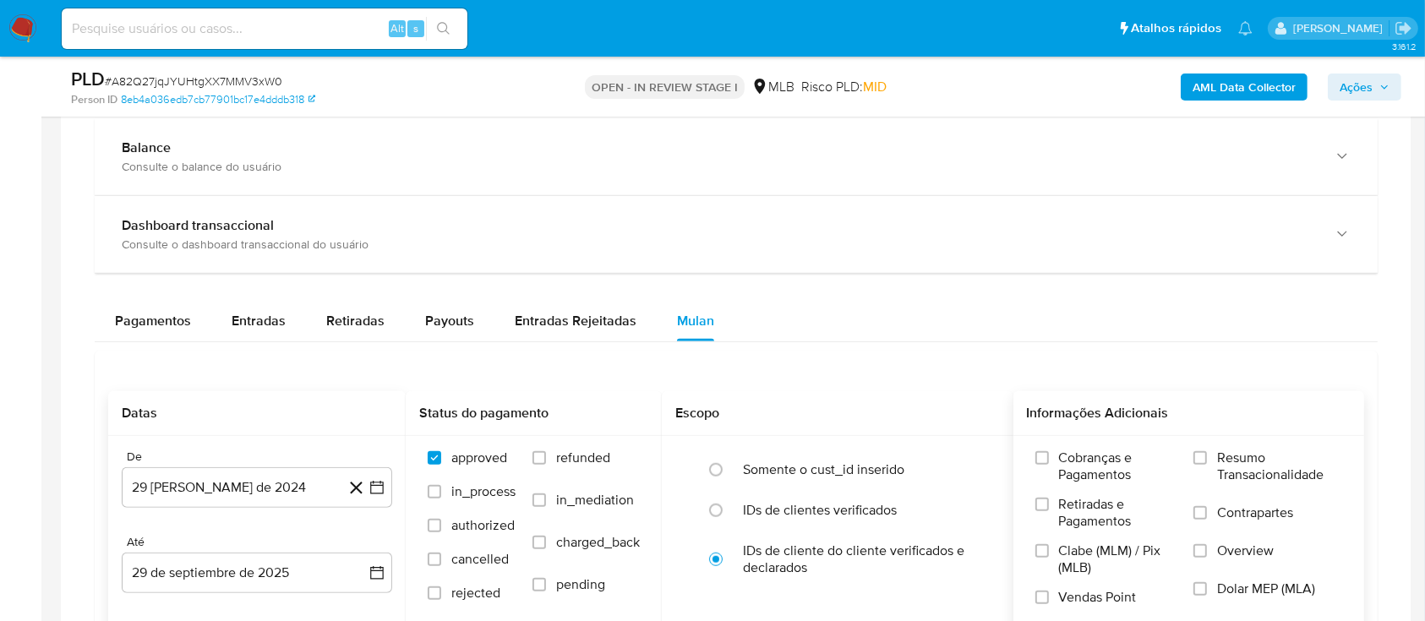
drag, startPoint x: 1175, startPoint y: 457, endPoint x: 1189, endPoint y: 456, distance: 13.5
click at [1179, 456] on div "Cobranças e Pagamentos Retiradas e Pagamentos Clabe (MLM) / Pix (MLB) Vendas Po…" at bounding box center [1189, 534] width 324 height 169
click at [1202, 456] on input "Resumo Transacionalidade" at bounding box center [1200, 458] width 14 height 14
click at [368, 483] on button "29 [PERSON_NAME] de 2024" at bounding box center [257, 487] width 270 height 41
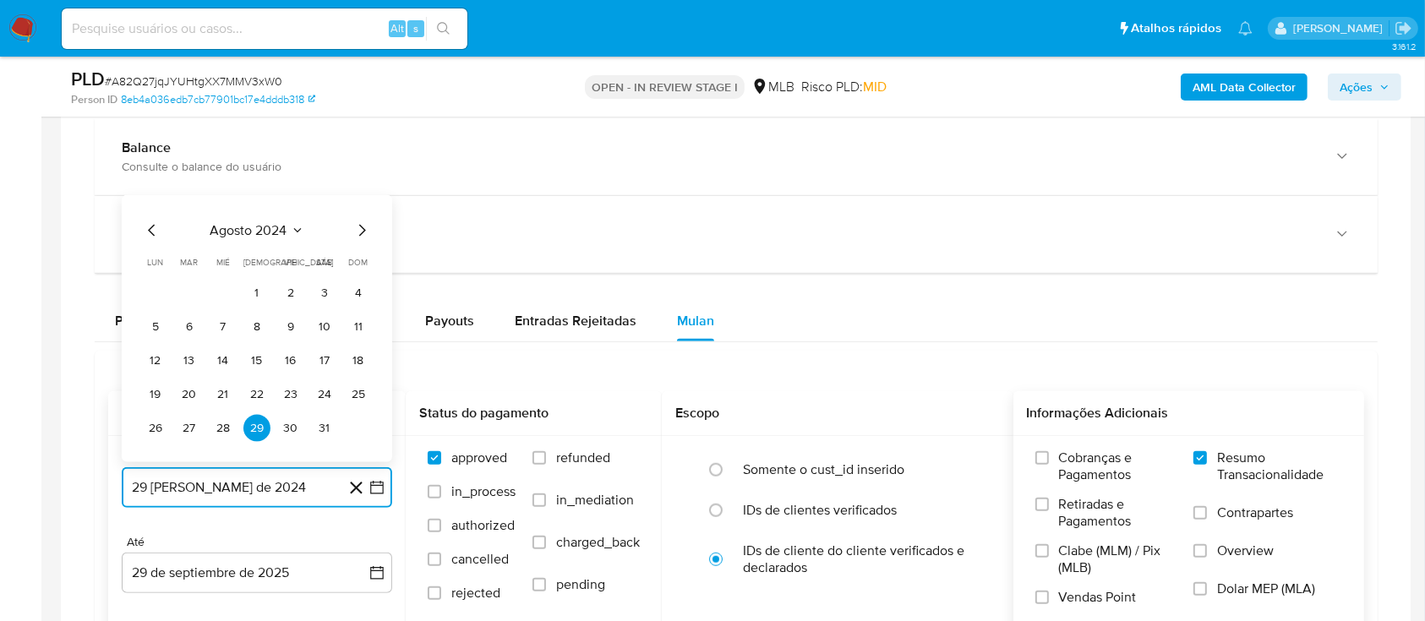
click at [293, 225] on icon "Seleccionar mes y año" at bounding box center [298, 231] width 14 height 14
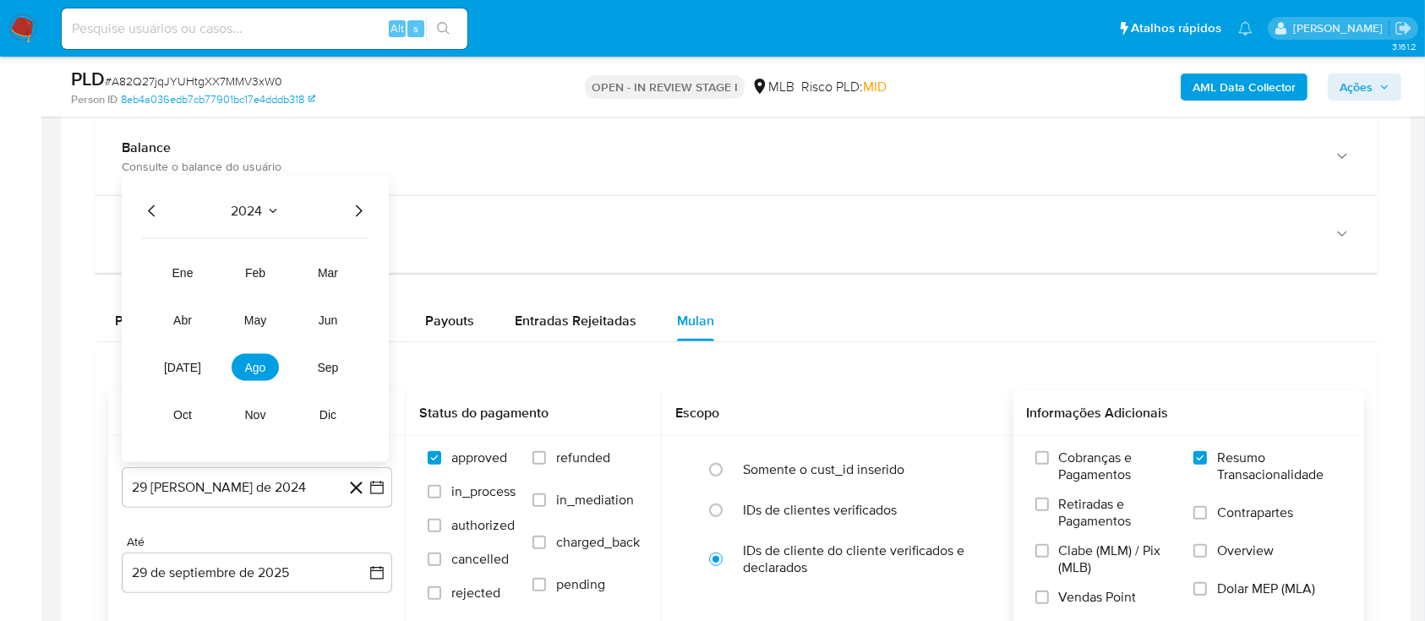
click at [352, 205] on icon "Año siguiente" at bounding box center [358, 211] width 20 height 20
click at [248, 361] on span "ago" at bounding box center [255, 368] width 21 height 14
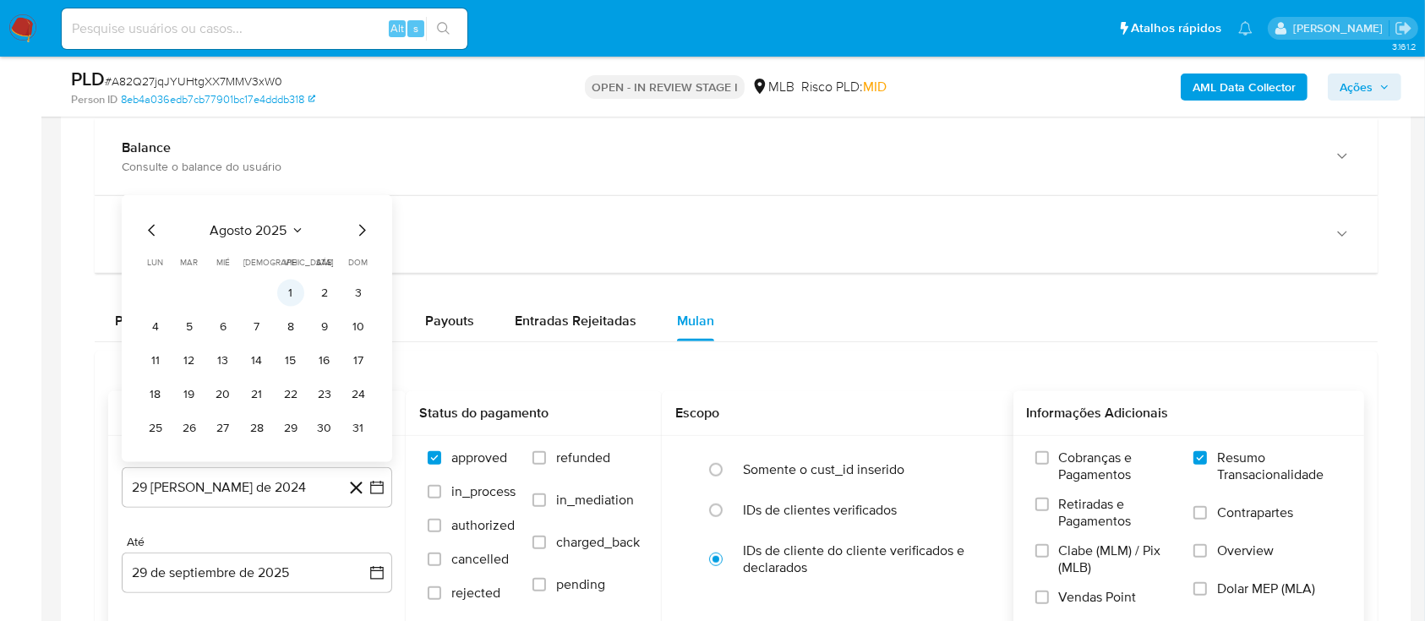
click at [284, 294] on button "1" at bounding box center [290, 293] width 27 height 27
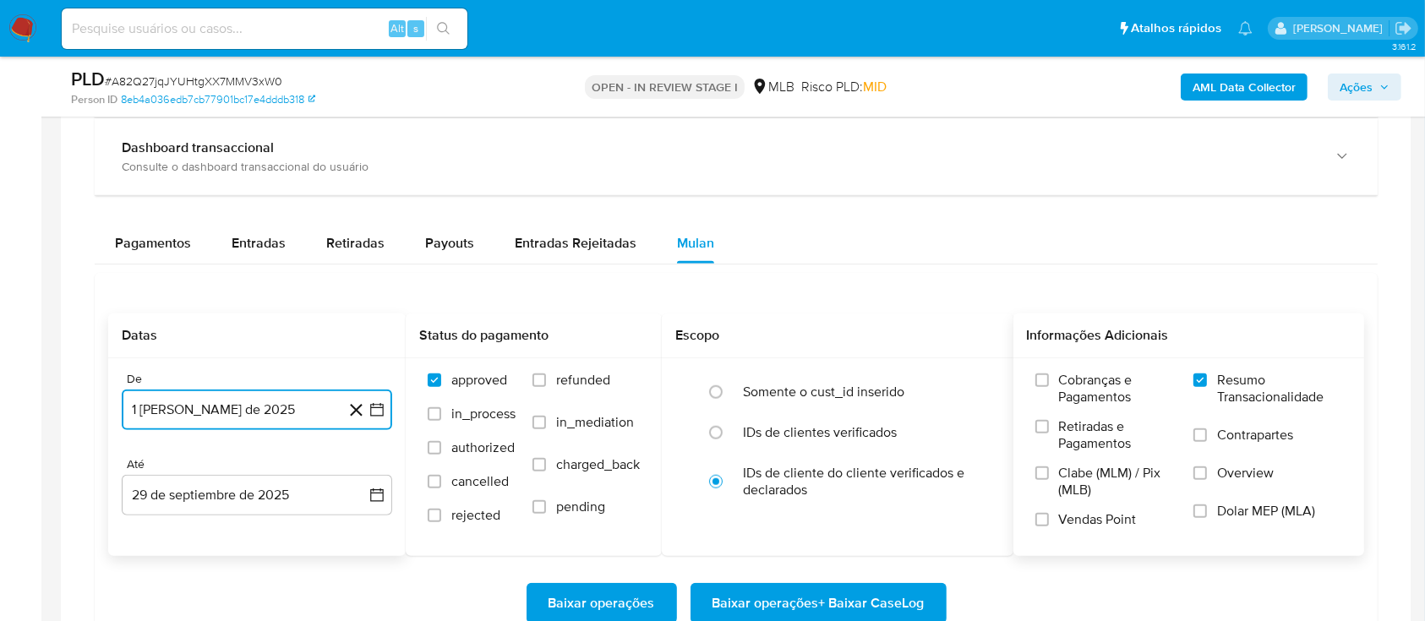
scroll to position [1352, 0]
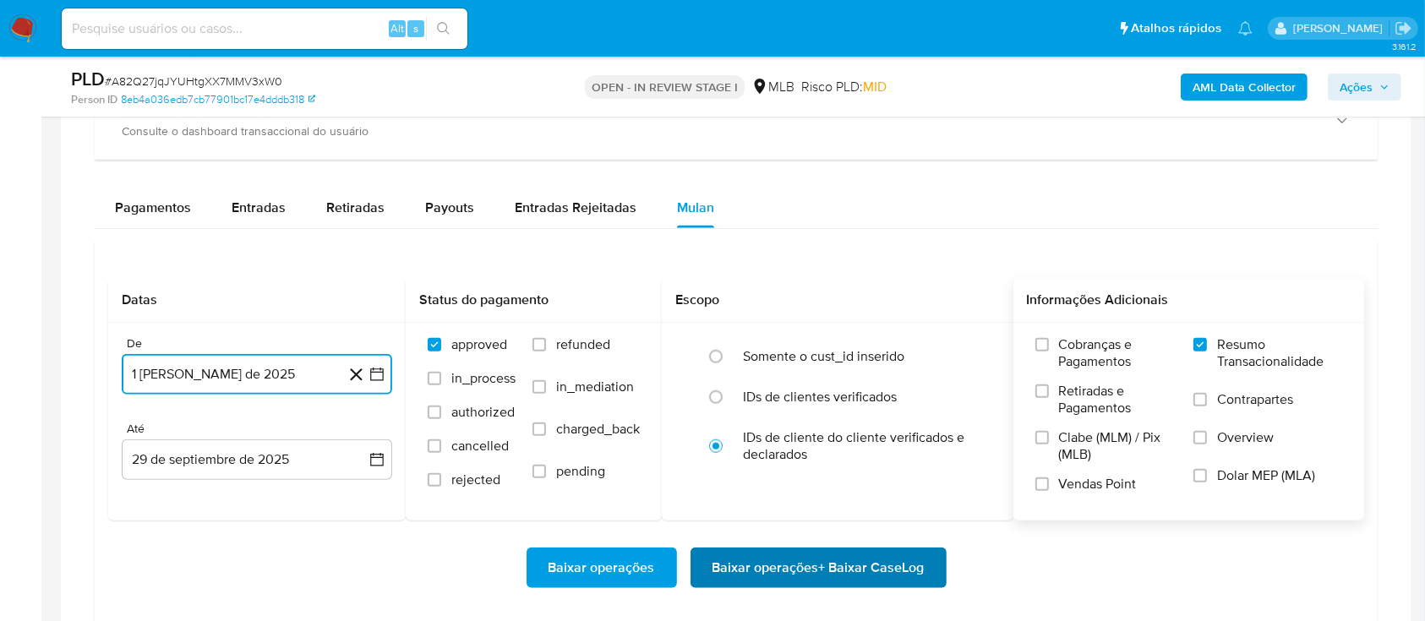
click at [834, 566] on span "Baixar operações + Baixar CaseLog" at bounding box center [818, 567] width 212 height 37
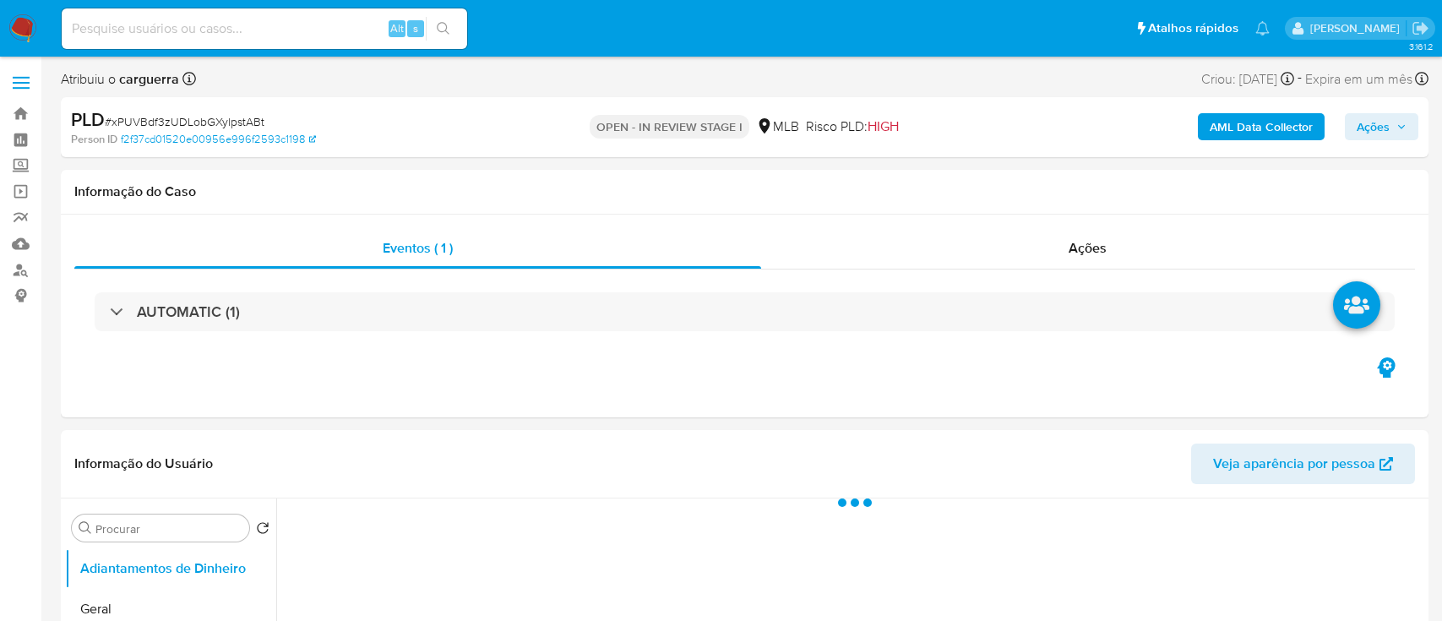
select select "10"
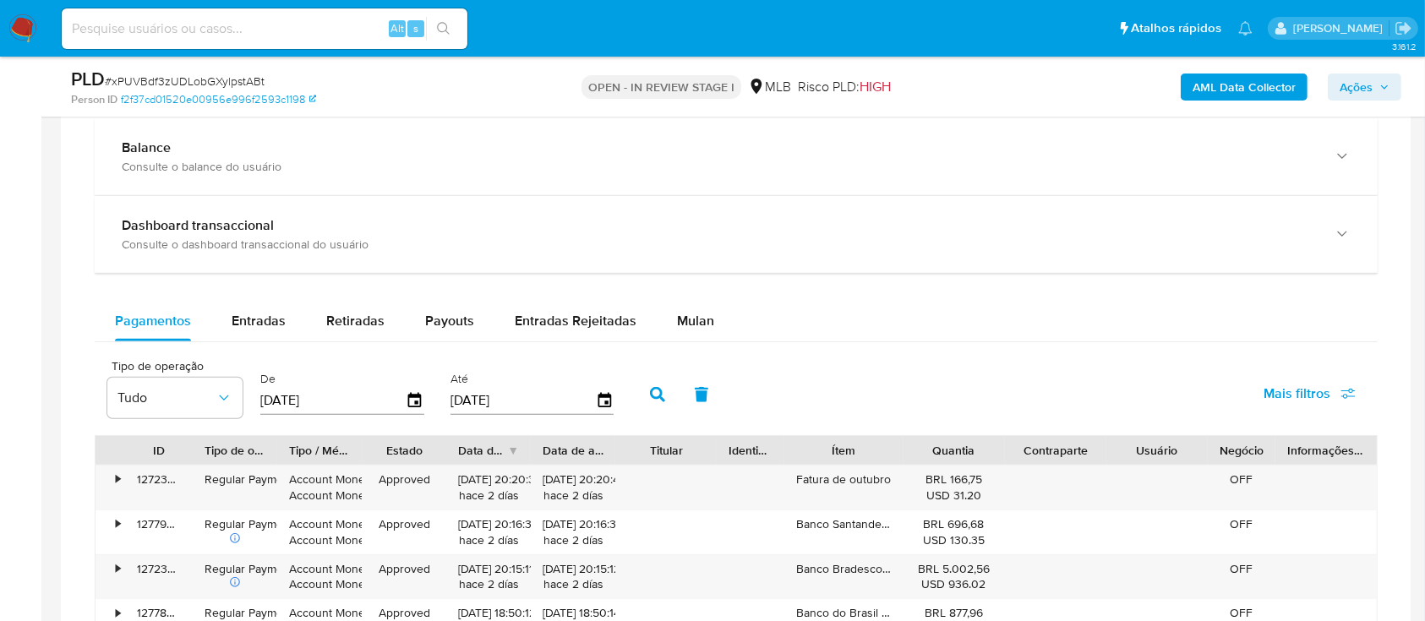
scroll to position [1352, 0]
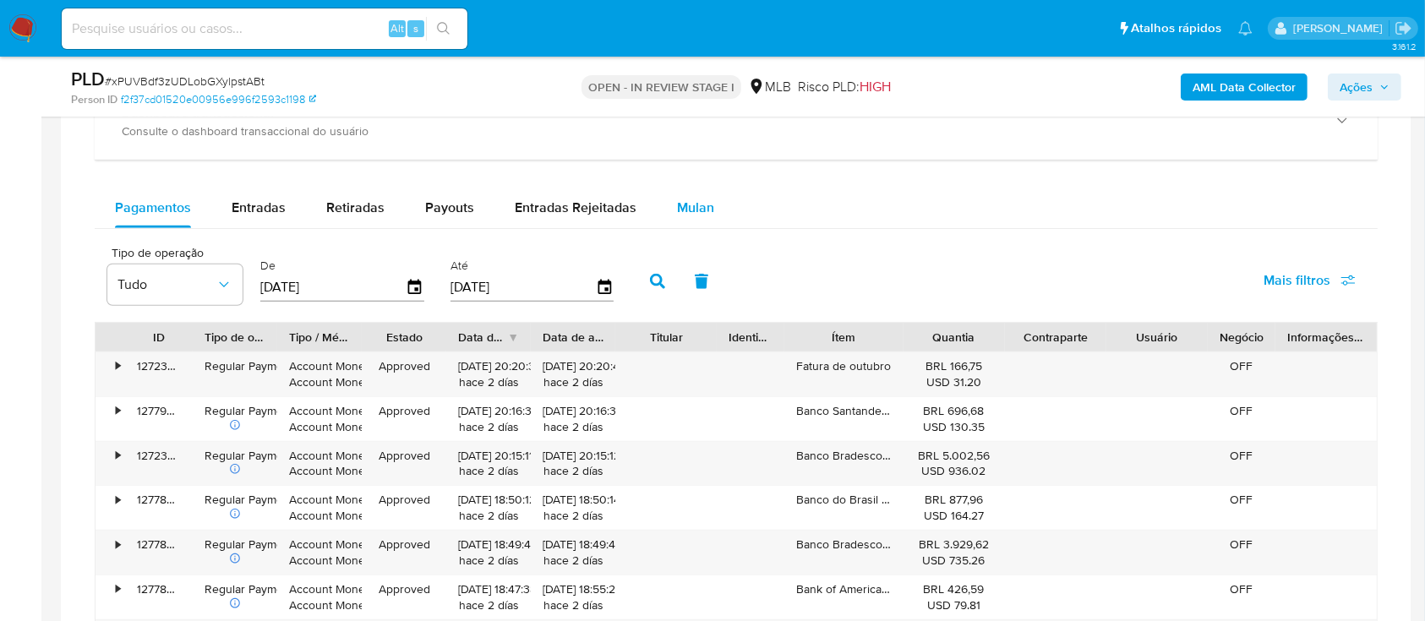
click at [685, 193] on div "Mulan" at bounding box center [695, 208] width 37 height 41
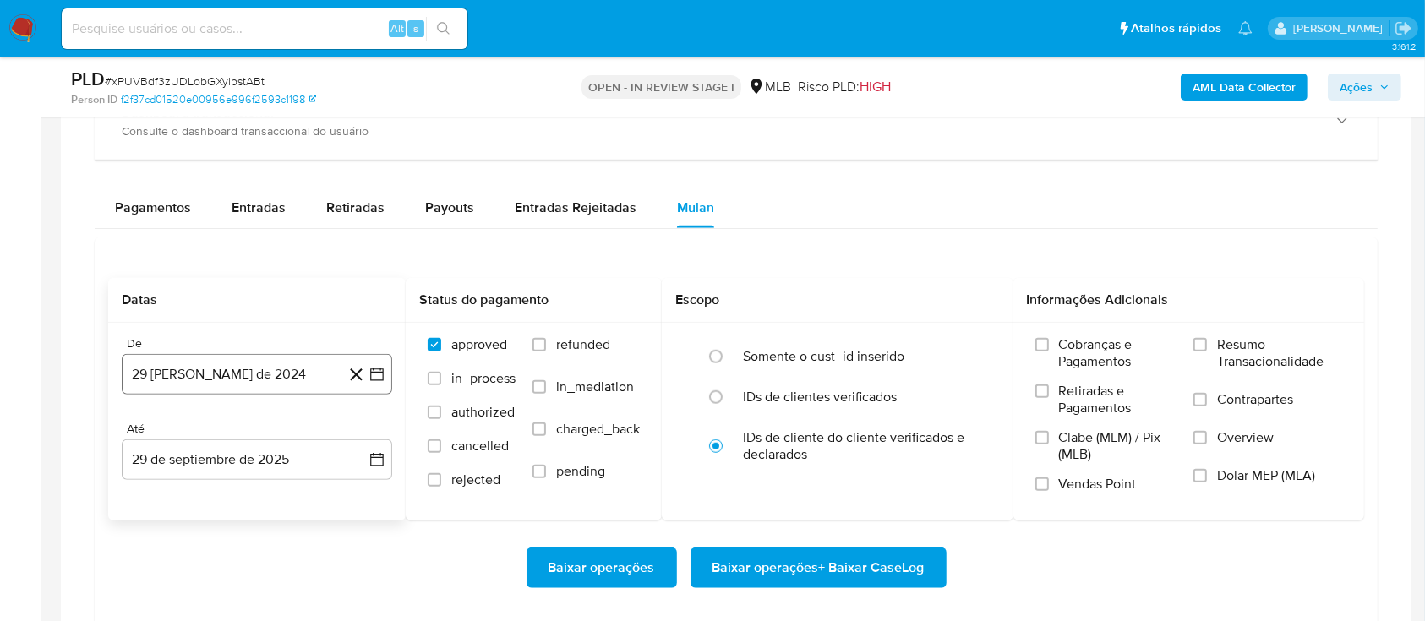
click at [373, 377] on icon "button" at bounding box center [376, 374] width 17 height 17
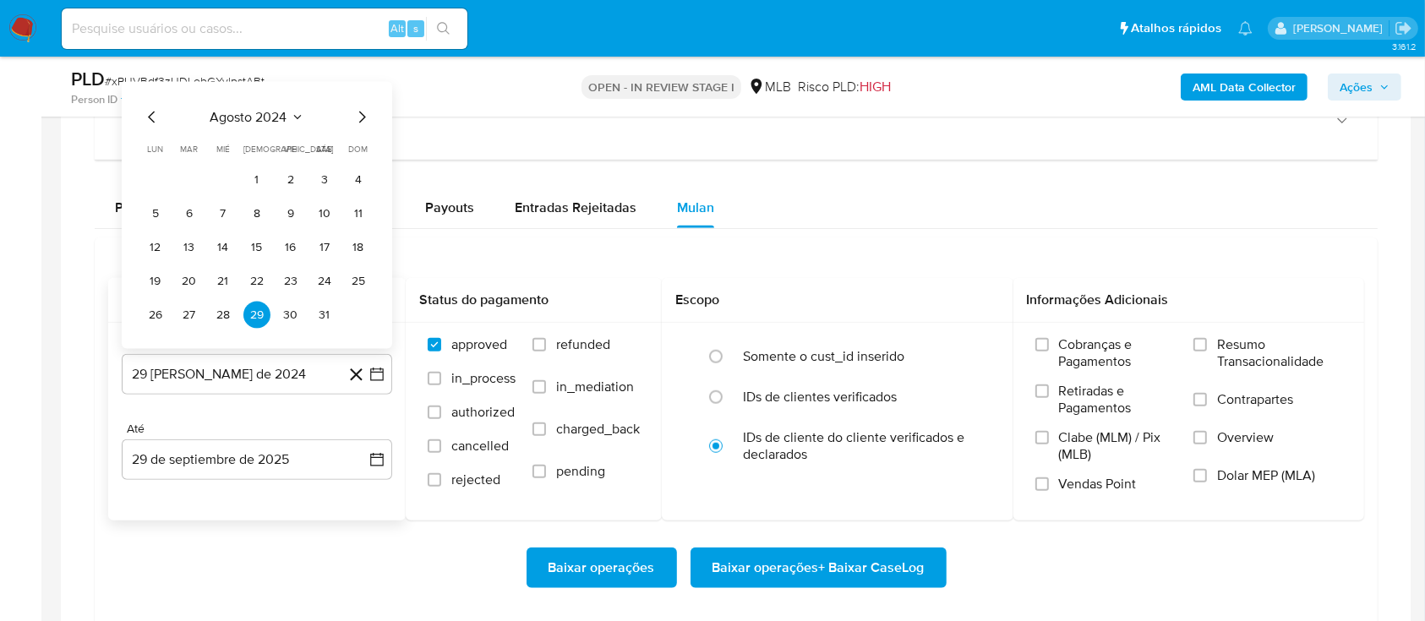
click at [280, 117] on span "agosto 2024" at bounding box center [248, 117] width 77 height 17
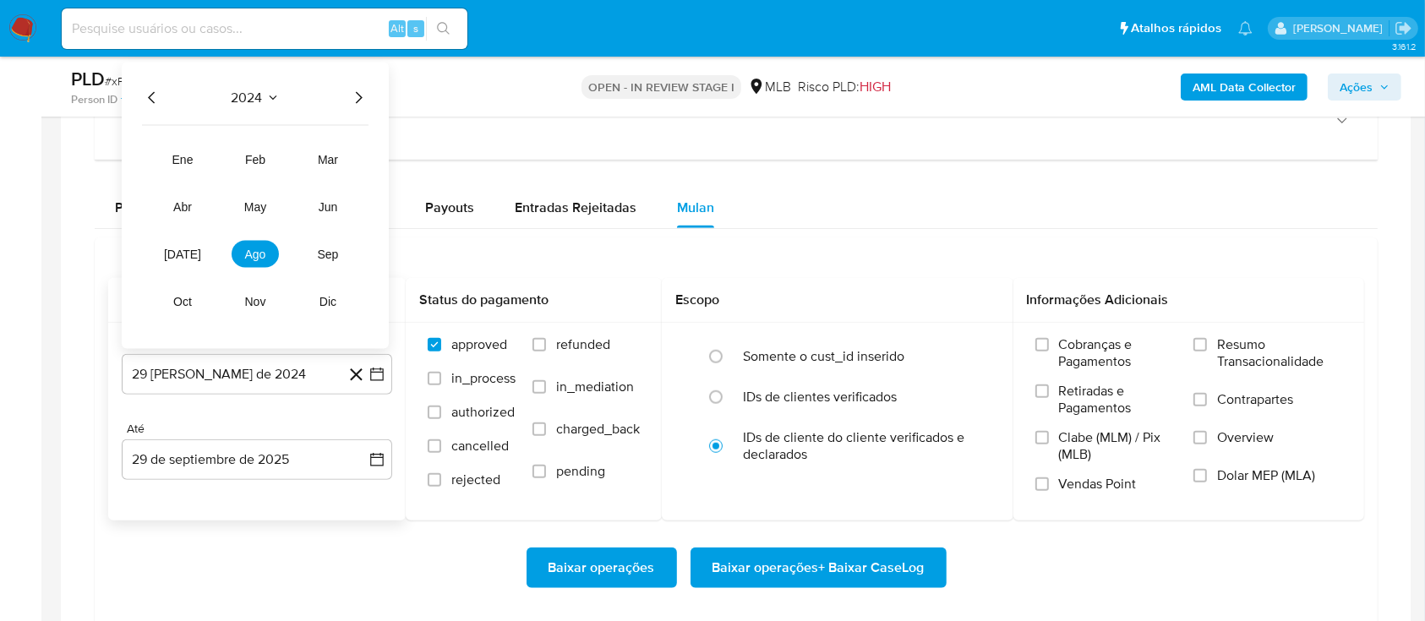
click at [361, 95] on icon "Año siguiente" at bounding box center [358, 98] width 20 height 20
click at [236, 253] on button "ago" at bounding box center [255, 254] width 47 height 27
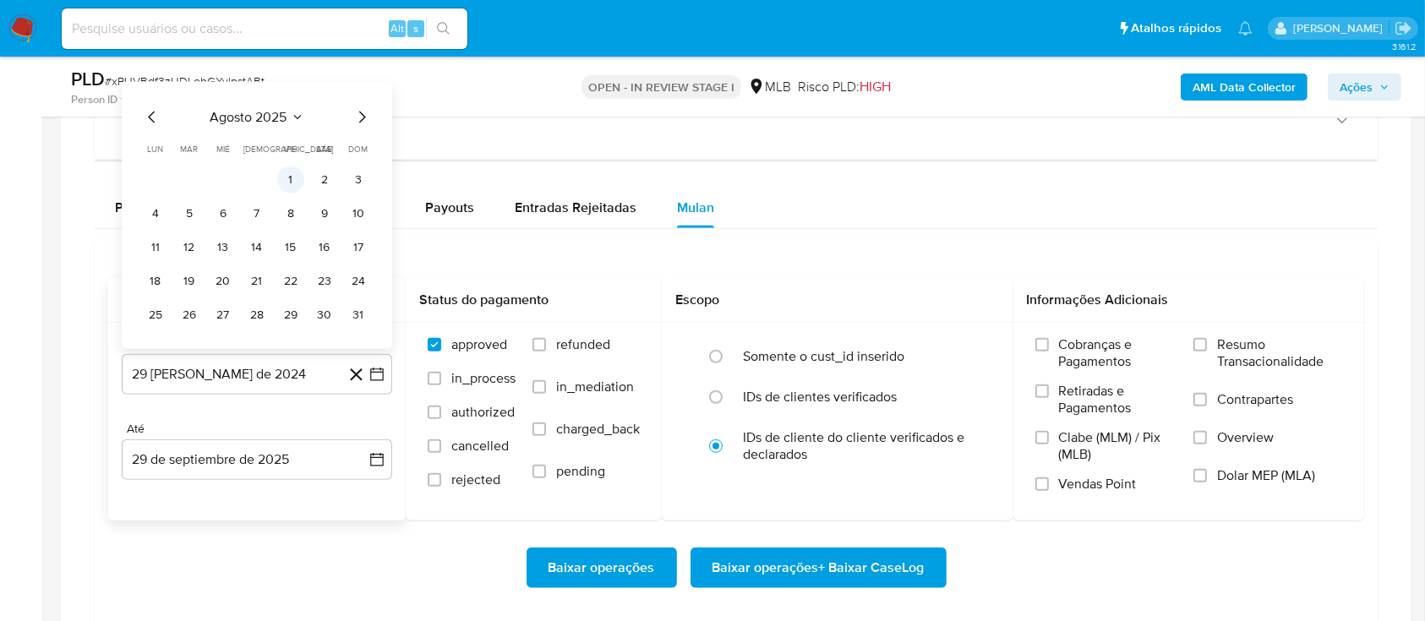
click at [293, 179] on button "1" at bounding box center [290, 179] width 27 height 27
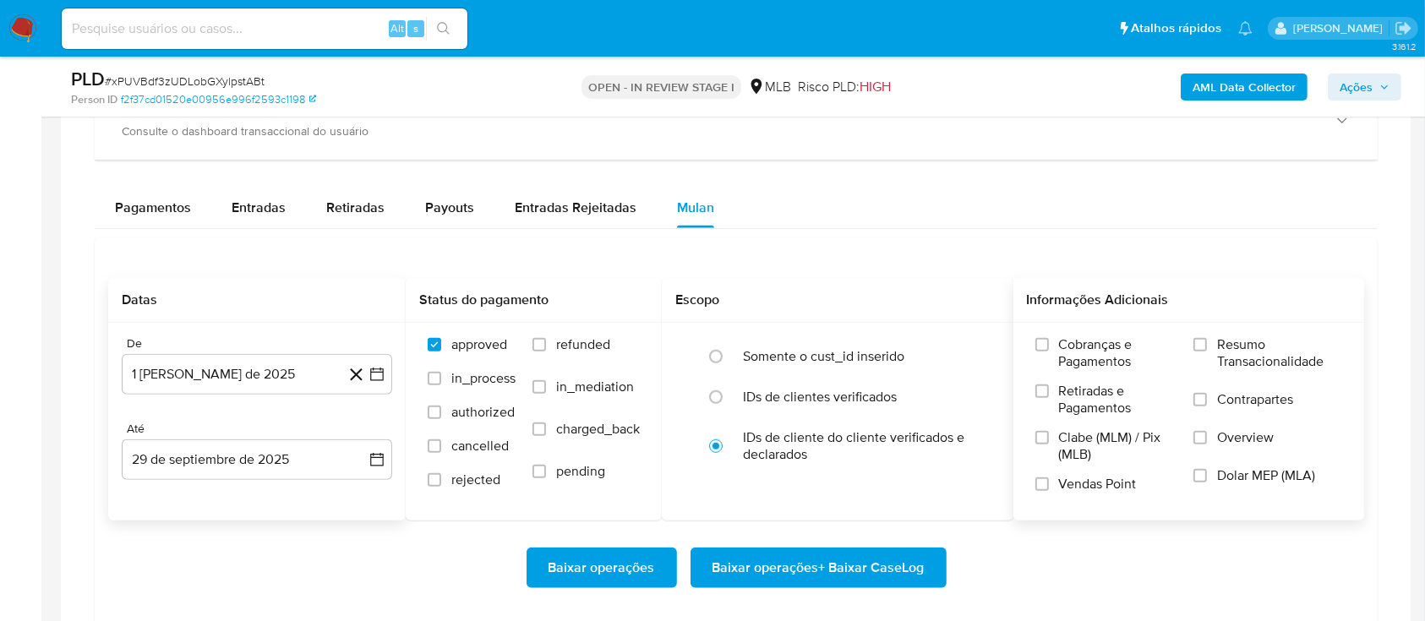
click at [1245, 360] on span "Resumo Transacionalidade" at bounding box center [1279, 353] width 125 height 34
click at [1207, 352] on input "Resumo Transacionalidade" at bounding box center [1200, 345] width 14 height 14
click at [824, 564] on span "Baixar operações + Baixar CaseLog" at bounding box center [818, 567] width 212 height 37
click at [28, 371] on aside "Bandeja Painel Screening Pesquisa em Listas Watchlist Ferramentas Operações em …" at bounding box center [20, 131] width 41 height 2967
click at [793, 566] on span "Baixar operações + Baixar CaseLog" at bounding box center [818, 567] width 212 height 37
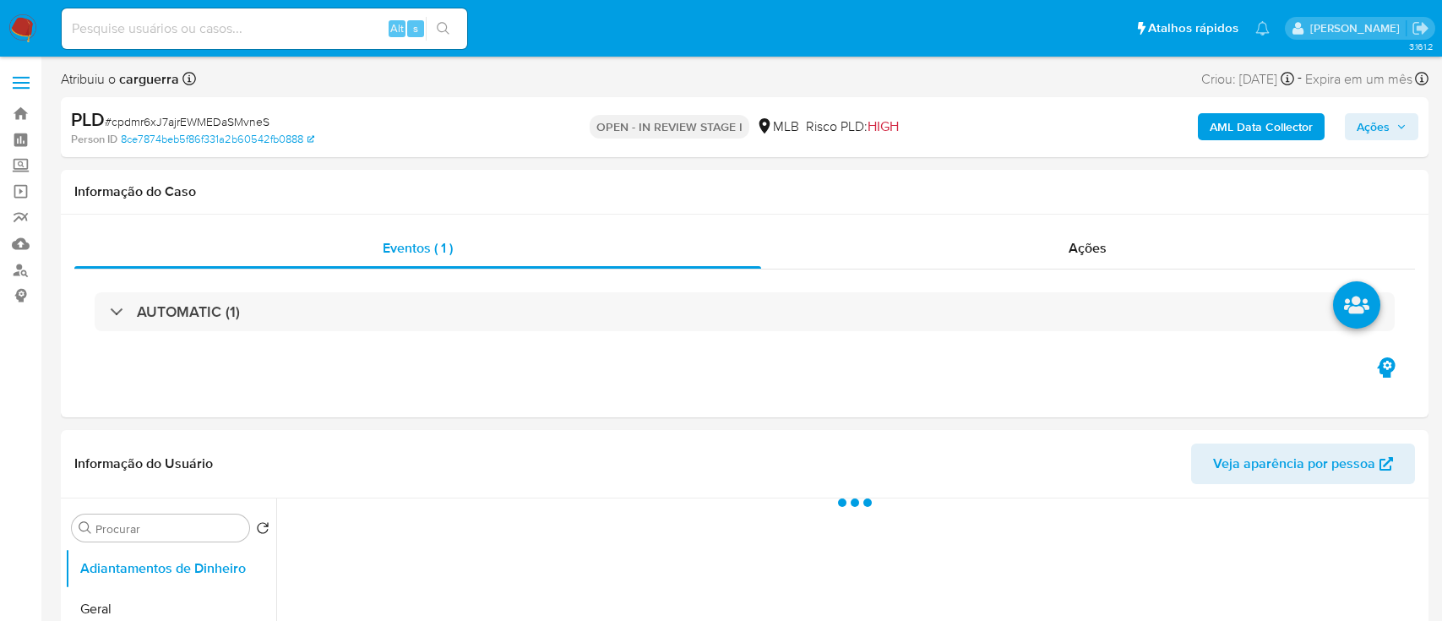
select select "10"
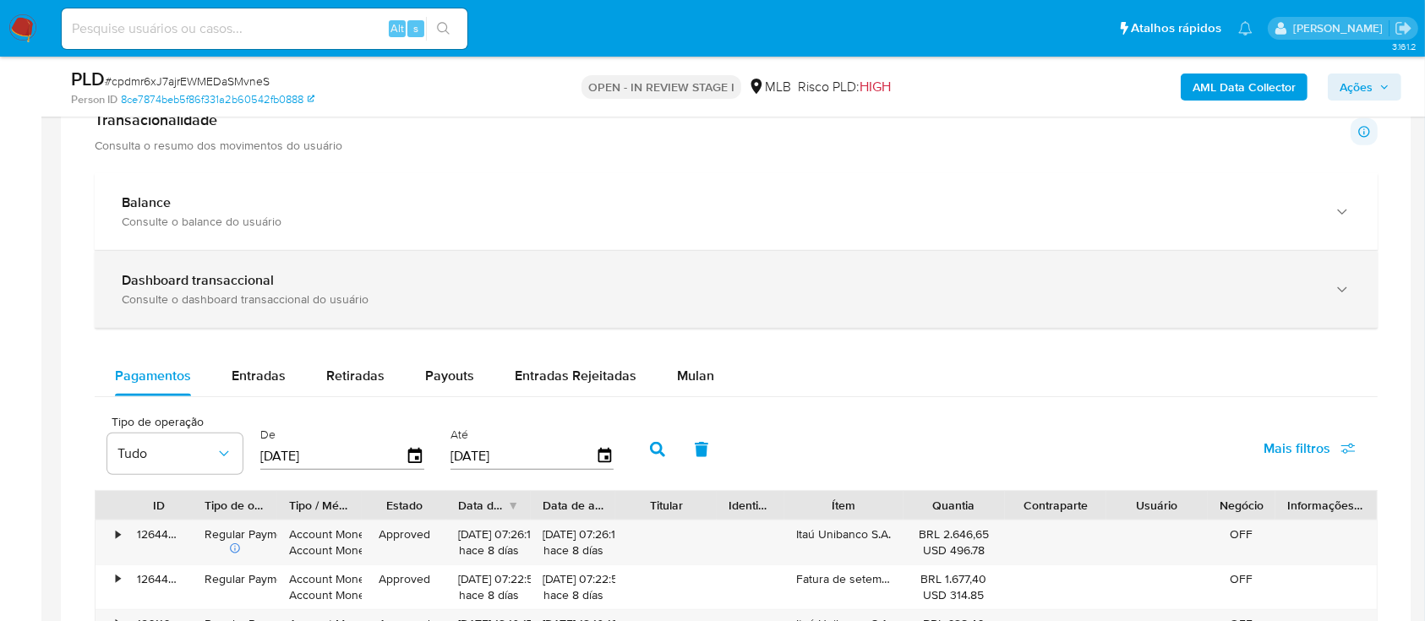
scroll to position [1239, 0]
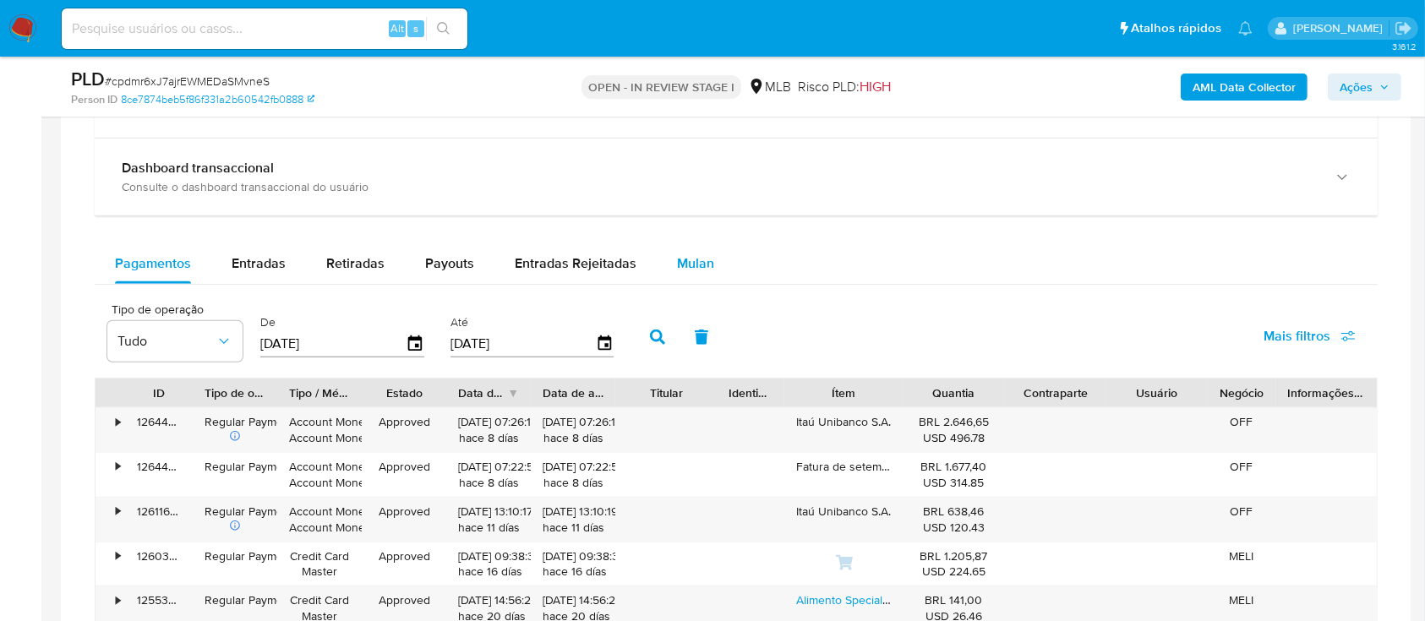
click at [689, 260] on span "Mulan" at bounding box center [695, 262] width 37 height 19
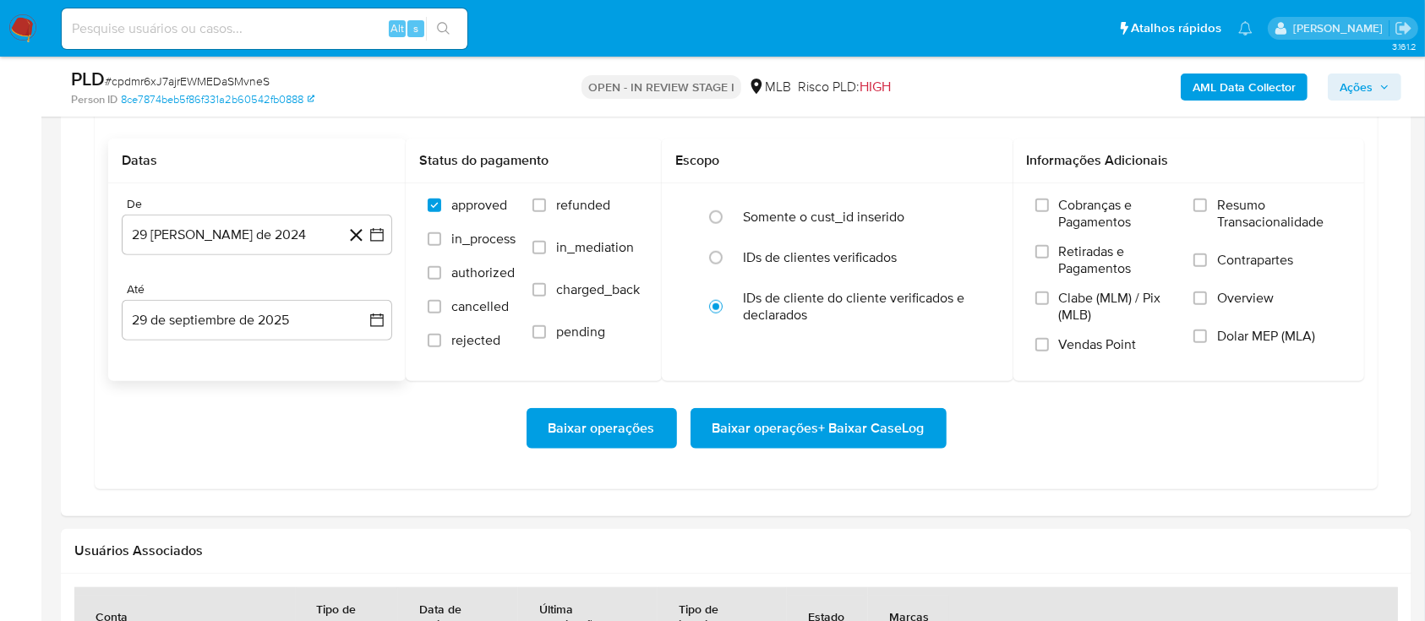
scroll to position [1352, 0]
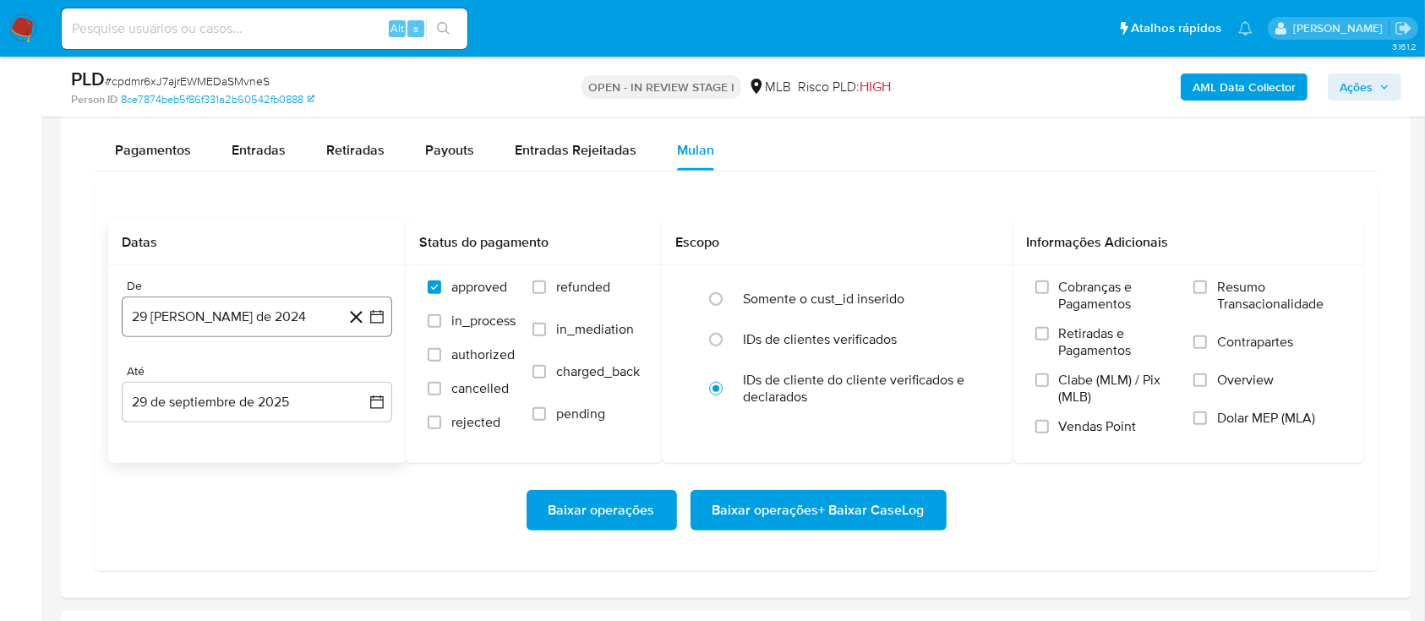
click at [380, 310] on icon "button" at bounding box center [377, 317] width 14 height 14
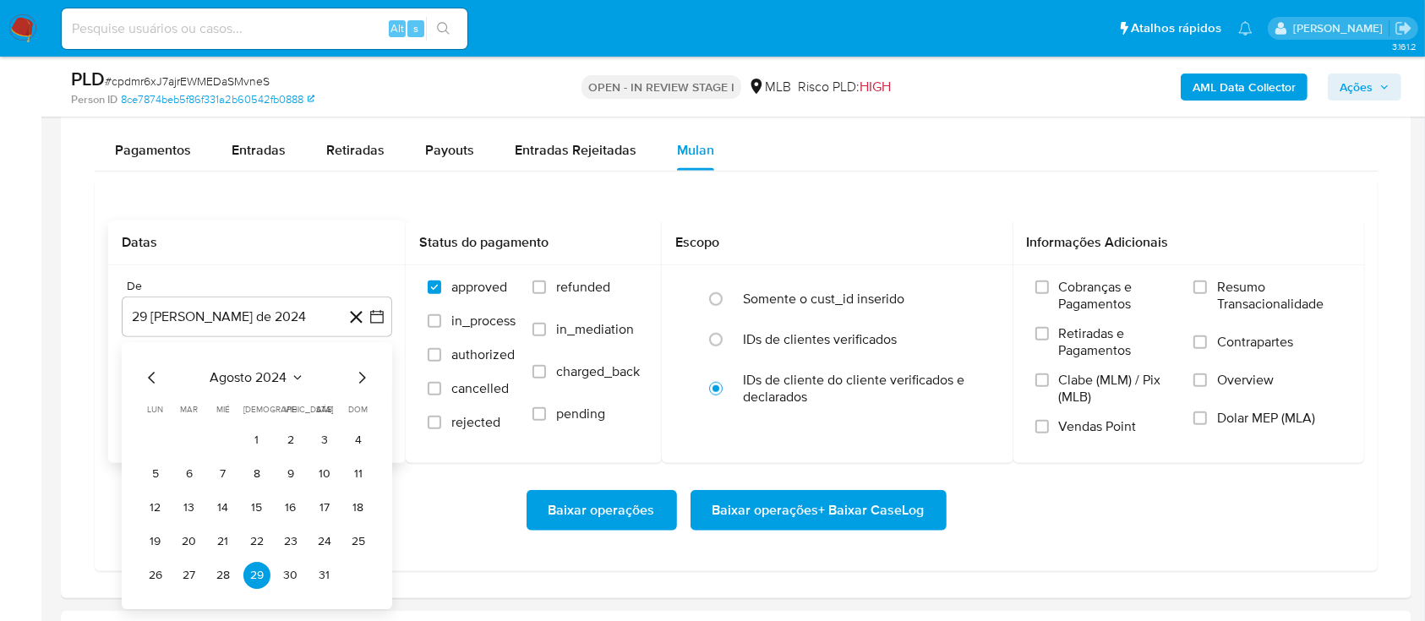
click at [285, 375] on span "agosto 2024" at bounding box center [248, 377] width 77 height 17
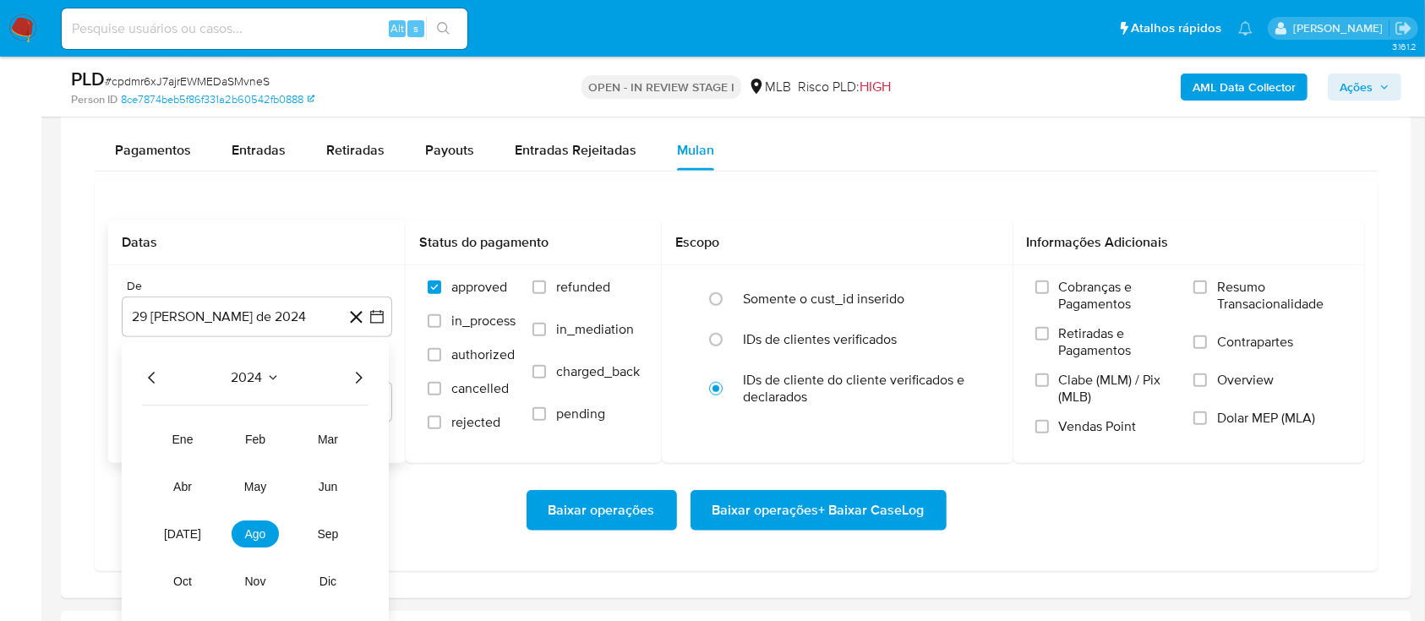
click at [354, 376] on icon "Año siguiente" at bounding box center [358, 378] width 20 height 20
click at [240, 539] on button "ago" at bounding box center [255, 533] width 47 height 27
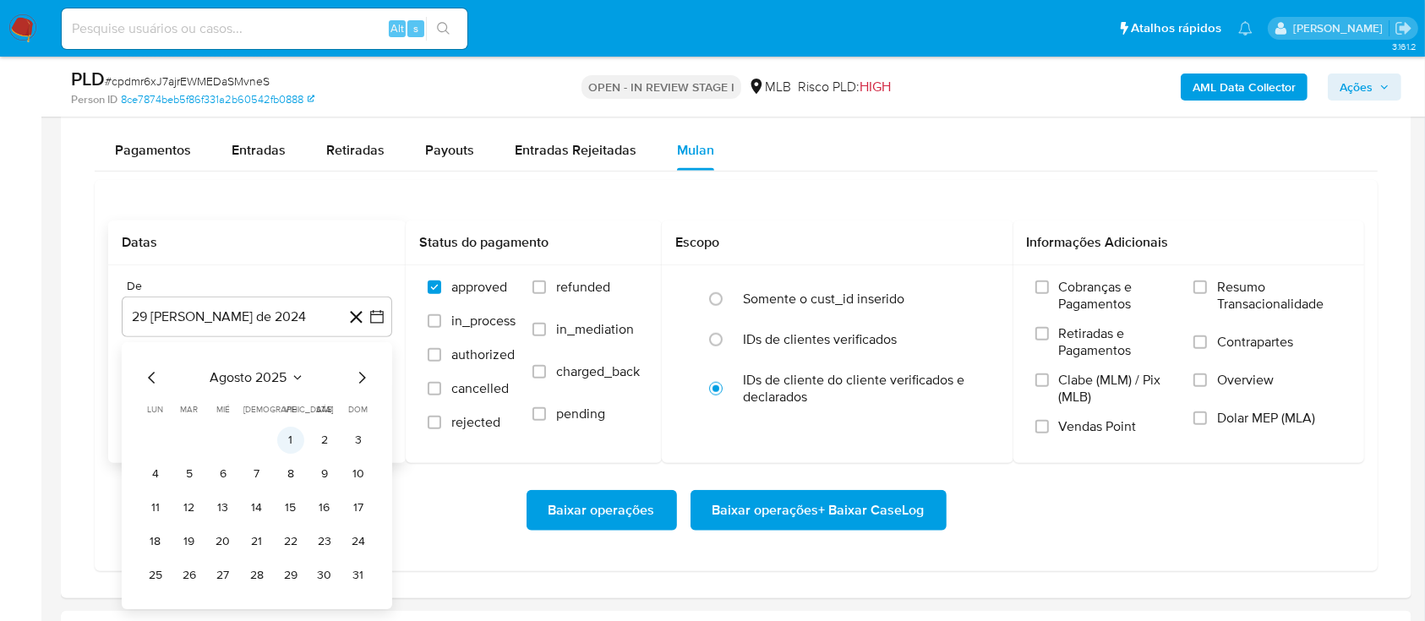
click at [292, 444] on button "1" at bounding box center [290, 440] width 27 height 27
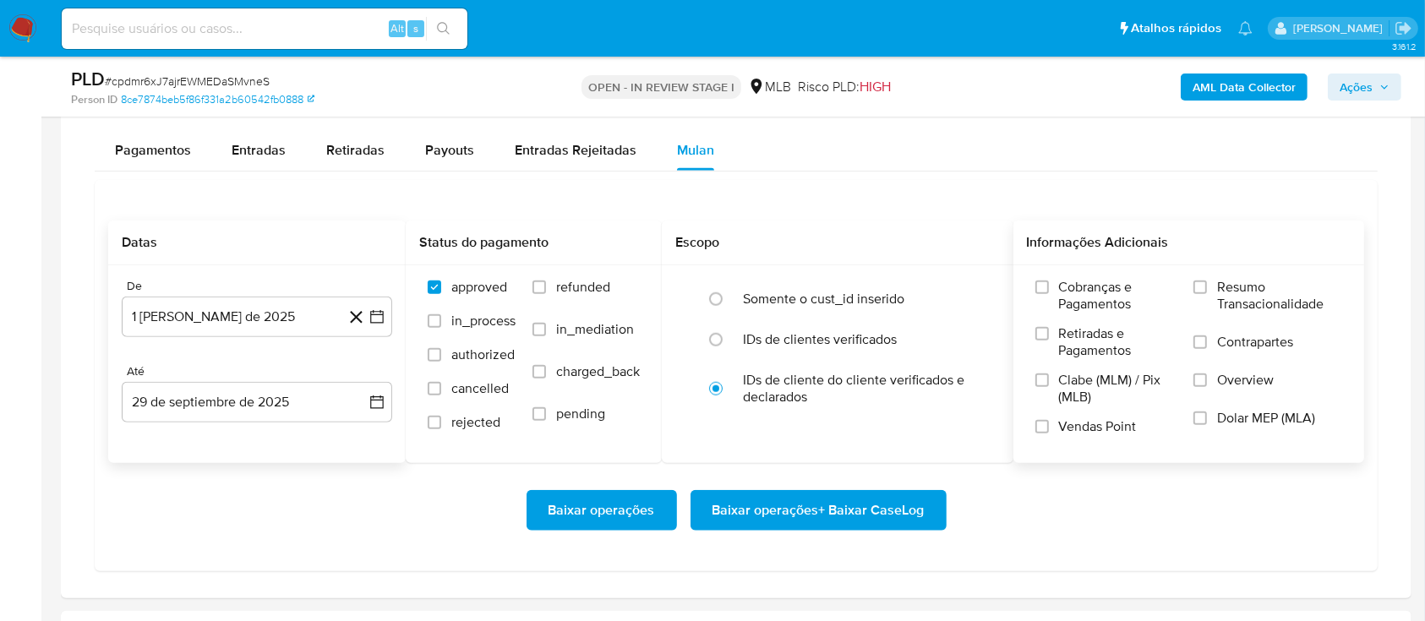
click at [1225, 289] on span "Resumo Transacionalidade" at bounding box center [1279, 296] width 125 height 34
click at [1207, 289] on input "Resumo Transacionalidade" at bounding box center [1200, 288] width 14 height 14
click at [804, 511] on span "Baixar operações + Baixar CaseLog" at bounding box center [818, 510] width 212 height 37
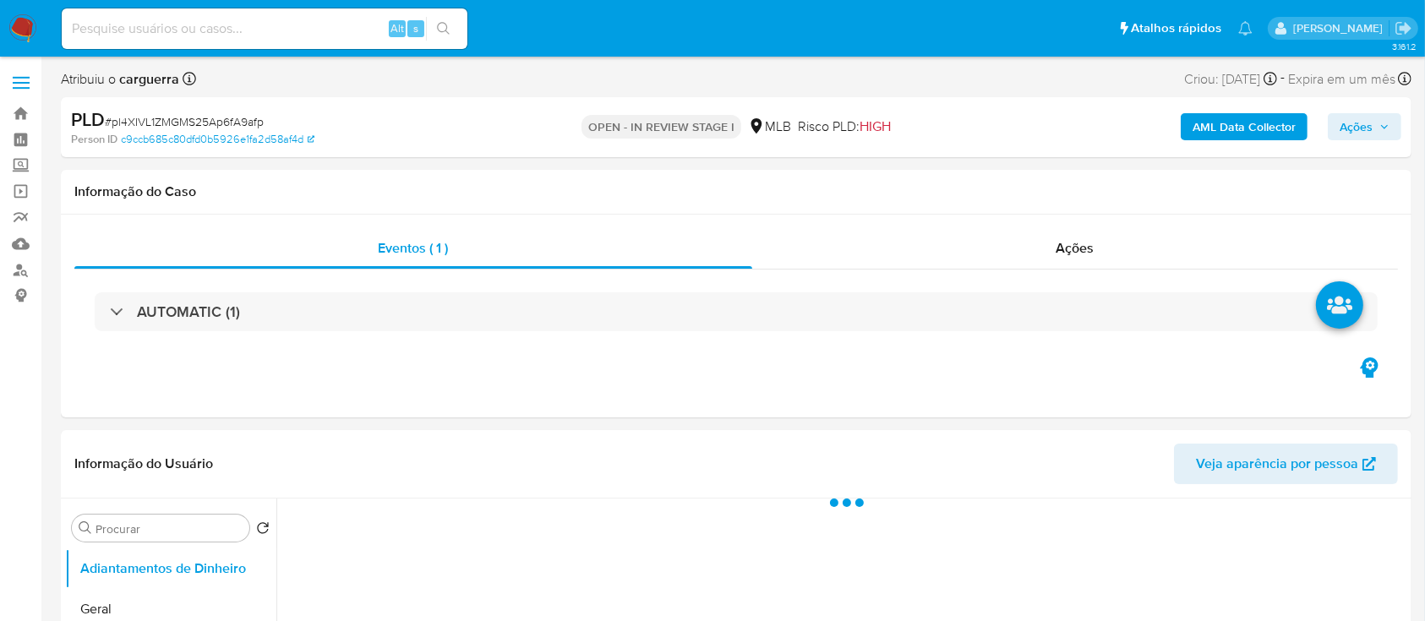
select select "10"
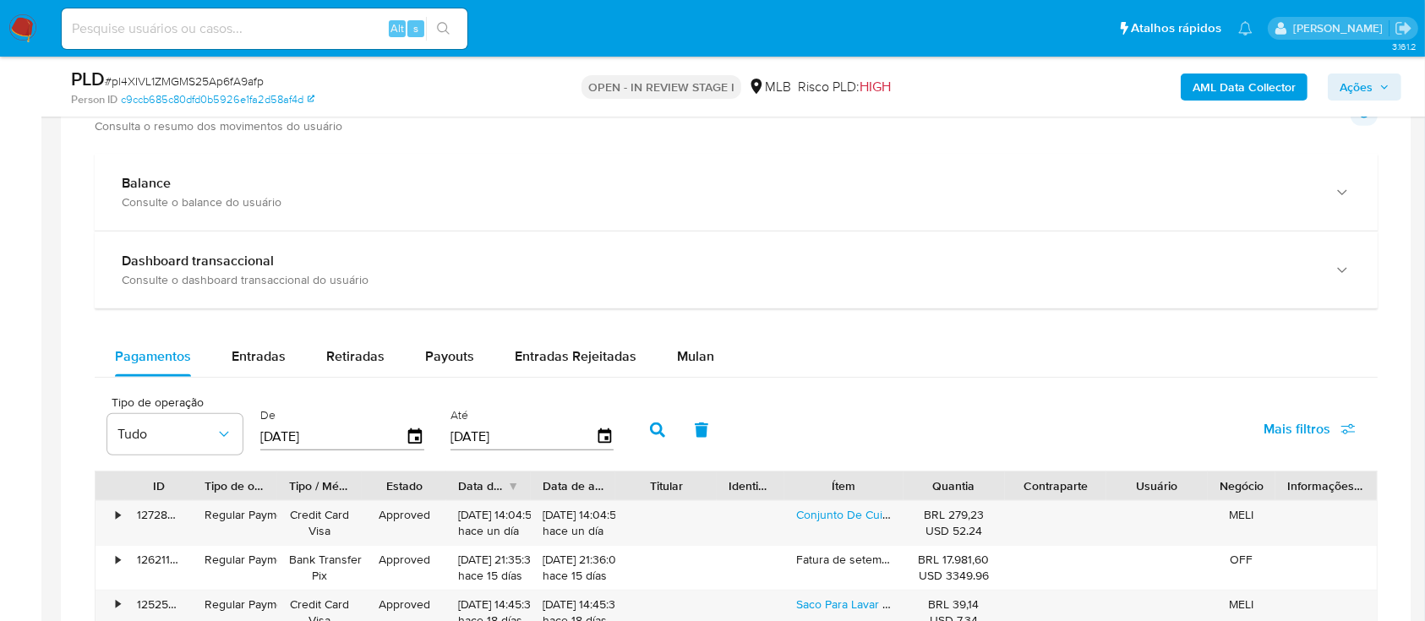
scroll to position [1126, 0]
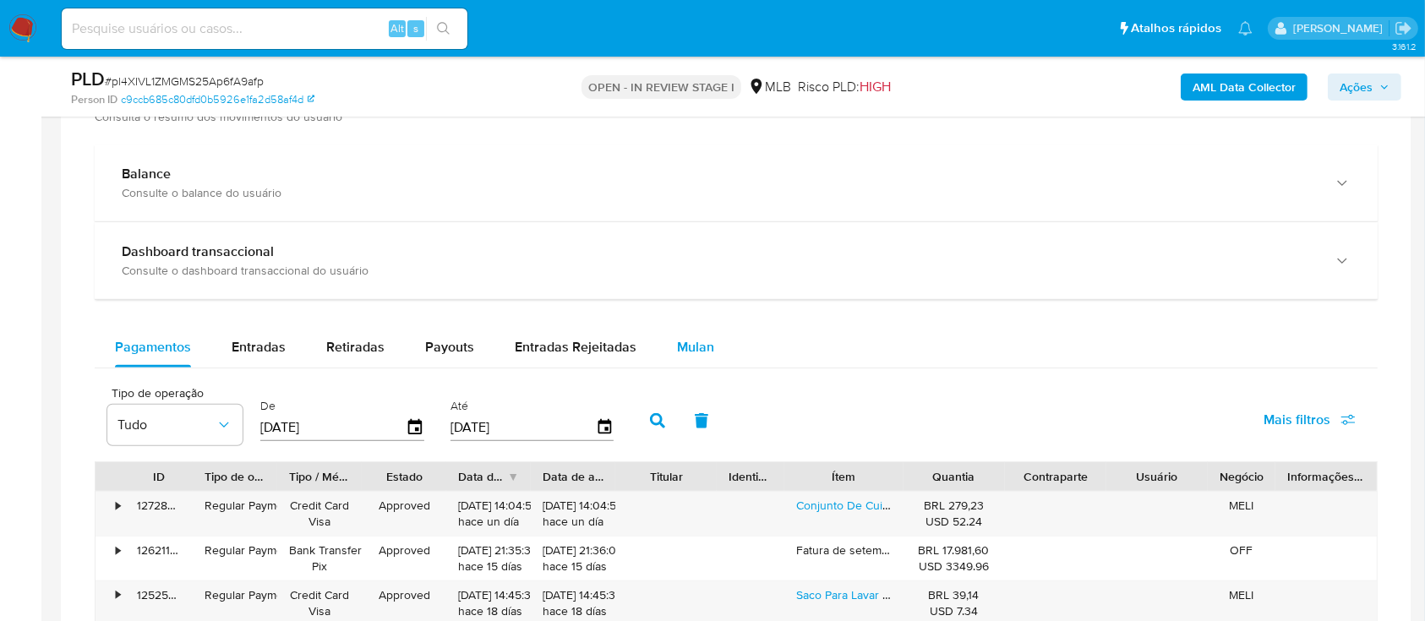
click at [699, 340] on span "Mulan" at bounding box center [695, 346] width 37 height 19
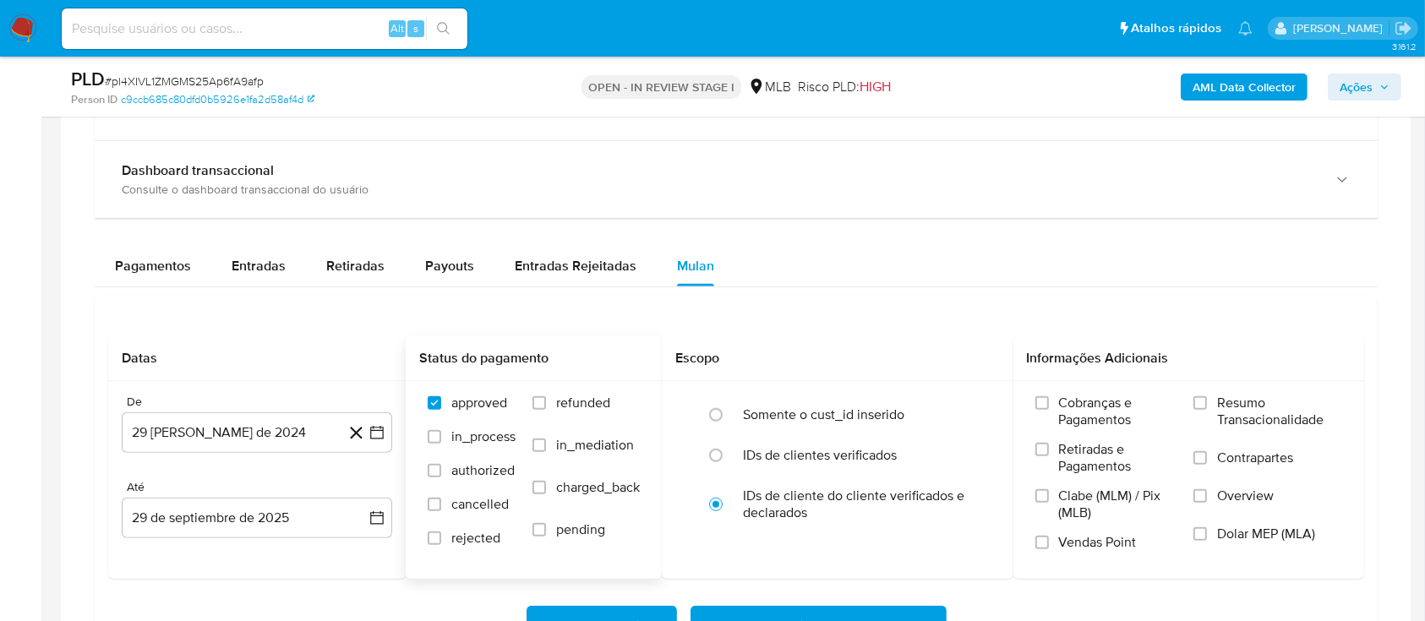
scroll to position [1352, 0]
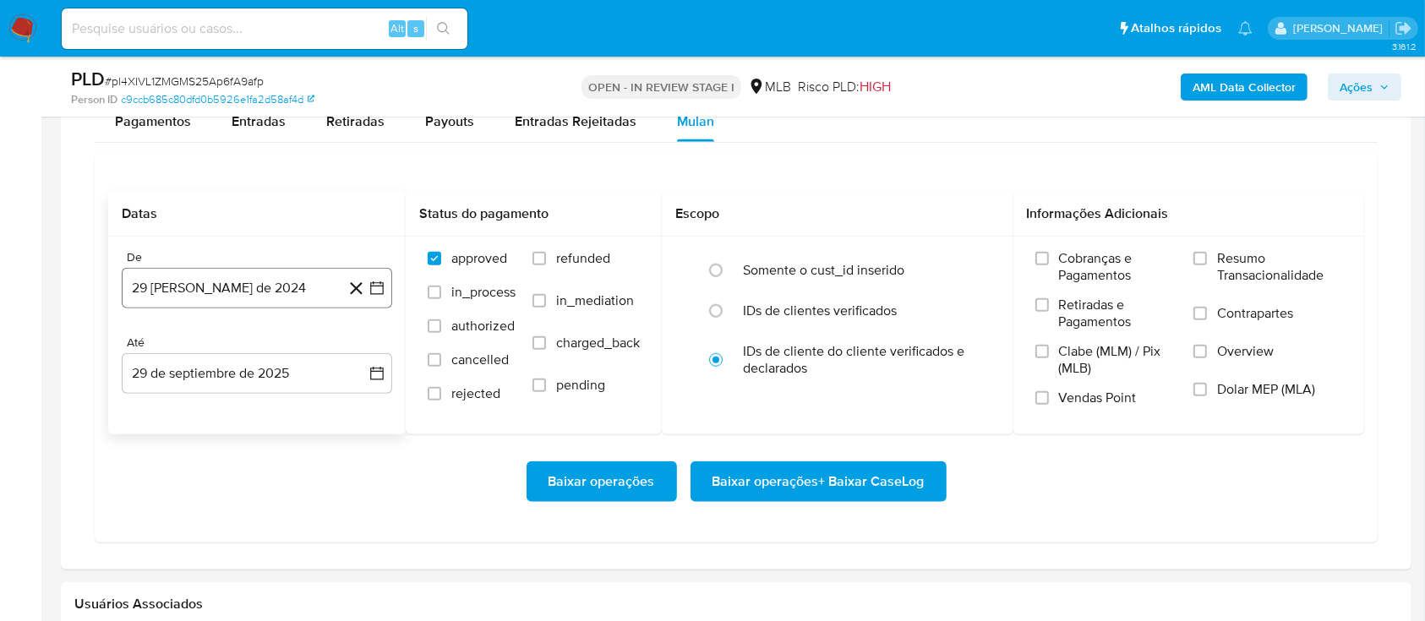
click at [373, 282] on icon "button" at bounding box center [376, 288] width 17 height 17
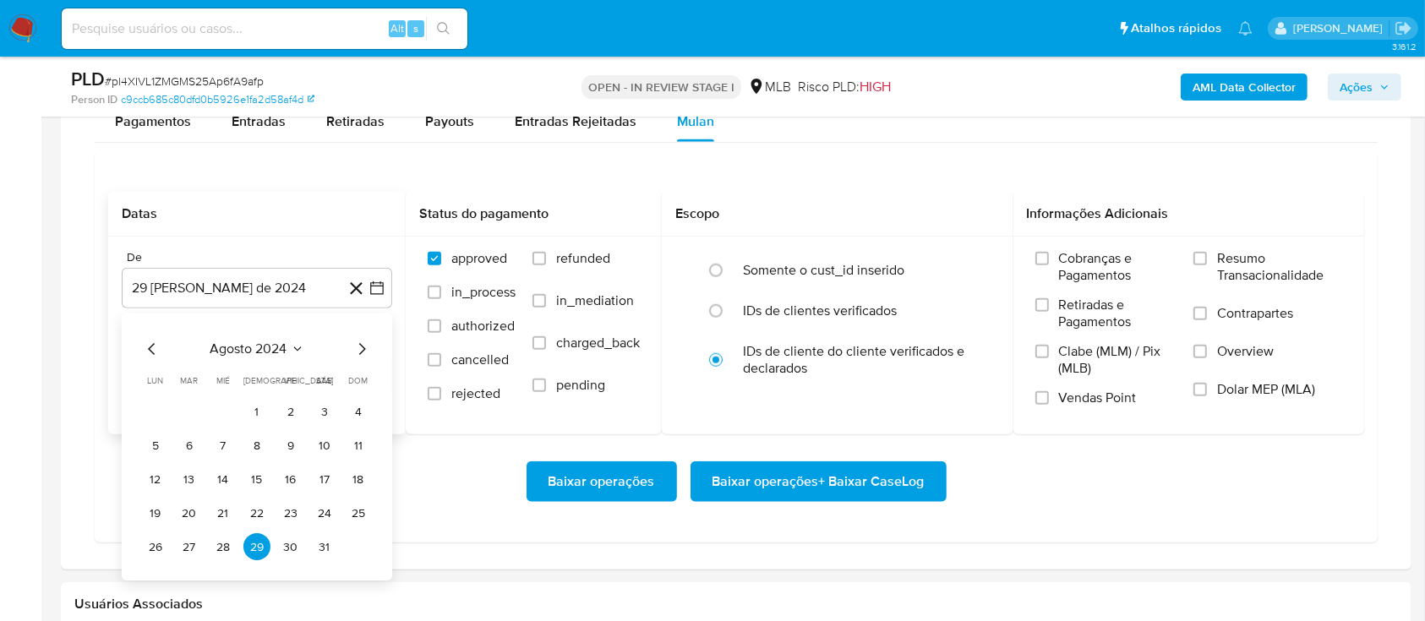
click at [308, 349] on div "agosto 2024" at bounding box center [257, 350] width 230 height 20
click at [293, 346] on icon "Seleccionar mes y año" at bounding box center [298, 350] width 14 height 14
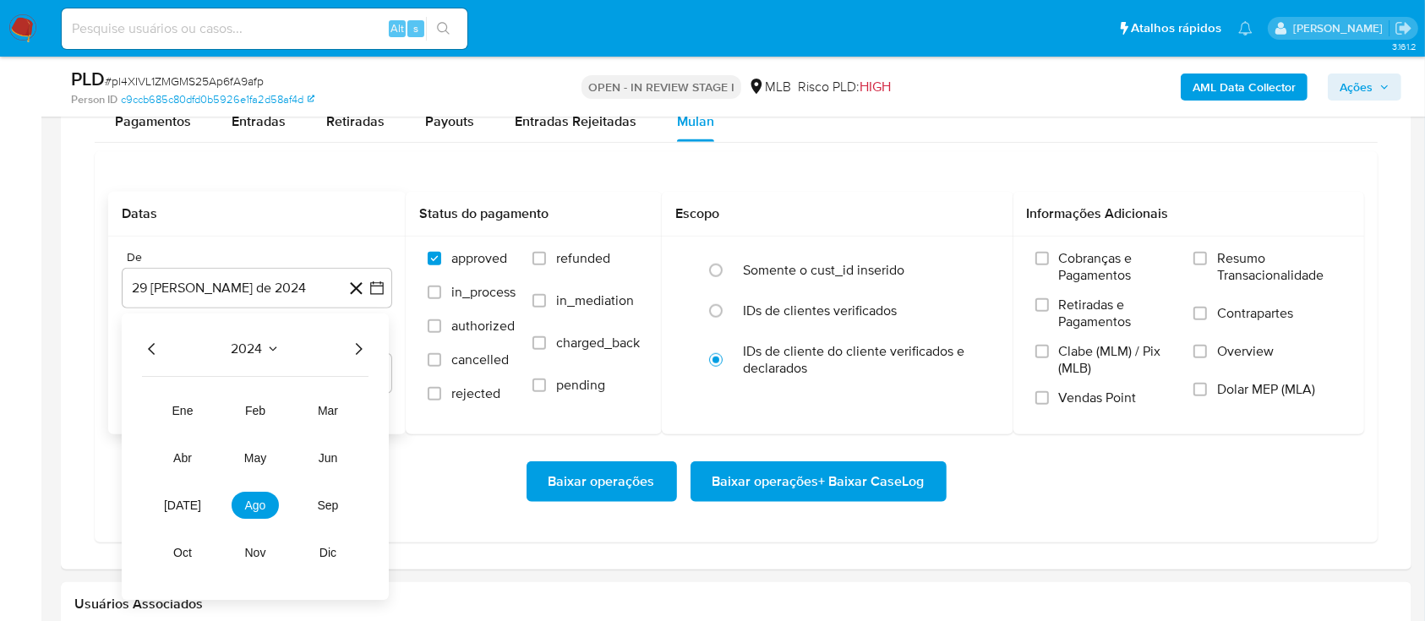
click at [378, 346] on div "2024 2024 ene feb mar abr may jun jul ago sep oct nov dic" at bounding box center [255, 457] width 267 height 286
click at [358, 346] on icon "Año siguiente" at bounding box center [358, 350] width 20 height 20
click at [257, 499] on span "ago" at bounding box center [255, 506] width 21 height 14
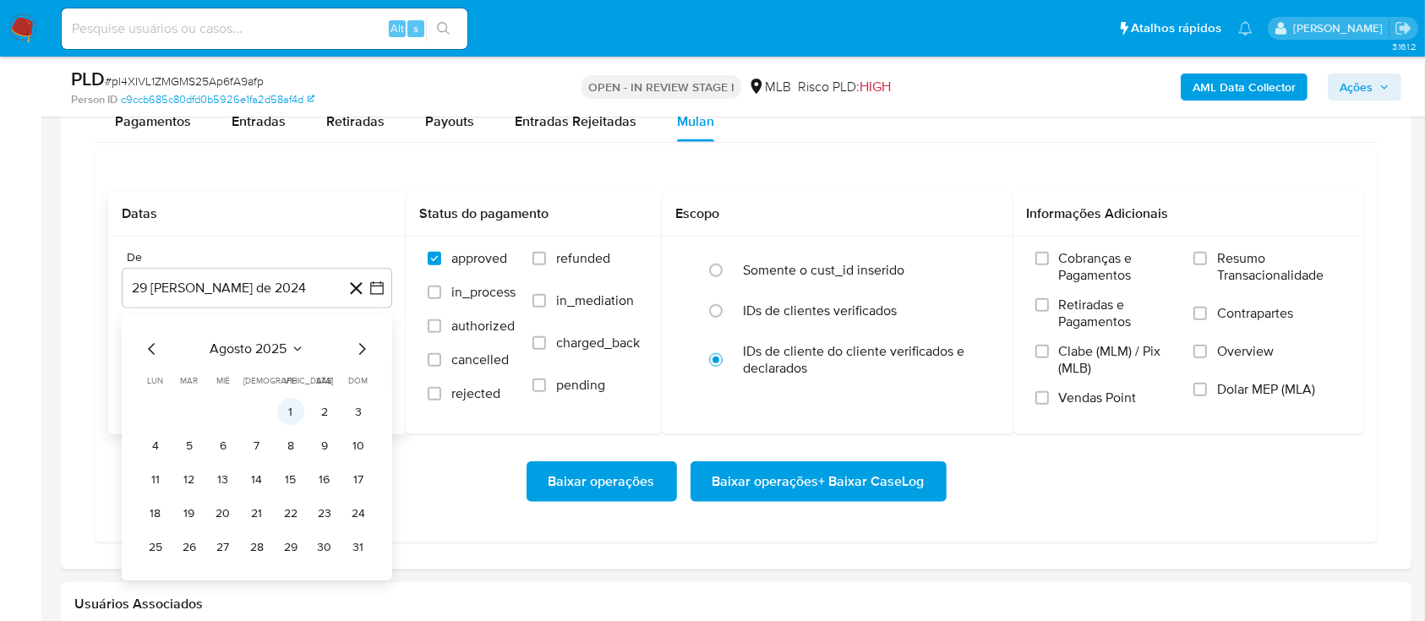
click at [302, 411] on button "1" at bounding box center [290, 412] width 27 height 27
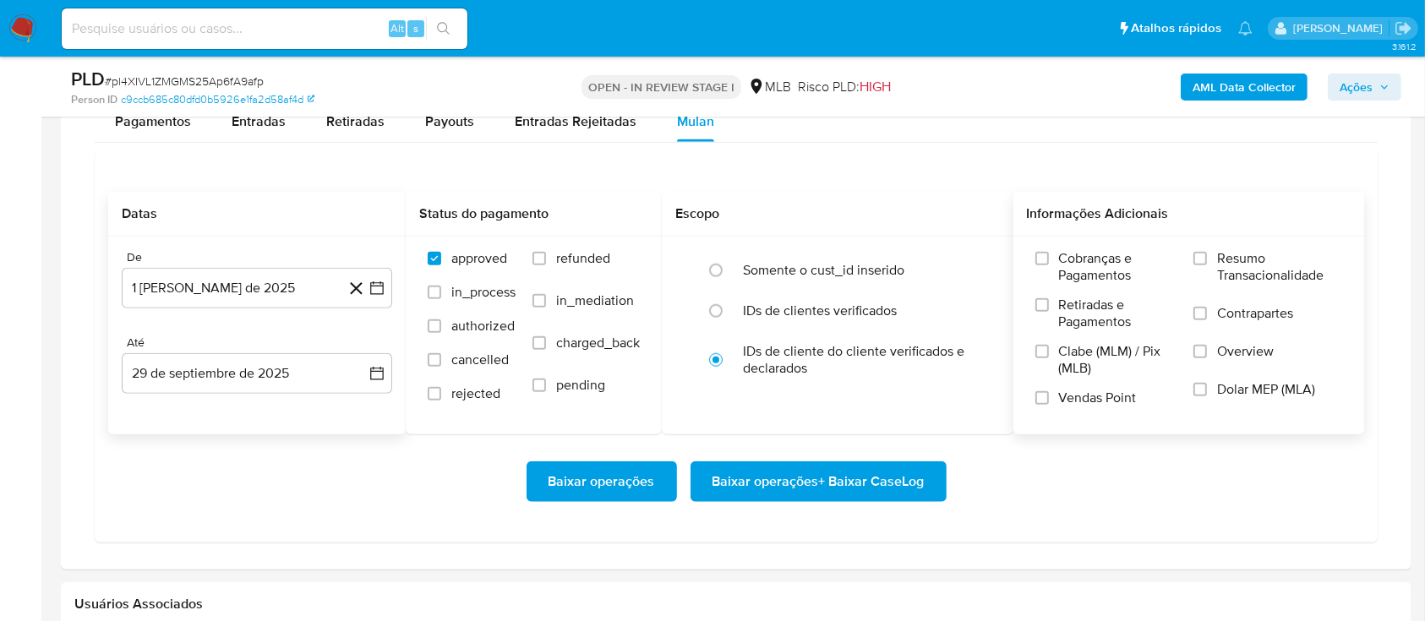
drag, startPoint x: 1177, startPoint y: 258, endPoint x: 1192, endPoint y: 259, distance: 15.3
click at [1192, 259] on div "Cobranças e Pagamentos Retiradas e Pagamentos Clabe (MLM) / Pix (MLB) Vendas Po…" at bounding box center [1189, 334] width 324 height 169
click at [1199, 257] on input "Resumo Transacionalidade" at bounding box center [1200, 259] width 14 height 14
click at [823, 483] on span "Baixar operações + Baixar CaseLog" at bounding box center [818, 481] width 212 height 37
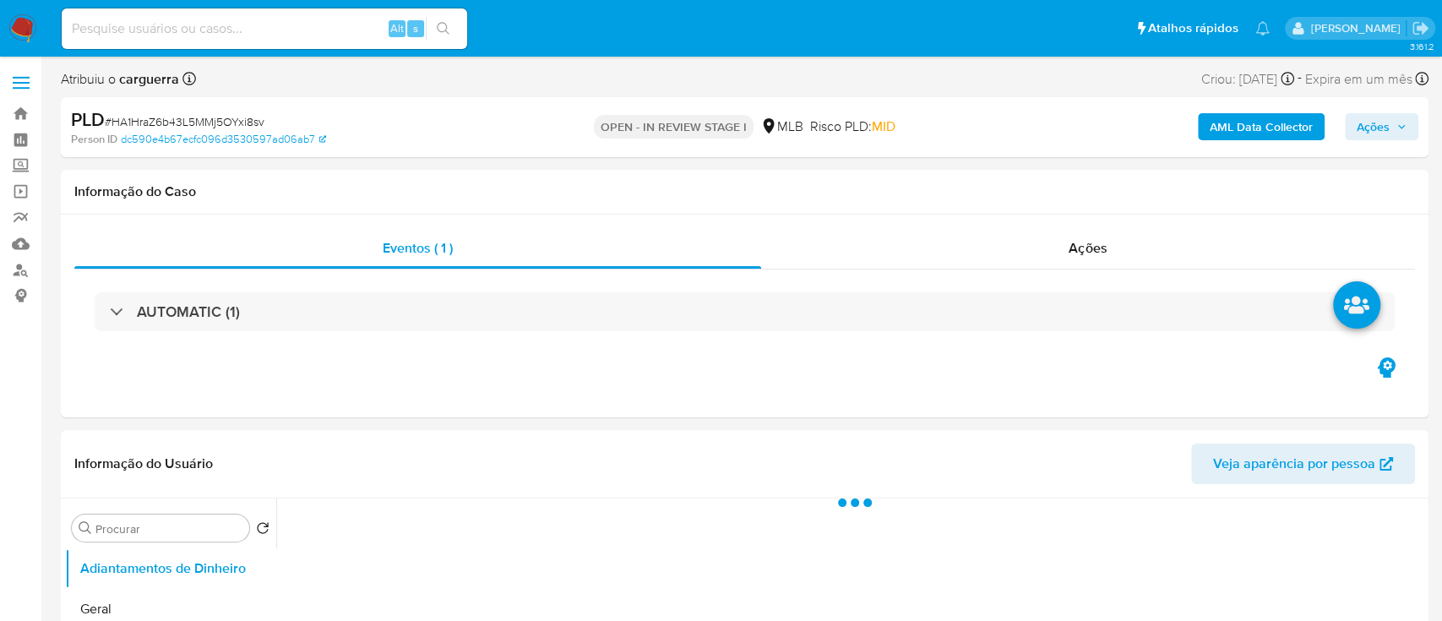
select select "10"
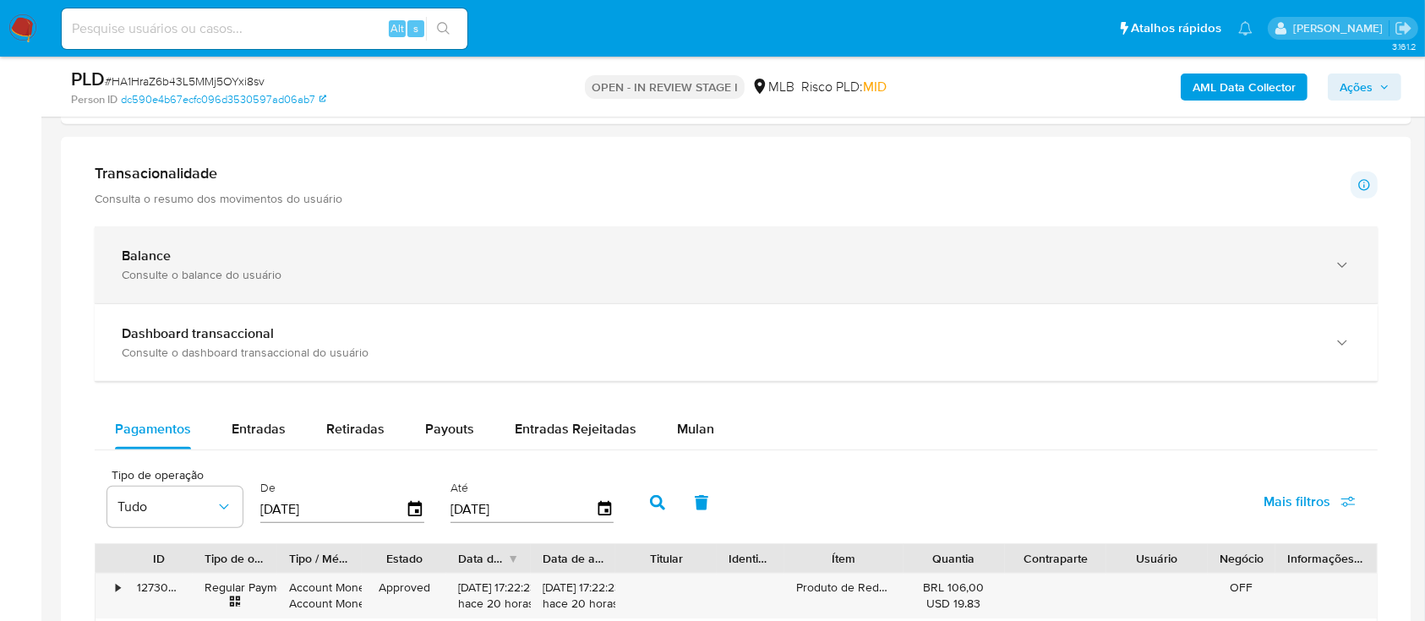
scroll to position [1239, 0]
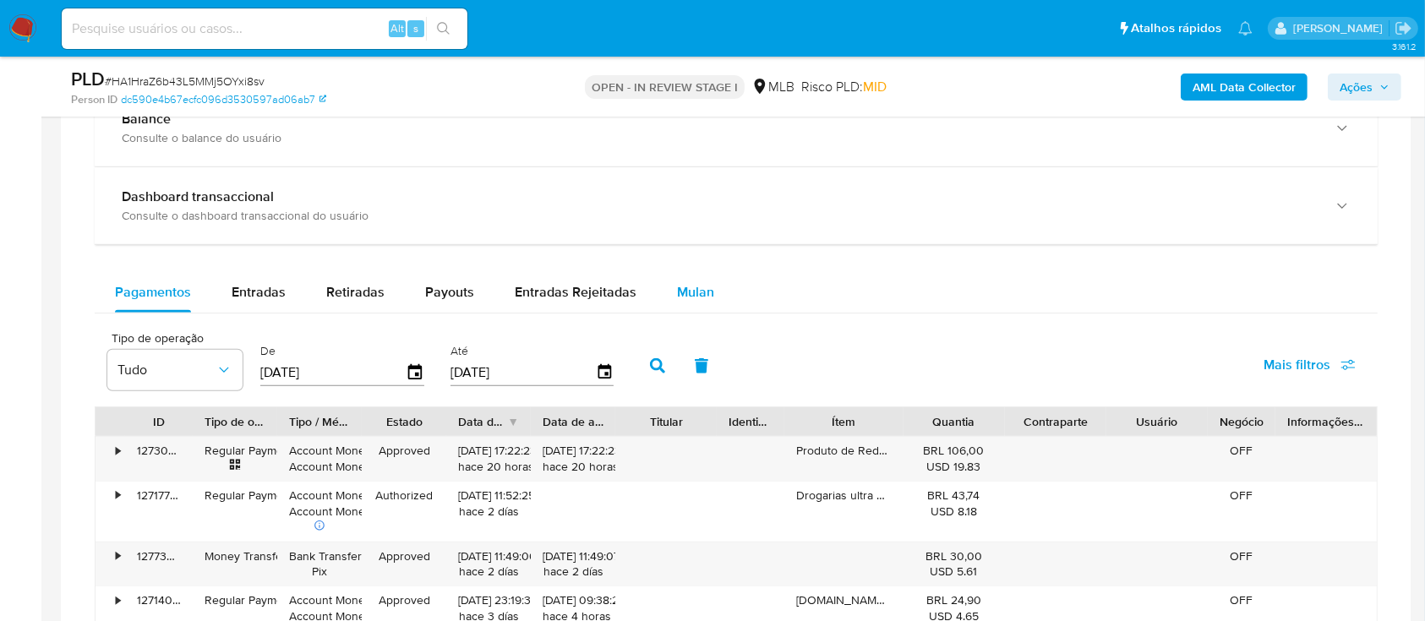
click at [705, 288] on span "Mulan" at bounding box center [695, 291] width 37 height 19
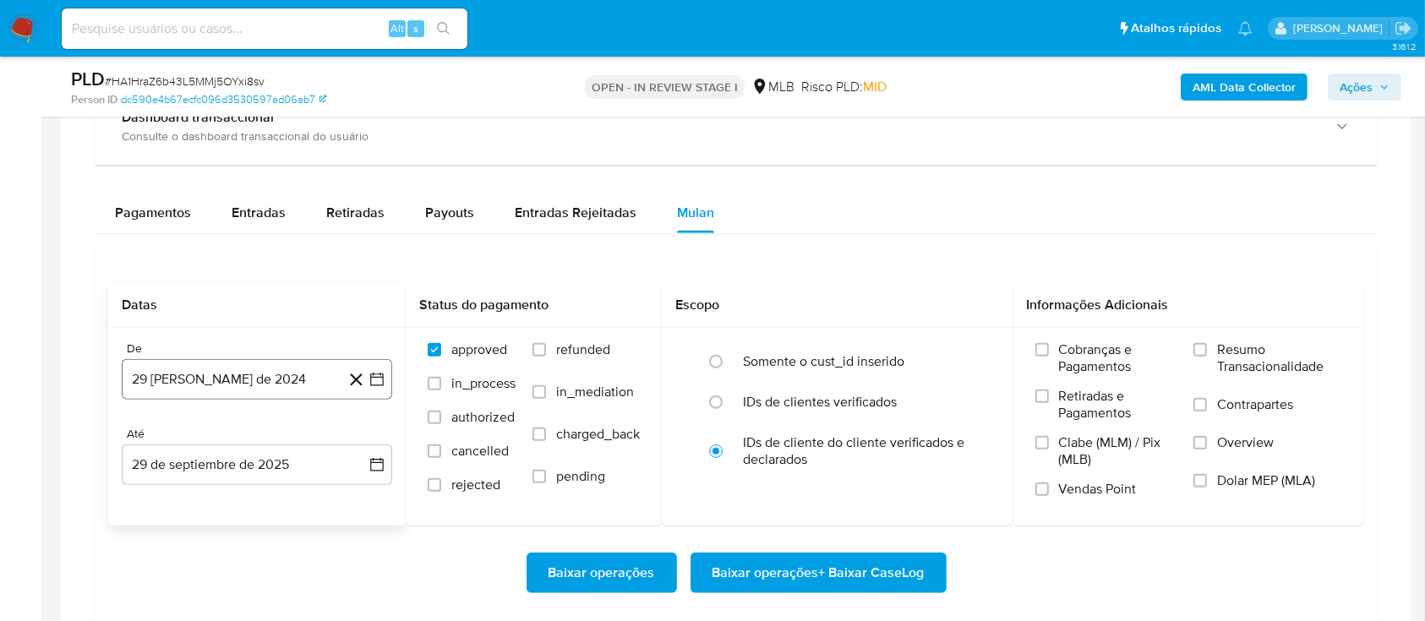
scroll to position [1352, 0]
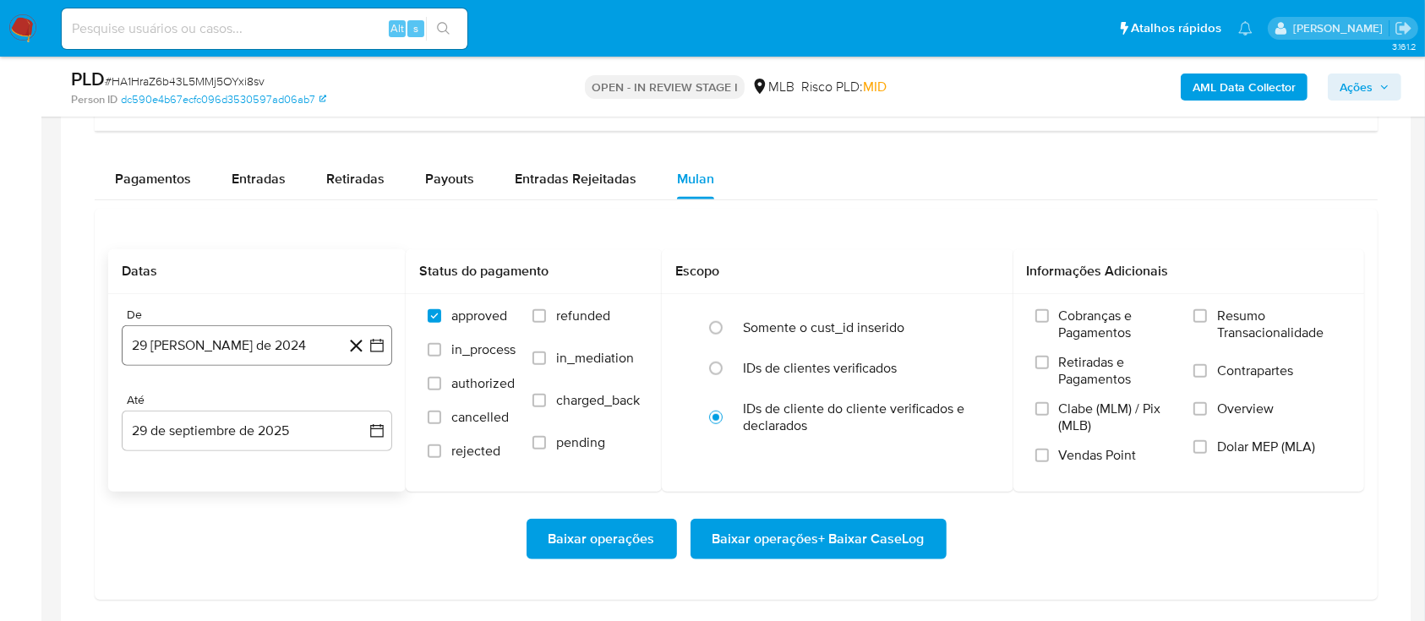
click at [383, 352] on icon "button" at bounding box center [376, 345] width 17 height 17
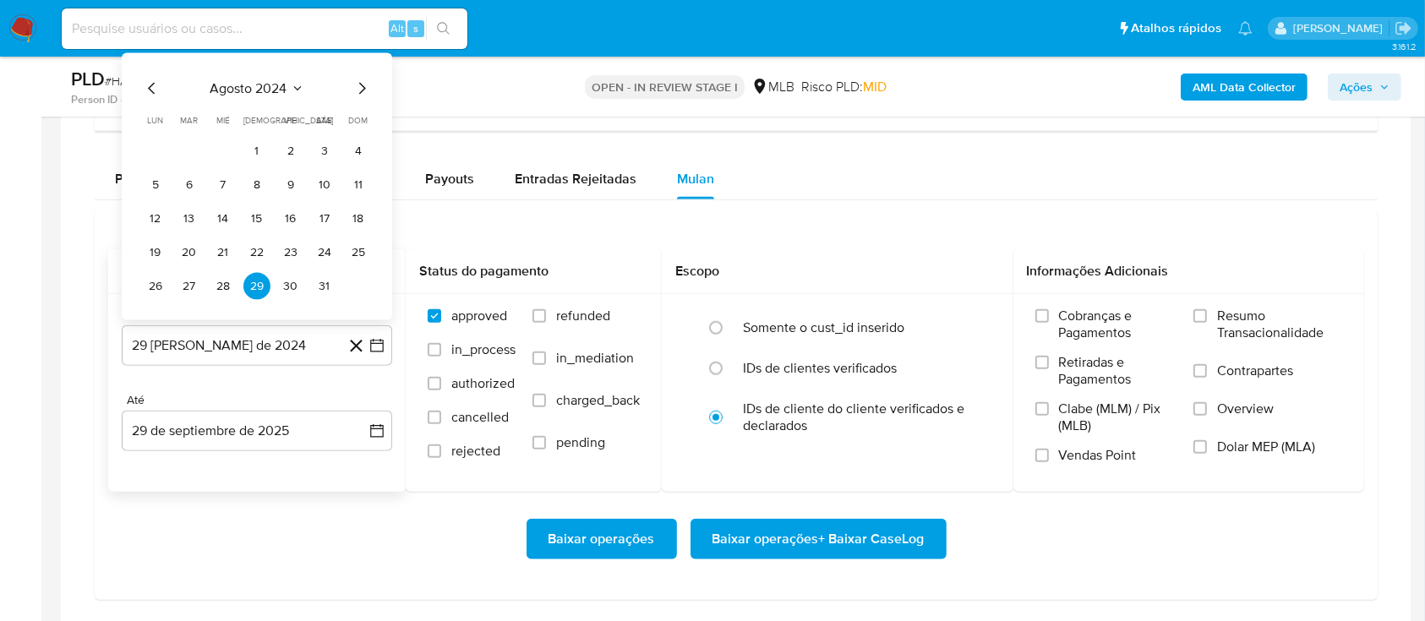
click at [296, 82] on icon "Seleccionar mes y año" at bounding box center [298, 89] width 14 height 14
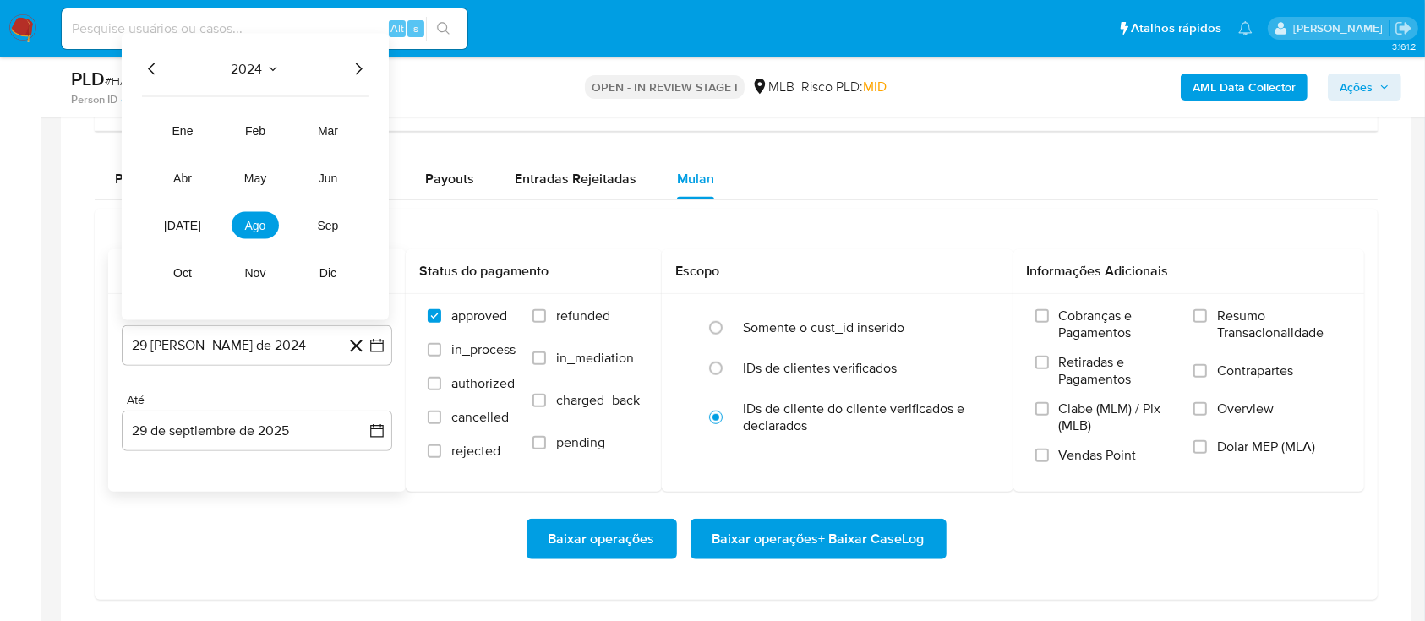
click at [353, 71] on icon "Año siguiente" at bounding box center [358, 69] width 20 height 20
click at [243, 233] on button "ago" at bounding box center [255, 225] width 47 height 27
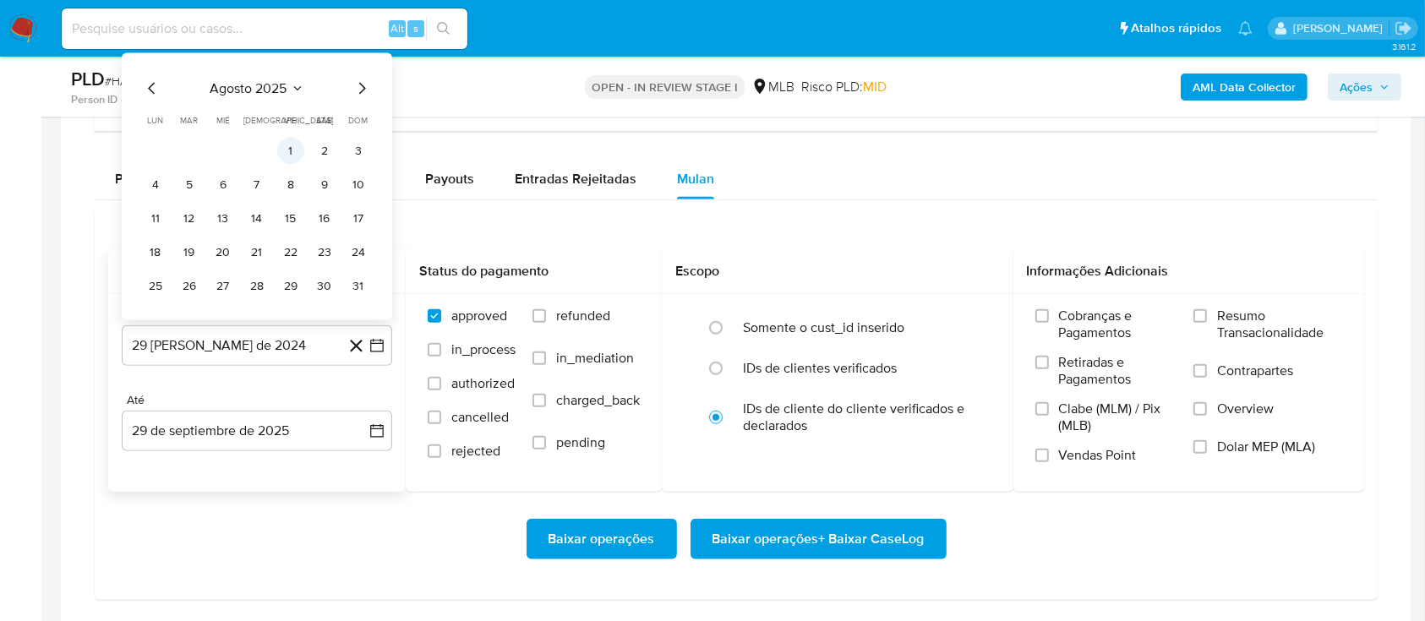
click at [291, 146] on button "1" at bounding box center [290, 151] width 27 height 27
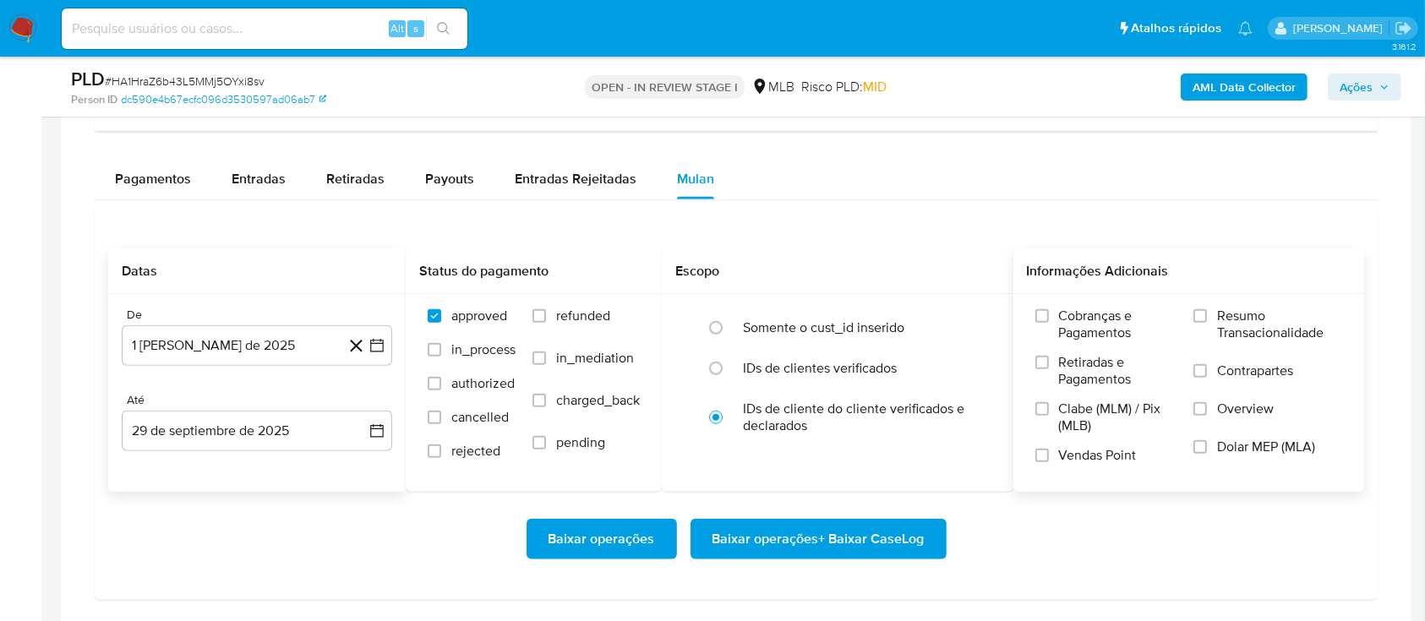
click at [1244, 318] on span "Resumo Transacionalidade" at bounding box center [1279, 325] width 125 height 34
click at [1207, 318] on input "Resumo Transacionalidade" at bounding box center [1200, 316] width 14 height 14
click at [825, 531] on span "Baixar operações + Baixar CaseLog" at bounding box center [818, 538] width 212 height 37
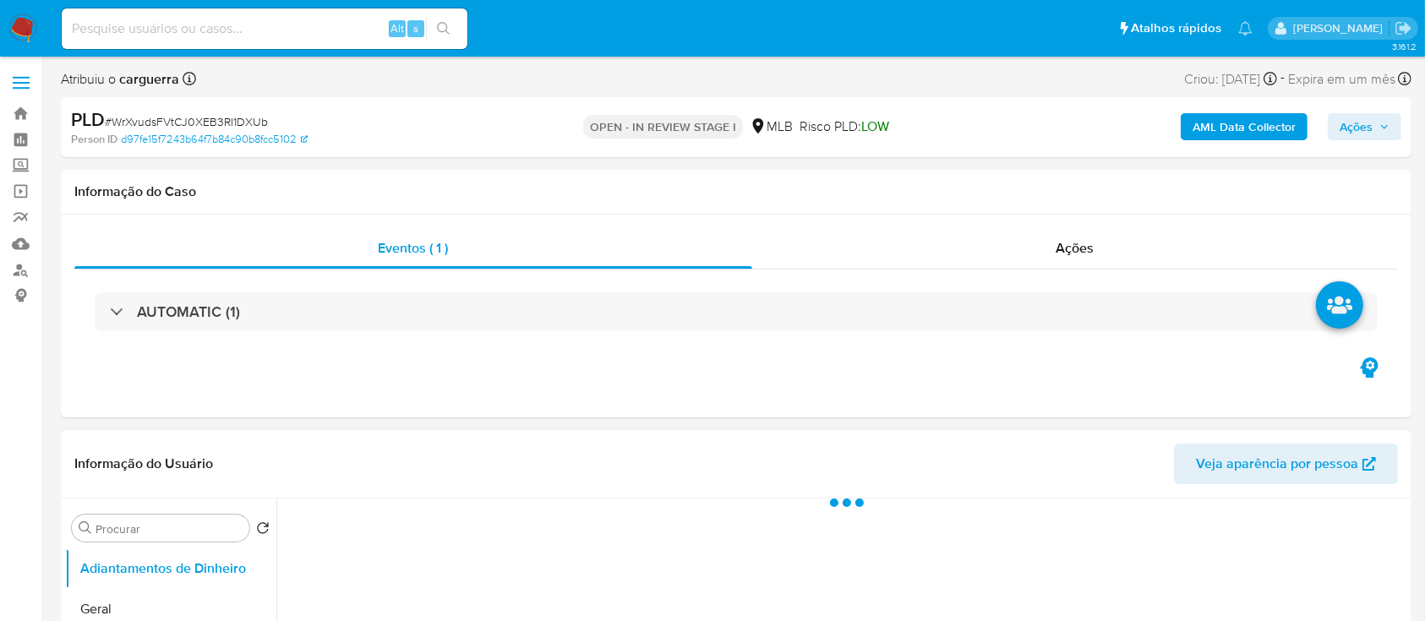
select select "10"
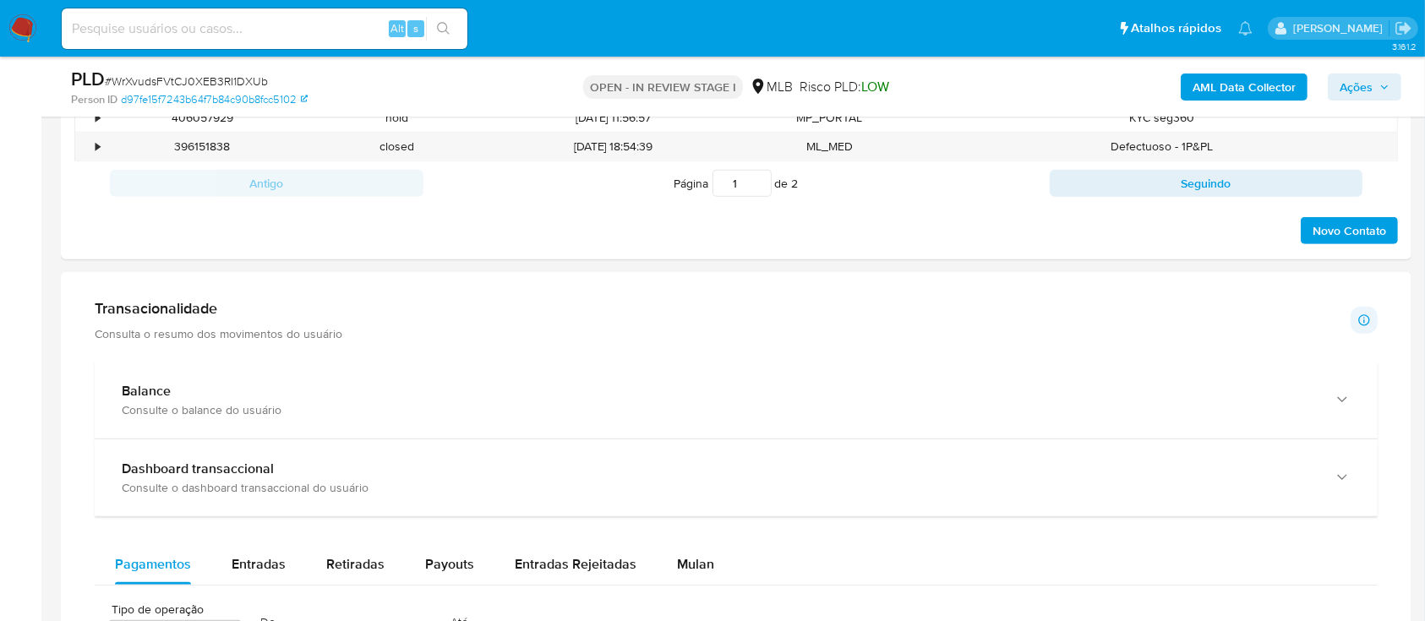
scroll to position [1352, 0]
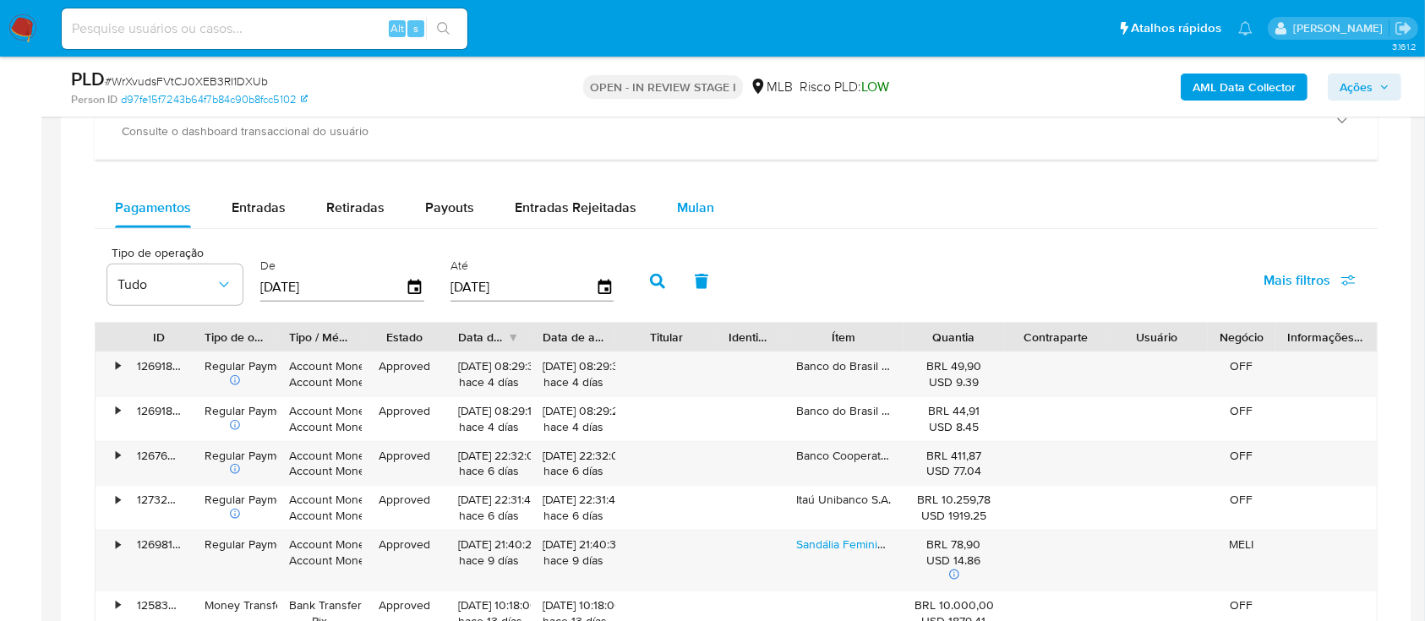
click at [697, 202] on span "Mulan" at bounding box center [695, 207] width 37 height 19
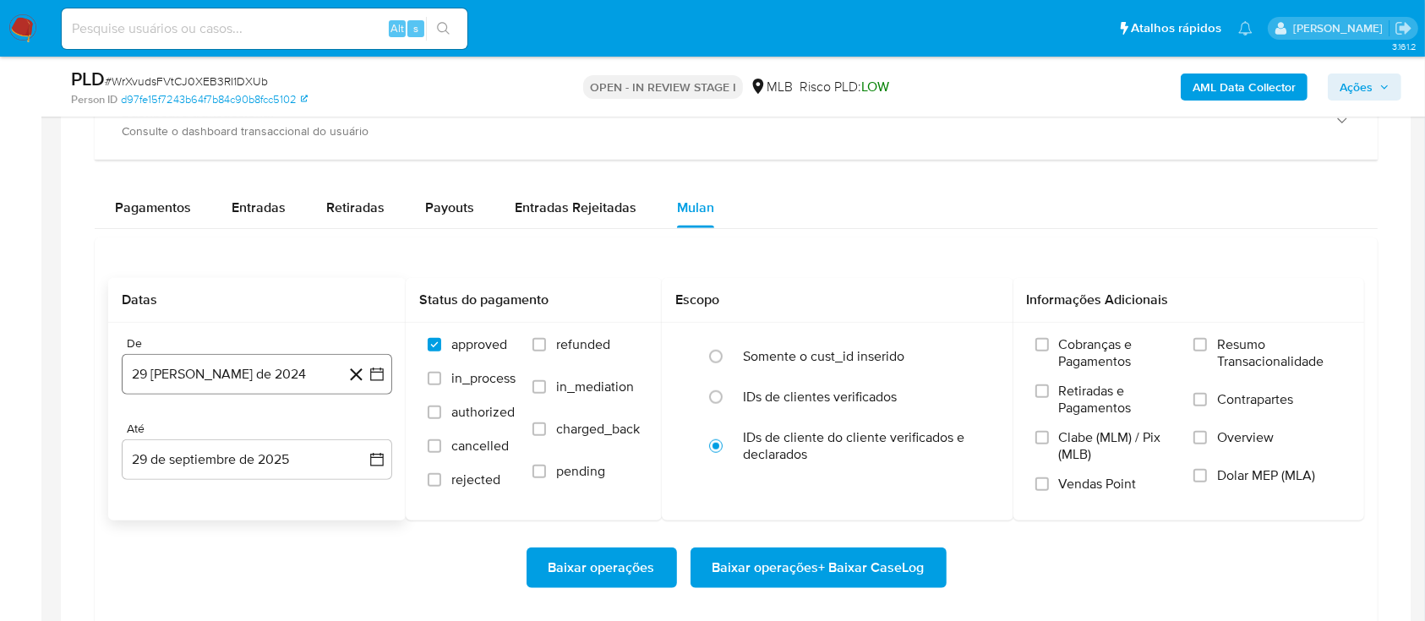
click at [372, 373] on icon "button" at bounding box center [376, 374] width 17 height 17
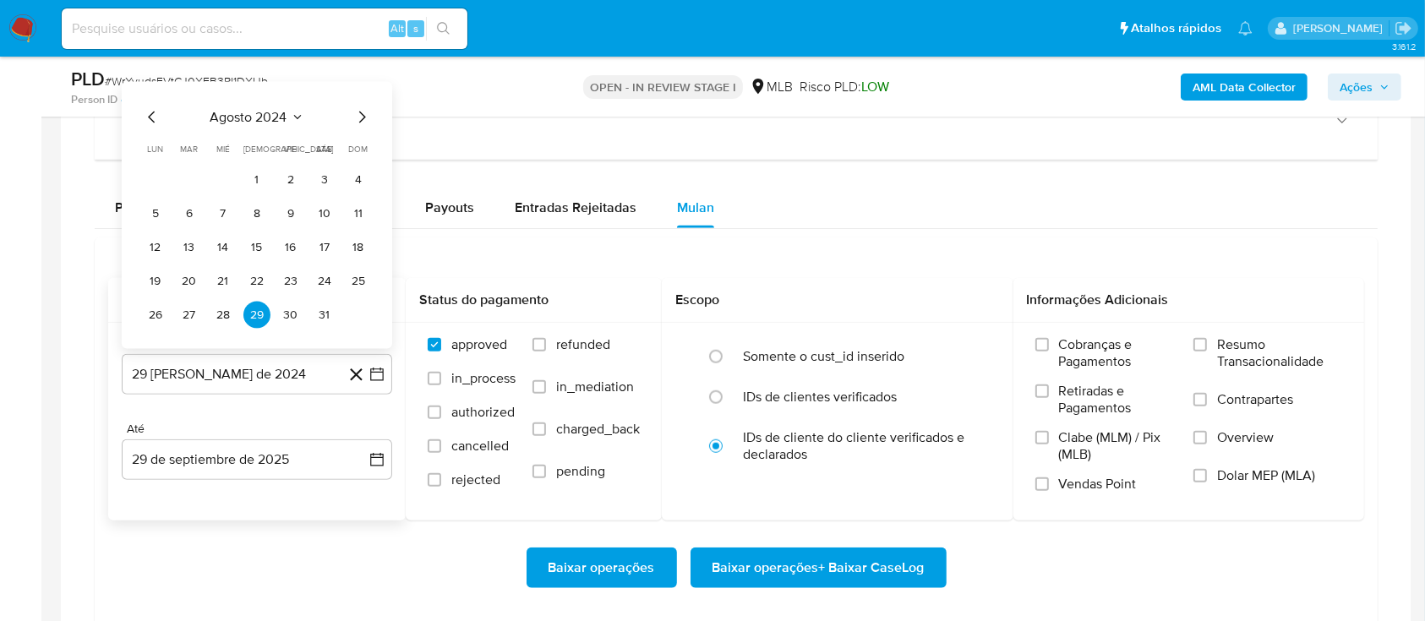
click at [287, 113] on button "agosto 2024" at bounding box center [257, 117] width 94 height 17
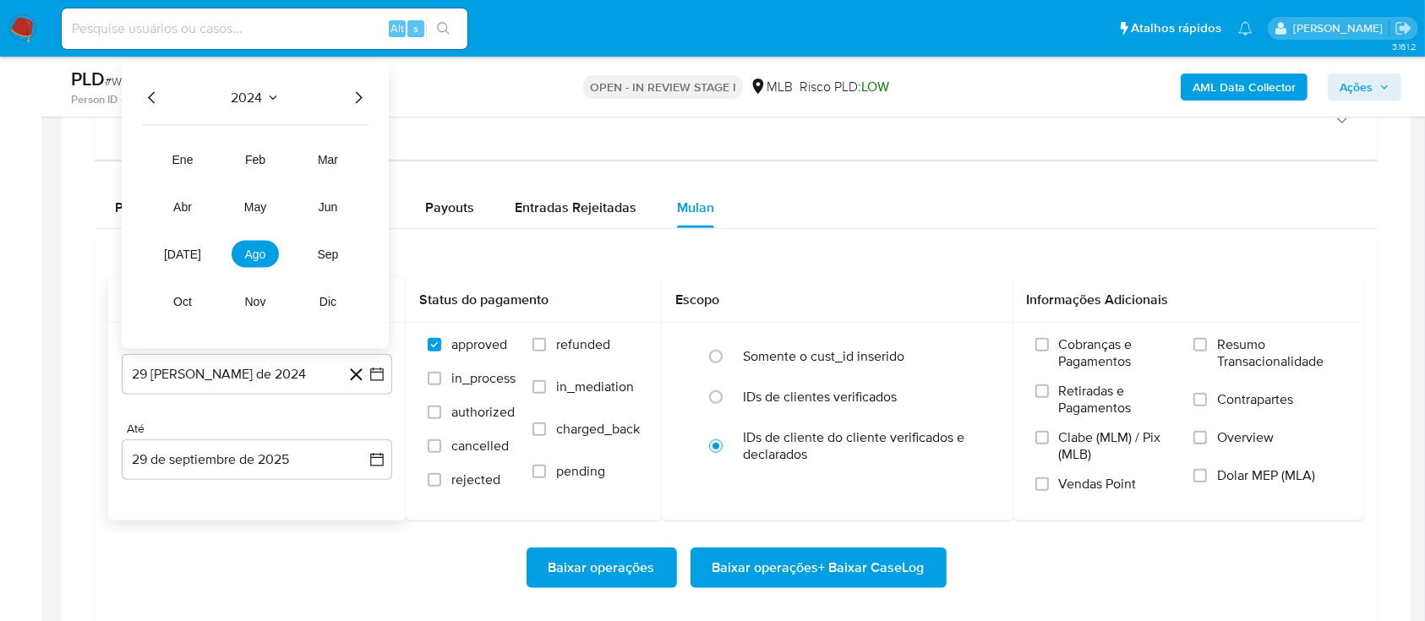
click at [353, 101] on icon "Año siguiente" at bounding box center [358, 98] width 20 height 20
click at [255, 258] on span "ago" at bounding box center [255, 255] width 21 height 14
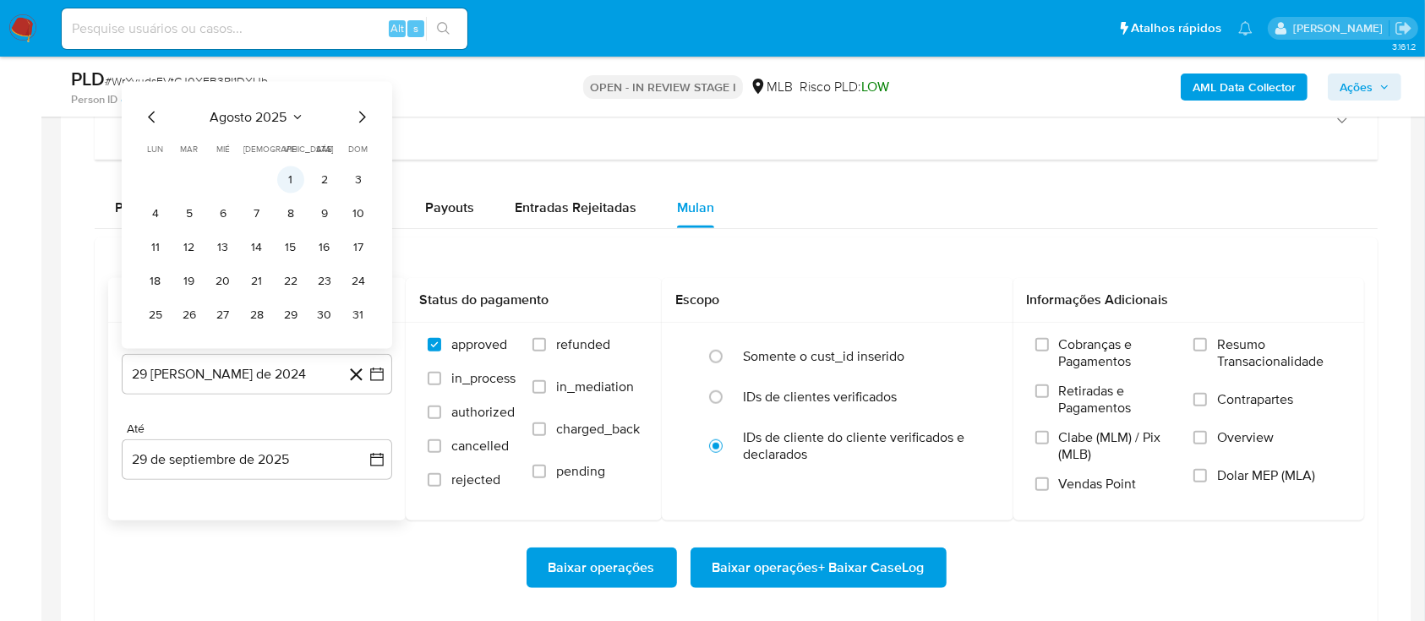
click at [294, 179] on button "1" at bounding box center [290, 179] width 27 height 27
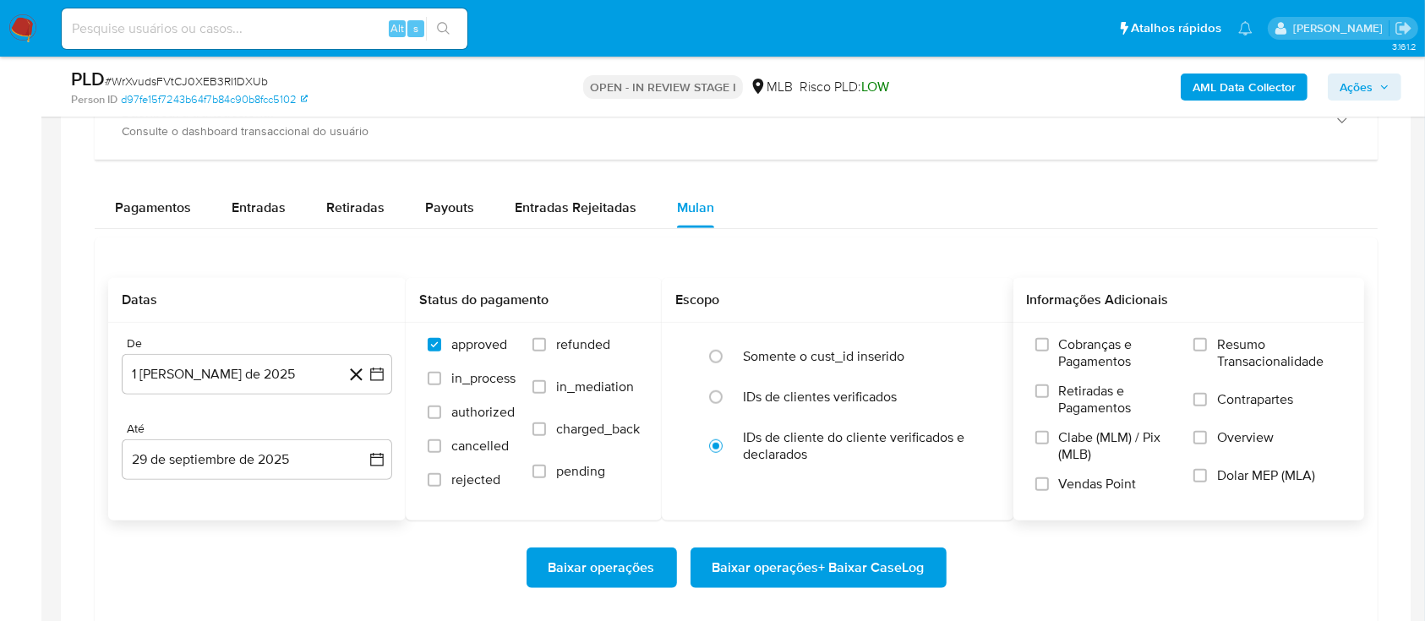
click at [1228, 344] on span "Resumo Transacionalidade" at bounding box center [1279, 353] width 125 height 34
click at [1207, 344] on input "Resumo Transacionalidade" at bounding box center [1200, 345] width 14 height 14
click at [783, 566] on span "Baixar operações + Baixar CaseLog" at bounding box center [818, 567] width 212 height 37
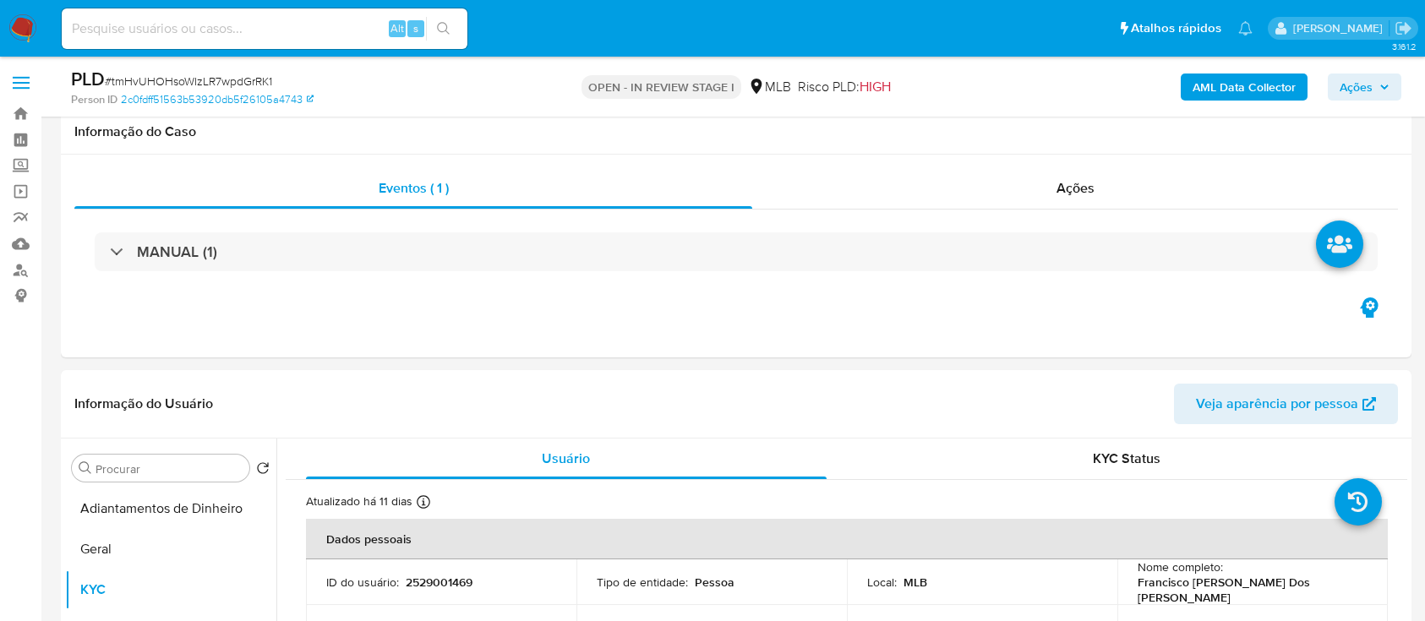
select select "10"
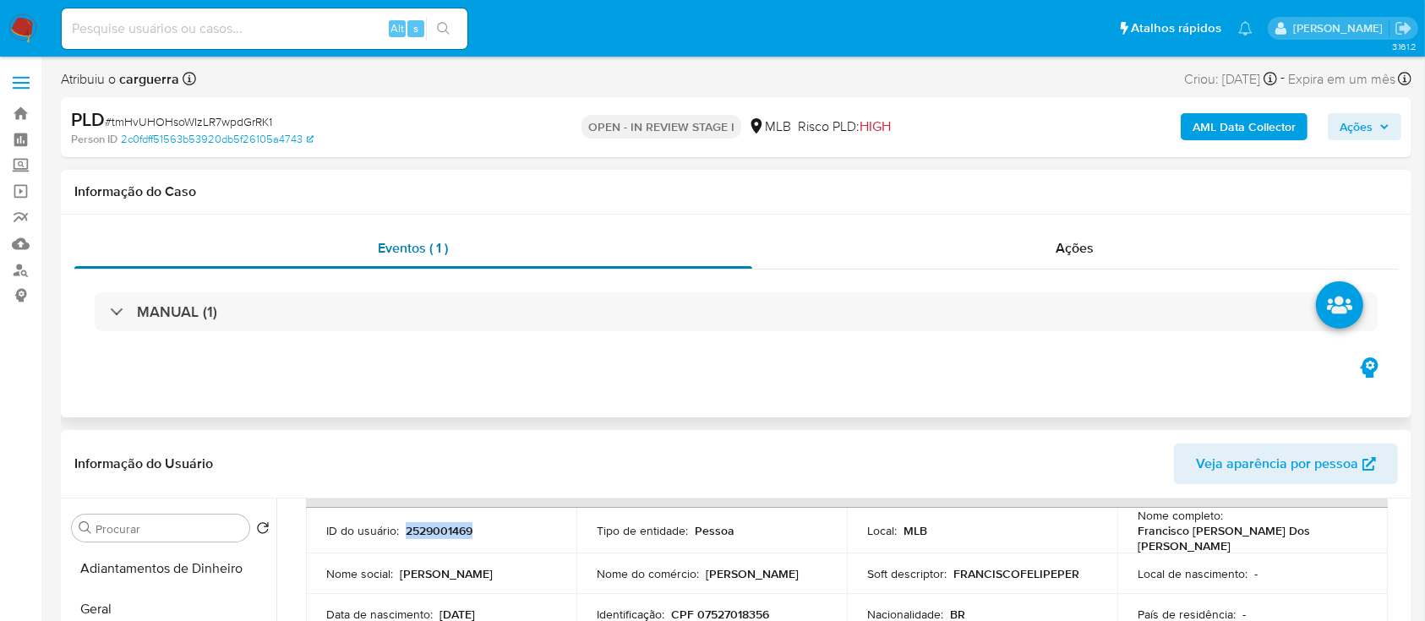
scroll to position [112, 0]
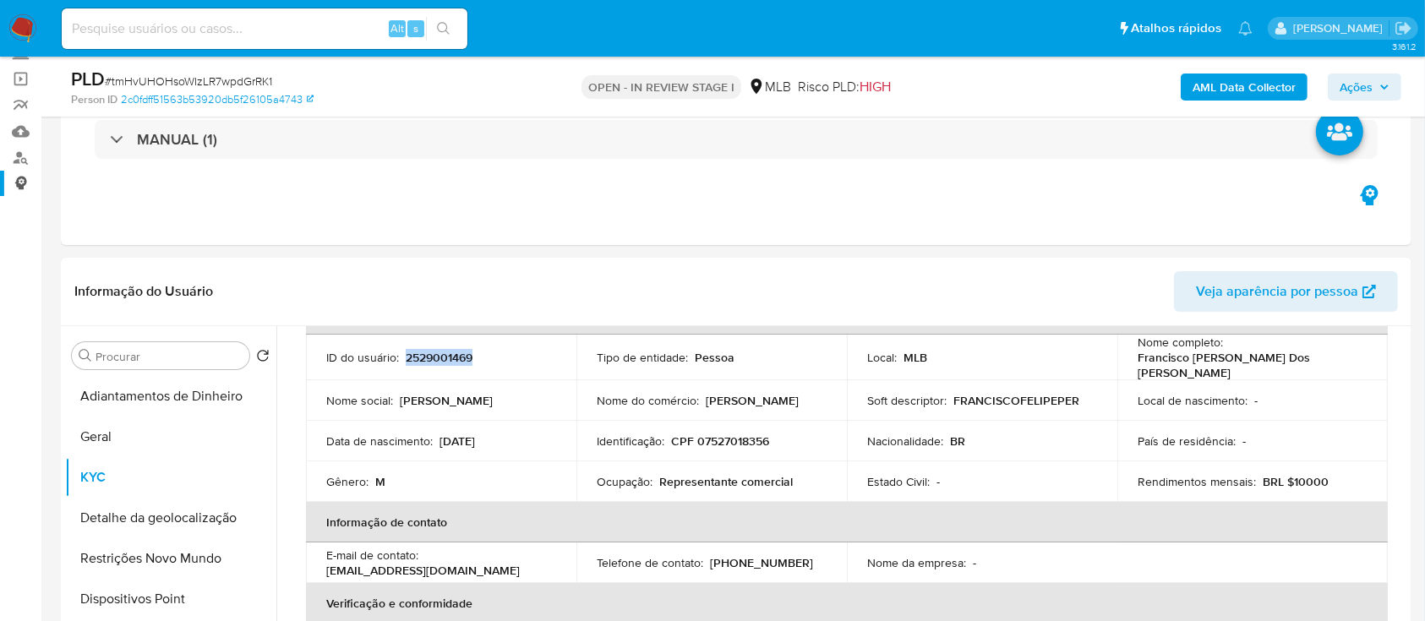
click at [21, 183] on link "Consolidado" at bounding box center [100, 184] width 201 height 26
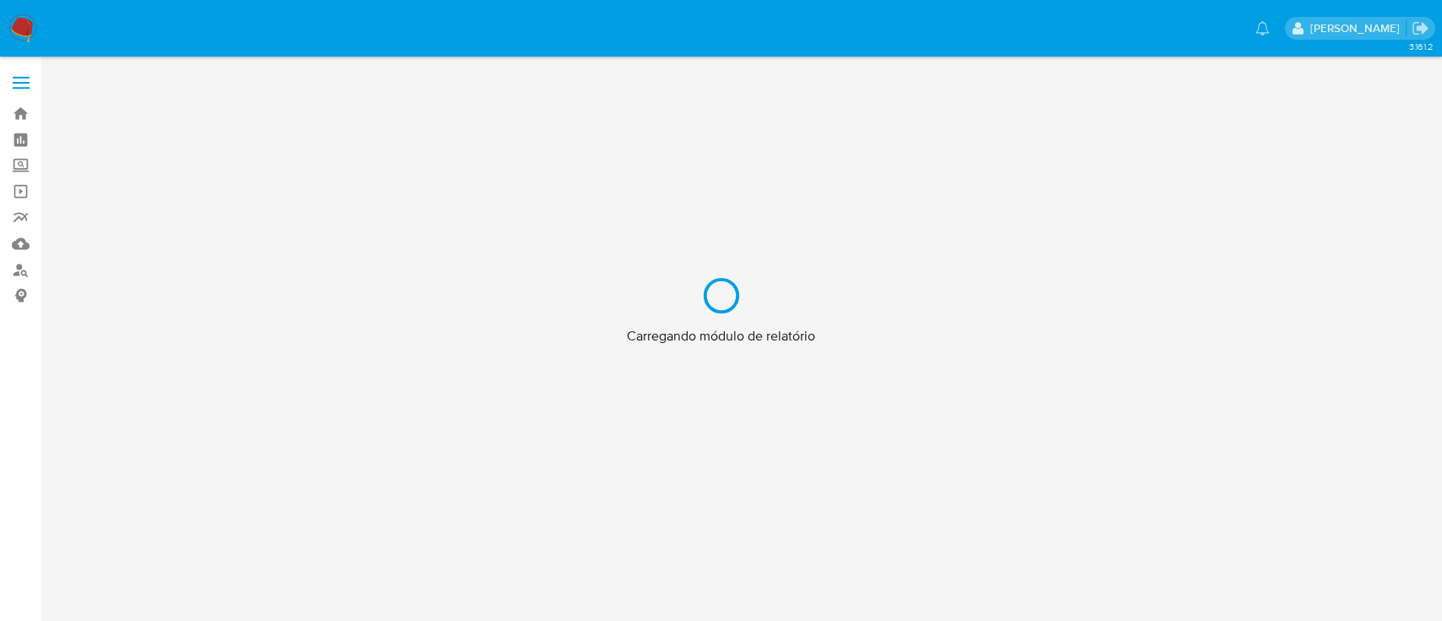
click at [20, 152] on div "Carregando módulo de relatório" at bounding box center [721, 310] width 1442 height 621
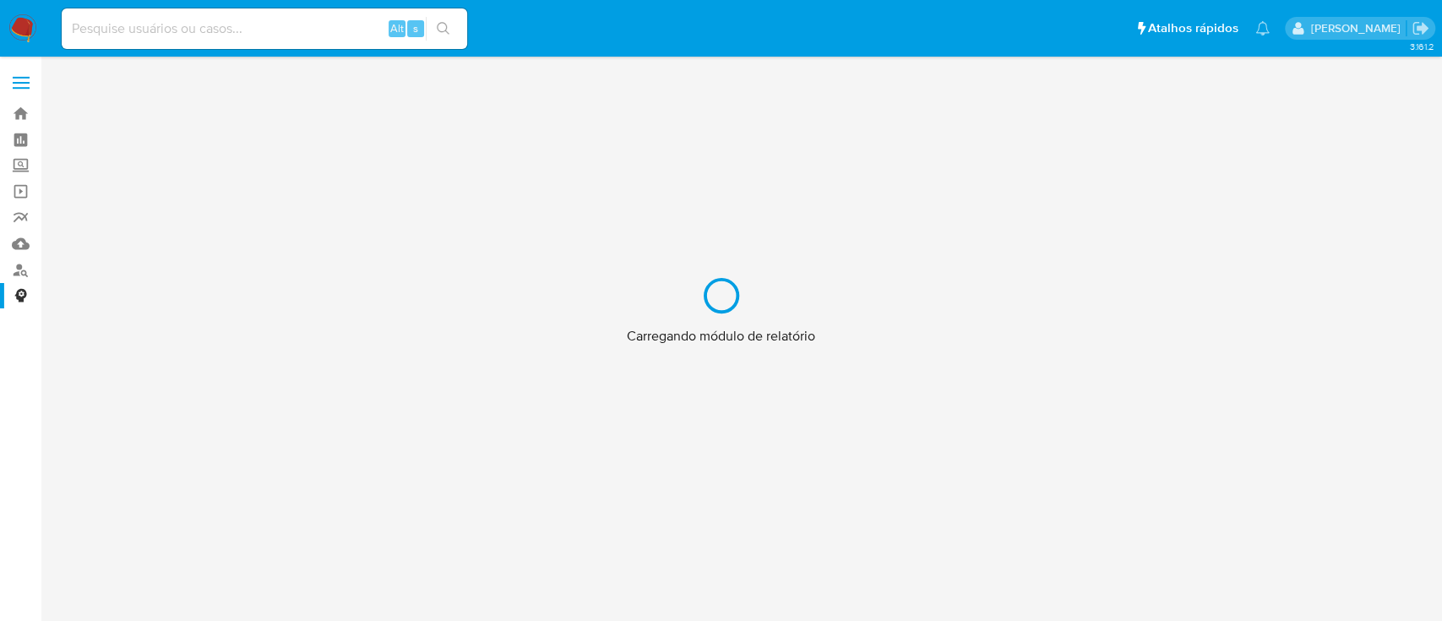
click at [17, 243] on div "Carregando módulo de relatório" at bounding box center [721, 310] width 1442 height 621
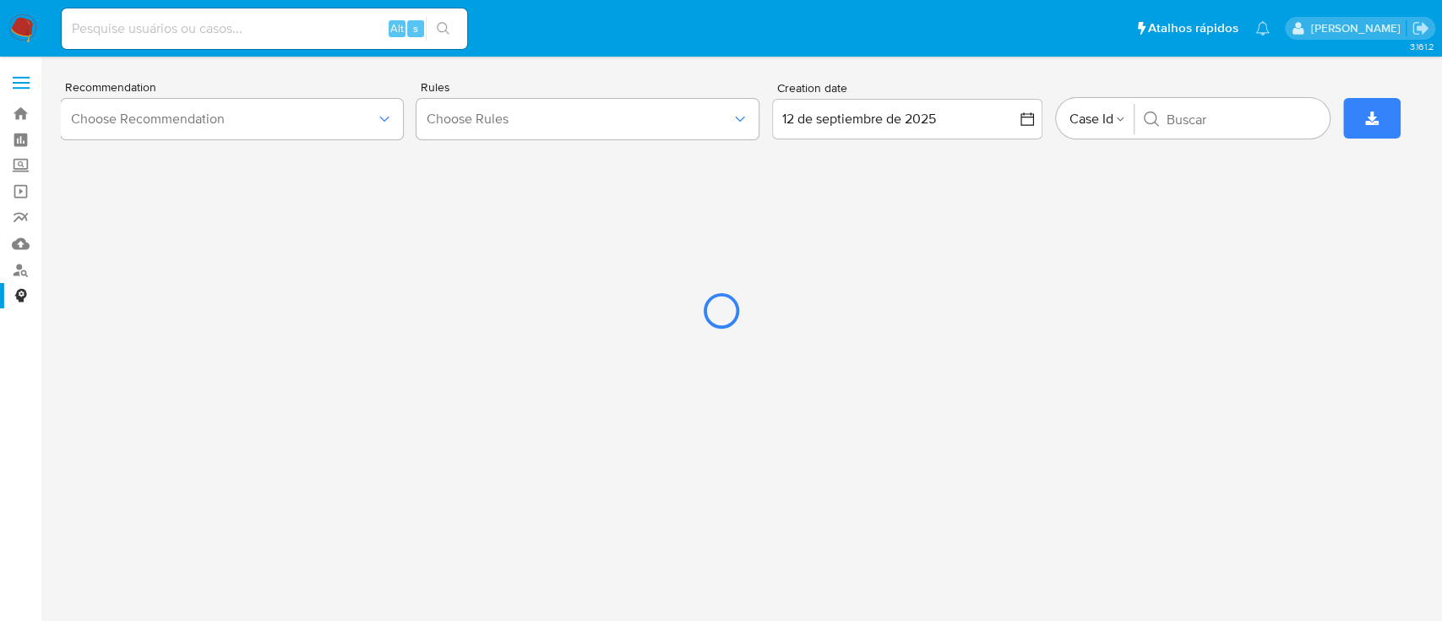
click at [17, 243] on div at bounding box center [721, 310] width 1442 height 621
click at [23, 241] on div at bounding box center [721, 310] width 1442 height 621
click at [20, 246] on div at bounding box center [721, 310] width 1442 height 621
click at [26, 241] on div at bounding box center [721, 310] width 1442 height 621
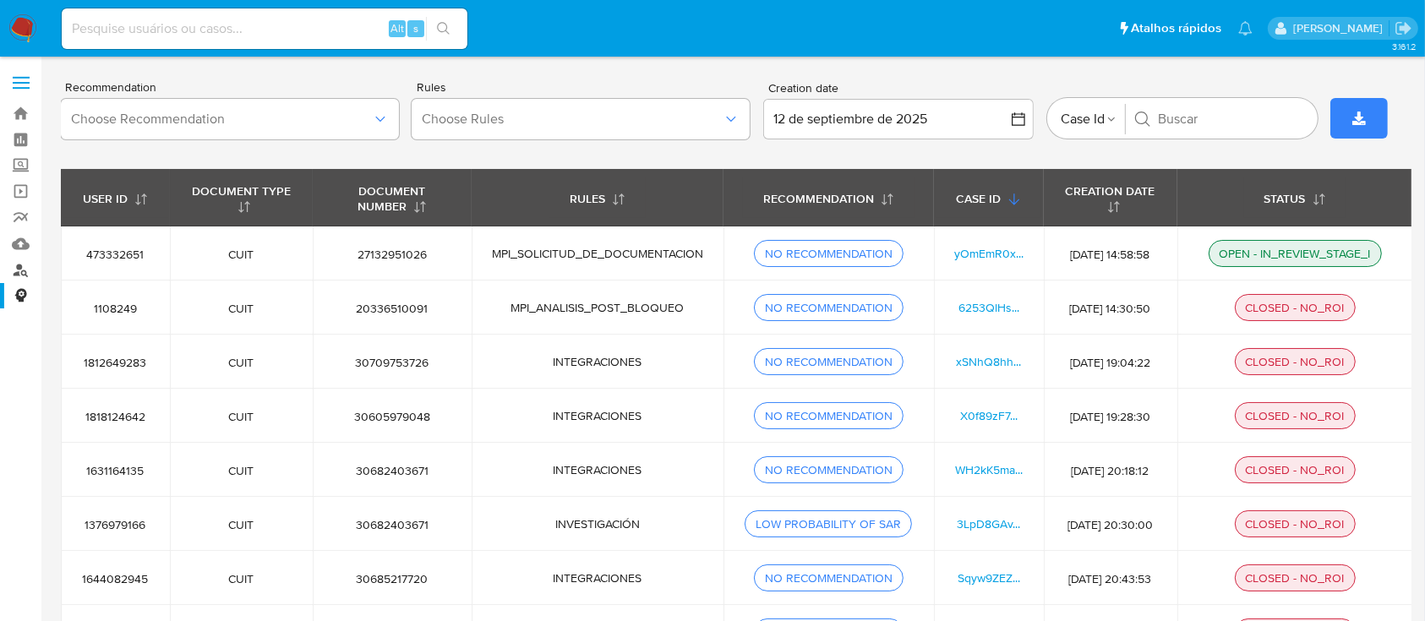
click at [19, 280] on link "Localizador de pessoas" at bounding box center [100, 270] width 201 height 26
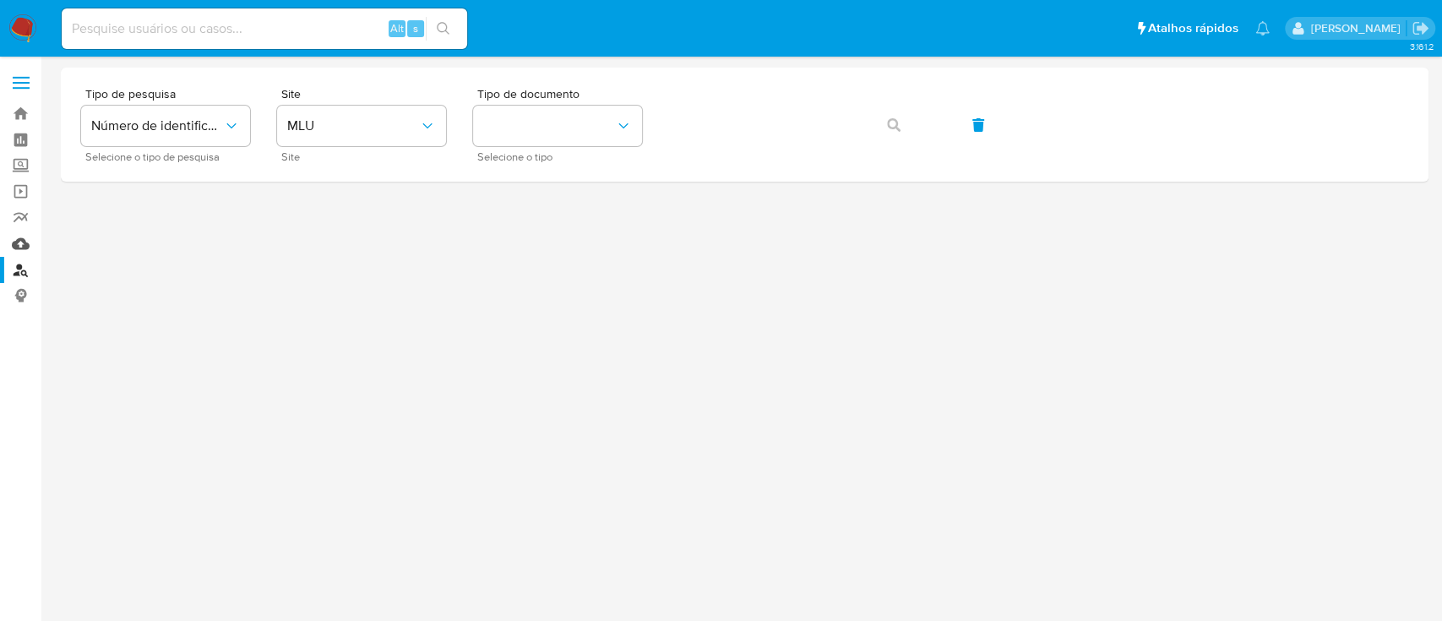
click at [21, 245] on link "Mulan" at bounding box center [100, 244] width 201 height 26
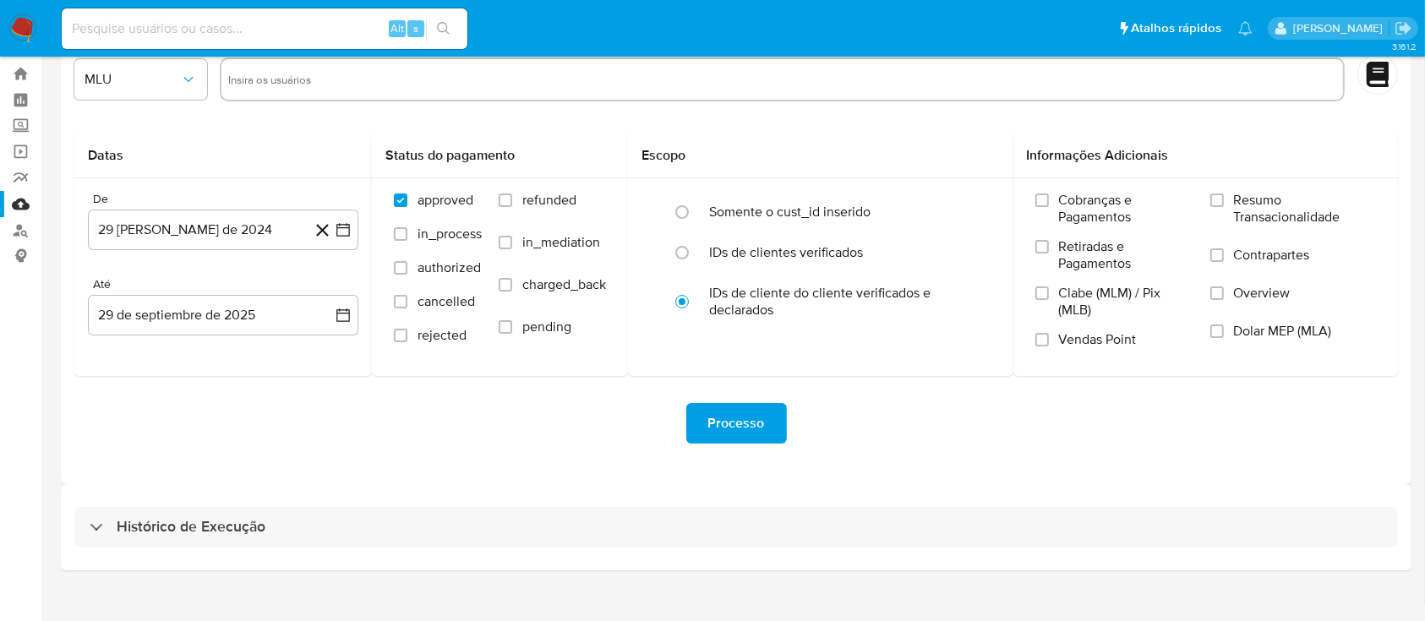
scroll to position [61, 0]
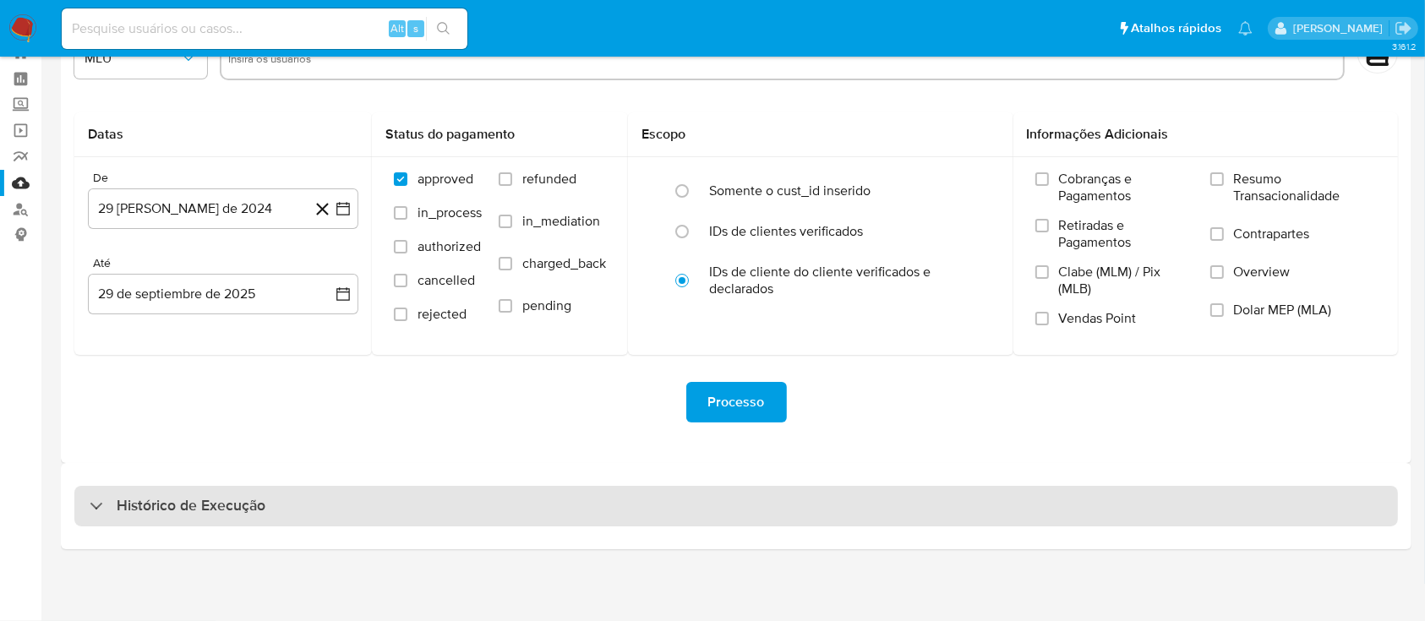
click at [133, 519] on div "Histórico de Execução" at bounding box center [735, 506] width 1323 height 41
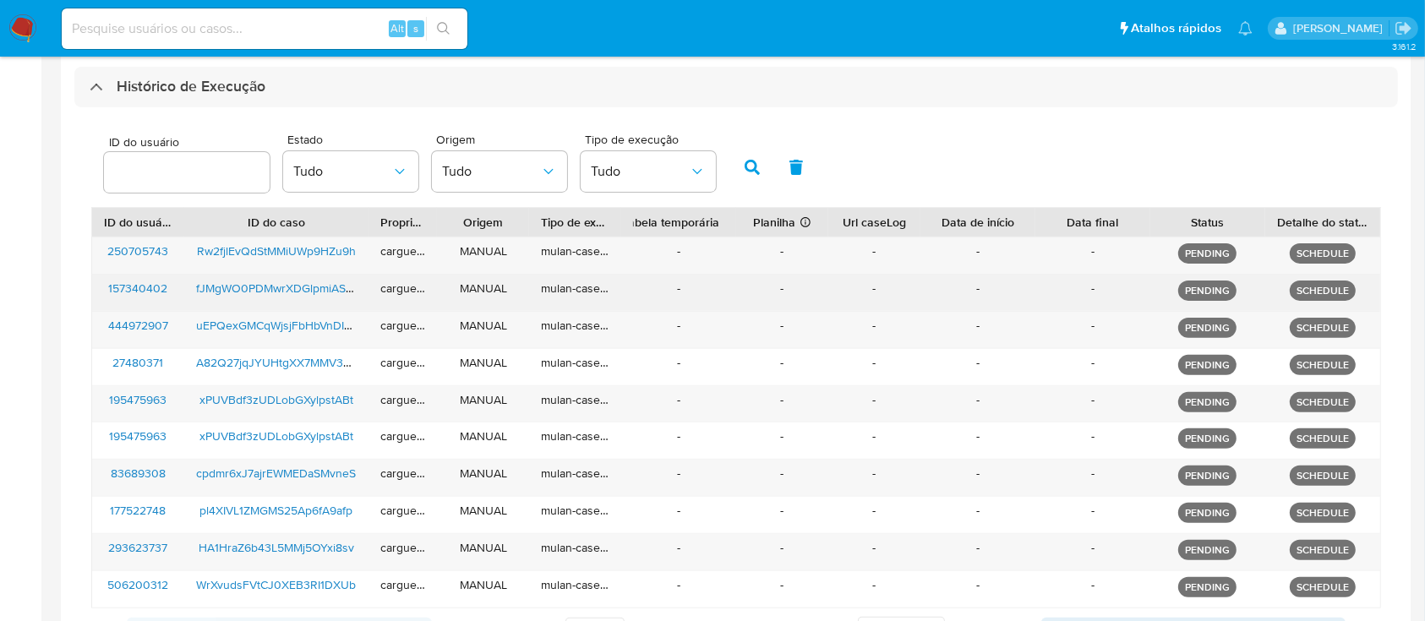
scroll to position [622, 0]
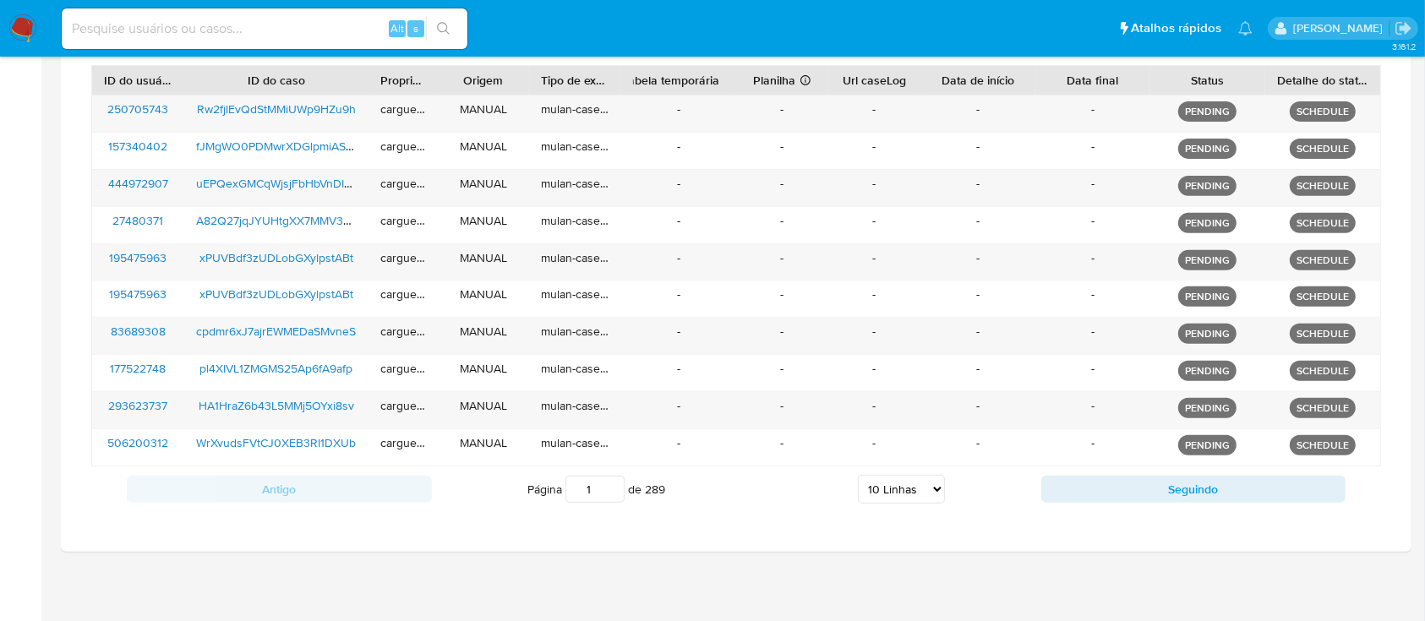
click at [926, 491] on select "5 Linhas 10 Linhas 20 Linhas 25 Linhas 50 Linhas 100 Linhas" at bounding box center [901, 489] width 87 height 29
select select "20"
click at [858, 475] on select "5 Linhas 10 Linhas 20 Linhas 25 Linhas 50 Linhas 100 Linhas" at bounding box center [901, 489] width 87 height 29
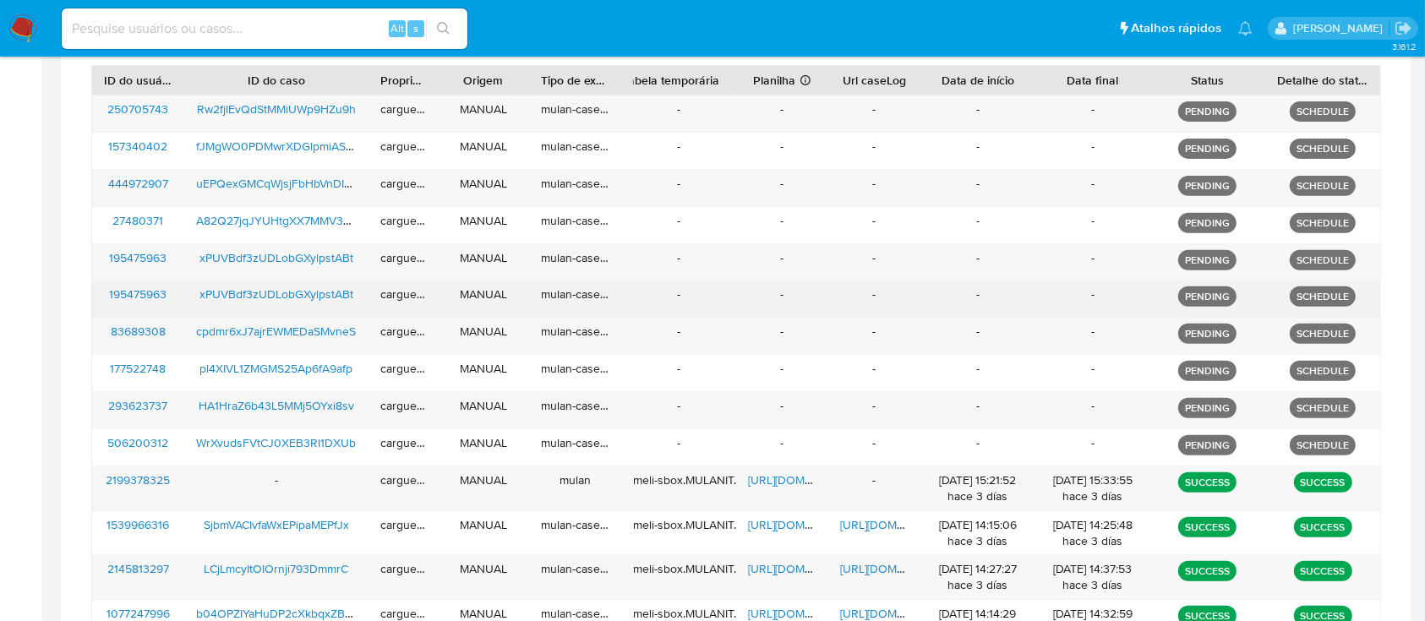
scroll to position [734, 0]
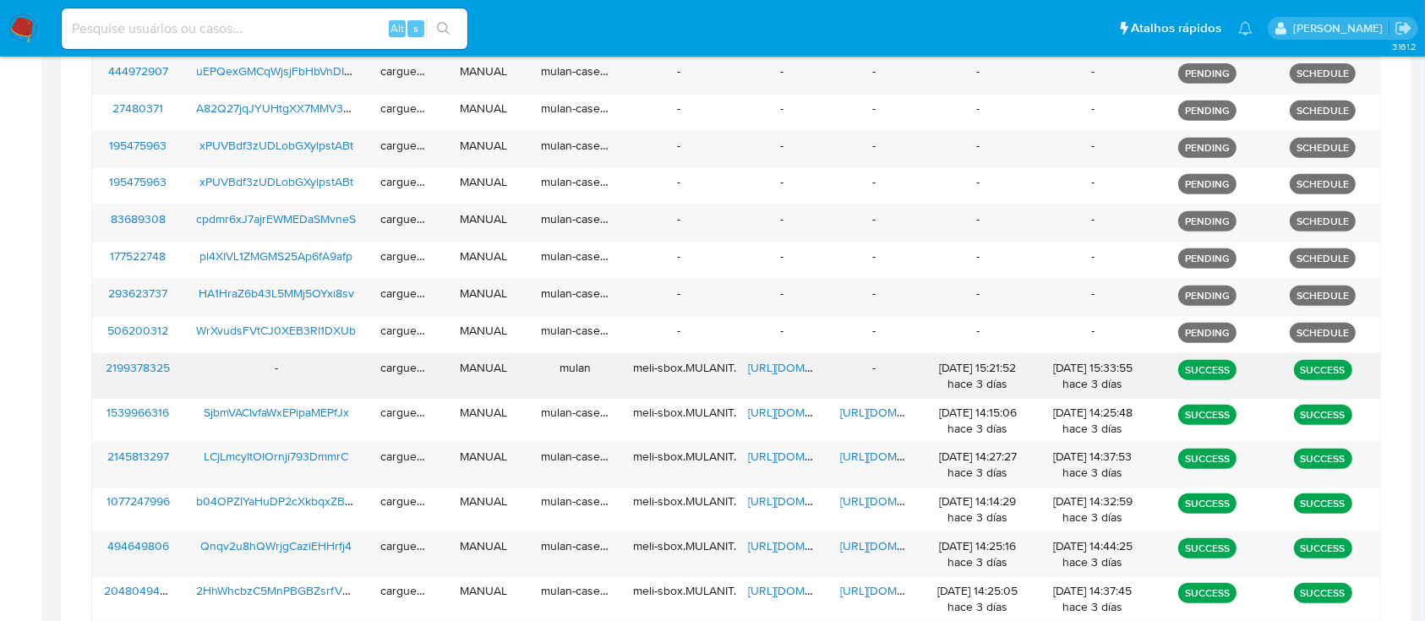
click at [777, 365] on span "[URL][DOMAIN_NAME]" at bounding box center [806, 367] width 117 height 17
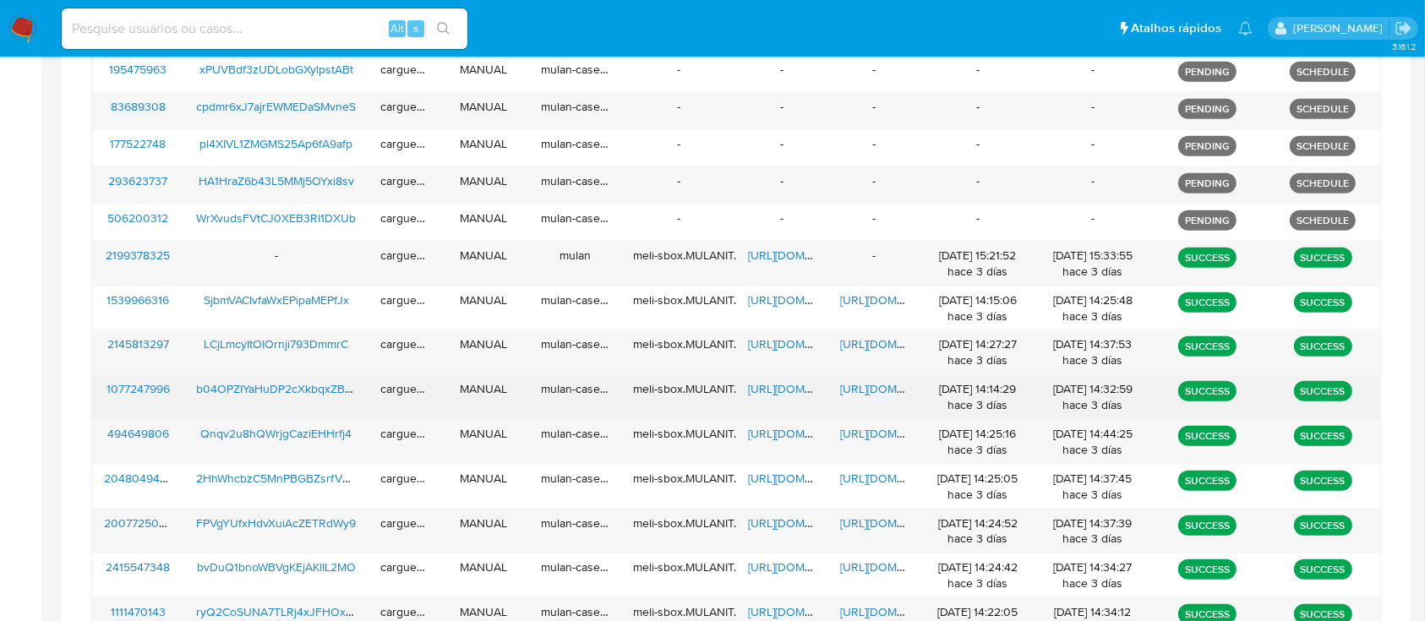
scroll to position [396, 0]
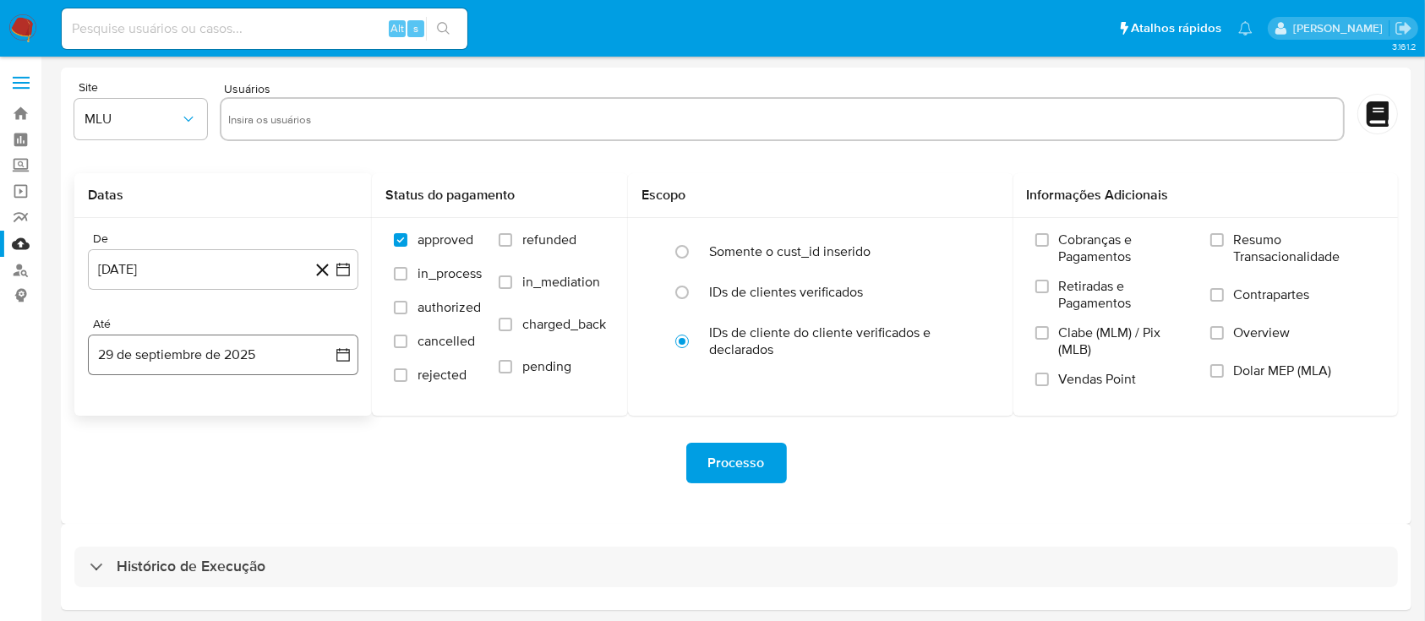
scroll to position [61, 0]
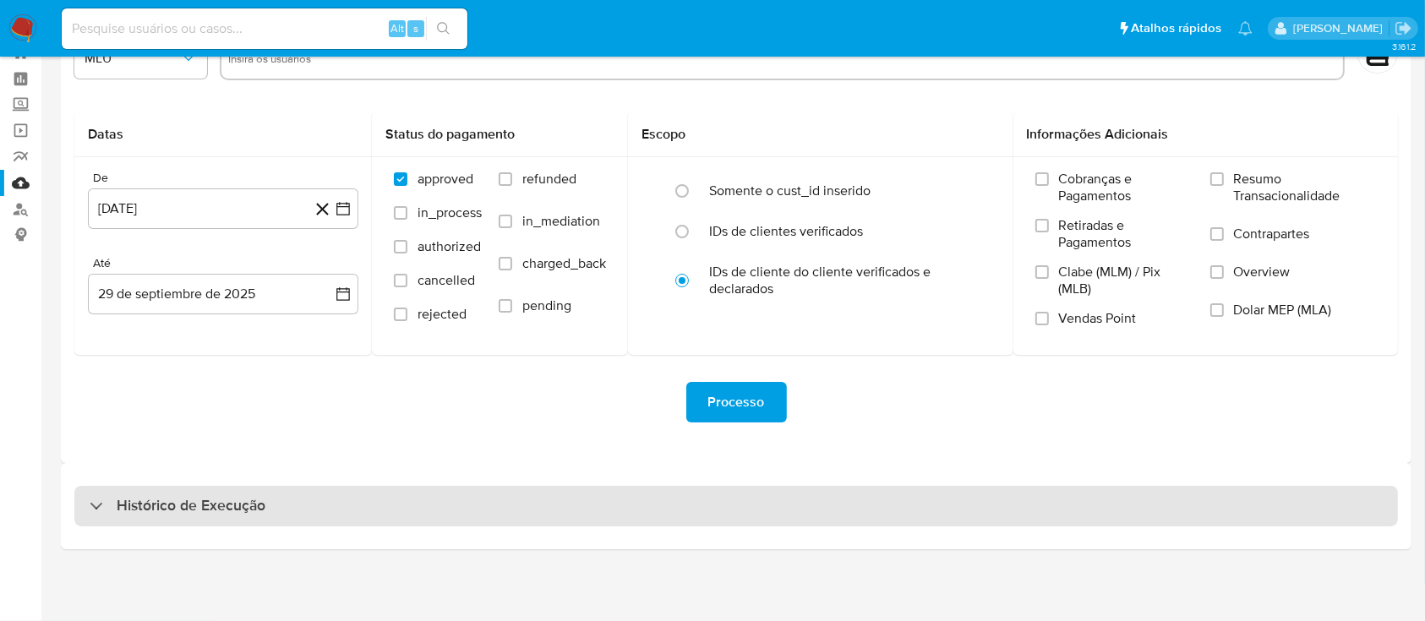
click at [103, 503] on div "Histórico de Execução" at bounding box center [178, 506] width 176 height 20
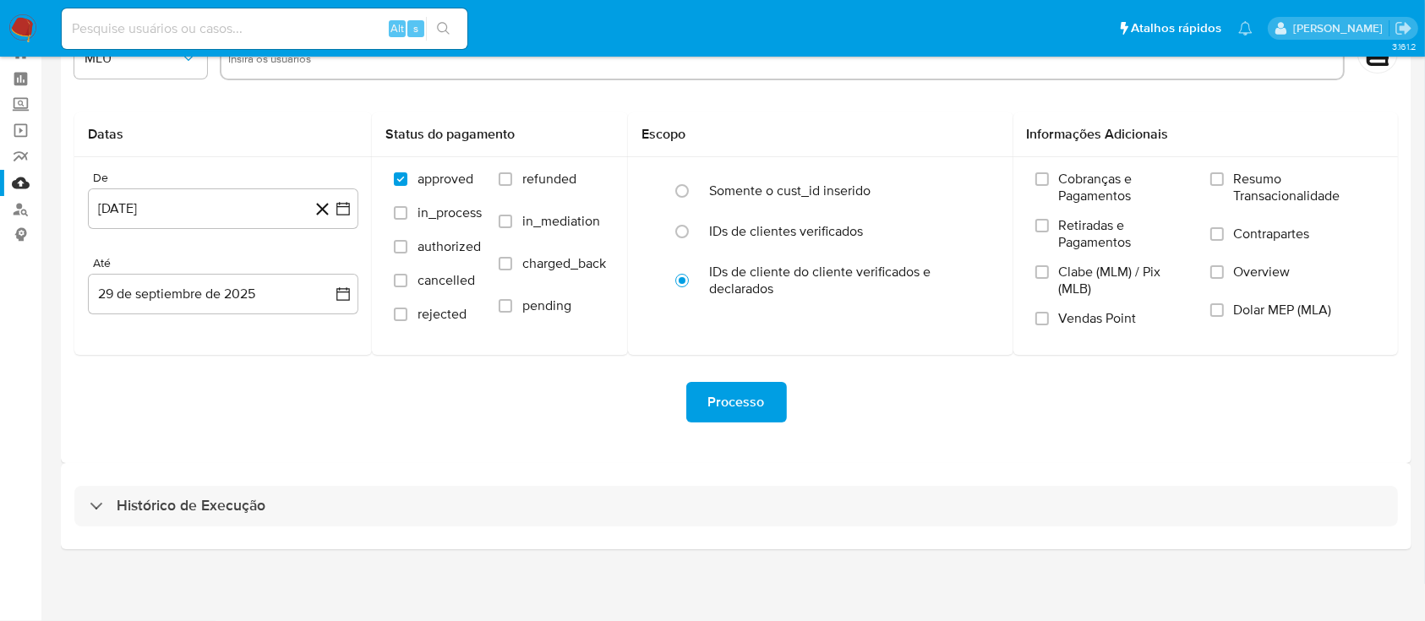
select select "10"
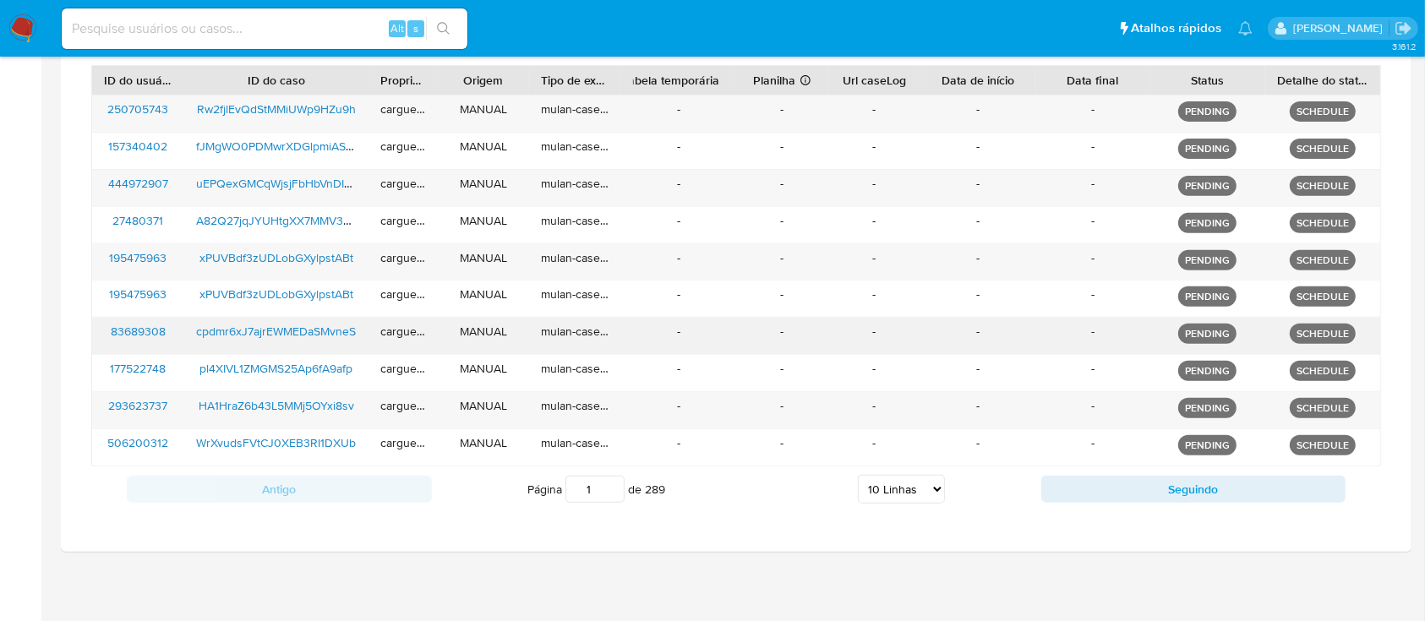
scroll to position [509, 0]
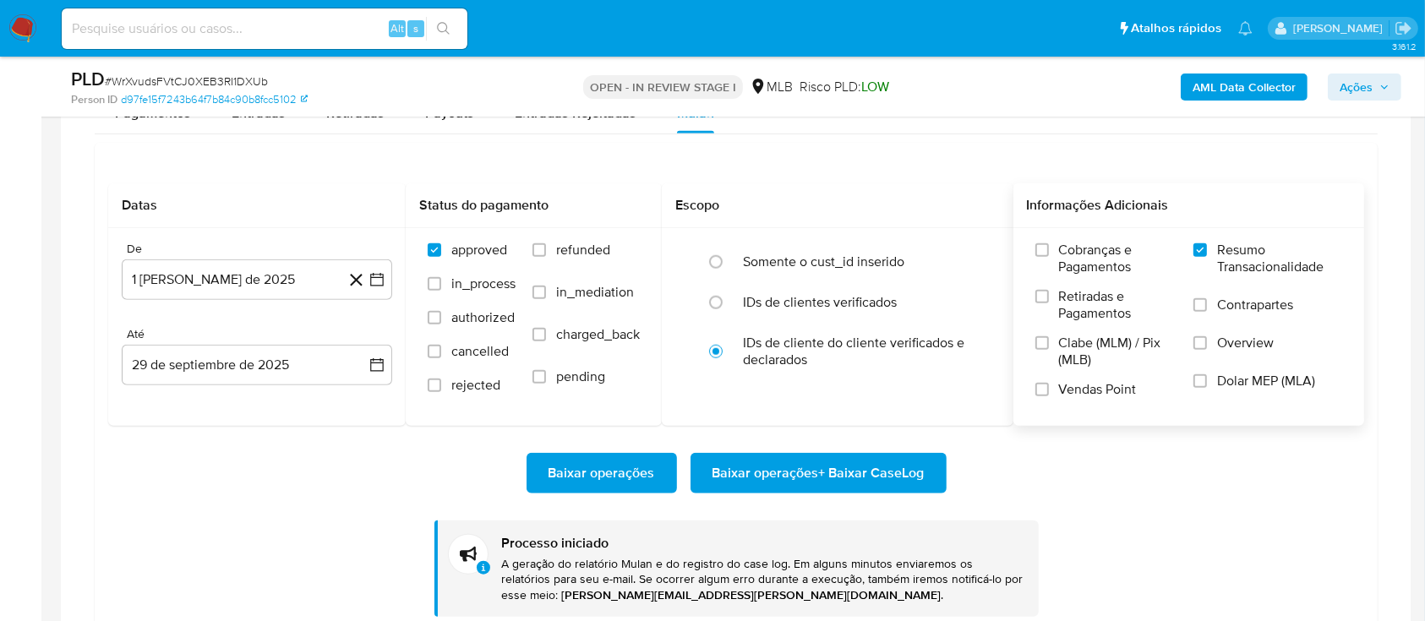
scroll to position [1464, 0]
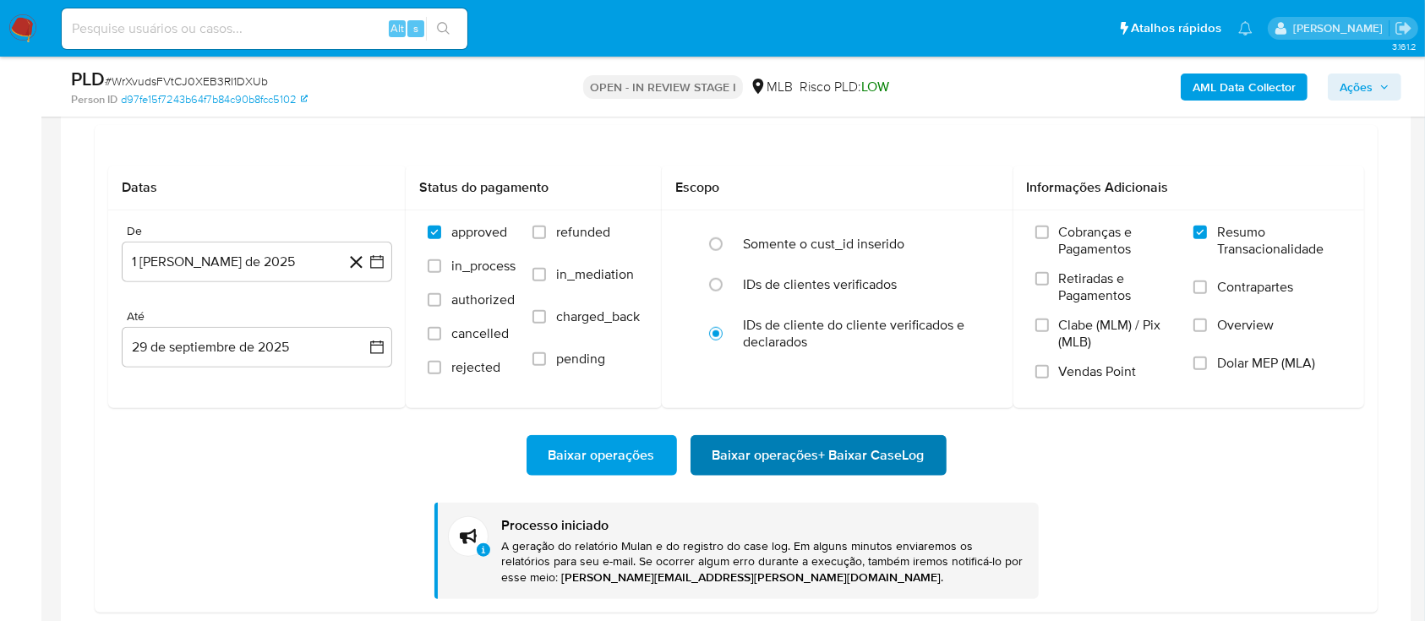
click at [747, 446] on span "Baixar operações + Baixar CaseLog" at bounding box center [818, 455] width 212 height 37
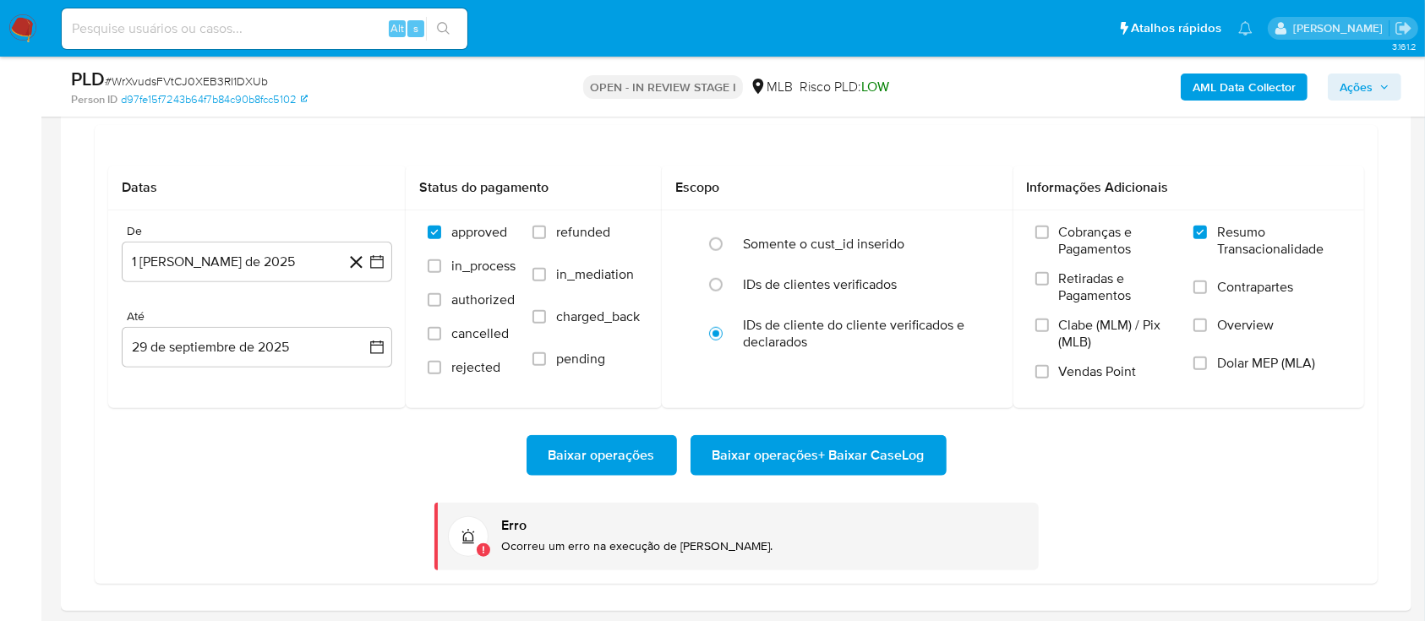
scroll to position [1577, 0]
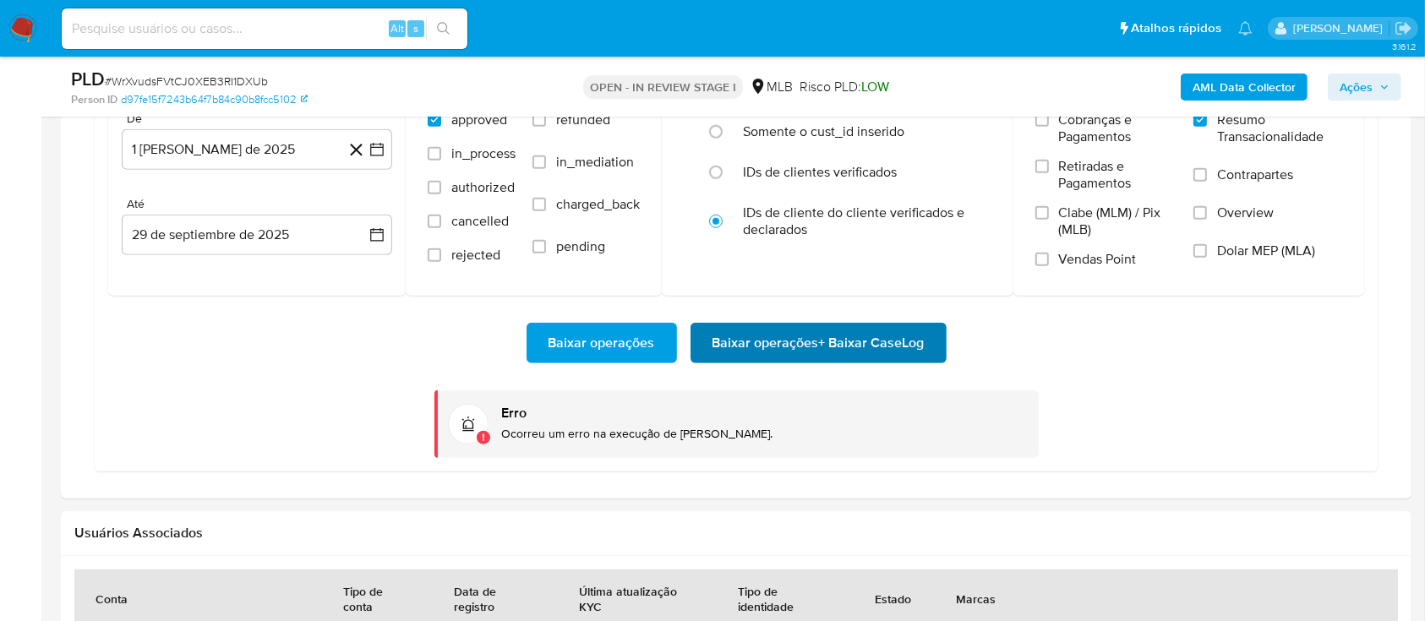
click at [853, 338] on span "Baixar operações + Baixar CaseLog" at bounding box center [818, 342] width 212 height 37
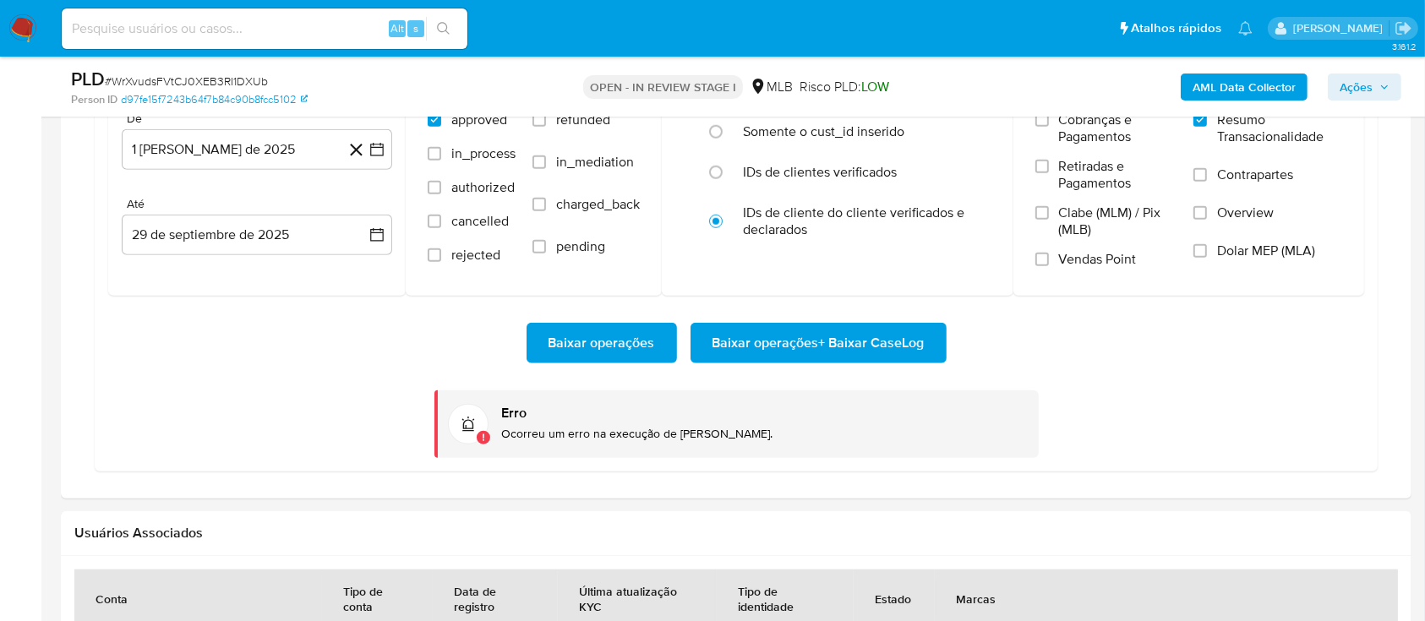
click at [1150, 416] on div "Baixar operações Baixar operações + Baixar CaseLog Erro Ocorreu um erro na exec…" at bounding box center [736, 377] width 1256 height 162
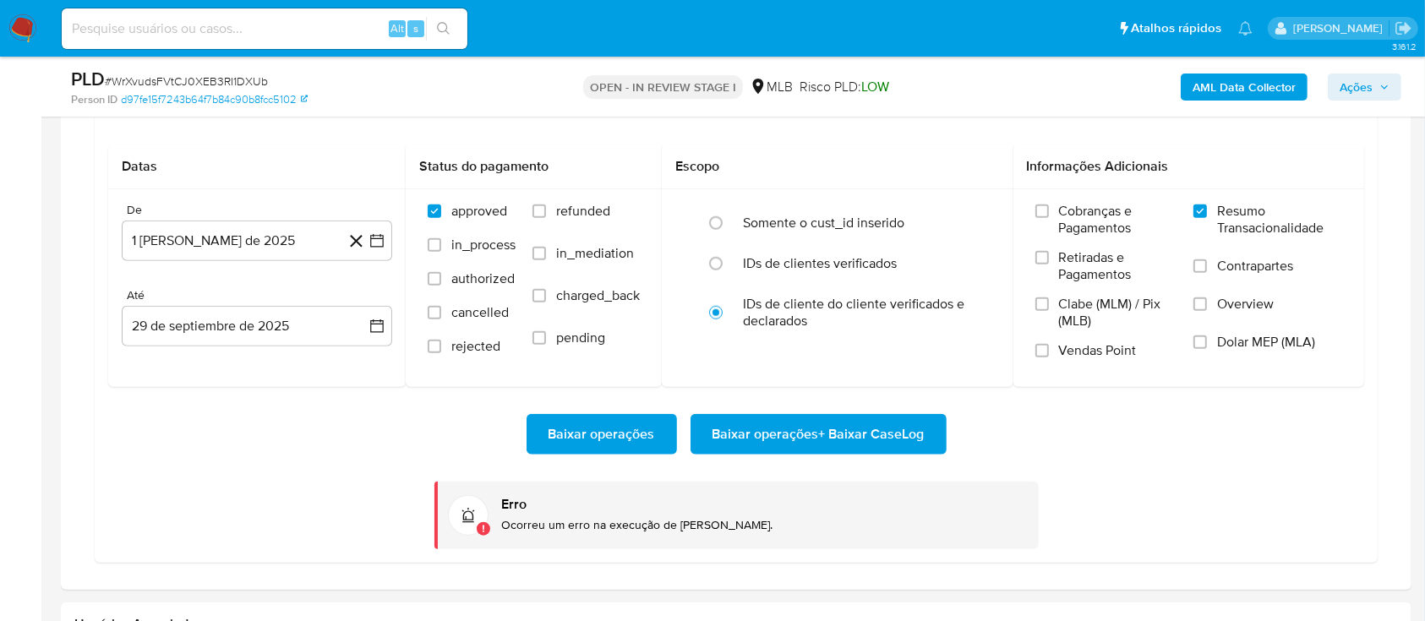
scroll to position [1464, 0]
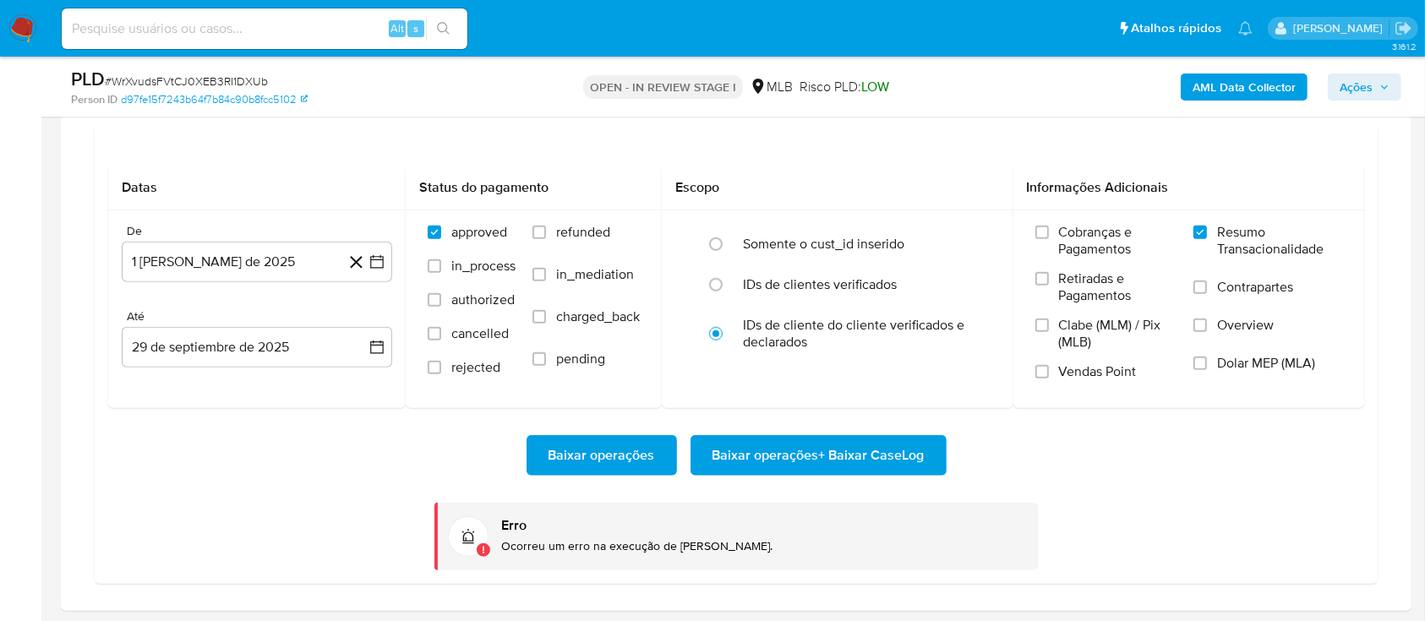
click at [913, 462] on span "Baixar operações + Baixar CaseLog" at bounding box center [818, 455] width 212 height 37
click at [761, 457] on span "Baixar operações + Baixar CaseLog" at bounding box center [818, 455] width 212 height 37
click at [793, 450] on span "Baixar operações + Baixar CaseLog" at bounding box center [818, 455] width 212 height 37
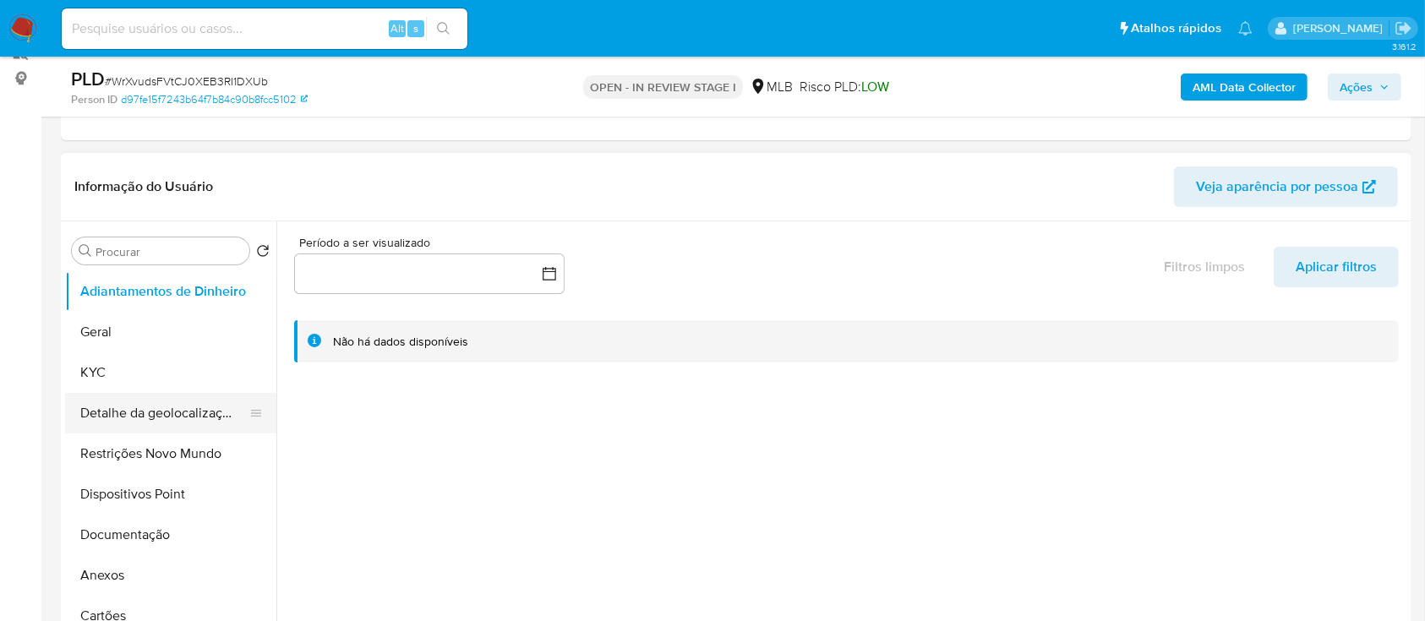
scroll to position [225, 0]
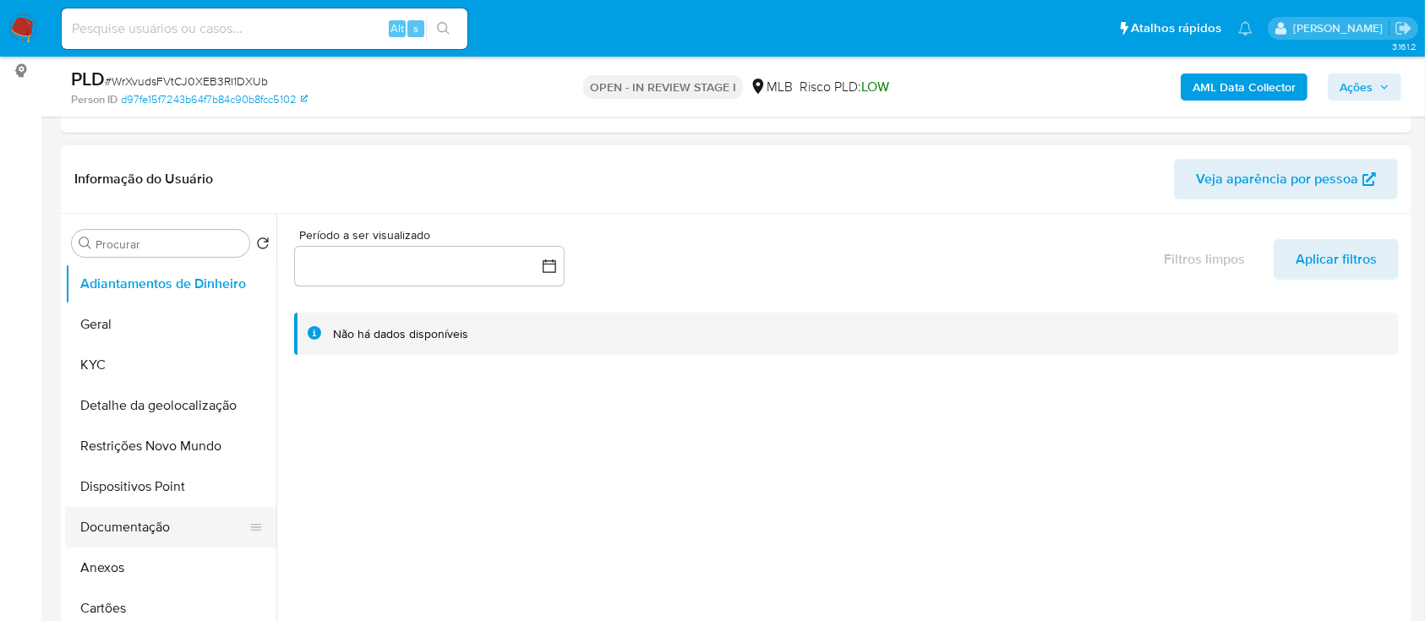
click at [151, 537] on button "Documentação" at bounding box center [164, 527] width 198 height 41
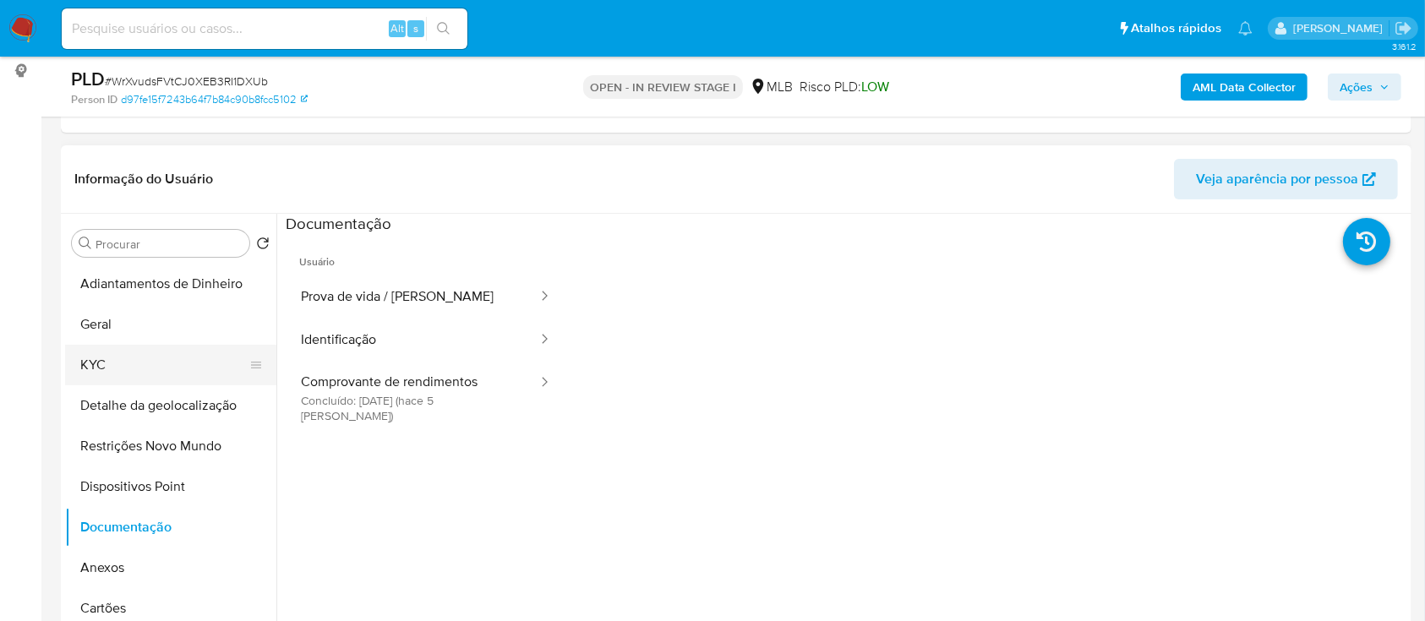
click at [90, 364] on button "KYC" at bounding box center [164, 365] width 198 height 41
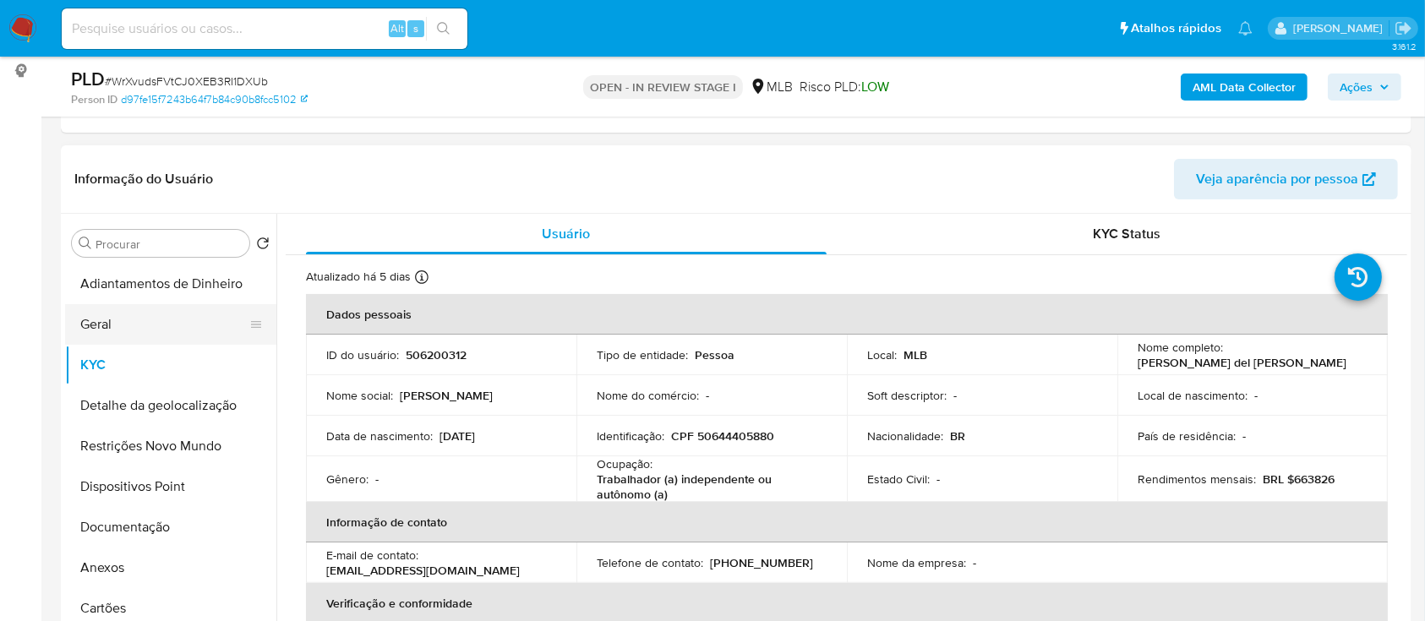
click at [123, 335] on button "Geral" at bounding box center [164, 324] width 198 height 41
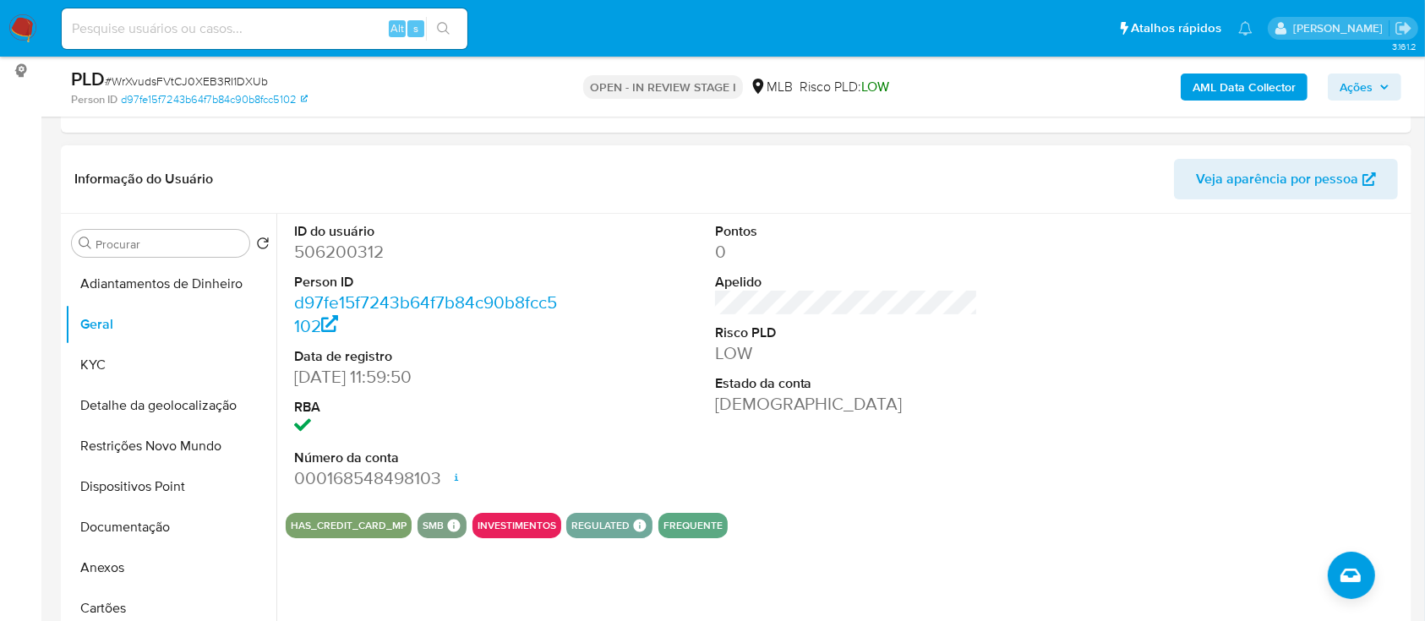
click at [1000, 517] on div "HAS_CREDIT_CARD_MP SMB SMB SMB Advisor Email - Advisor Name - INVESTIMENTOS REG…" at bounding box center [846, 525] width 1121 height 25
click at [136, 367] on button "KYC" at bounding box center [164, 365] width 198 height 41
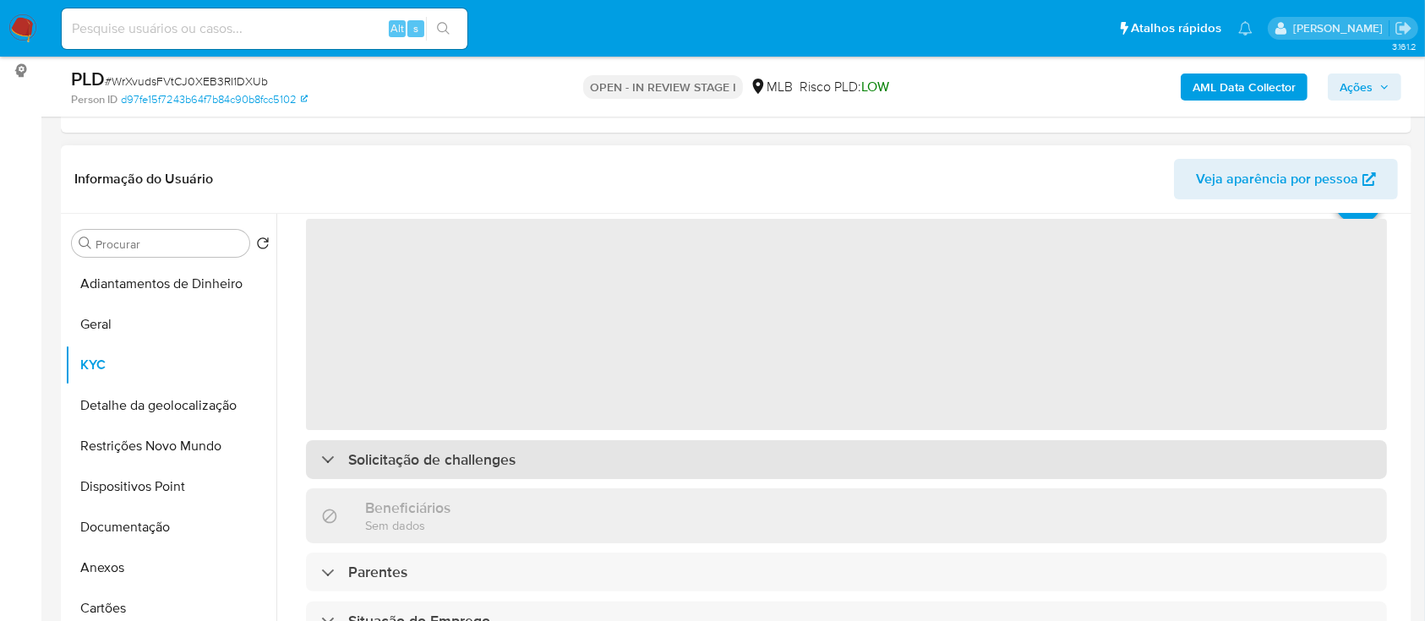
scroll to position [112, 0]
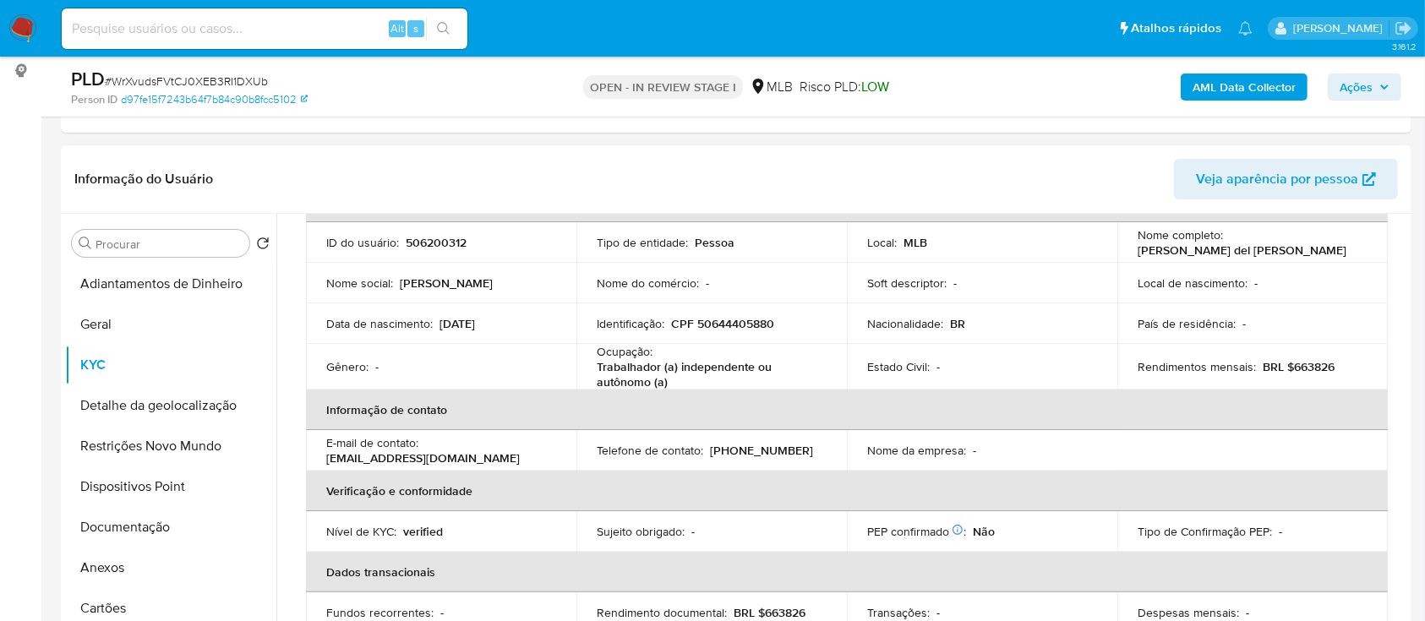
click at [1068, 193] on header "Informação do Usuário Veja aparência por pessoa" at bounding box center [735, 179] width 1323 height 41
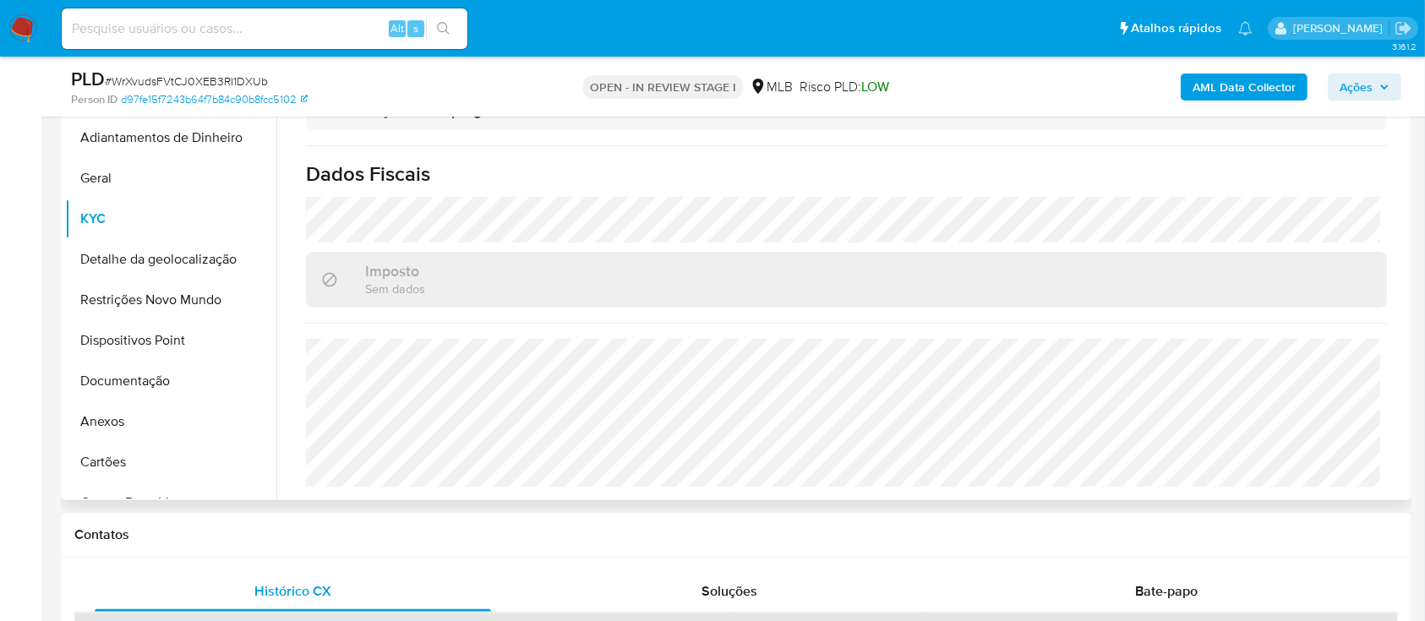
scroll to position [450, 0]
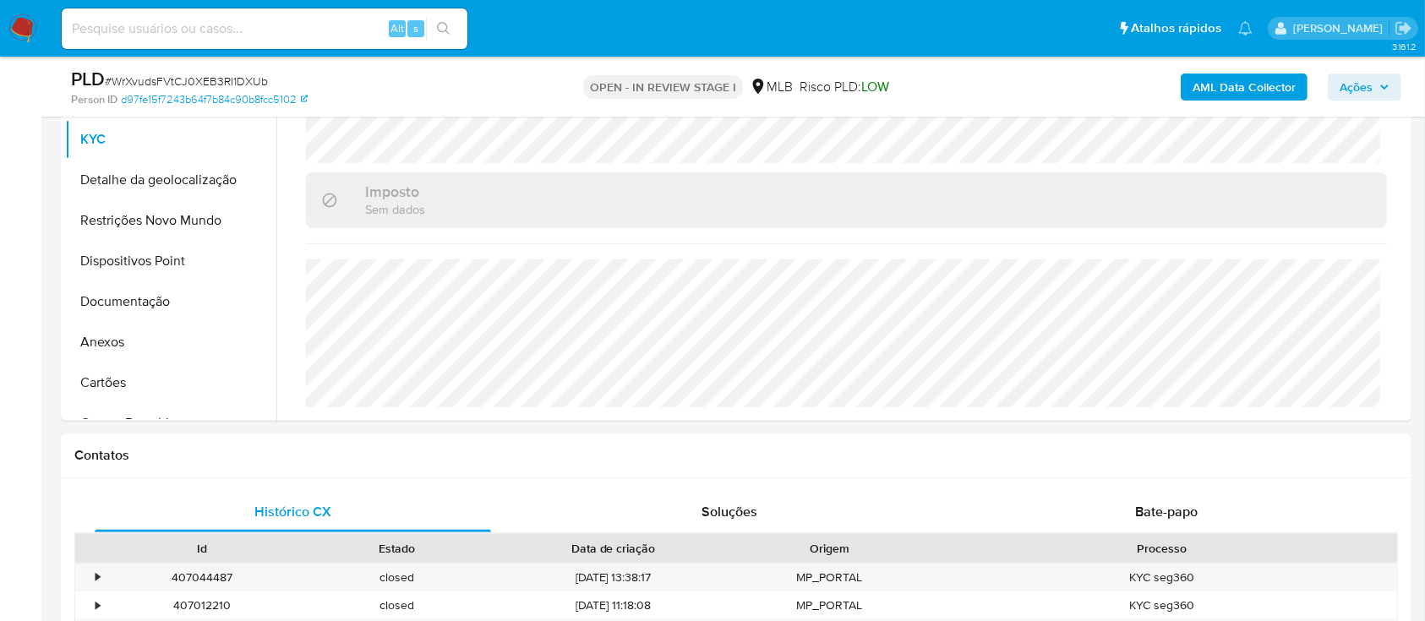
click at [157, 194] on button "Detalhe da geolocalização" at bounding box center [164, 180] width 198 height 41
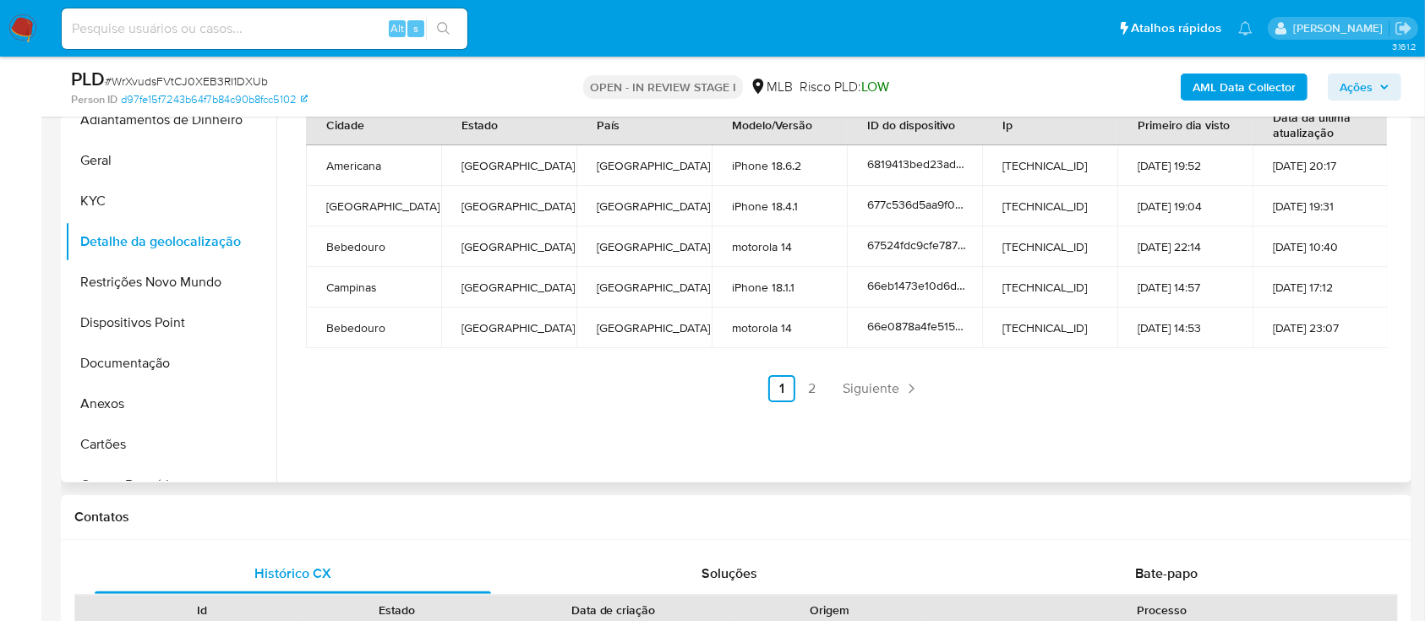
scroll to position [338, 0]
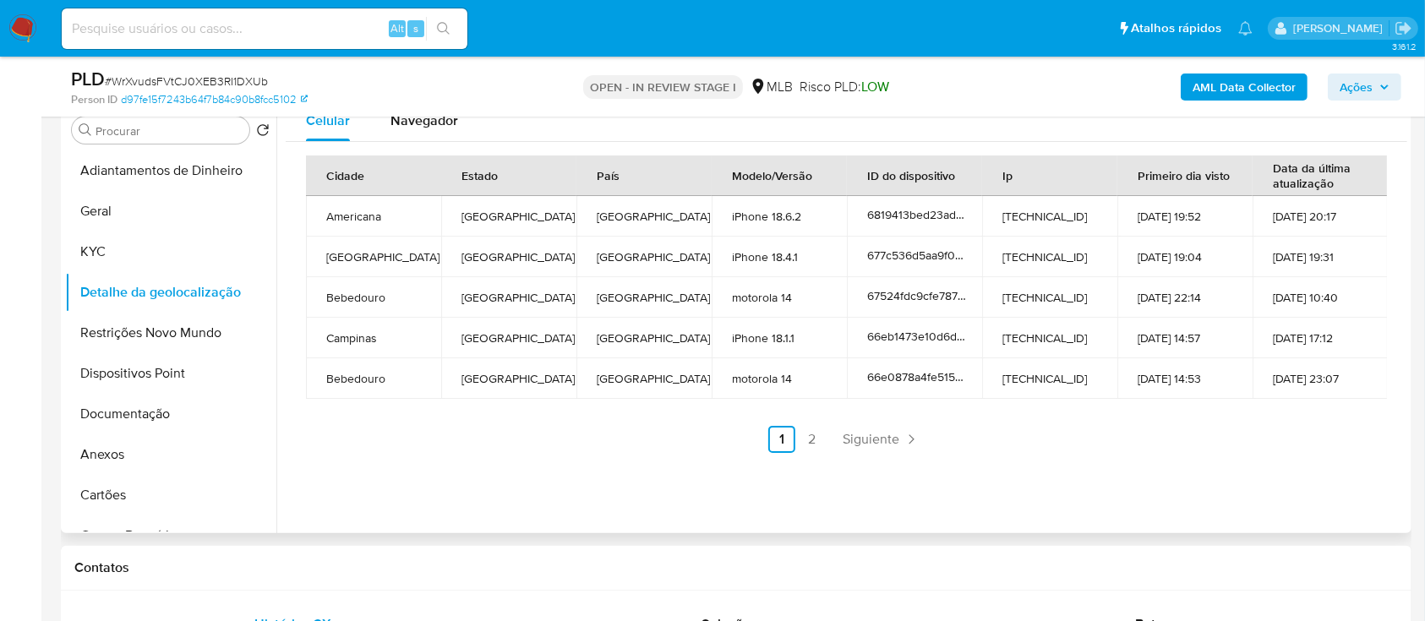
drag, startPoint x: 1194, startPoint y: 429, endPoint x: 709, endPoint y: 182, distance: 544.5
click at [1191, 429] on ul "Anterior 1 2 Siguiente" at bounding box center [846, 439] width 1081 height 27
click at [811, 436] on link "2" at bounding box center [811, 439] width 27 height 27
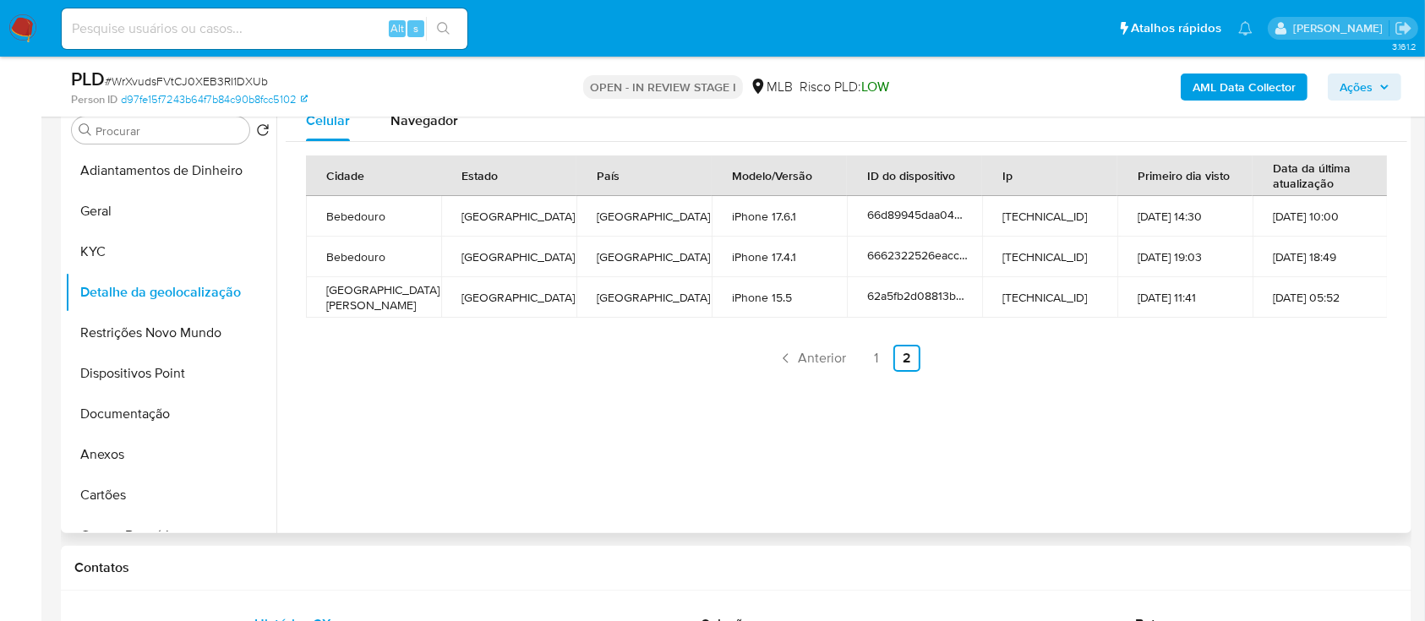
click at [429, 482] on div "Celular Navegador Cidade Estado País Modelo/Versão ID do dispositivo Ip Primeir…" at bounding box center [841, 317] width 1131 height 433
click at [134, 323] on button "Restrições Novo Mundo" at bounding box center [164, 333] width 198 height 41
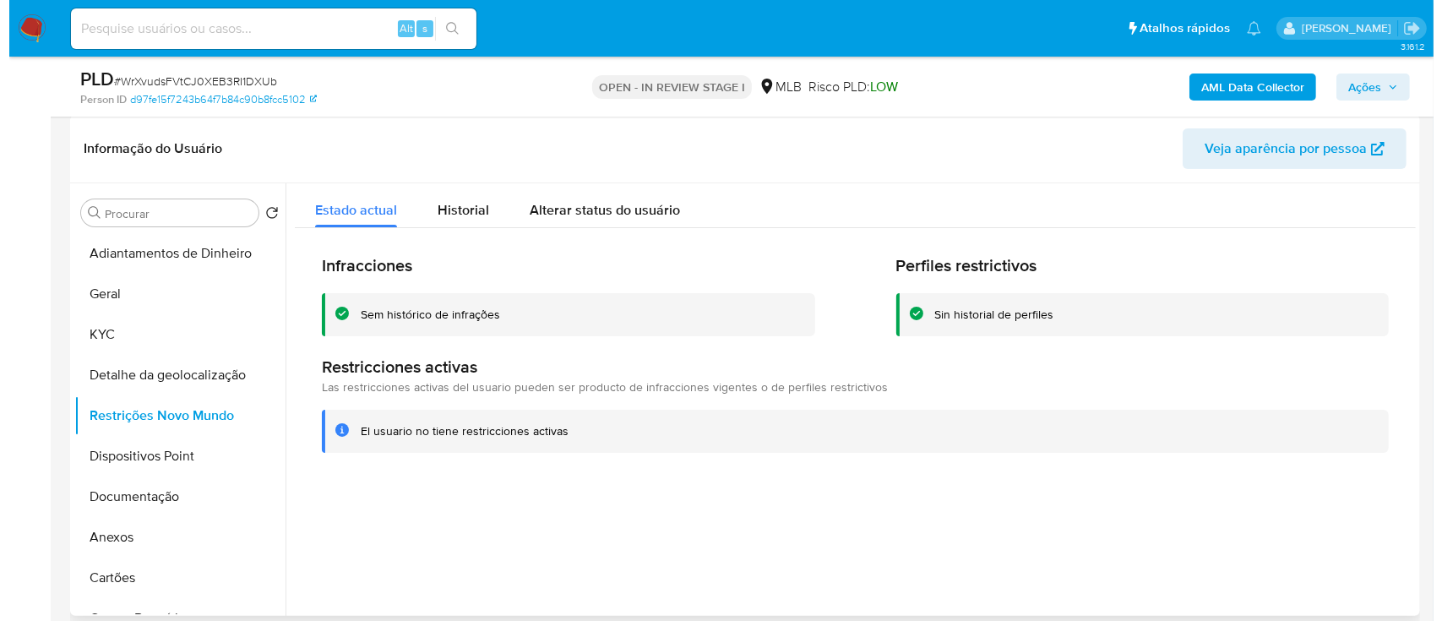
scroll to position [225, 0]
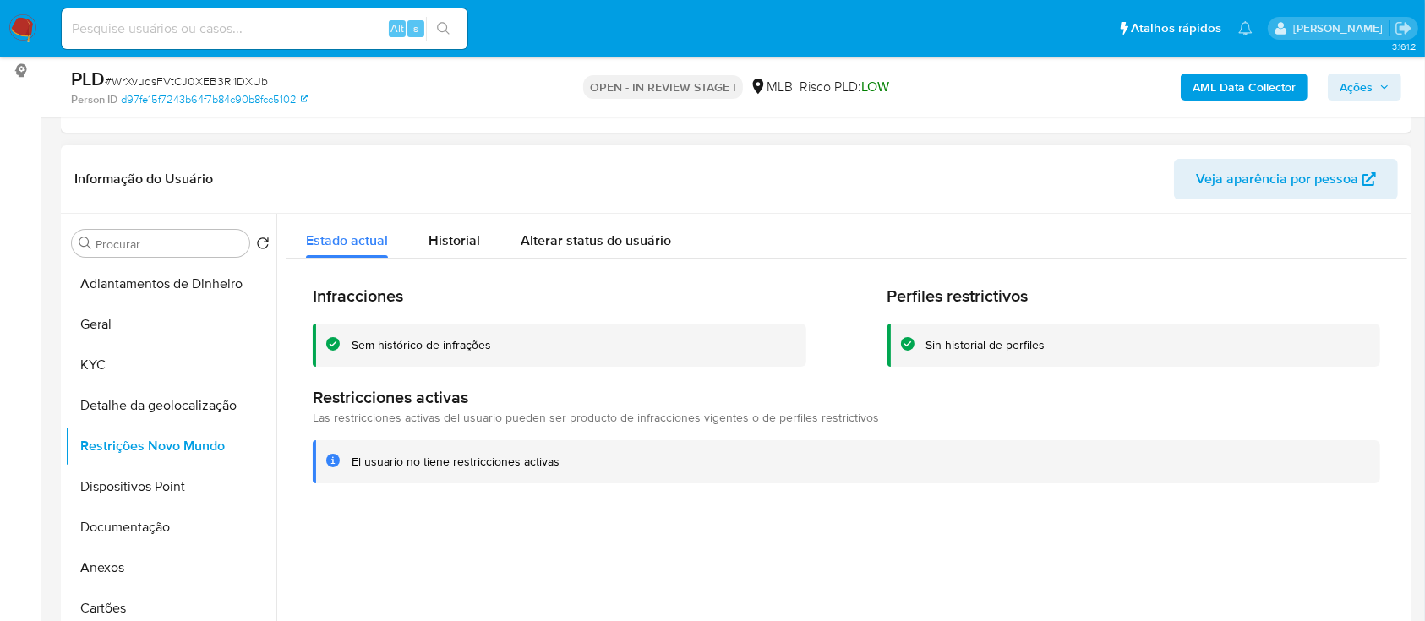
drag, startPoint x: 1082, startPoint y: 499, endPoint x: 1073, endPoint y: 482, distance: 18.9
click at [1082, 498] on div "Infracciones Sem histórico de infrações Perfiles restrictivos Sin historial de …" at bounding box center [846, 384] width 1121 height 251
click at [145, 468] on button "Dispositivos Point" at bounding box center [164, 486] width 198 height 41
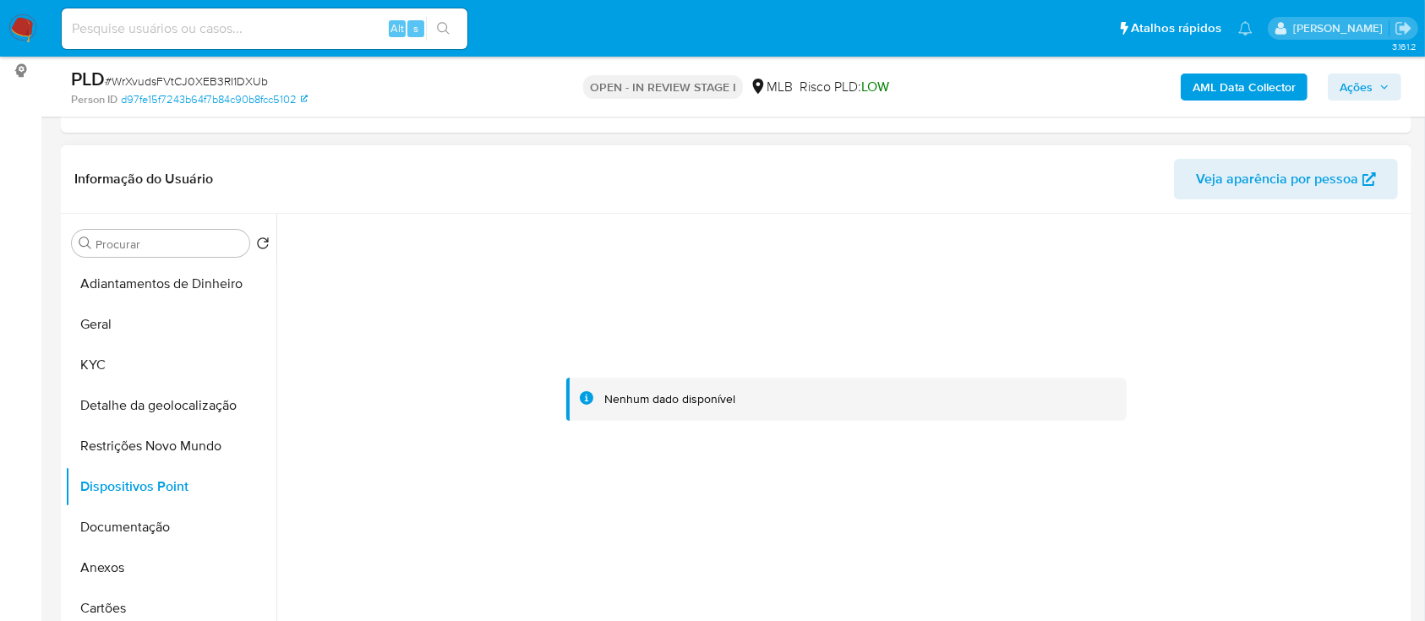
drag, startPoint x: 1117, startPoint y: 321, endPoint x: 1044, endPoint y: 271, distance: 88.1
click at [1117, 321] on div at bounding box center [846, 400] width 1121 height 372
click at [1213, 77] on b "AML Data Collector" at bounding box center [1243, 87] width 103 height 27
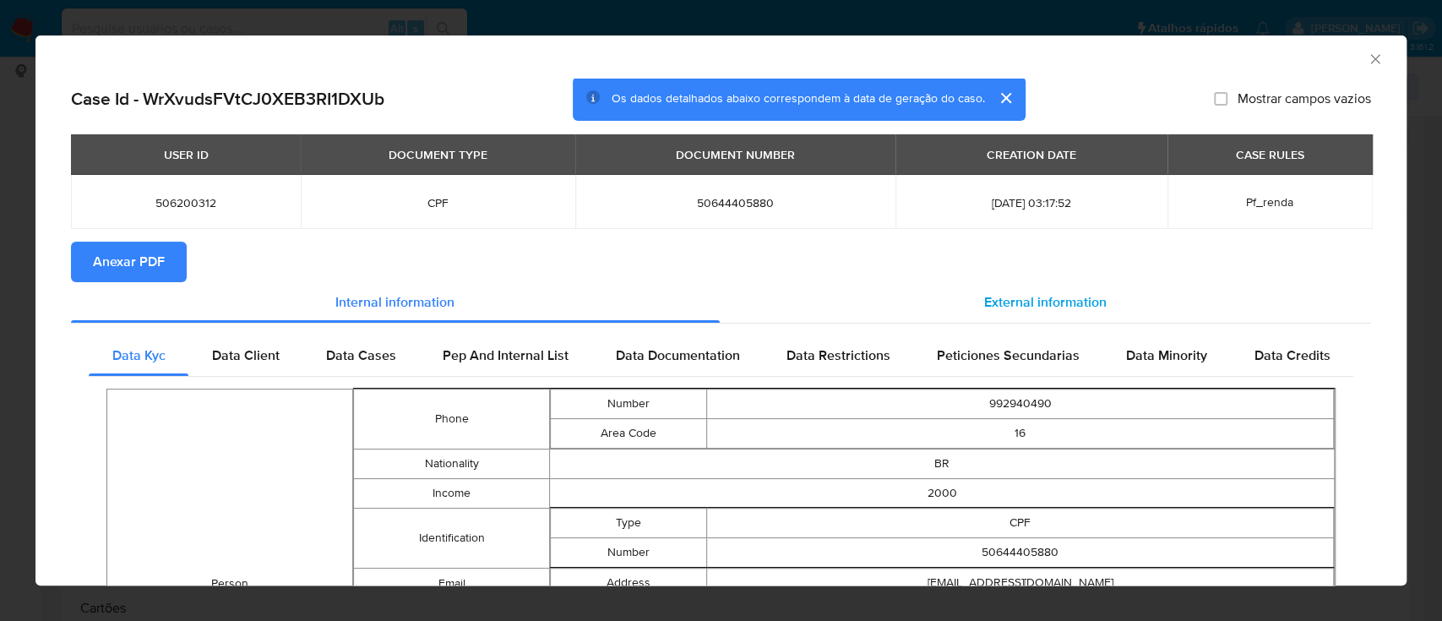
click at [1064, 287] on div "External information" at bounding box center [1046, 302] width 652 height 41
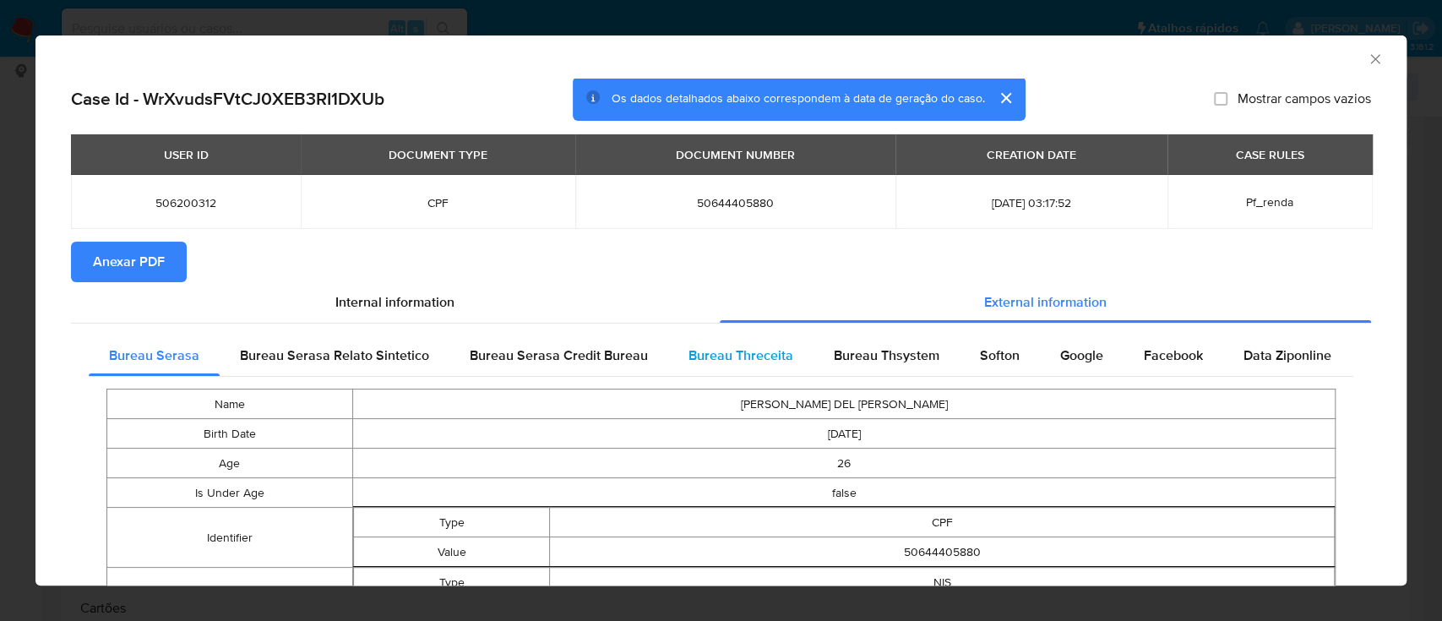
click at [755, 352] on span "Bureau Threceita" at bounding box center [741, 355] width 105 height 19
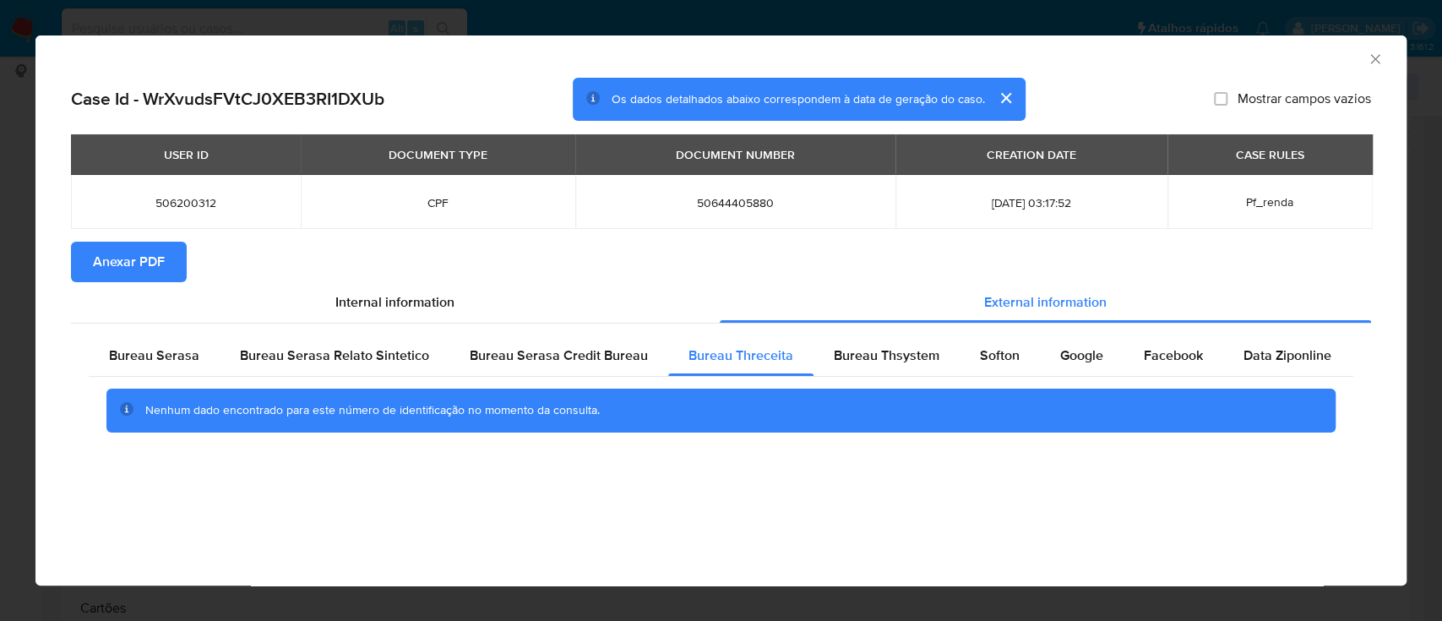
drag, startPoint x: 1147, startPoint y: 51, endPoint x: 1133, endPoint y: 45, distance: 15.5
click at [1146, 51] on div "AML Data Collector" at bounding box center [707, 56] width 1320 height 19
click at [890, 362] on span "Bureau Thsystem" at bounding box center [887, 355] width 106 height 19
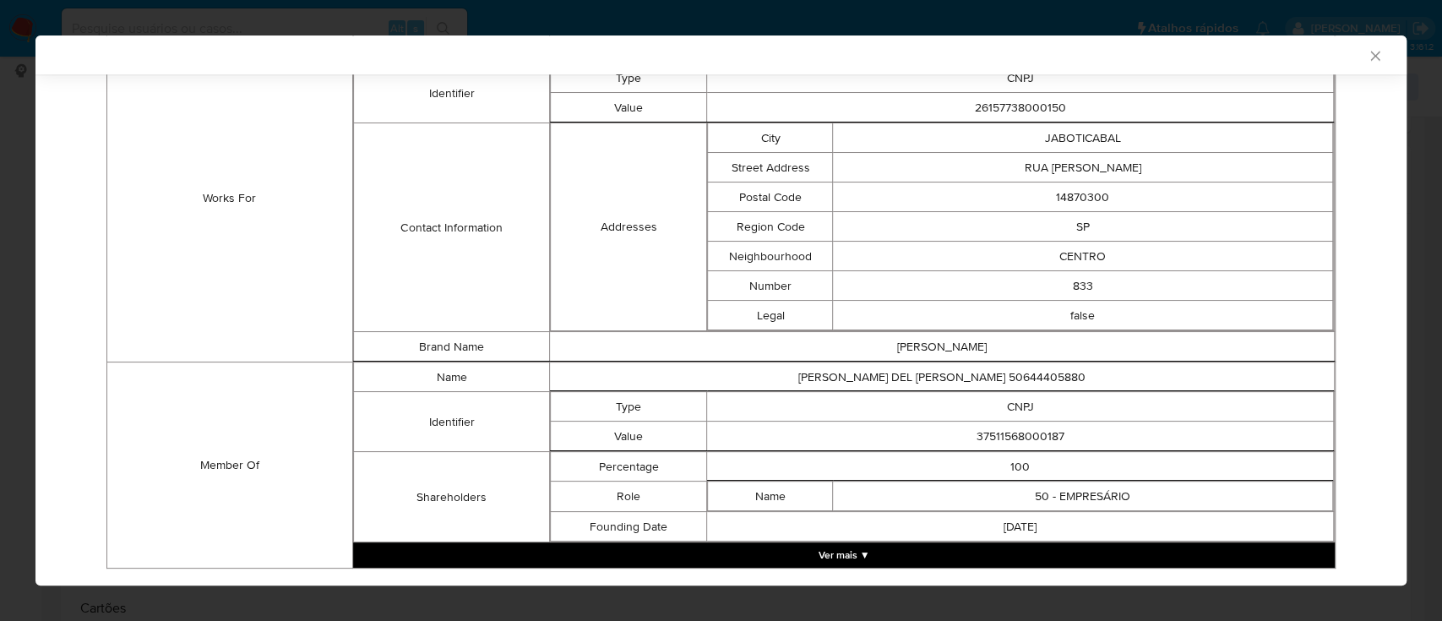
scroll to position [1272, 0]
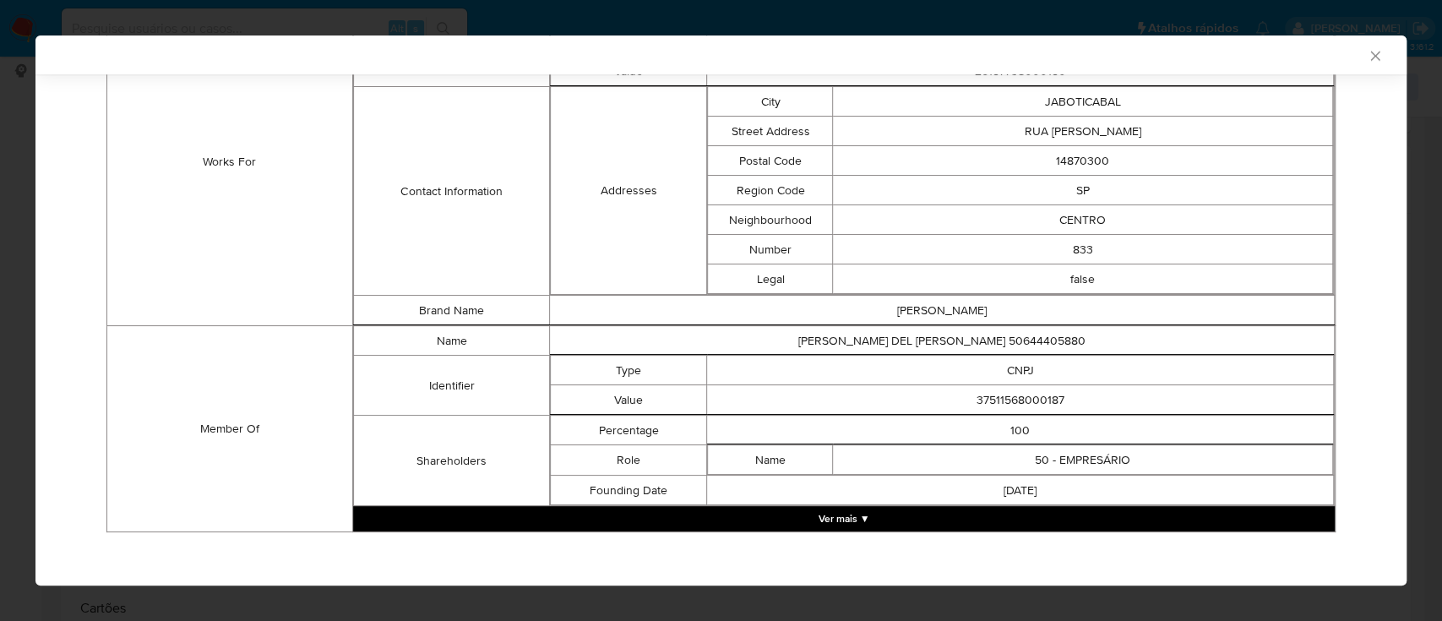
click at [851, 510] on button "Ver mais ▼" at bounding box center [844, 518] width 982 height 25
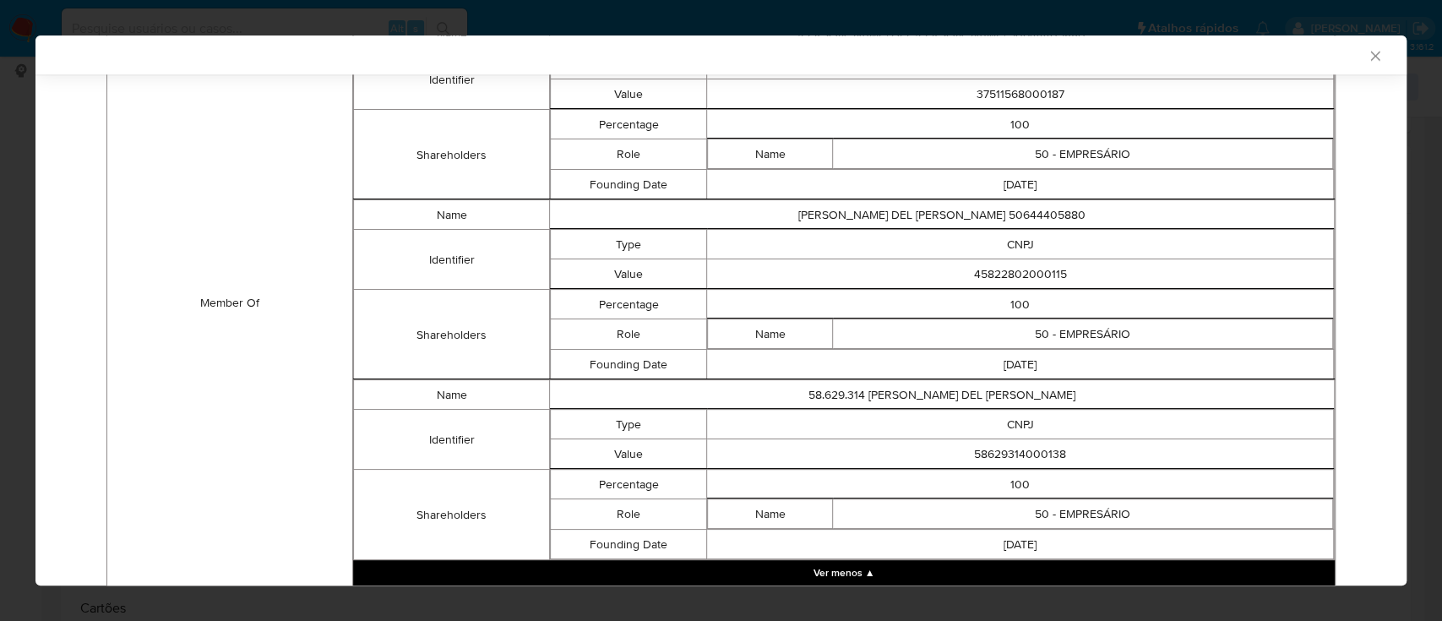
scroll to position [1610, 0]
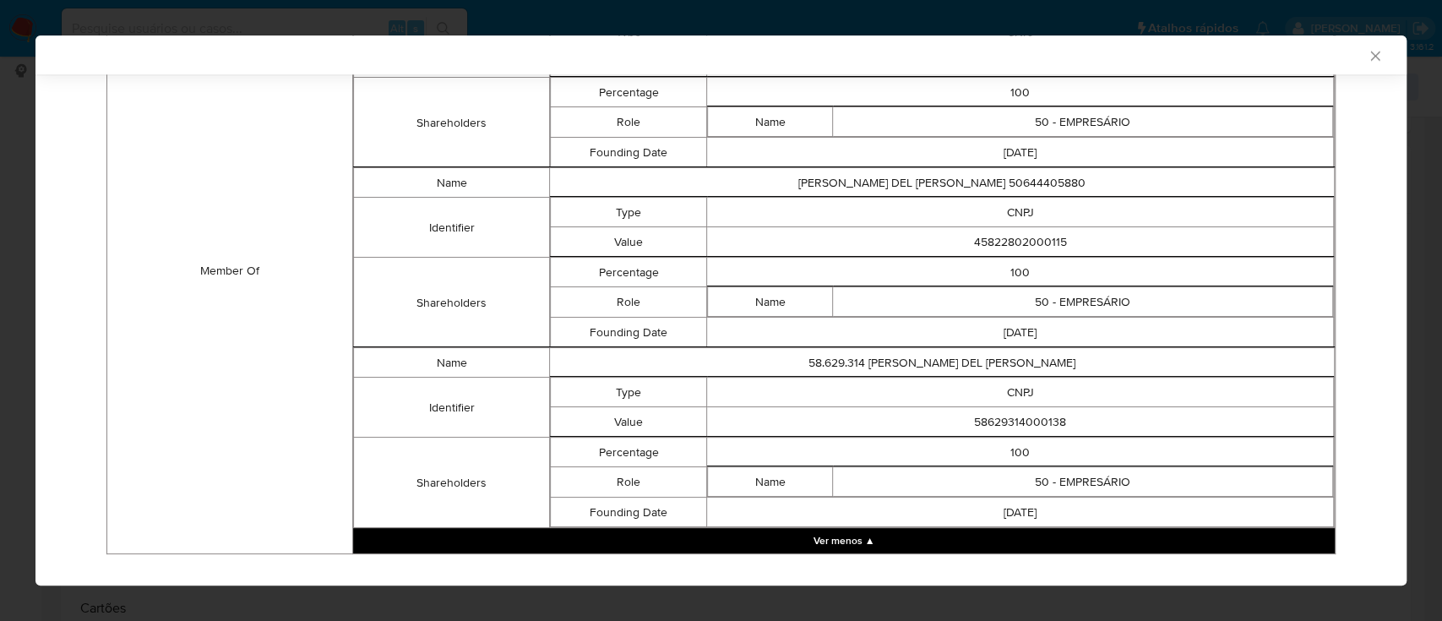
click at [1054, 66] on div "AML Data Collector" at bounding box center [720, 54] width 1371 height 39
drag, startPoint x: 1065, startPoint y: 418, endPoint x: 929, endPoint y: 409, distance: 135.5
click at [929, 409] on td "58629314000138" at bounding box center [1020, 422] width 627 height 30
copy td "58629314000138"
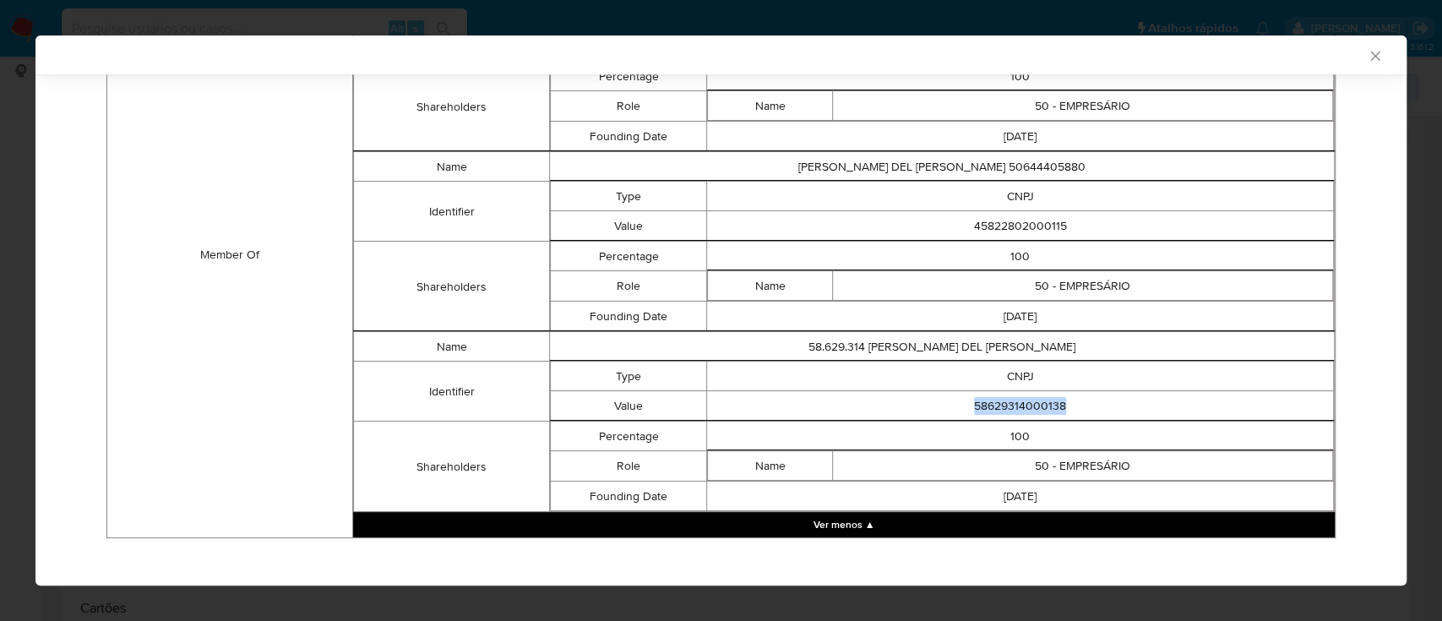
scroll to position [1629, 0]
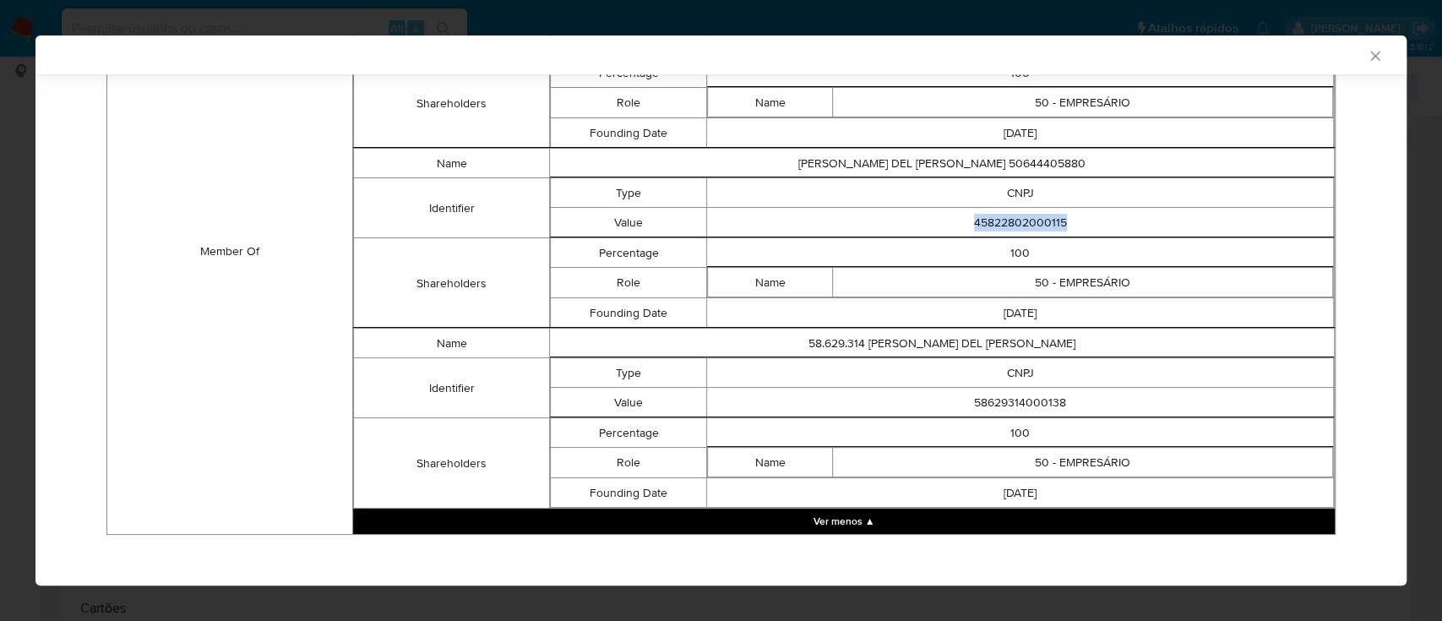
drag, startPoint x: 1072, startPoint y: 225, endPoint x: 959, endPoint y: 224, distance: 113.2
click at [959, 224] on td "45822802000115" at bounding box center [1020, 223] width 627 height 30
copy td "45822802000115"
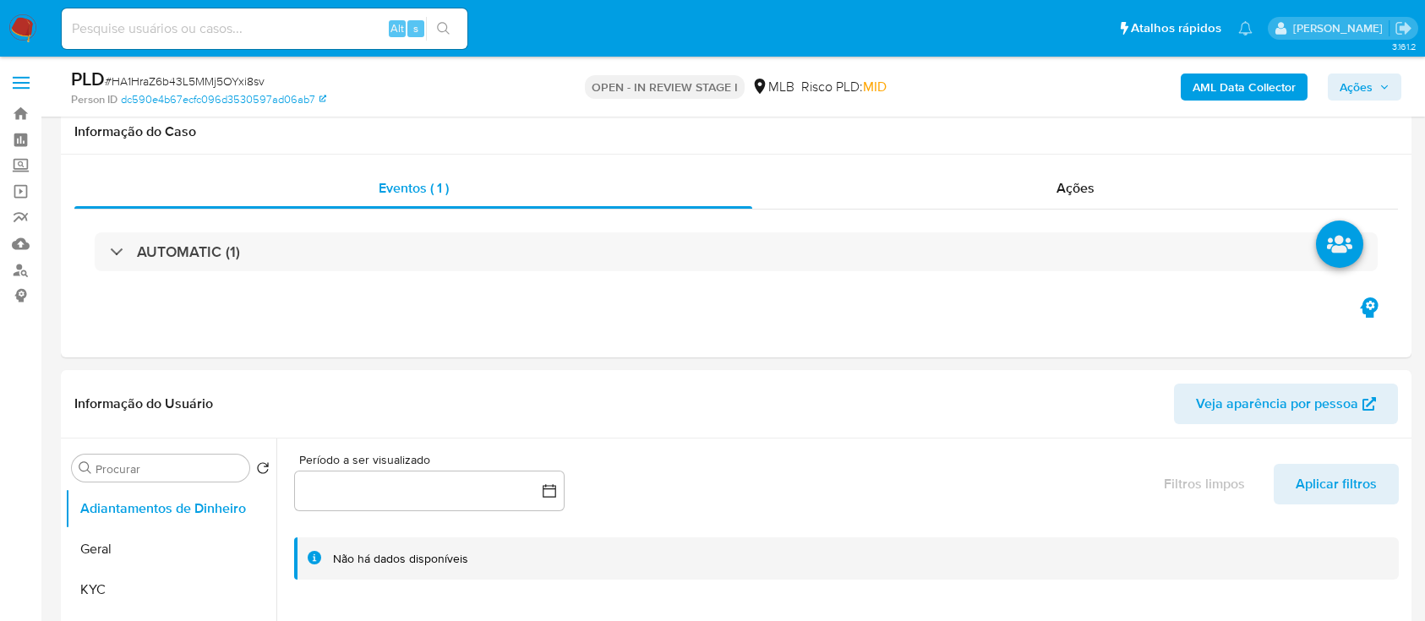
scroll to position [1352, 0]
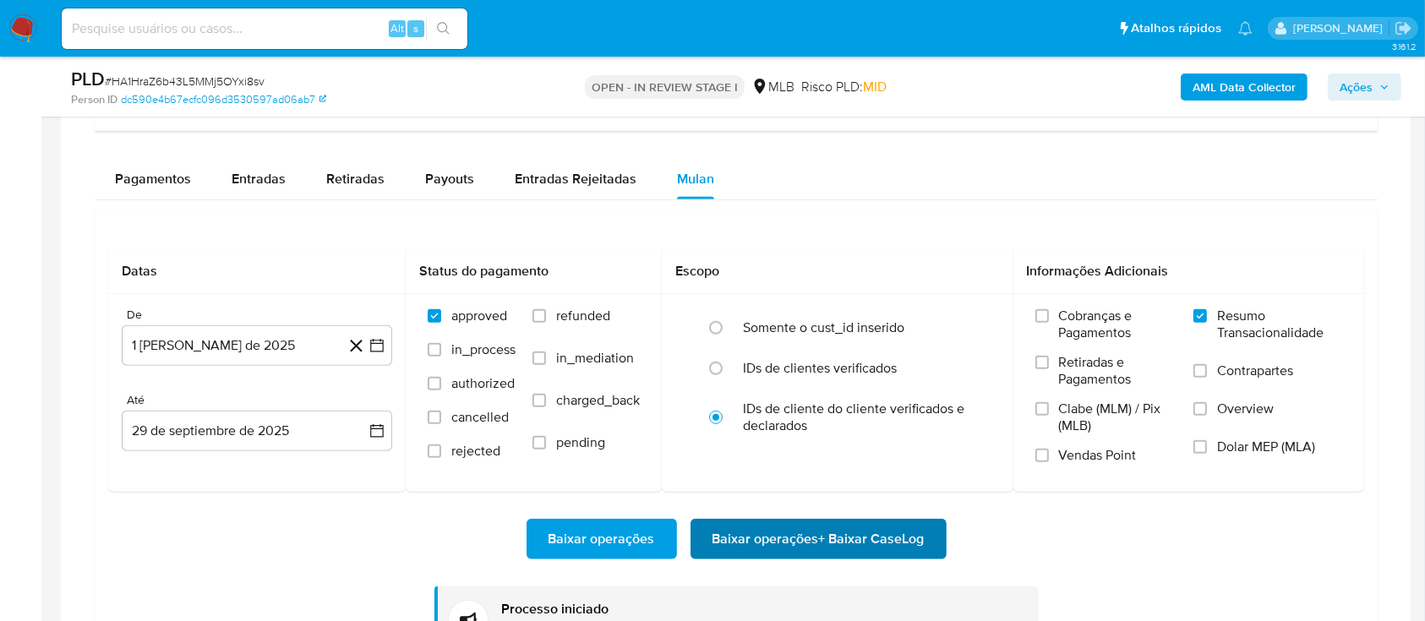
click at [813, 533] on span "Baixar operações + Baixar CaseLog" at bounding box center [818, 538] width 212 height 37
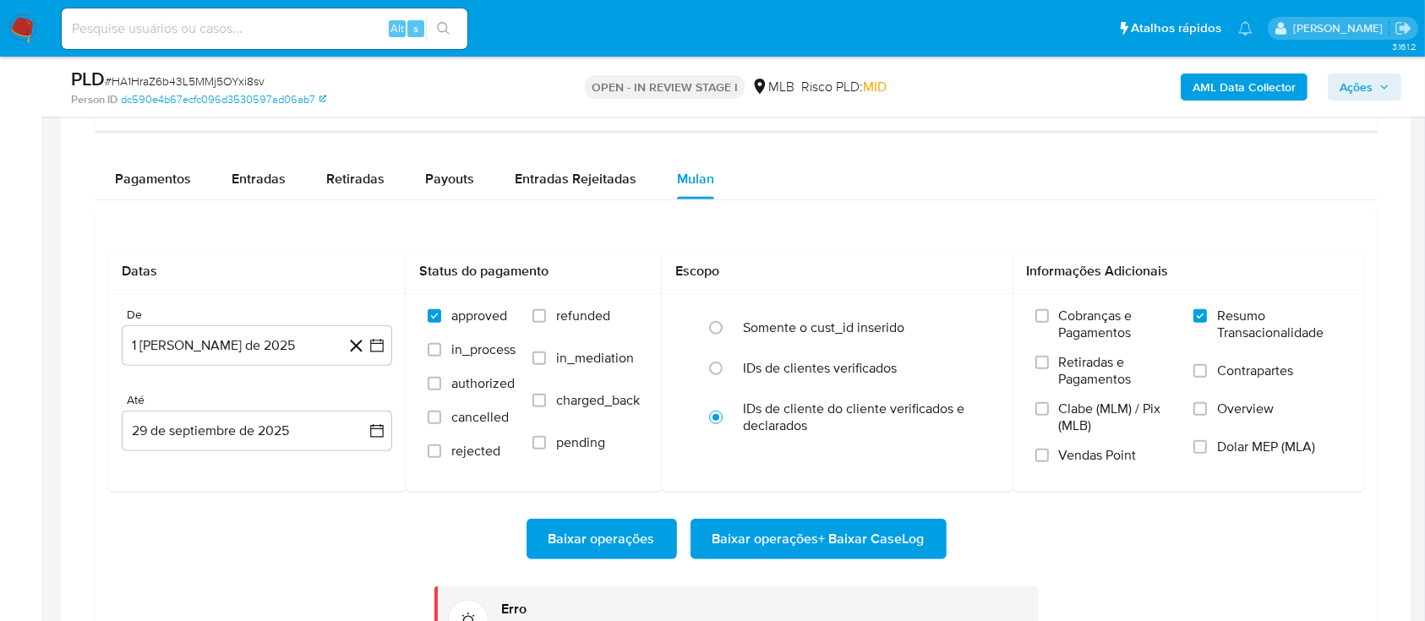
click at [802, 536] on span "Baixar operações + Baixar CaseLog" at bounding box center [818, 538] width 212 height 37
click at [805, 539] on span "Baixar operações + Baixar CaseLog" at bounding box center [818, 538] width 212 height 37
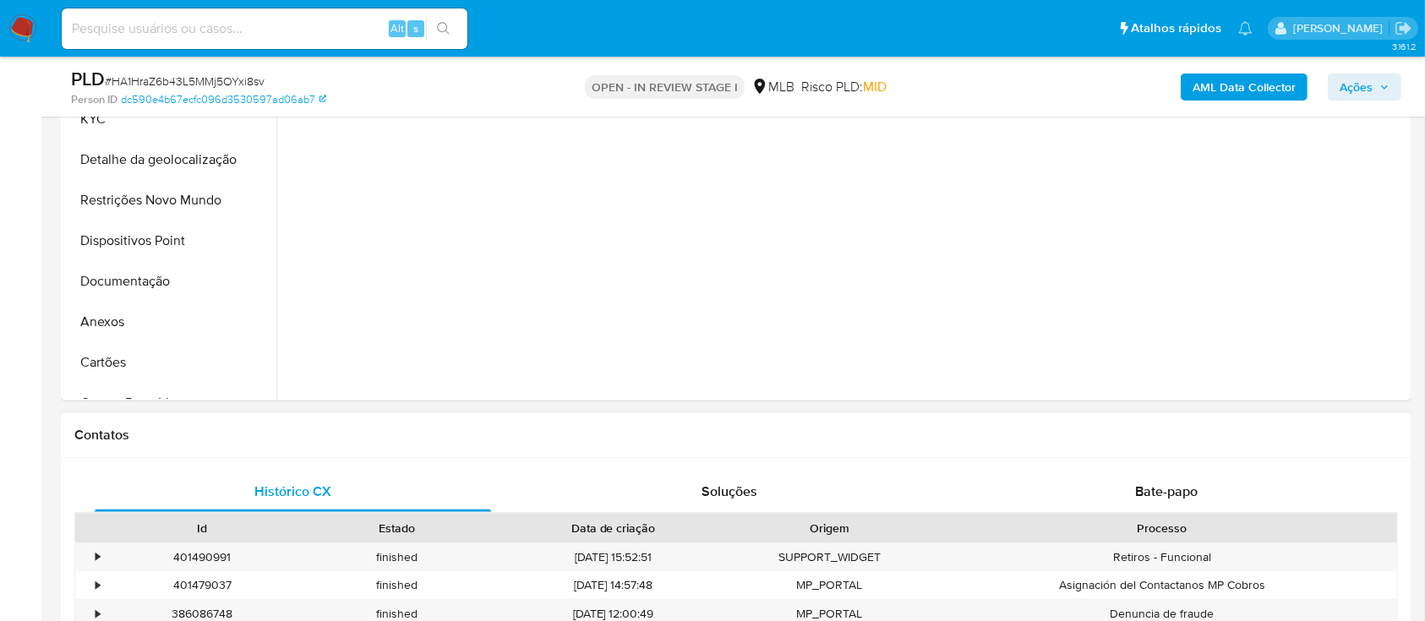
scroll to position [338, 0]
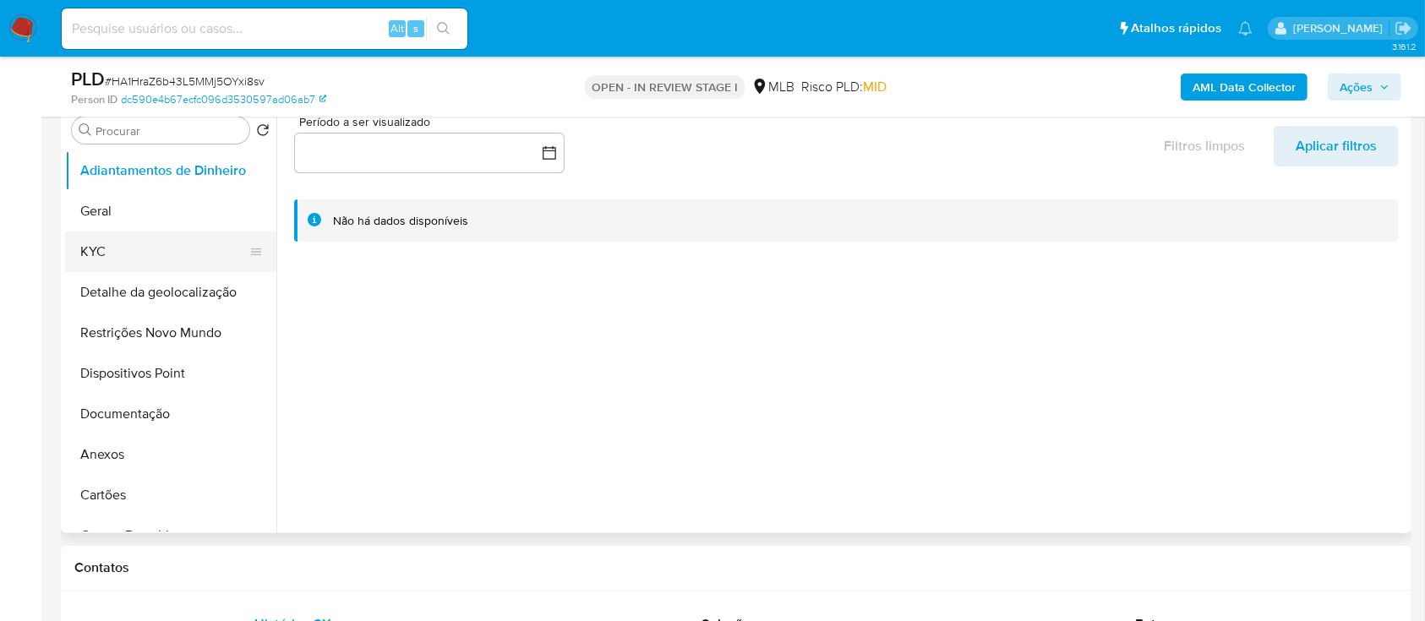
drag, startPoint x: 99, startPoint y: 247, endPoint x: 251, endPoint y: 257, distance: 152.4
click at [99, 248] on button "KYC" at bounding box center [164, 252] width 198 height 41
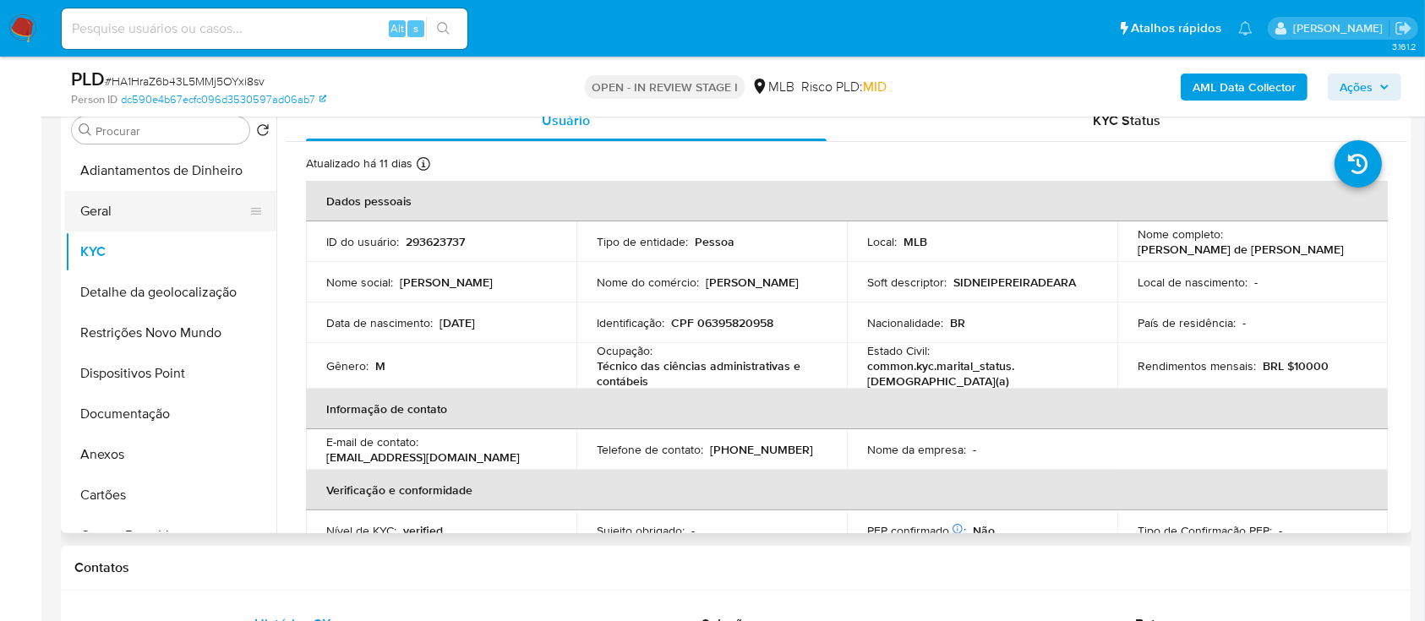
click at [89, 193] on button "Geral" at bounding box center [164, 211] width 198 height 41
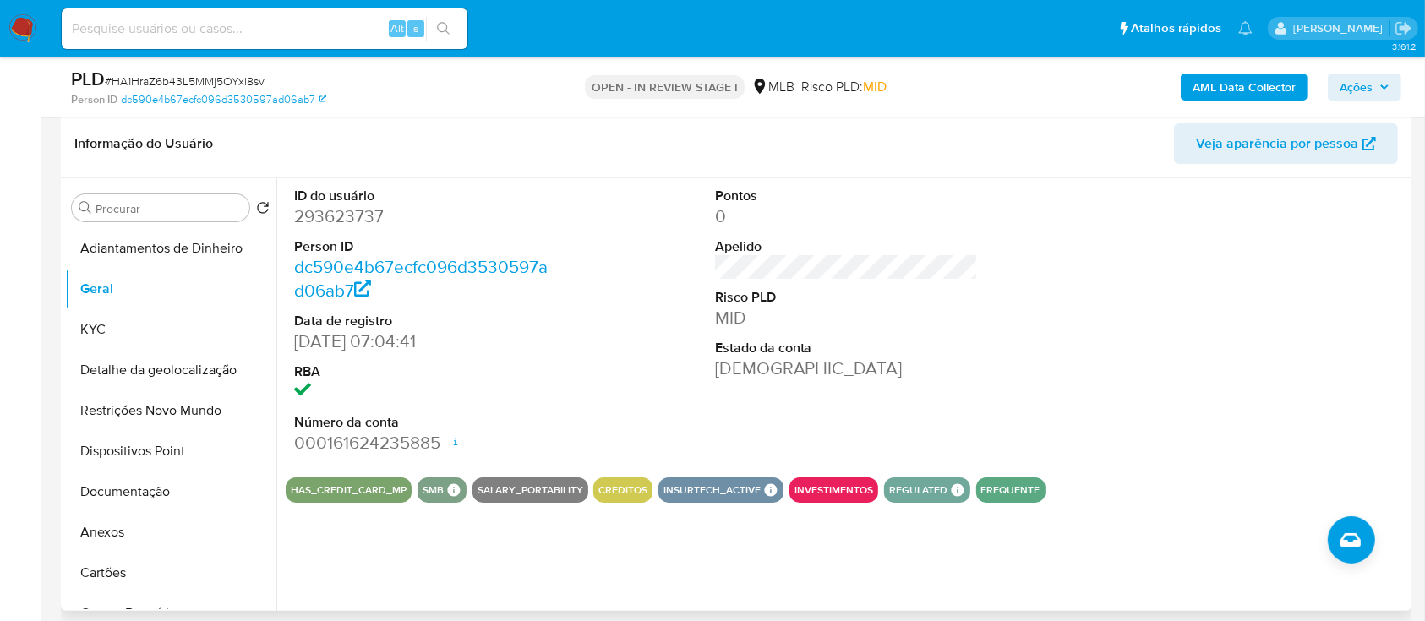
scroll to position [225, 0]
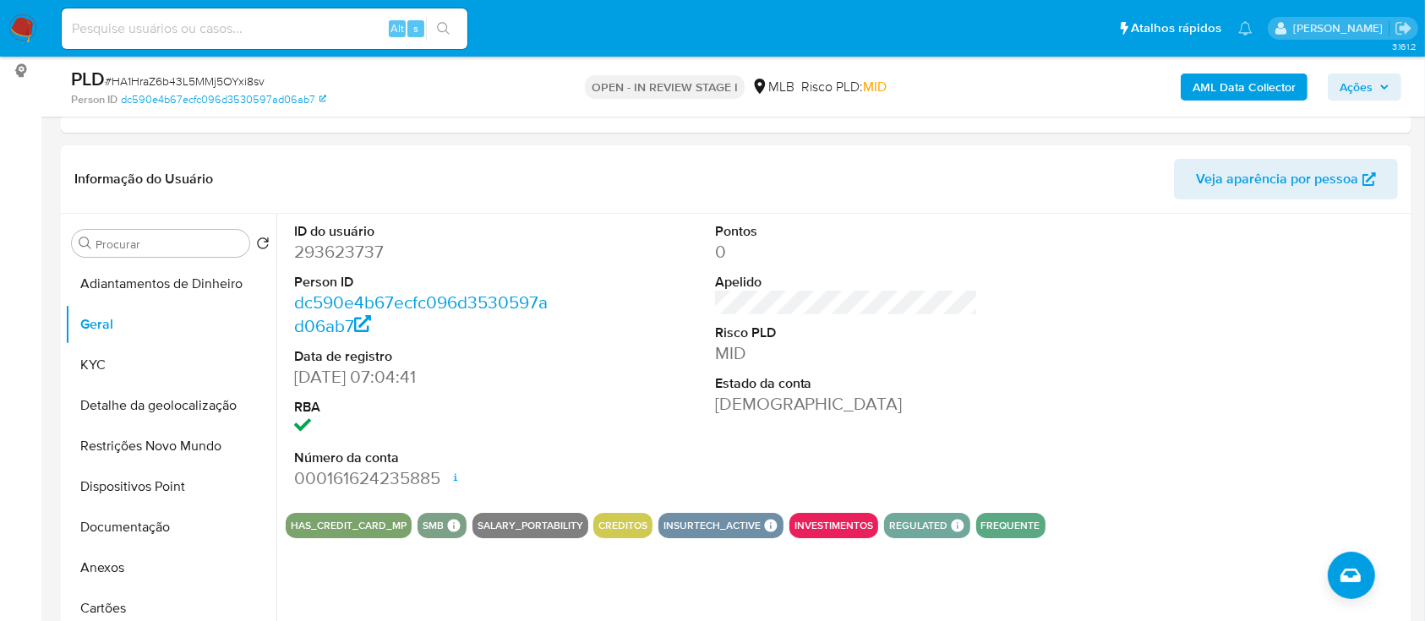
drag, startPoint x: 1256, startPoint y: 270, endPoint x: 750, endPoint y: 17, distance: 566.1
click at [1223, 253] on div at bounding box center [1266, 357] width 281 height 286
click at [157, 352] on button "KYC" at bounding box center [164, 365] width 198 height 41
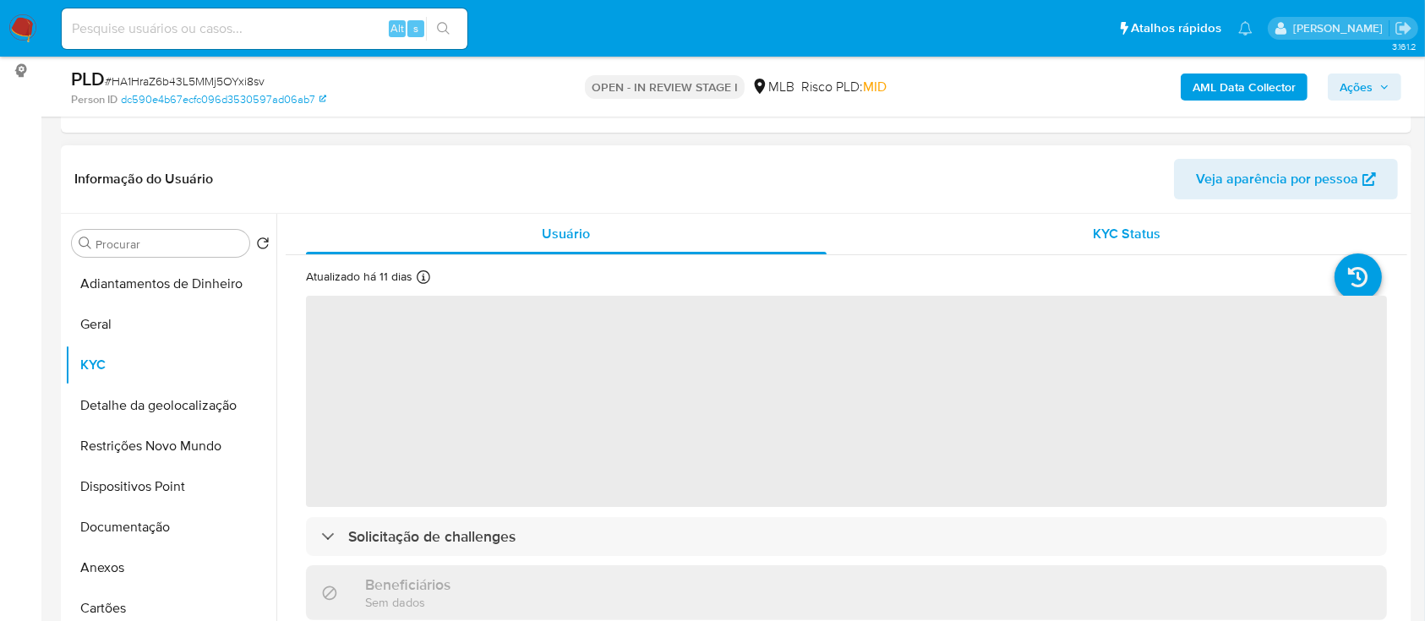
scroll to position [112, 0]
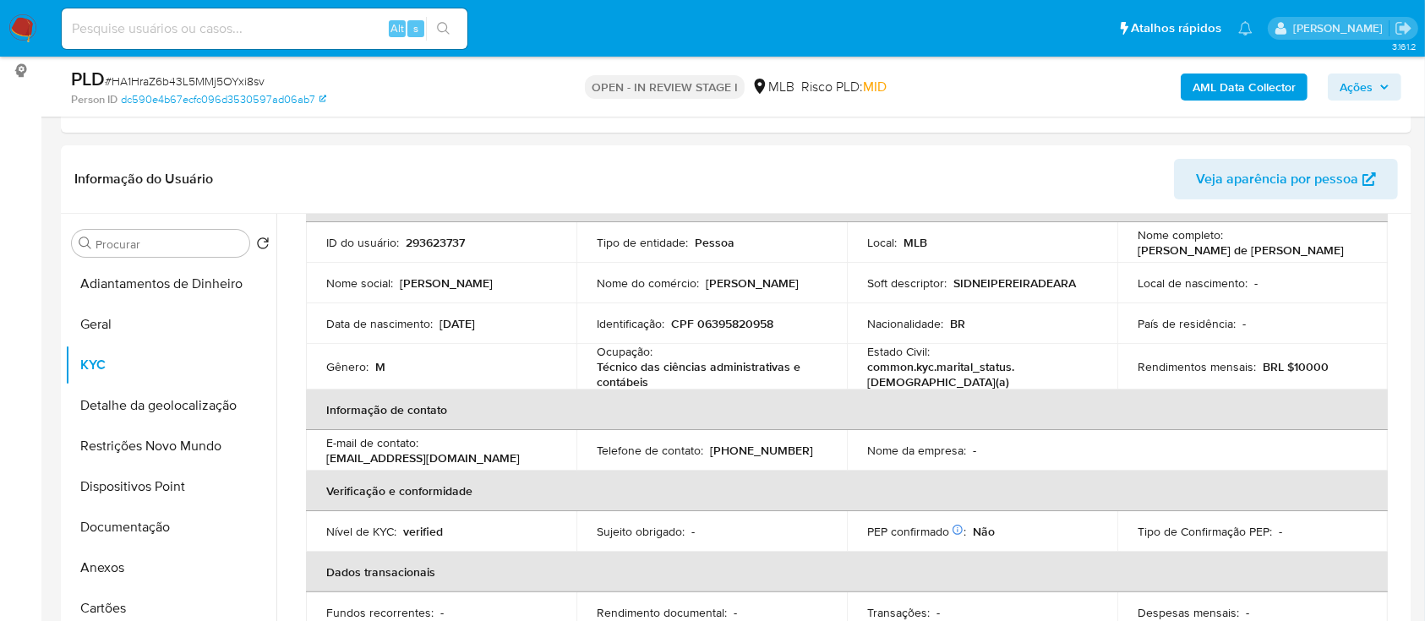
drag, startPoint x: 8, startPoint y: 242, endPoint x: 307, endPoint y: 71, distance: 343.7
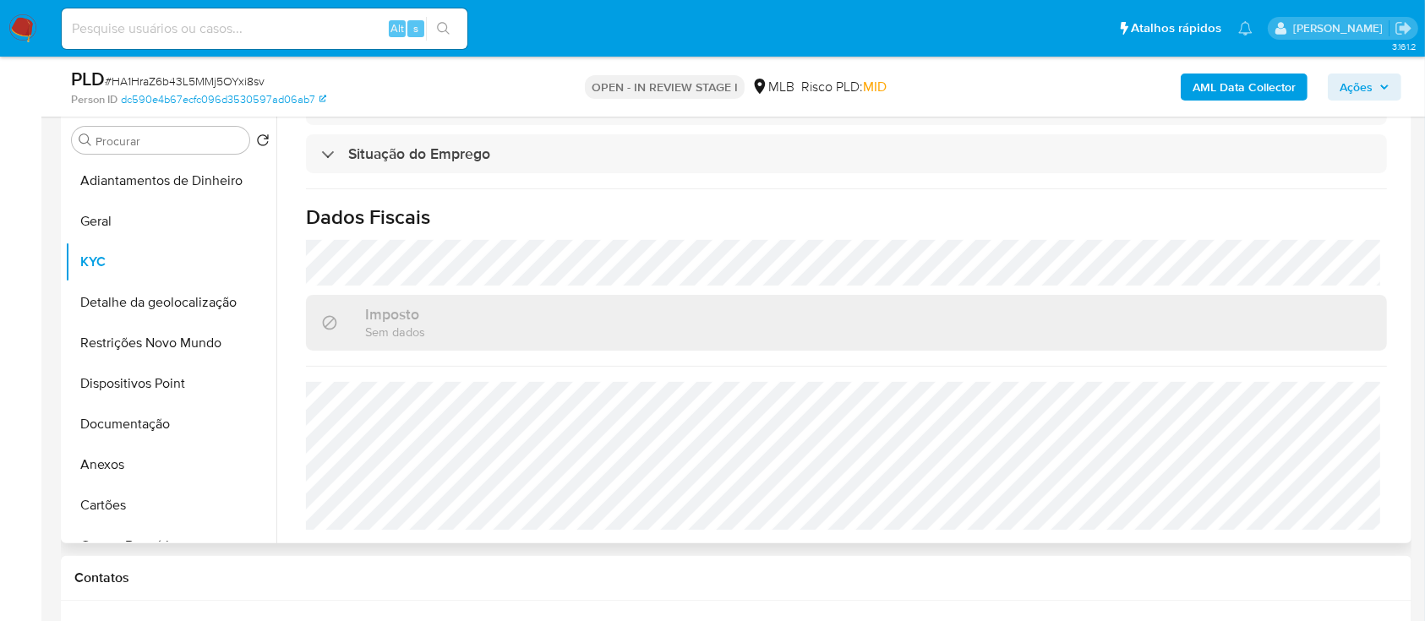
scroll to position [450, 0]
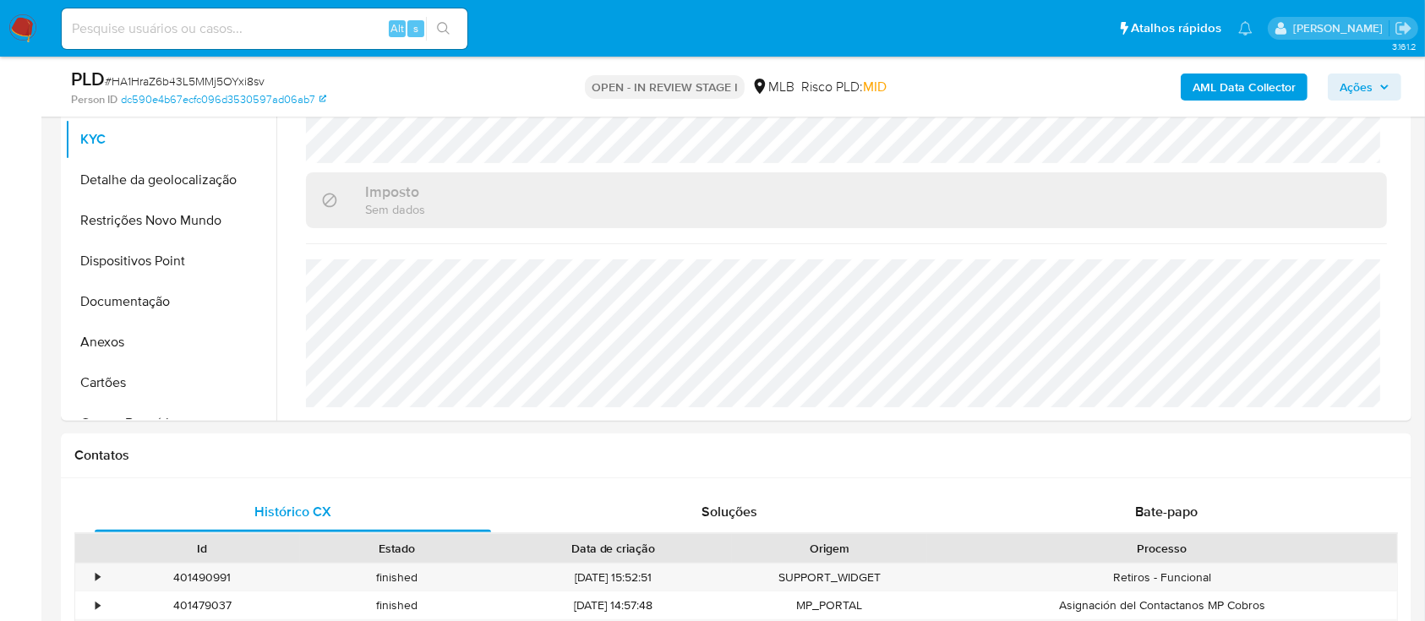
click at [154, 172] on button "Detalhe da geolocalização" at bounding box center [164, 180] width 198 height 41
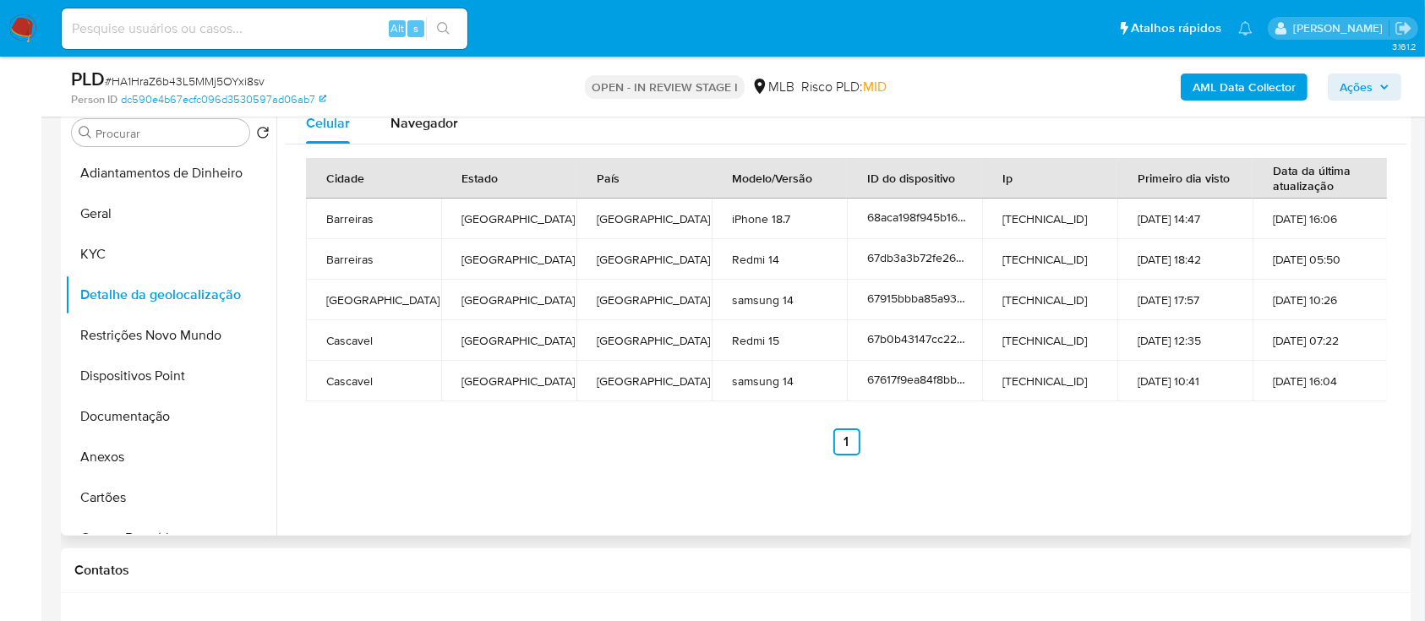
scroll to position [225, 0]
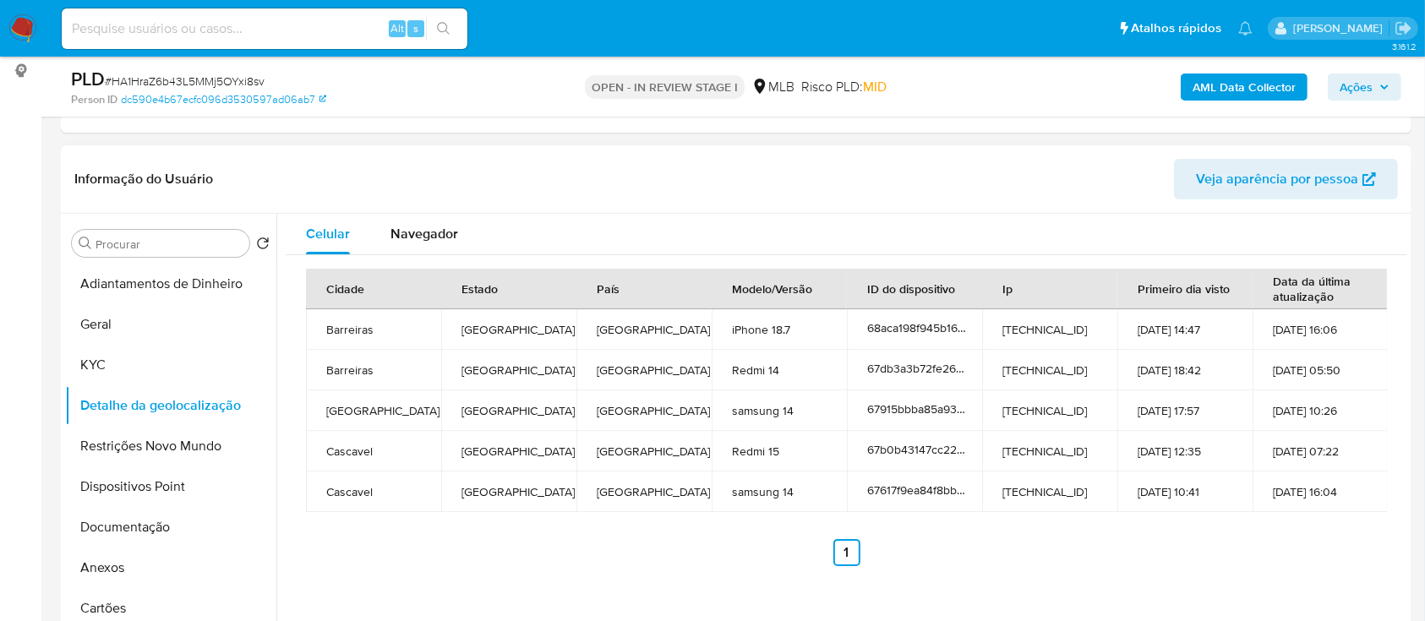
click at [588, 582] on div "Celular Navegador Cidade Estado País Modelo/Versão ID do dispositivo Ip Primeir…" at bounding box center [841, 430] width 1131 height 433
click at [137, 443] on button "Restrições Novo Mundo" at bounding box center [164, 446] width 198 height 41
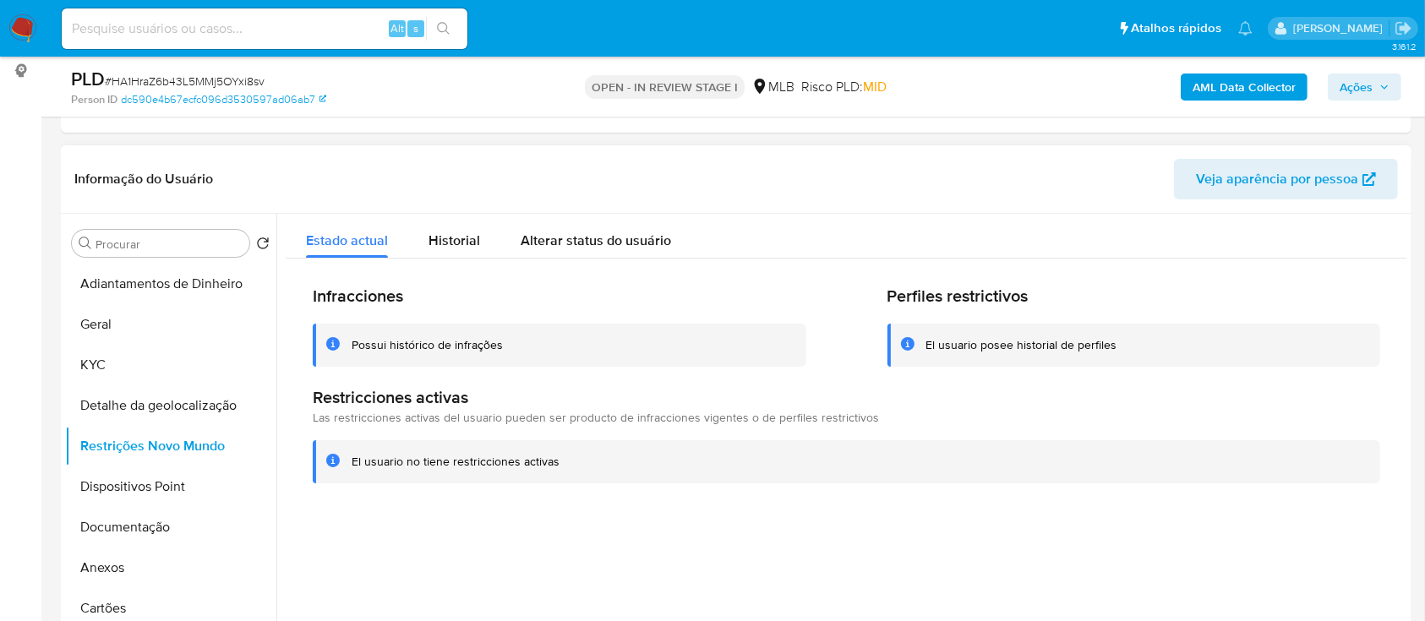
click at [469, 528] on div at bounding box center [841, 430] width 1131 height 433
click at [133, 490] on button "Dispositivos Point" at bounding box center [164, 486] width 198 height 41
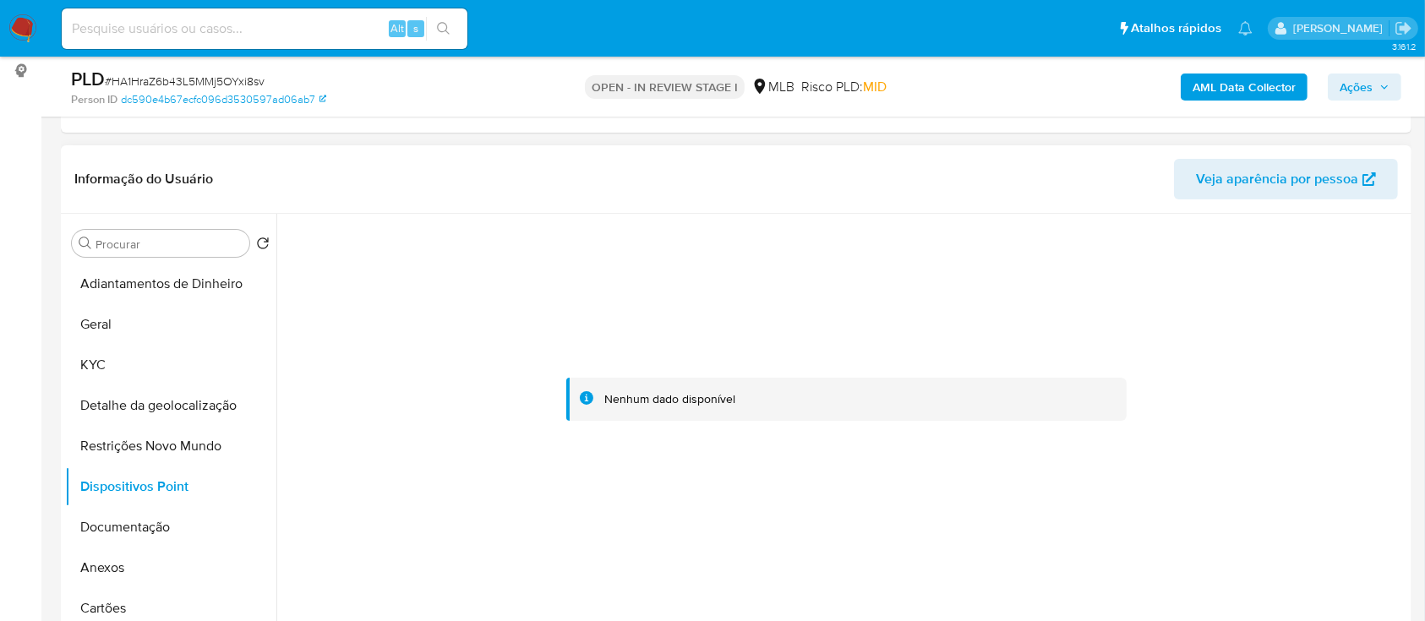
click at [519, 488] on div at bounding box center [846, 400] width 1121 height 372
drag, startPoint x: 1205, startPoint y: 430, endPoint x: 1190, endPoint y: 414, distance: 22.1
click at [1206, 429] on div at bounding box center [846, 400] width 1121 height 372
click at [116, 531] on button "Documentação" at bounding box center [164, 527] width 198 height 41
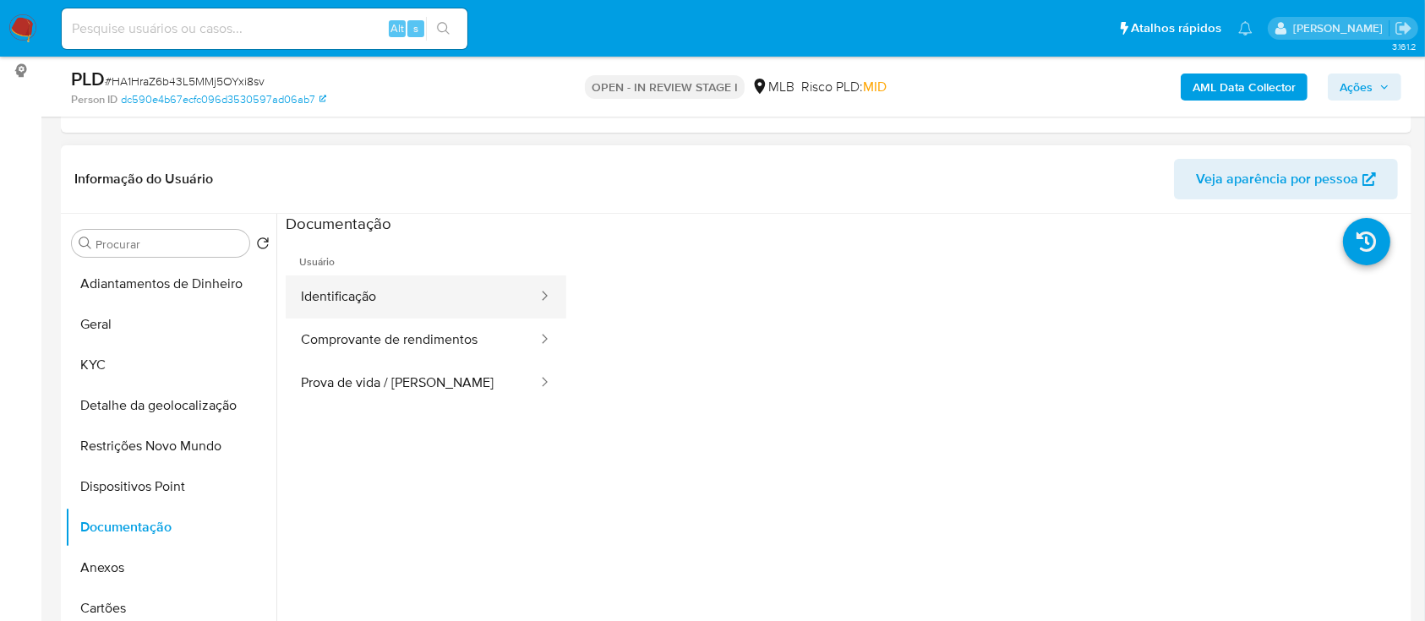
click at [376, 296] on button "Identificação" at bounding box center [412, 296] width 253 height 43
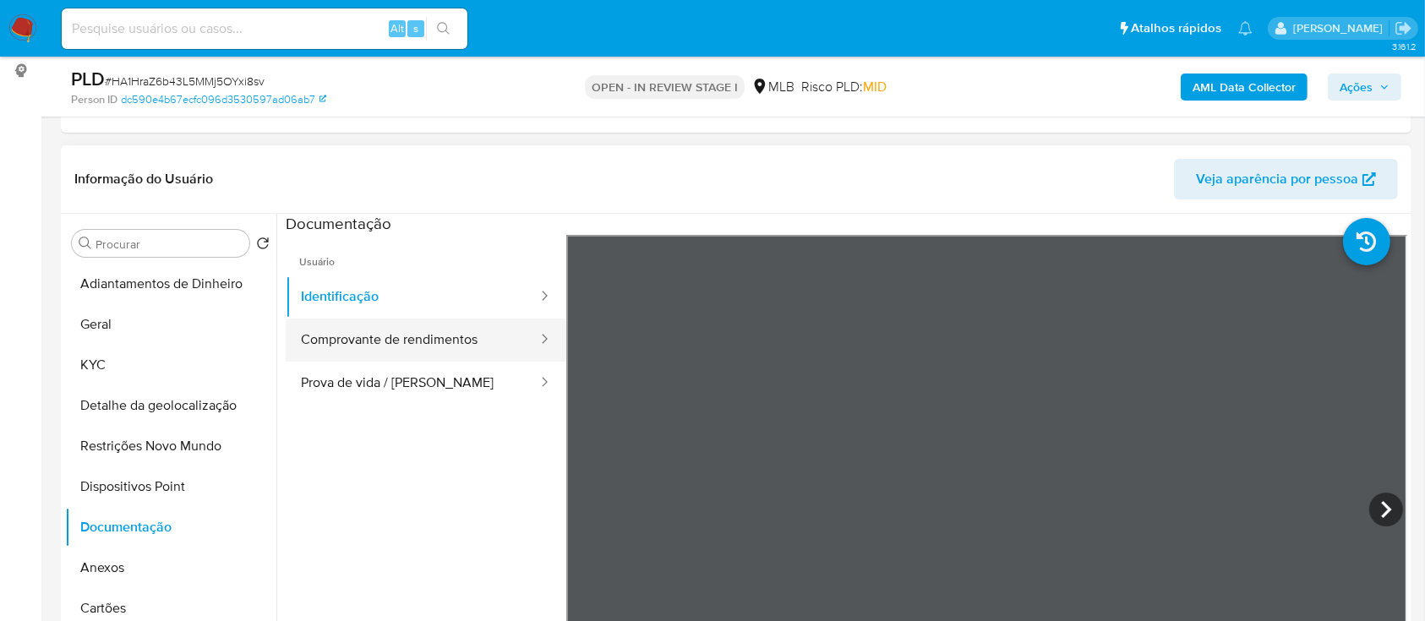
click at [392, 341] on button "Comprovante de rendimentos" at bounding box center [412, 340] width 253 height 43
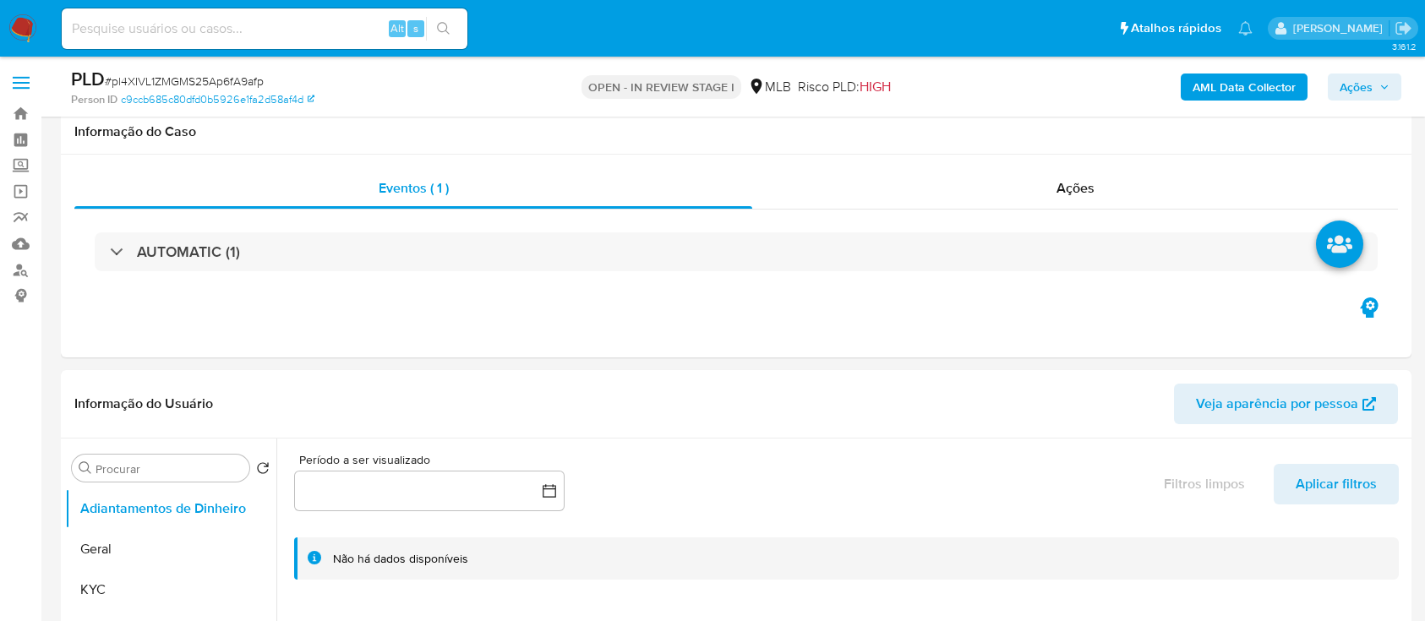
scroll to position [1352, 0]
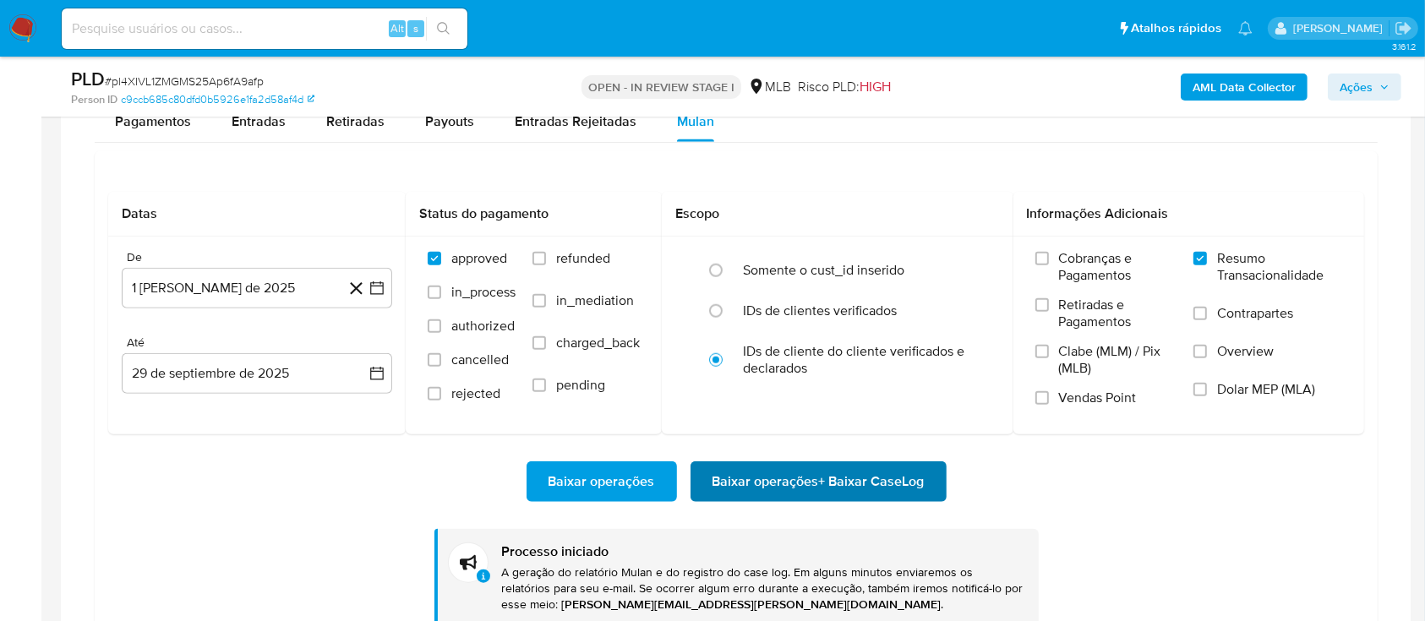
click at [803, 464] on span "Baixar operações + Baixar CaseLog" at bounding box center [818, 481] width 212 height 37
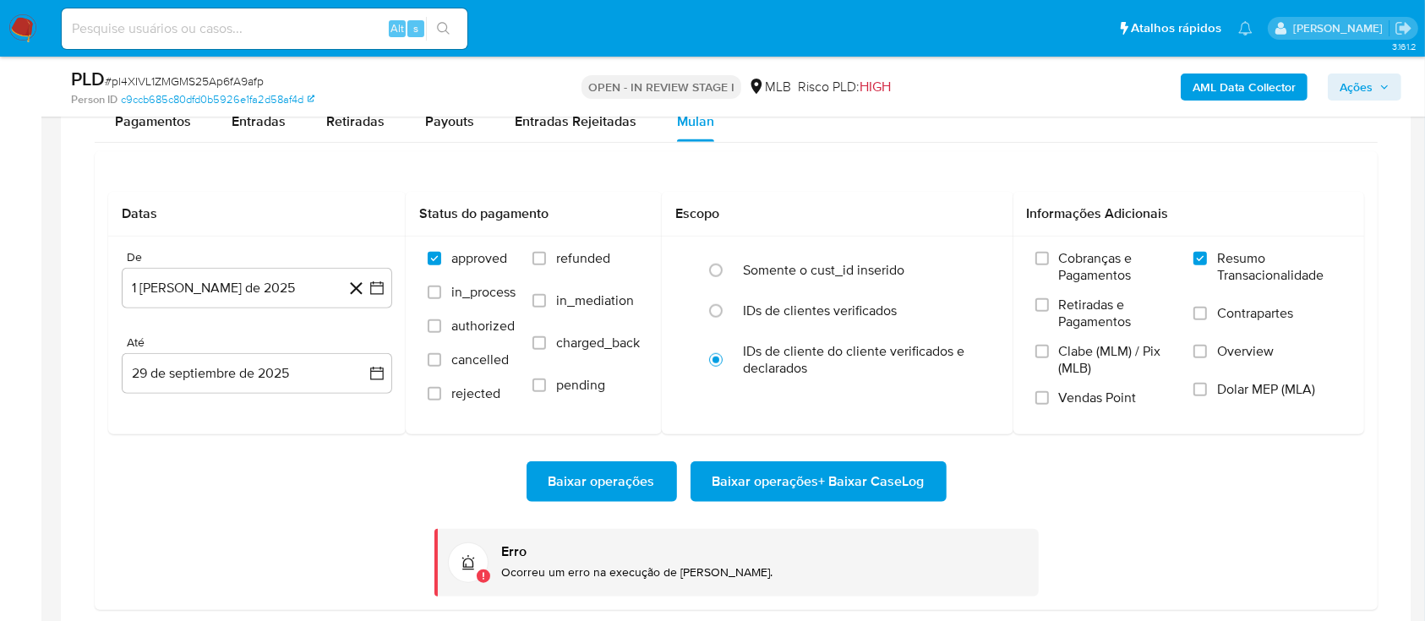
click at [862, 477] on span "Baixar operações + Baixar CaseLog" at bounding box center [818, 481] width 212 height 37
click at [856, 471] on span "Baixar operações + Baixar CaseLog" at bounding box center [818, 481] width 212 height 37
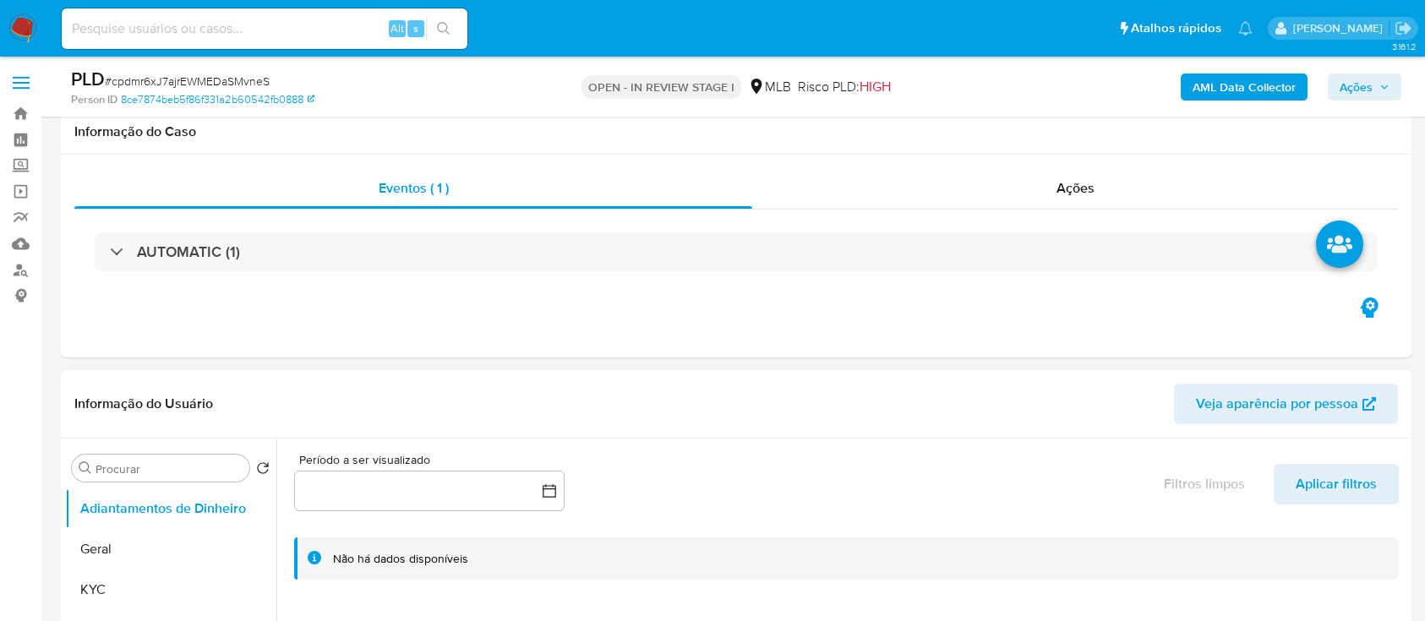
scroll to position [1352, 0]
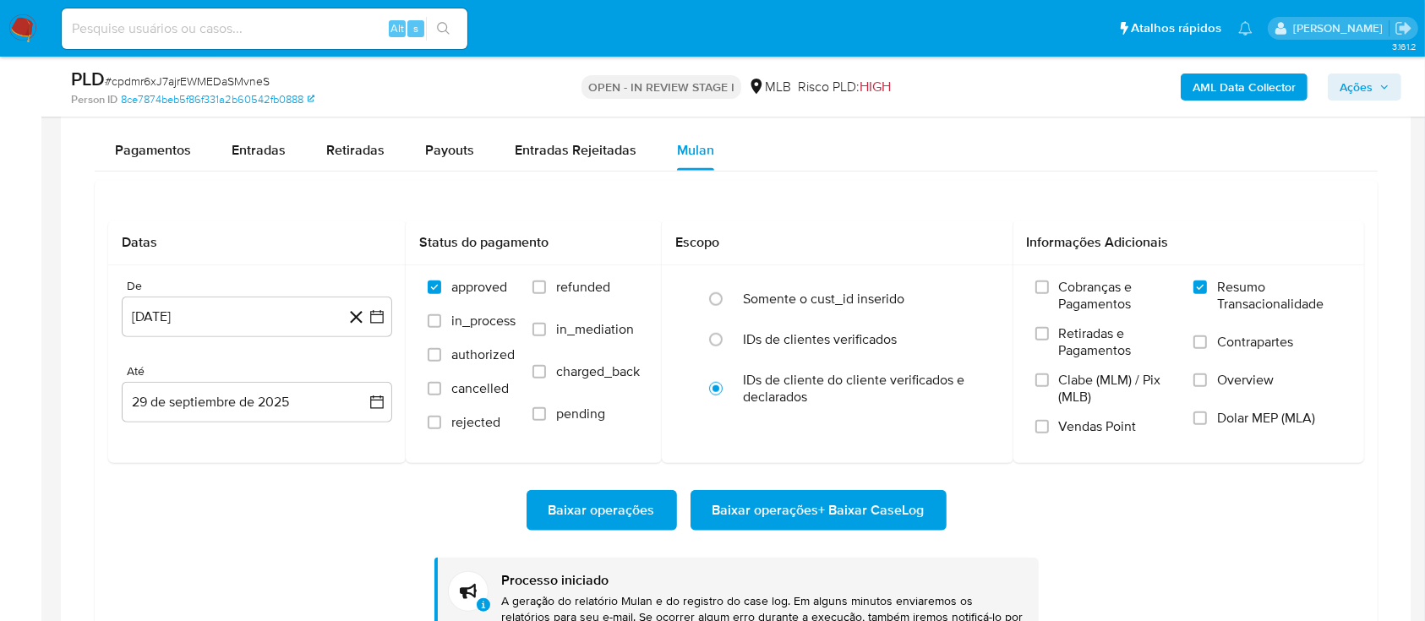
click at [1005, 480] on div "Baixar operações Baixar operações + Baixar CaseLog Processo iniciado A geração …" at bounding box center [736, 558] width 1256 height 191
click at [805, 501] on span "Baixar operações + Baixar CaseLog" at bounding box center [818, 510] width 212 height 37
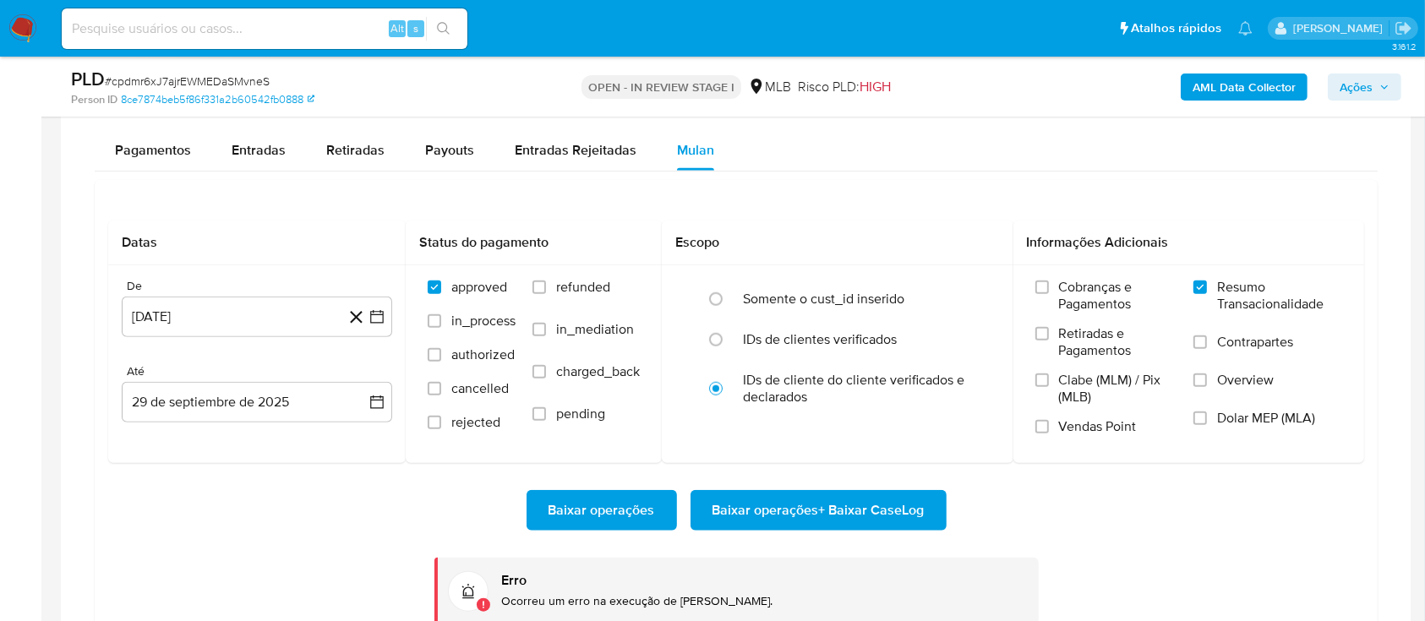
click at [855, 514] on span "Baixar operações + Baixar CaseLog" at bounding box center [818, 510] width 212 height 37
click at [1153, 514] on div "Baixar operações Baixar operações + Baixar CaseLog" at bounding box center [736, 510] width 1256 height 41
click at [781, 511] on span "Baixar operações + Baixar CaseLog" at bounding box center [818, 510] width 212 height 37
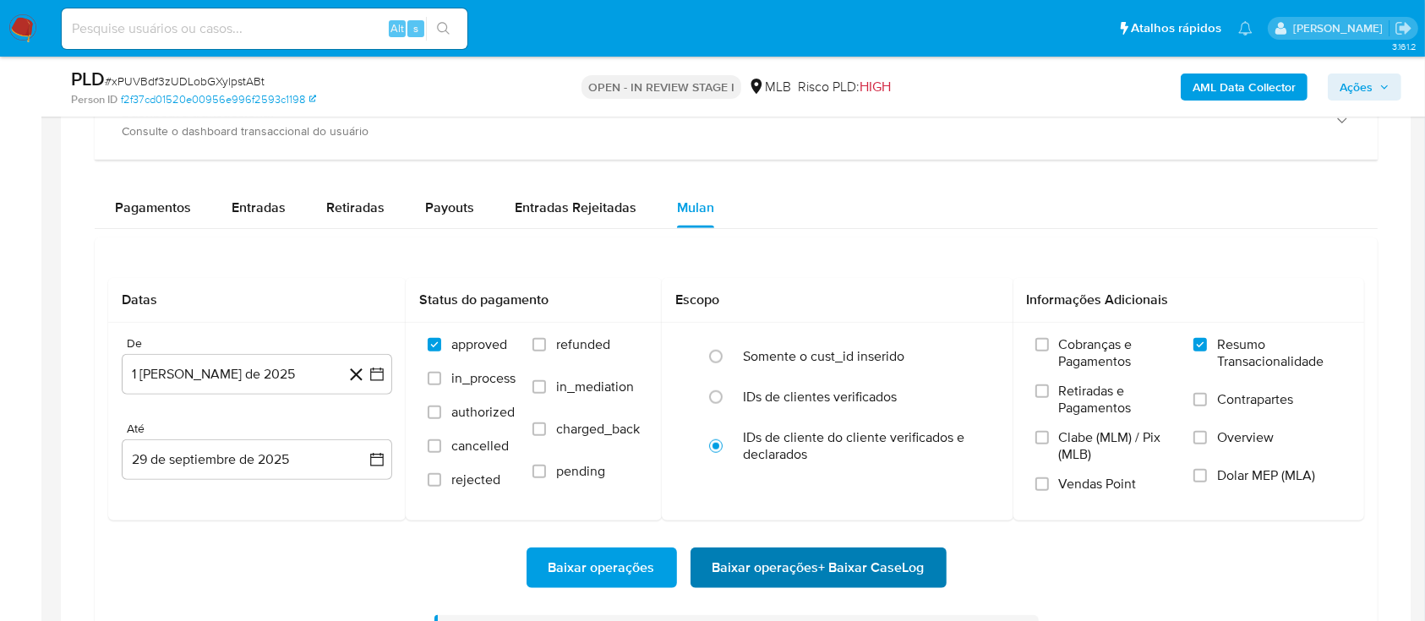
click at [798, 569] on span "Baixar operações + Baixar CaseLog" at bounding box center [818, 567] width 212 height 37
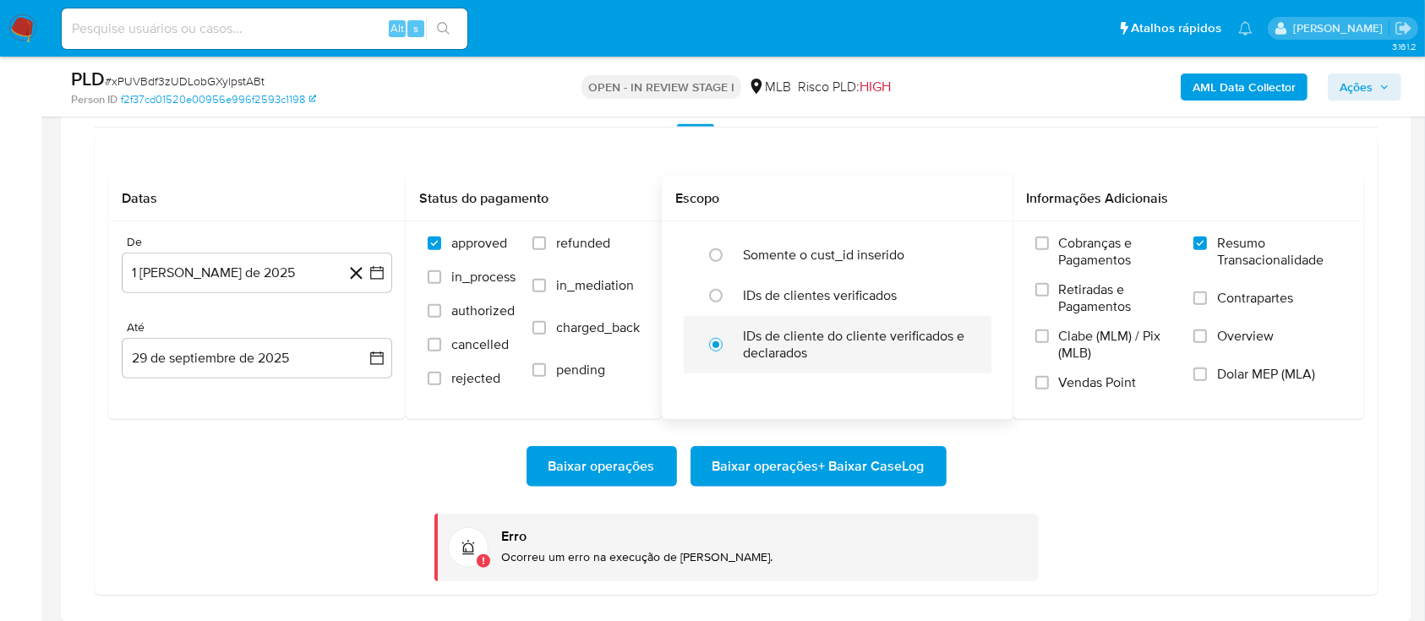
scroll to position [1464, 0]
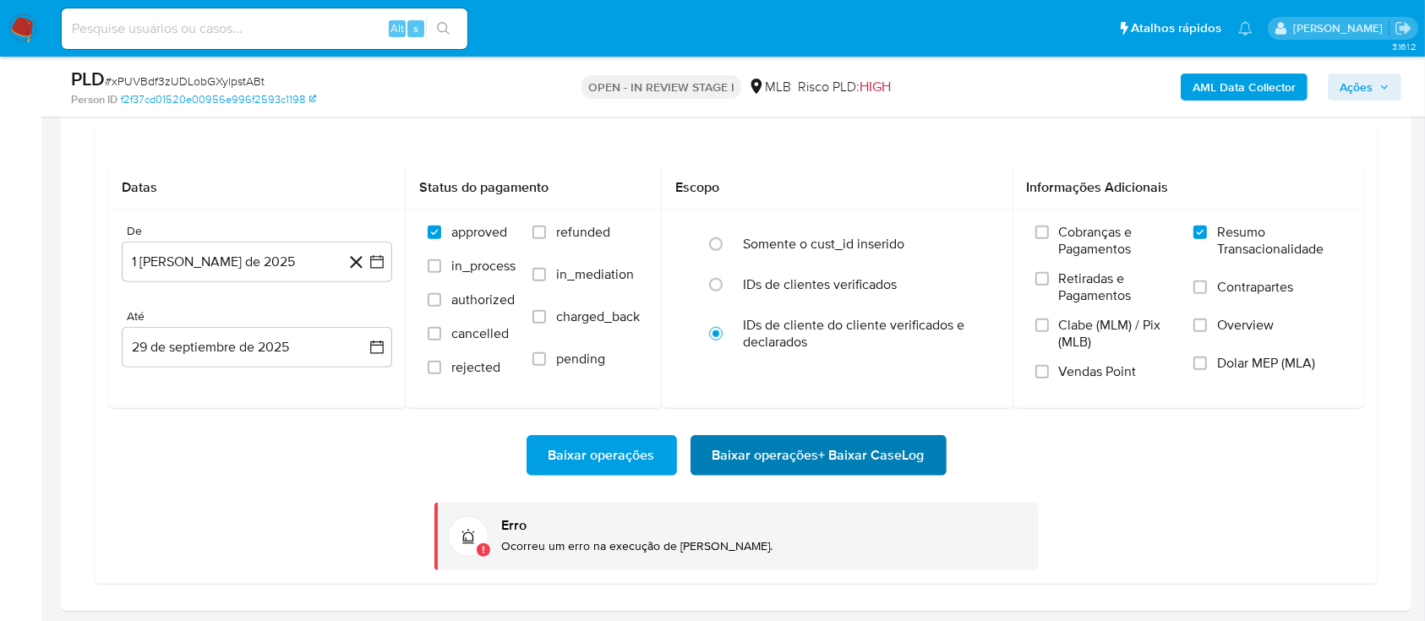
click at [738, 475] on div "Baixar operações Baixar operações + Baixar CaseLog Erro Ocorreu um erro na exec…" at bounding box center [736, 489] width 1256 height 162
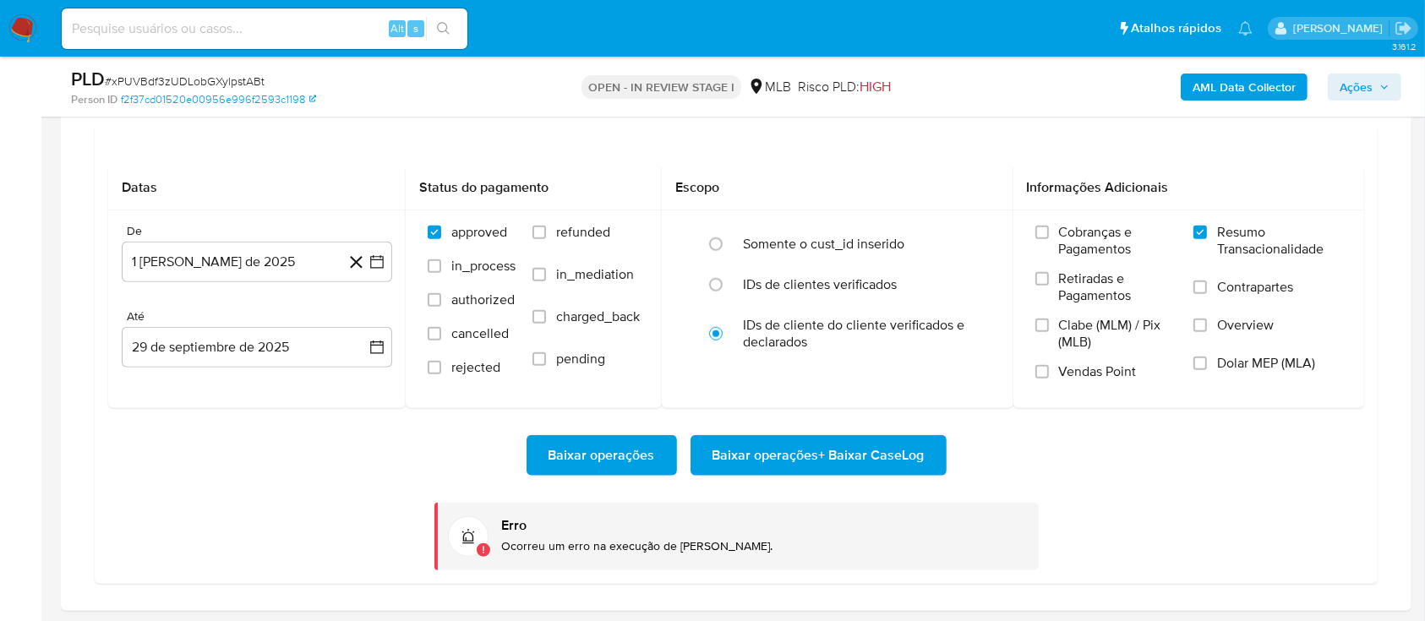
click at [743, 463] on span "Baixar operações + Baixar CaseLog" at bounding box center [818, 455] width 212 height 37
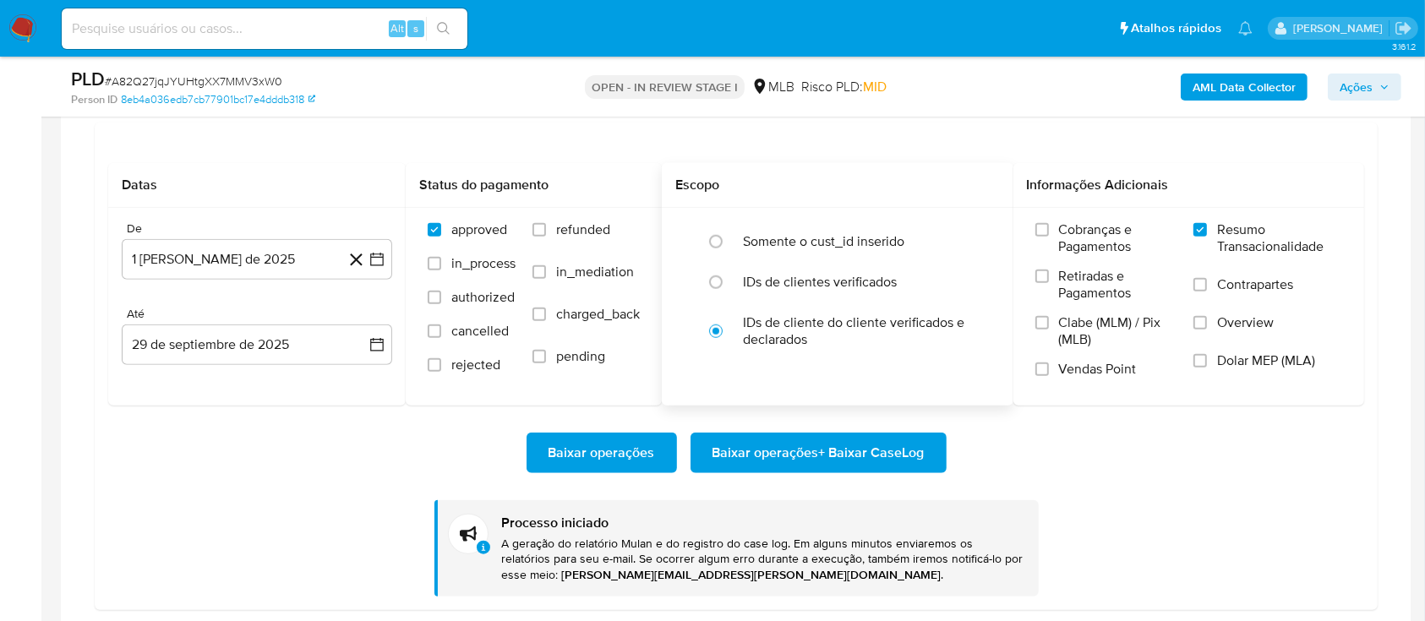
scroll to position [1464, 0]
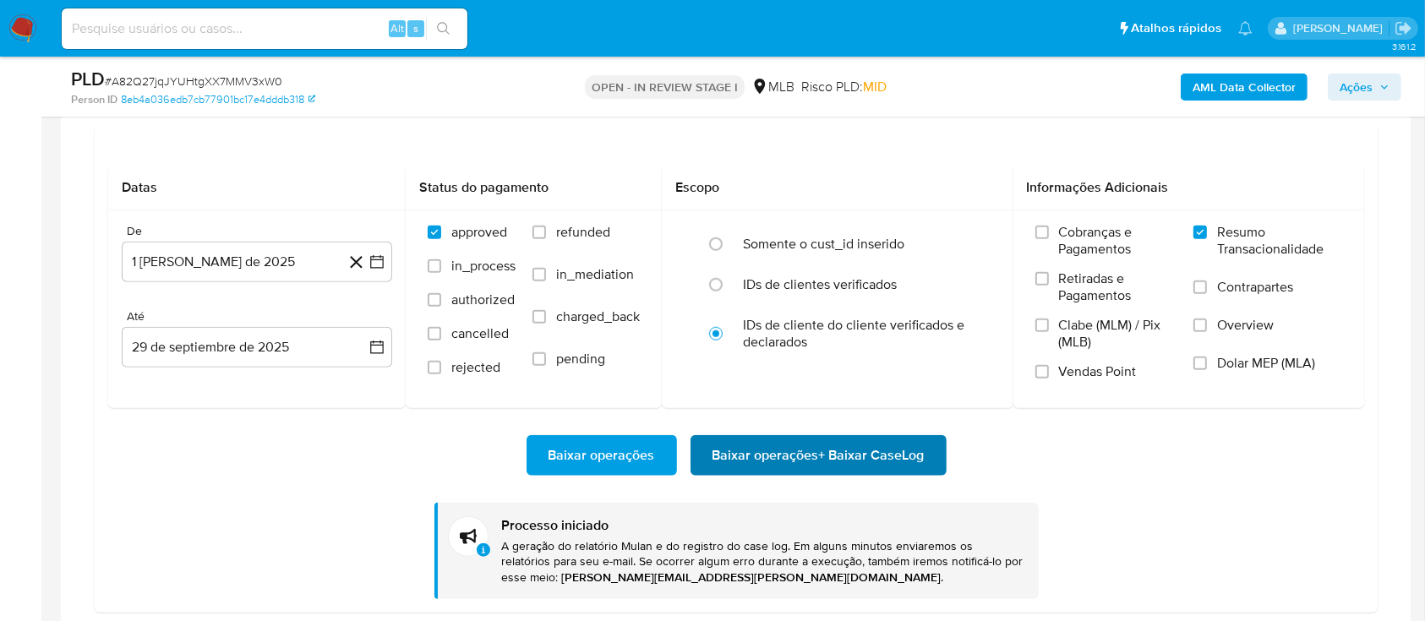
click at [777, 443] on span "Baixar operações + Baixar CaseLog" at bounding box center [818, 455] width 212 height 37
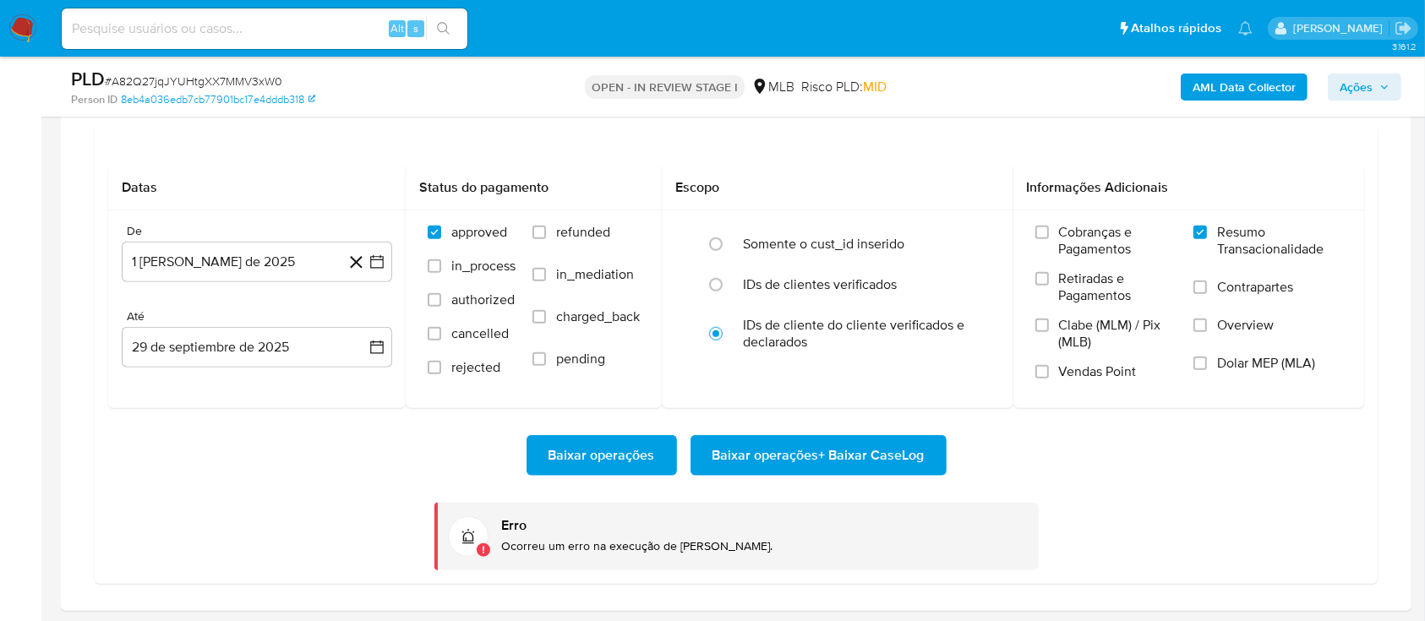
click at [808, 460] on span "Baixar operações + Baixar CaseLog" at bounding box center [818, 455] width 212 height 37
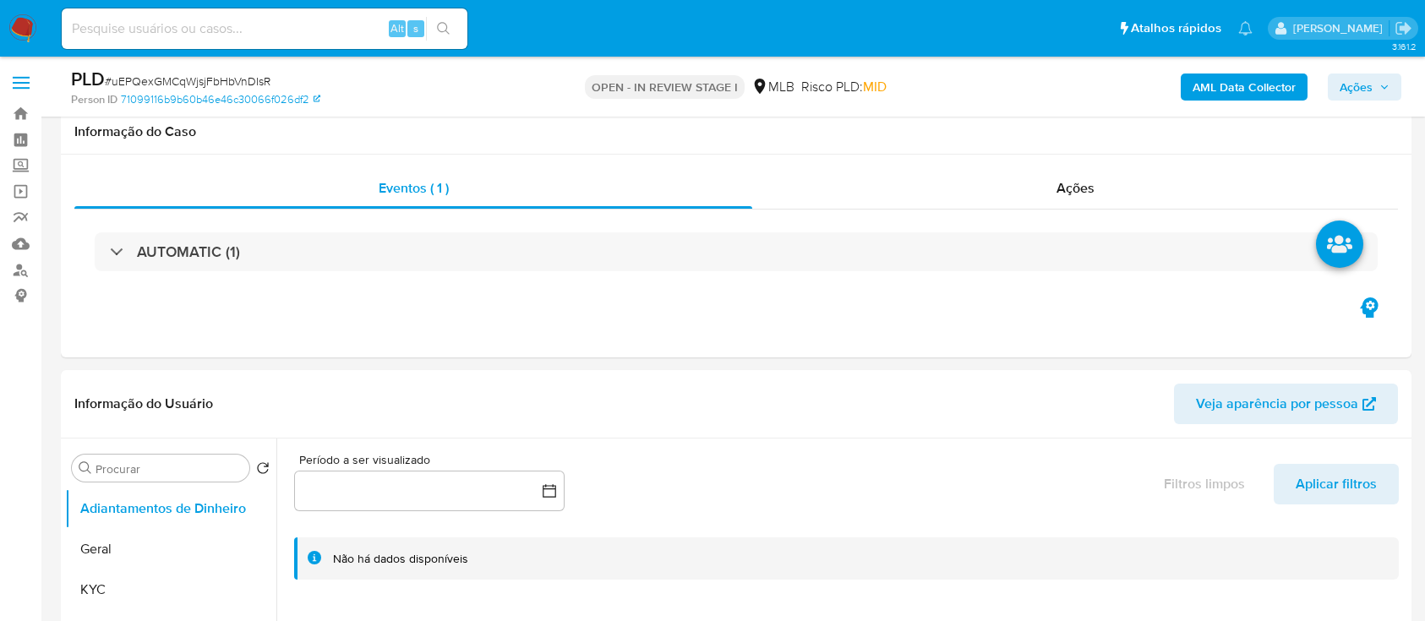
scroll to position [1352, 0]
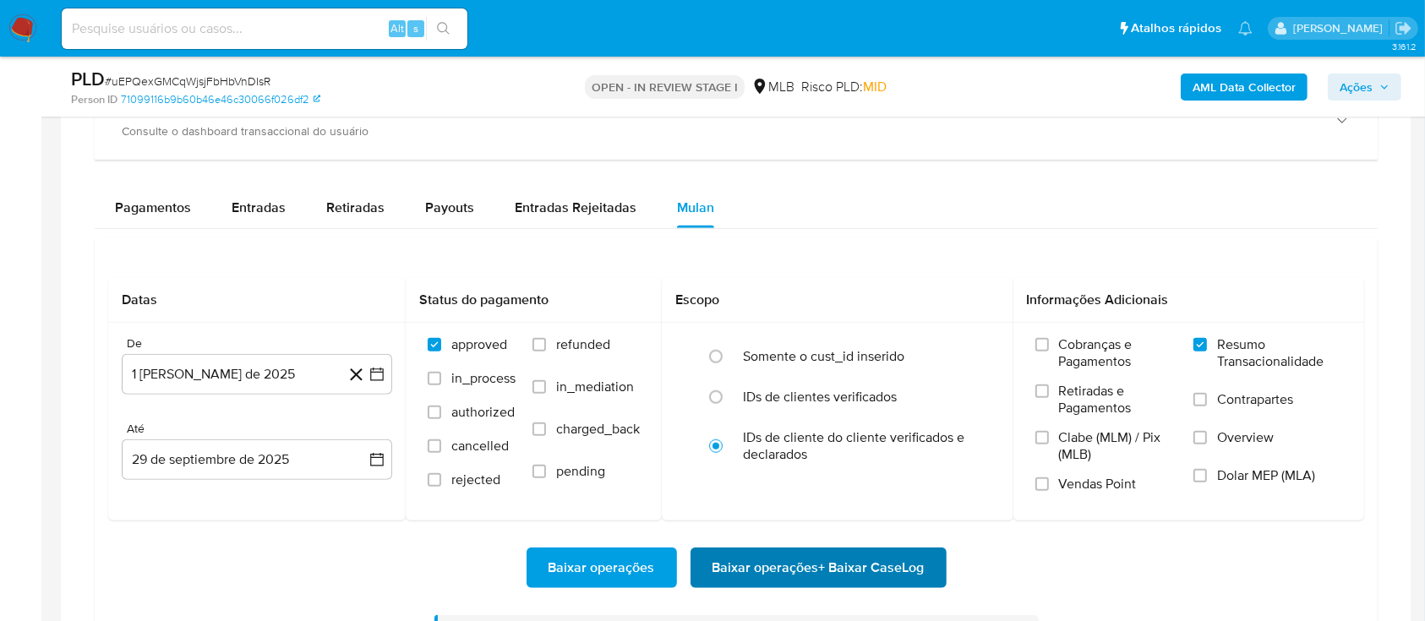
click at [737, 579] on span "Baixar operações + Baixar CaseLog" at bounding box center [818, 567] width 212 height 37
click at [791, 563] on span "Baixar operações + Baixar CaseLog" at bounding box center [818, 567] width 212 height 37
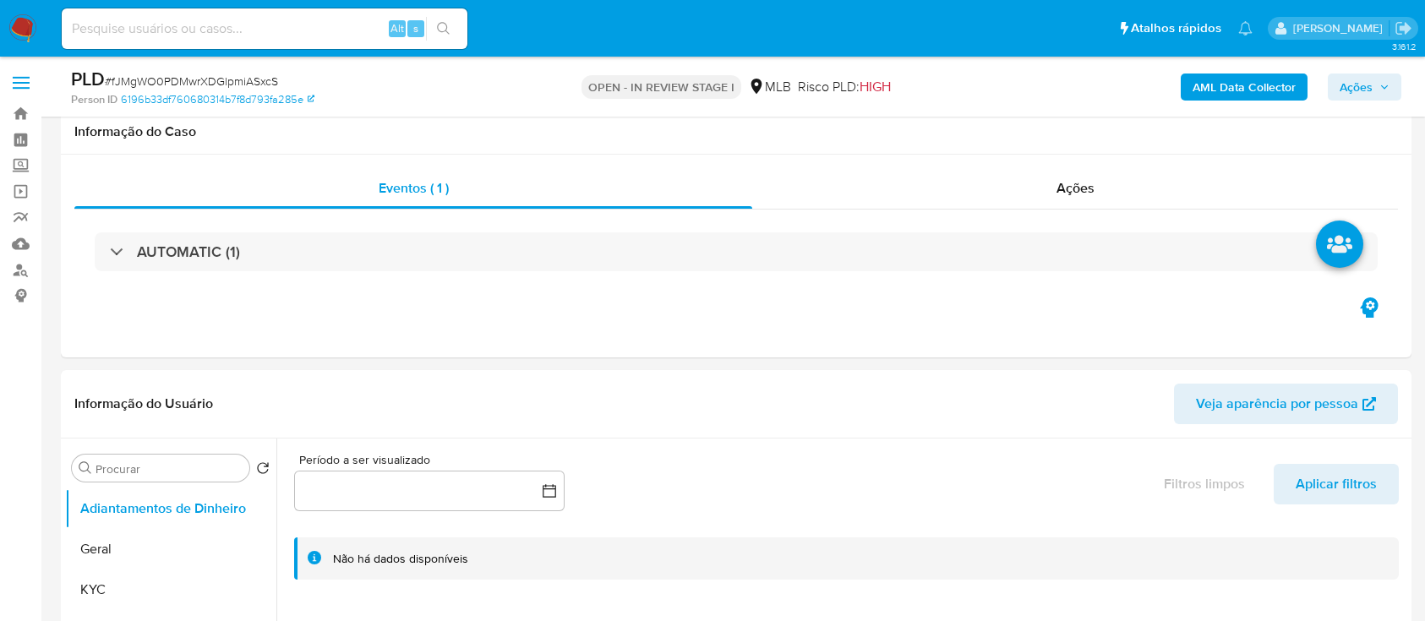
scroll to position [1352, 0]
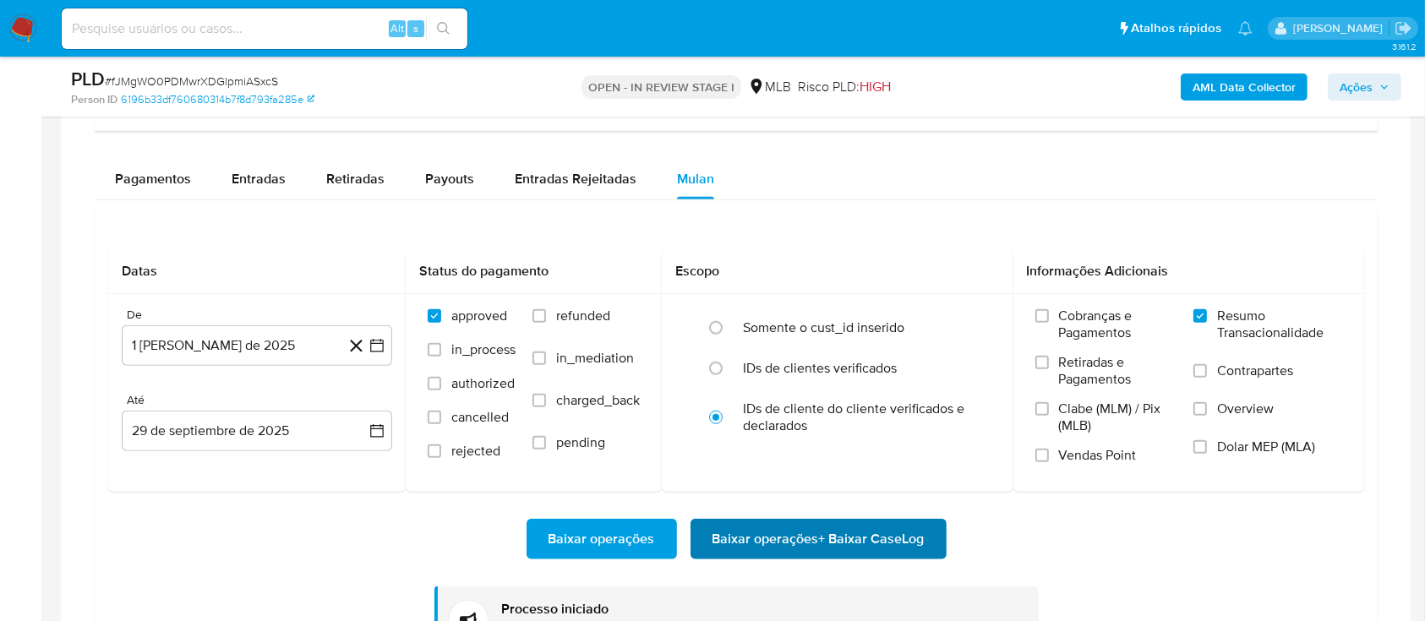
click at [785, 536] on span "Baixar operações + Baixar CaseLog" at bounding box center [818, 538] width 212 height 37
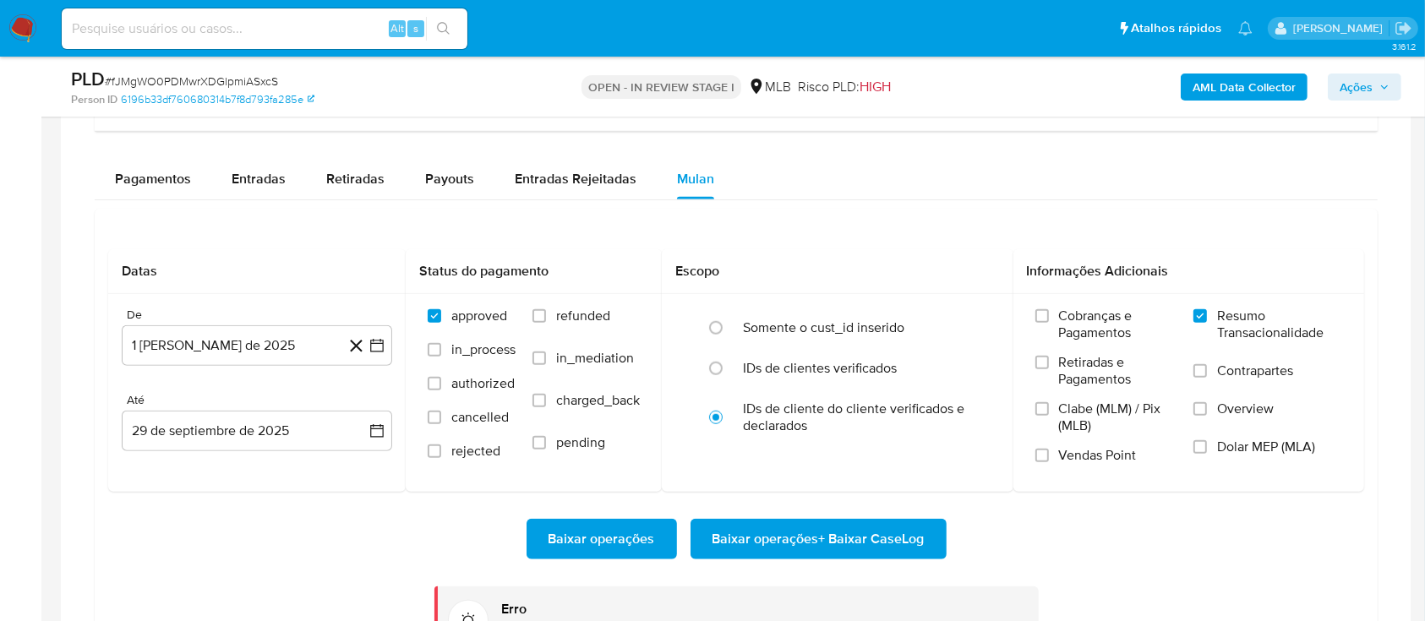
click at [807, 531] on span "Baixar operações + Baixar CaseLog" at bounding box center [818, 538] width 212 height 37
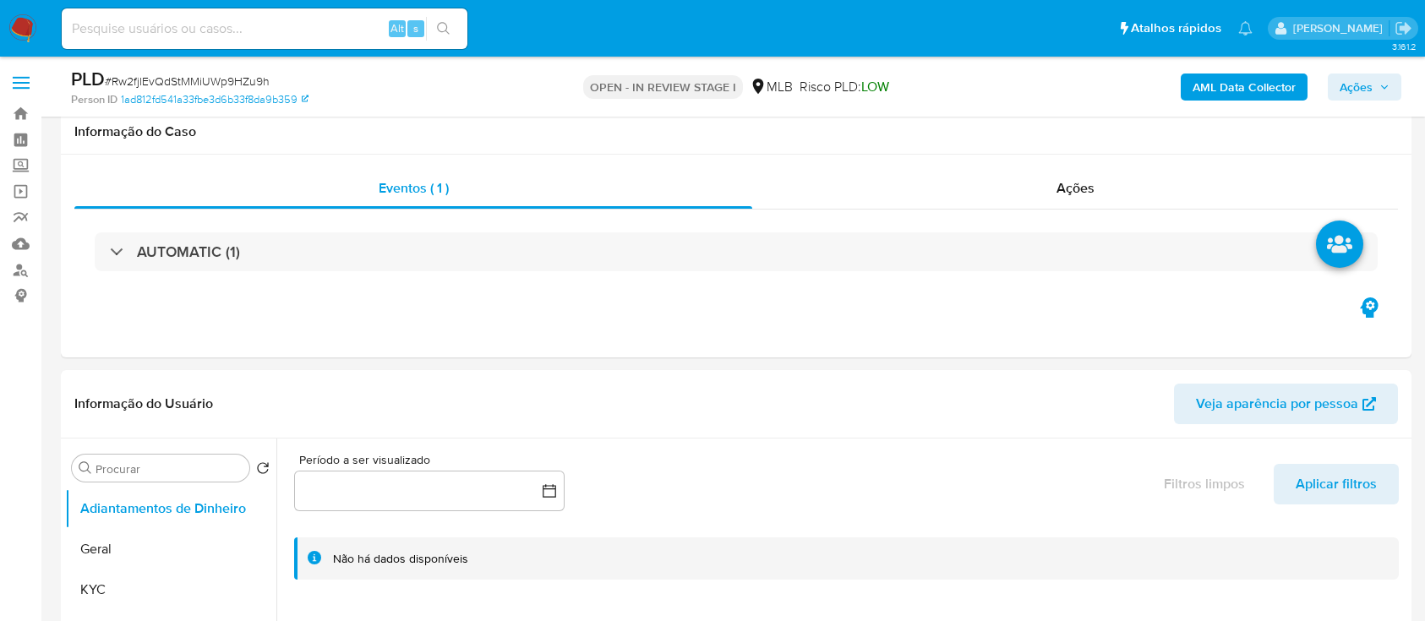
scroll to position [1239, 0]
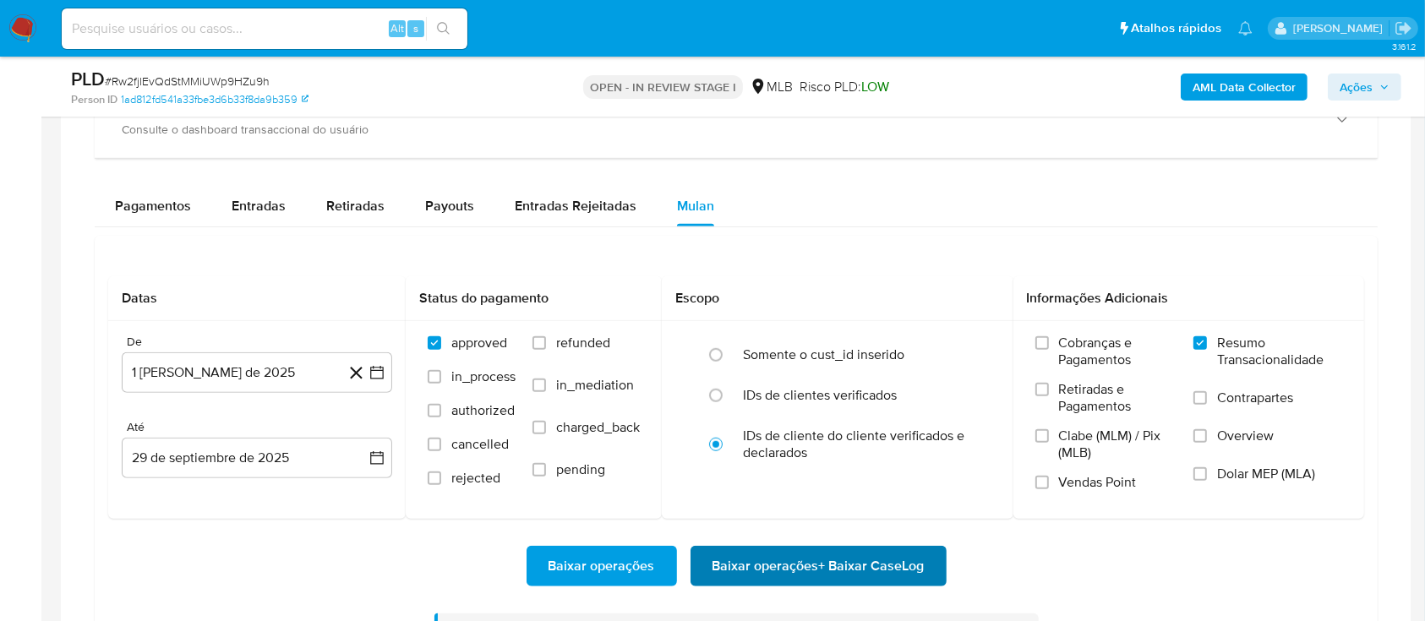
click at [766, 570] on span "Baixar operações + Baixar CaseLog" at bounding box center [818, 566] width 212 height 37
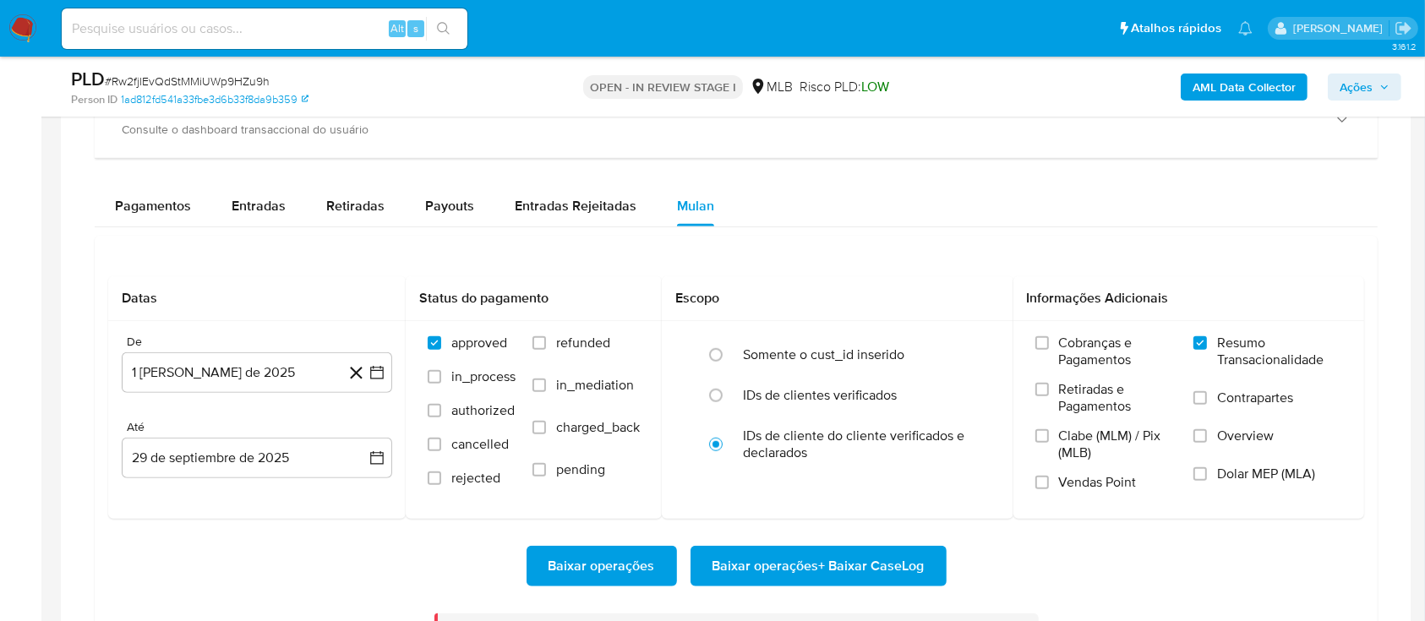
click at [811, 575] on span "Baixar operações + Baixar CaseLog" at bounding box center [818, 566] width 212 height 37
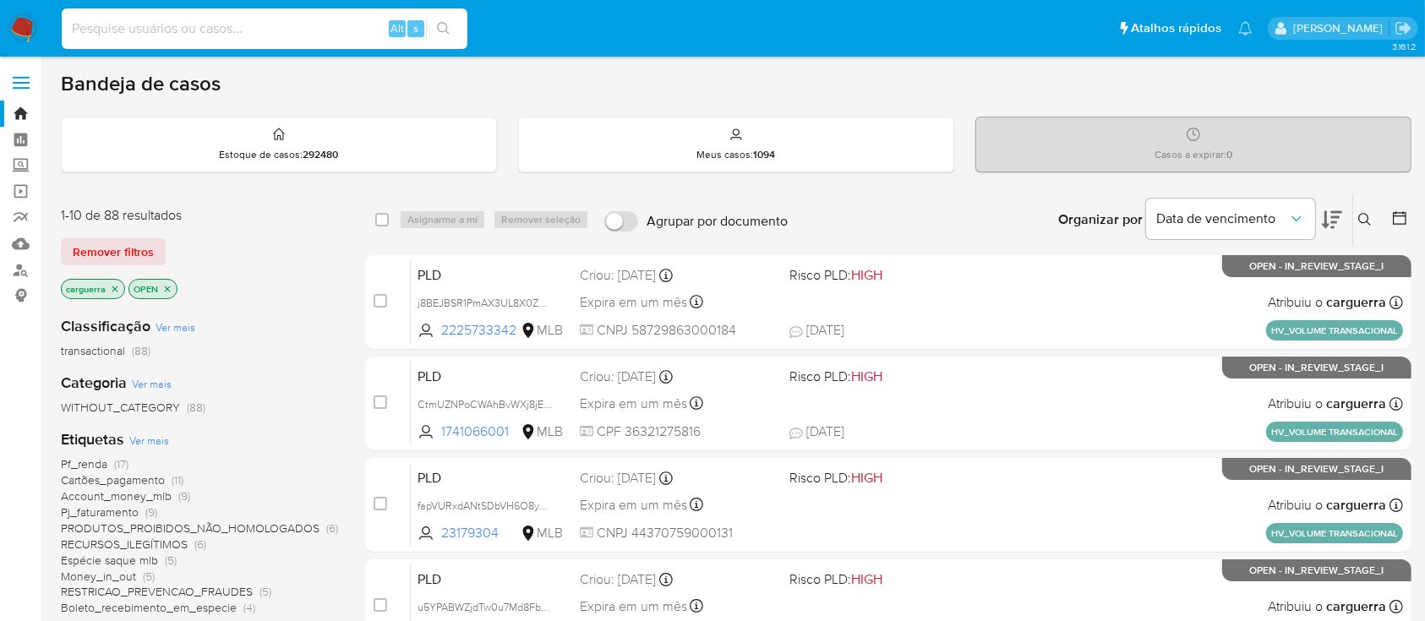
click at [210, 24] on input at bounding box center [265, 29] width 406 height 22
paste input "2199378325"
type input "2199378325"
click at [440, 24] on icon "search-icon" at bounding box center [444, 29] width 14 height 14
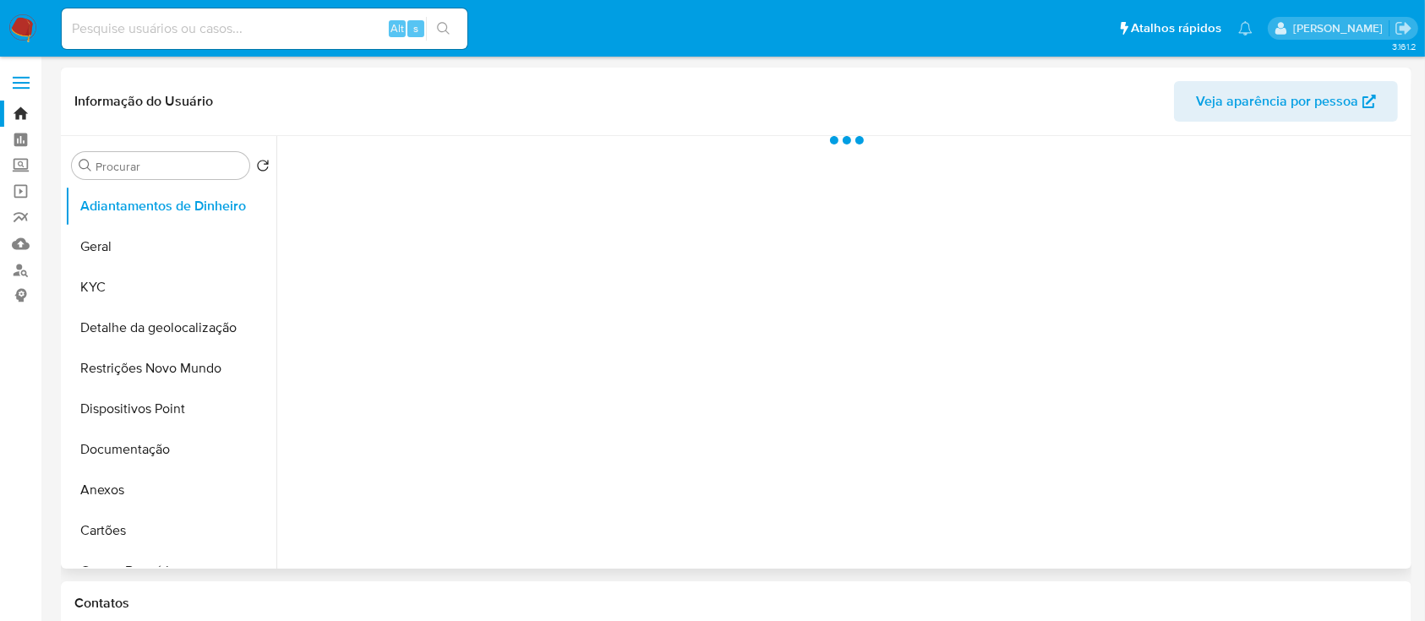
select select "10"
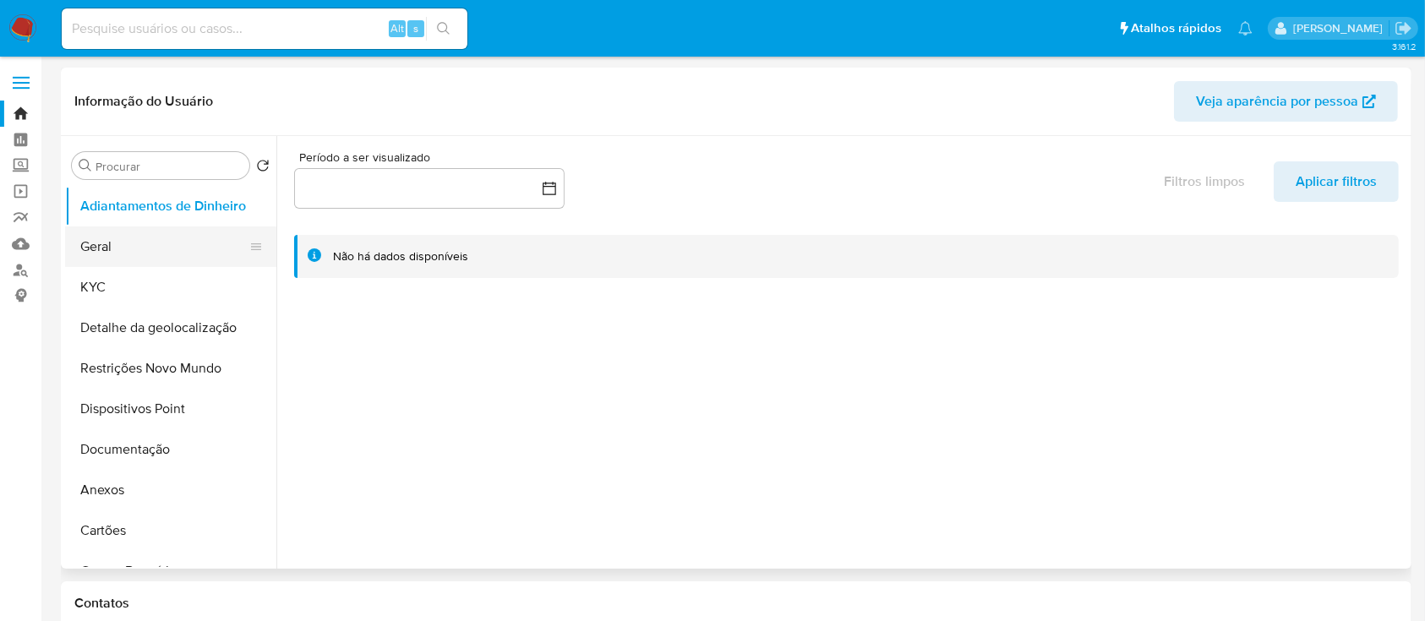
click at [108, 248] on button "Geral" at bounding box center [164, 246] width 198 height 41
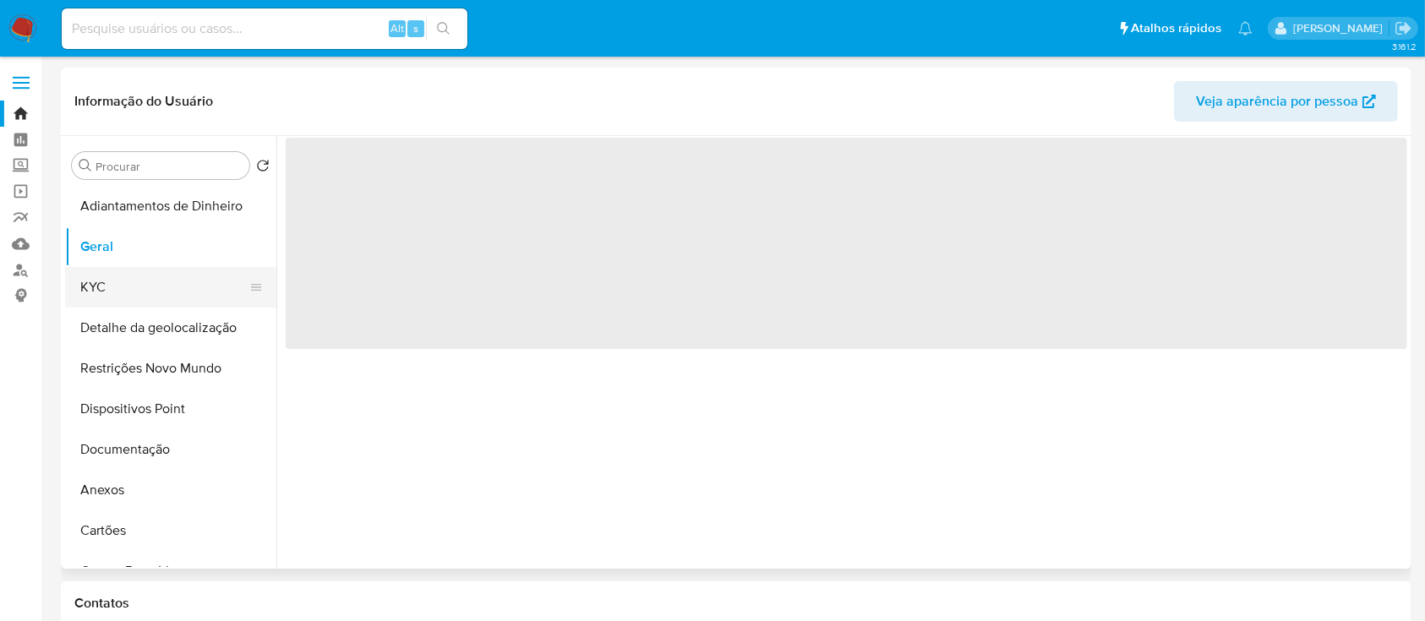
click at [89, 285] on button "KYC" at bounding box center [164, 287] width 198 height 41
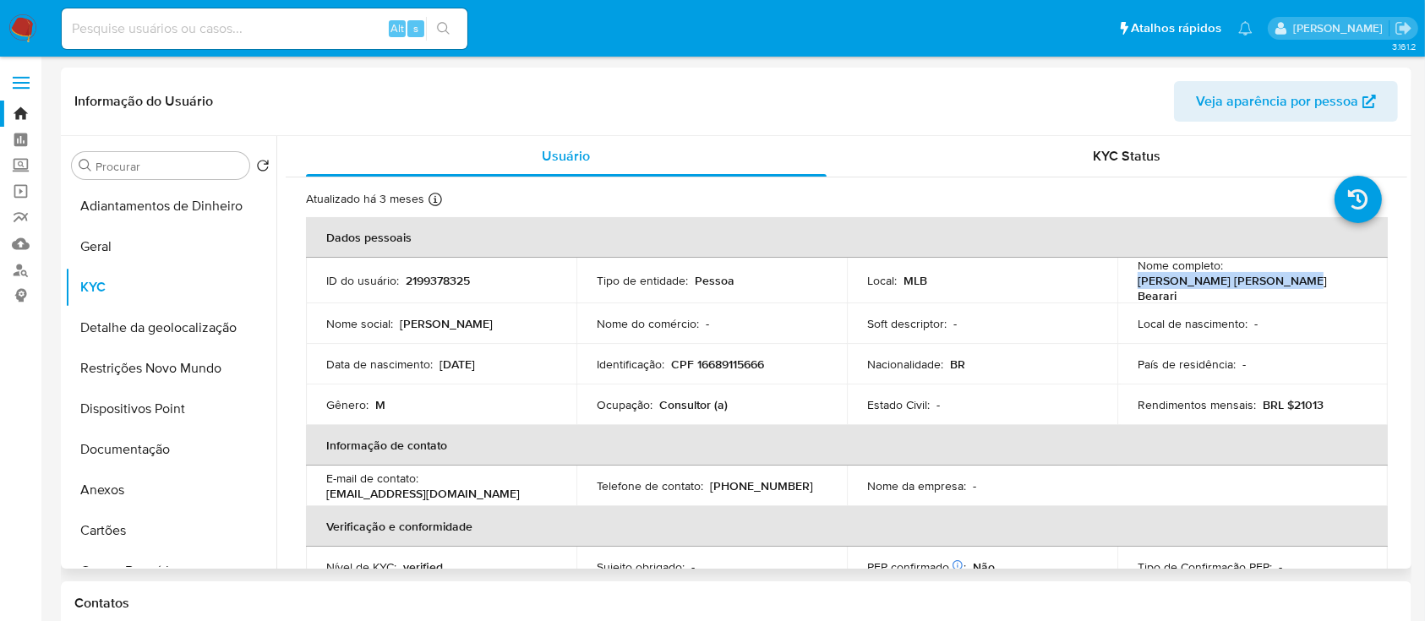
drag, startPoint x: 1294, startPoint y: 287, endPoint x: 1136, endPoint y: 290, distance: 158.0
click at [1137, 290] on div "Nome completo : Mateus Felipe Mota Bearari" at bounding box center [1252, 281] width 230 height 46
copy p "Mateus Felipe Mota Bearari"
drag, startPoint x: 777, startPoint y: 362, endPoint x: 670, endPoint y: 365, distance: 107.4
click at [670, 365] on div "Identificação : CPF 16689115666" at bounding box center [712, 364] width 230 height 15
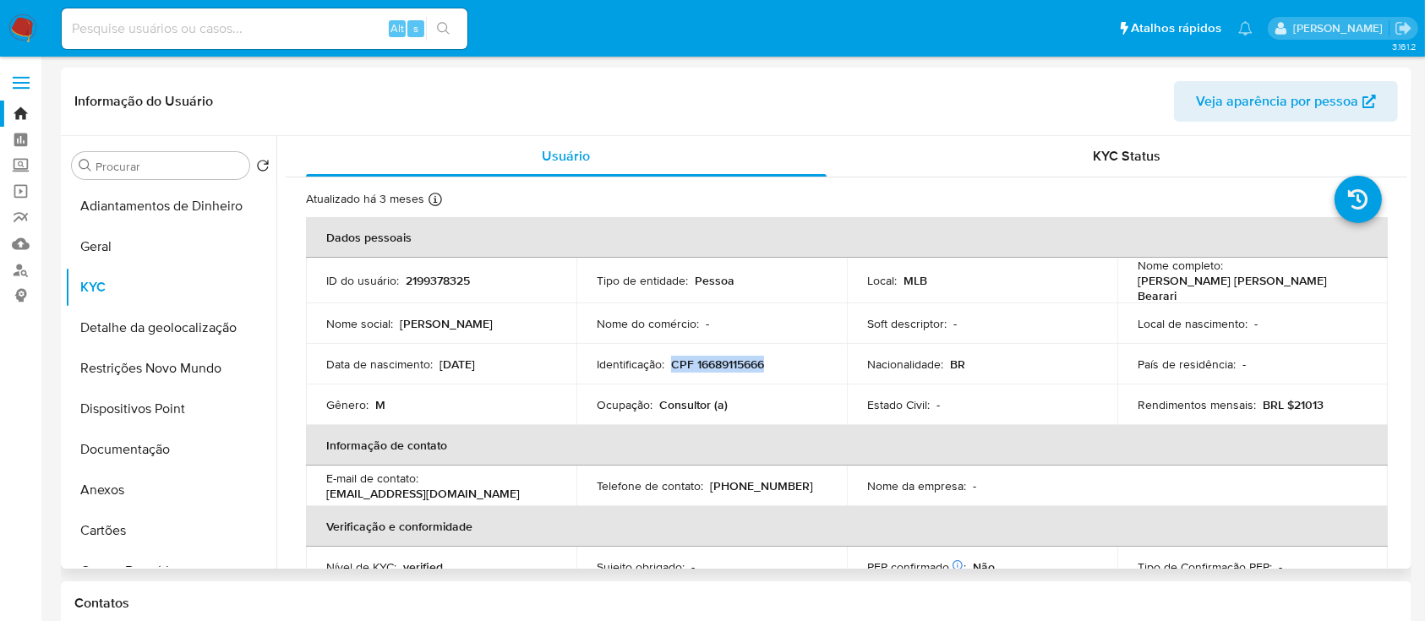
copy p "CPF 16689115666"
click at [129, 247] on button "Geral" at bounding box center [164, 246] width 198 height 41
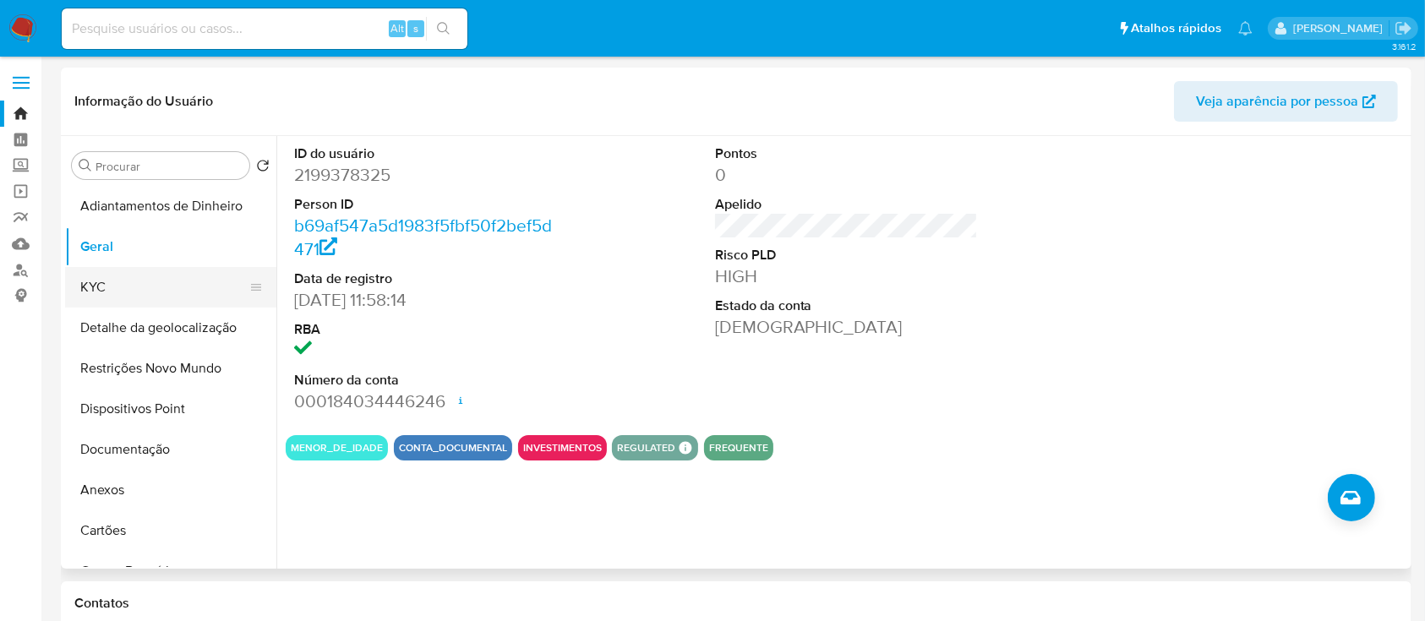
click at [94, 290] on button "KYC" at bounding box center [164, 287] width 198 height 41
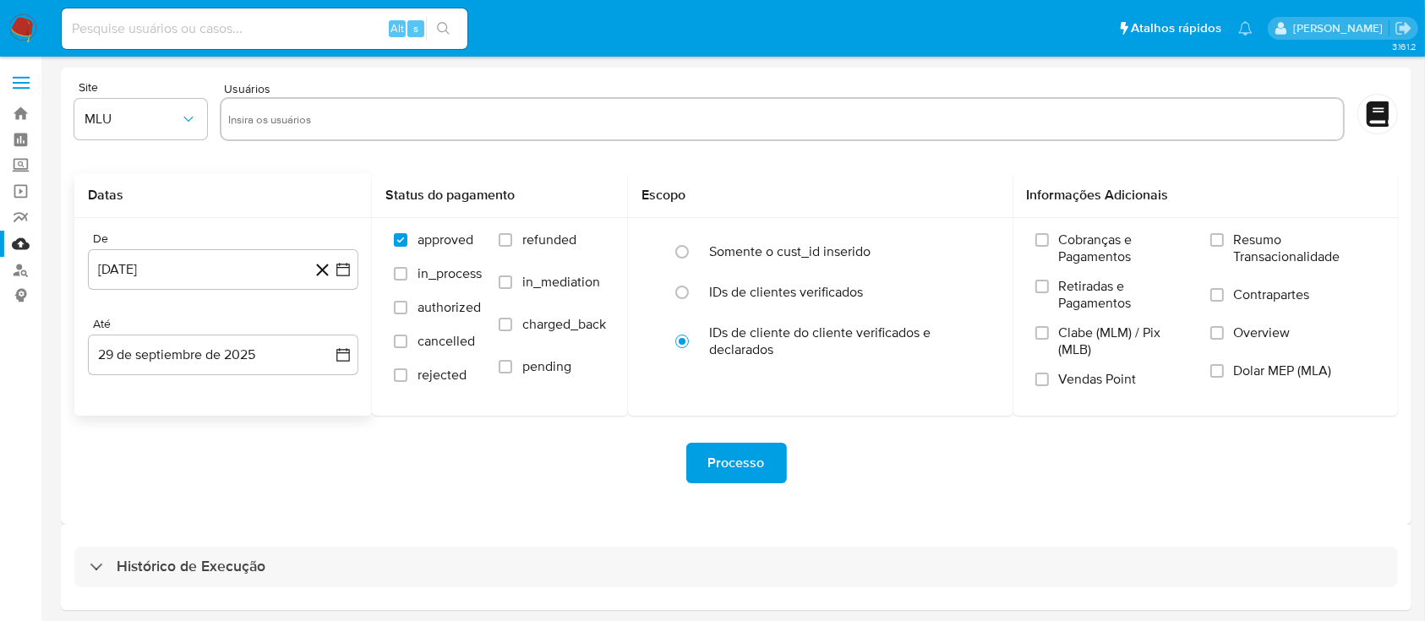
scroll to position [61, 0]
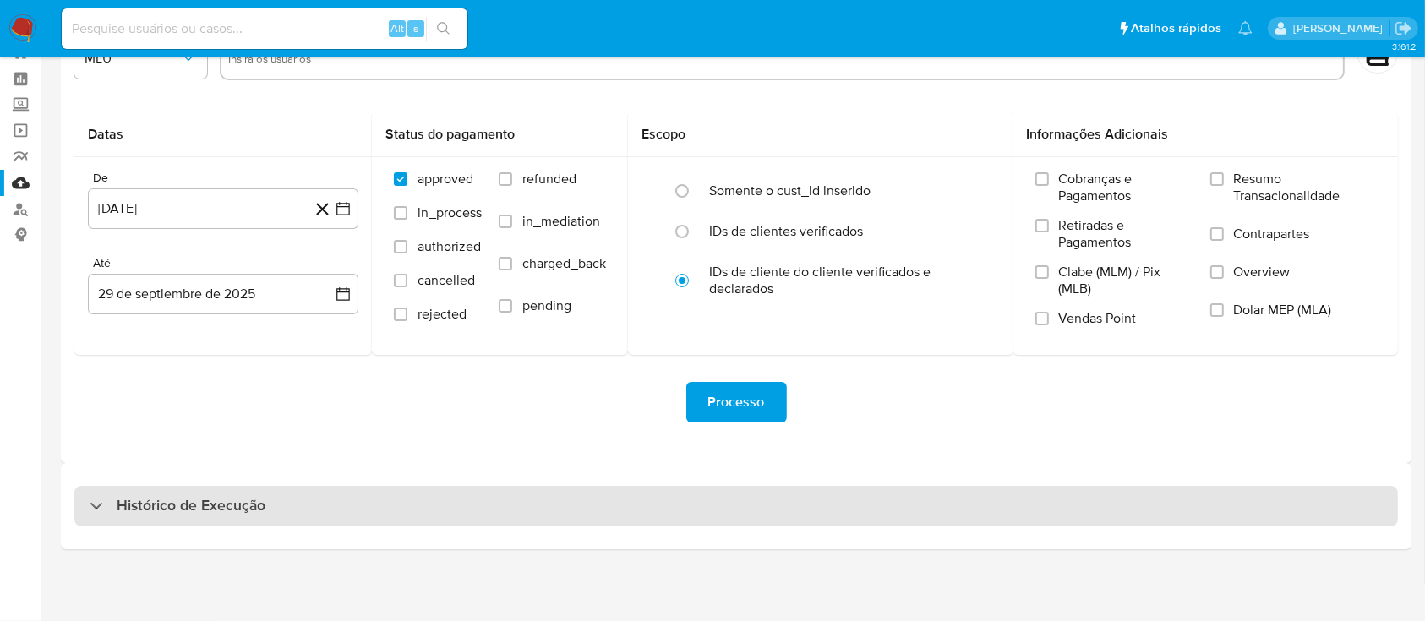
drag, startPoint x: 115, startPoint y: 510, endPoint x: 125, endPoint y: 504, distance: 12.2
click at [115, 510] on div "Histórico de Execução" at bounding box center [178, 506] width 176 height 20
select select "10"
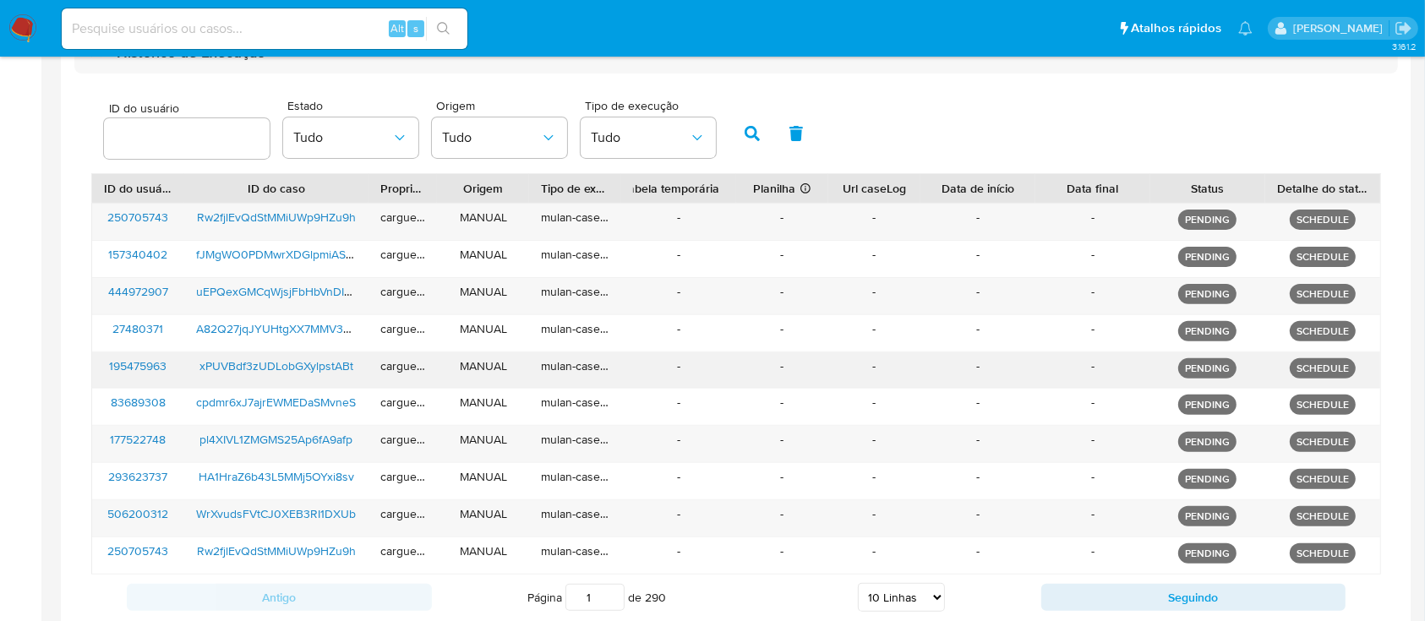
scroll to position [622, 0]
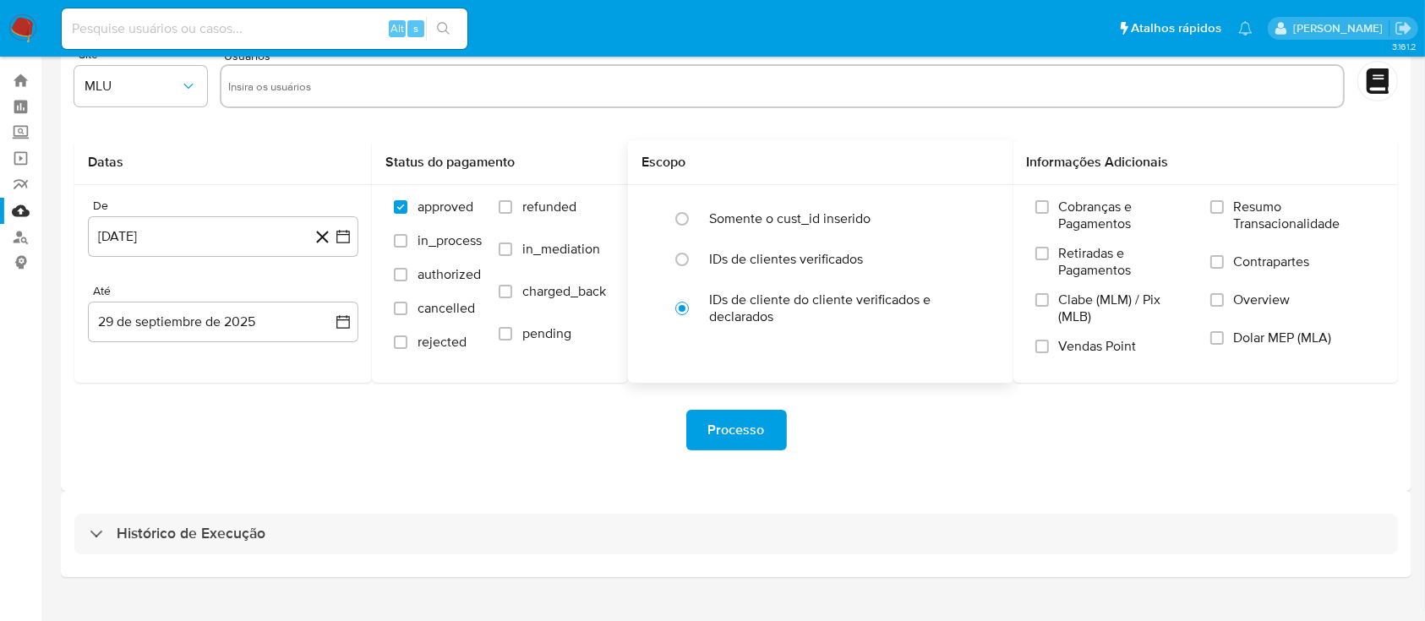
scroll to position [61, 0]
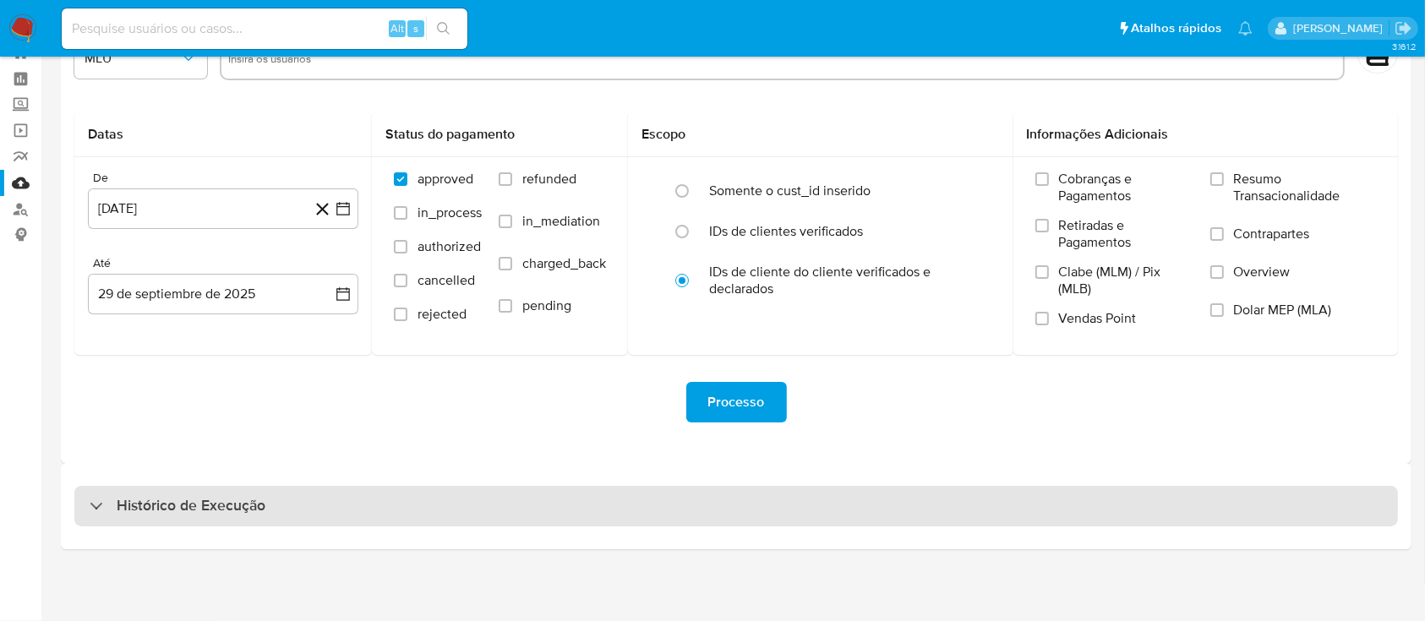
click at [134, 499] on h3 "Histórico de Execução" at bounding box center [191, 506] width 149 height 20
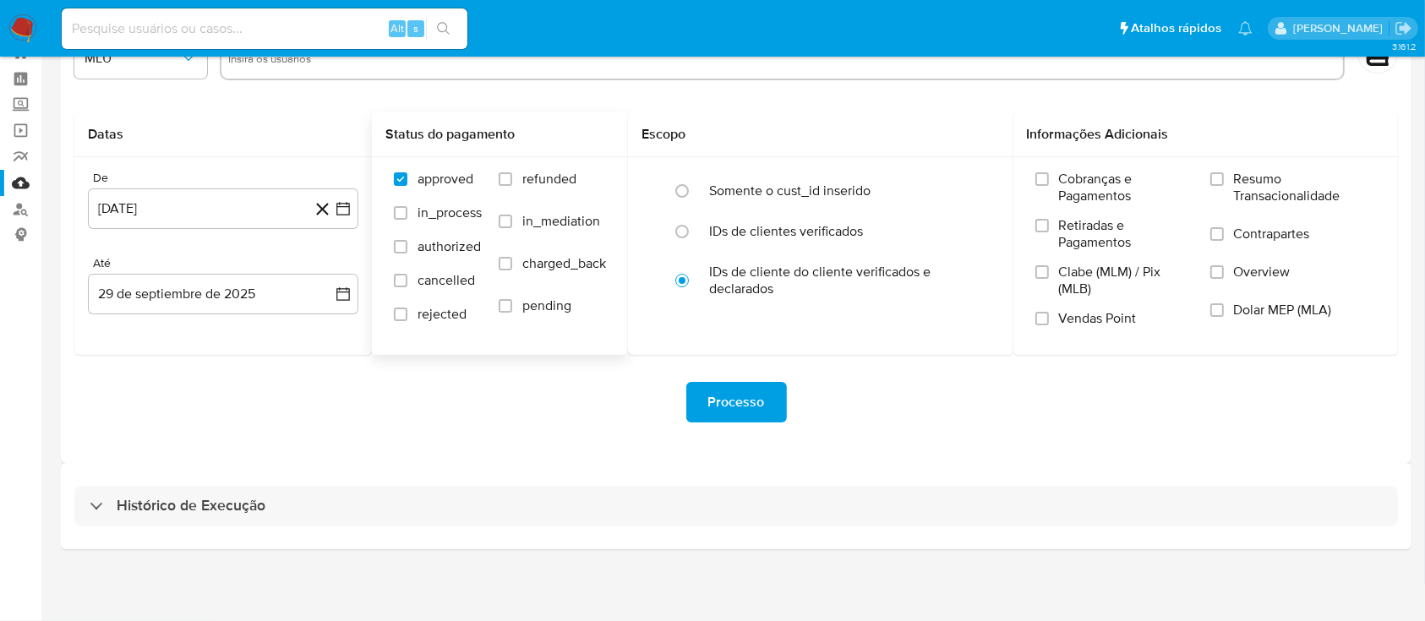
select select "10"
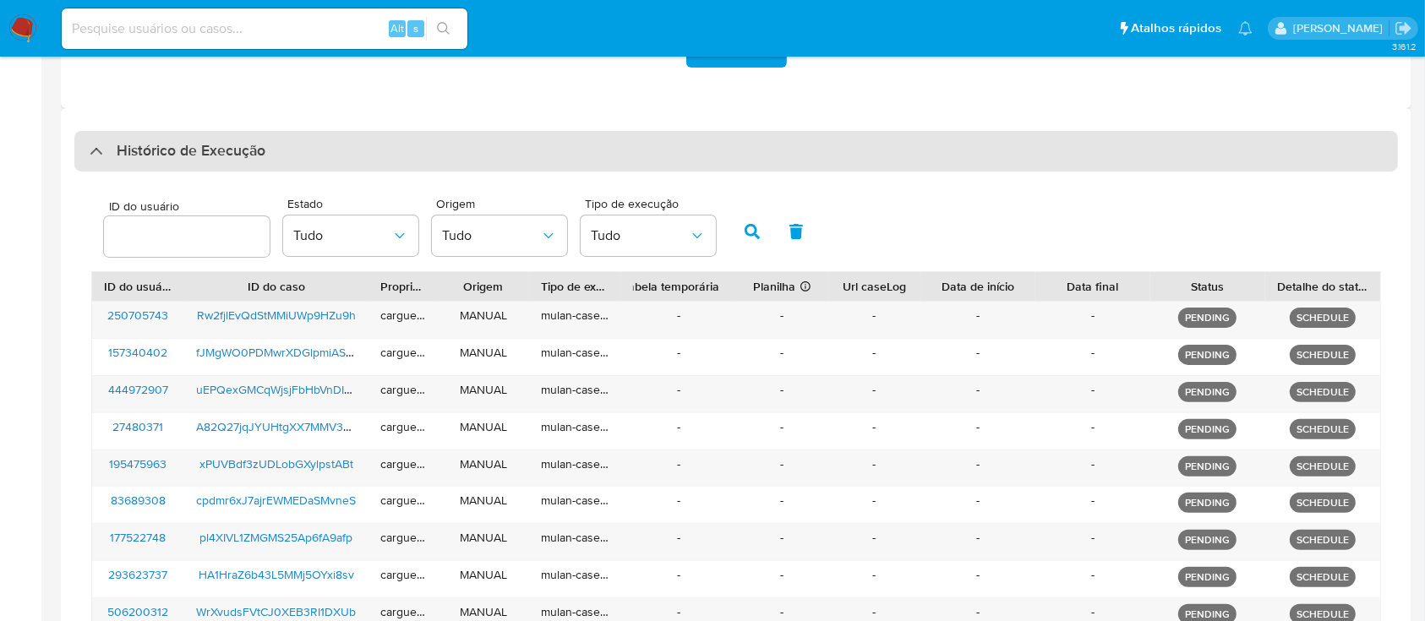
scroll to position [396, 0]
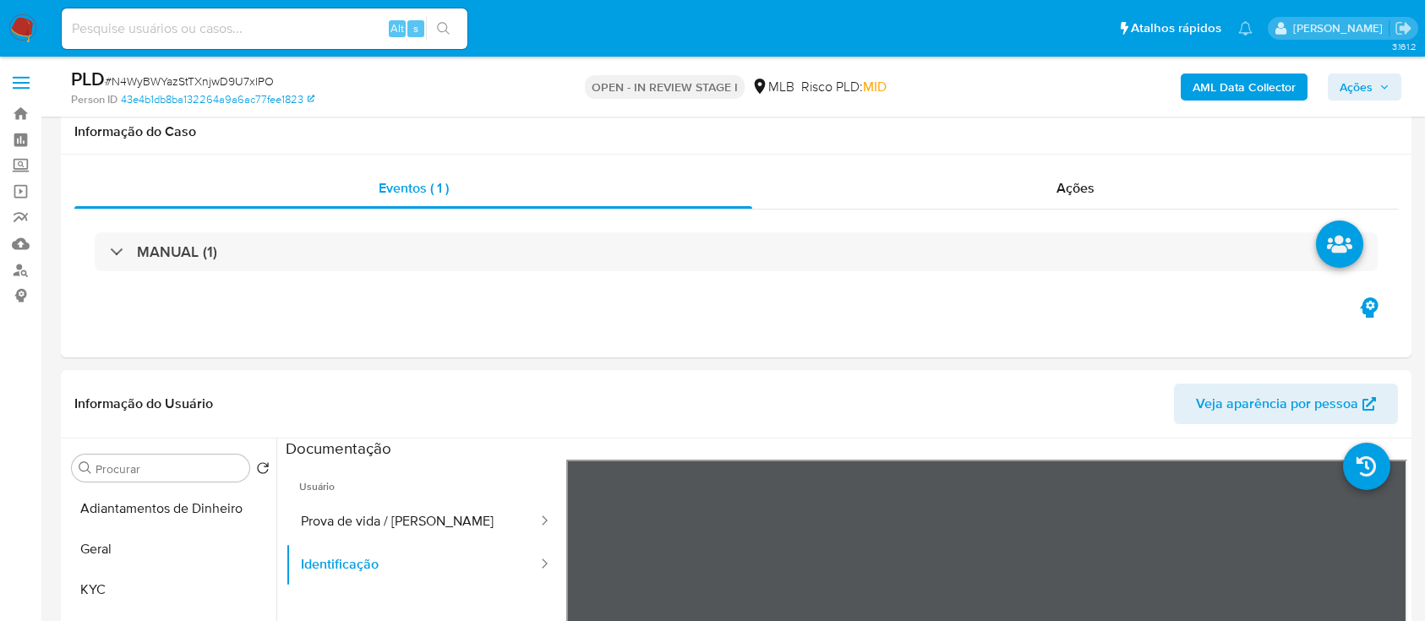
select select "10"
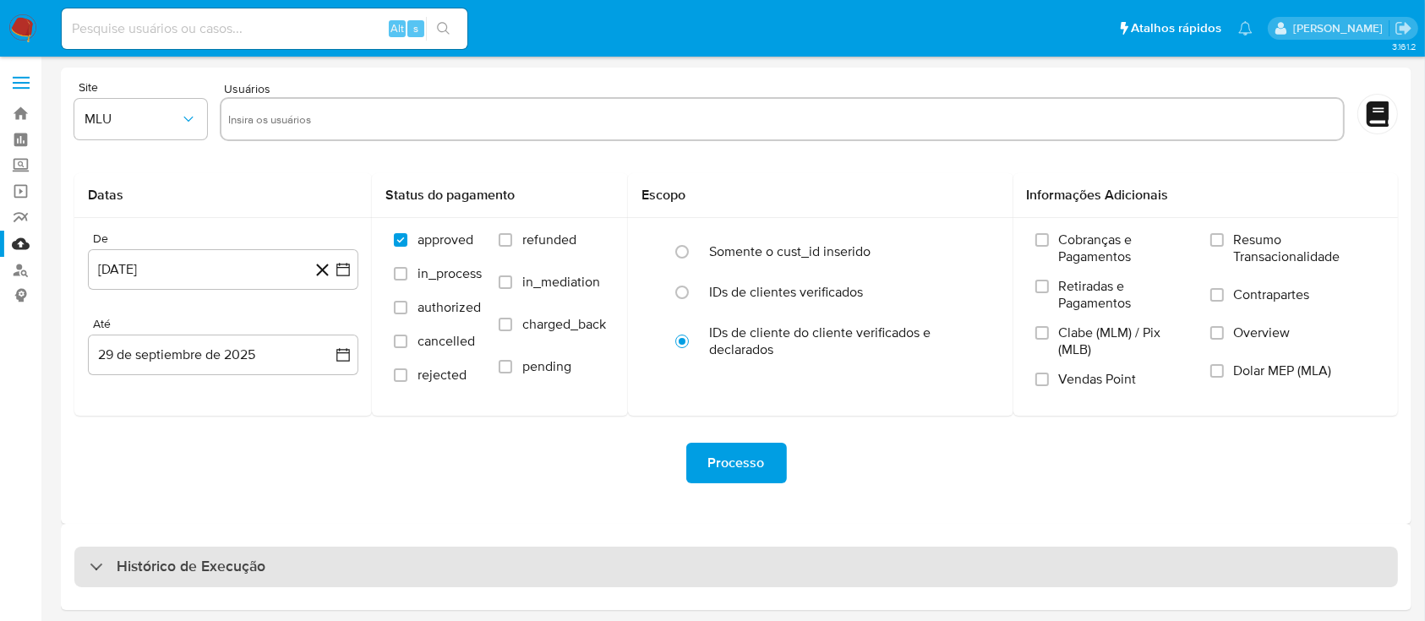
click at [96, 563] on div "Histórico de Execução" at bounding box center [178, 567] width 176 height 20
select select "10"
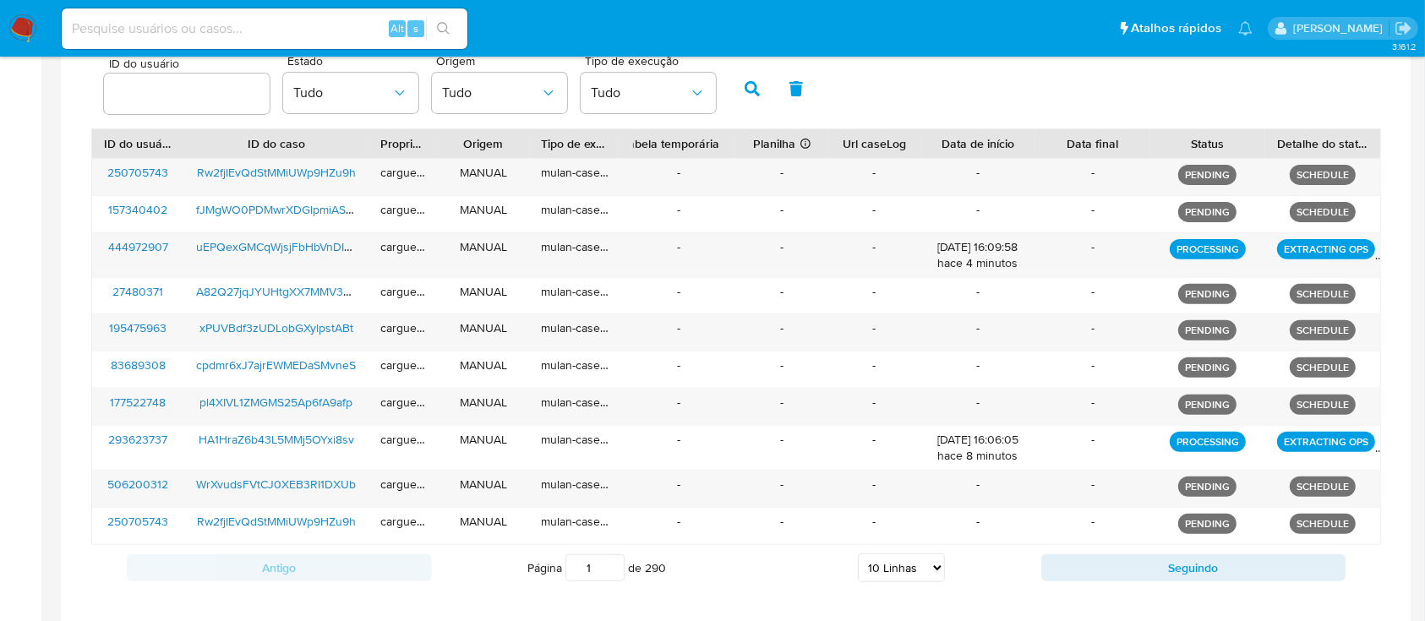
scroll to position [563, 0]
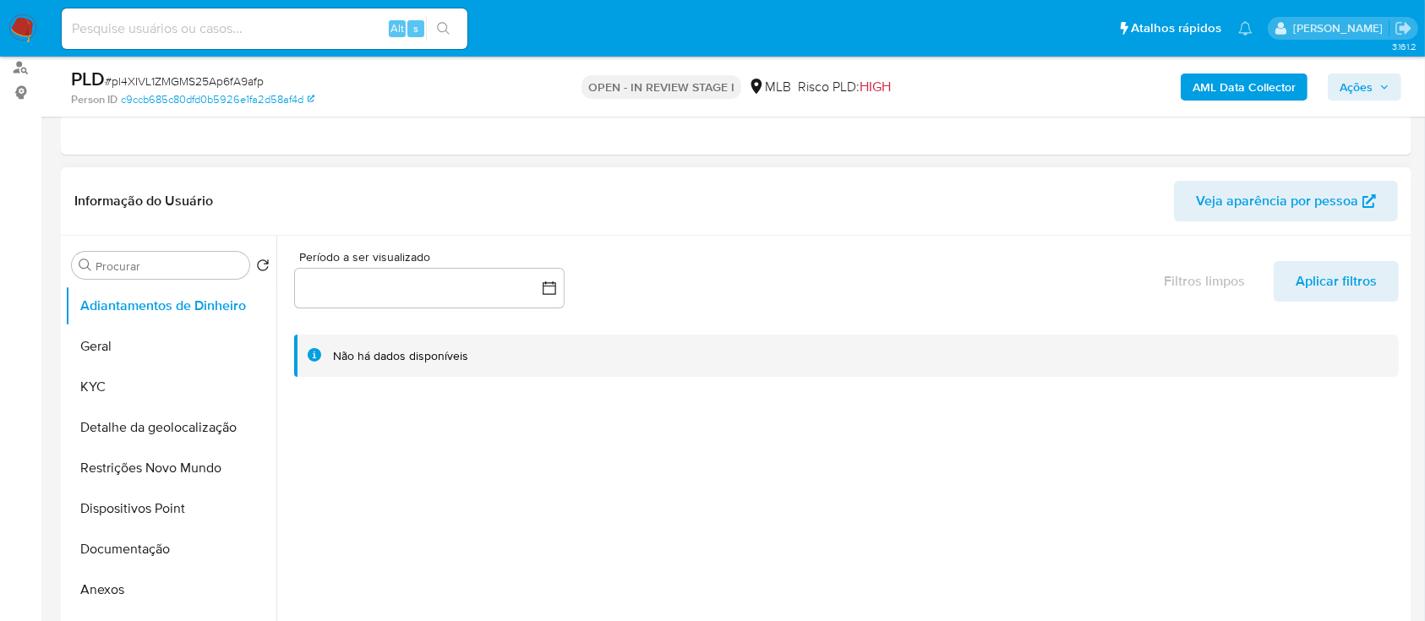
scroll to position [225, 0]
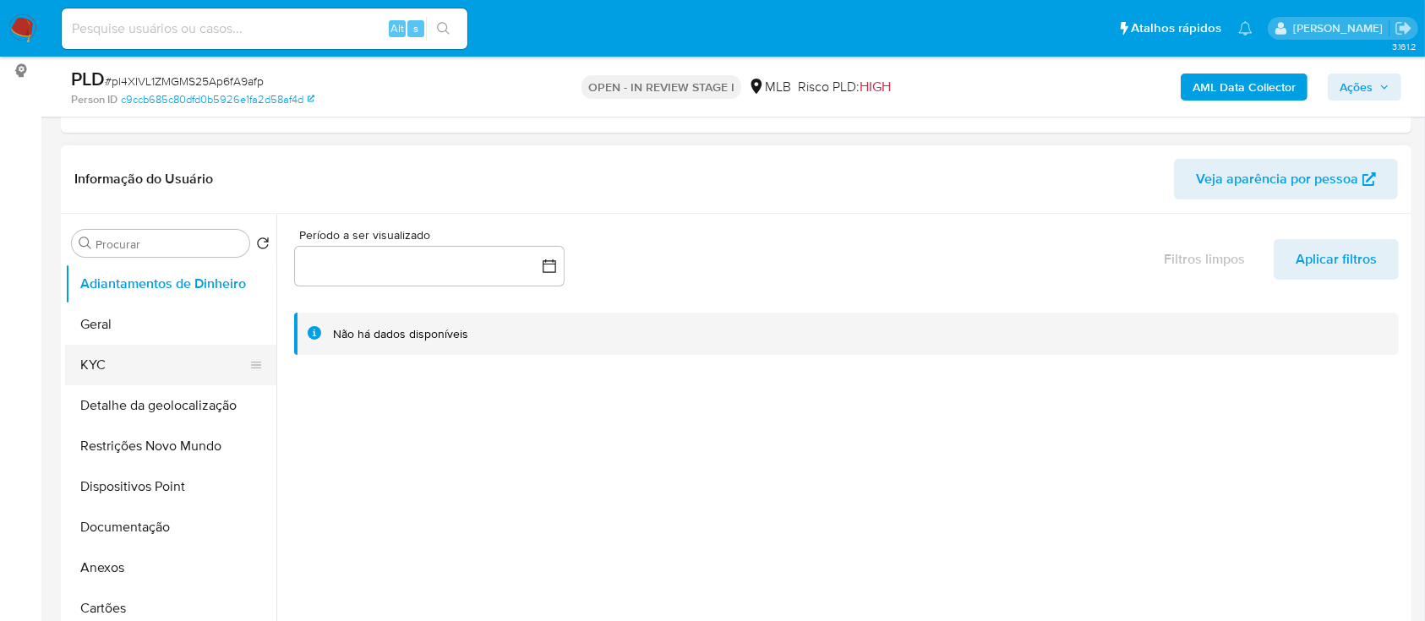
click at [75, 368] on button "KYC" at bounding box center [164, 365] width 198 height 41
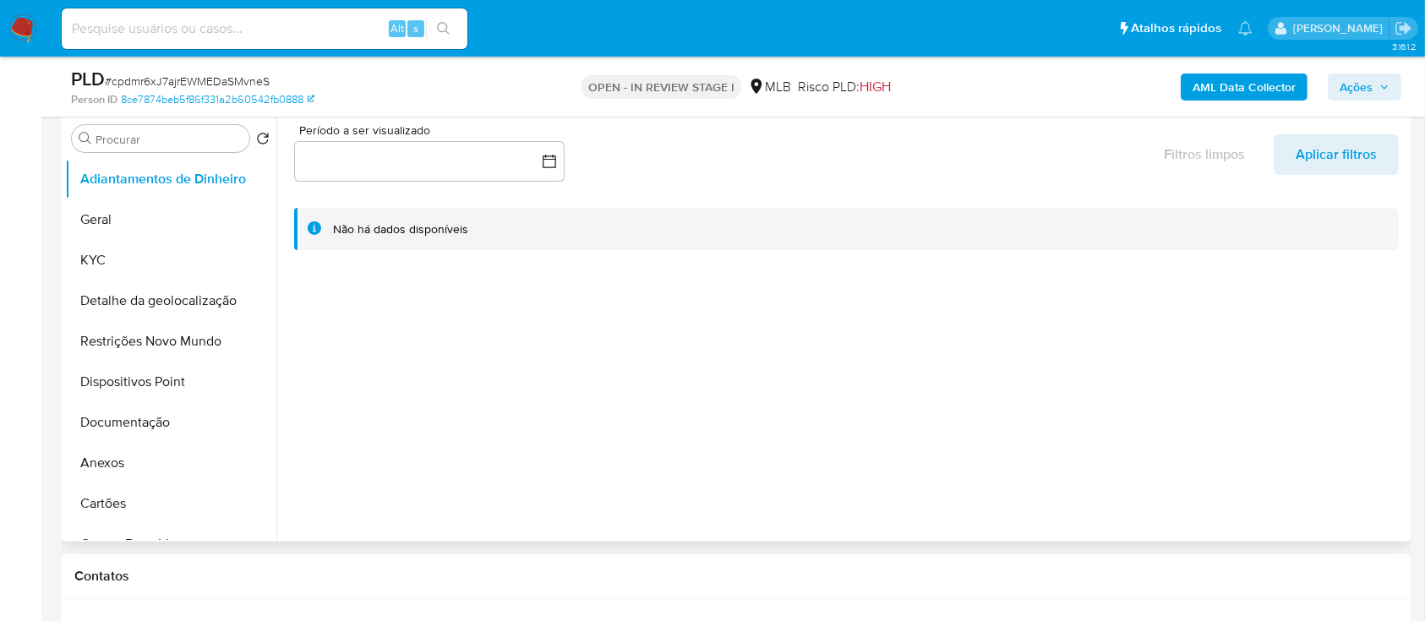
scroll to position [112, 0]
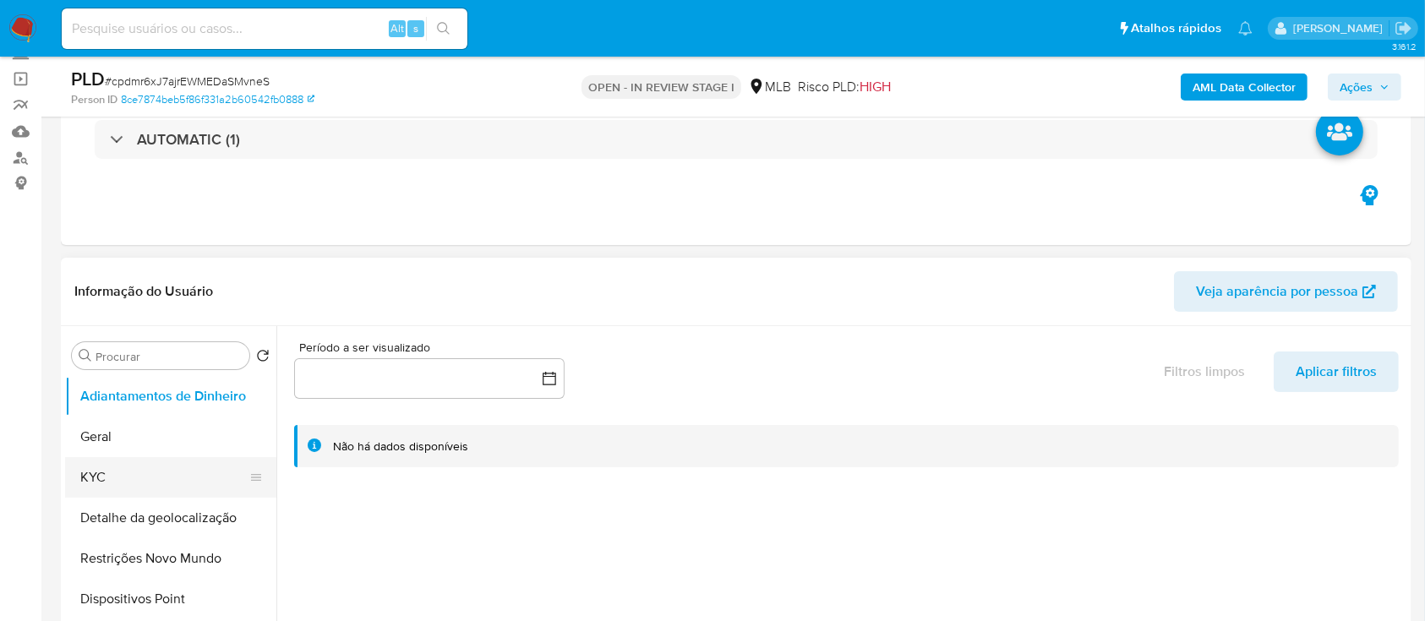
click at [101, 472] on button "KYC" at bounding box center [164, 477] width 198 height 41
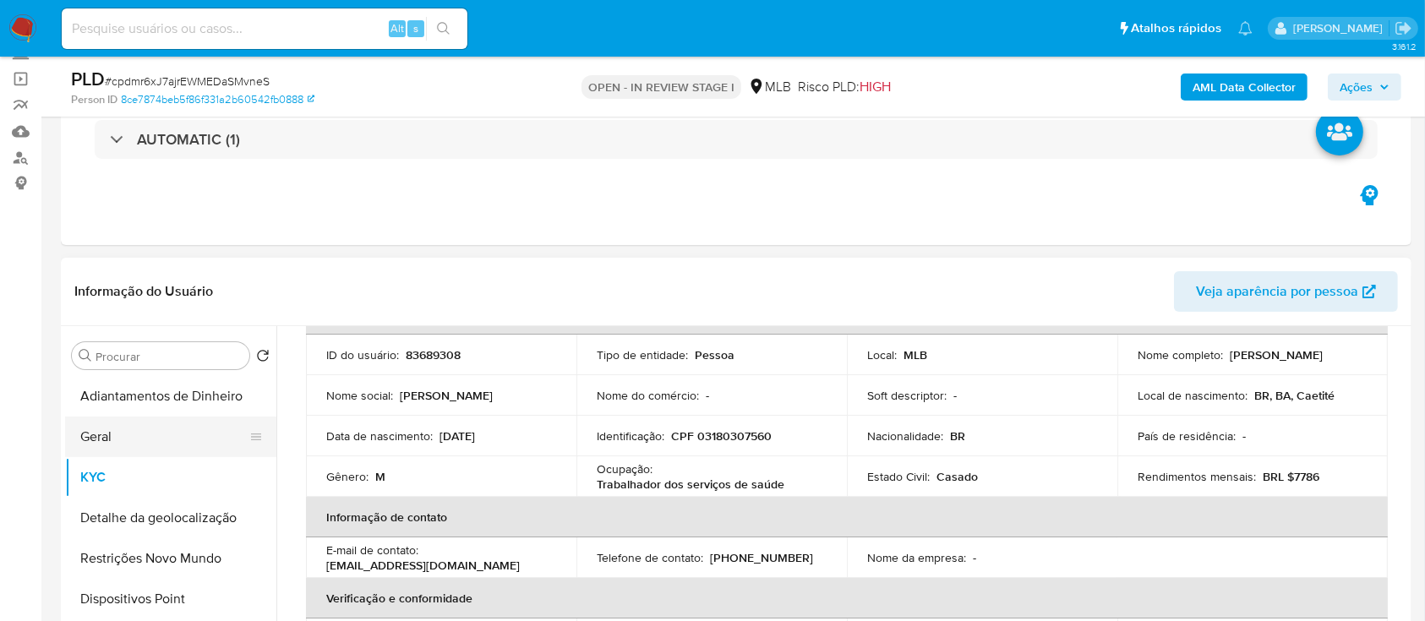
click at [119, 444] on button "Geral" at bounding box center [164, 437] width 198 height 41
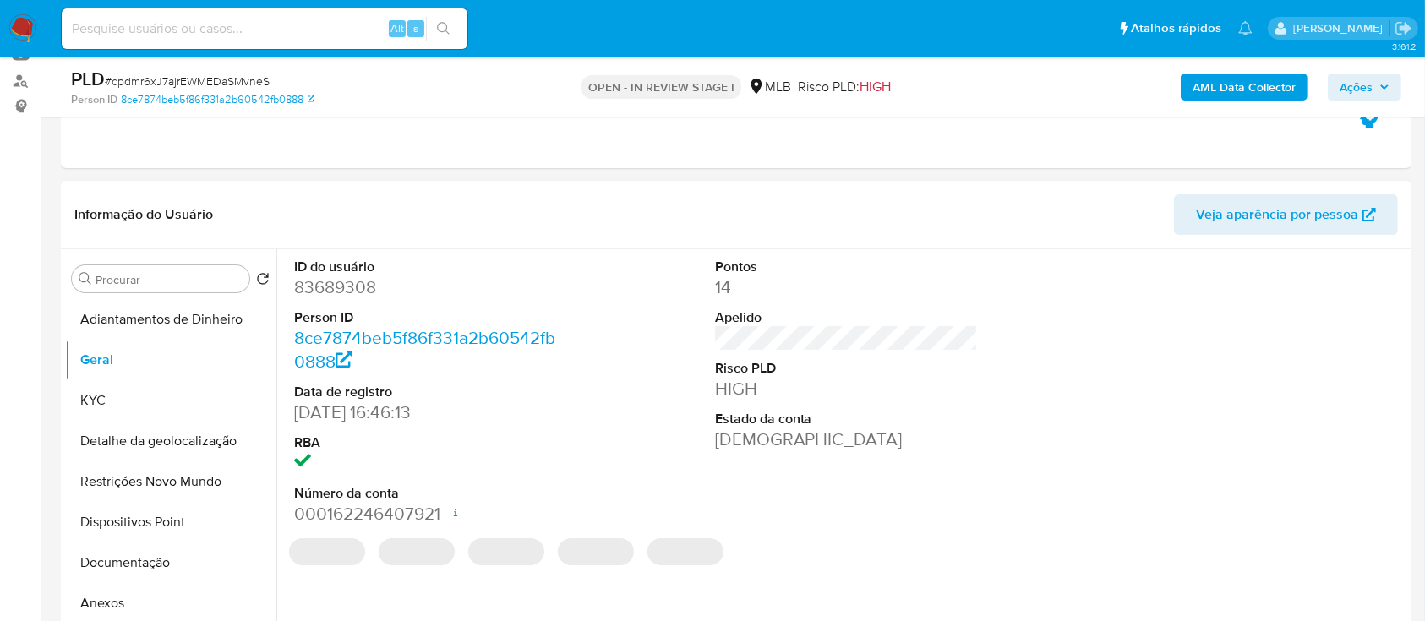
scroll to position [225, 0]
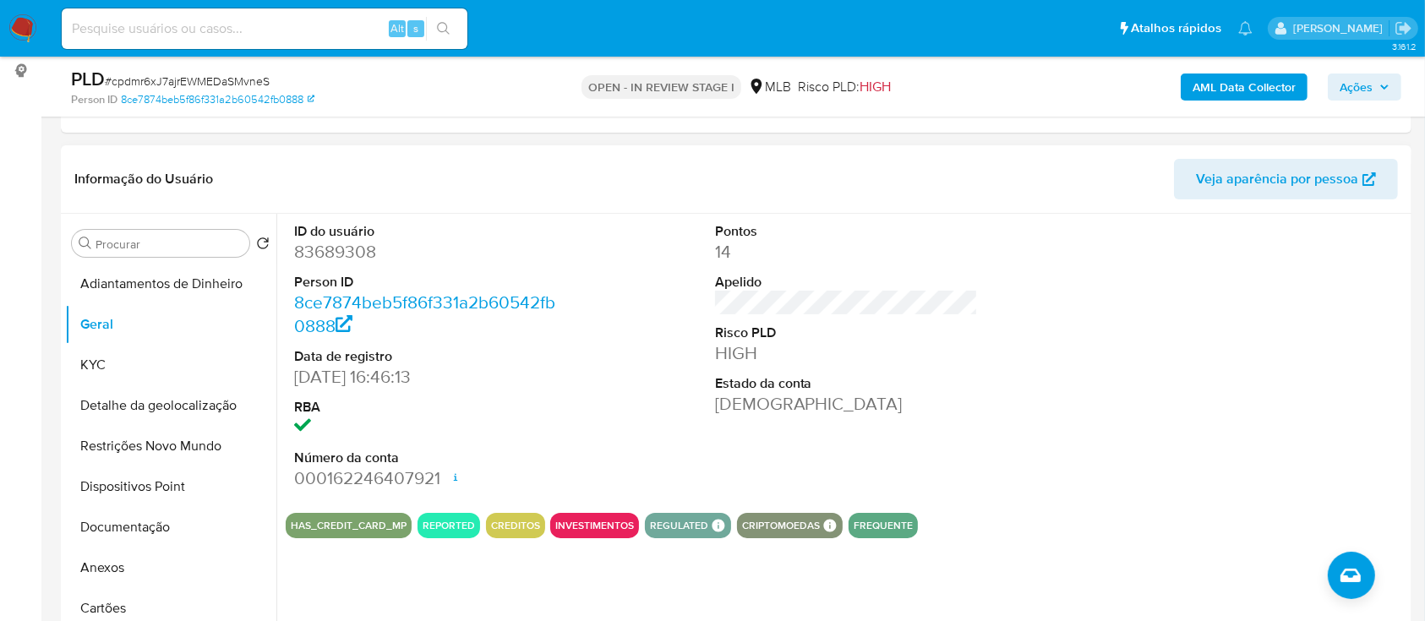
drag, startPoint x: 1203, startPoint y: 314, endPoint x: 651, endPoint y: 118, distance: 585.5
click at [1187, 311] on div at bounding box center [1266, 357] width 281 height 286
click at [108, 373] on button "KYC" at bounding box center [164, 365] width 198 height 41
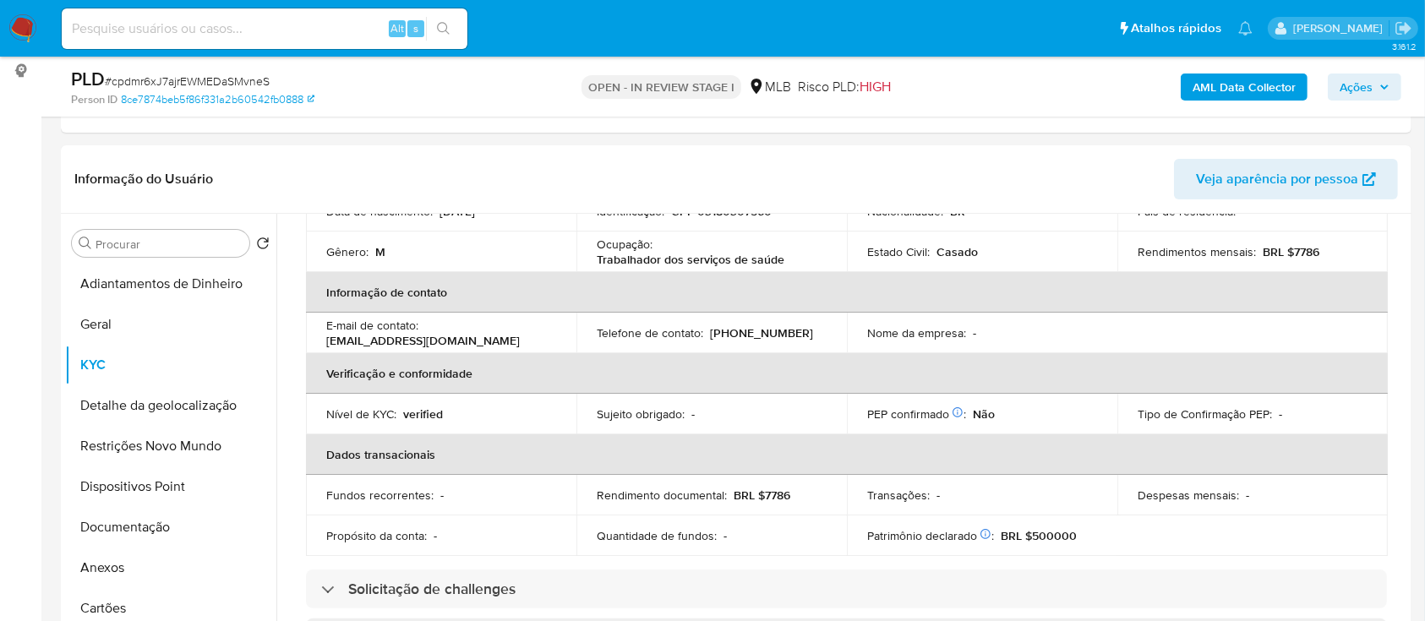
scroll to position [112, 0]
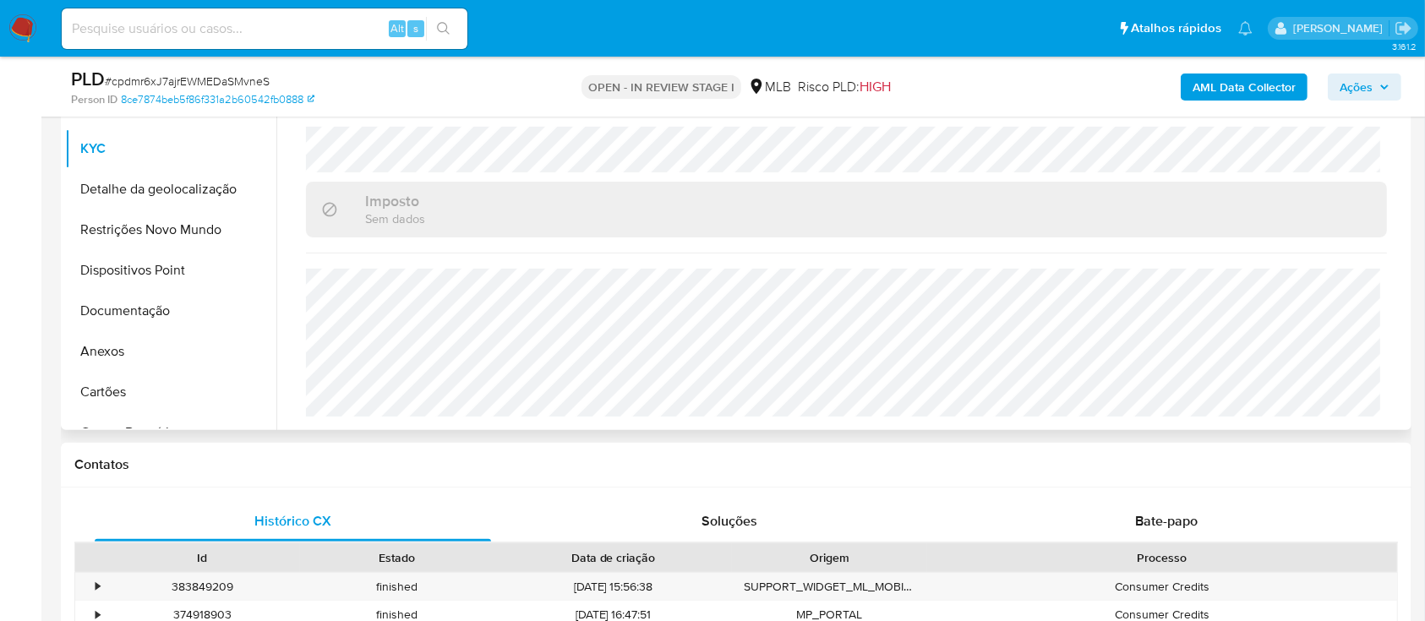
scroll to position [450, 0]
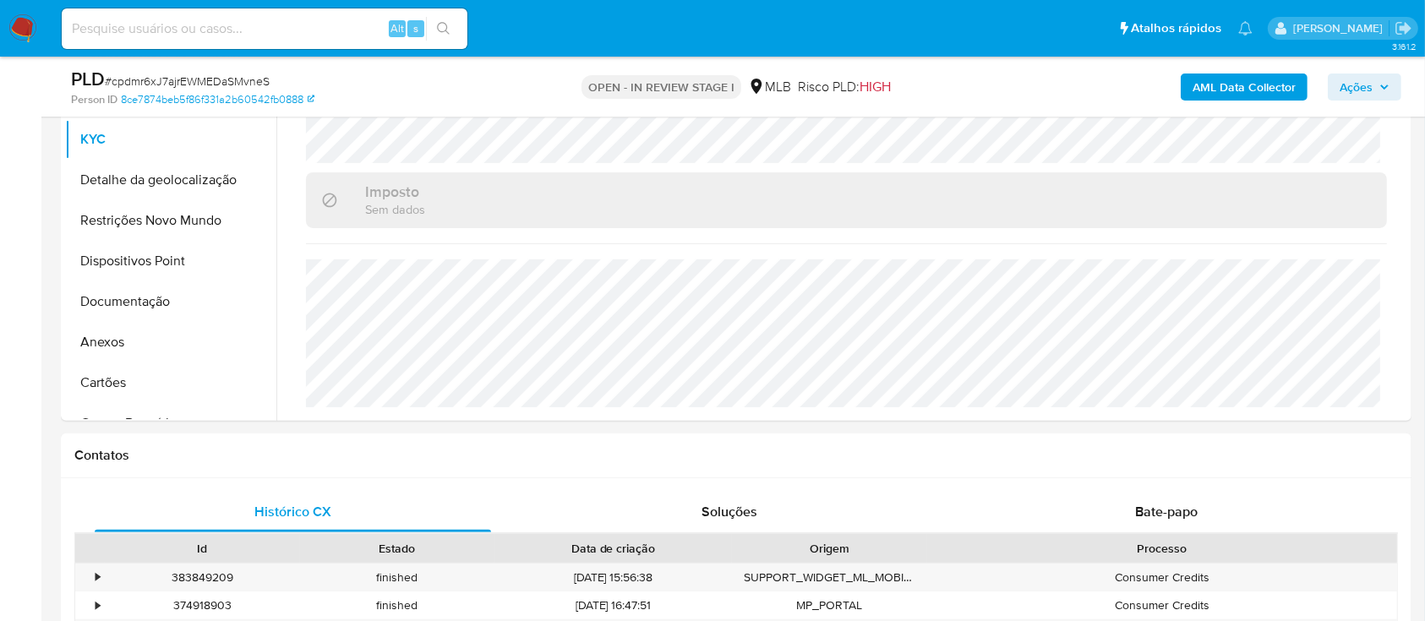
click at [134, 191] on button "Detalhe da geolocalização" at bounding box center [164, 180] width 198 height 41
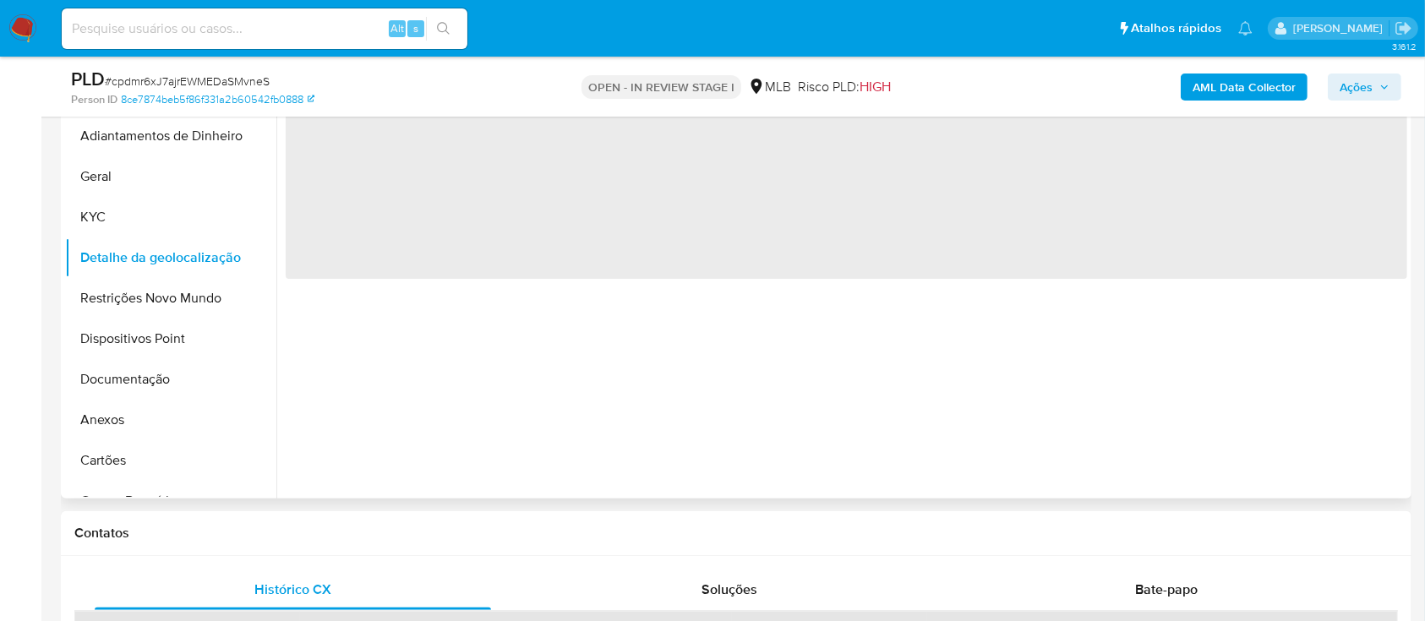
scroll to position [338, 0]
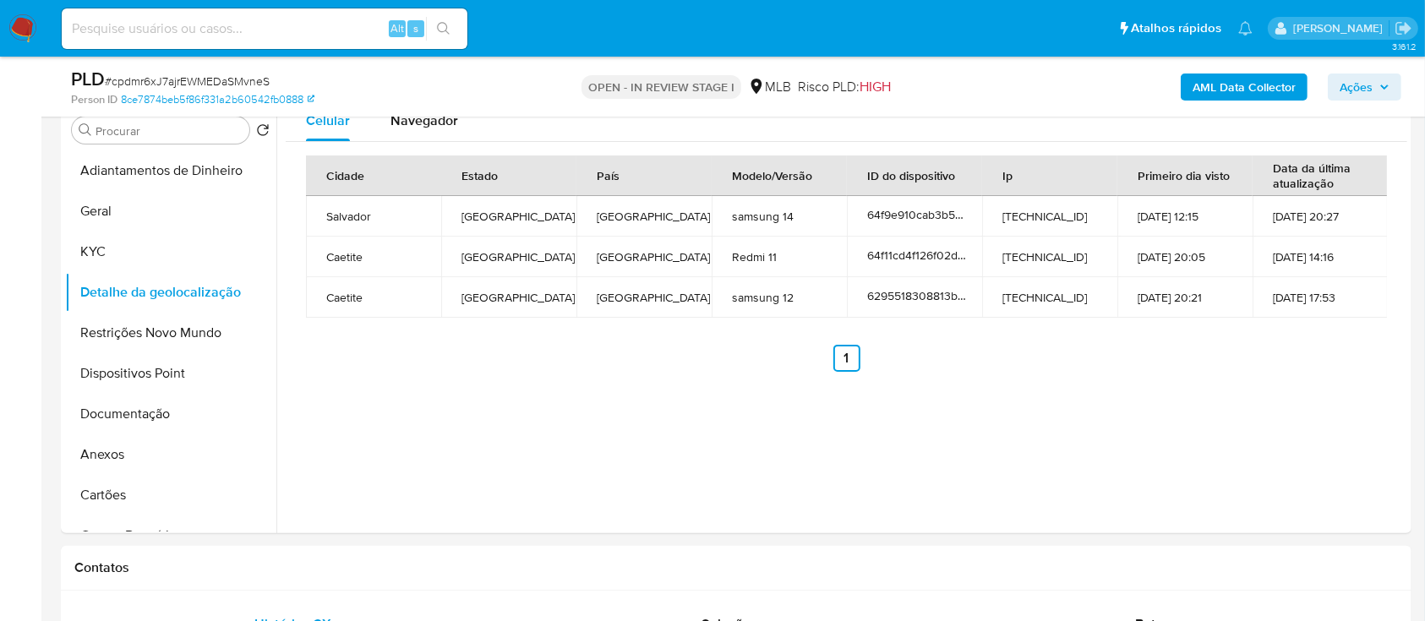
click at [111, 339] on button "Restrições Novo Mundo" at bounding box center [164, 333] width 198 height 41
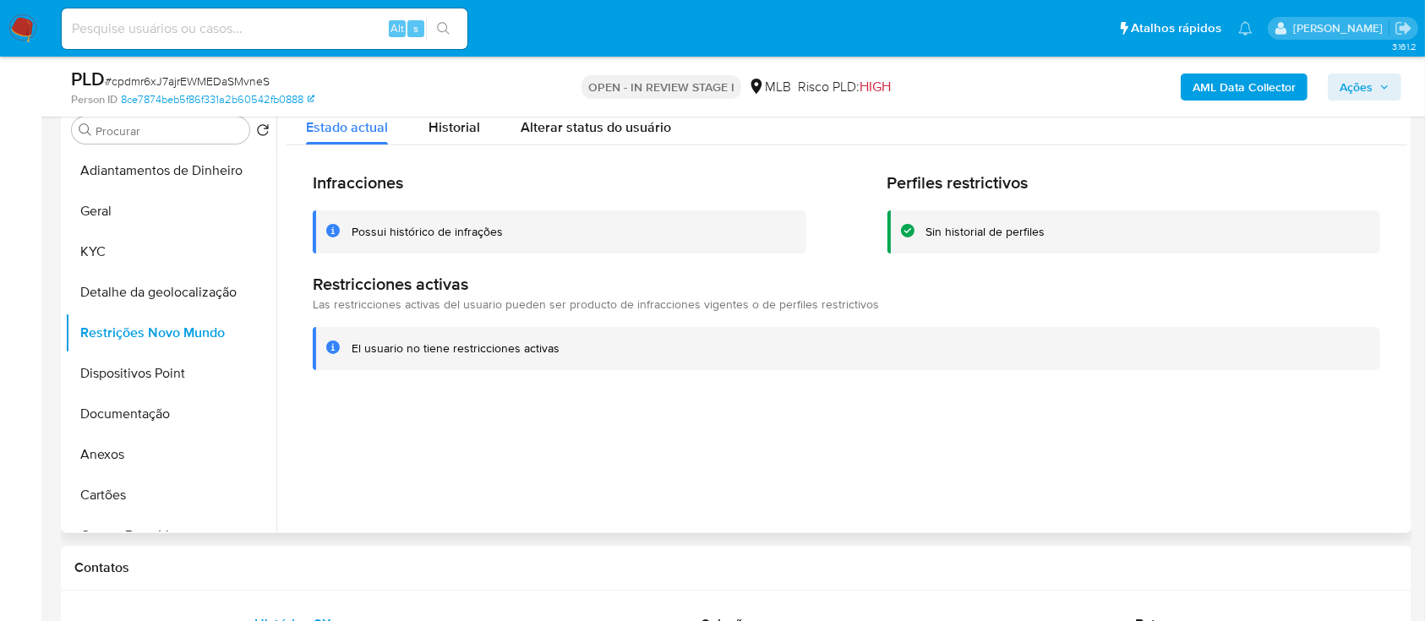
drag, startPoint x: 1201, startPoint y: 452, endPoint x: 1151, endPoint y: 425, distance: 56.7
click at [1202, 452] on div at bounding box center [841, 317] width 1131 height 433
click at [125, 368] on button "Dispositivos Point" at bounding box center [164, 373] width 198 height 41
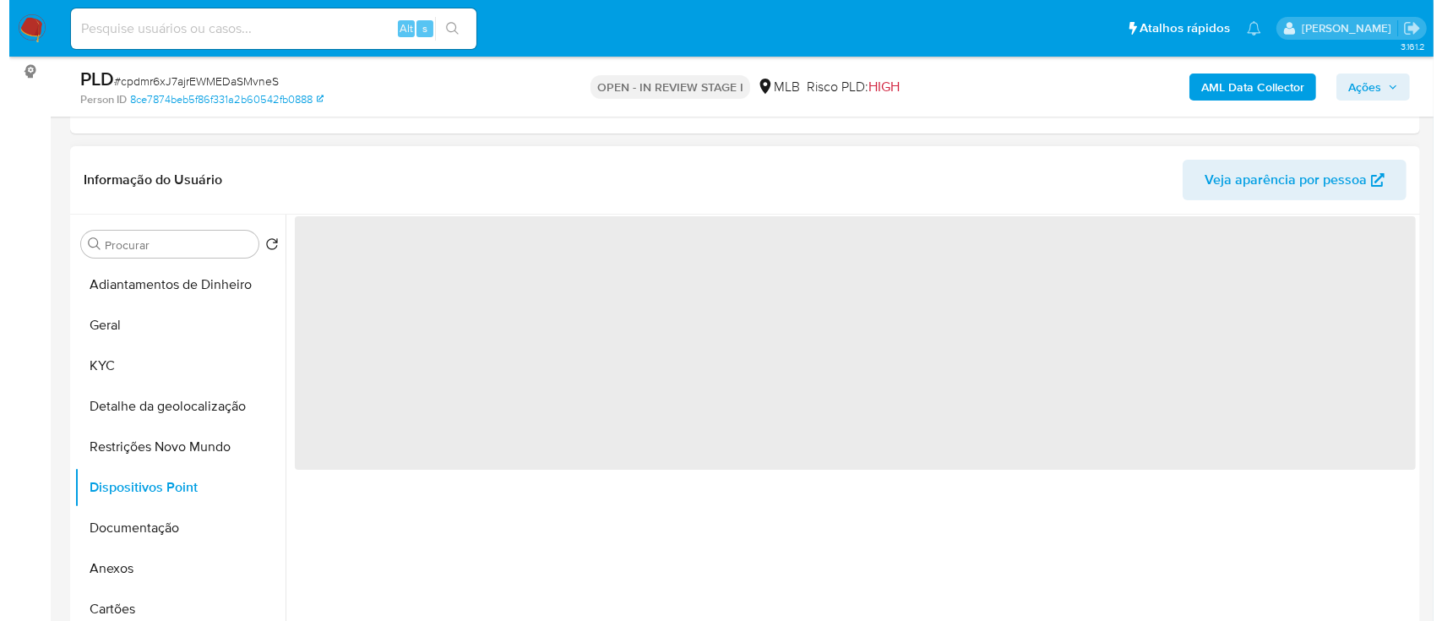
scroll to position [225, 0]
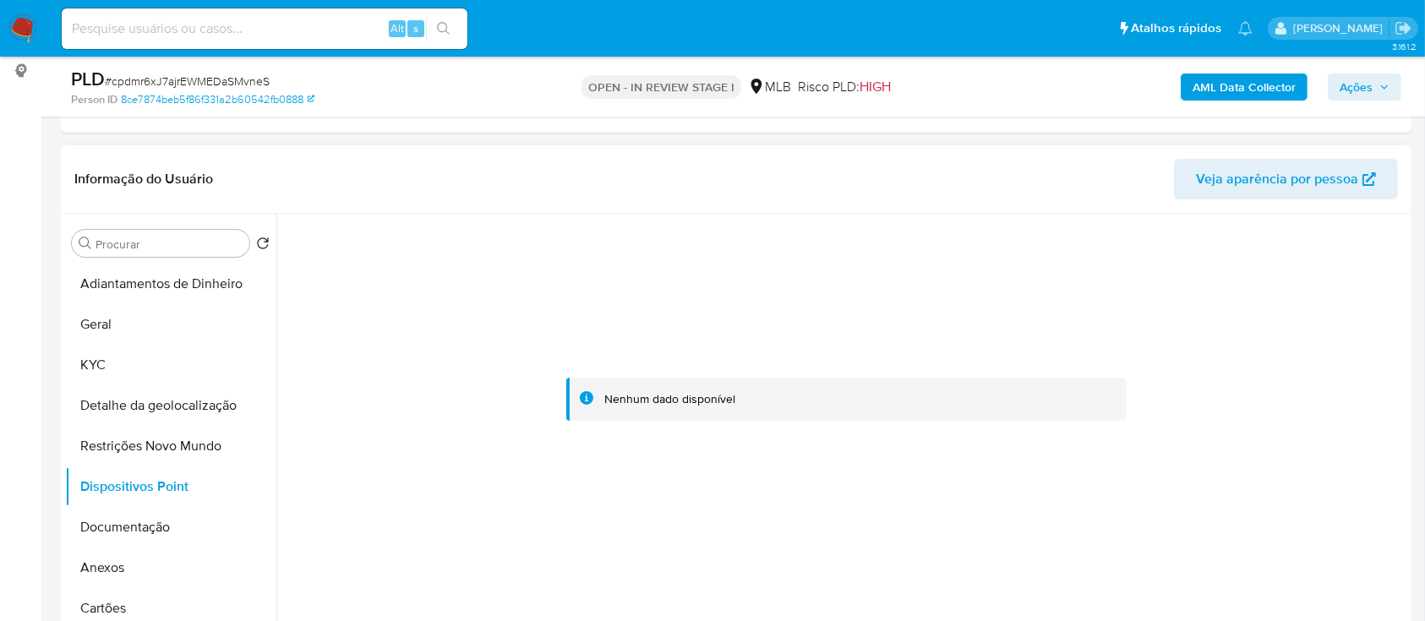
click at [542, 556] on div at bounding box center [846, 400] width 1121 height 372
click at [103, 524] on button "Documentação" at bounding box center [164, 527] width 198 height 41
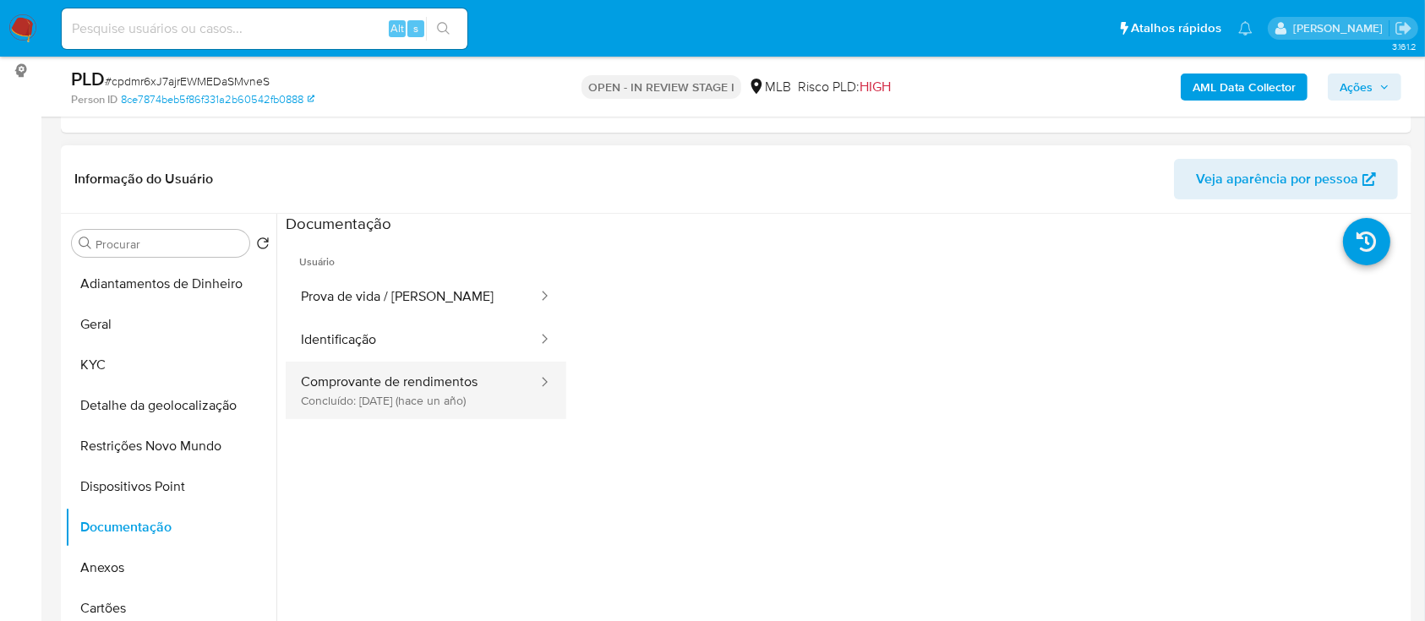
click at [408, 380] on button "Comprovante de rendimentos Concluído: 18/07/2024 (hace un año)" at bounding box center [412, 390] width 253 height 57
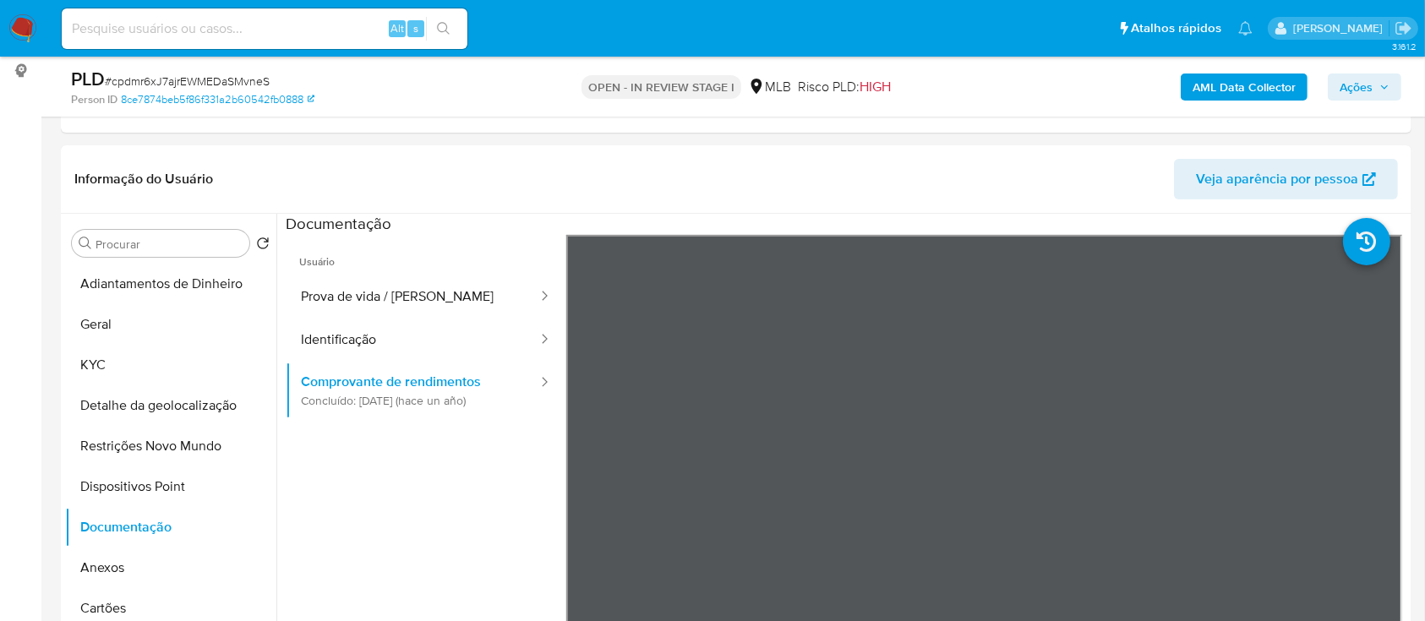
click at [1237, 85] on b "AML Data Collector" at bounding box center [1243, 87] width 103 height 27
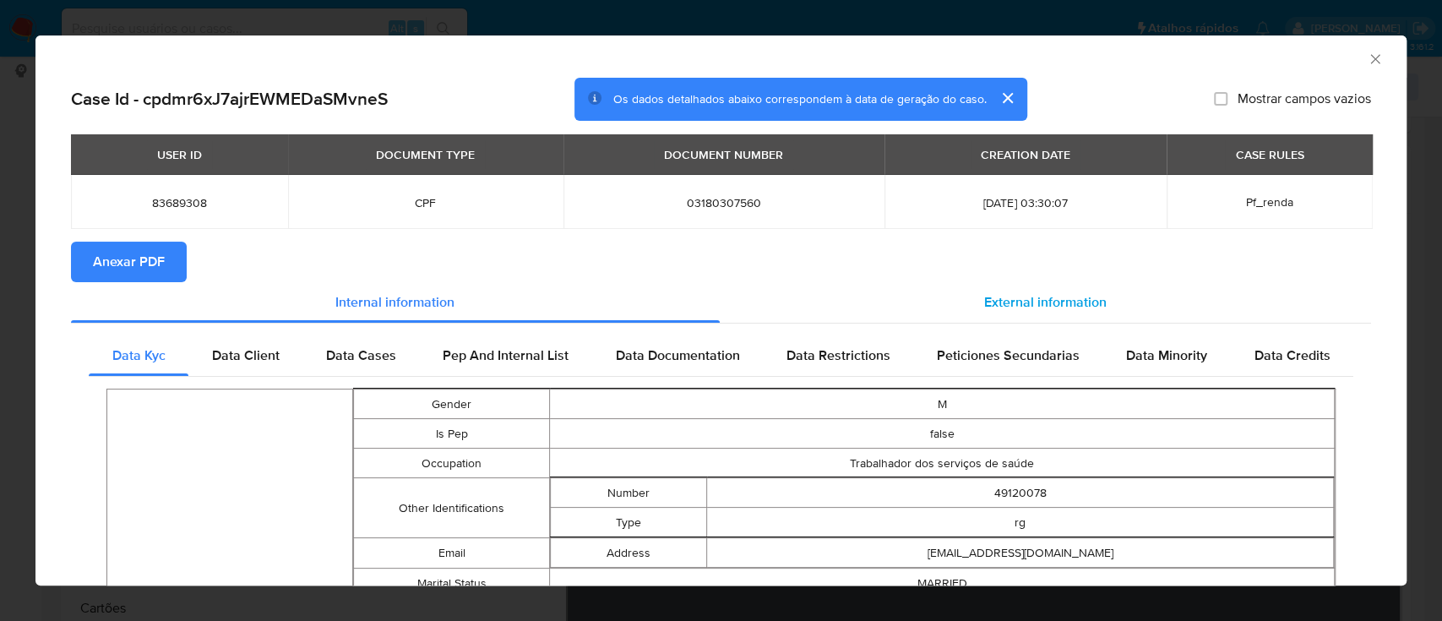
click at [1006, 306] on span "External information" at bounding box center [1045, 301] width 123 height 19
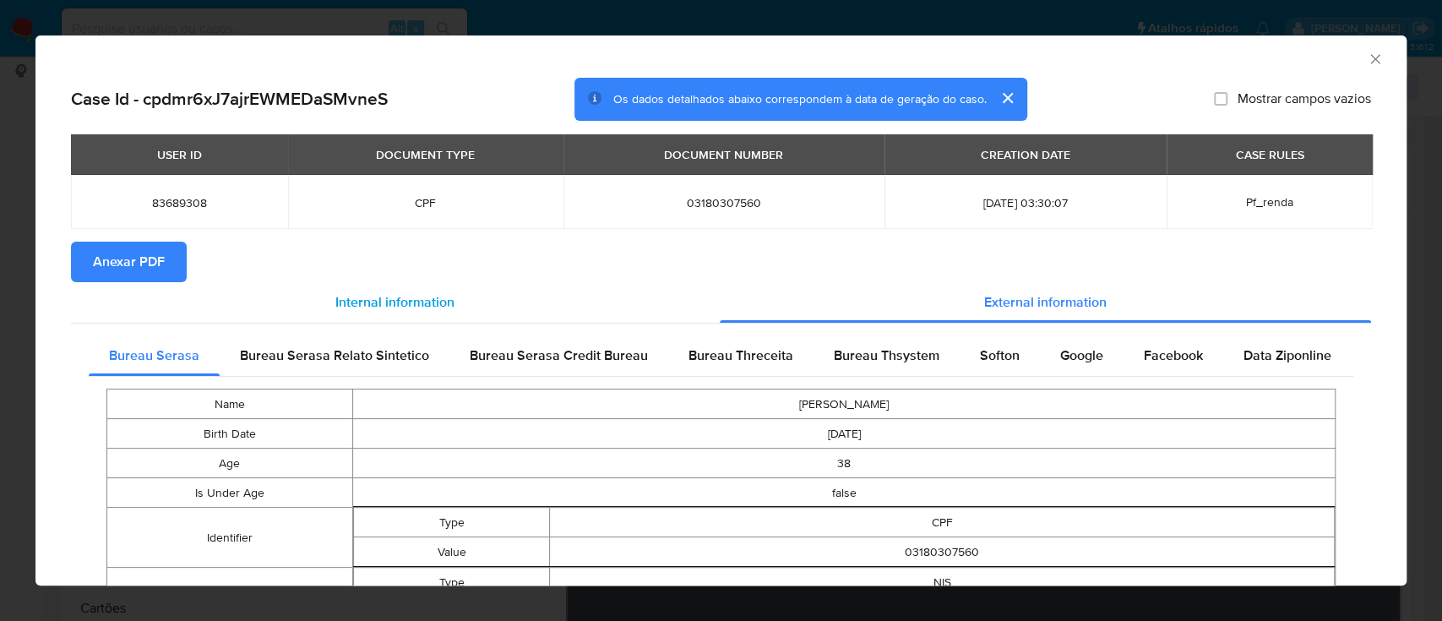
scroll to position [221, 0]
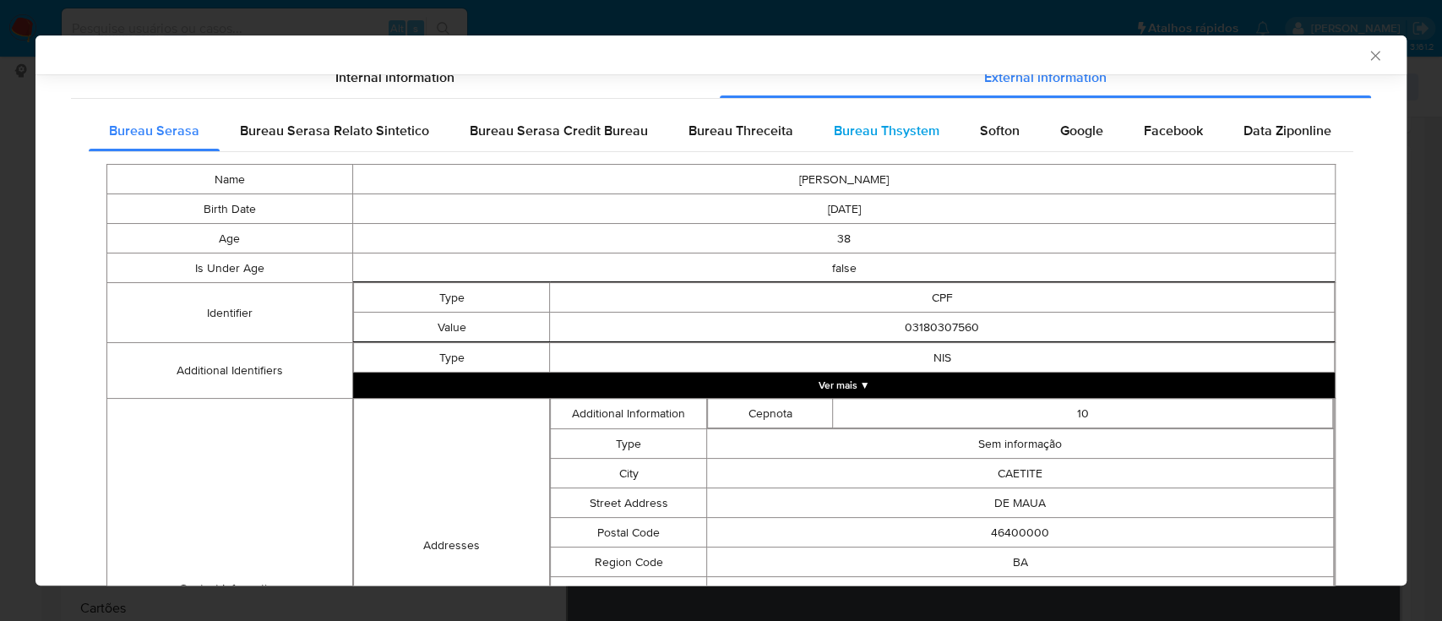
click at [896, 134] on span "Bureau Thsystem" at bounding box center [887, 130] width 106 height 19
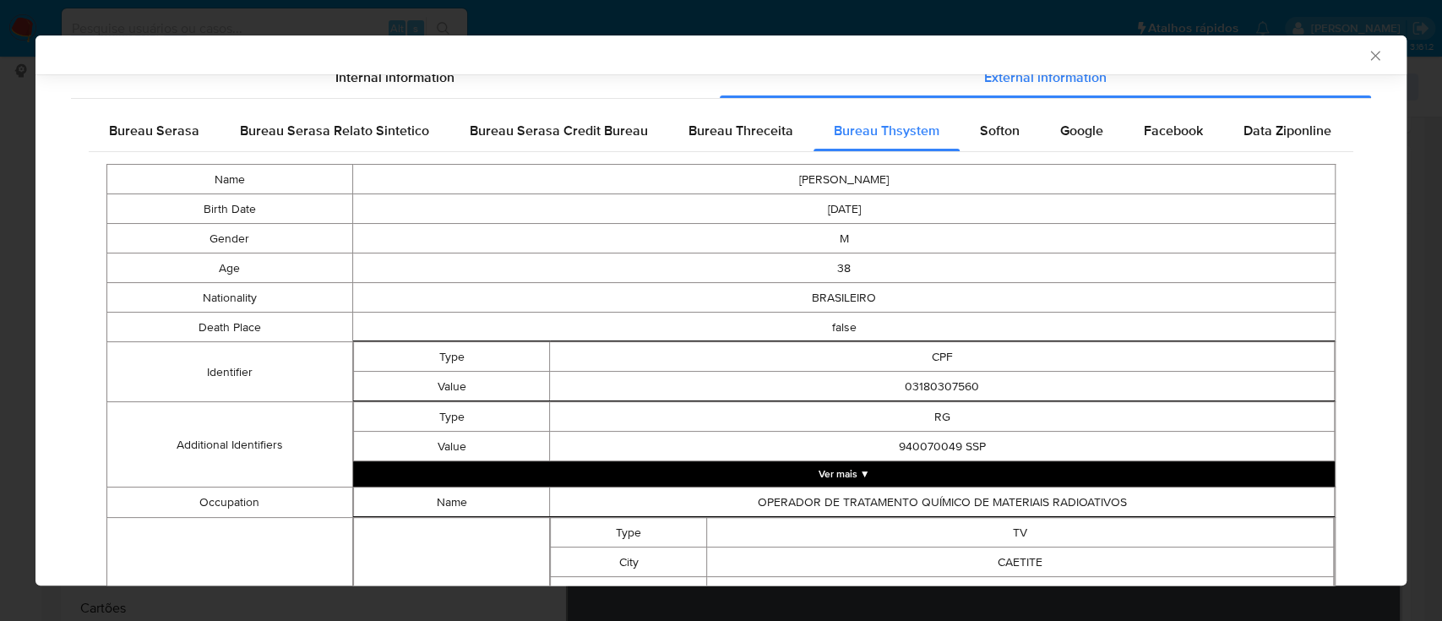
click at [742, 139] on span "Bureau Threceita" at bounding box center [741, 130] width 105 height 19
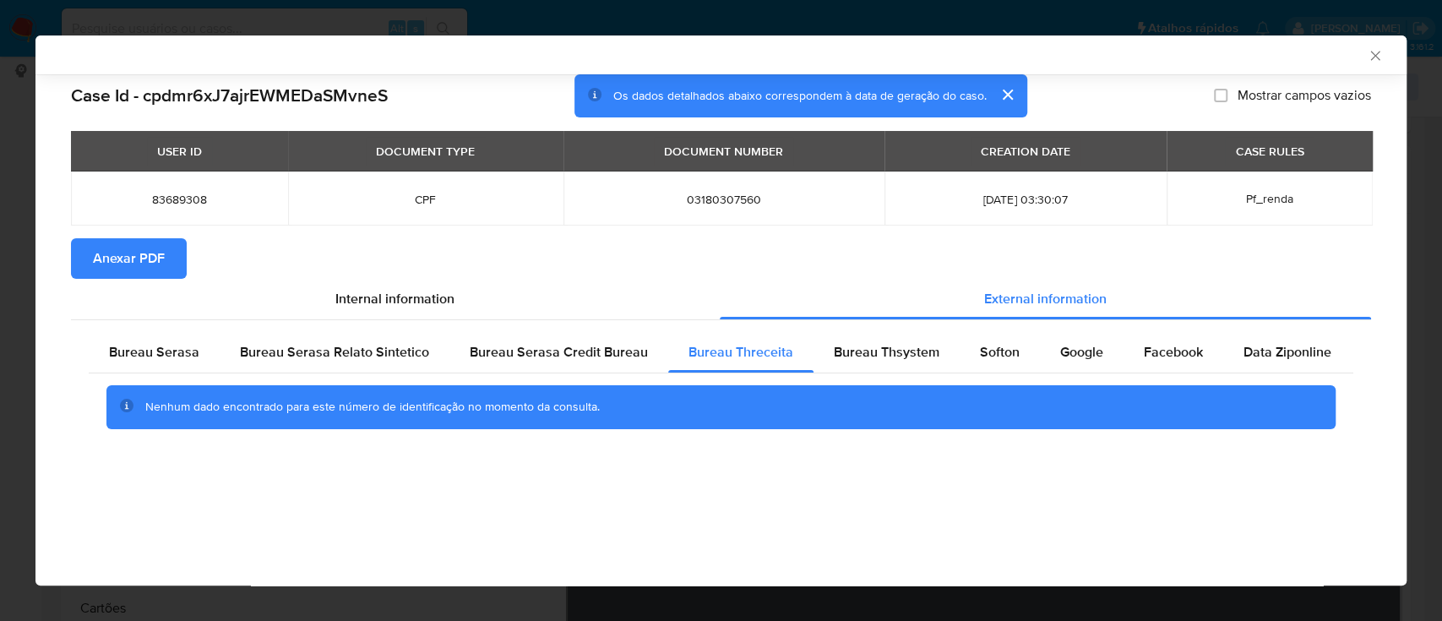
scroll to position [0, 0]
click at [95, 493] on div "AML Data Collector Case Id - cpdmr6xJ7ajrEWMEDaSMvneS Os dados detalhados abaix…" at bounding box center [720, 310] width 1371 height 550
click at [867, 340] on div "Bureau Thsystem" at bounding box center [887, 352] width 146 height 41
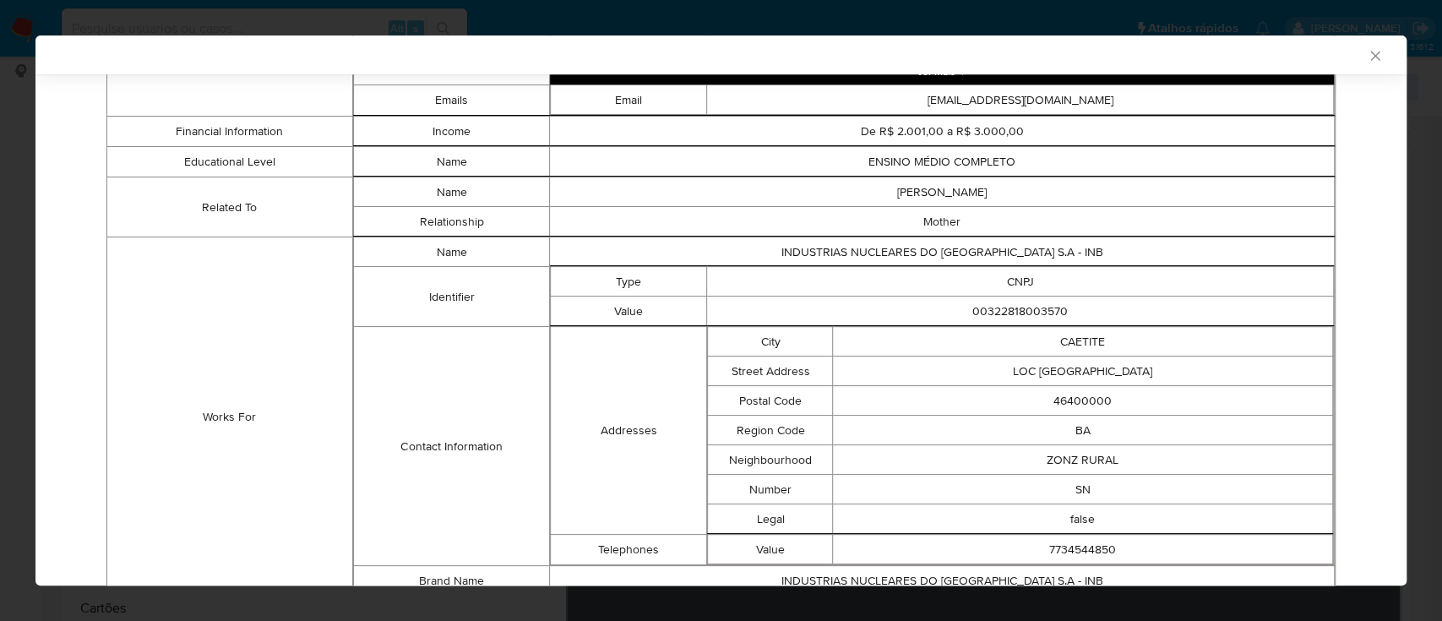
scroll to position [1042, 0]
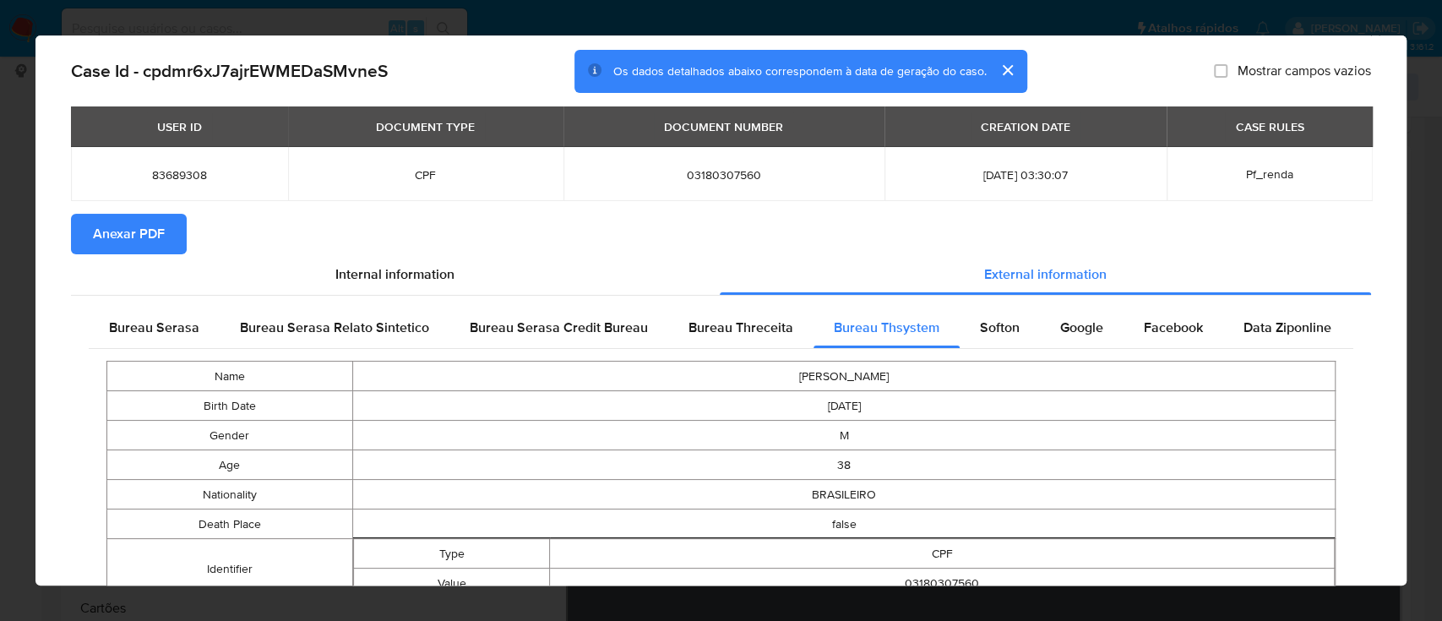
scroll to position [0, 0]
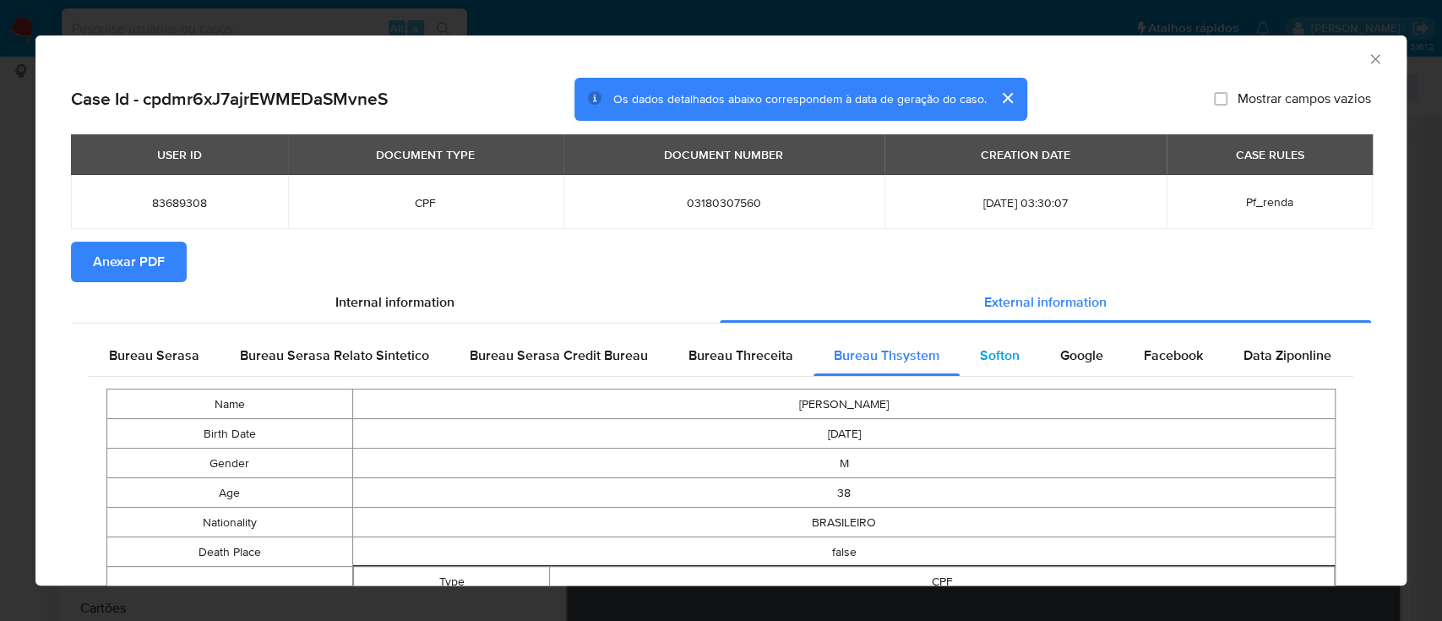
click at [1001, 368] on div "Softon" at bounding box center [1000, 355] width 80 height 41
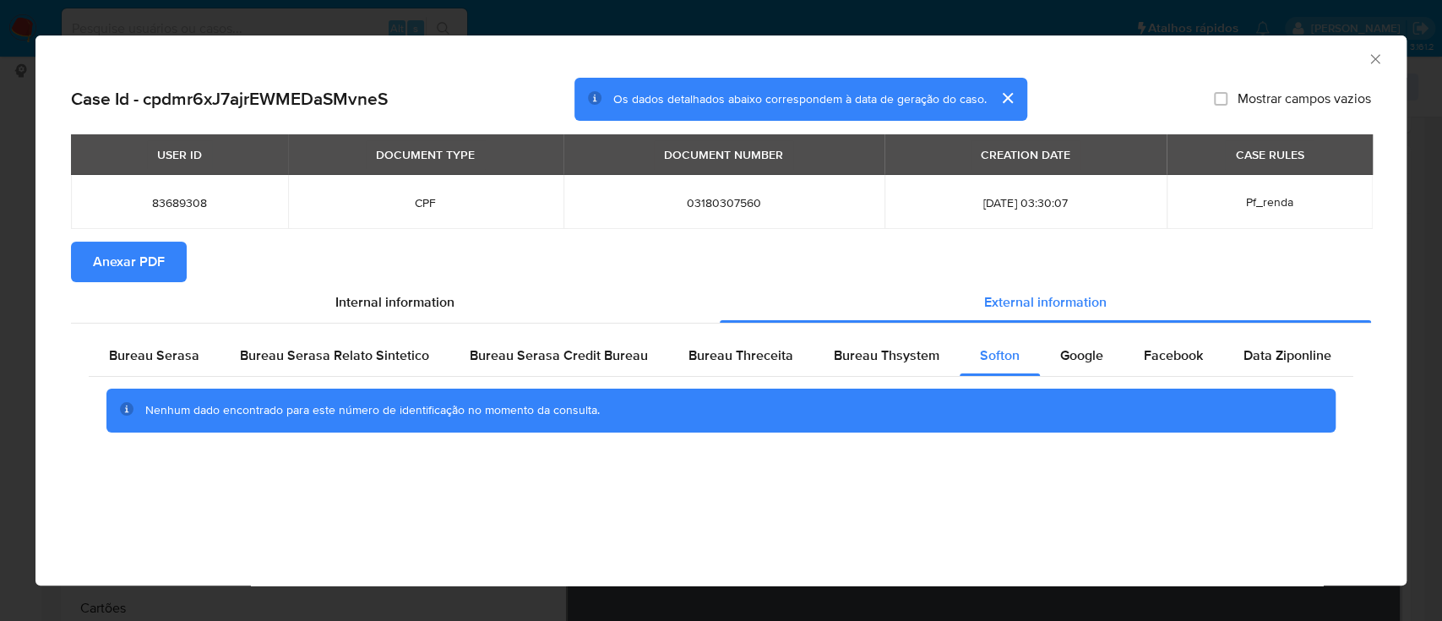
drag, startPoint x: 1210, startPoint y: 35, endPoint x: 1189, endPoint y: 49, distance: 25.1
click at [1210, 37] on div "AML Data Collector" at bounding box center [720, 56] width 1371 height 42
click at [1067, 362] on span "Google" at bounding box center [1081, 355] width 43 height 19
drag, startPoint x: 1193, startPoint y: 60, endPoint x: 1091, endPoint y: 51, distance: 102.7
click at [1186, 57] on div "AML Data Collector" at bounding box center [707, 56] width 1320 height 19
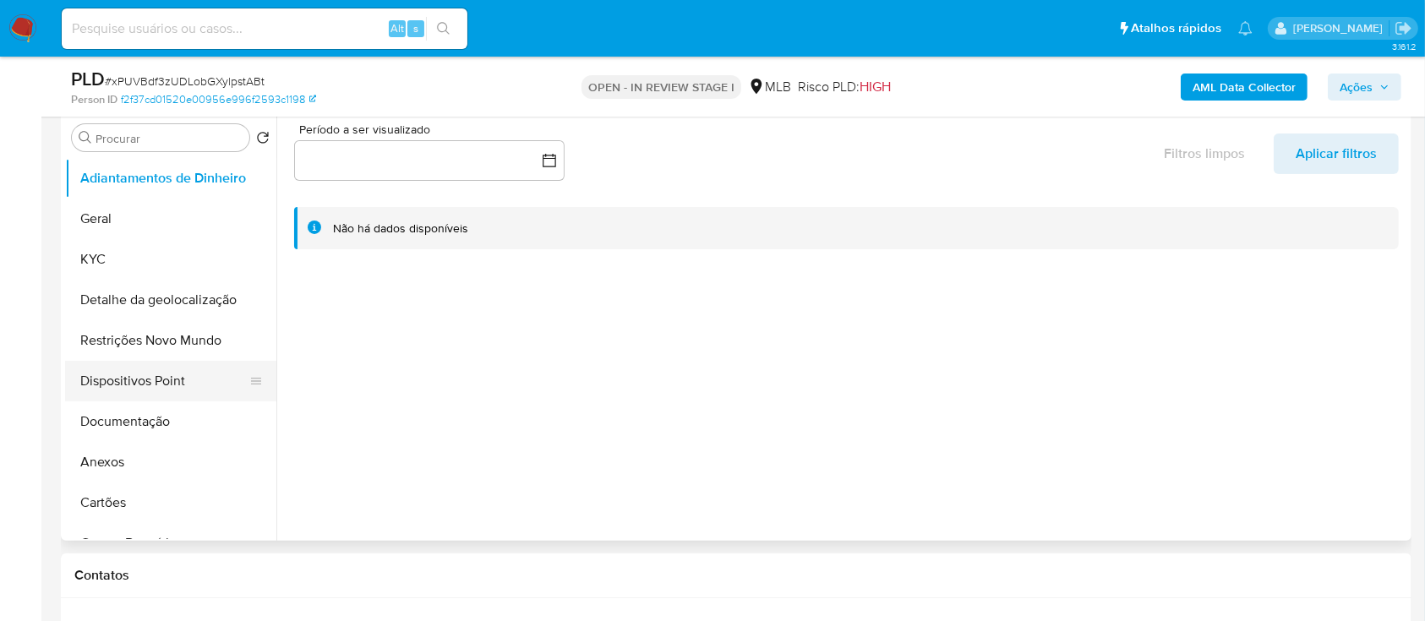
scroll to position [338, 0]
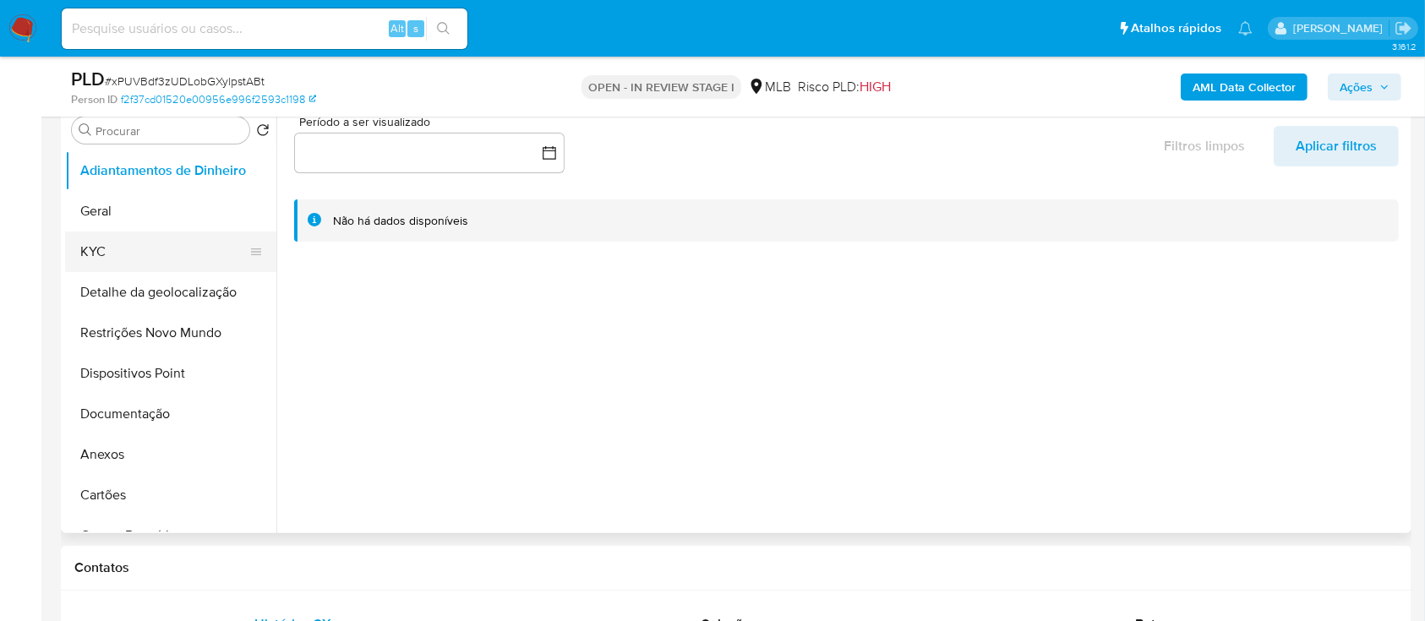
click at [94, 243] on button "KYC" at bounding box center [164, 252] width 198 height 41
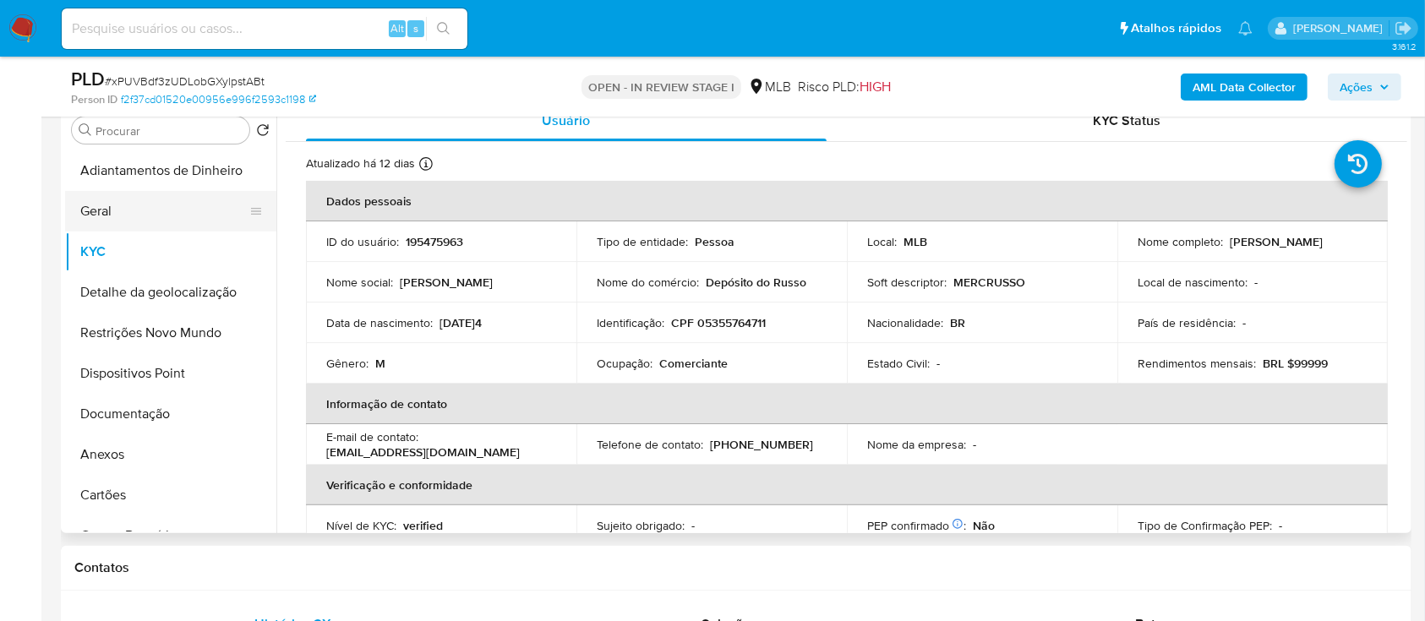
click at [141, 213] on button "Geral" at bounding box center [164, 211] width 198 height 41
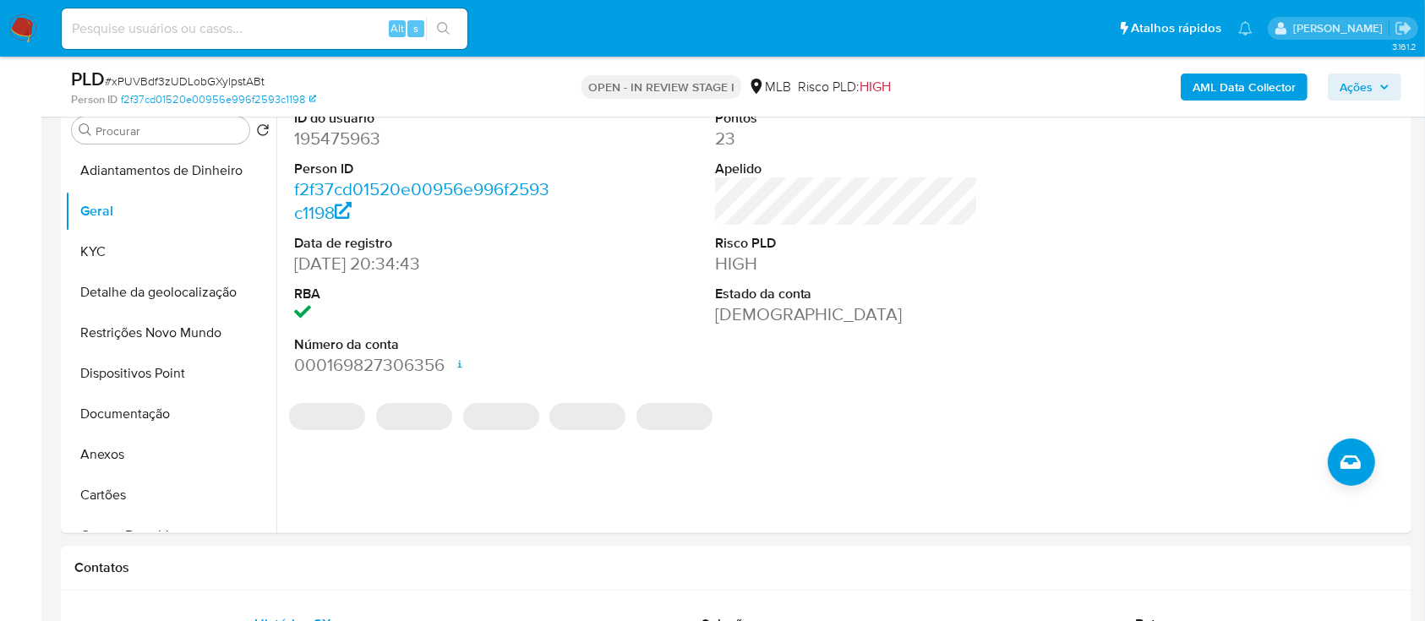
scroll to position [225, 0]
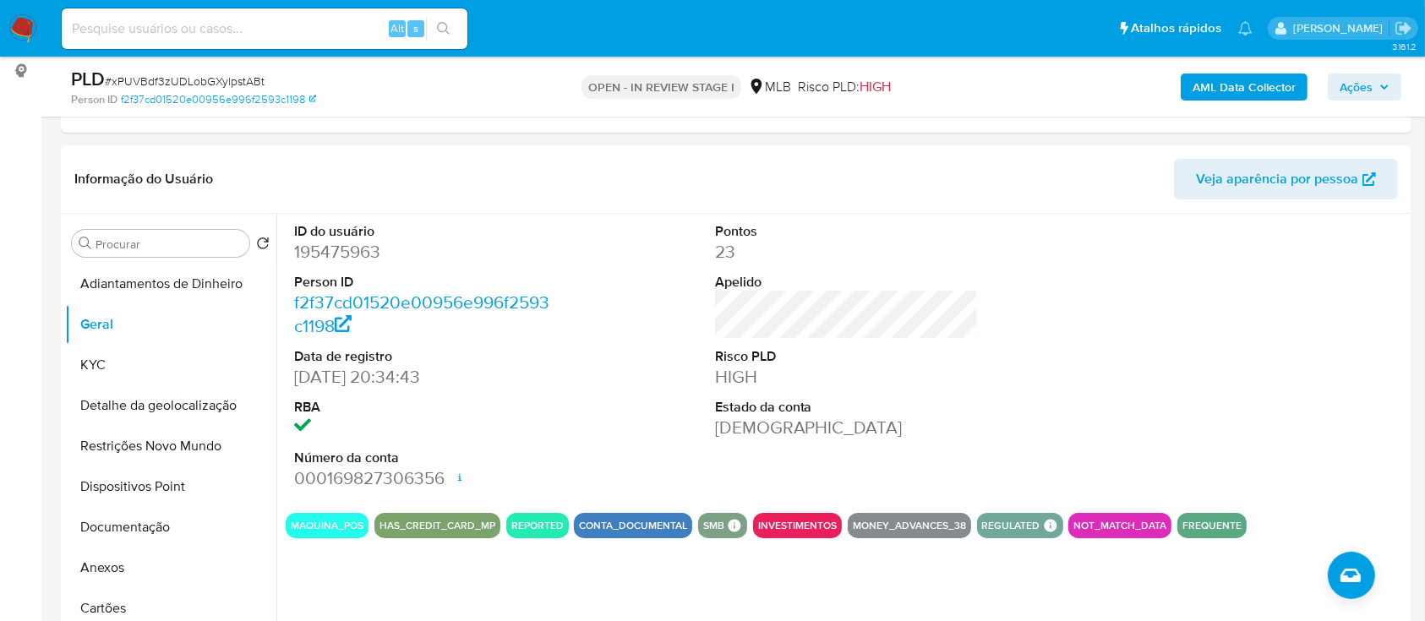
drag, startPoint x: 1174, startPoint y: 294, endPoint x: 1057, endPoint y: 239, distance: 128.9
click at [1173, 292] on div at bounding box center [1266, 357] width 281 height 286
click at [112, 365] on button "KYC" at bounding box center [164, 365] width 198 height 41
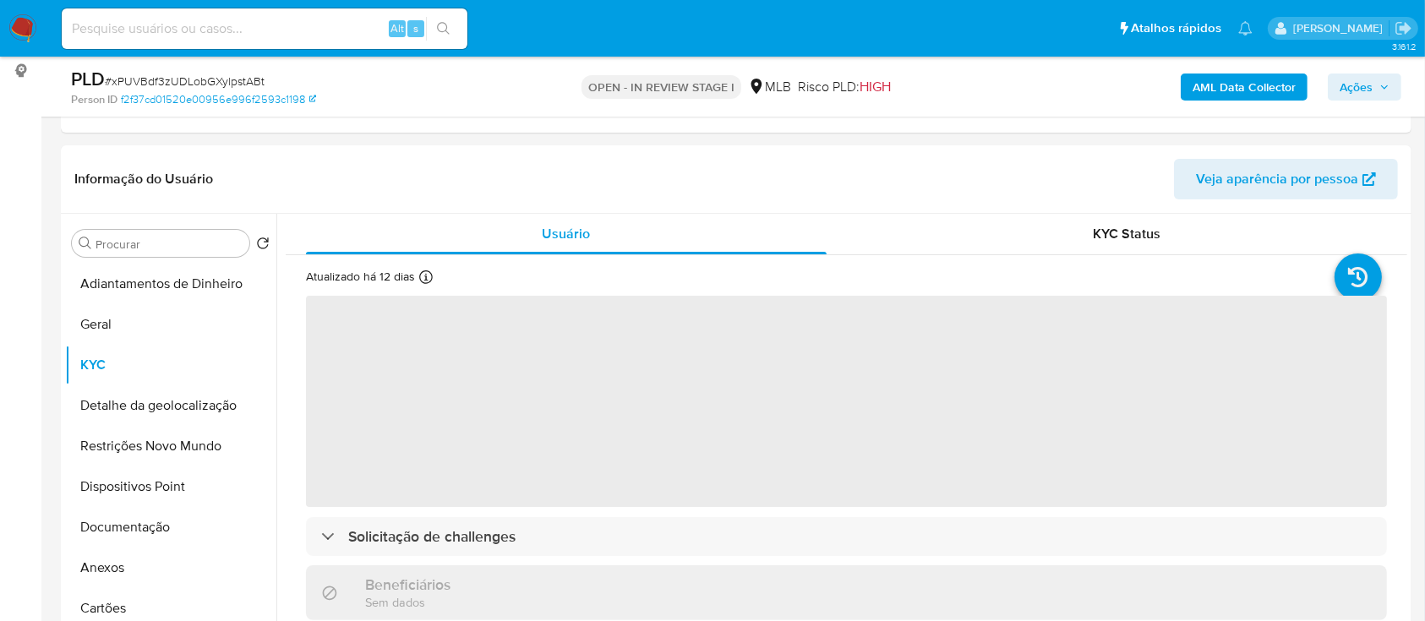
scroll to position [112, 0]
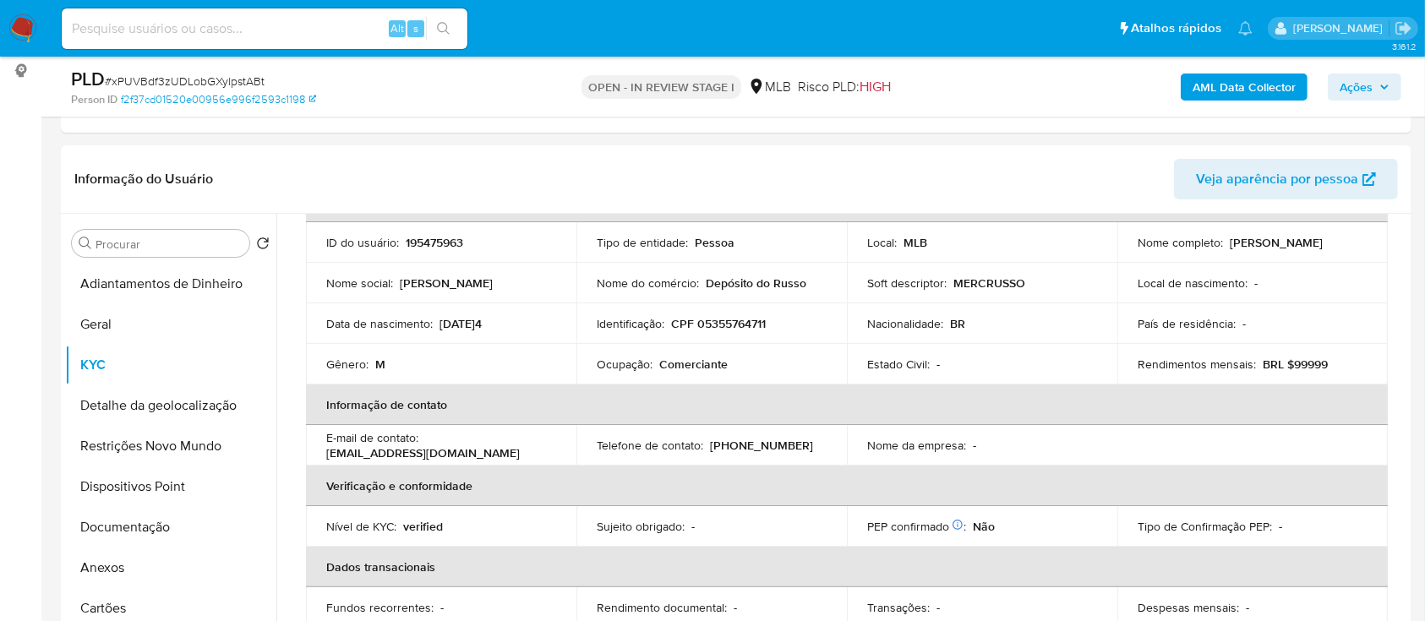
click at [1049, 167] on header "Informação do Usuário Veja aparência por pessoa" at bounding box center [735, 179] width 1323 height 41
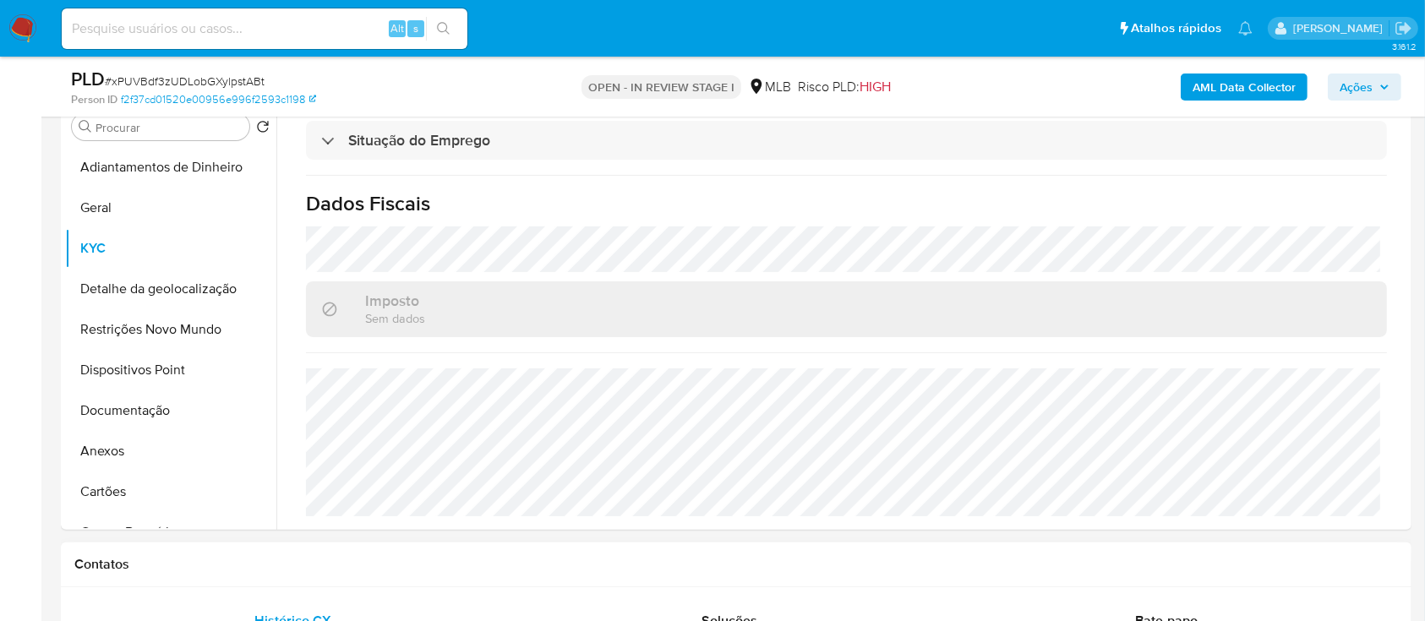
scroll to position [450, 0]
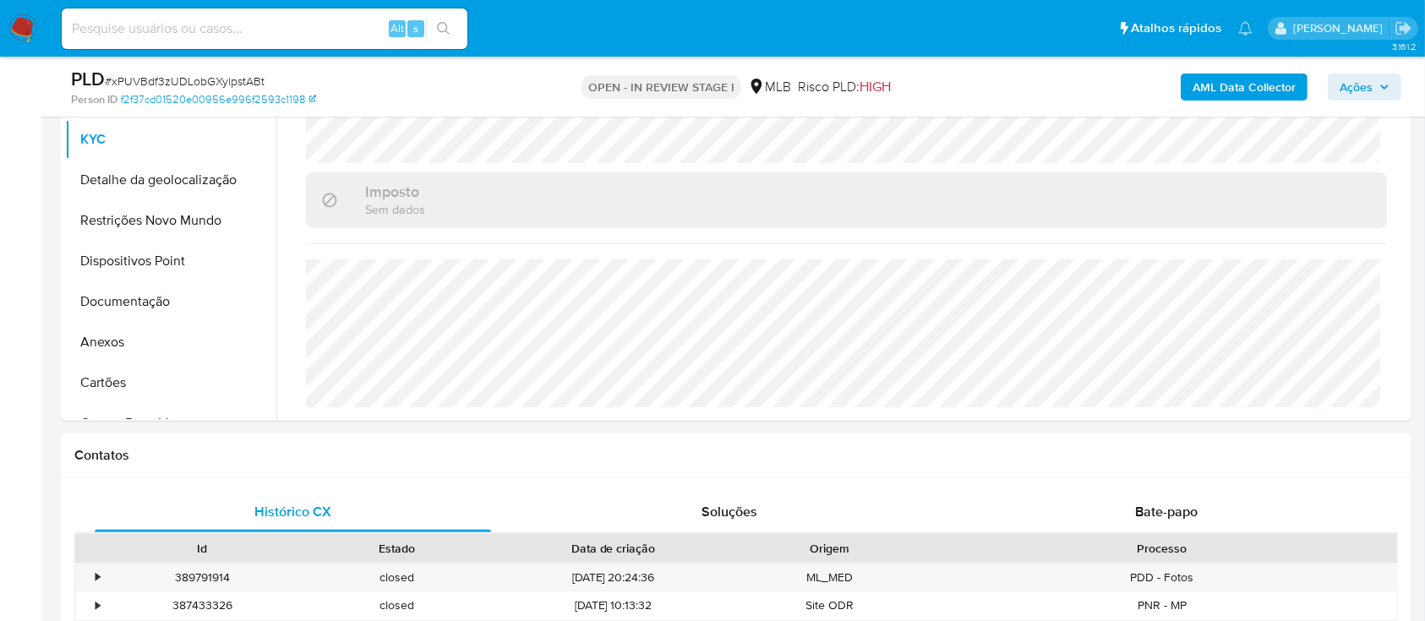
drag, startPoint x: 1017, startPoint y: 84, endPoint x: 869, endPoint y: 57, distance: 151.2
click at [1017, 84] on div "AML Data Collector Ações" at bounding box center [1181, 87] width 439 height 40
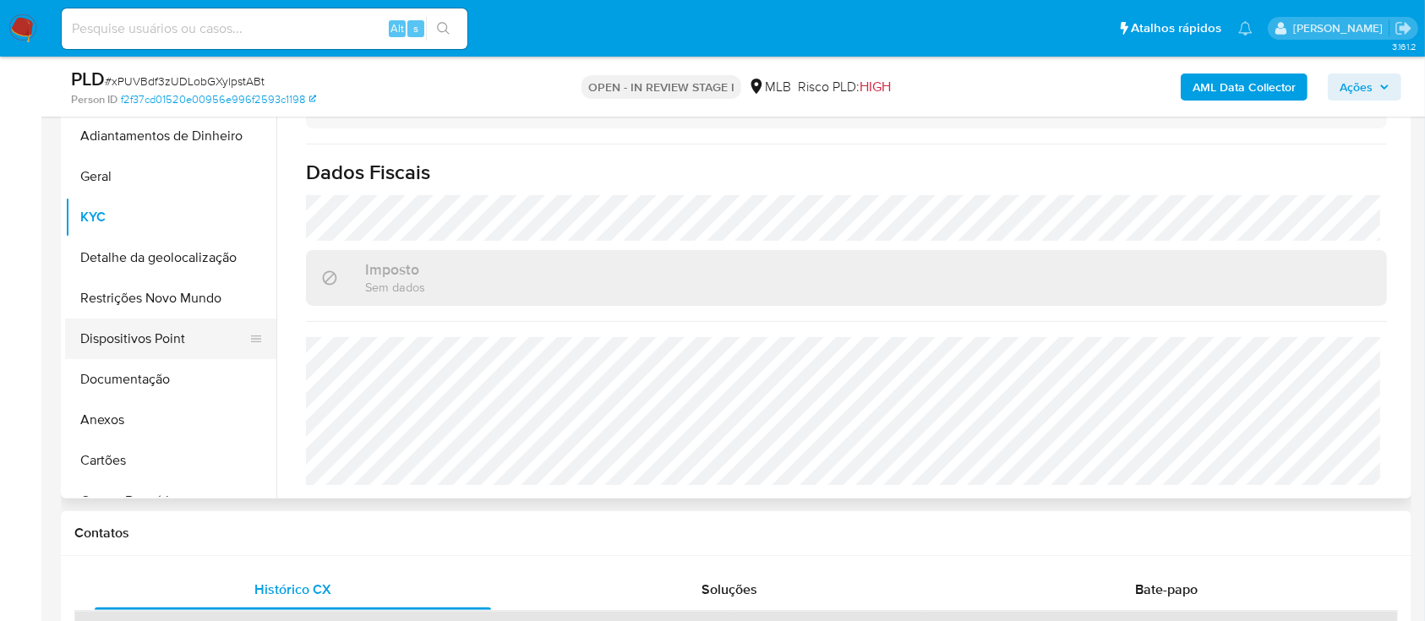
scroll to position [338, 0]
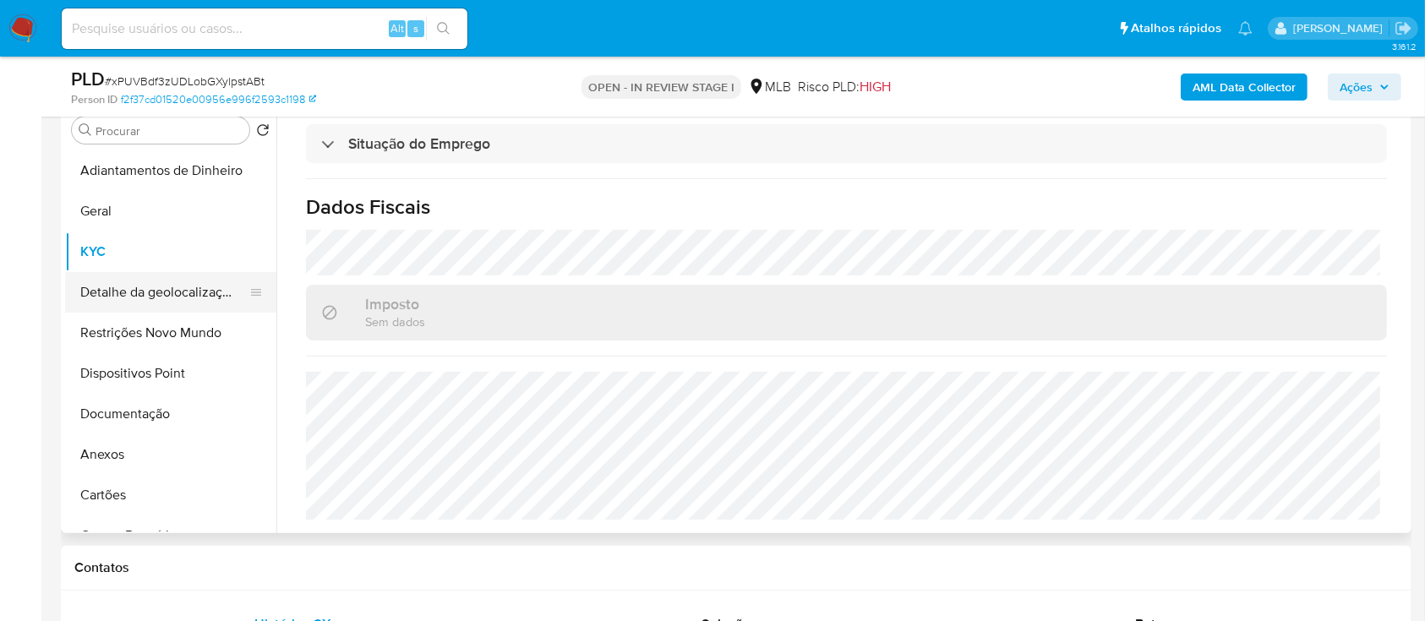
click at [173, 291] on button "Detalhe da geolocalização" at bounding box center [164, 292] width 198 height 41
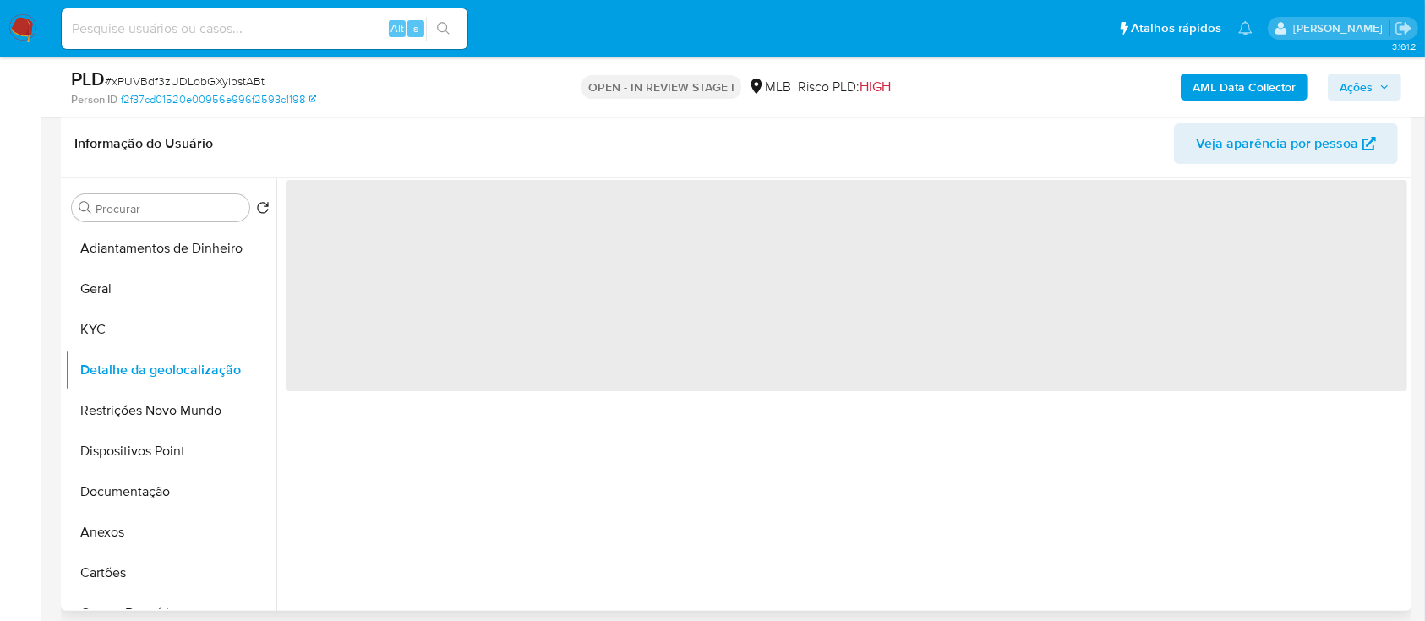
scroll to position [225, 0]
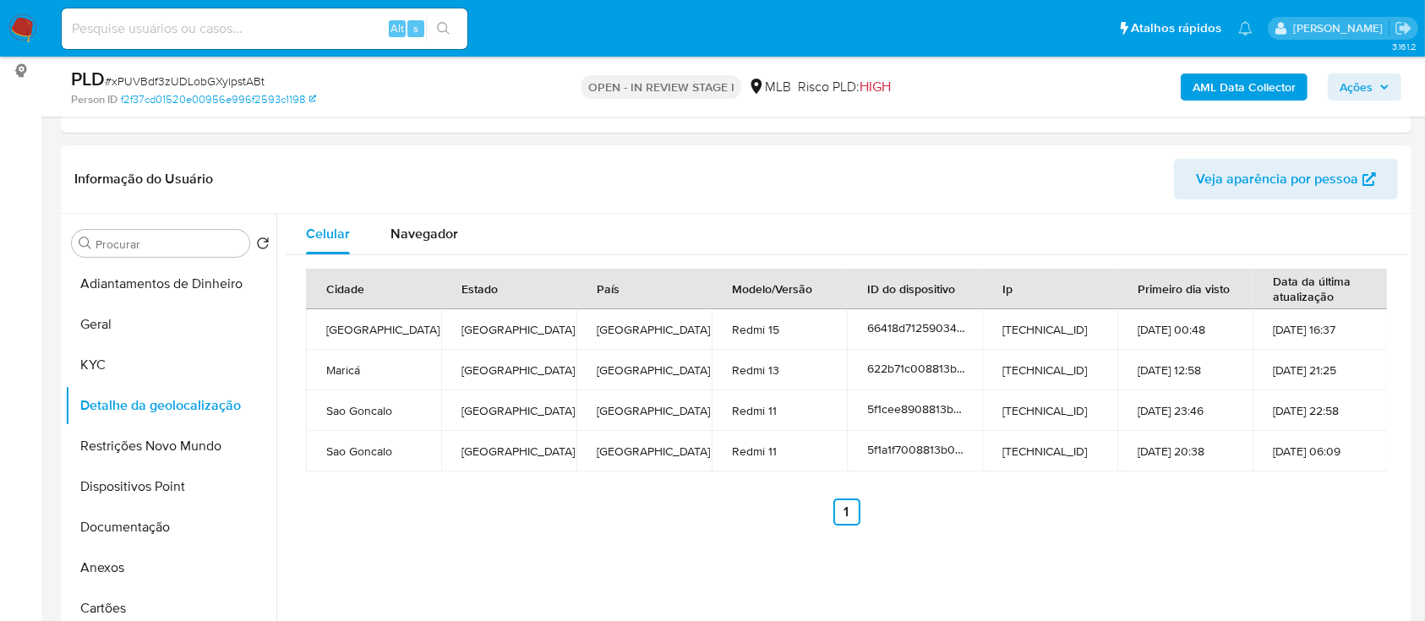
click at [1013, 190] on header "Informação do Usuário Veja aparência por pessoa" at bounding box center [735, 179] width 1323 height 41
click at [167, 450] on button "Restrições Novo Mundo" at bounding box center [164, 446] width 198 height 41
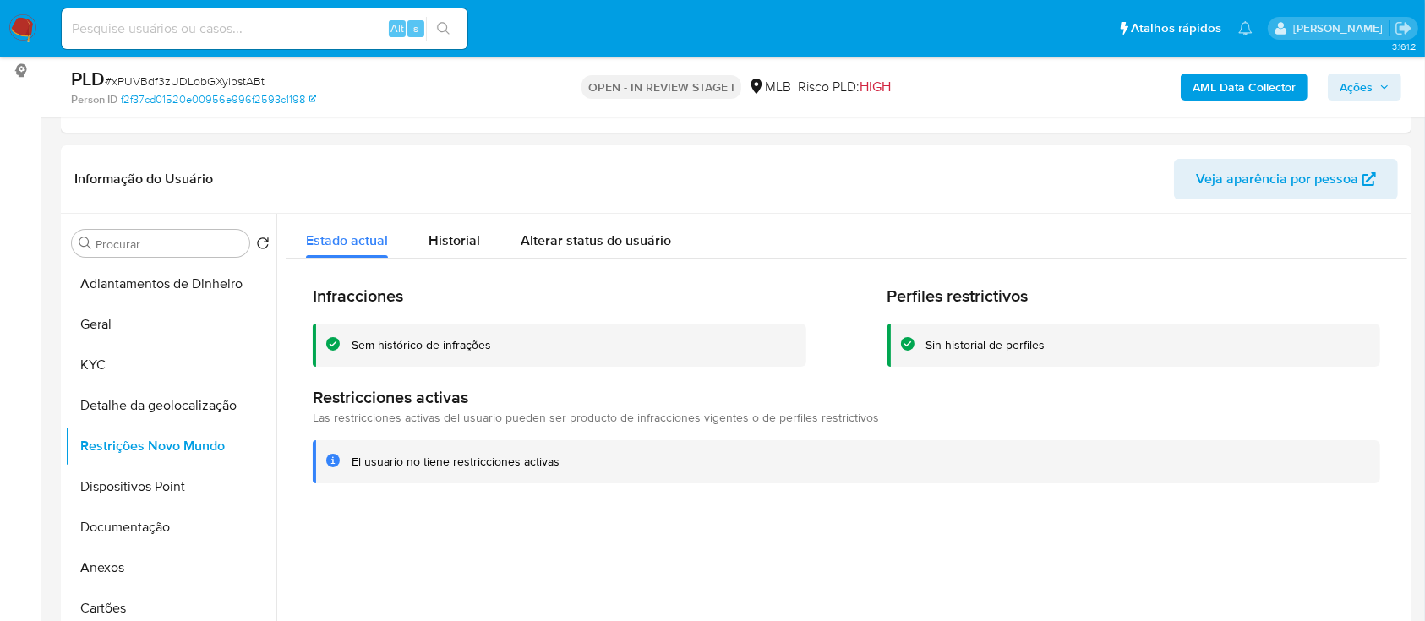
click at [979, 514] on div at bounding box center [841, 430] width 1131 height 433
click at [134, 487] on button "Dispositivos Point" at bounding box center [164, 486] width 198 height 41
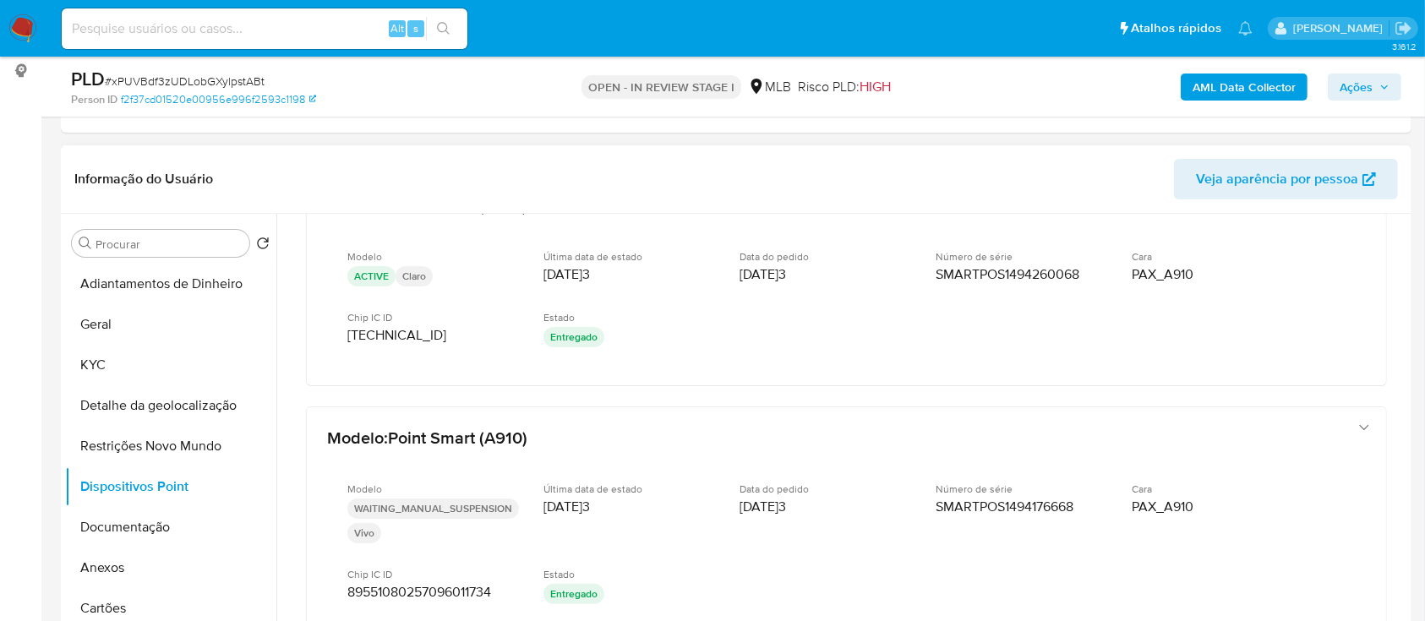
scroll to position [297, 0]
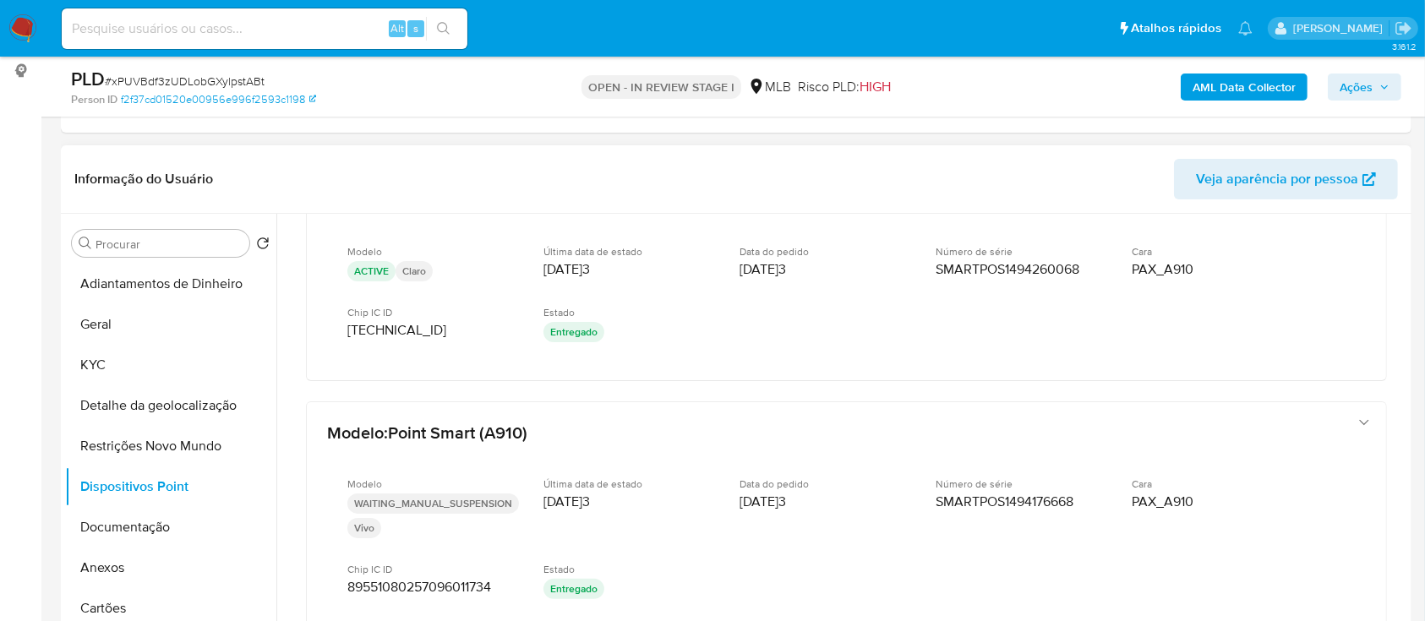
drag, startPoint x: 967, startPoint y: 167, endPoint x: 831, endPoint y: 116, distance: 145.5
click at [956, 166] on header "Informação do Usuário Veja aparência por pessoa" at bounding box center [735, 179] width 1323 height 41
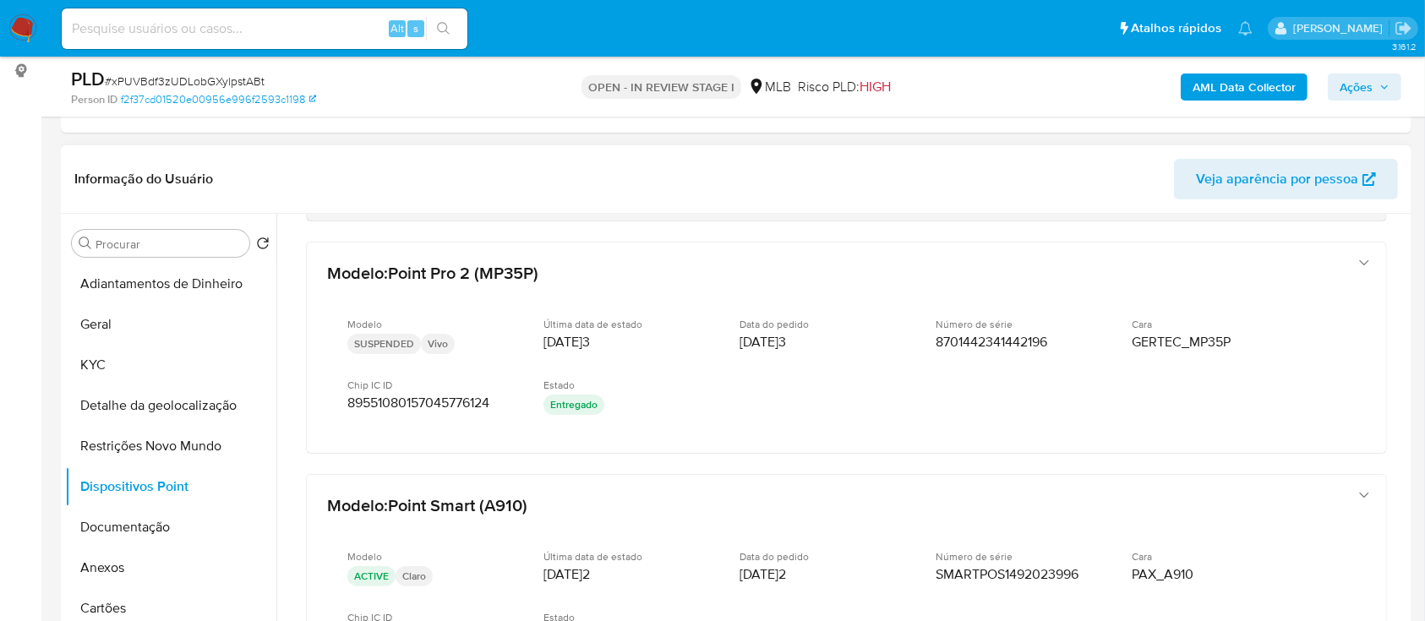
scroll to position [748, 0]
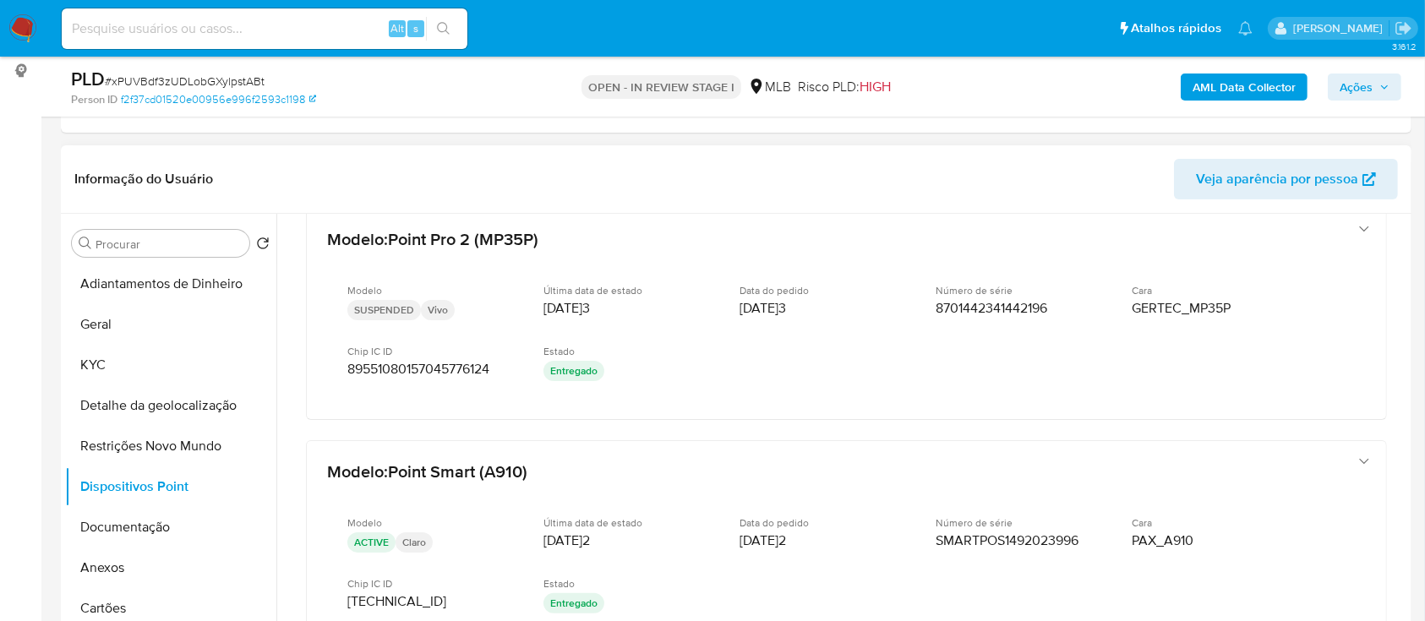
drag, startPoint x: 1001, startPoint y: 175, endPoint x: 982, endPoint y: 166, distance: 21.5
click at [982, 166] on header "Informação do Usuário Veja aparência por pessoa" at bounding box center [735, 179] width 1323 height 41
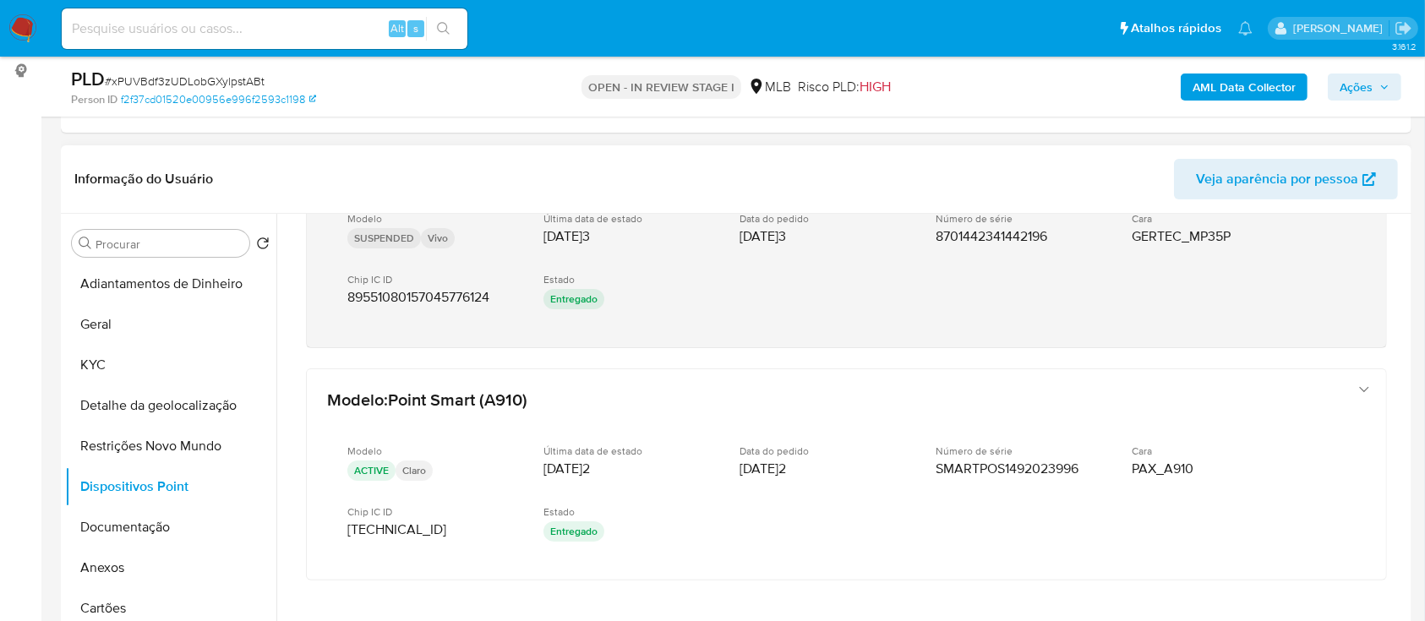
scroll to position [854, 0]
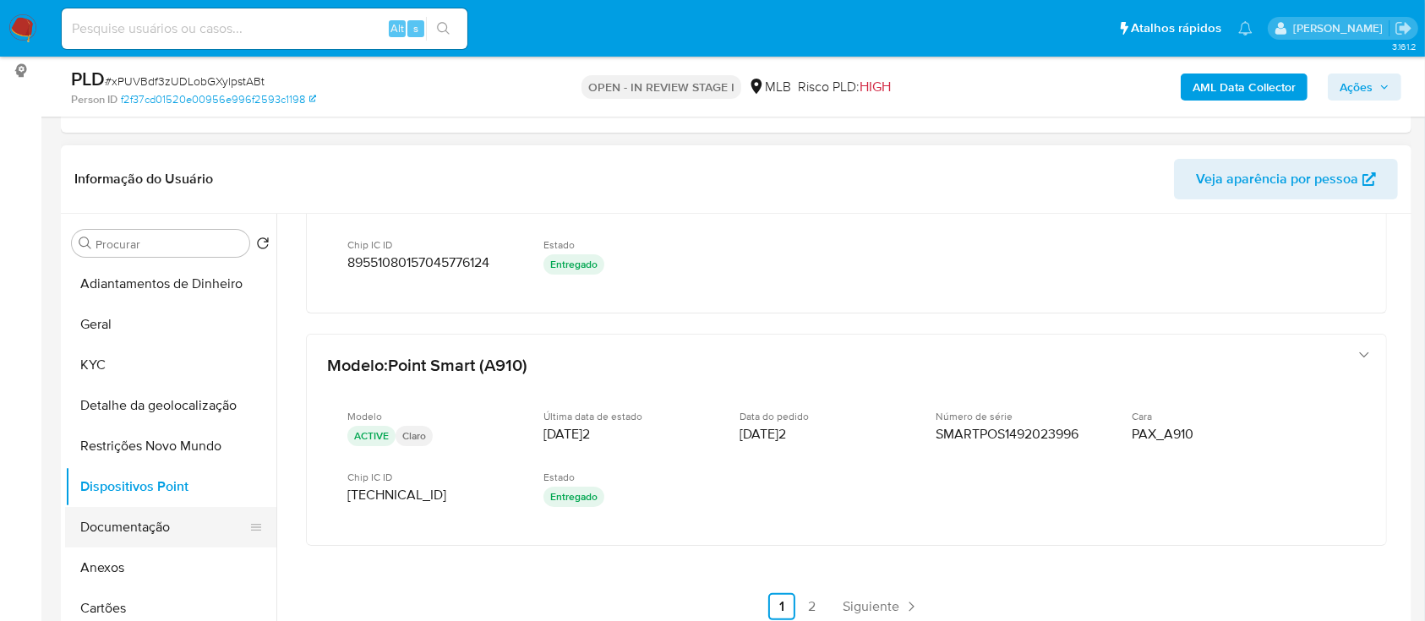
click at [141, 536] on button "Documentação" at bounding box center [164, 527] width 198 height 41
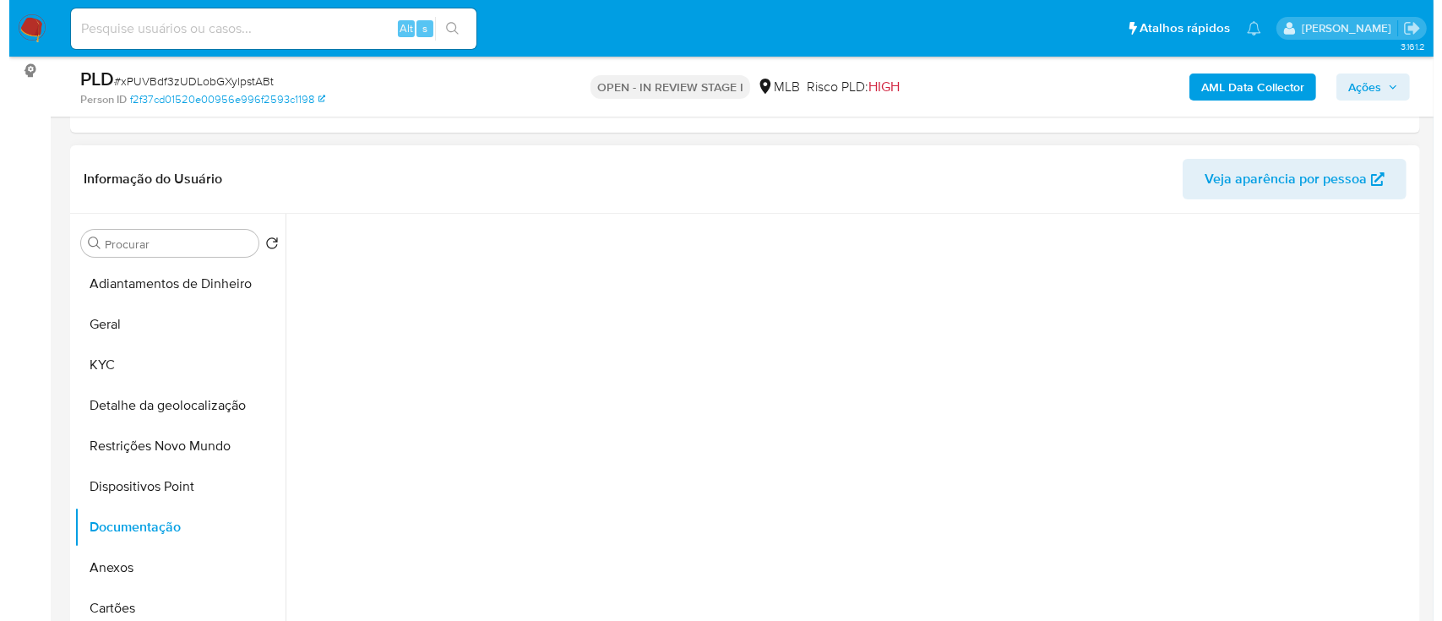
scroll to position [0, 0]
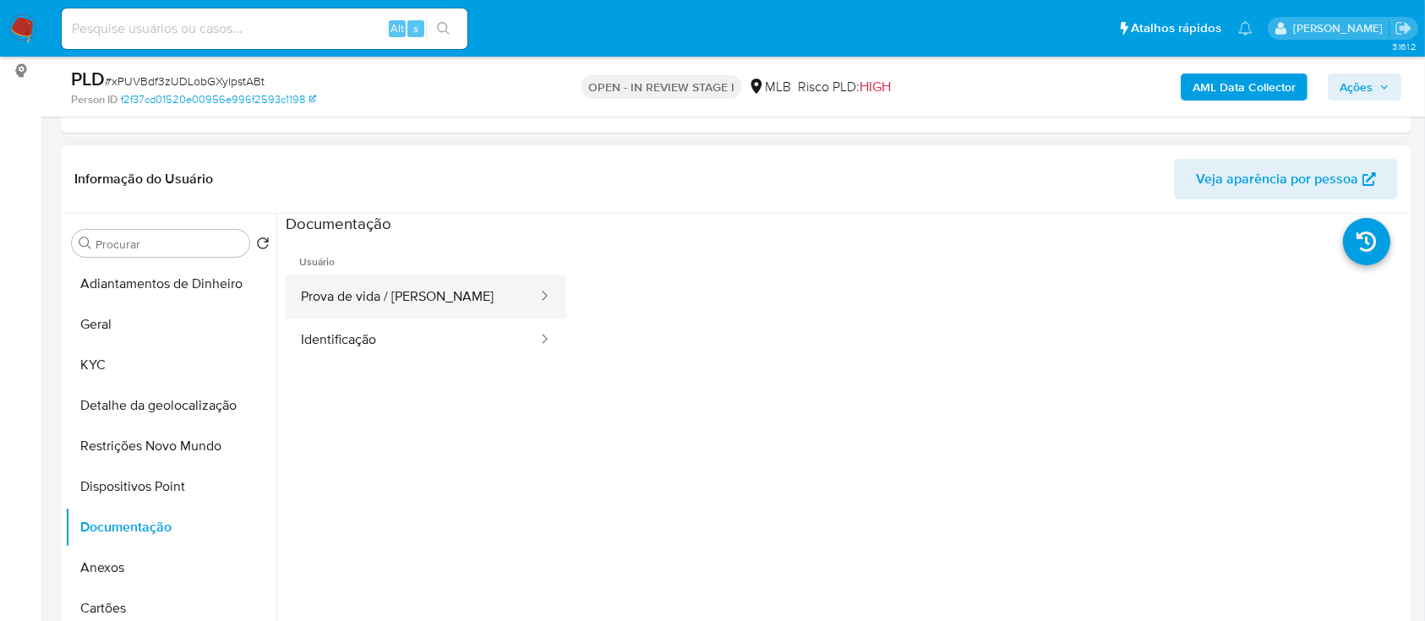
click at [385, 295] on button "Prova de vida / [PERSON_NAME]" at bounding box center [412, 296] width 253 height 43
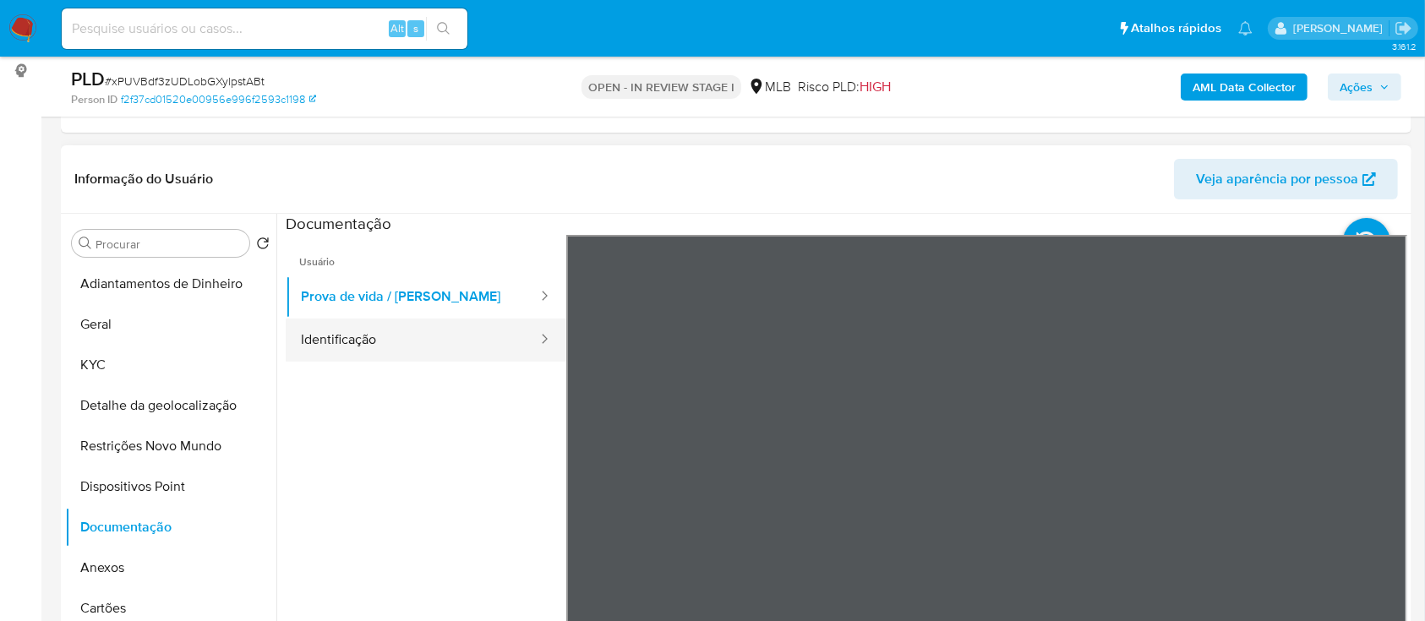
click at [365, 331] on button "Identificação" at bounding box center [412, 340] width 253 height 43
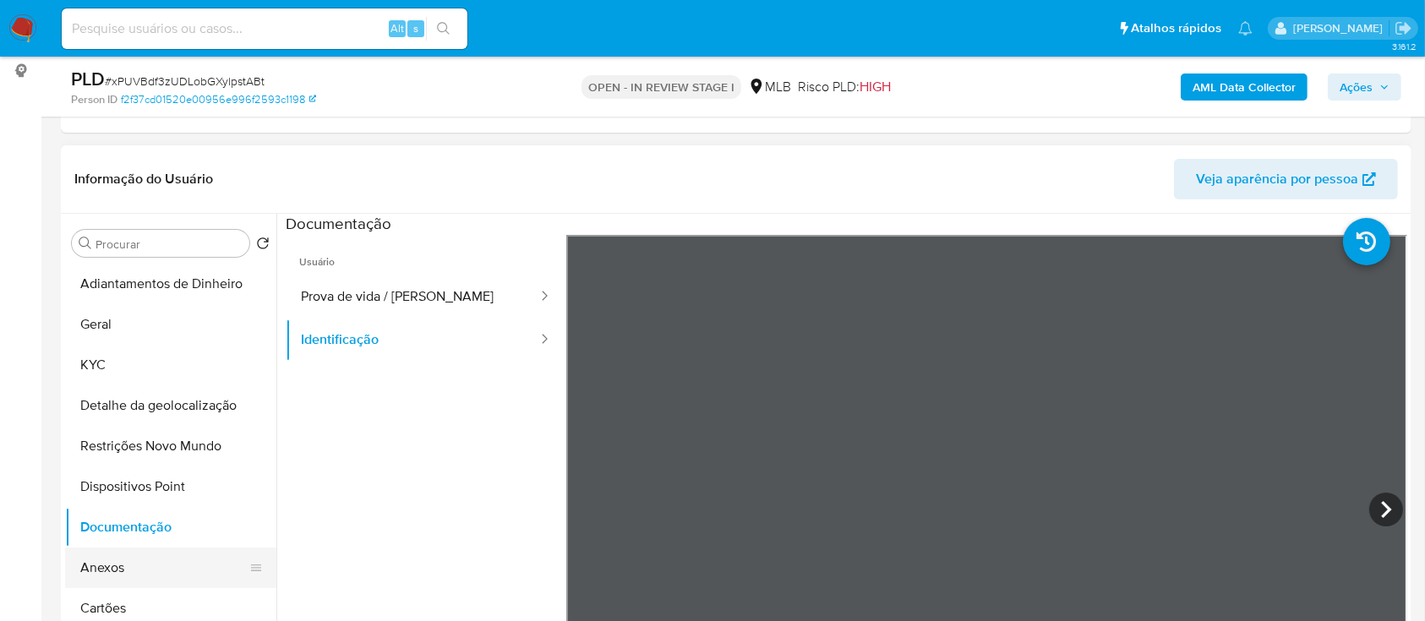
click at [128, 568] on button "Anexos" at bounding box center [164, 568] width 198 height 41
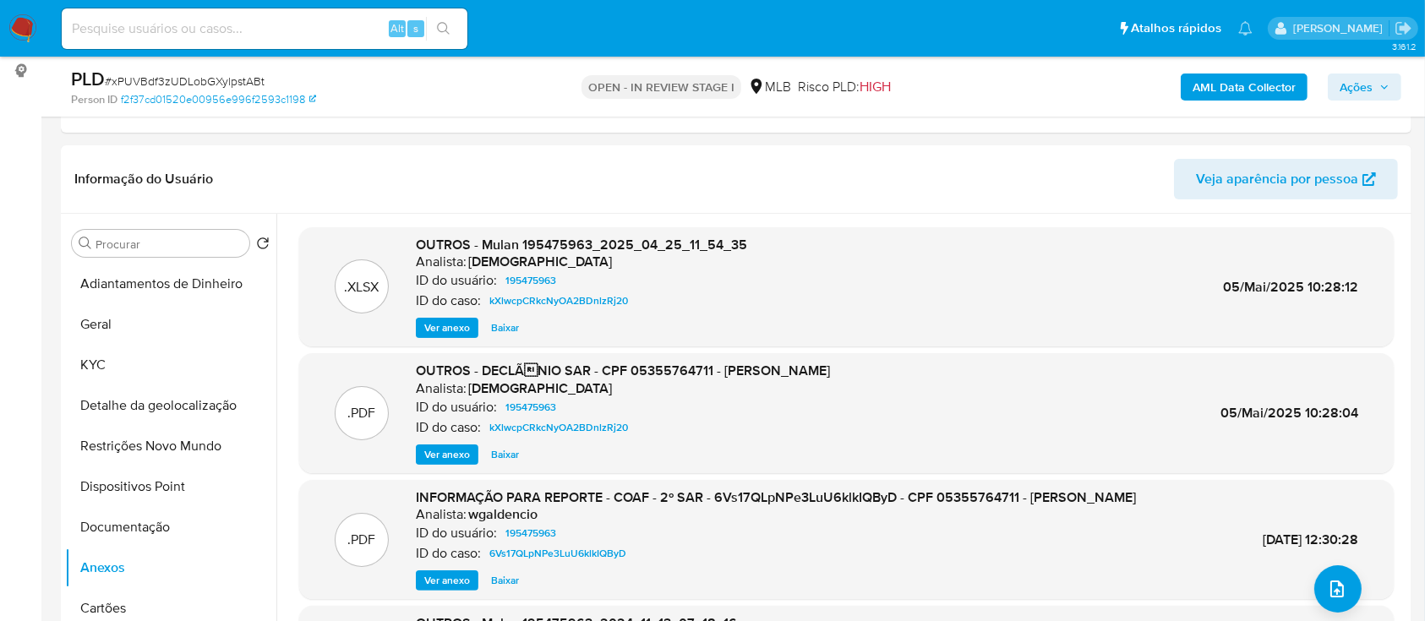
click at [1220, 83] on b "AML Data Collector" at bounding box center [1243, 87] width 103 height 27
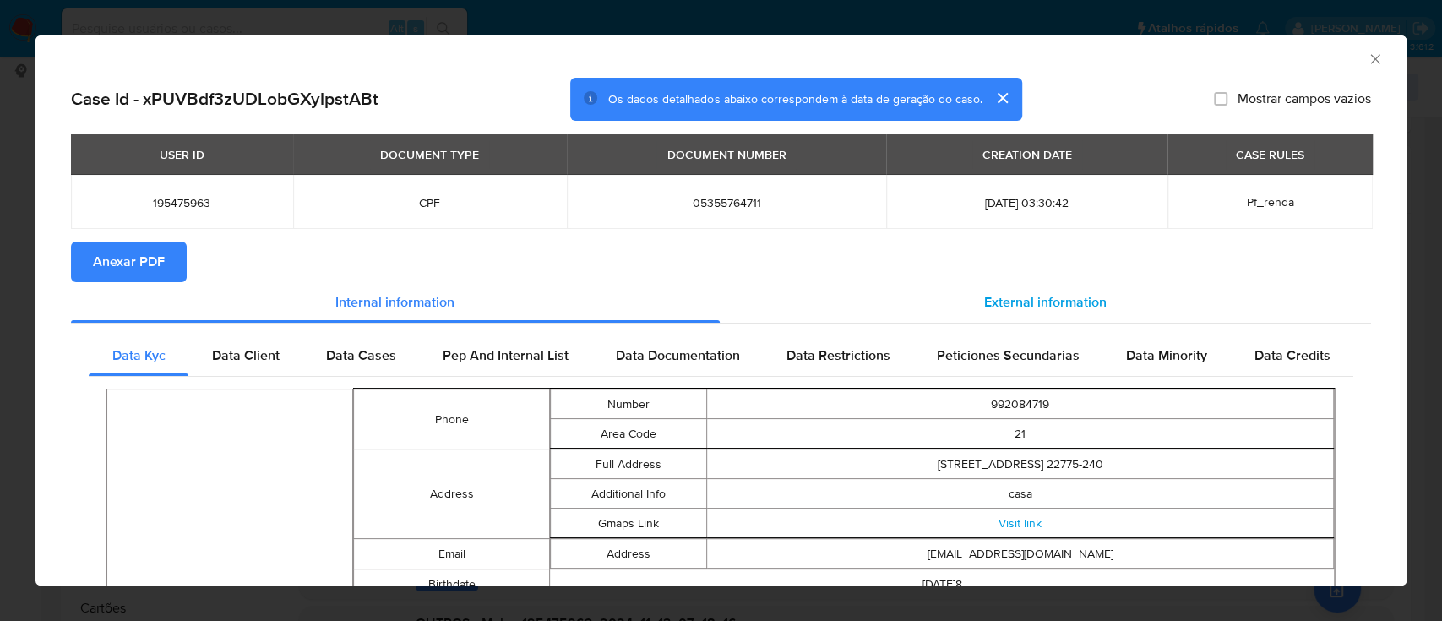
click at [1068, 295] on span "External information" at bounding box center [1045, 301] width 123 height 19
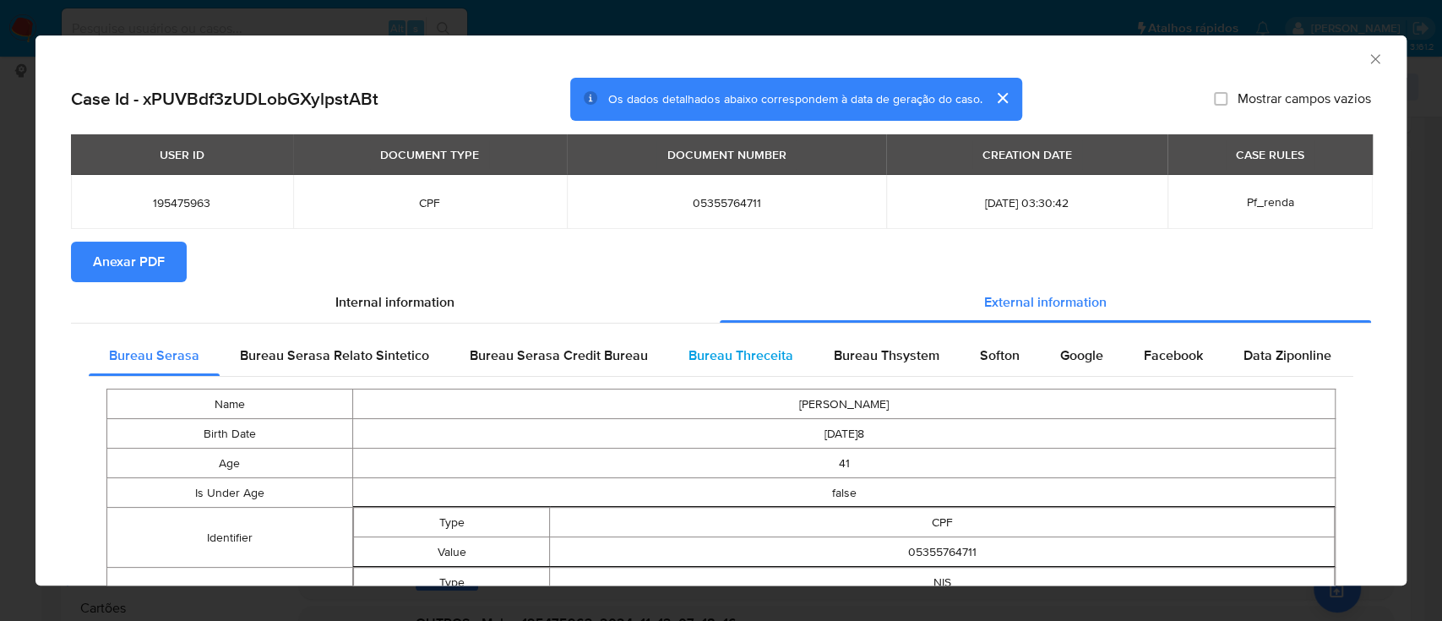
click at [753, 356] on span "Bureau Threceita" at bounding box center [741, 355] width 105 height 19
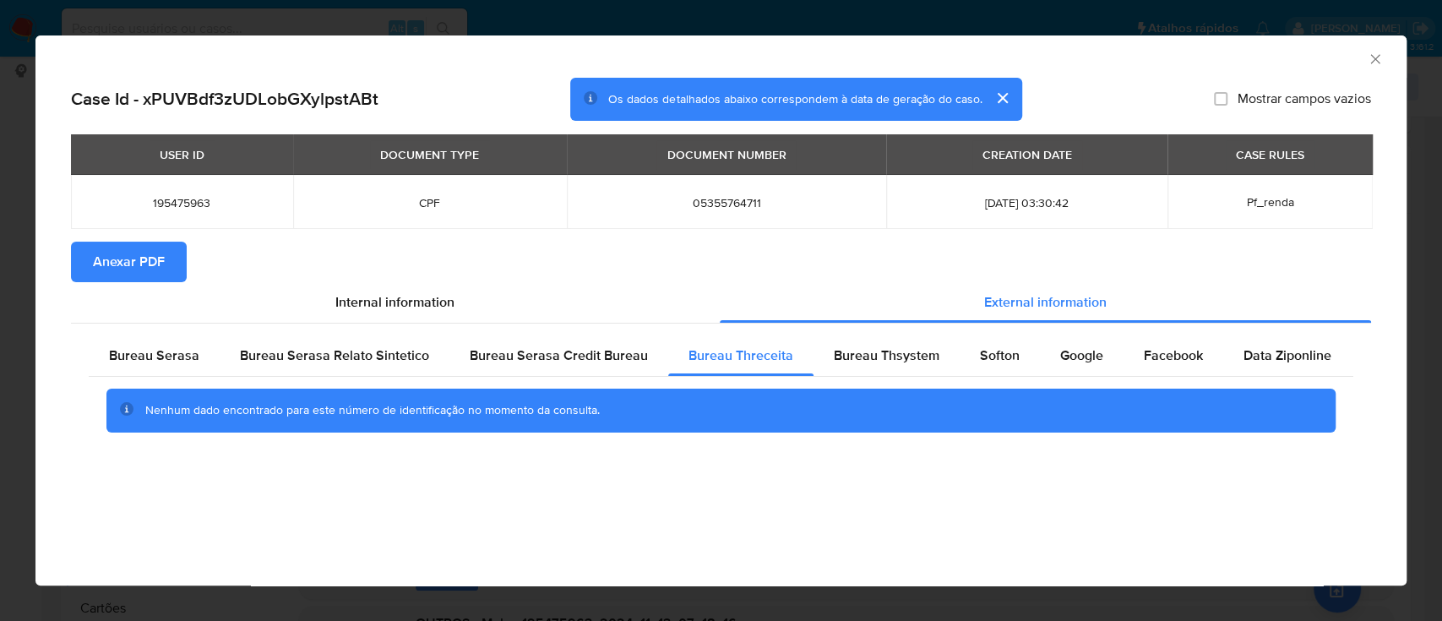
click at [1214, 53] on div "AML Data Collector" at bounding box center [707, 56] width 1320 height 19
click at [876, 357] on span "Bureau Thsystem" at bounding box center [887, 355] width 106 height 19
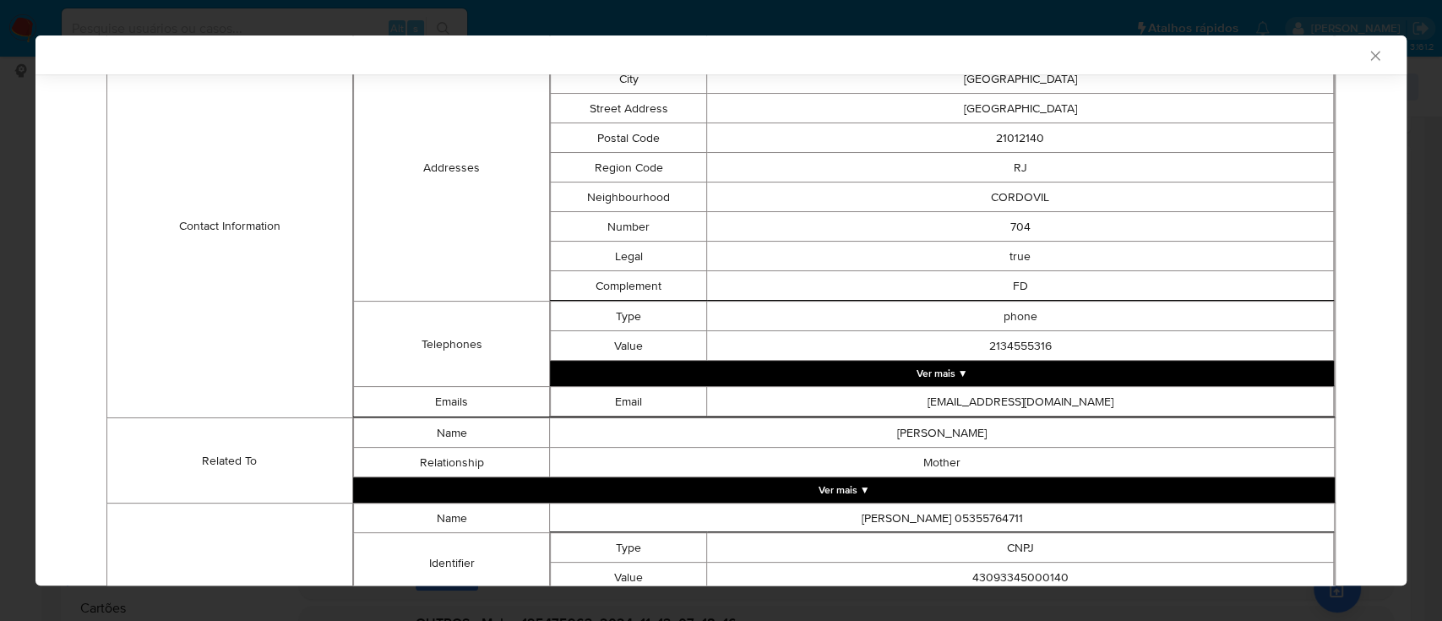
scroll to position [773, 0]
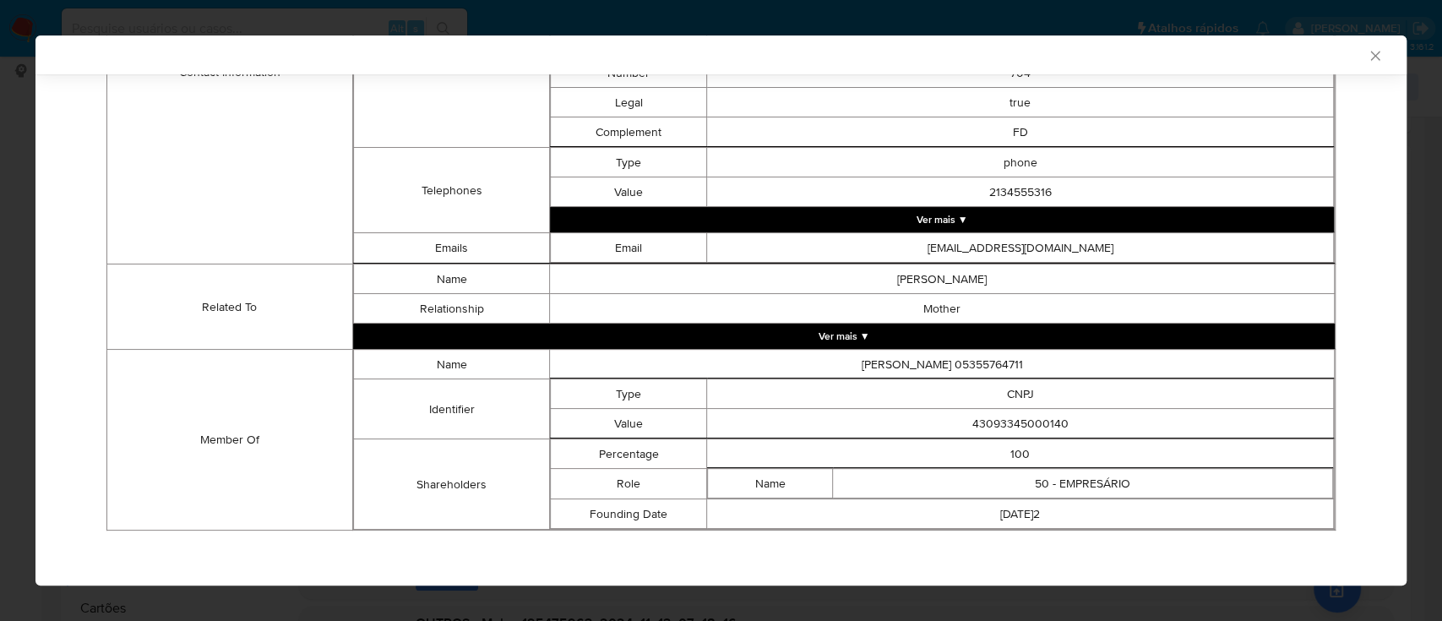
click at [985, 54] on div "AML Data Collector" at bounding box center [707, 54] width 1320 height 15
drag, startPoint x: 989, startPoint y: 413, endPoint x: 918, endPoint y: 411, distance: 71.0
click at [918, 411] on td "43093345000140" at bounding box center [1020, 424] width 627 height 30
copy td "43093345000140"
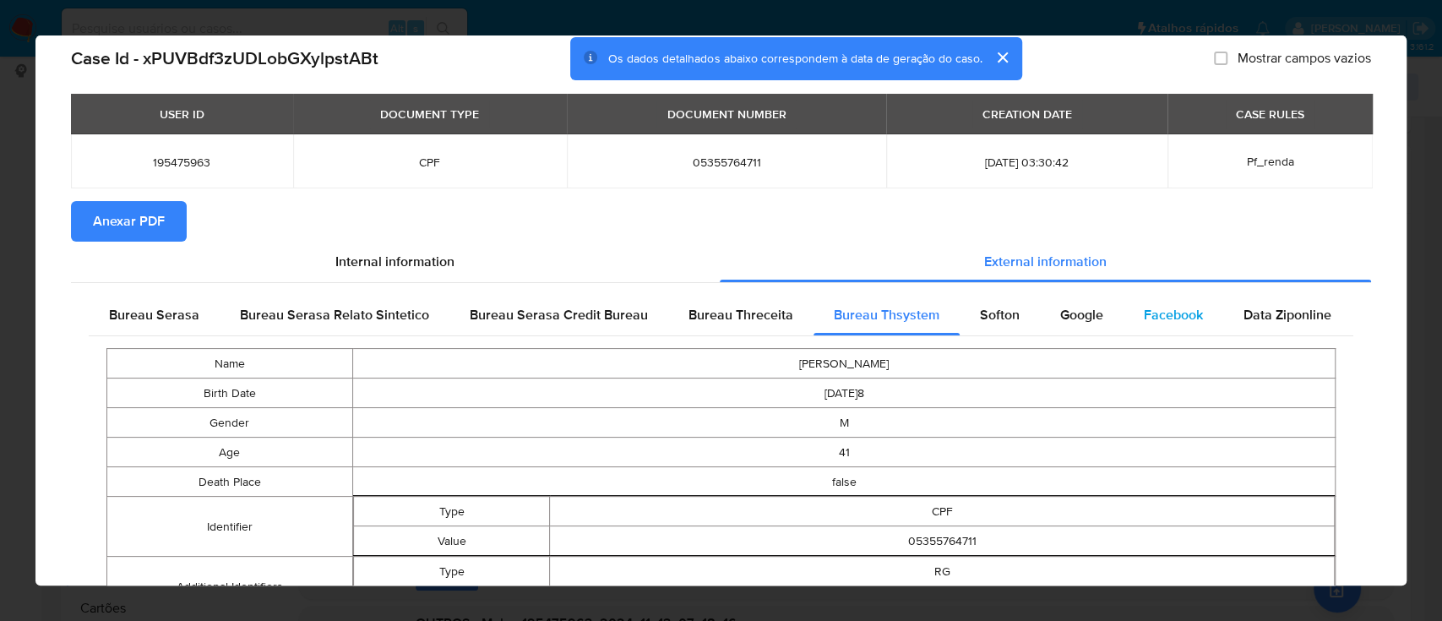
scroll to position [0, 0]
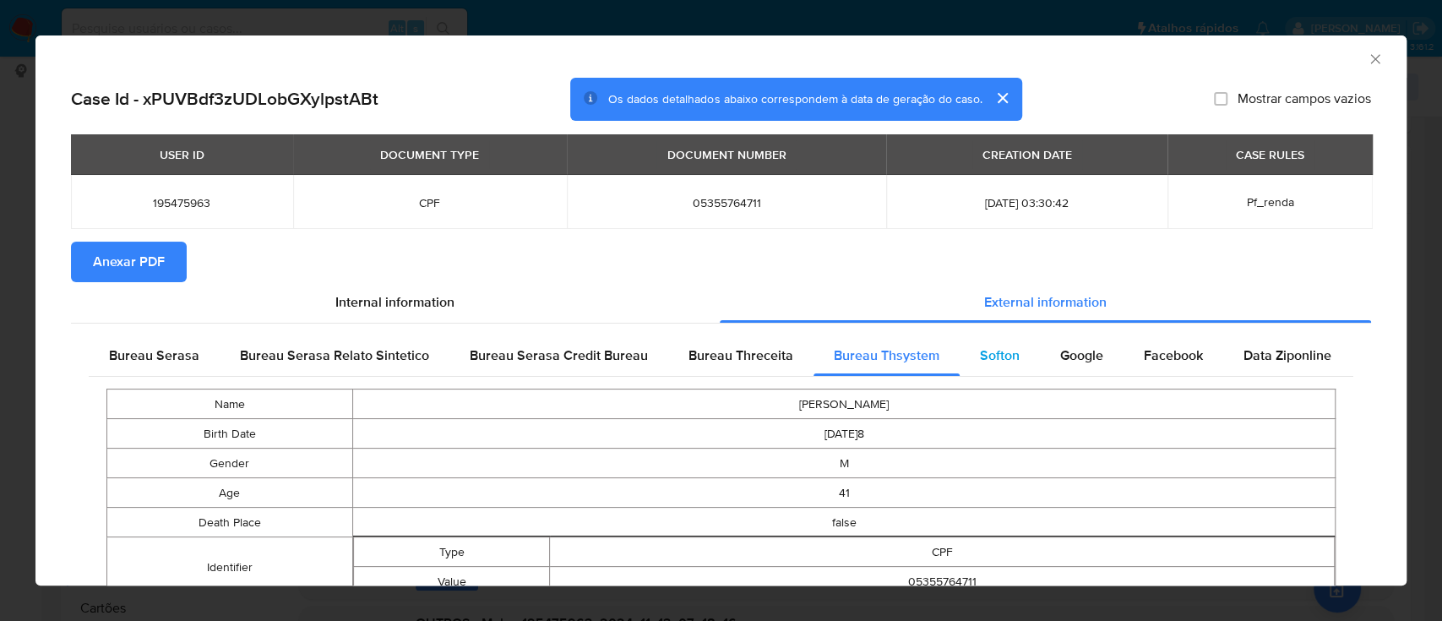
click at [1003, 355] on span "Softon" at bounding box center [1000, 355] width 40 height 19
